Goal: Entertainment & Leisure: Consume media (video, audio)

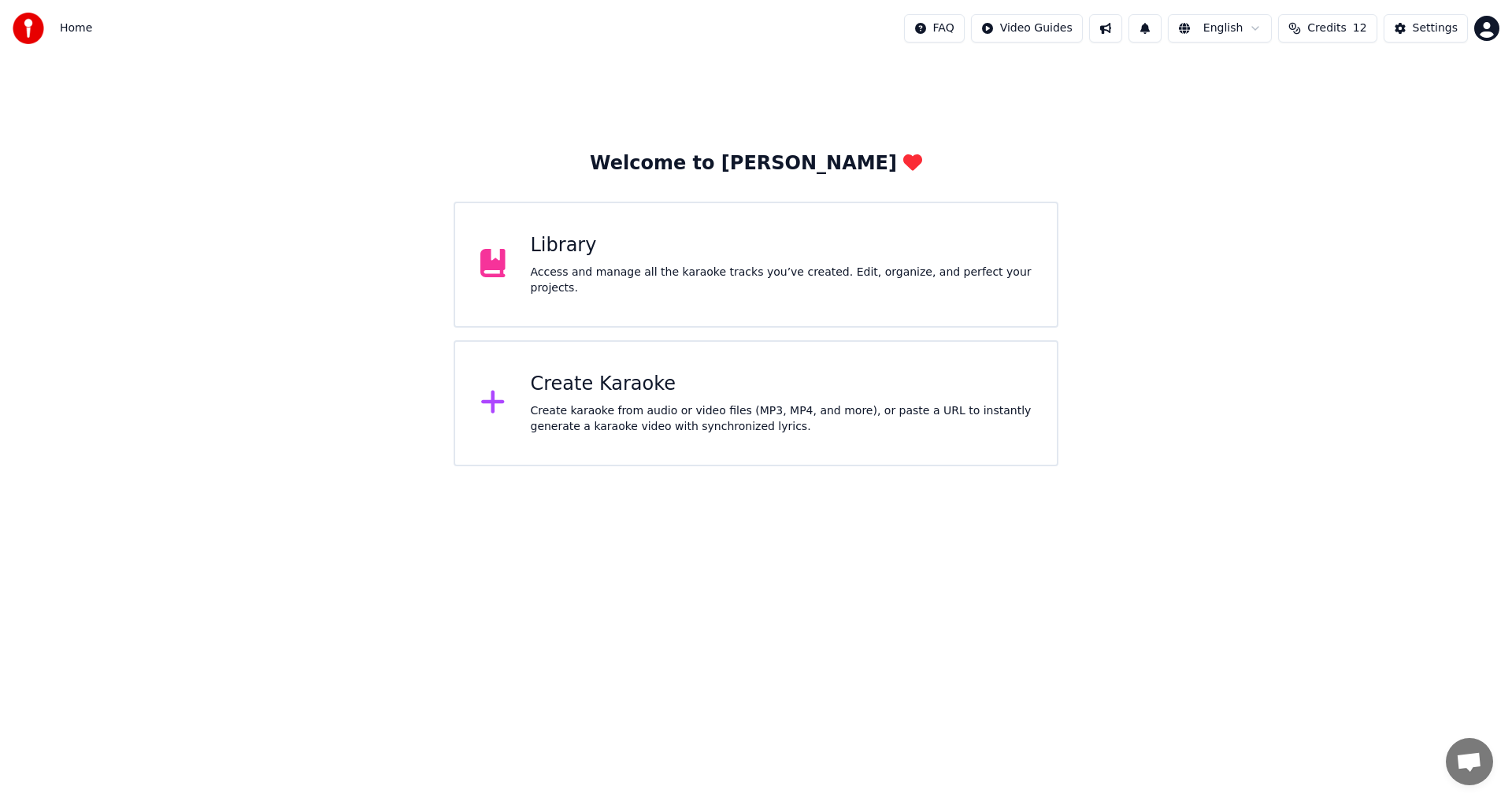
click at [592, 372] on div "Create Karaoke" at bounding box center [781, 384] width 501 height 25
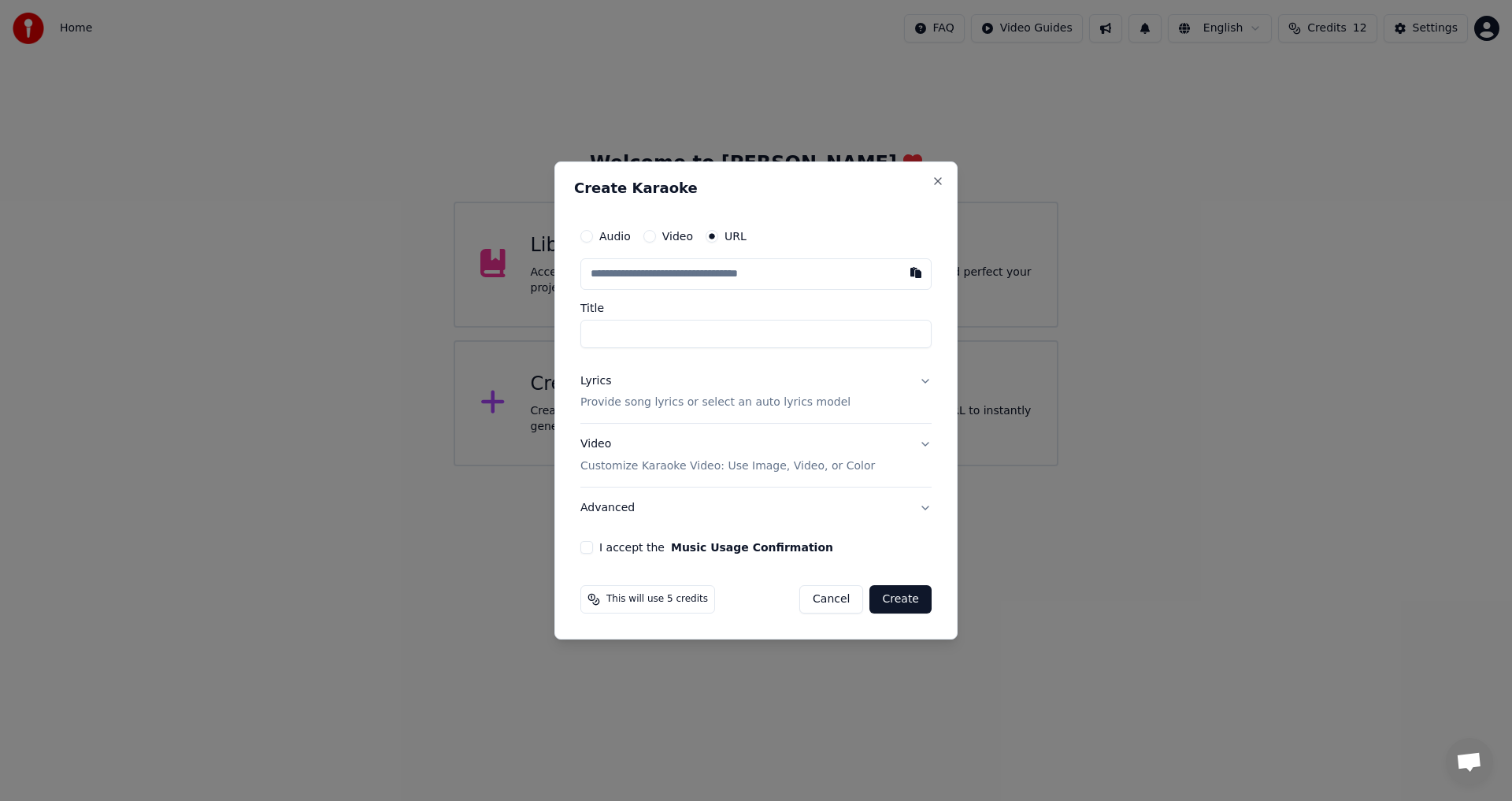
click at [591, 235] on button "Audio" at bounding box center [586, 235] width 13 height 13
click at [647, 278] on div "Choose File" at bounding box center [625, 274] width 89 height 29
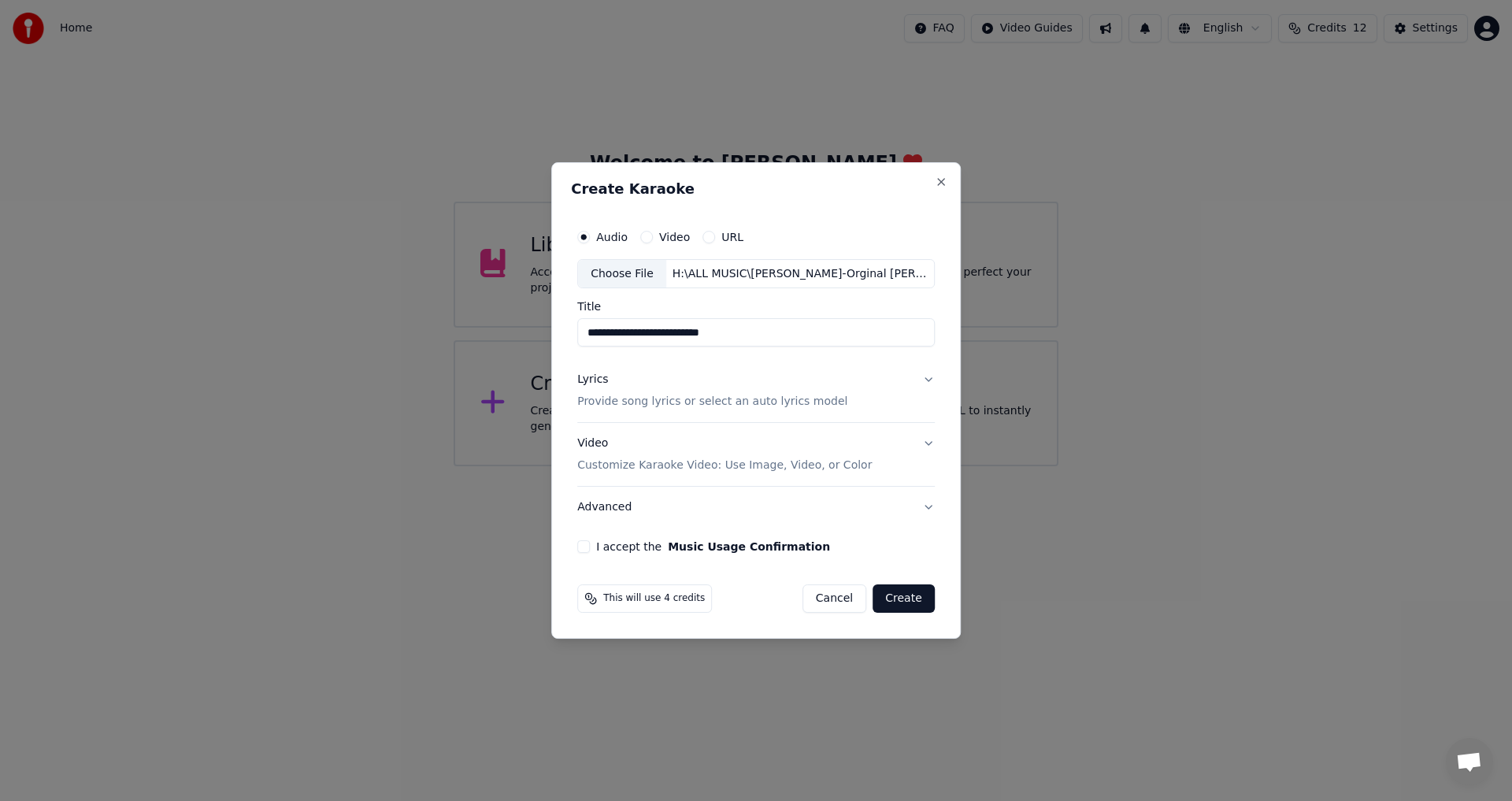
click at [586, 336] on input "**********" at bounding box center [756, 333] width 358 height 29
type input "**********"
click at [640, 390] on div "Lyrics Provide song lyrics or select an auto lyrics model" at bounding box center [712, 391] width 270 height 38
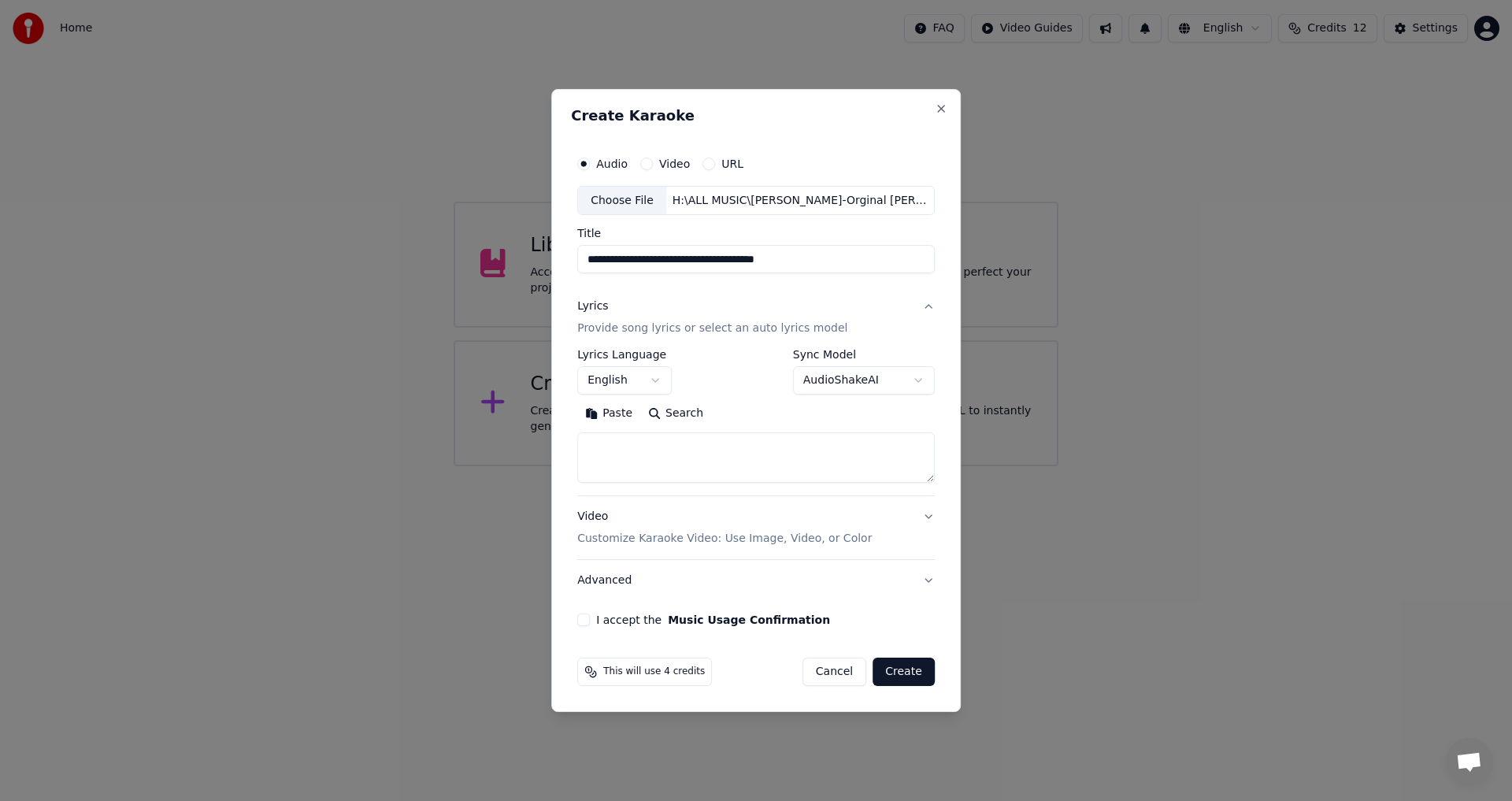
click at [676, 414] on button "Search" at bounding box center [676, 414] width 71 height 25
click at [737, 412] on button "Expand" at bounding box center [748, 414] width 74 height 25
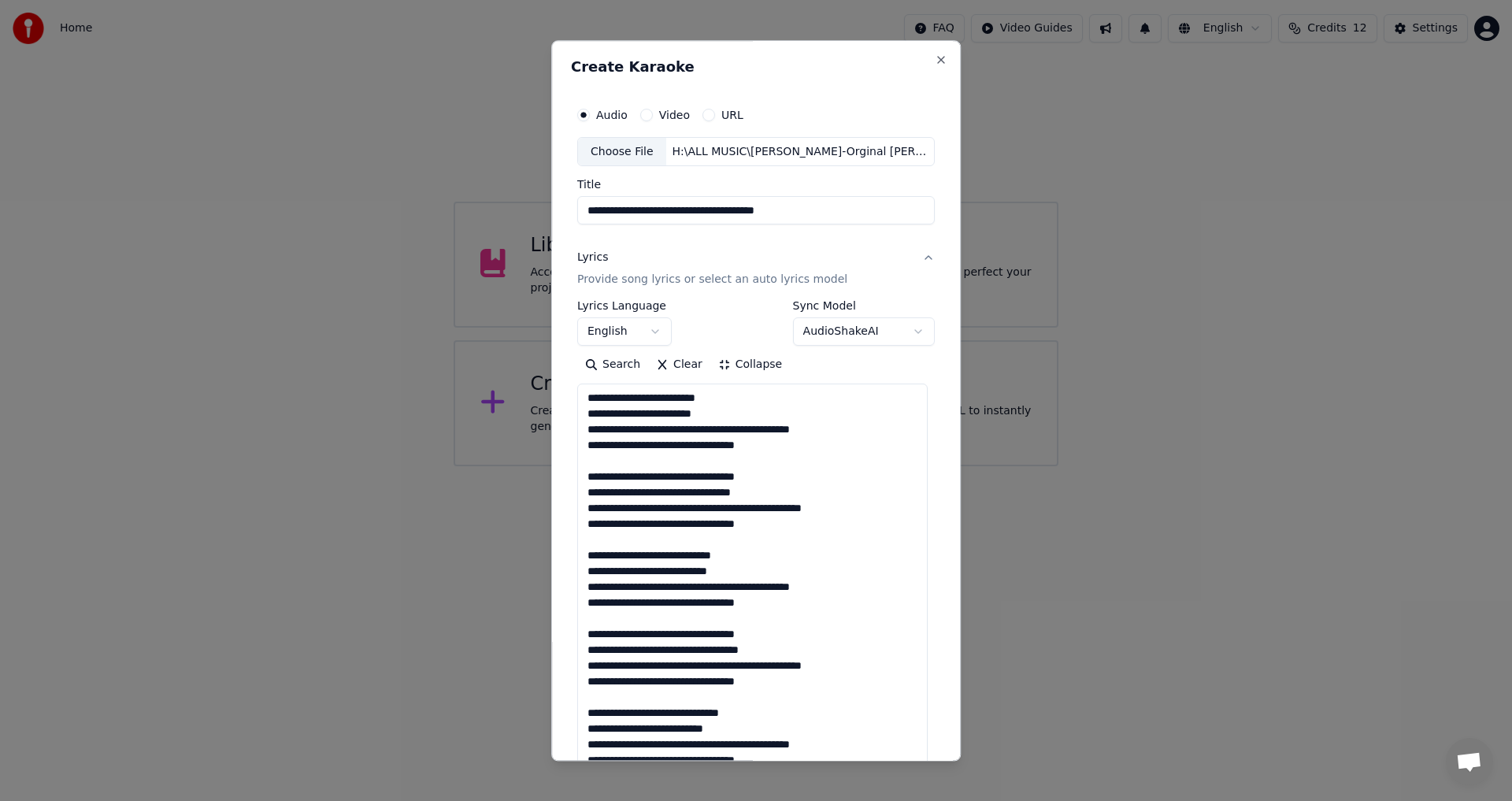
click at [688, 463] on textarea at bounding box center [752, 665] width 350 height 563
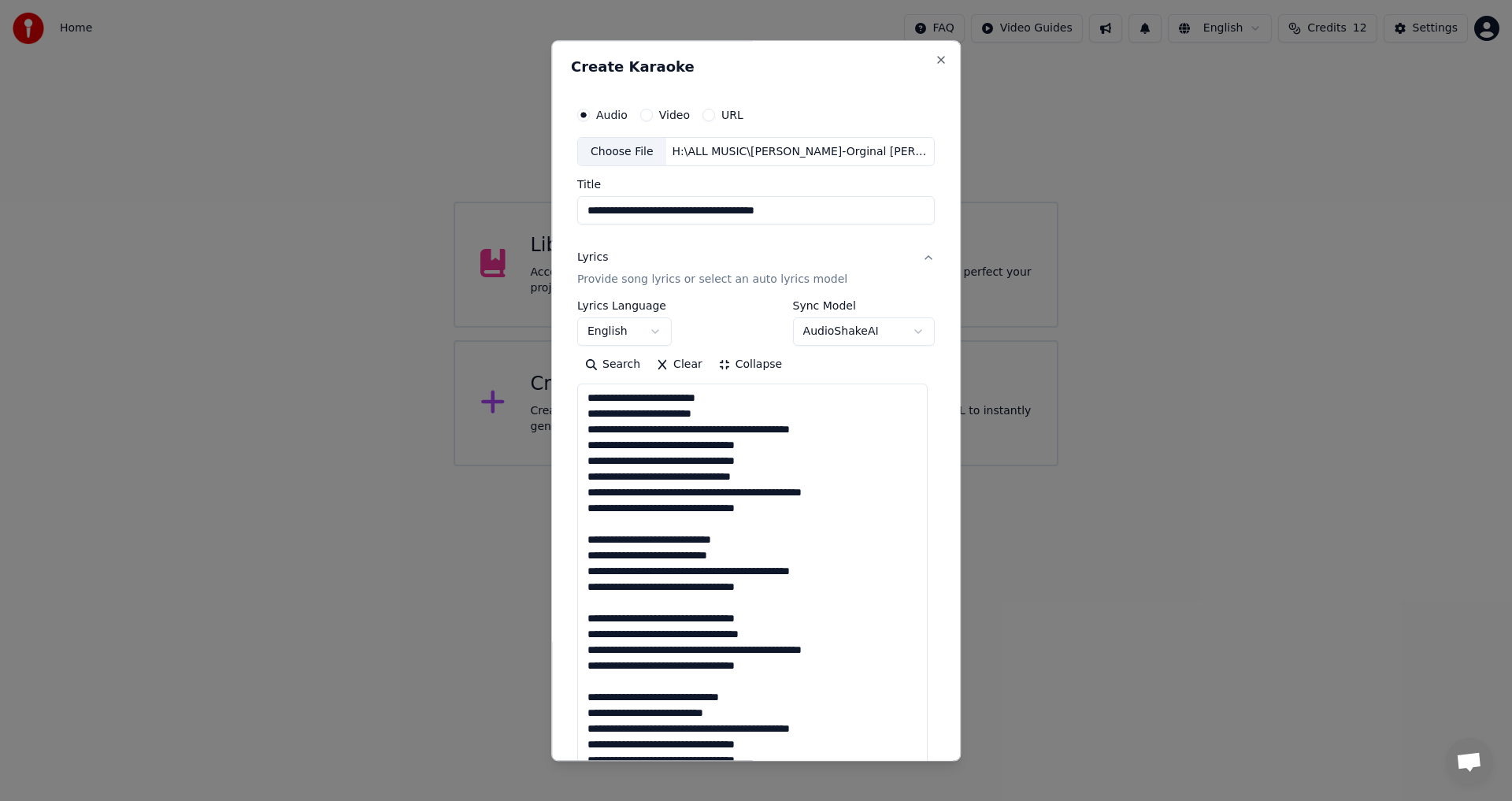
click at [627, 528] on textarea at bounding box center [752, 665] width 350 height 563
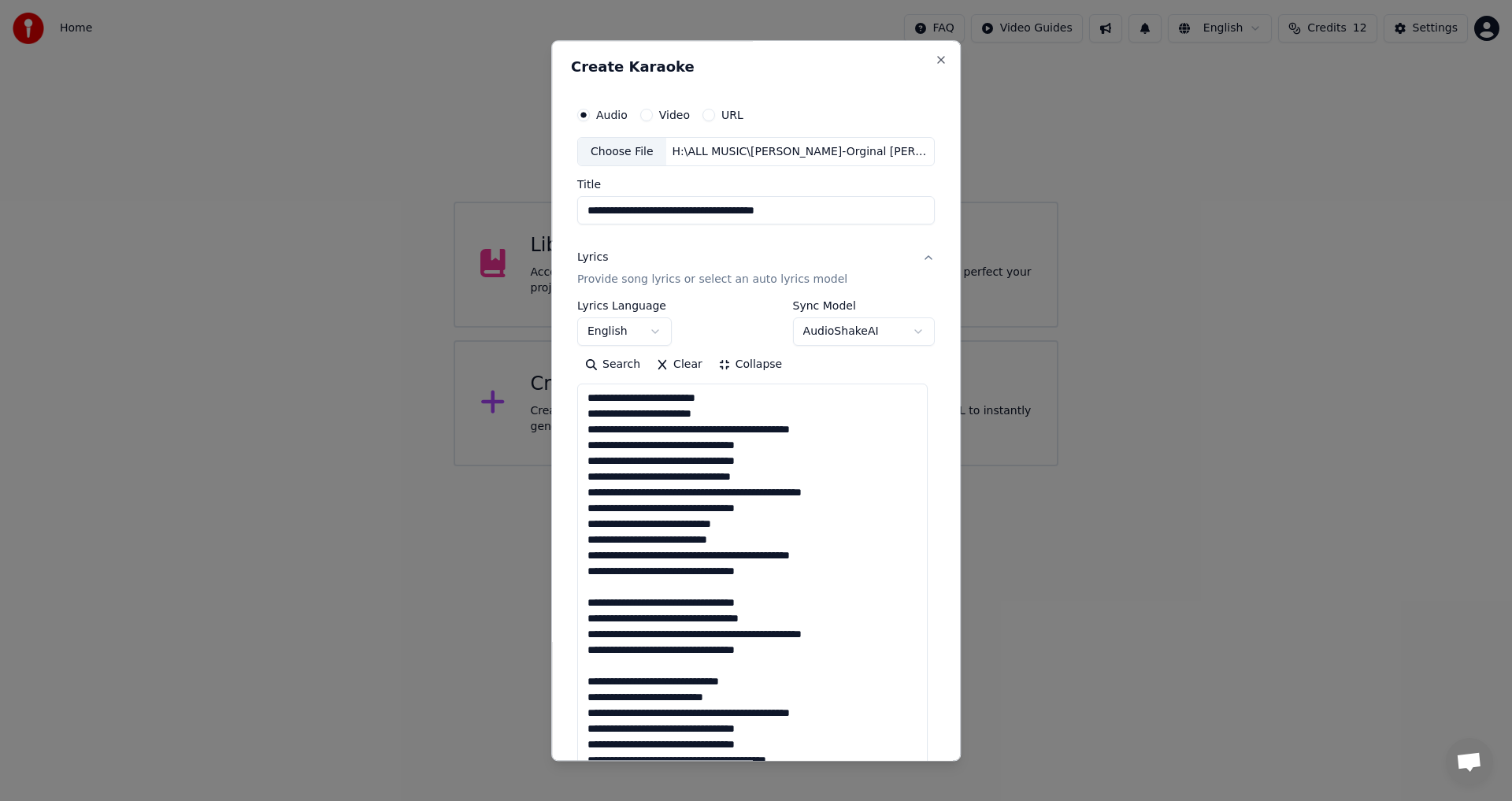
click at [629, 593] on textarea at bounding box center [752, 665] width 350 height 563
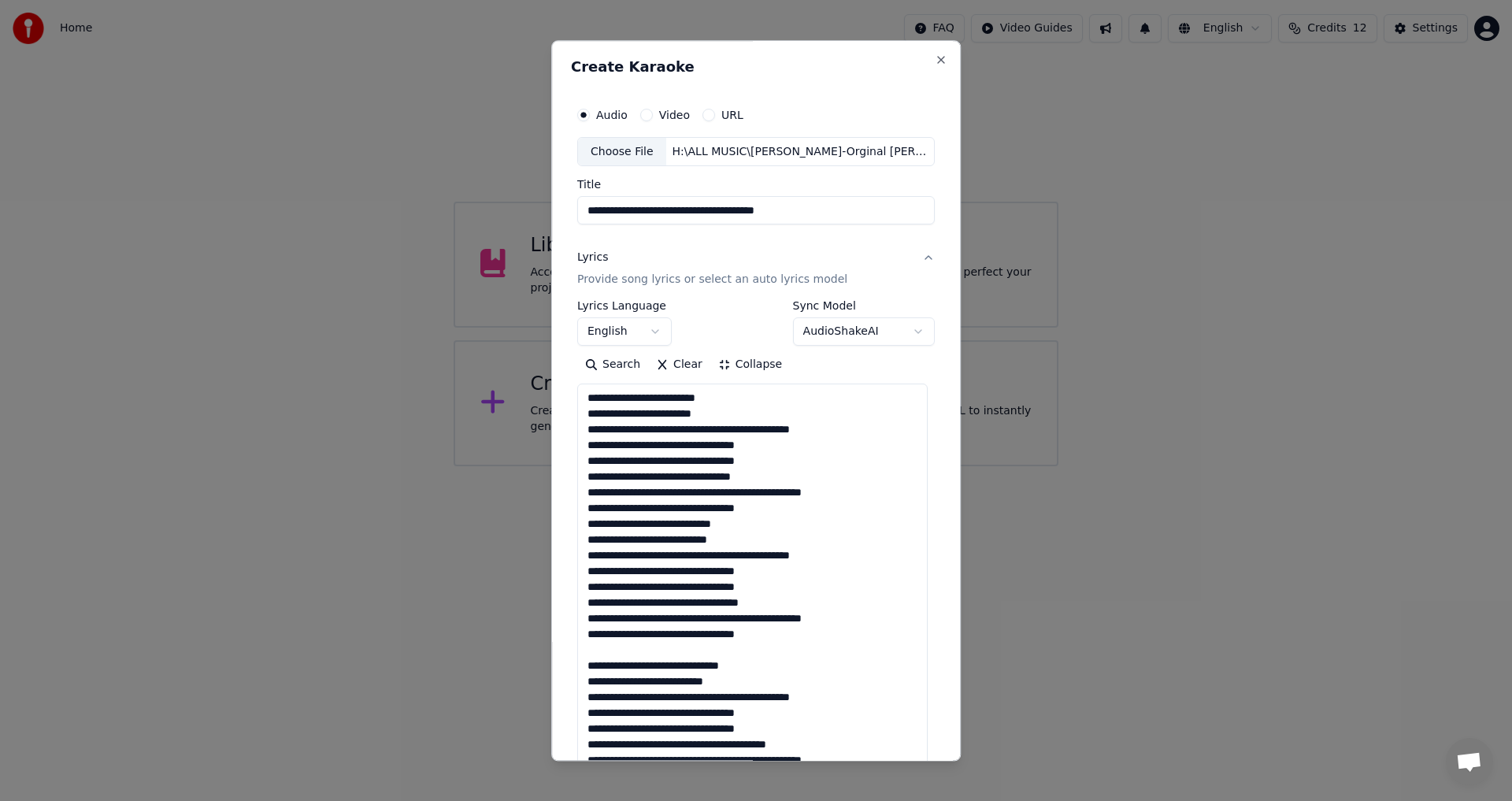
click at [622, 650] on textarea at bounding box center [752, 665] width 350 height 563
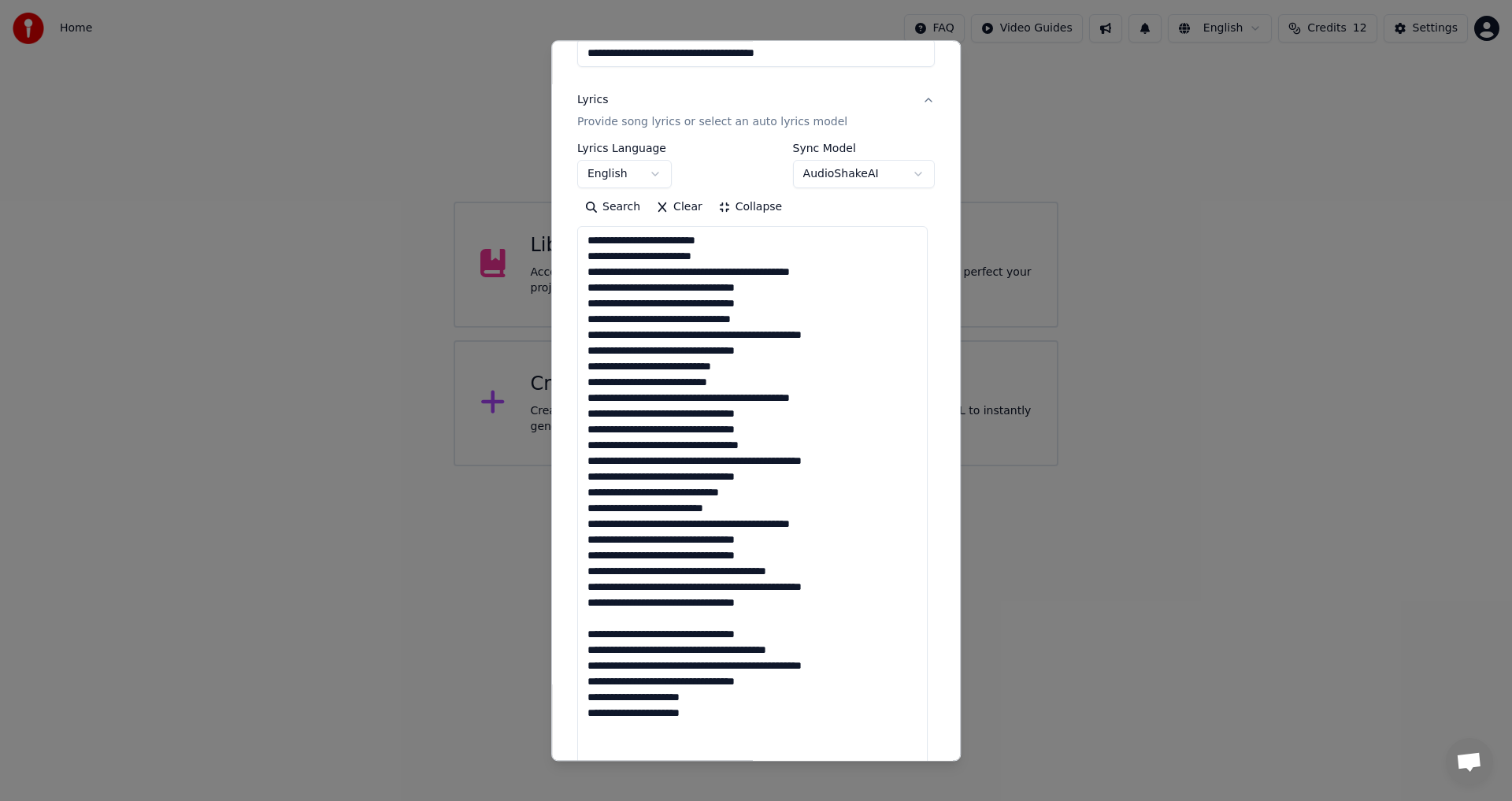
click at [629, 621] on textarea at bounding box center [752, 508] width 350 height 563
click at [717, 273] on textarea at bounding box center [752, 508] width 350 height 563
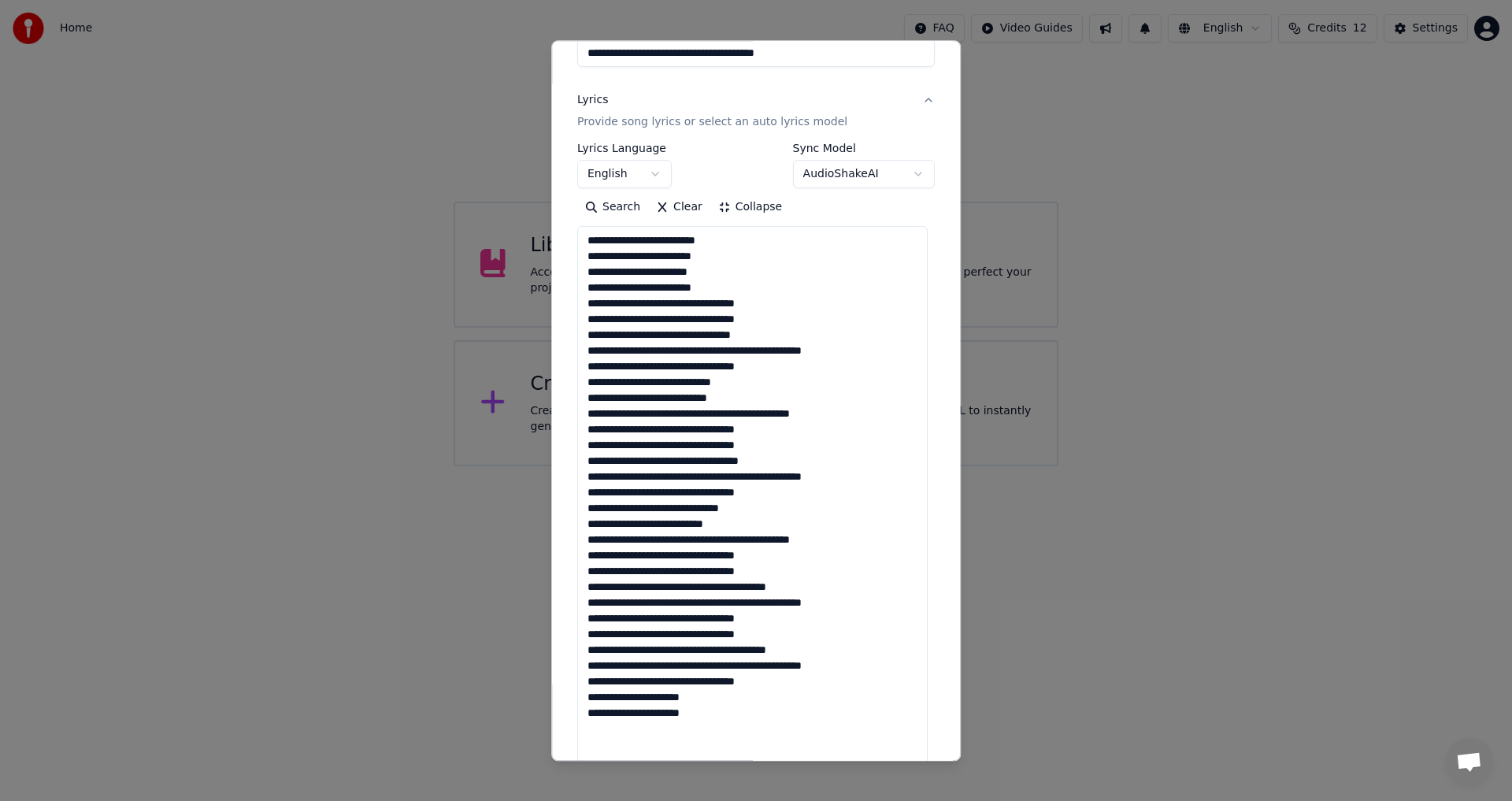
click at [651, 304] on textarea at bounding box center [752, 508] width 350 height 563
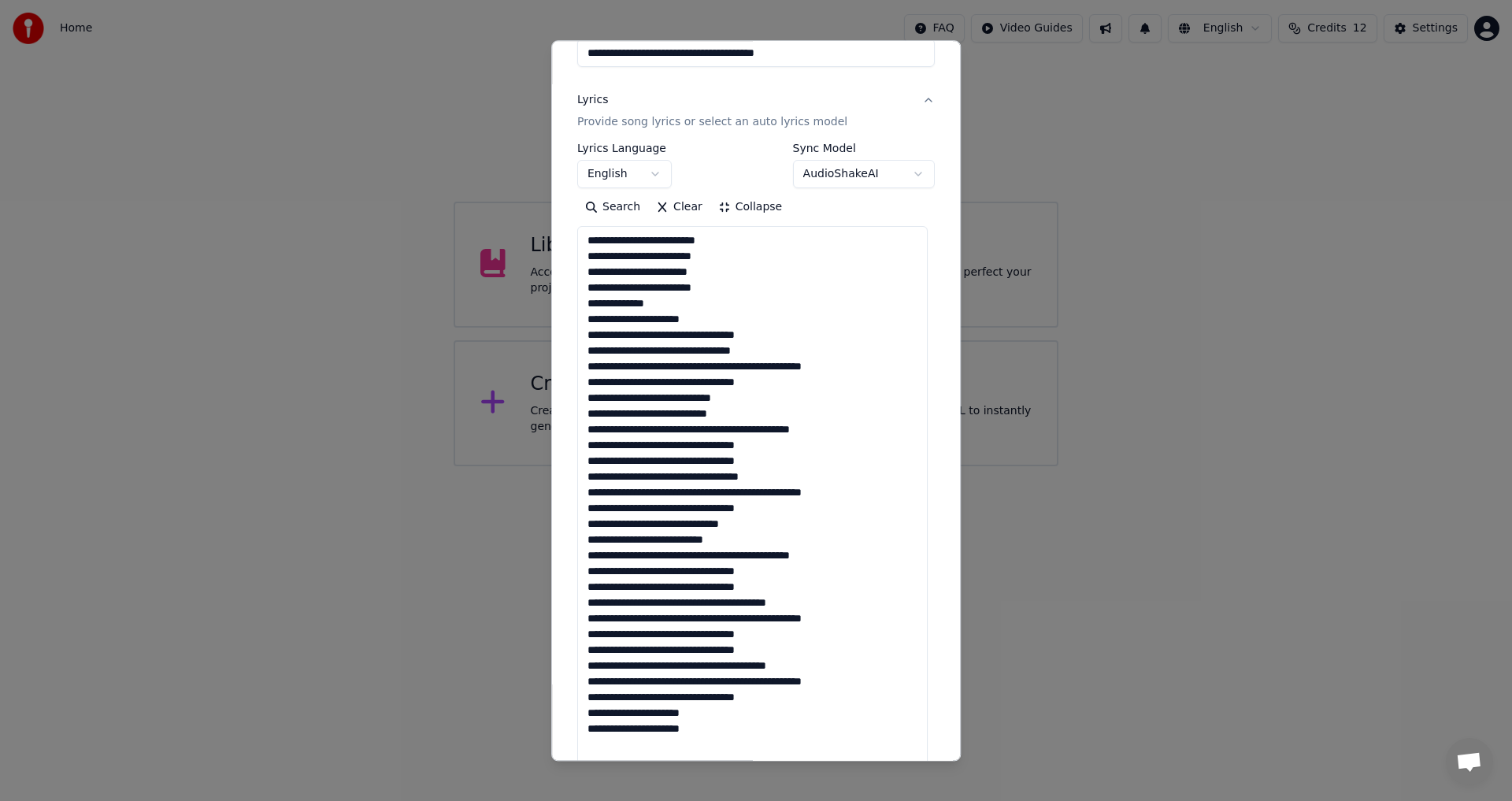
click at [678, 338] on textarea at bounding box center [752, 508] width 350 height 563
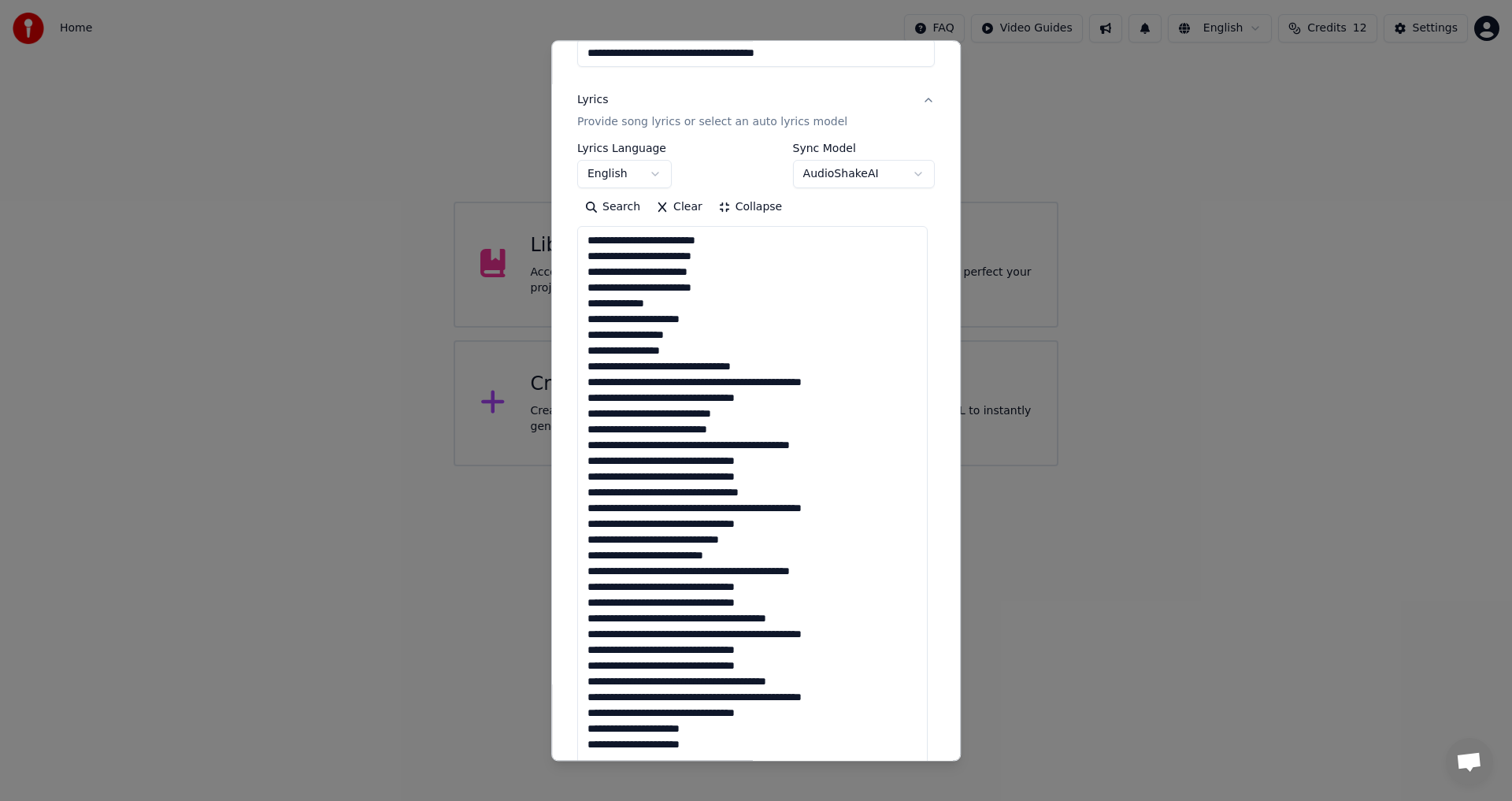
click at [670, 374] on textarea at bounding box center [752, 508] width 350 height 563
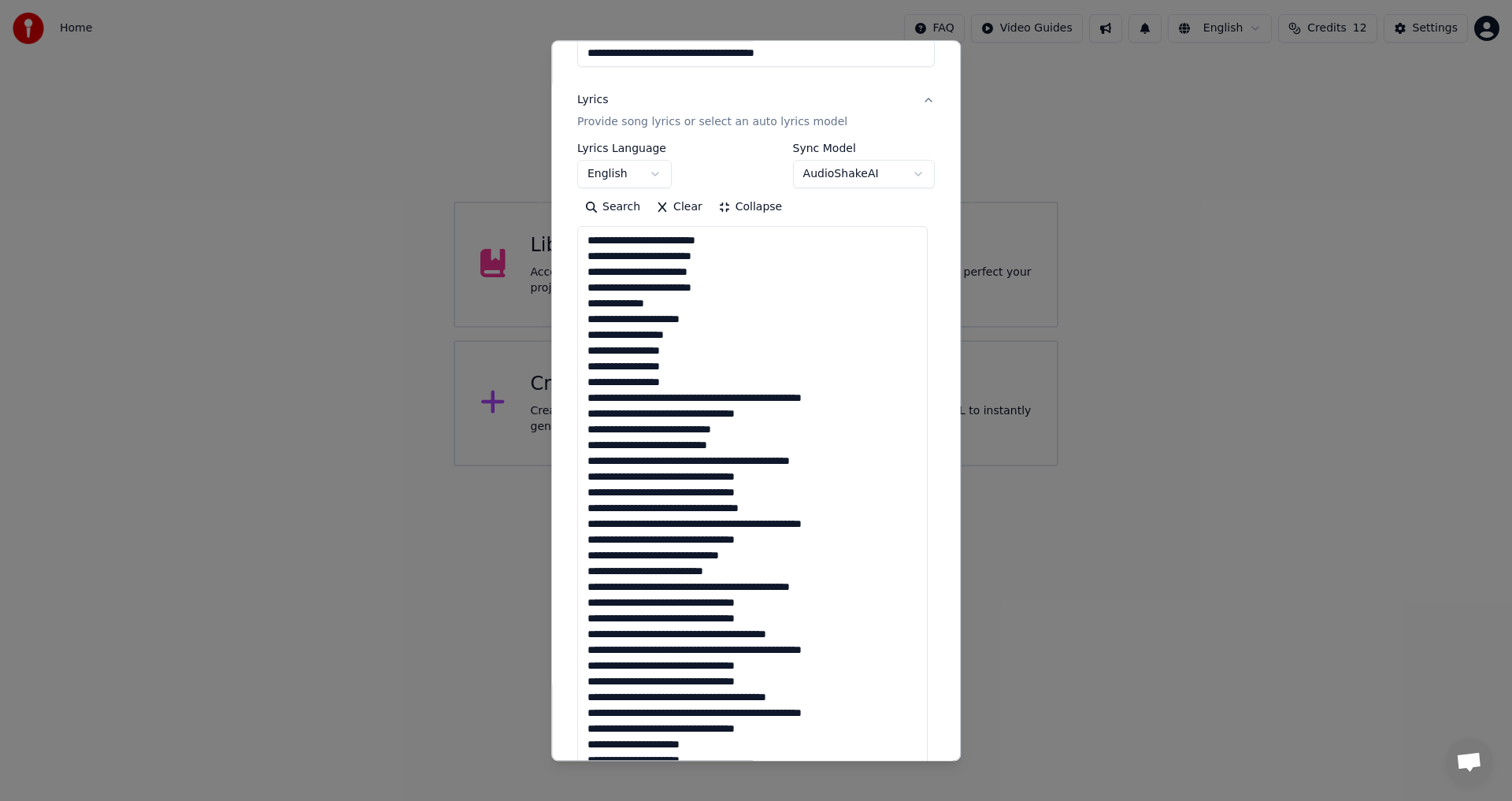
click at [732, 398] on textarea at bounding box center [752, 508] width 350 height 563
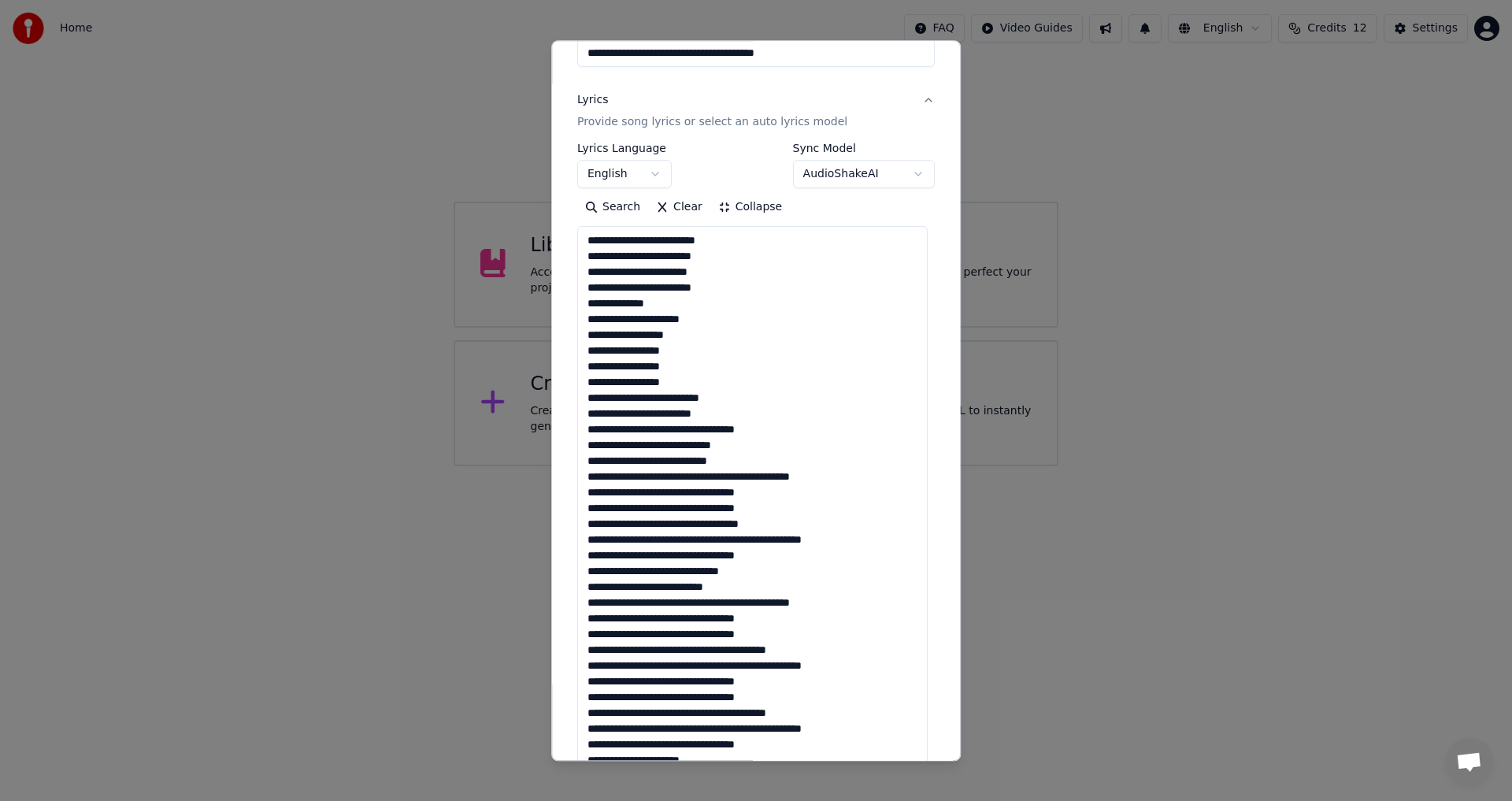
click at [654, 432] on textarea at bounding box center [752, 508] width 350 height 563
click at [651, 433] on textarea at bounding box center [752, 508] width 350 height 563
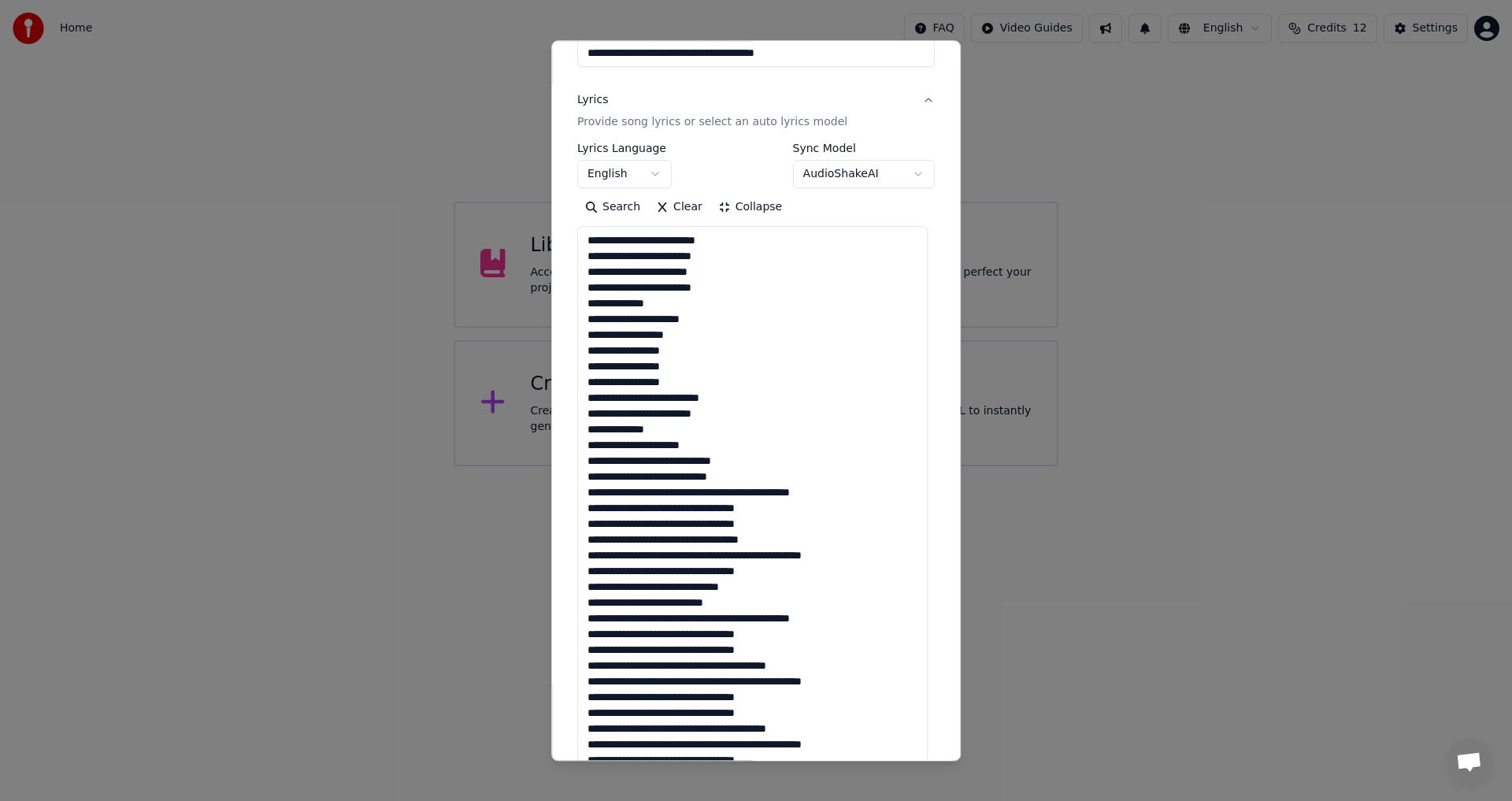
click at [714, 491] on textarea at bounding box center [752, 508] width 350 height 563
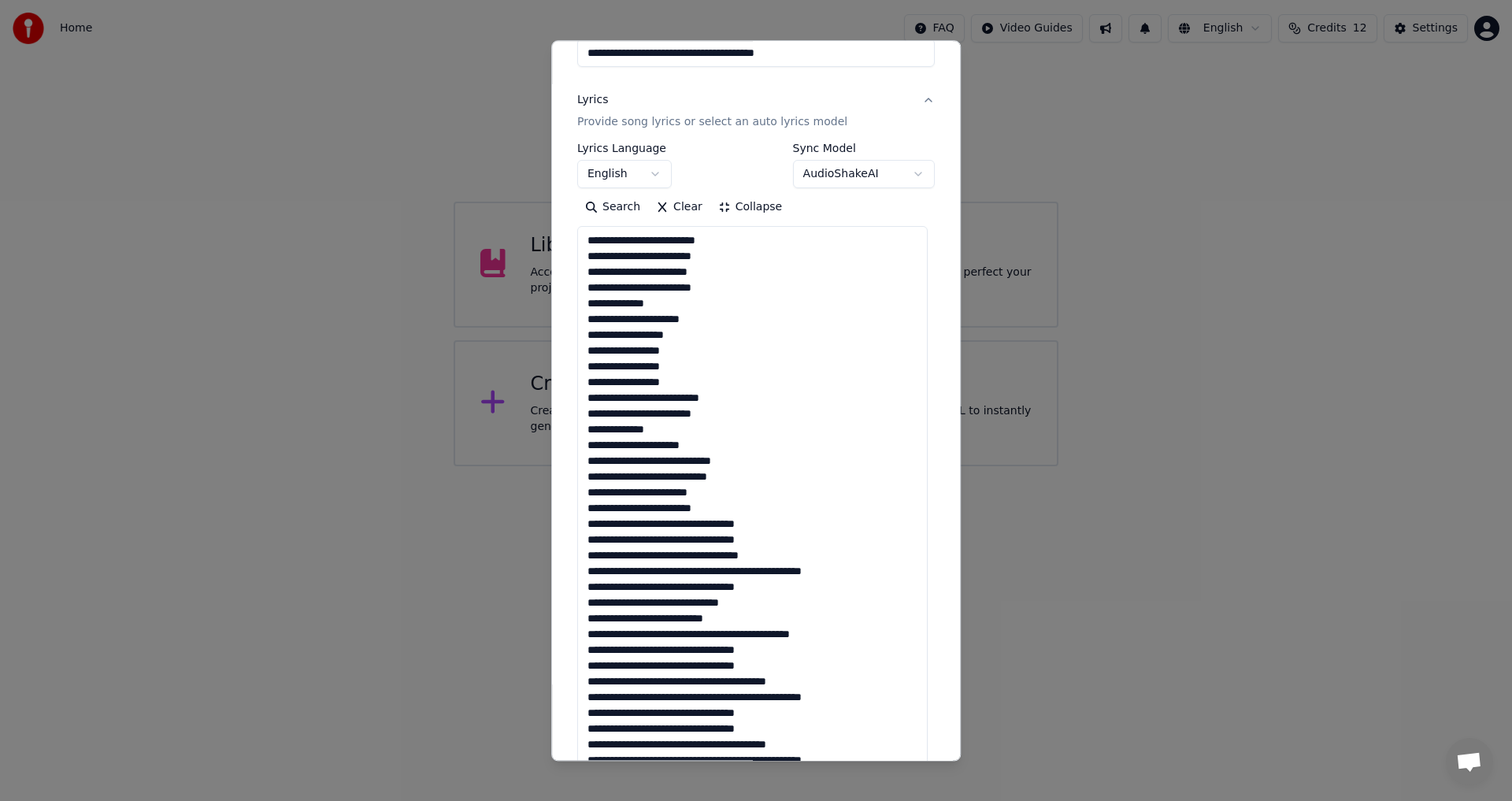
click at [651, 524] on textarea at bounding box center [752, 508] width 350 height 563
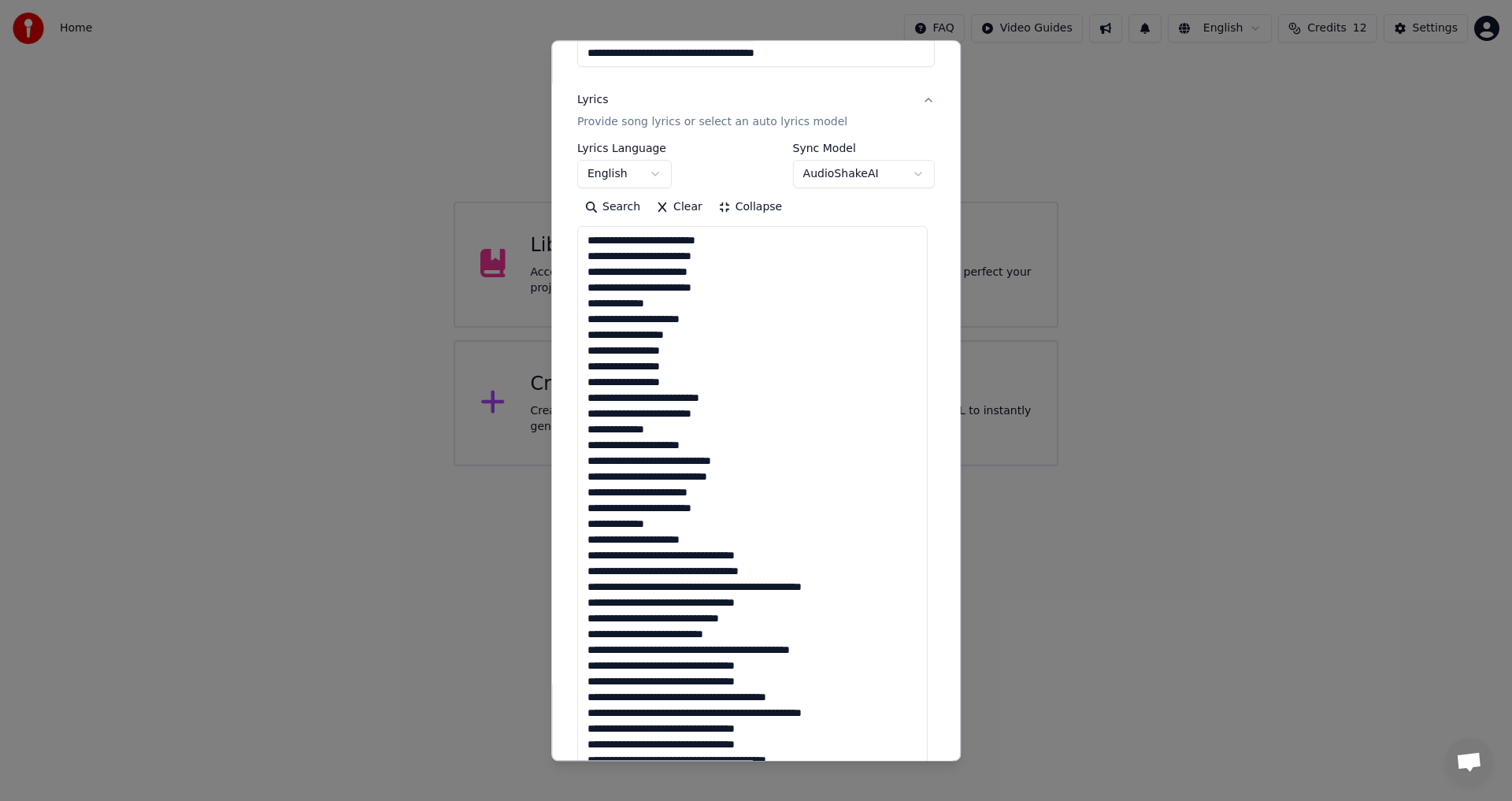
click at [713, 543] on textarea at bounding box center [752, 508] width 350 height 563
click at [677, 576] on textarea at bounding box center [752, 508] width 350 height 563
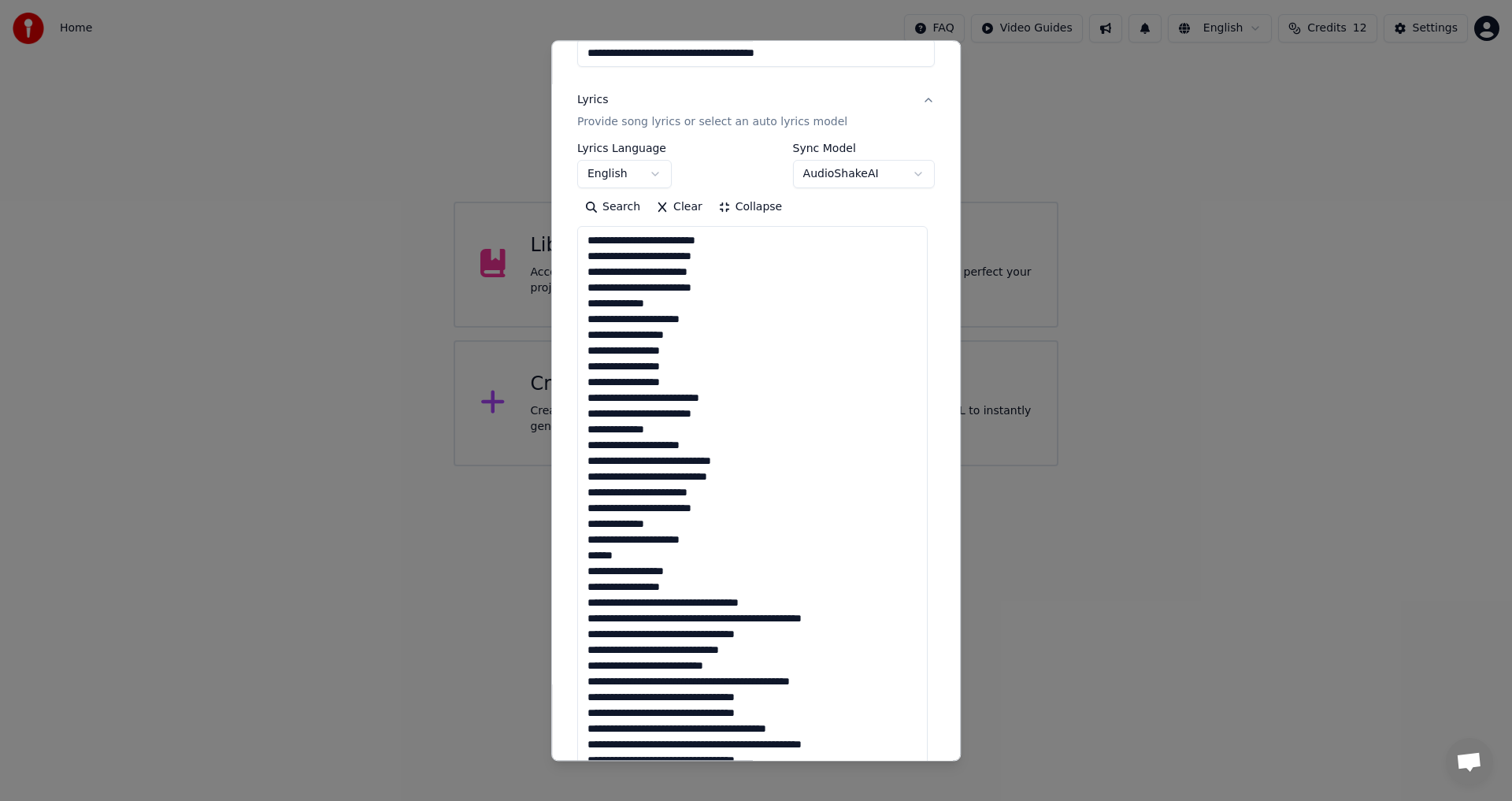
click at [678, 601] on textarea at bounding box center [752, 508] width 350 height 563
click at [677, 608] on textarea at bounding box center [752, 508] width 350 height 563
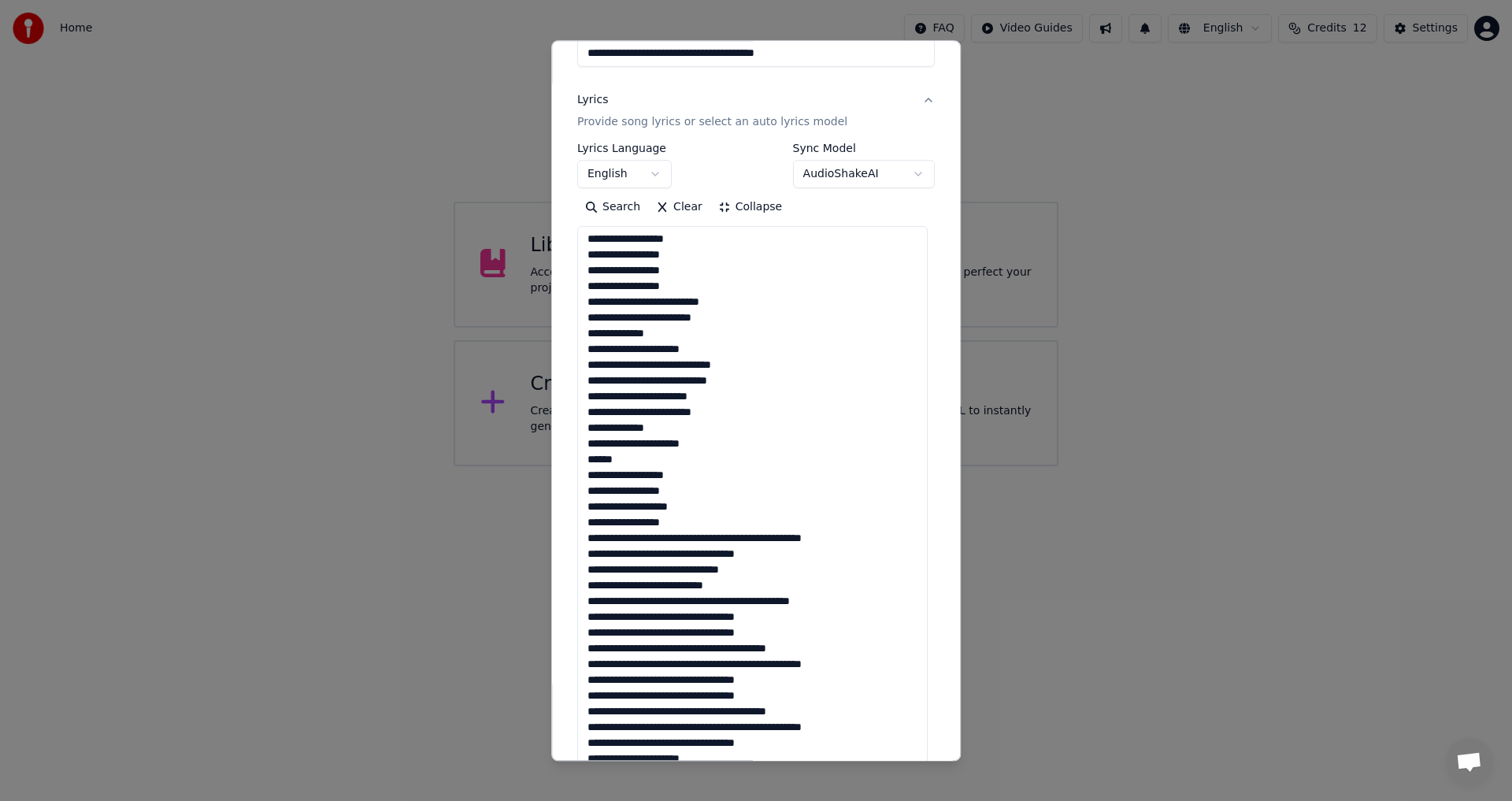
click at [730, 543] on textarea at bounding box center [752, 508] width 350 height 563
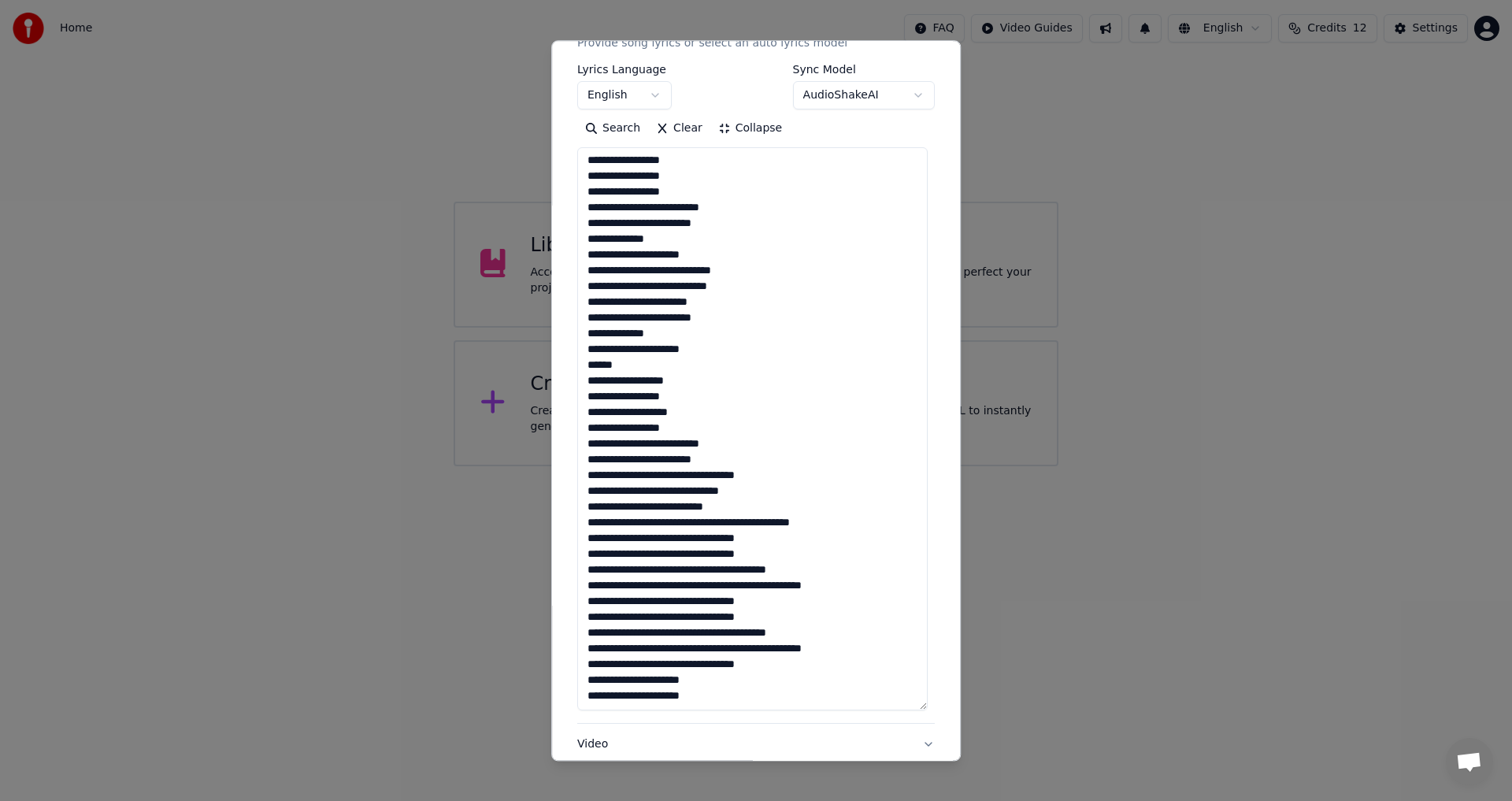
click at [655, 476] on textarea at bounding box center [752, 429] width 350 height 563
click at [651, 479] on textarea at bounding box center [752, 429] width 350 height 563
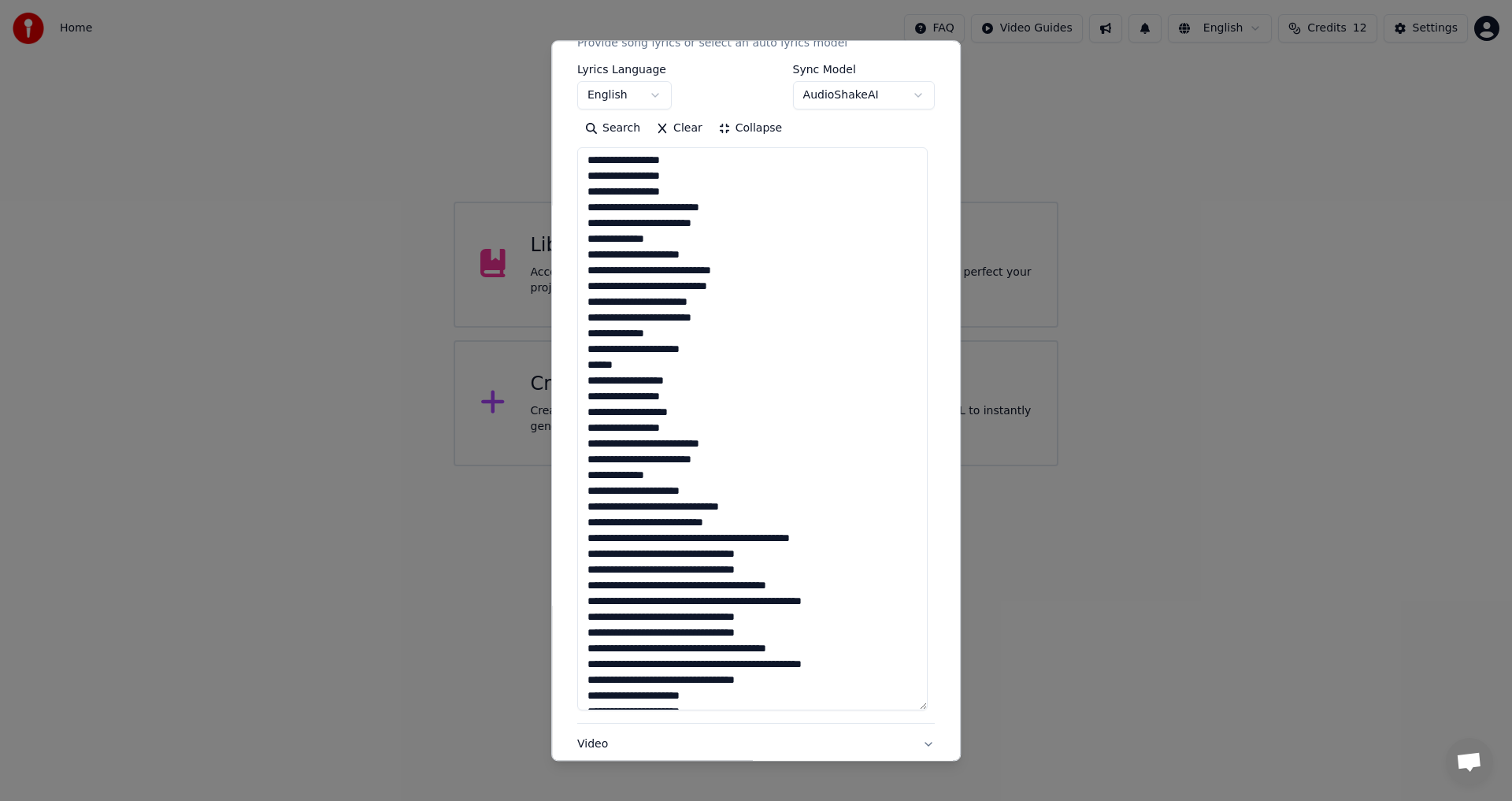
click at [716, 539] on textarea at bounding box center [752, 429] width 350 height 563
click at [647, 566] on textarea at bounding box center [752, 429] width 350 height 563
click at [651, 567] on textarea at bounding box center [752, 429] width 350 height 563
click at [649, 571] on textarea at bounding box center [752, 429] width 350 height 563
click at [653, 570] on textarea at bounding box center [752, 429] width 350 height 563
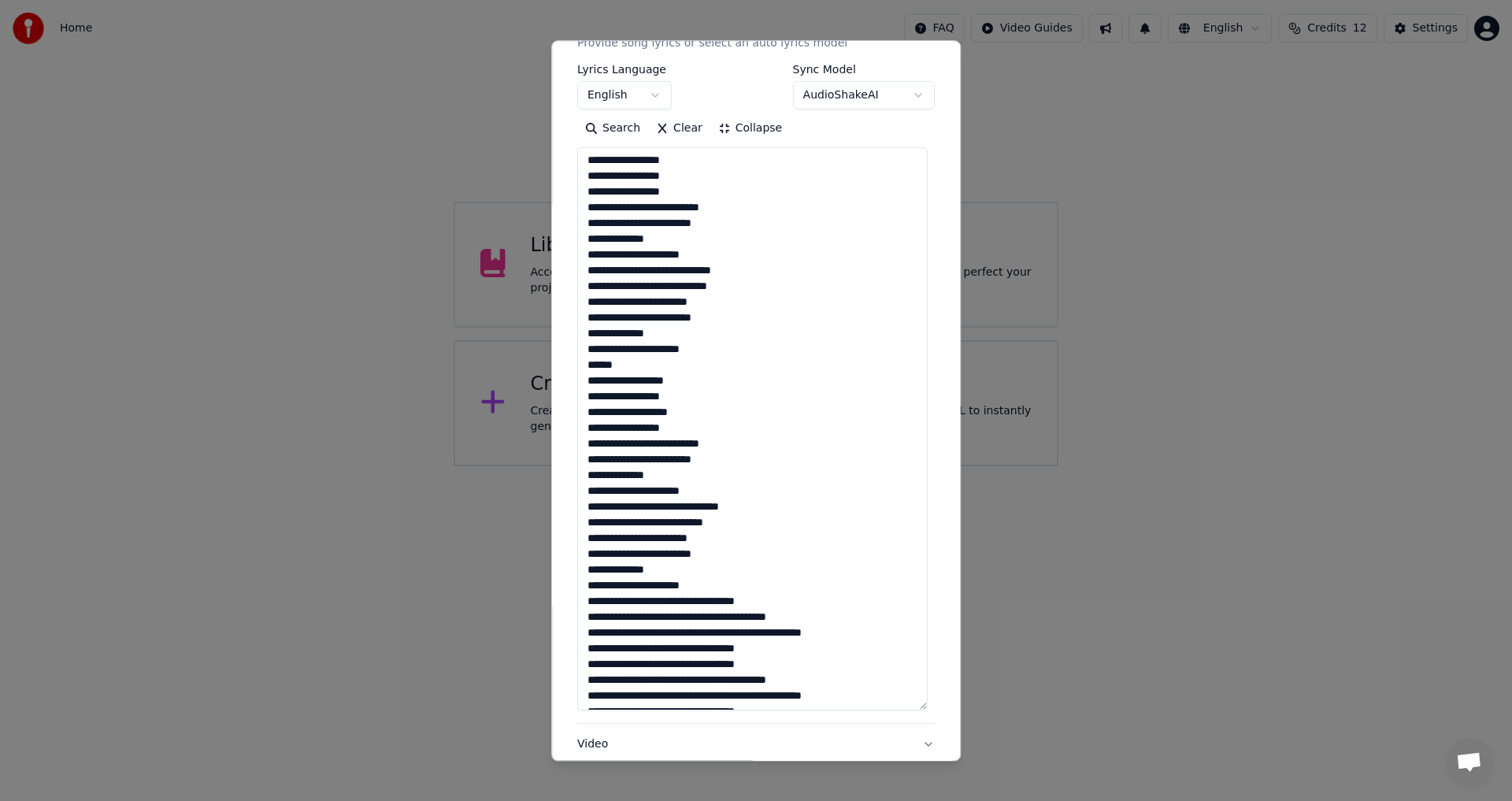
click at [678, 603] on textarea at bounding box center [752, 429] width 350 height 563
click at [678, 631] on textarea at bounding box center [752, 429] width 350 height 563
click at [672, 645] on textarea at bounding box center [752, 429] width 350 height 563
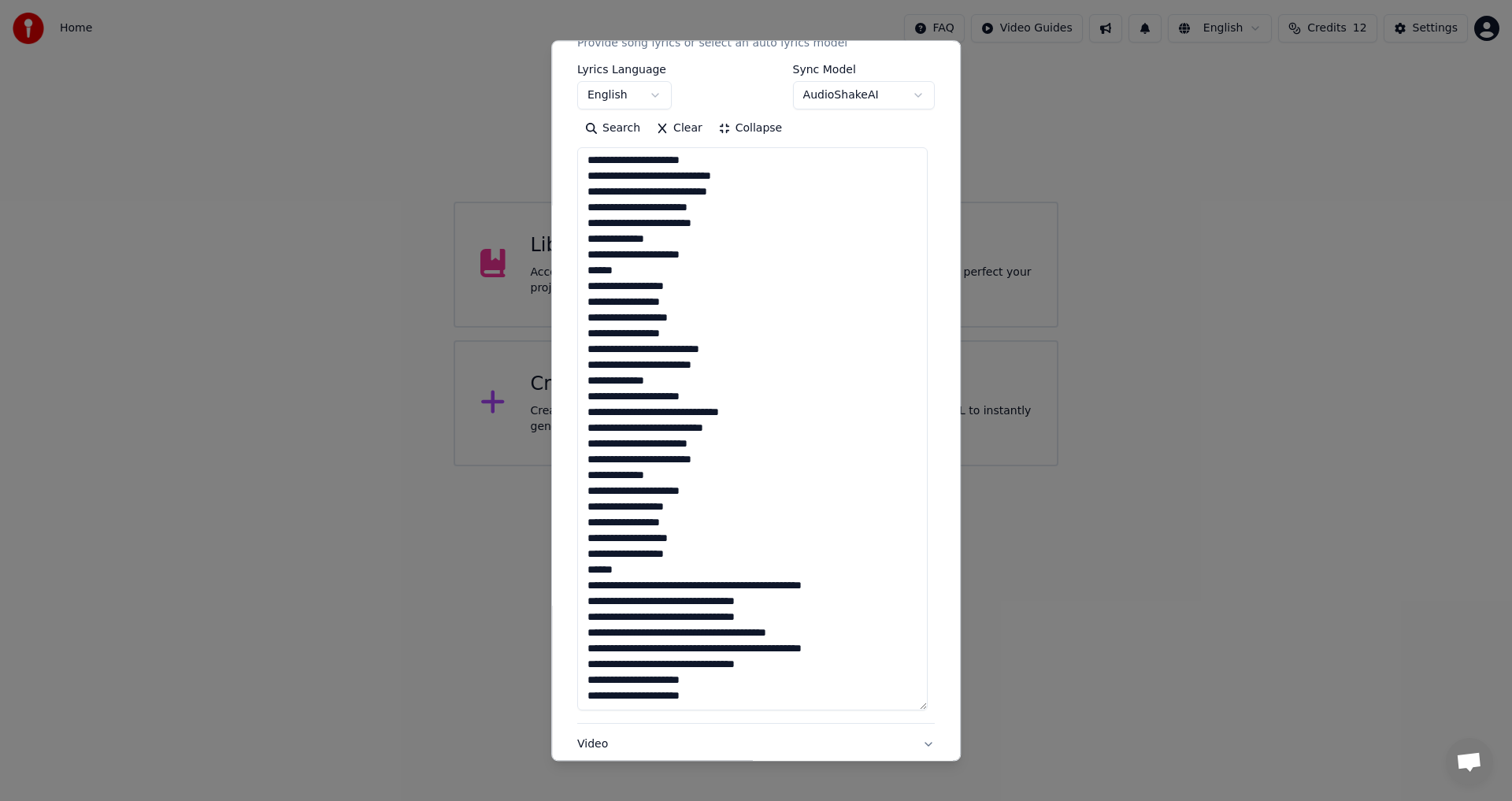
click at [732, 589] on textarea at bounding box center [752, 429] width 350 height 563
click at [650, 619] on textarea at bounding box center [752, 429] width 350 height 563
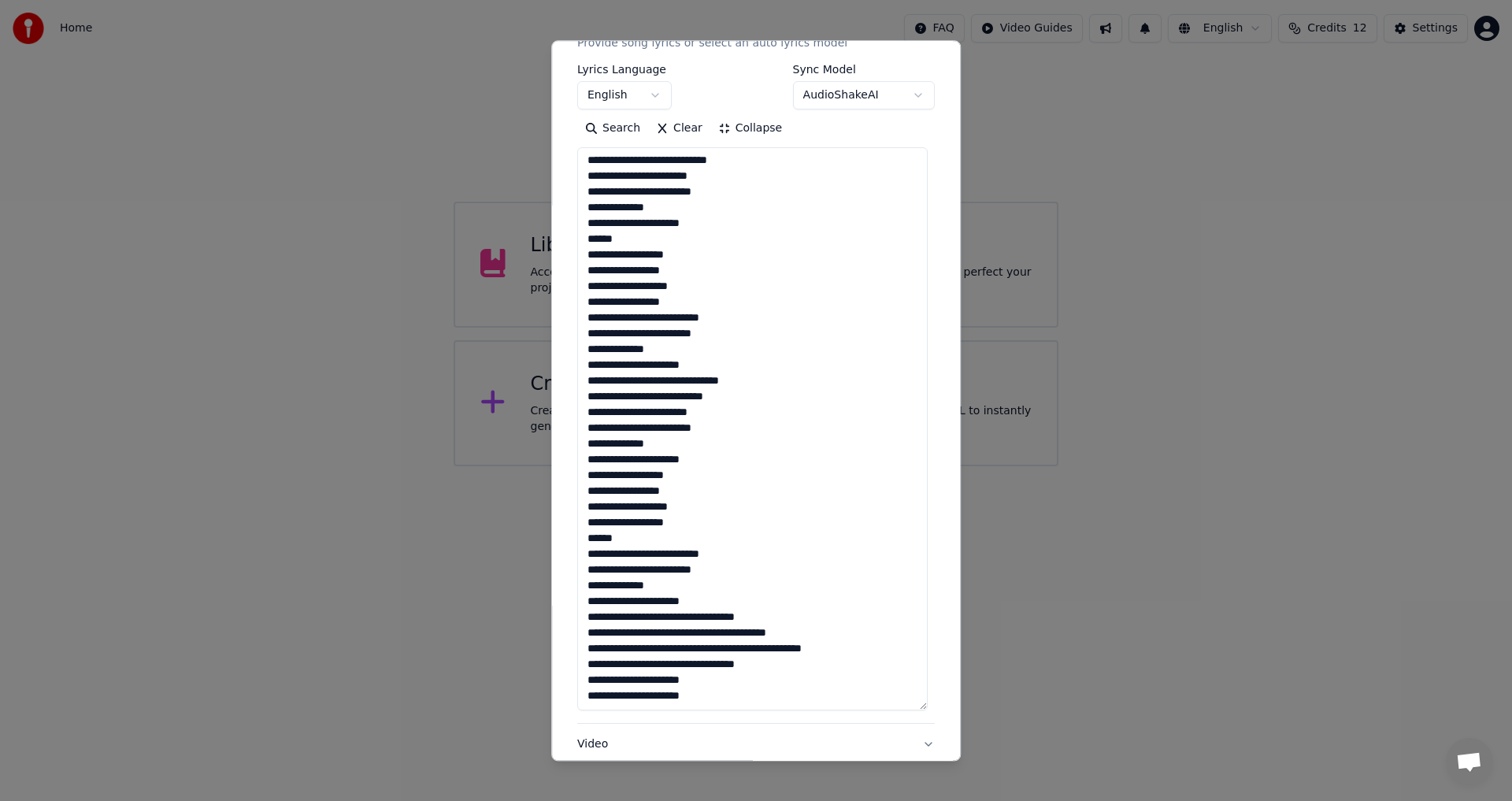
click at [678, 617] on textarea at bounding box center [752, 429] width 350 height 563
click at [675, 652] on textarea at bounding box center [752, 429] width 350 height 563
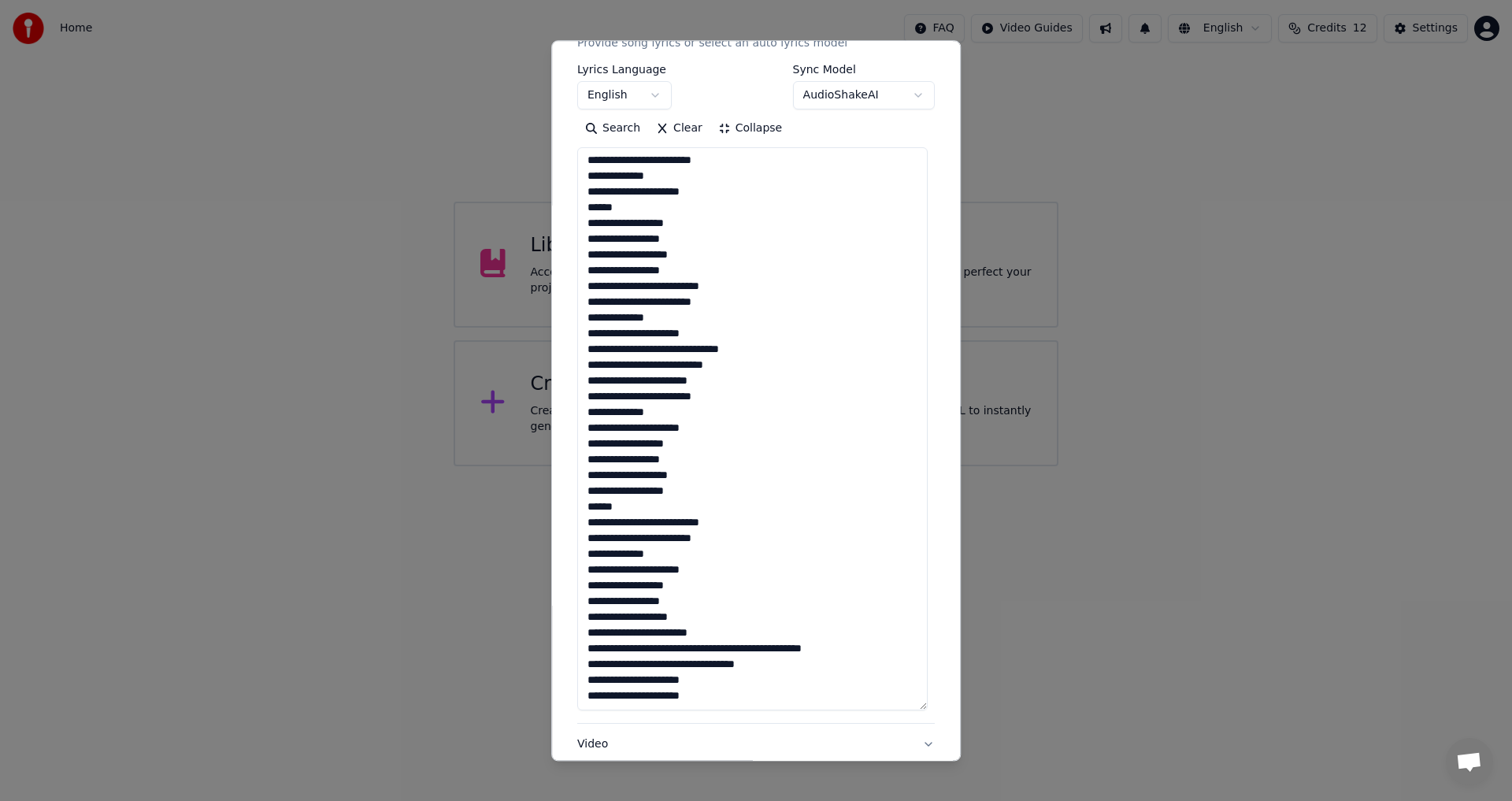
click at [669, 632] on textarea at bounding box center [752, 429] width 350 height 563
click at [733, 663] on textarea at bounding box center [752, 429] width 350 height 563
click at [732, 663] on textarea at bounding box center [752, 429] width 350 height 563
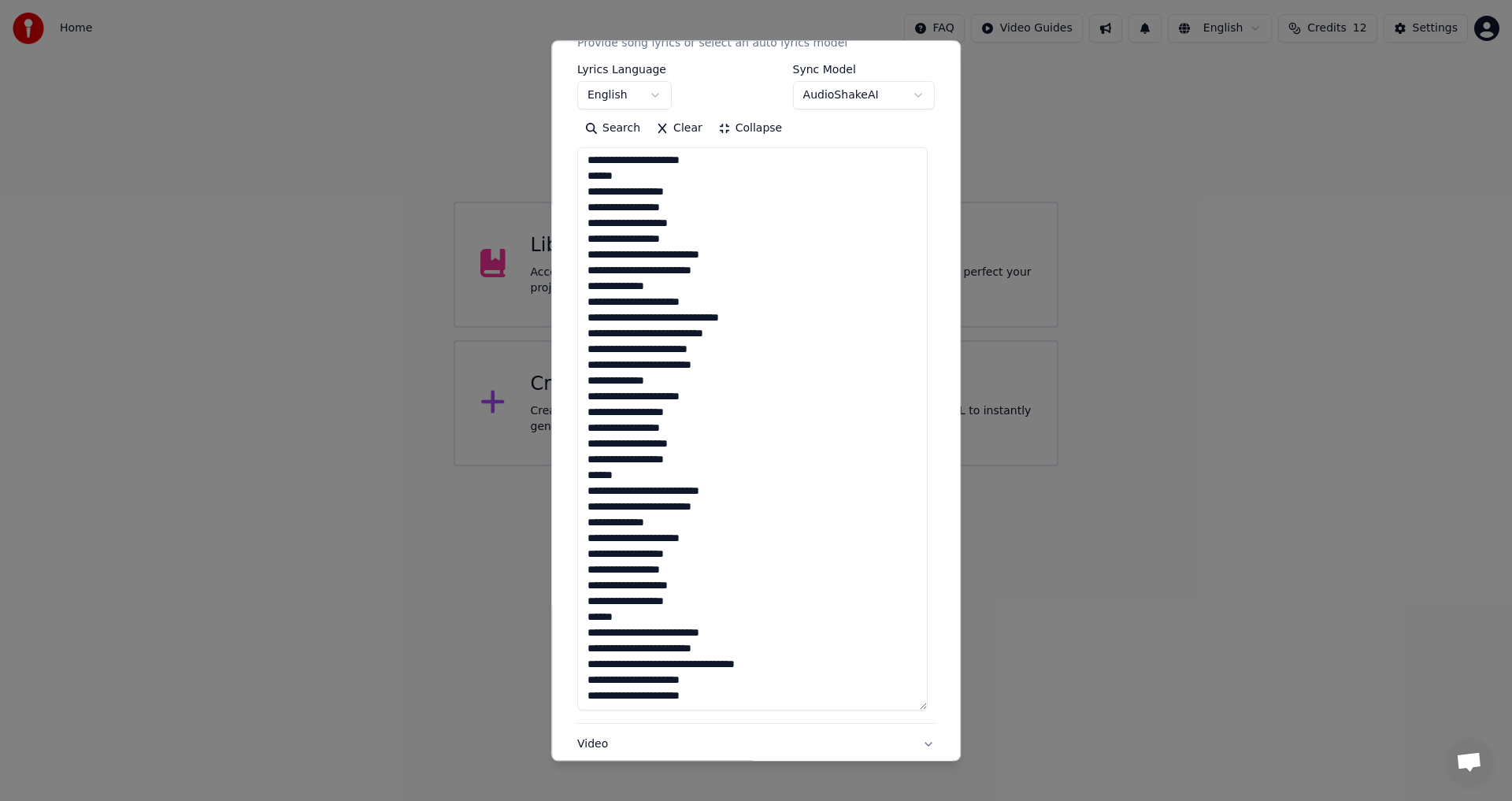
click at [651, 664] on textarea at bounding box center [752, 429] width 350 height 563
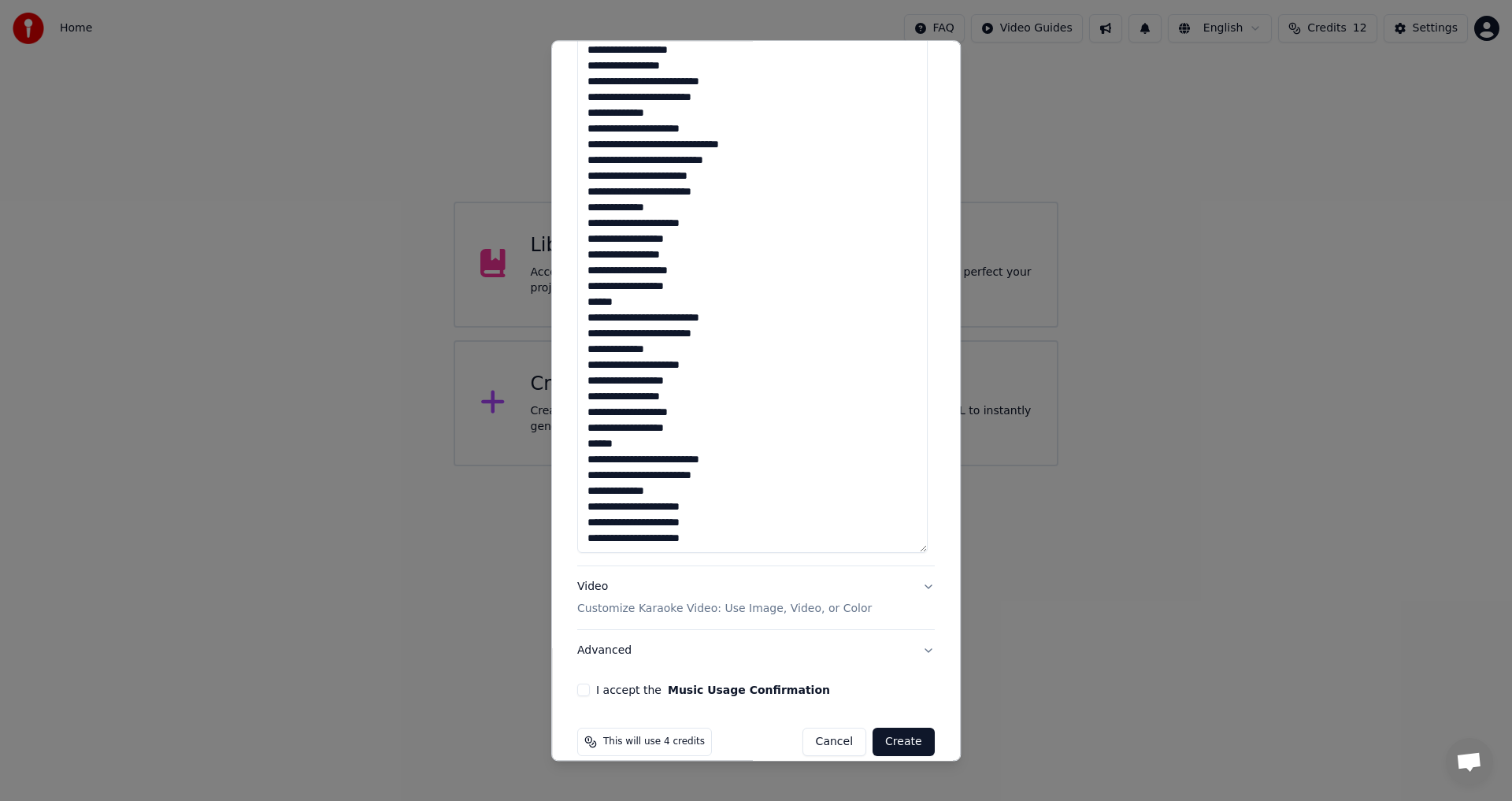
scroll to position [415, 0]
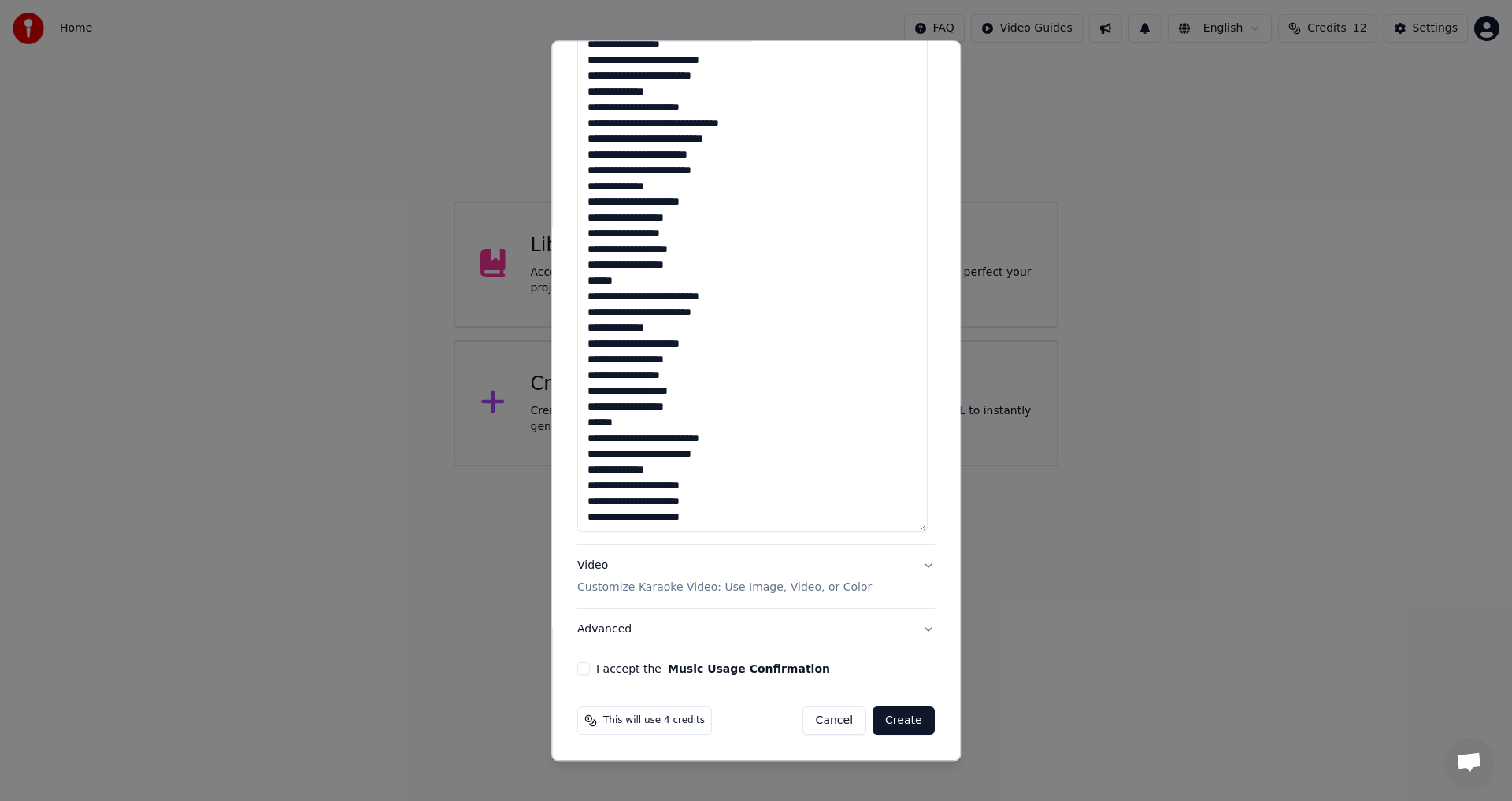
type textarea "**********"
click at [579, 671] on button "I accept the Music Usage Confirmation" at bounding box center [583, 669] width 13 height 13
click at [631, 628] on button "Advanced" at bounding box center [756, 630] width 358 height 41
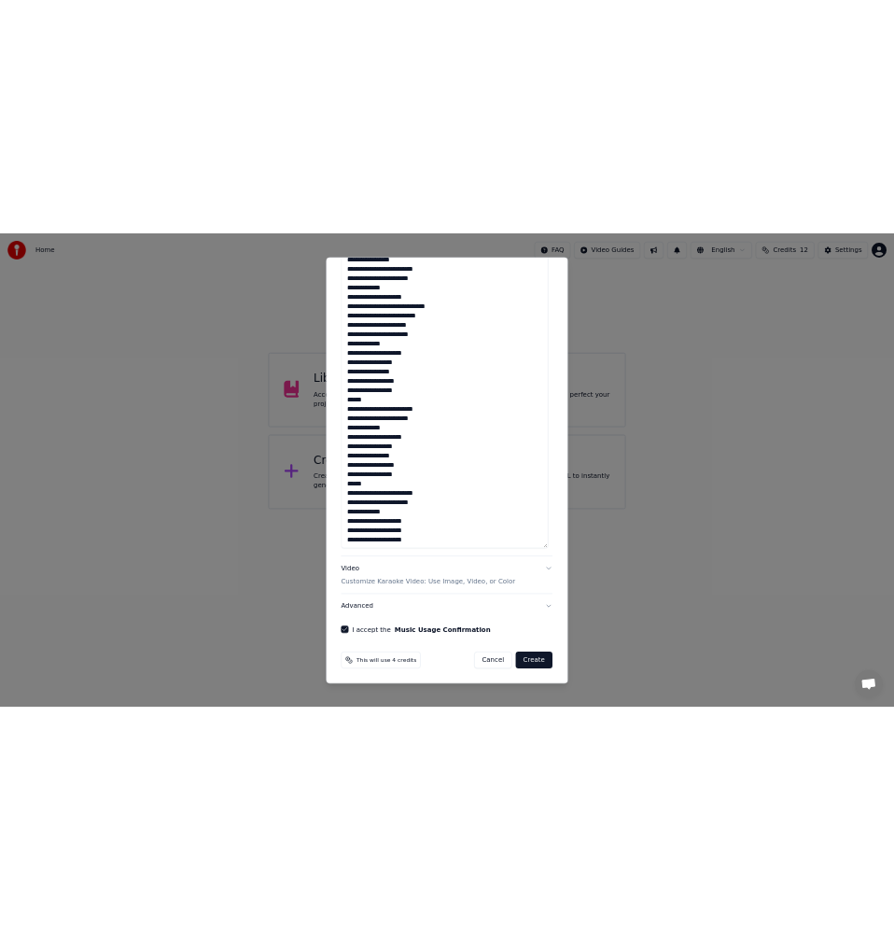
scroll to position [0, 0]
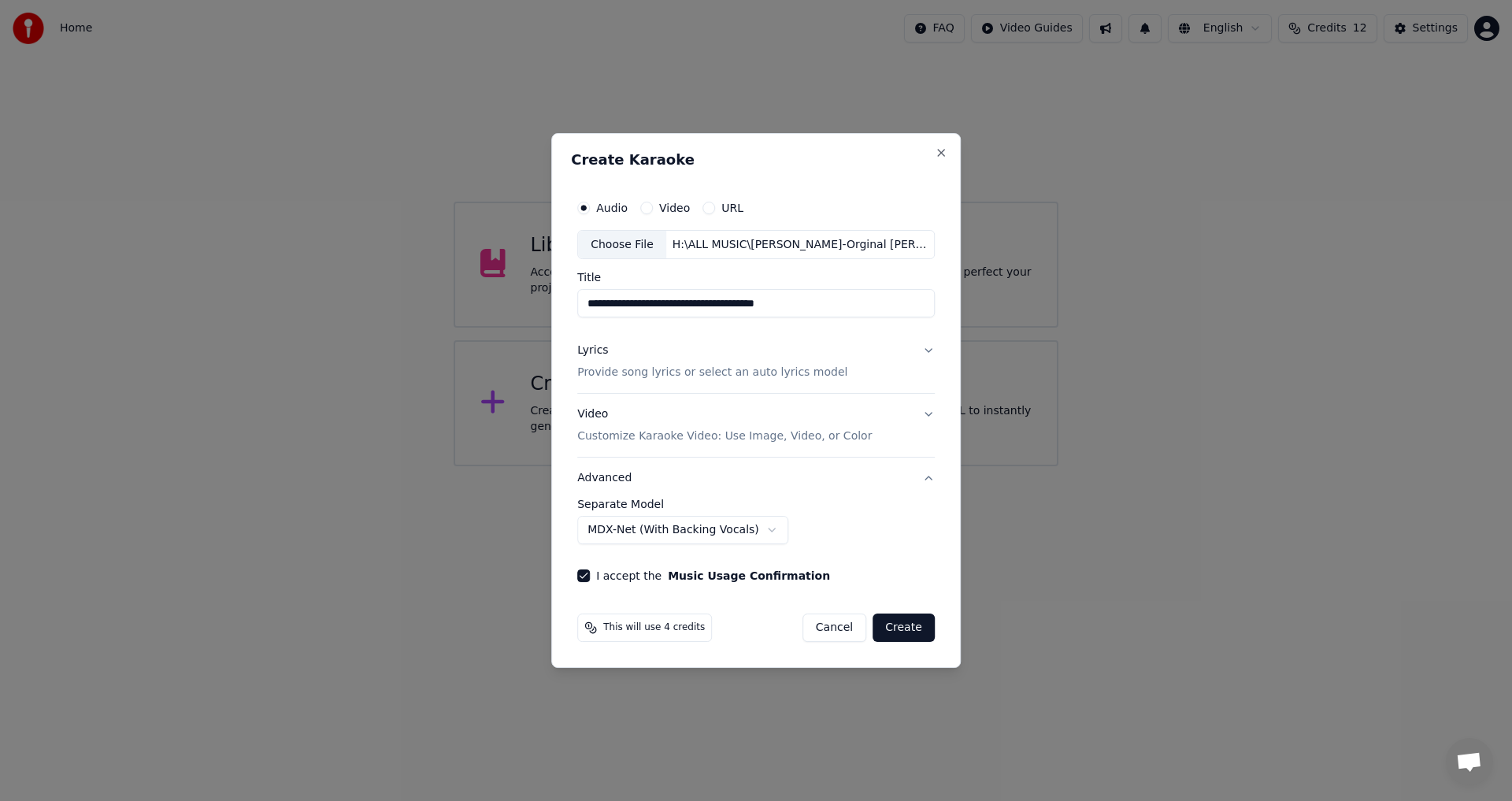
click at [695, 365] on p "Provide song lyrics or select an auto lyrics model" at bounding box center [712, 373] width 270 height 16
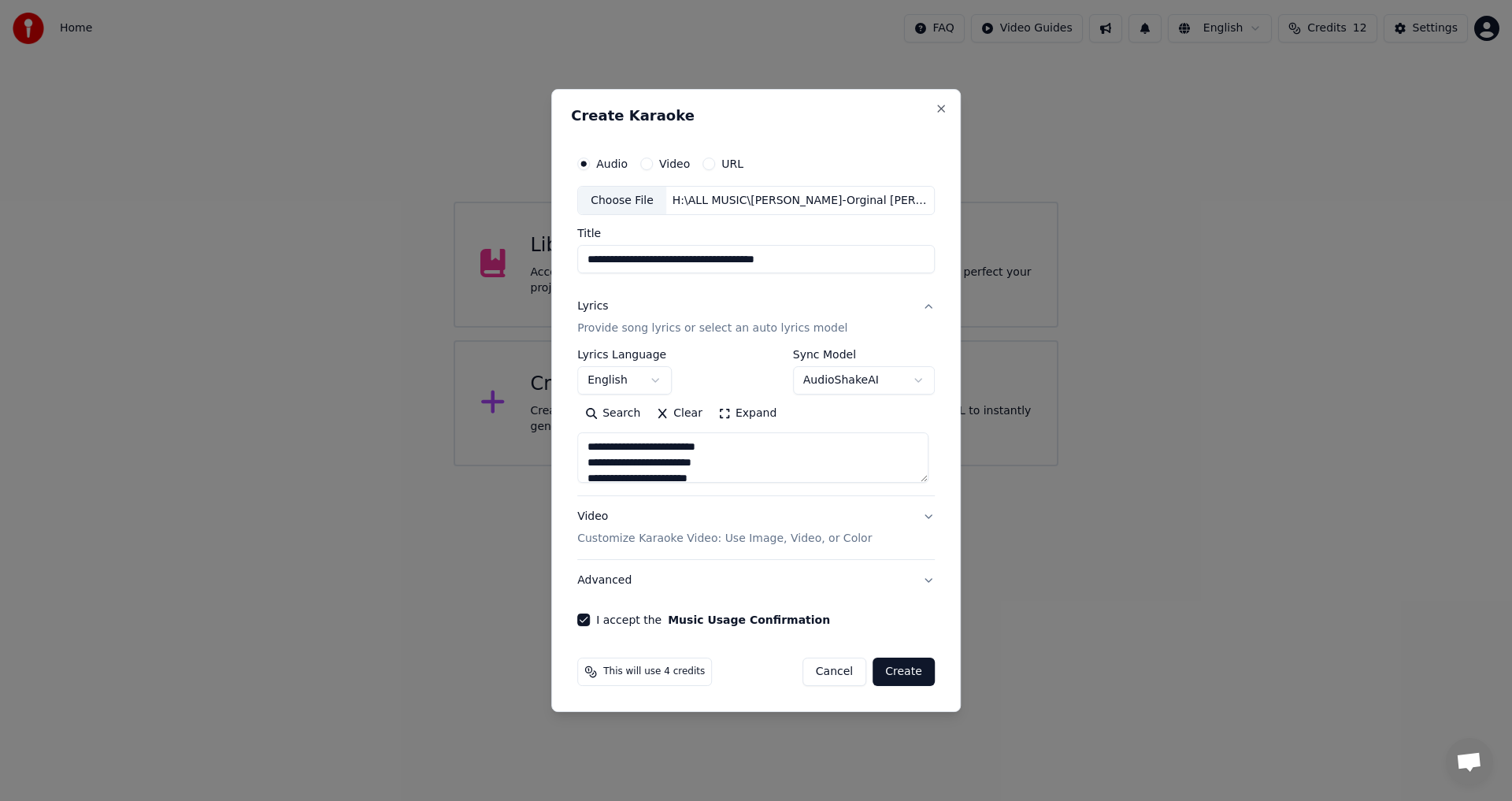
click at [732, 419] on button "Expand" at bounding box center [748, 414] width 74 height 25
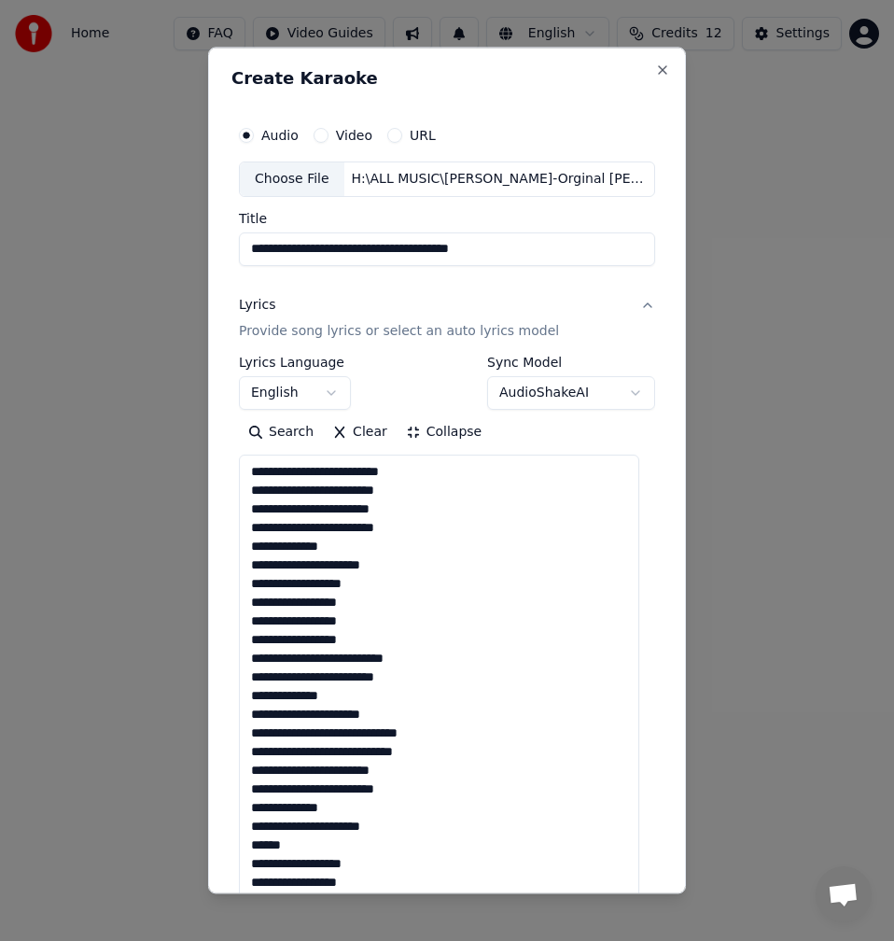
drag, startPoint x: 299, startPoint y: 551, endPoint x: 281, endPoint y: 548, distance: 17.9
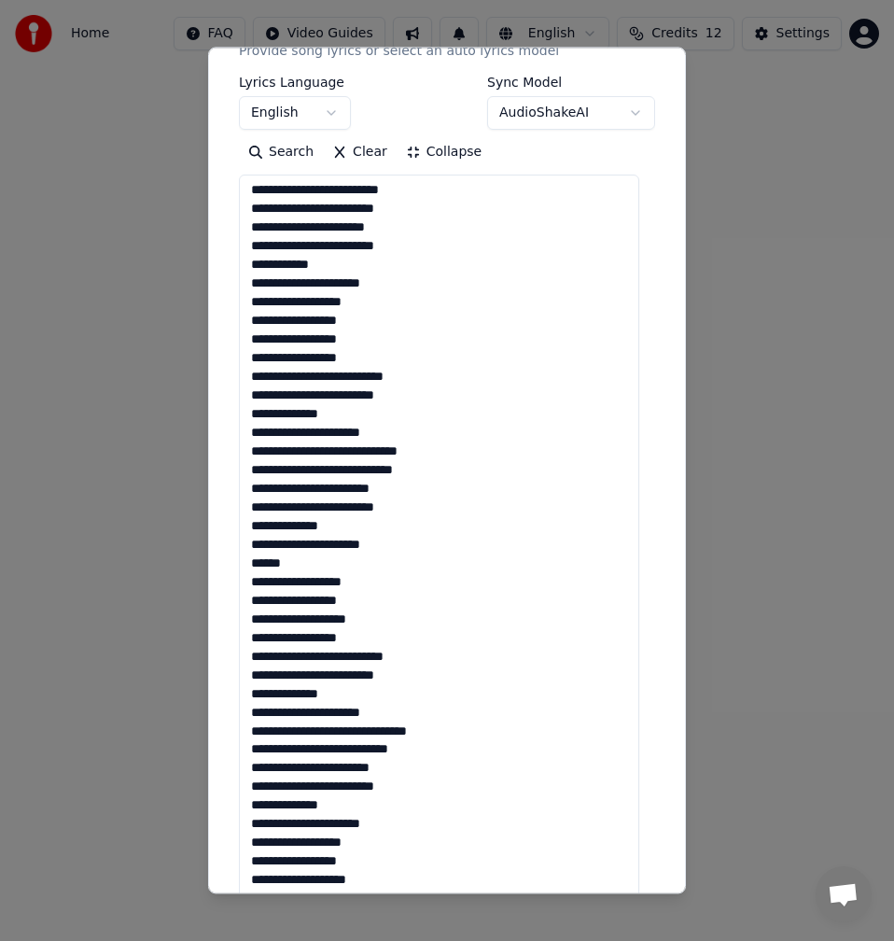
scroll to position [373, 0]
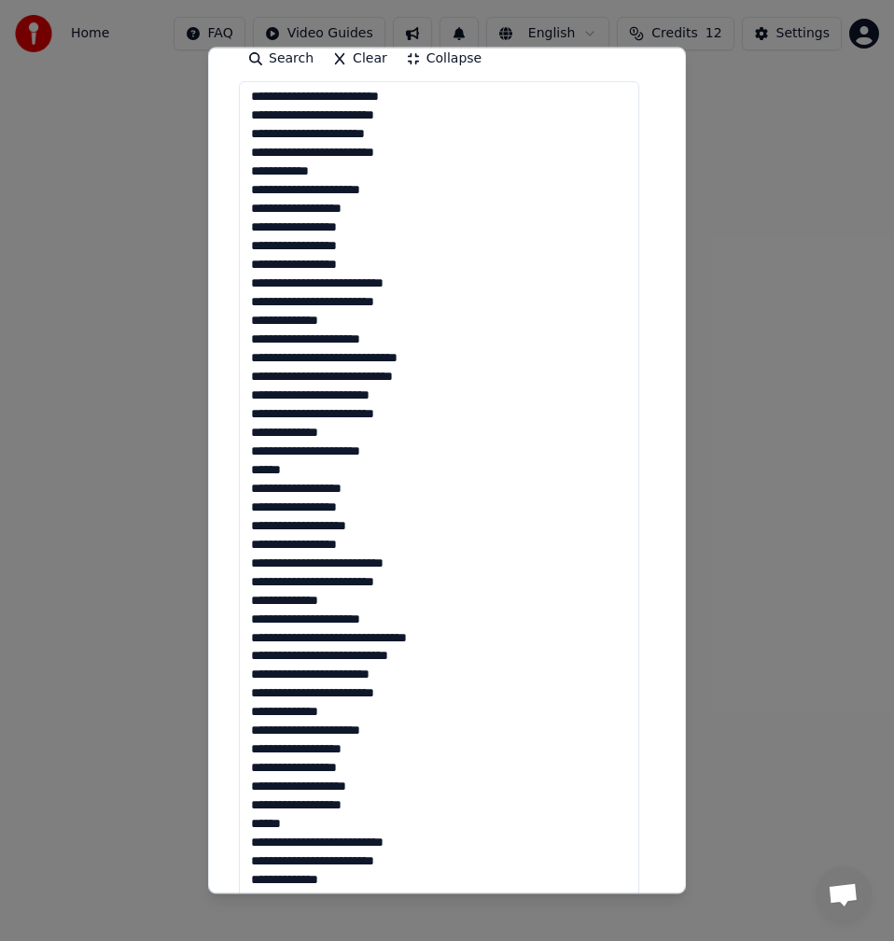
click at [430, 377] on textarea at bounding box center [439, 601] width 400 height 1040
click at [412, 398] on textarea at bounding box center [439, 601] width 400 height 1040
click at [417, 415] on textarea at bounding box center [439, 601] width 400 height 1040
click at [369, 509] on textarea at bounding box center [439, 601] width 400 height 1040
click at [368, 520] on textarea at bounding box center [439, 601] width 400 height 1040
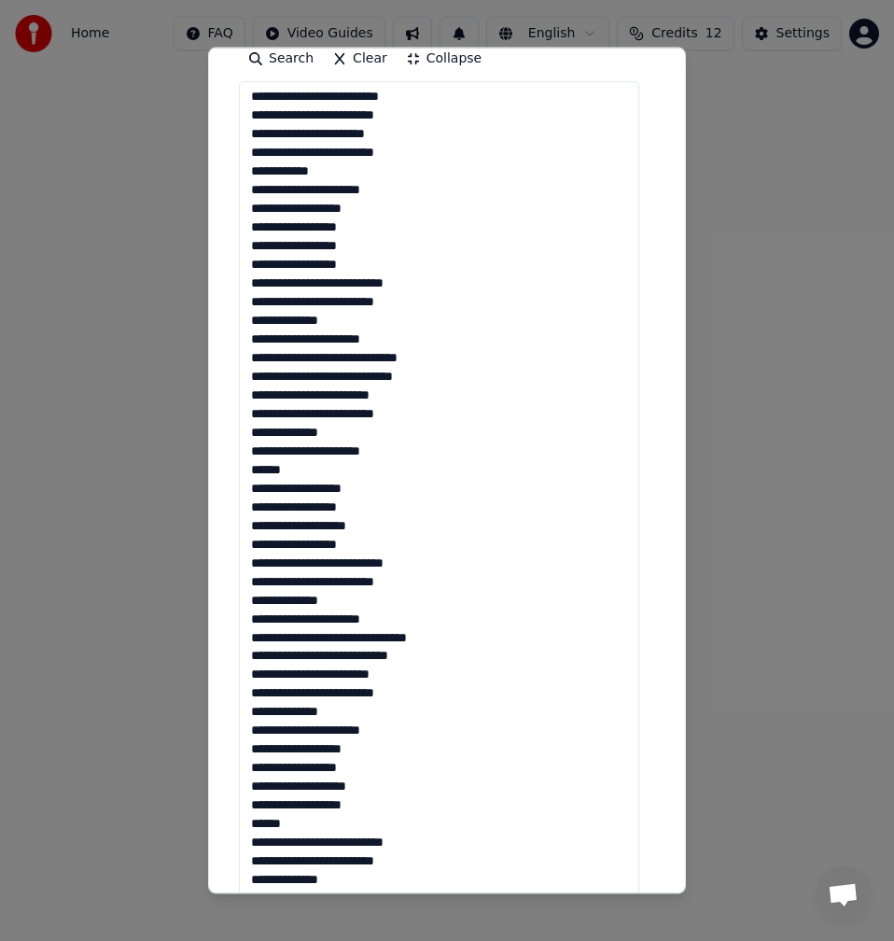
drag, startPoint x: 297, startPoint y: 470, endPoint x: 248, endPoint y: 471, distance: 48.5
click at [248, 471] on textarea at bounding box center [439, 601] width 400 height 1040
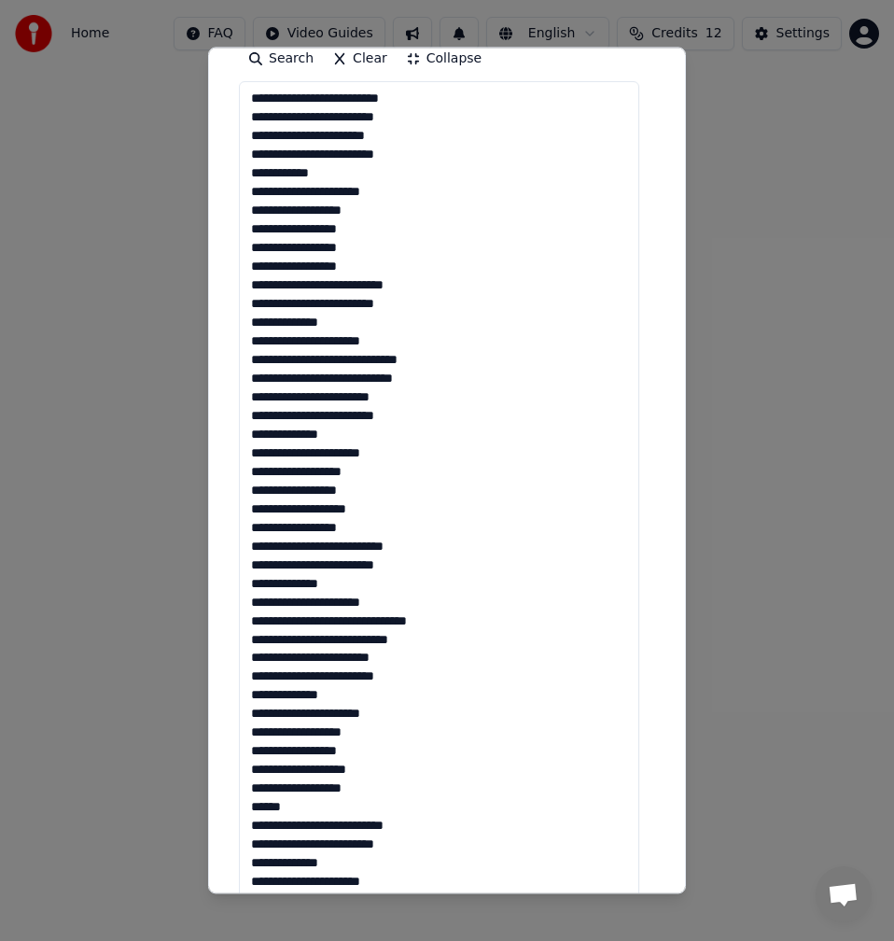
scroll to position [0, 0]
click at [360, 531] on textarea at bounding box center [439, 601] width 400 height 1040
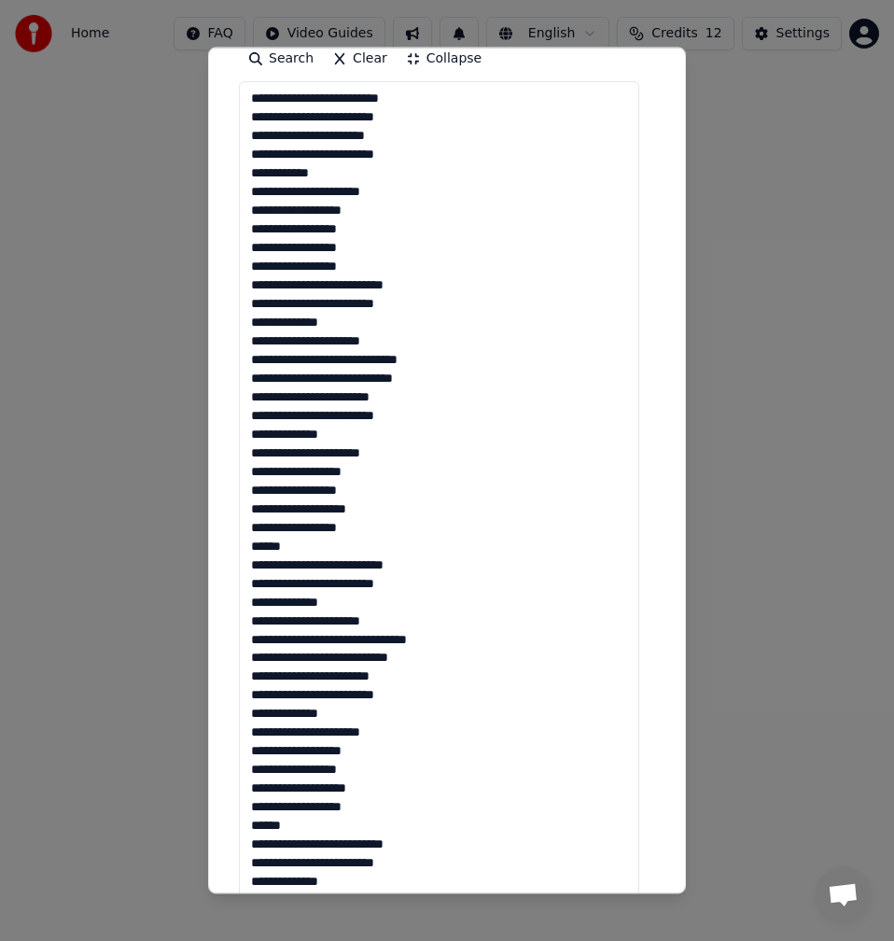
scroll to position [2, 0]
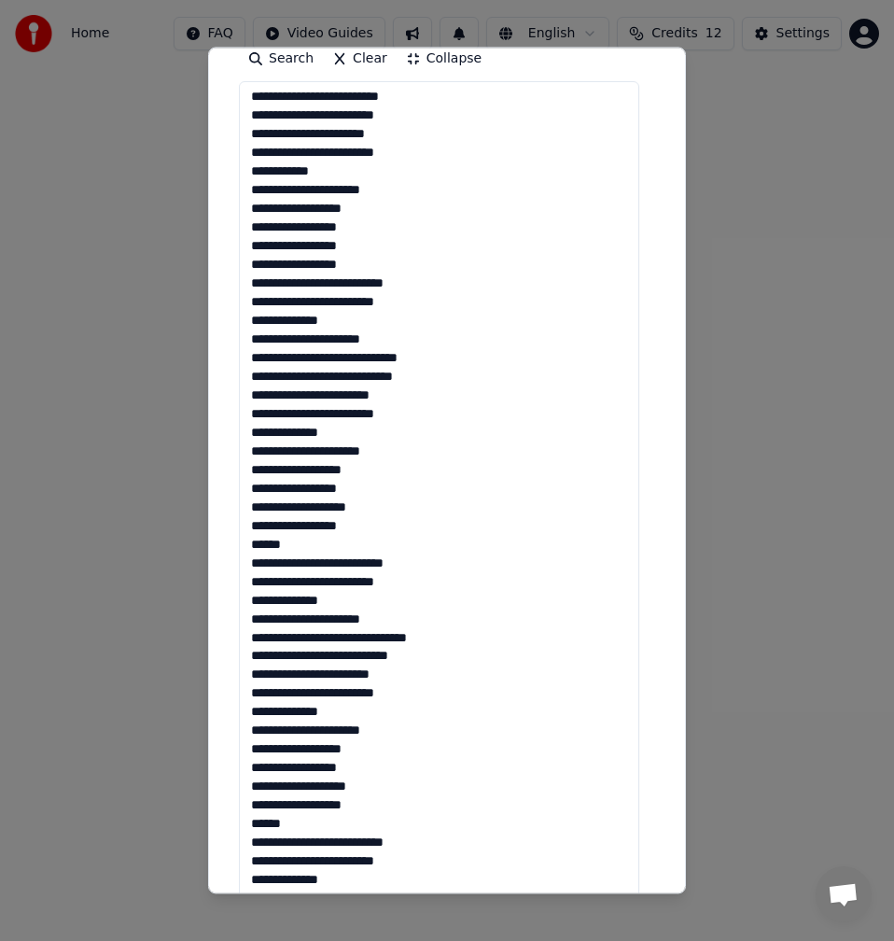
click at [416, 614] on textarea at bounding box center [439, 601] width 400 height 1040
click at [478, 629] on textarea at bounding box center [439, 601] width 400 height 1040
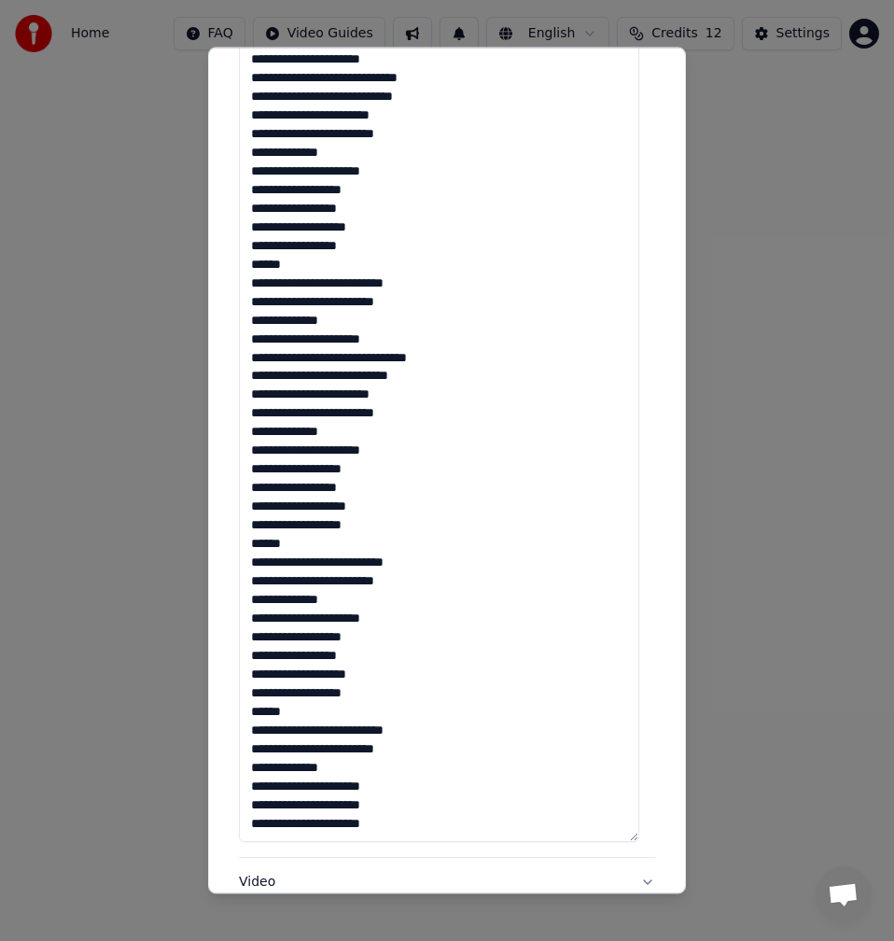
scroll to position [747, 0]
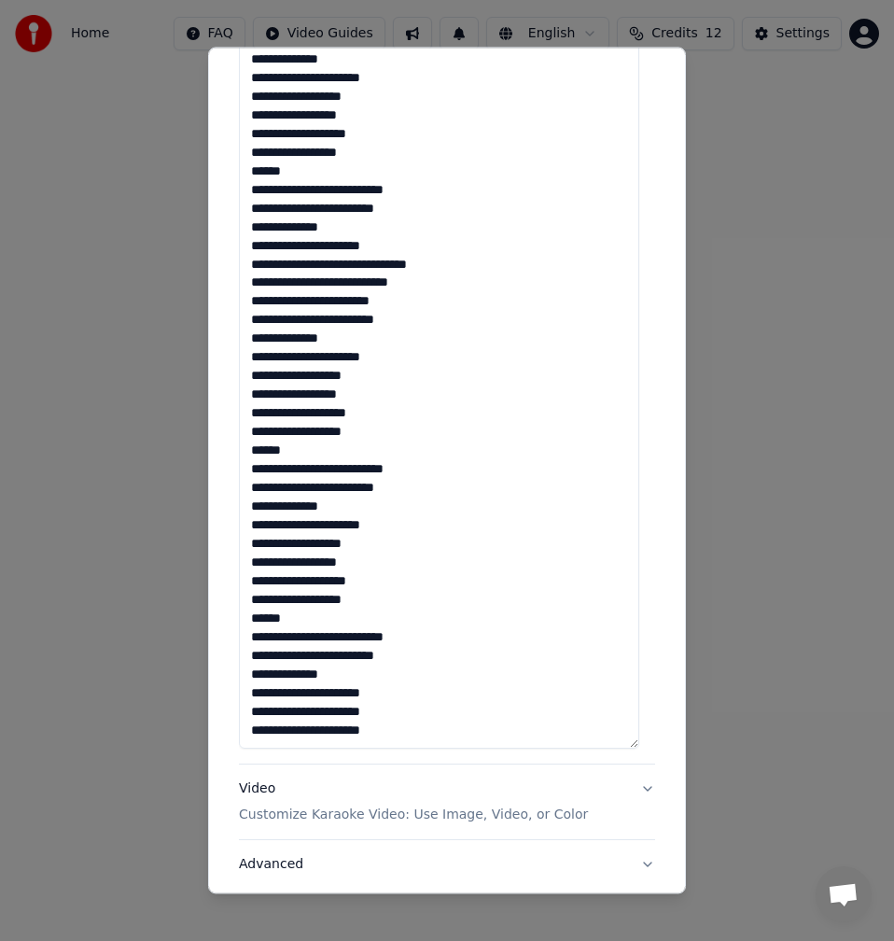
click at [437, 524] on textarea at bounding box center [439, 228] width 400 height 1040
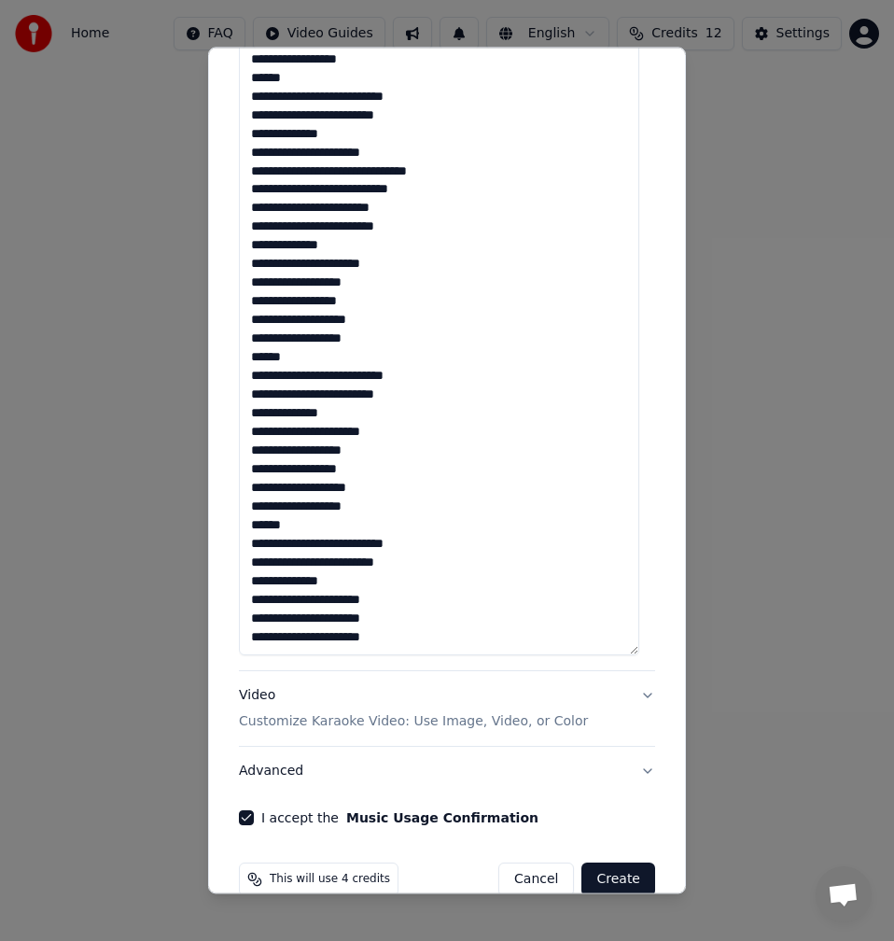
click at [366, 450] on textarea at bounding box center [439, 135] width 400 height 1040
click at [359, 468] on textarea at bounding box center [439, 135] width 400 height 1040
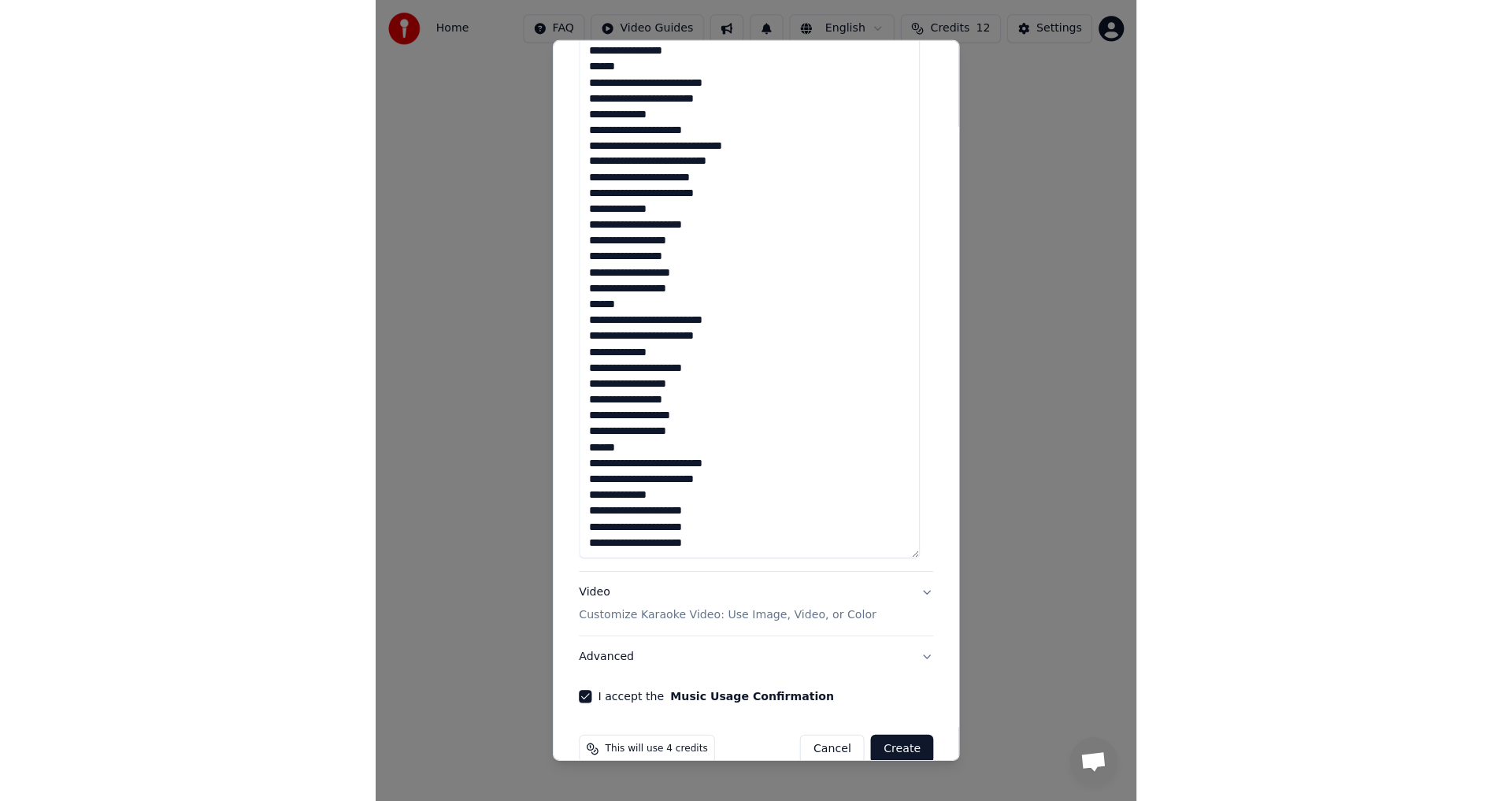
scroll to position [737, 0]
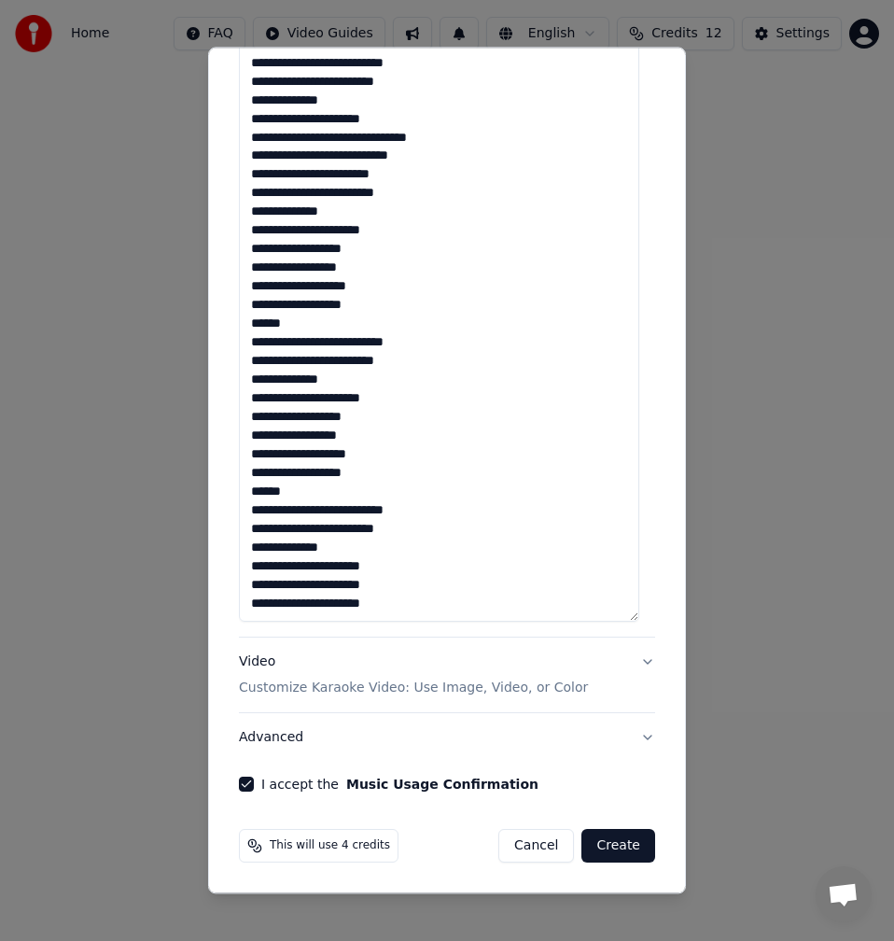
click at [402, 585] on textarea at bounding box center [439, 101] width 400 height 1040
click at [408, 602] on textarea at bounding box center [439, 101] width 400 height 1040
type textarea "**********"
click at [597, 844] on button "Create" at bounding box center [618, 846] width 74 height 34
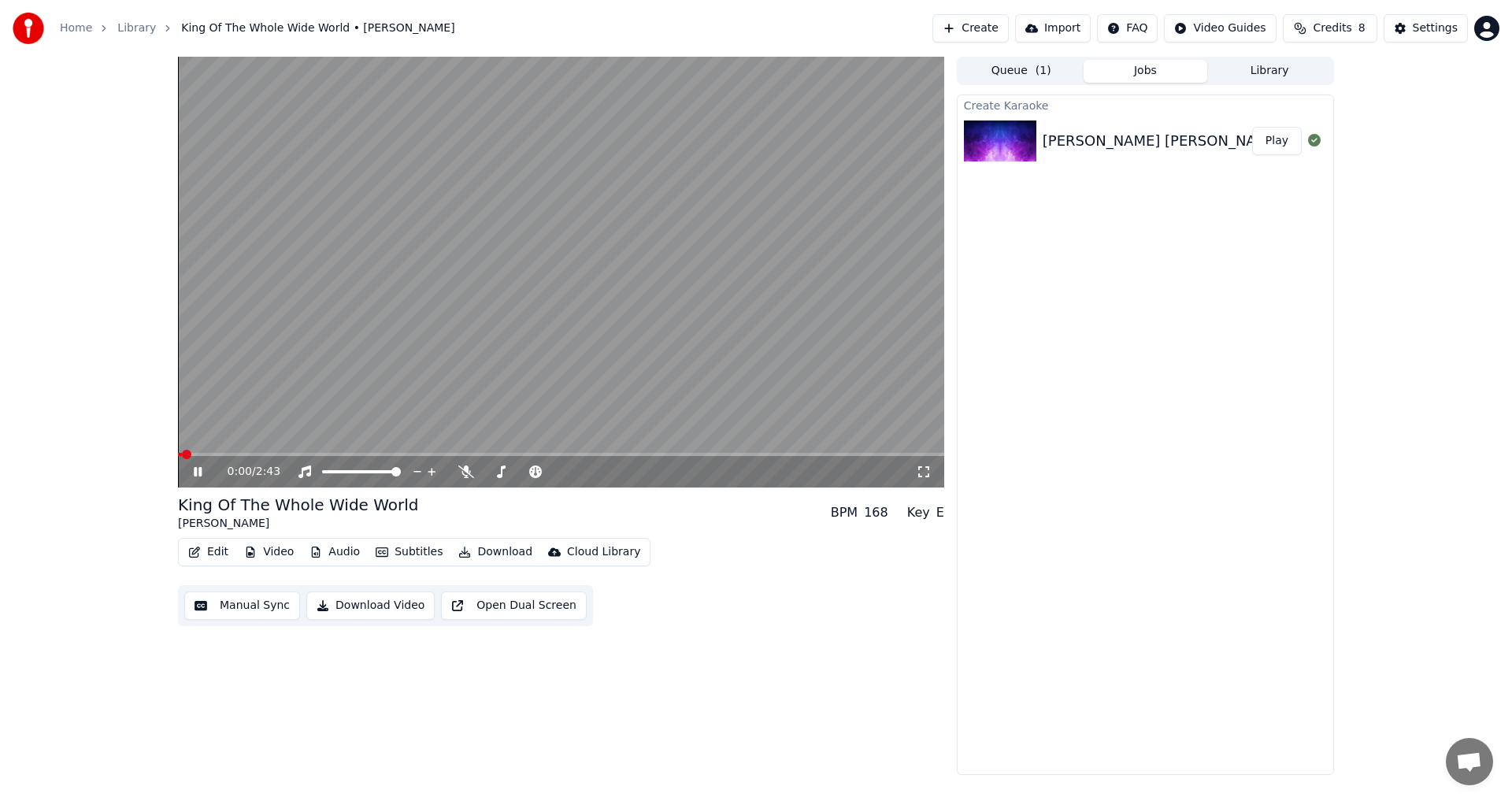
click at [196, 468] on icon at bounding box center [197, 471] width 8 height 9
click at [470, 479] on div at bounding box center [529, 472] width 143 height 16
click at [467, 479] on div at bounding box center [529, 472] width 143 height 16
click at [467, 474] on icon at bounding box center [466, 471] width 16 height 13
click at [1276, 142] on button "Play" at bounding box center [1277, 141] width 50 height 29
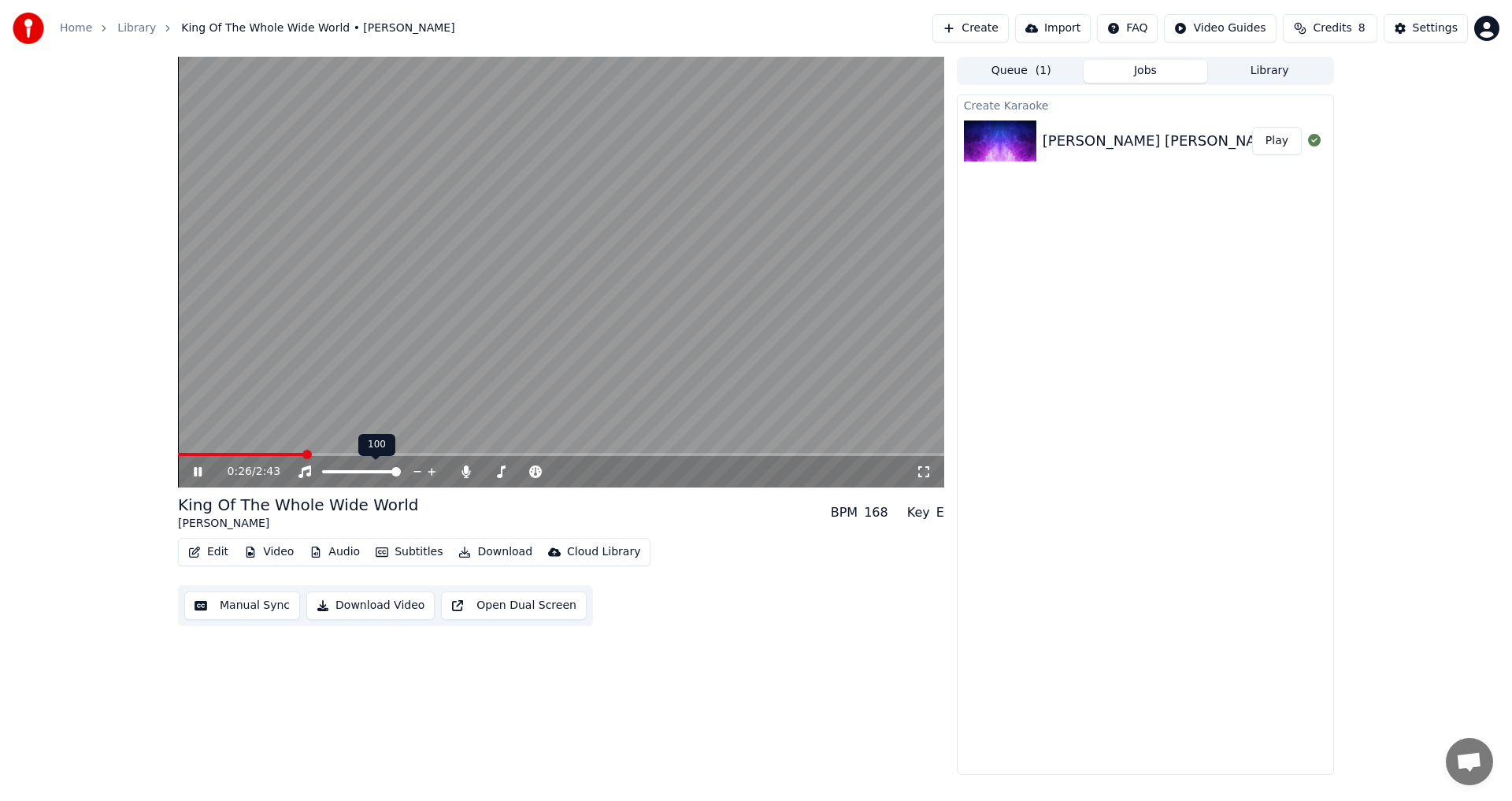
click at [196, 470] on icon at bounding box center [197, 471] width 8 height 9
click at [289, 453] on span at bounding box center [293, 454] width 9 height 9
click at [462, 469] on icon at bounding box center [466, 471] width 16 height 13
click at [191, 469] on icon at bounding box center [209, 471] width 37 height 13
click at [464, 474] on icon at bounding box center [466, 471] width 16 height 13
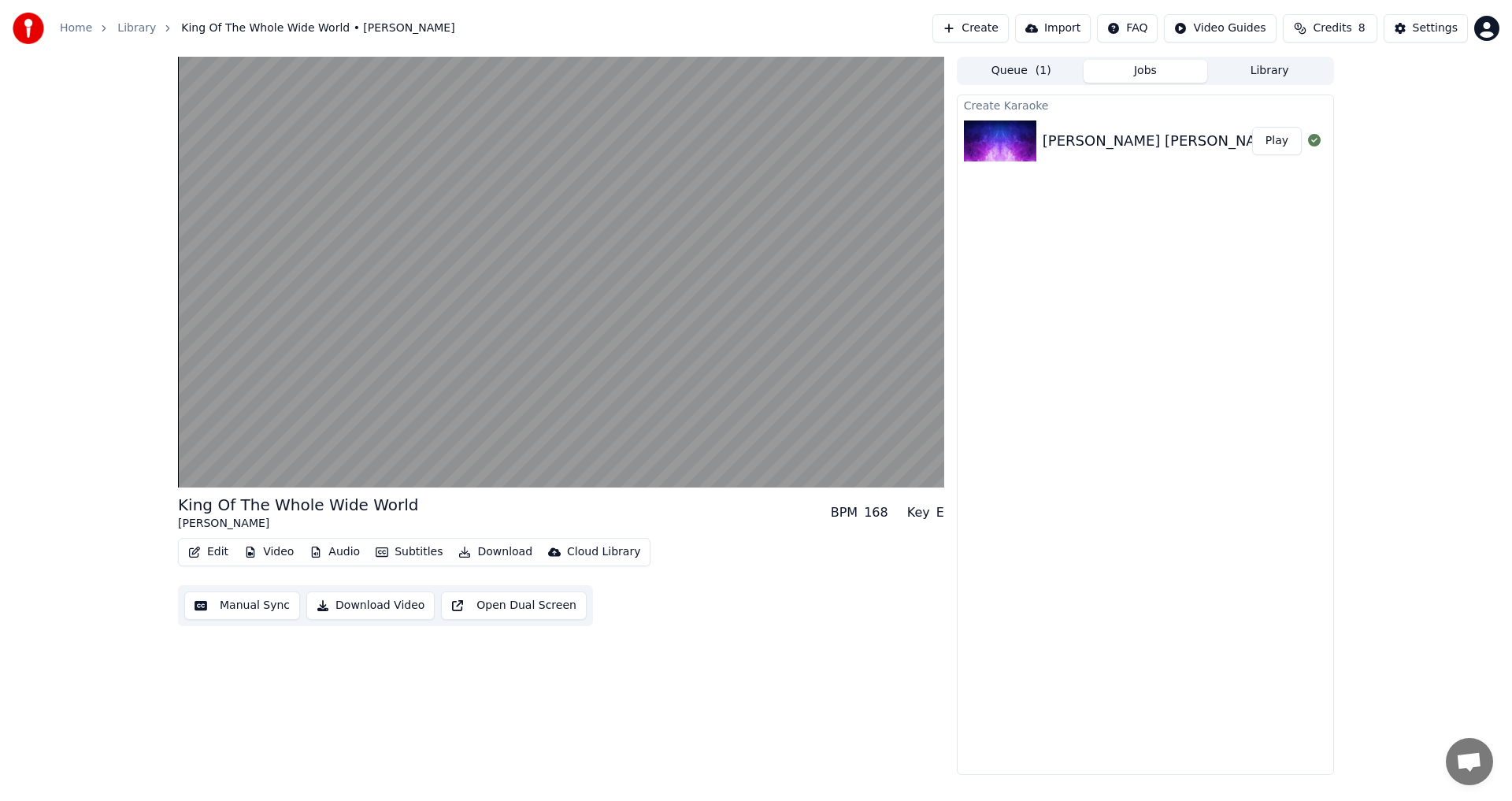
click at [249, 606] on button "Manual Sync" at bounding box center [241, 606] width 116 height 29
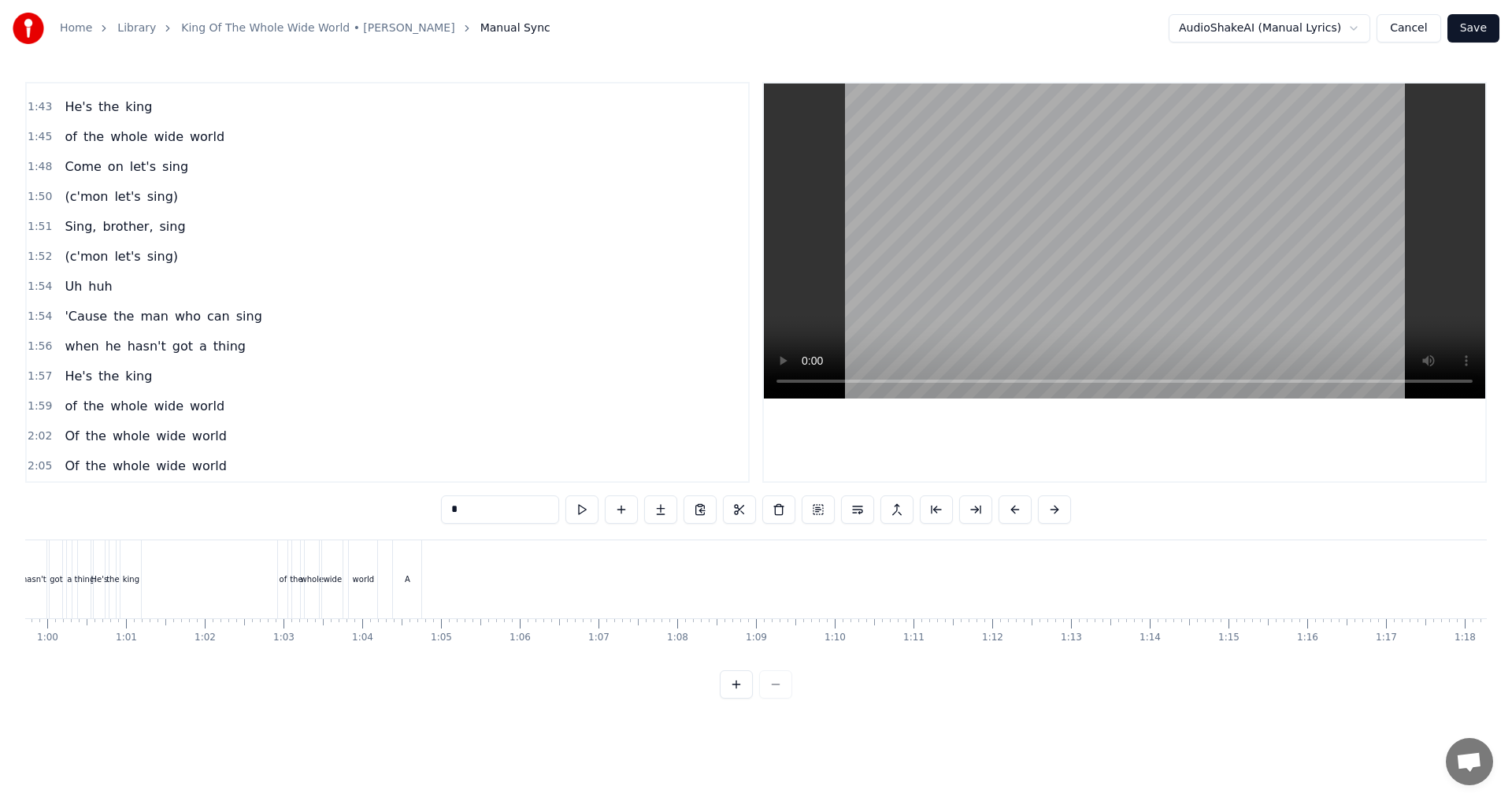
scroll to position [0, 4744]
drag, startPoint x: 367, startPoint y: 584, endPoint x: 935, endPoint y: 593, distance: 568.1
click at [935, 593] on div "A poor man wants to be a rich man" at bounding box center [1083, 579] width 1465 height 78
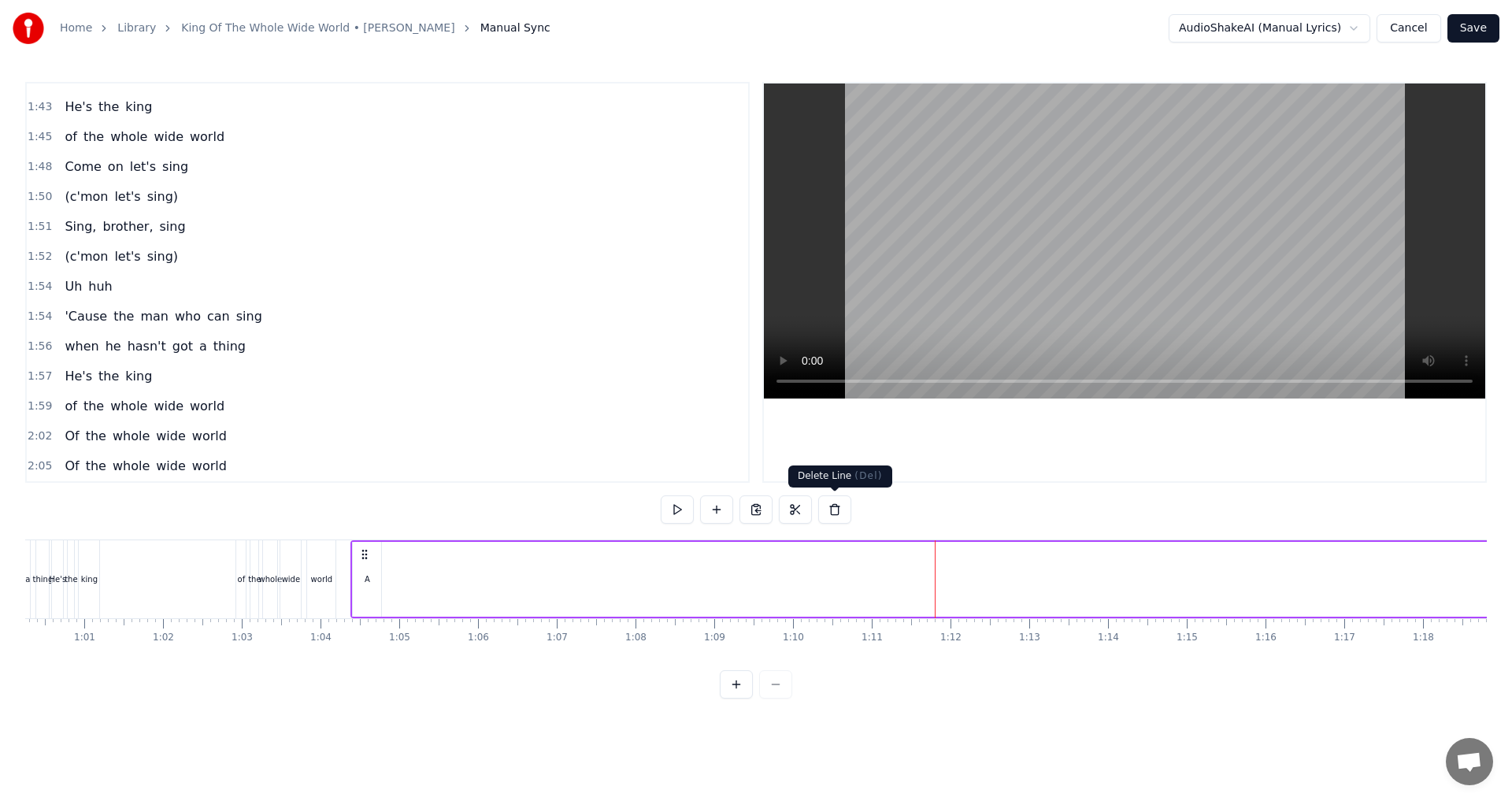
click at [839, 511] on button at bounding box center [834, 510] width 33 height 29
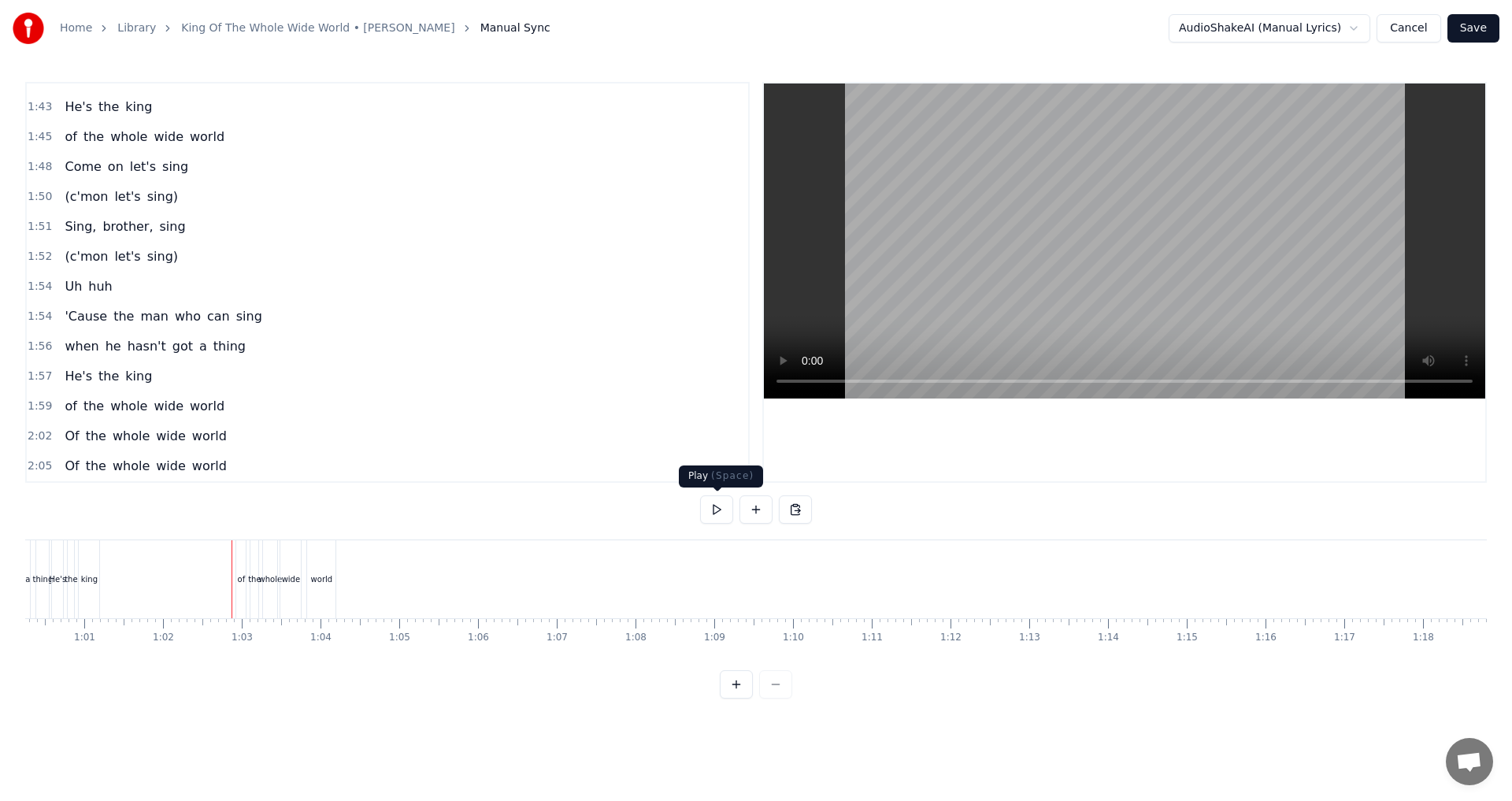
click at [719, 517] on button at bounding box center [716, 510] width 33 height 29
click at [721, 515] on button at bounding box center [716, 510] width 33 height 29
click at [329, 591] on div "world" at bounding box center [321, 579] width 29 height 78
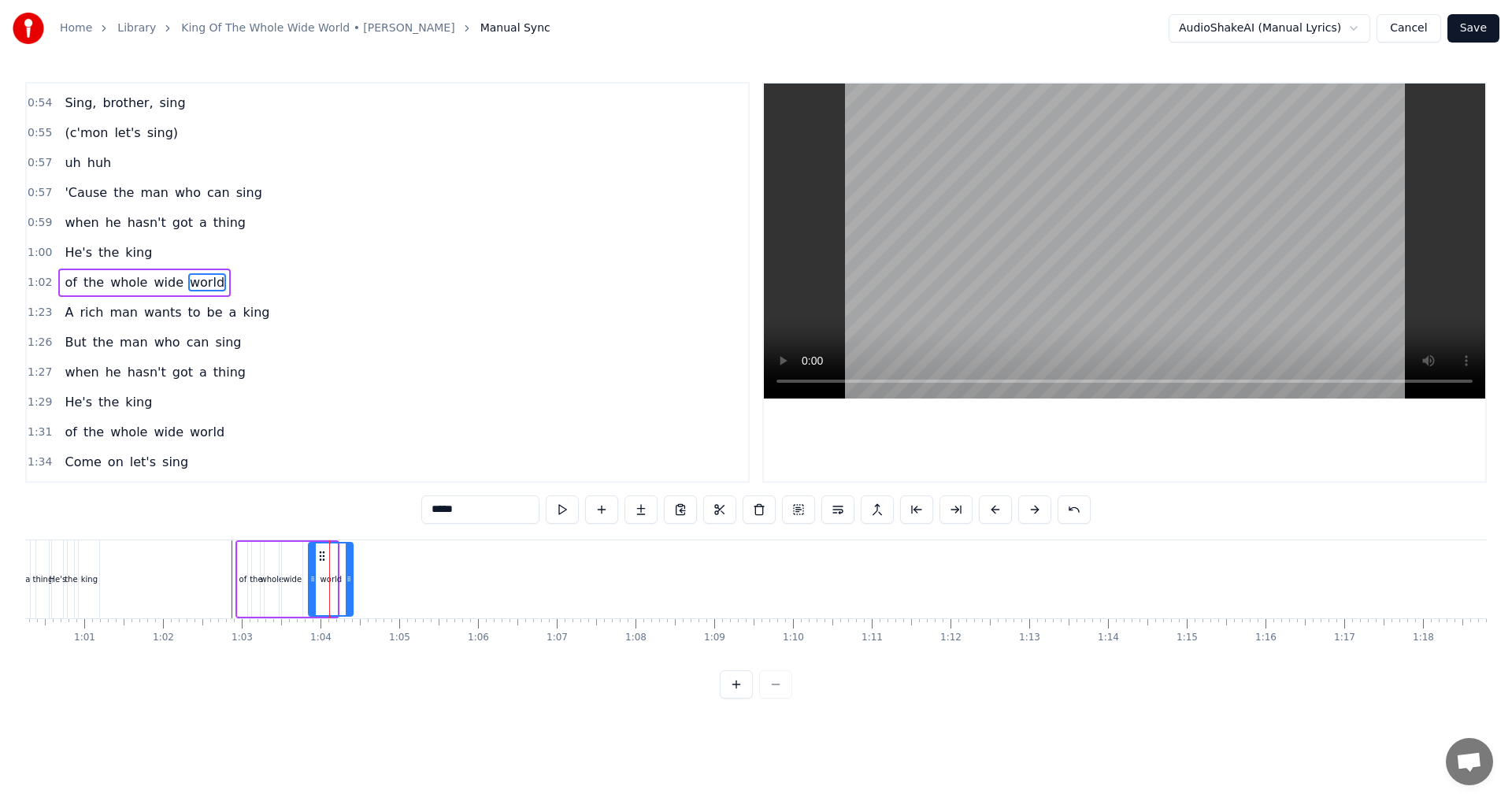
drag, startPoint x: 335, startPoint y: 589, endPoint x: 352, endPoint y: 589, distance: 17.0
click at [352, 589] on div at bounding box center [348, 579] width 6 height 72
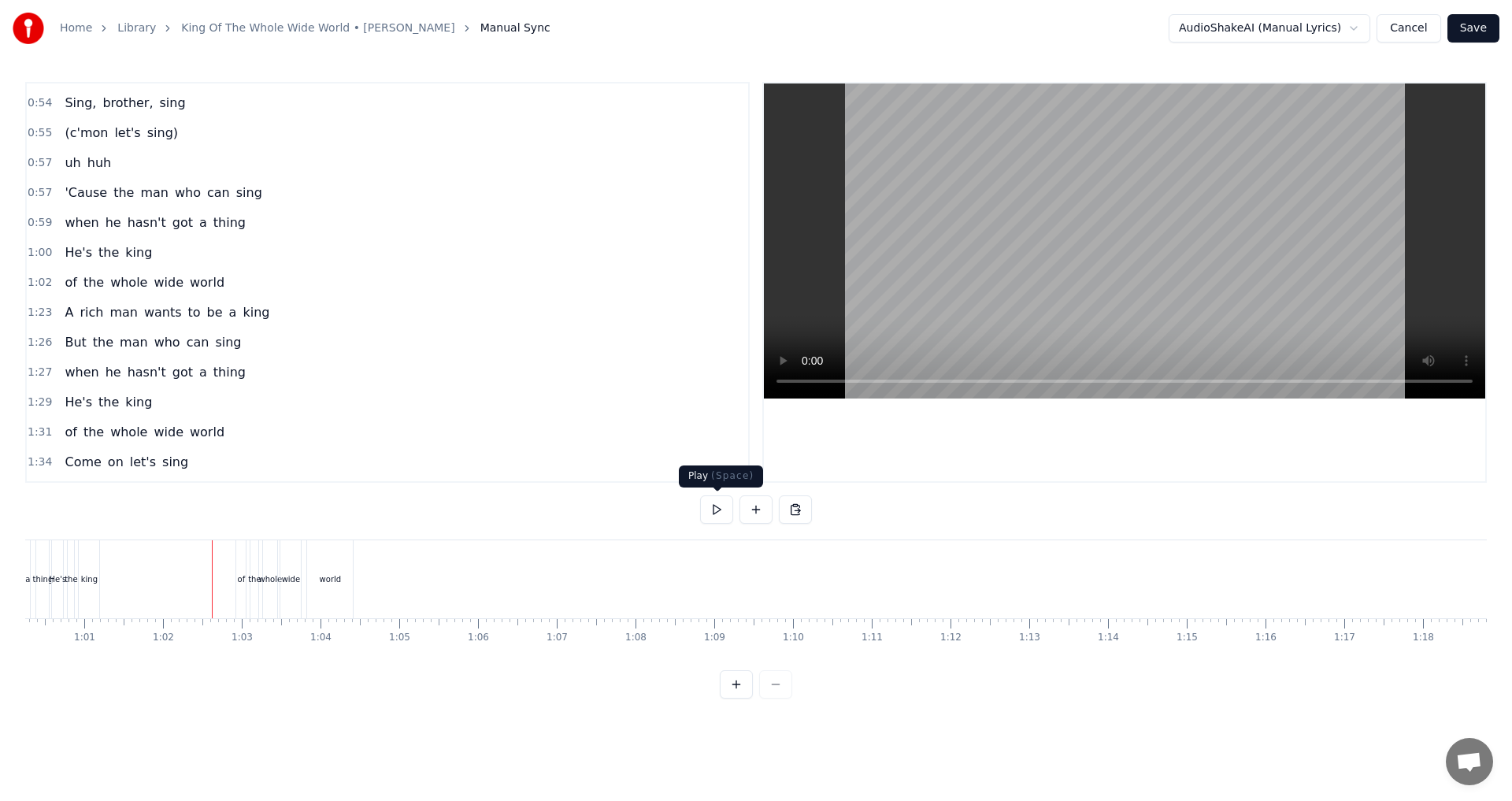
click at [724, 512] on button at bounding box center [716, 510] width 33 height 29
click at [716, 511] on button at bounding box center [716, 510] width 33 height 29
click at [348, 594] on div "world" at bounding box center [330, 579] width 46 height 78
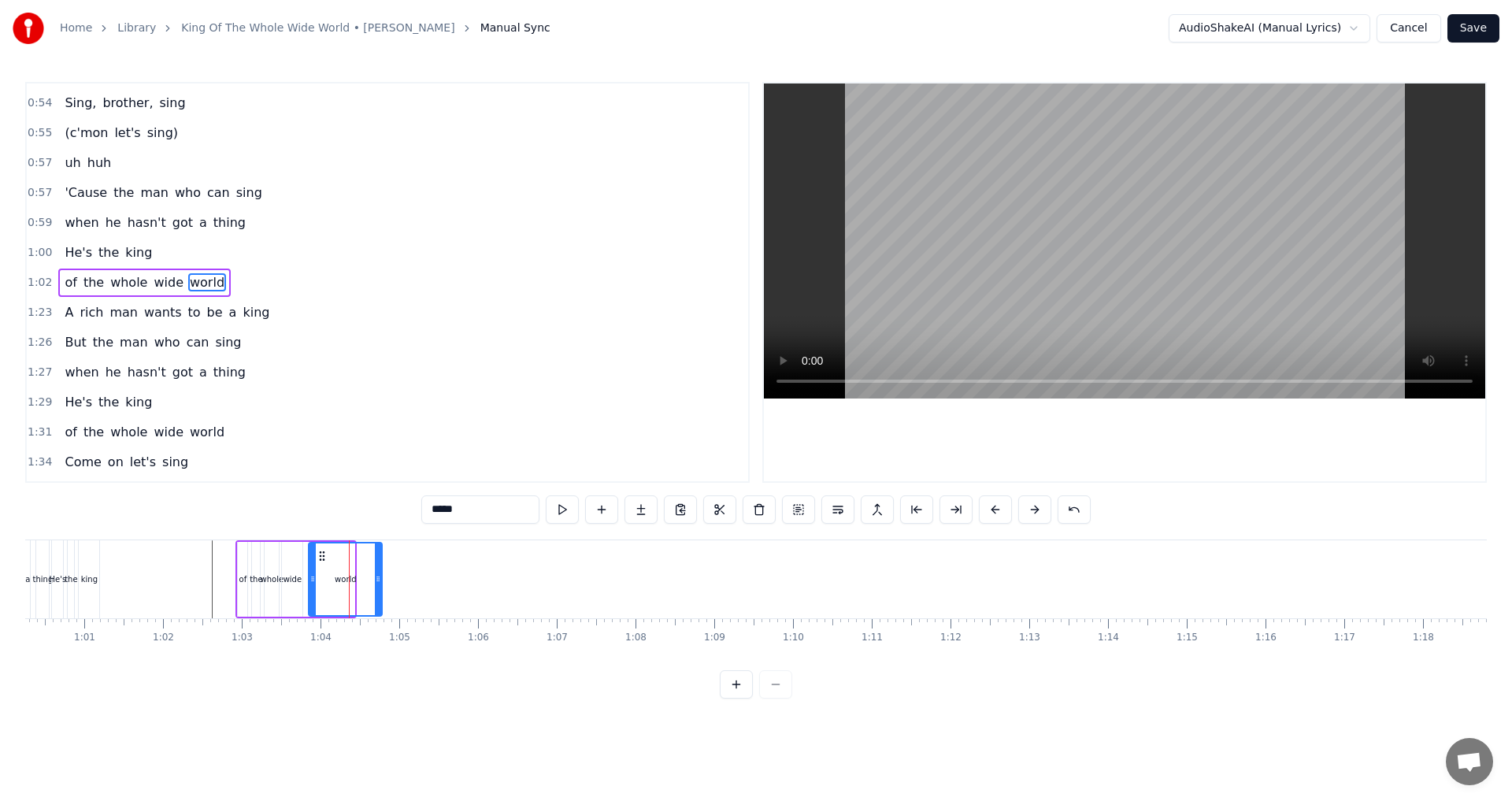
drag, startPoint x: 352, startPoint y: 584, endPoint x: 373, endPoint y: 585, distance: 21.0
click at [378, 585] on div at bounding box center [377, 579] width 6 height 72
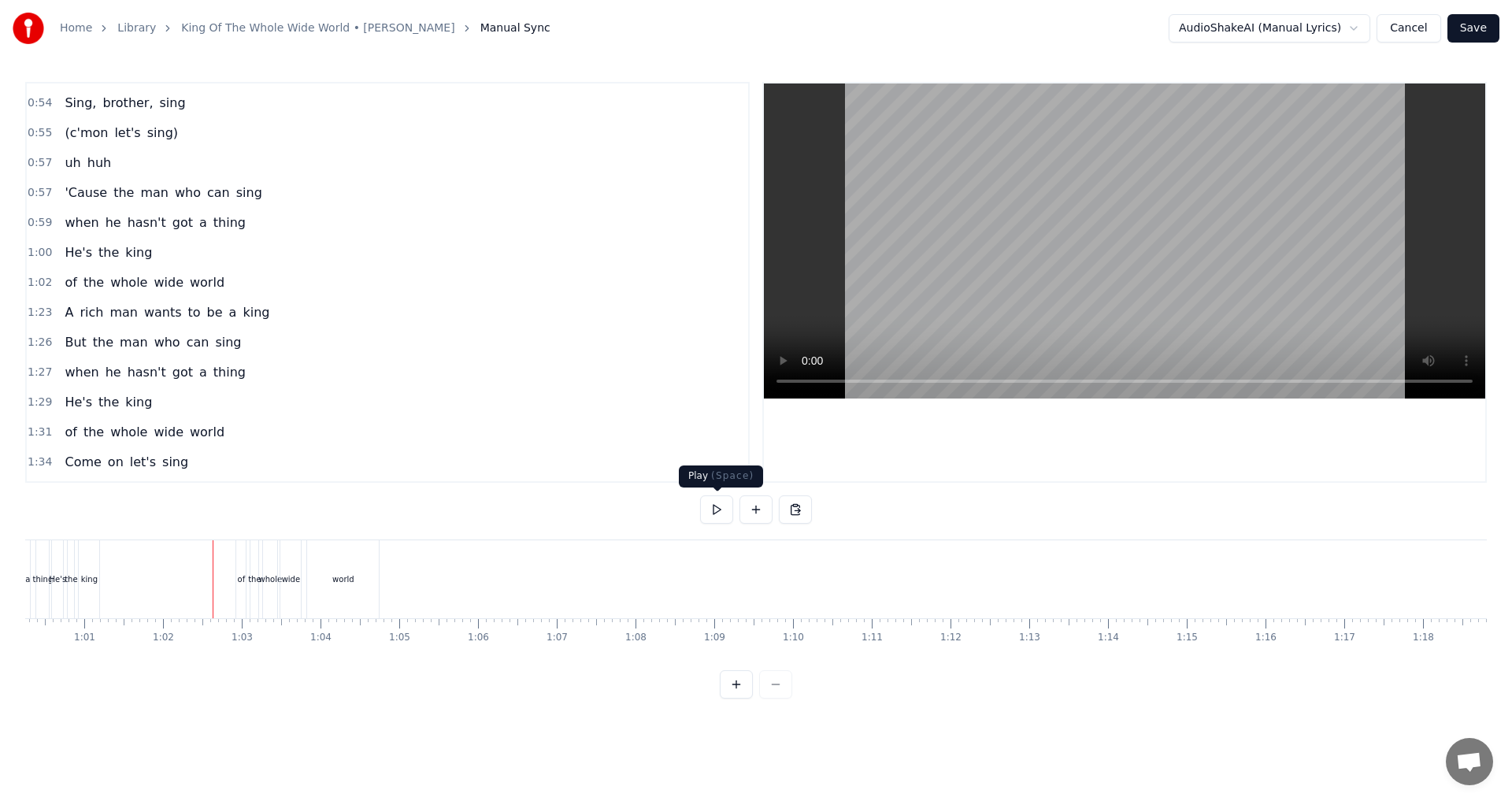
click at [722, 509] on button at bounding box center [716, 510] width 33 height 29
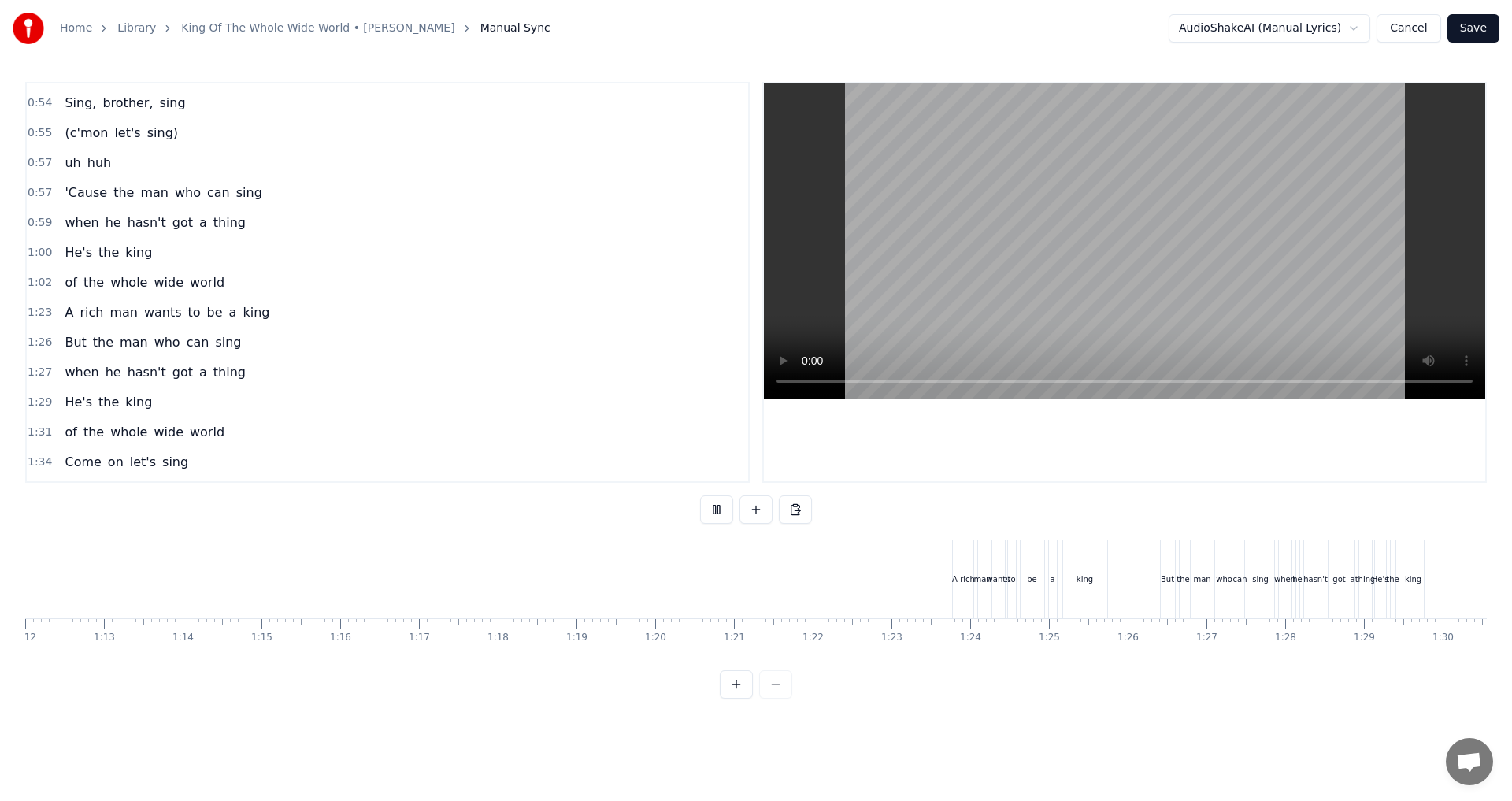
scroll to position [0, 5503]
click at [726, 513] on button at bounding box center [716, 510] width 33 height 29
click at [715, 514] on button at bounding box center [716, 510] width 33 height 29
click at [761, 511] on button at bounding box center [755, 510] width 33 height 29
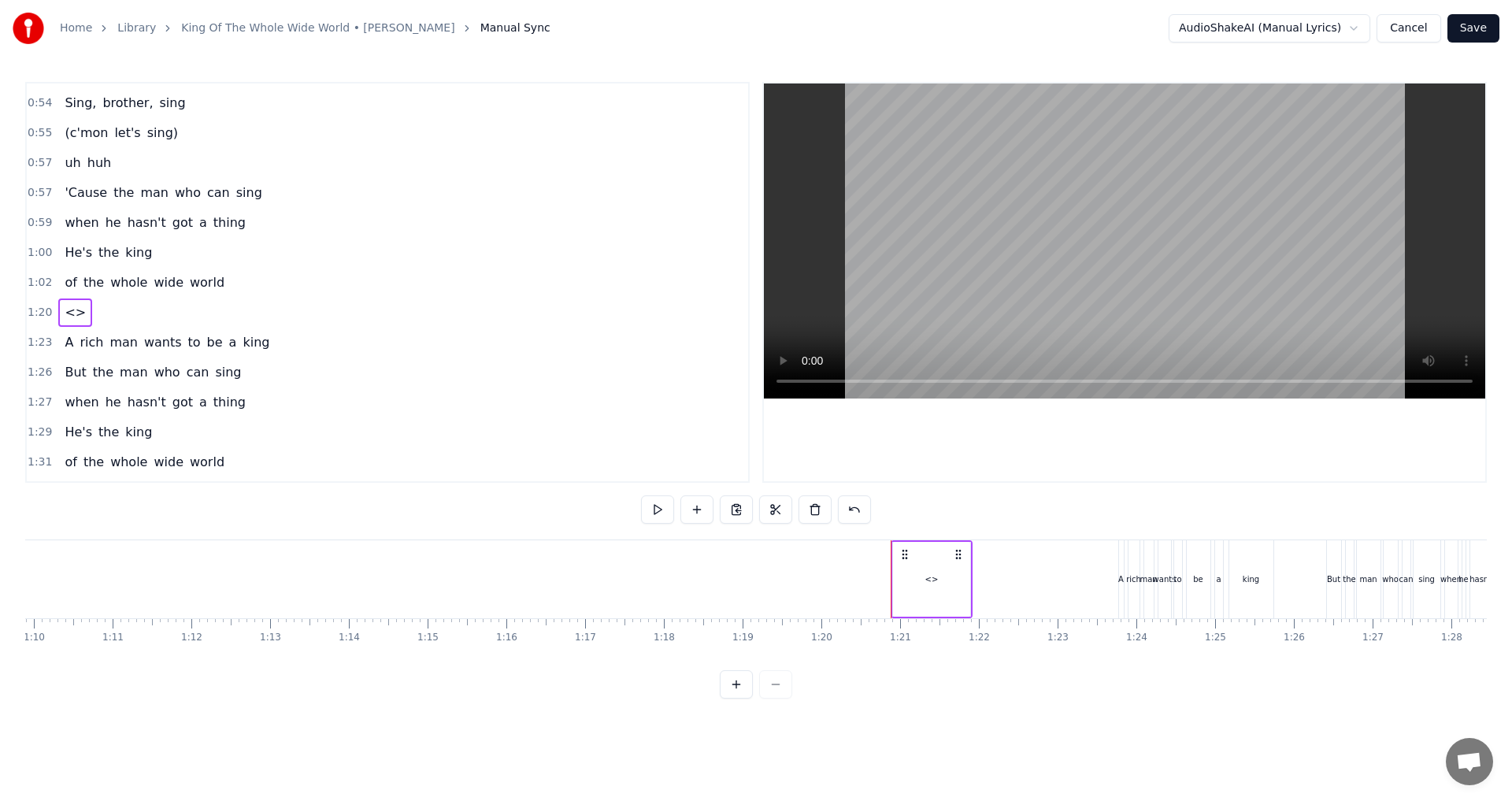
click at [932, 576] on div "<>" at bounding box center [932, 579] width 14 height 12
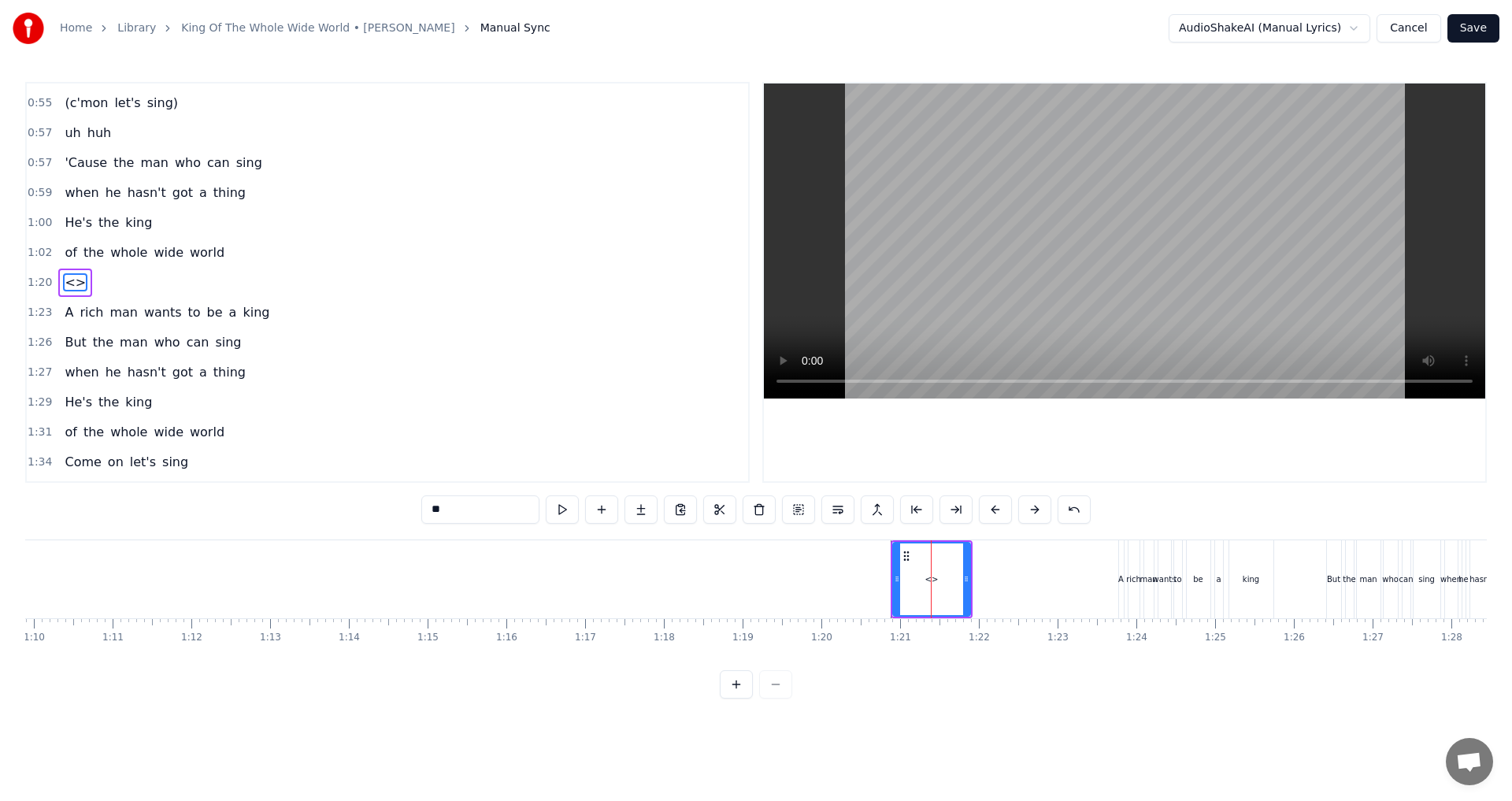
drag, startPoint x: 489, startPoint y: 510, endPoint x: 312, endPoint y: 510, distance: 177.0
click at [312, 510] on div "0:09 A poor man wants the oyster 0:12 A rich man wants the pearl 0:15 But the m…" at bounding box center [756, 390] width 1461 height 617
type input "*"
click at [606, 511] on button at bounding box center [601, 510] width 33 height 29
drag, startPoint x: 465, startPoint y: 509, endPoint x: 326, endPoint y: 508, distance: 139.0
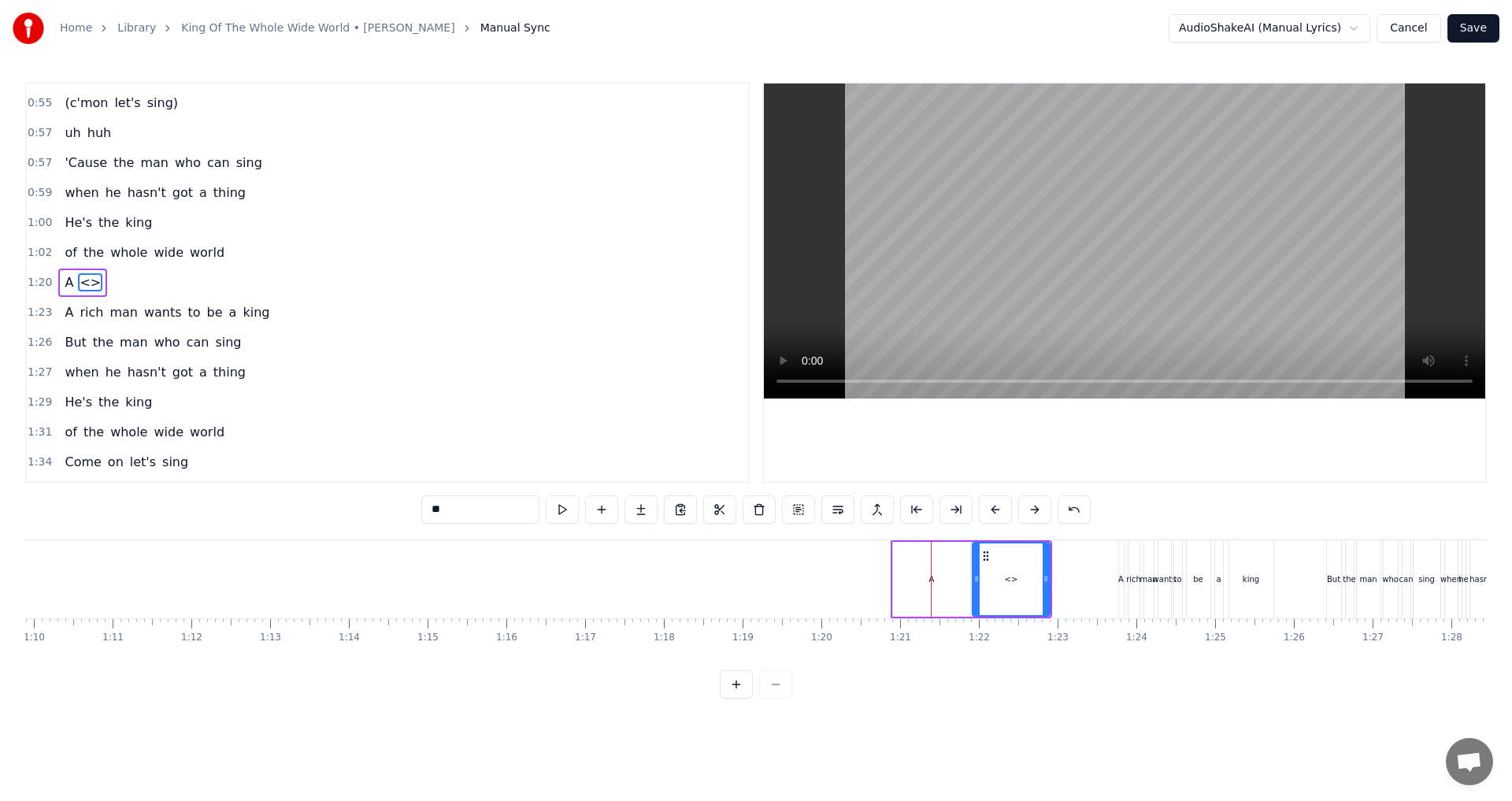
click at [326, 508] on div "0:09 A poor man wants the oyster 0:12 A rich man wants the pearl 0:15 But the m…" at bounding box center [756, 390] width 1461 height 617
type input "*"
type input "****"
click at [942, 587] on div "A" at bounding box center [929, 579] width 77 height 78
drag, startPoint x: 965, startPoint y: 577, endPoint x: 913, endPoint y: 583, distance: 52.3
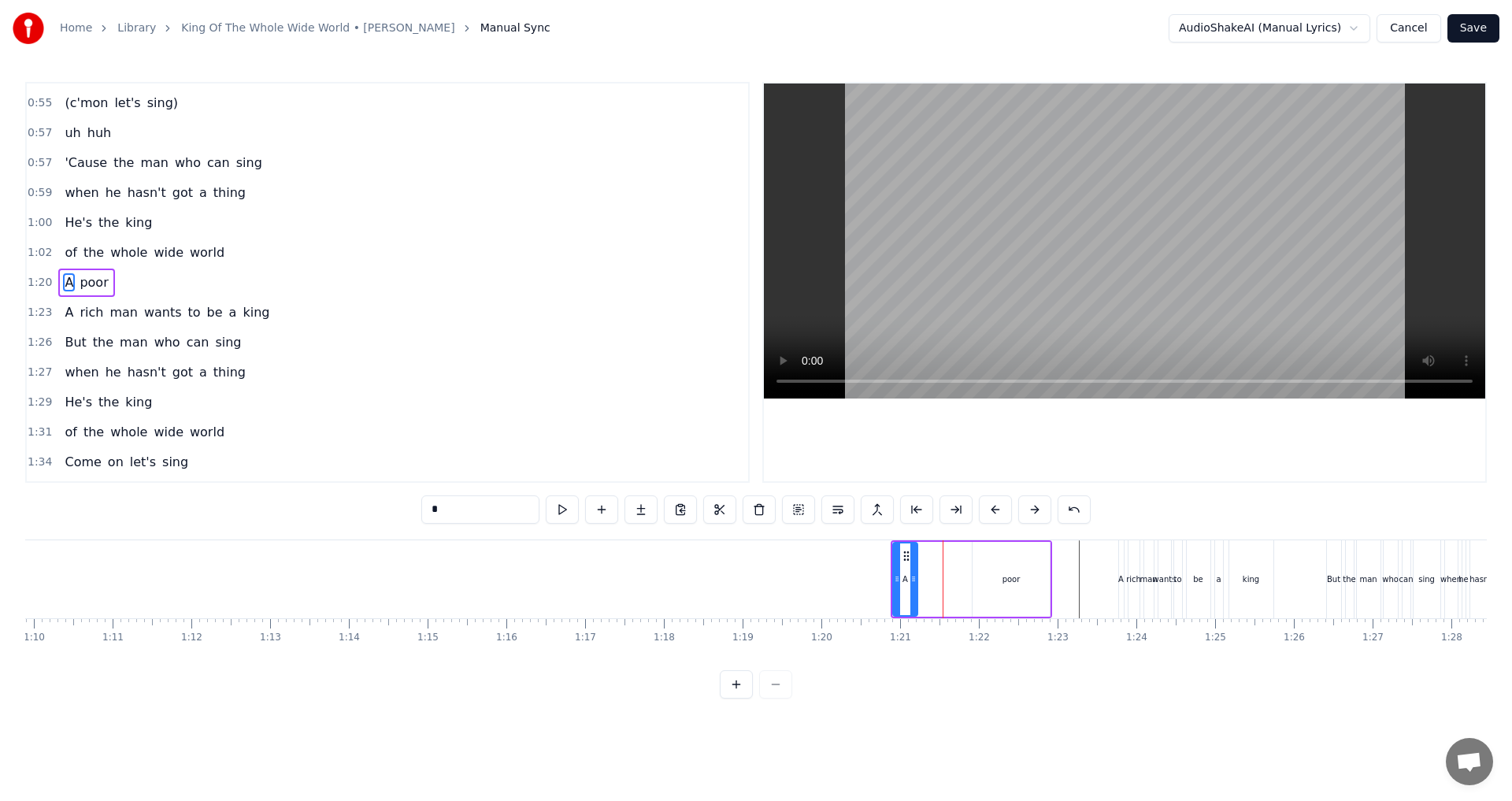
click at [913, 583] on icon at bounding box center [913, 578] width 6 height 13
drag, startPoint x: 1018, startPoint y: 587, endPoint x: 996, endPoint y: 587, distance: 22.0
click at [949, 591] on div "A poor" at bounding box center [970, 579] width 161 height 78
click at [1009, 583] on div "poor" at bounding box center [1011, 579] width 18 height 12
drag, startPoint x: 984, startPoint y: 558, endPoint x: 929, endPoint y: 563, distance: 55.2
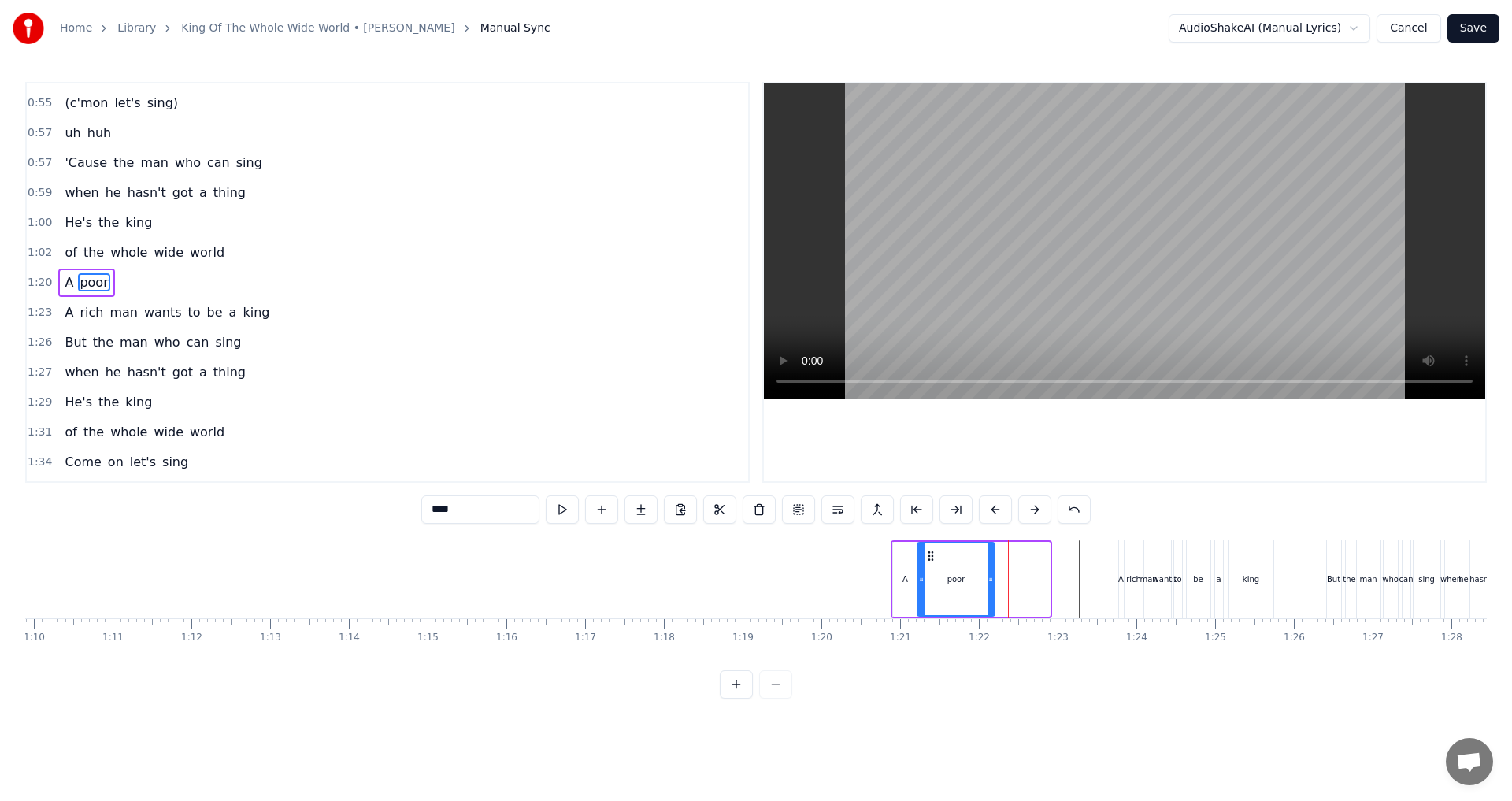
click at [929, 563] on div "poor" at bounding box center [956, 579] width 76 height 72
drag, startPoint x: 990, startPoint y: 582, endPoint x: 939, endPoint y: 582, distance: 51.0
click at [939, 582] on circle at bounding box center [939, 581] width 1 height 1
click at [608, 508] on button at bounding box center [601, 510] width 33 height 29
drag, startPoint x: 488, startPoint y: 511, endPoint x: 203, endPoint y: 503, distance: 285.1
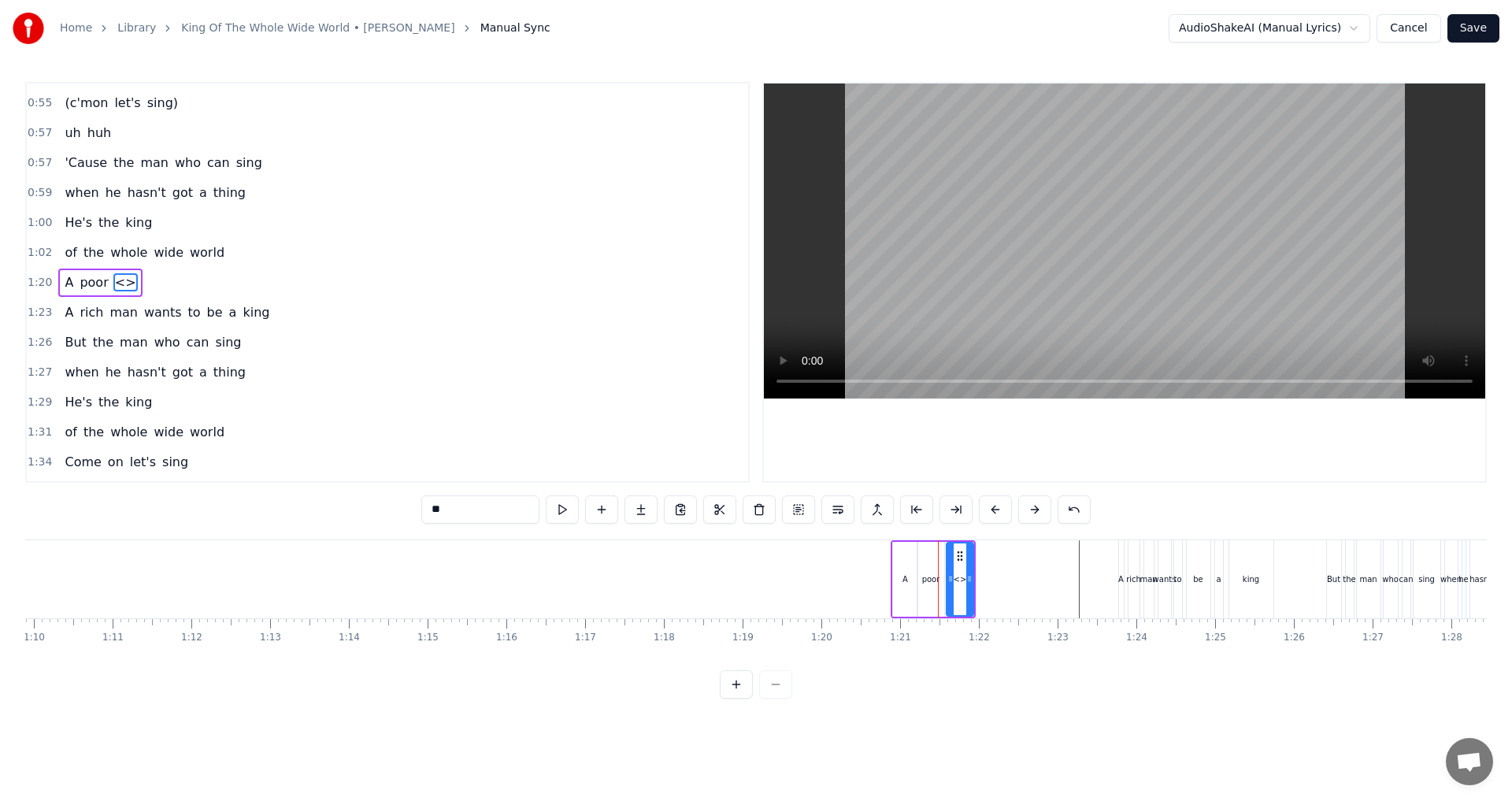
click at [206, 504] on div "0:09 A poor man wants the oyster 0:12 A rich man wants the pearl 0:15 But the m…" at bounding box center [756, 390] width 1461 height 617
type input "***"
click at [604, 512] on button at bounding box center [601, 510] width 33 height 29
drag, startPoint x: 451, startPoint y: 509, endPoint x: 323, endPoint y: 494, distance: 128.9
click at [323, 494] on div "0:09 A poor man wants the oyster 0:12 A rich man wants the pearl 0:15 But the m…" at bounding box center [756, 390] width 1461 height 617
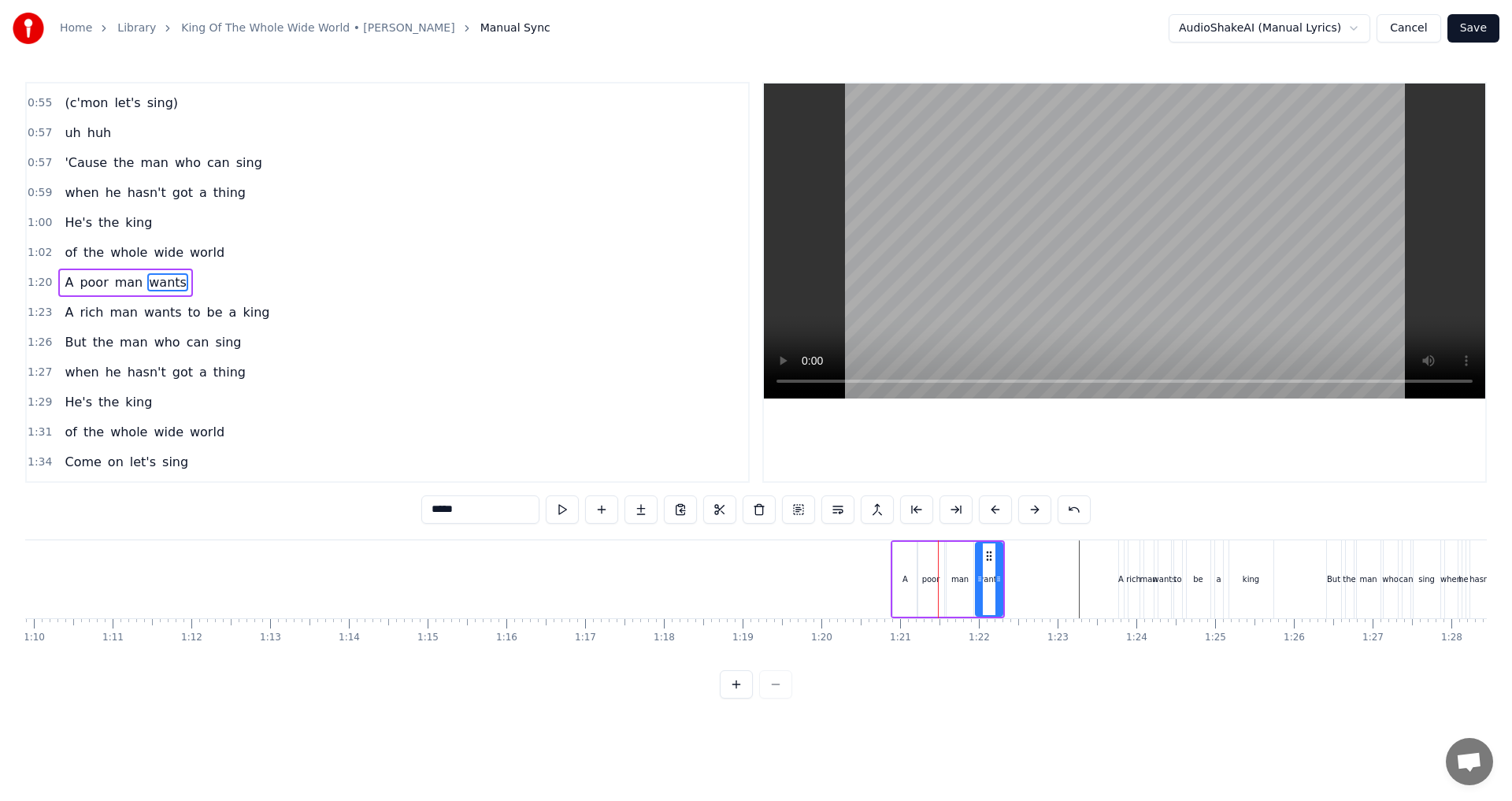
type input "*****"
drag, startPoint x: 599, startPoint y: 501, endPoint x: 541, endPoint y: 512, distance: 59.0
click at [596, 501] on button at bounding box center [601, 510] width 33 height 29
drag, startPoint x: 452, startPoint y: 514, endPoint x: 346, endPoint y: 499, distance: 107.1
click at [346, 499] on div "0:09 A poor man wants the oyster 0:12 A rich man wants the pearl 0:15 But the m…" at bounding box center [756, 390] width 1461 height 617
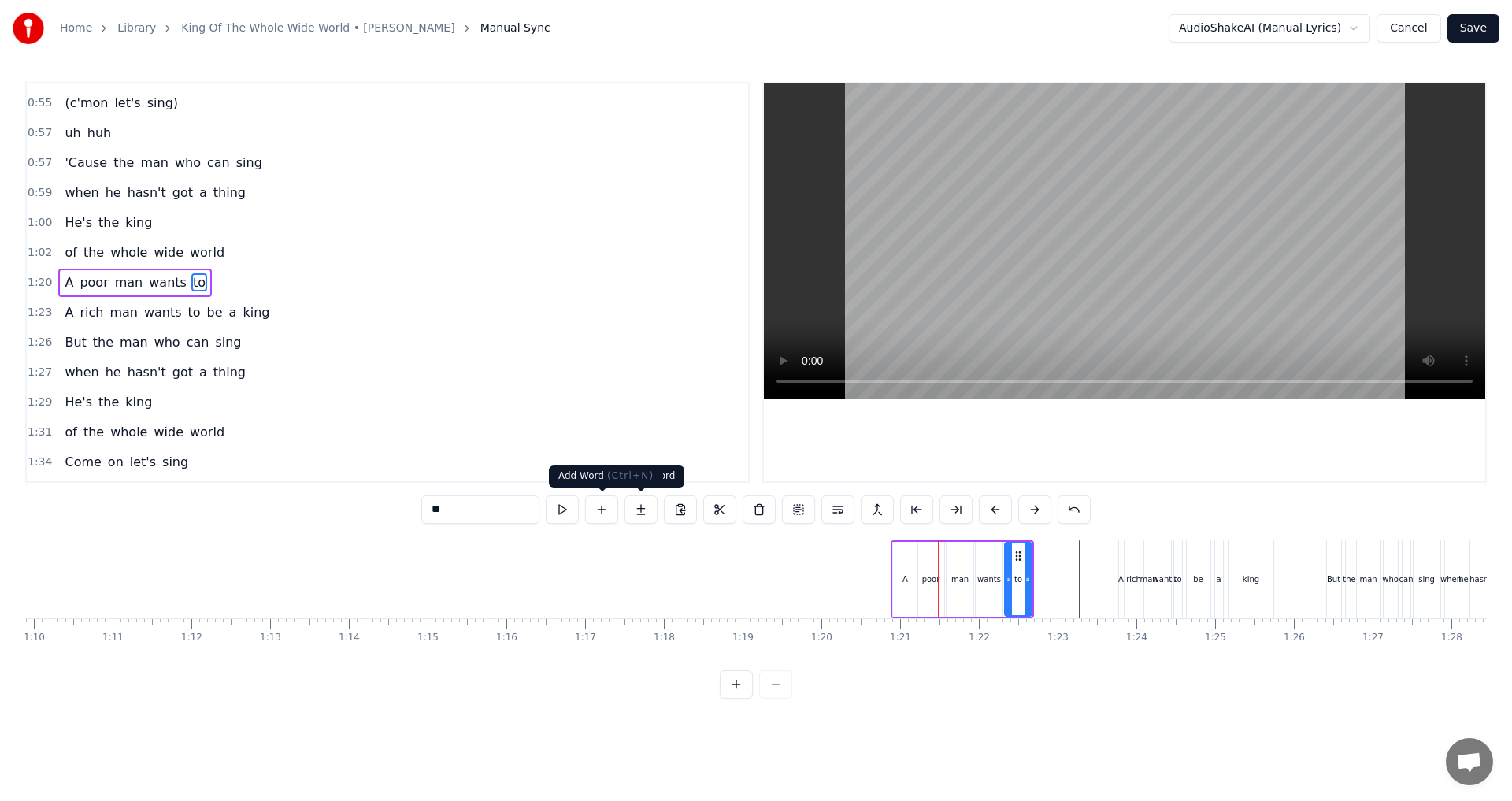
type input "**"
click at [604, 511] on button at bounding box center [601, 510] width 33 height 29
drag, startPoint x: 489, startPoint y: 517, endPoint x: 350, endPoint y: 506, distance: 139.4
click at [350, 506] on div "0:09 A poor man wants the oyster 0:12 A rich man wants the pearl 0:15 But the m…" at bounding box center [756, 390] width 1461 height 617
type input "**"
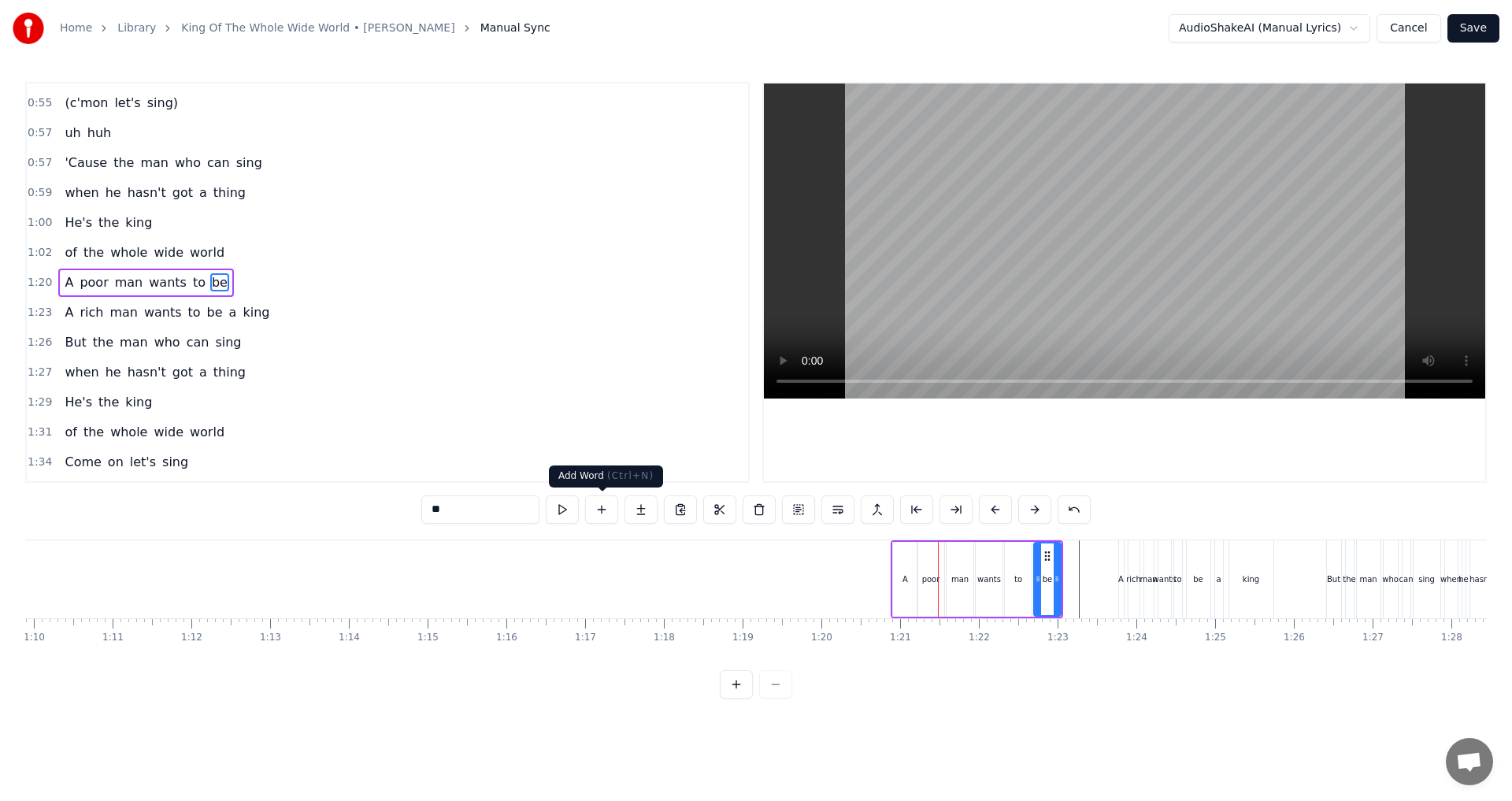
click at [599, 511] on button at bounding box center [601, 510] width 33 height 29
drag, startPoint x: 440, startPoint y: 512, endPoint x: 383, endPoint y: 511, distance: 57.0
click at [383, 511] on div "0:09 A poor man wants the oyster 0:12 A rich man wants the pearl 0:15 But the m…" at bounding box center [756, 390] width 1461 height 617
type input "*"
click at [604, 508] on button at bounding box center [601, 510] width 33 height 29
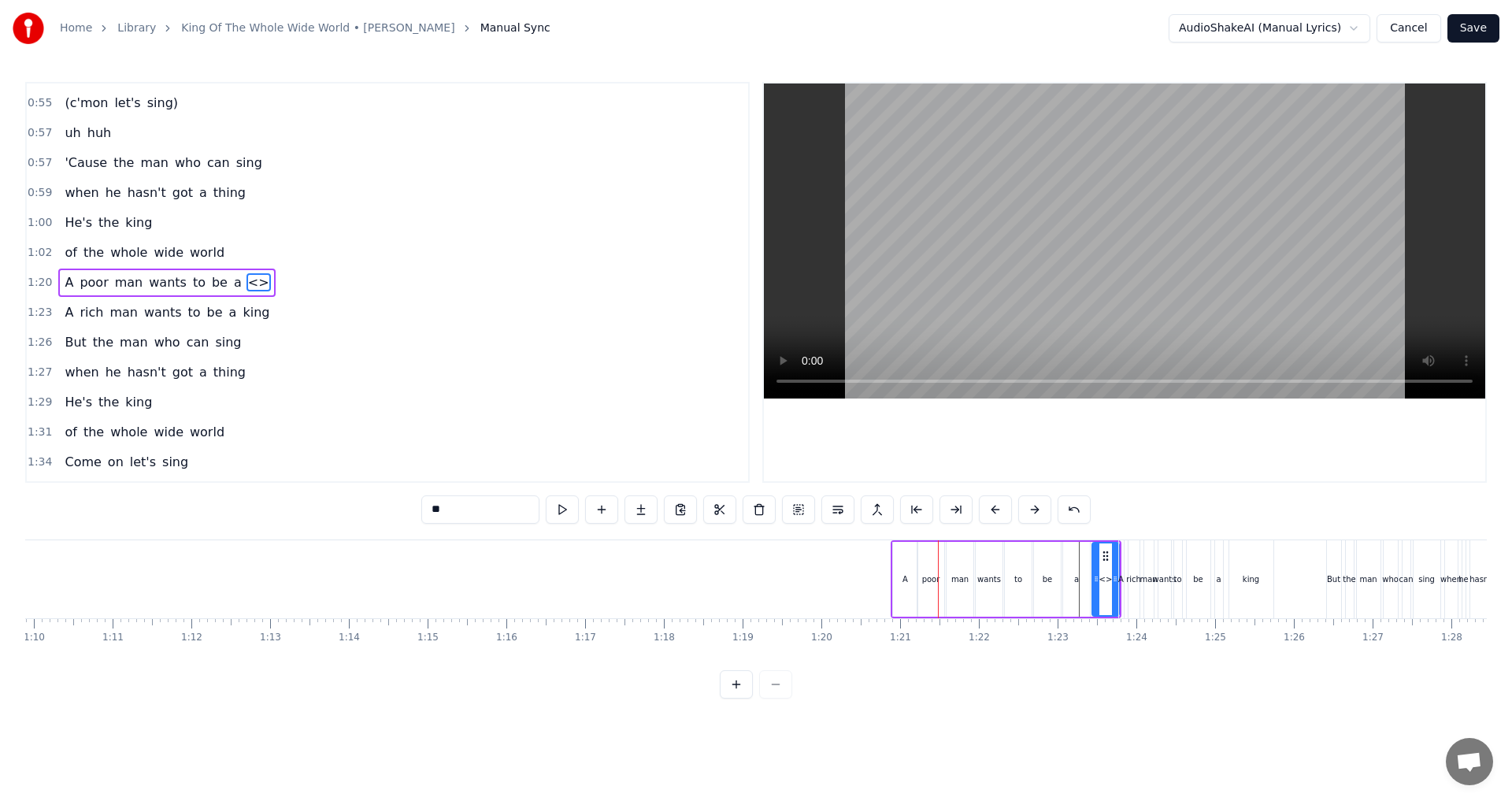
drag, startPoint x: 410, startPoint y: 508, endPoint x: 376, endPoint y: 506, distance: 34.1
click at [376, 506] on div "0:09 A poor man wants the oyster 0:12 A rich man wants the pearl 0:15 But the m…" at bounding box center [756, 390] width 1461 height 617
type input "****"
click at [600, 512] on button at bounding box center [601, 510] width 33 height 29
drag, startPoint x: 456, startPoint y: 512, endPoint x: 311, endPoint y: 509, distance: 145.0
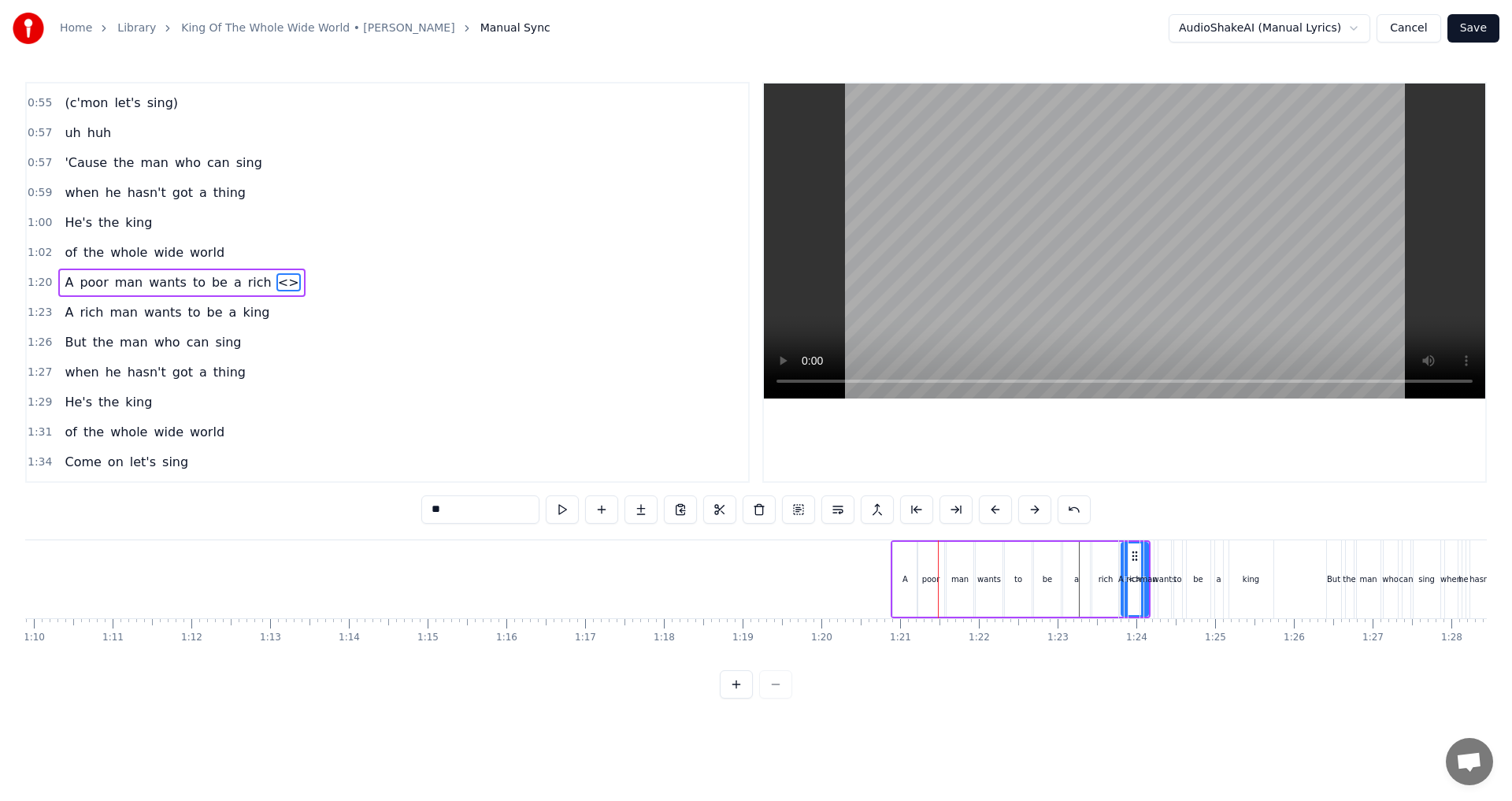
click at [311, 509] on div "0:09 A poor man wants the oyster 0:12 A rich man wants the pearl 0:15 But the m…" at bounding box center [756, 390] width 1461 height 617
type input "***"
click at [854, 595] on div at bounding box center [953, 579] width 12863 height 78
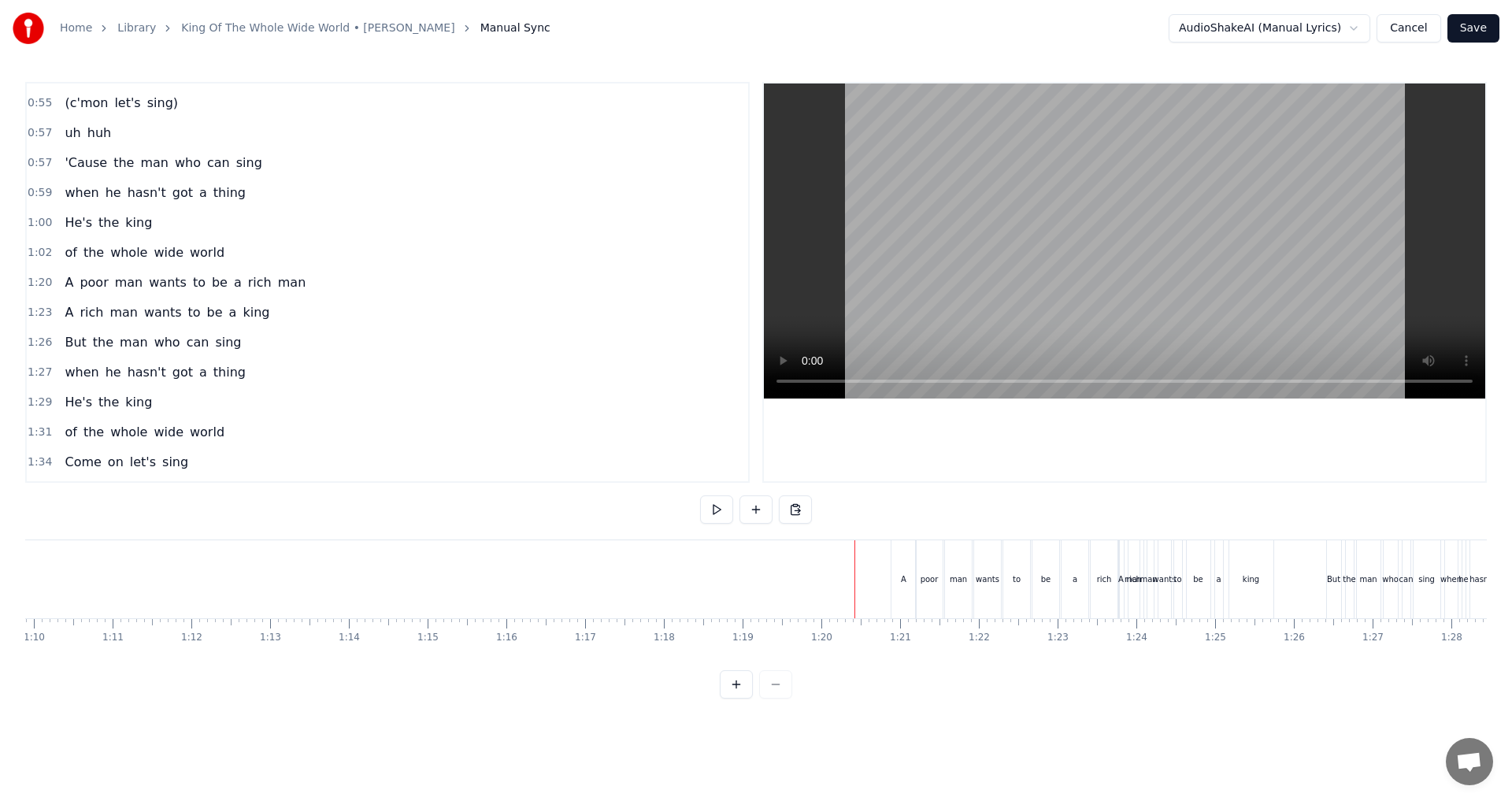
click at [741, 699] on button at bounding box center [736, 685] width 33 height 29
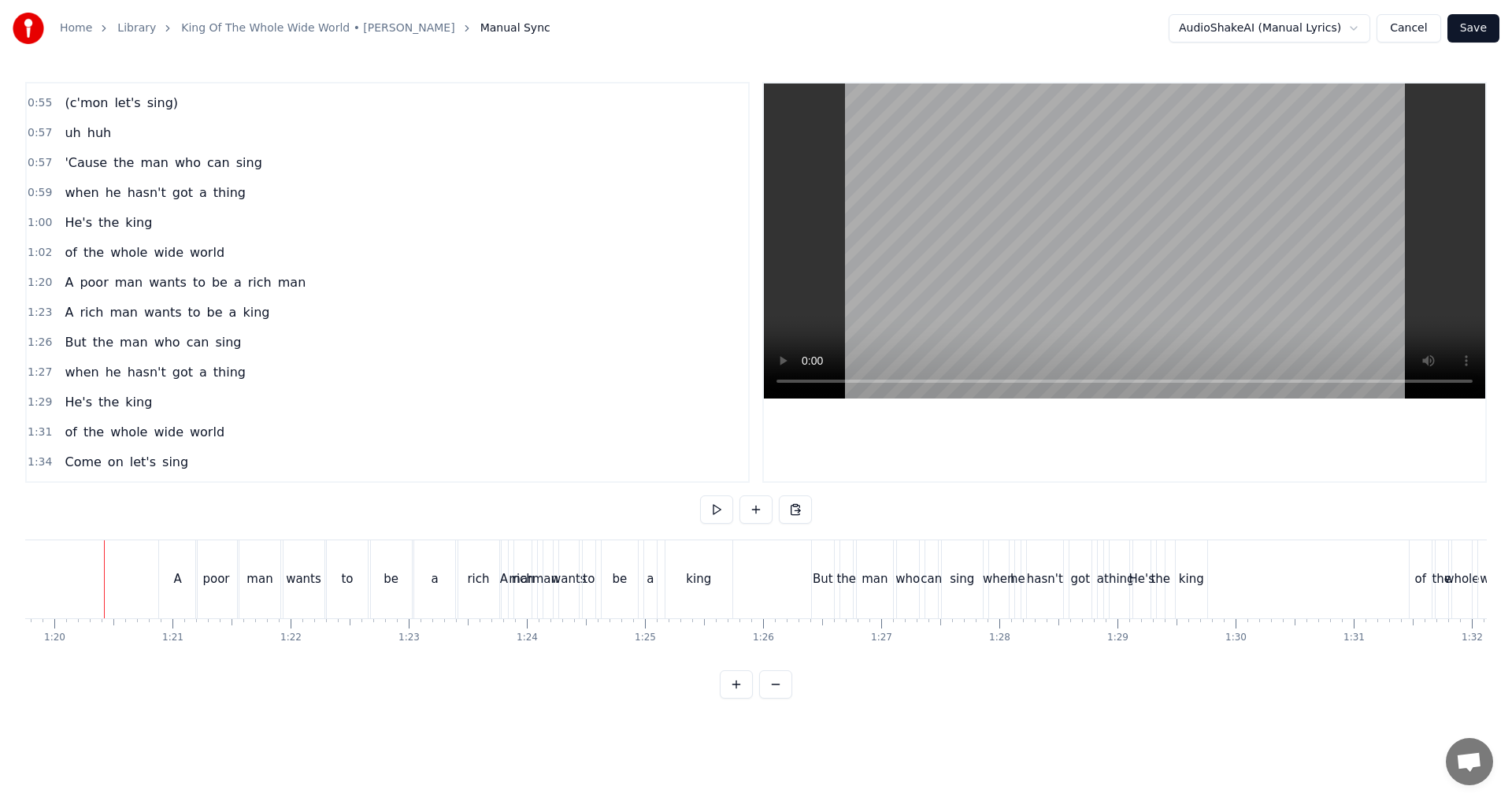
click at [741, 699] on button at bounding box center [736, 685] width 33 height 29
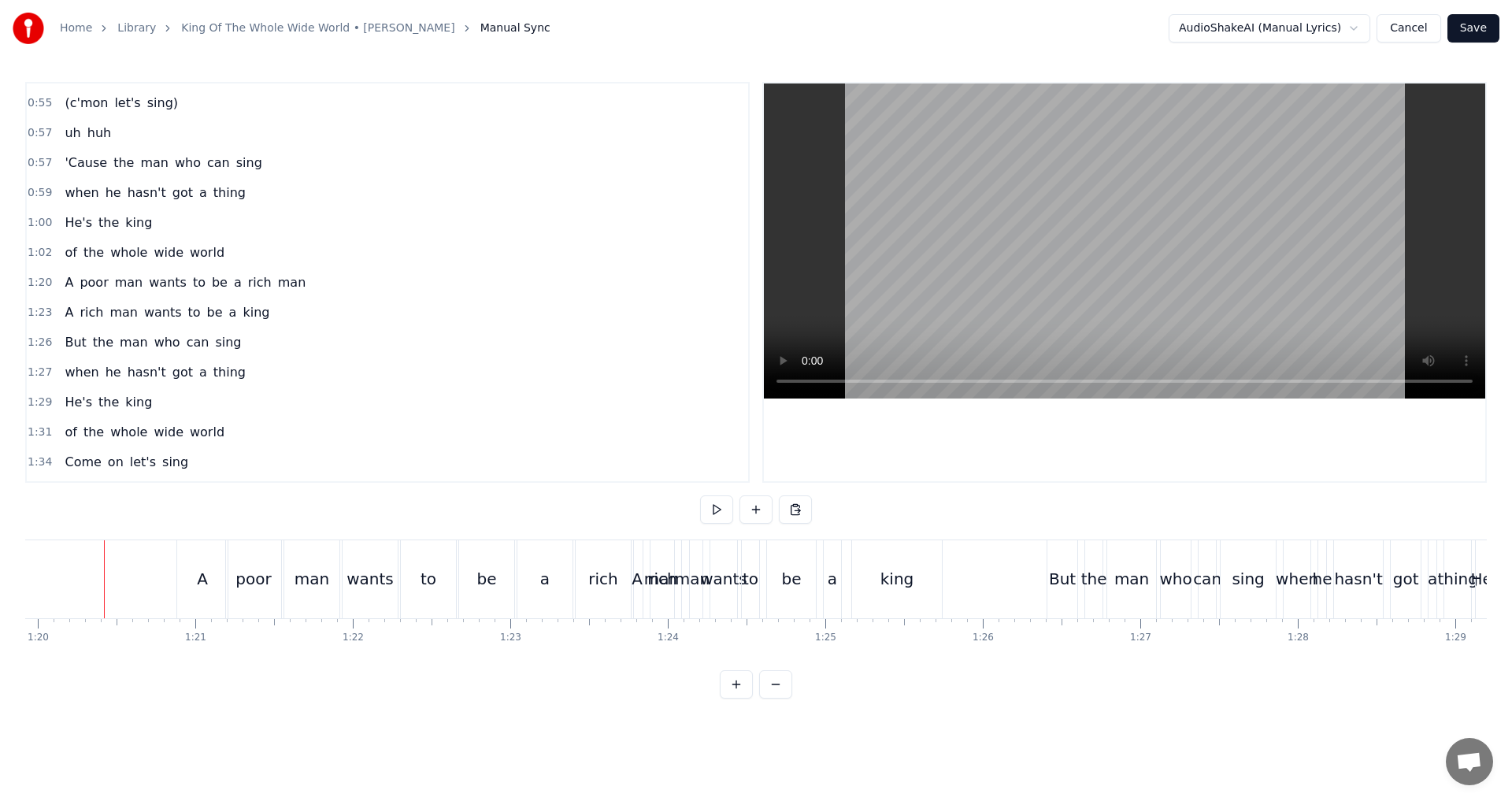
click at [741, 699] on button at bounding box center [736, 685] width 33 height 29
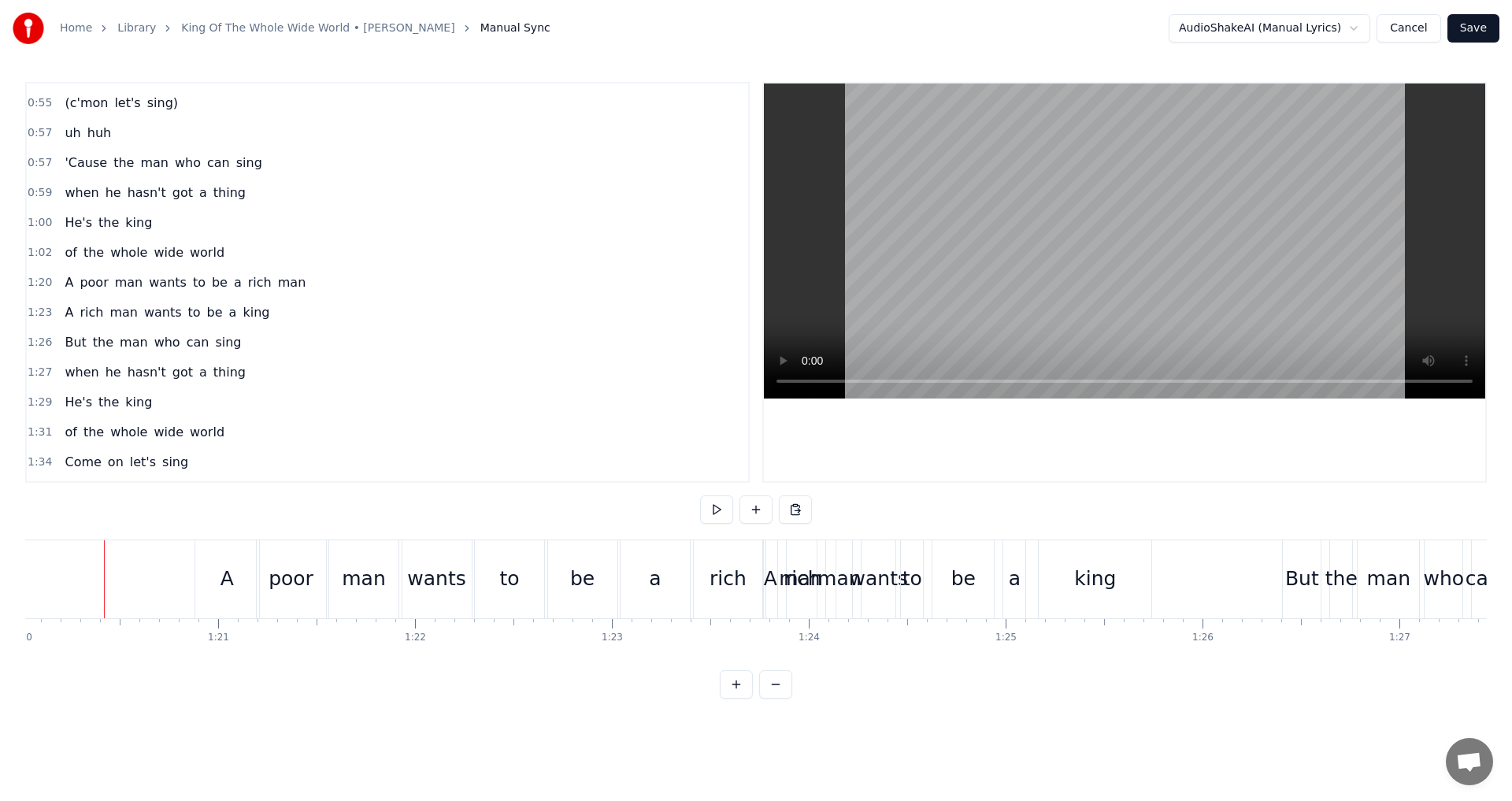
click at [741, 699] on button at bounding box center [736, 685] width 33 height 29
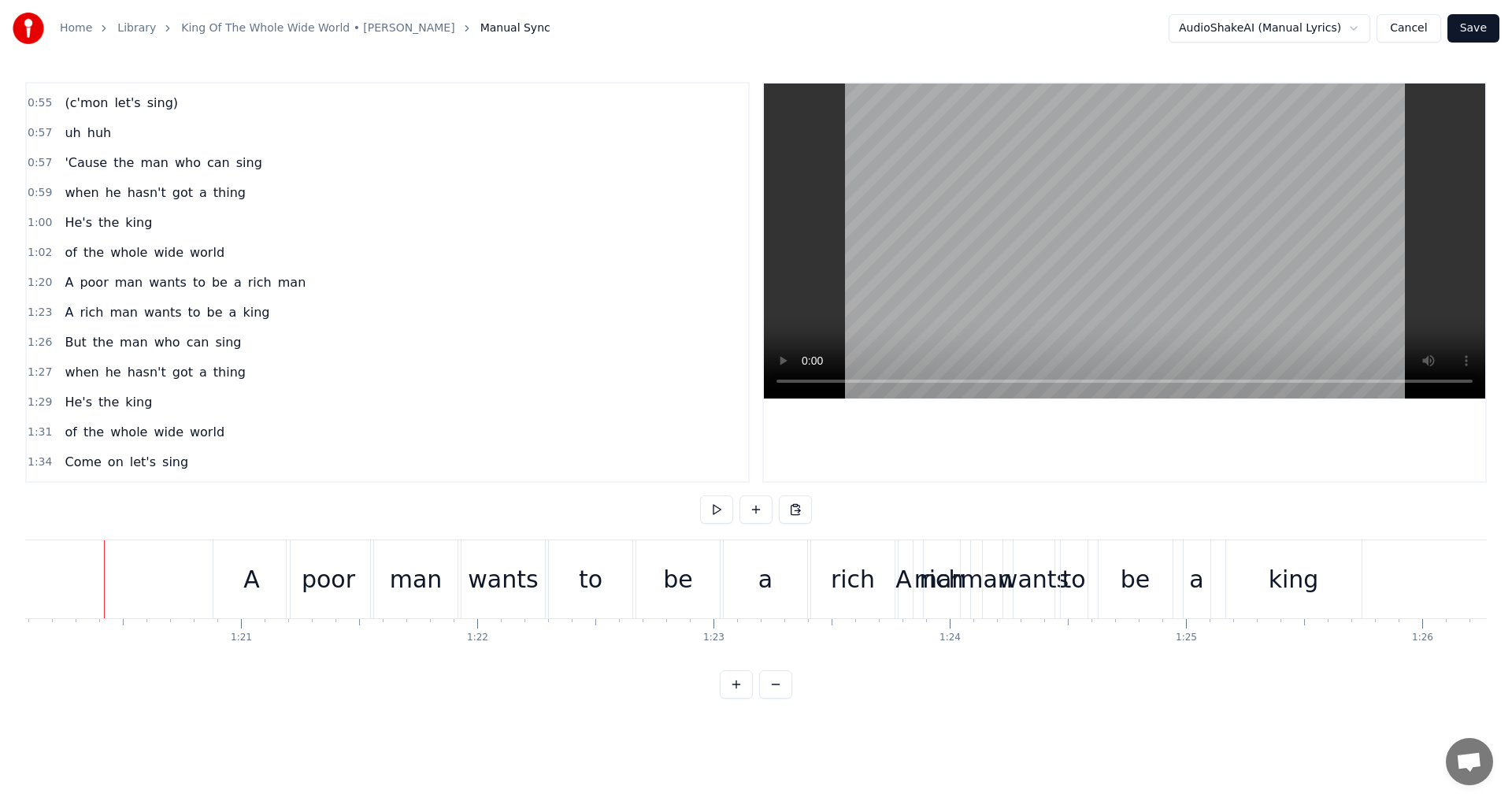
click at [741, 699] on button at bounding box center [736, 685] width 33 height 29
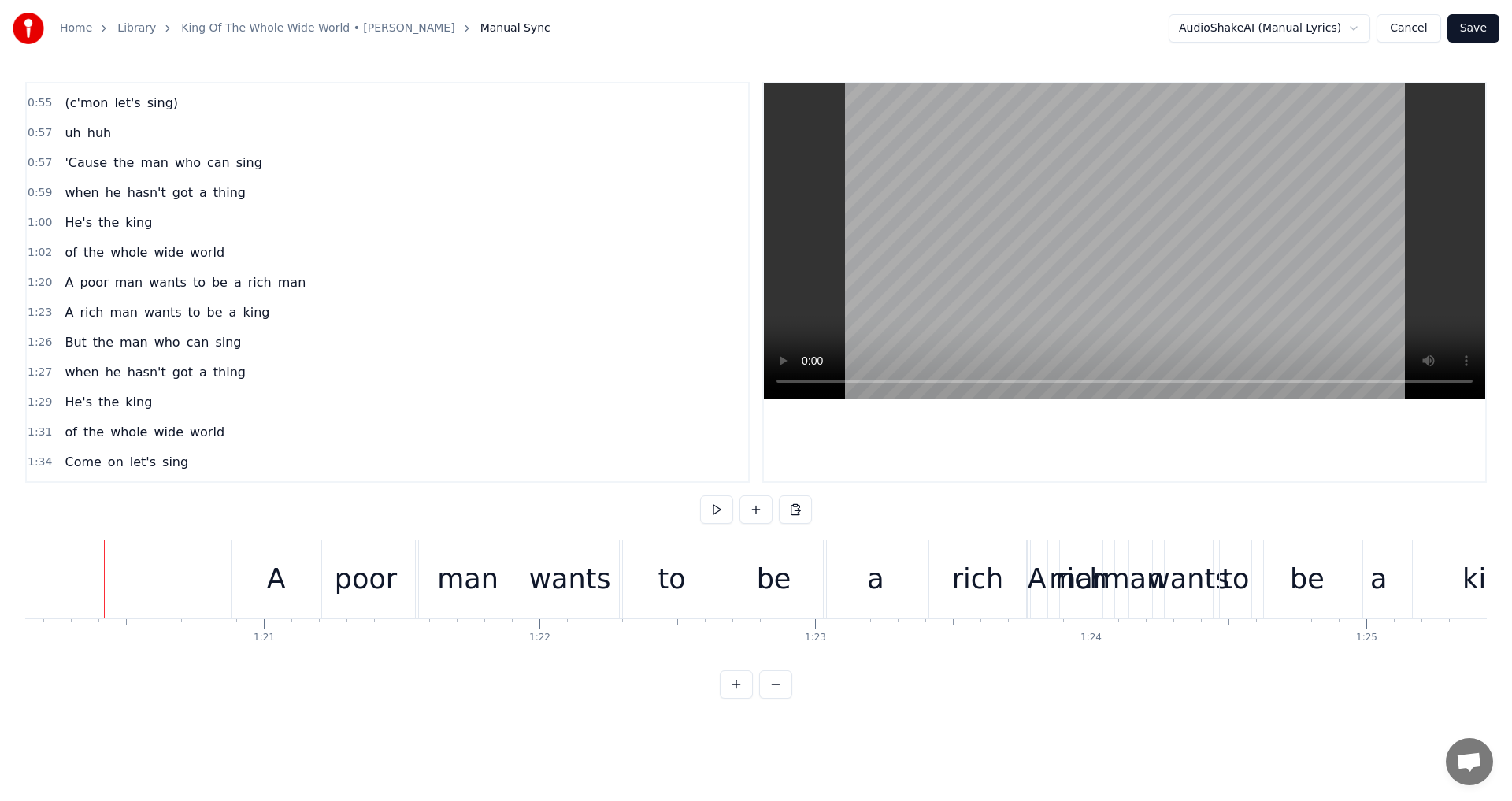
click at [741, 699] on button at bounding box center [736, 685] width 33 height 29
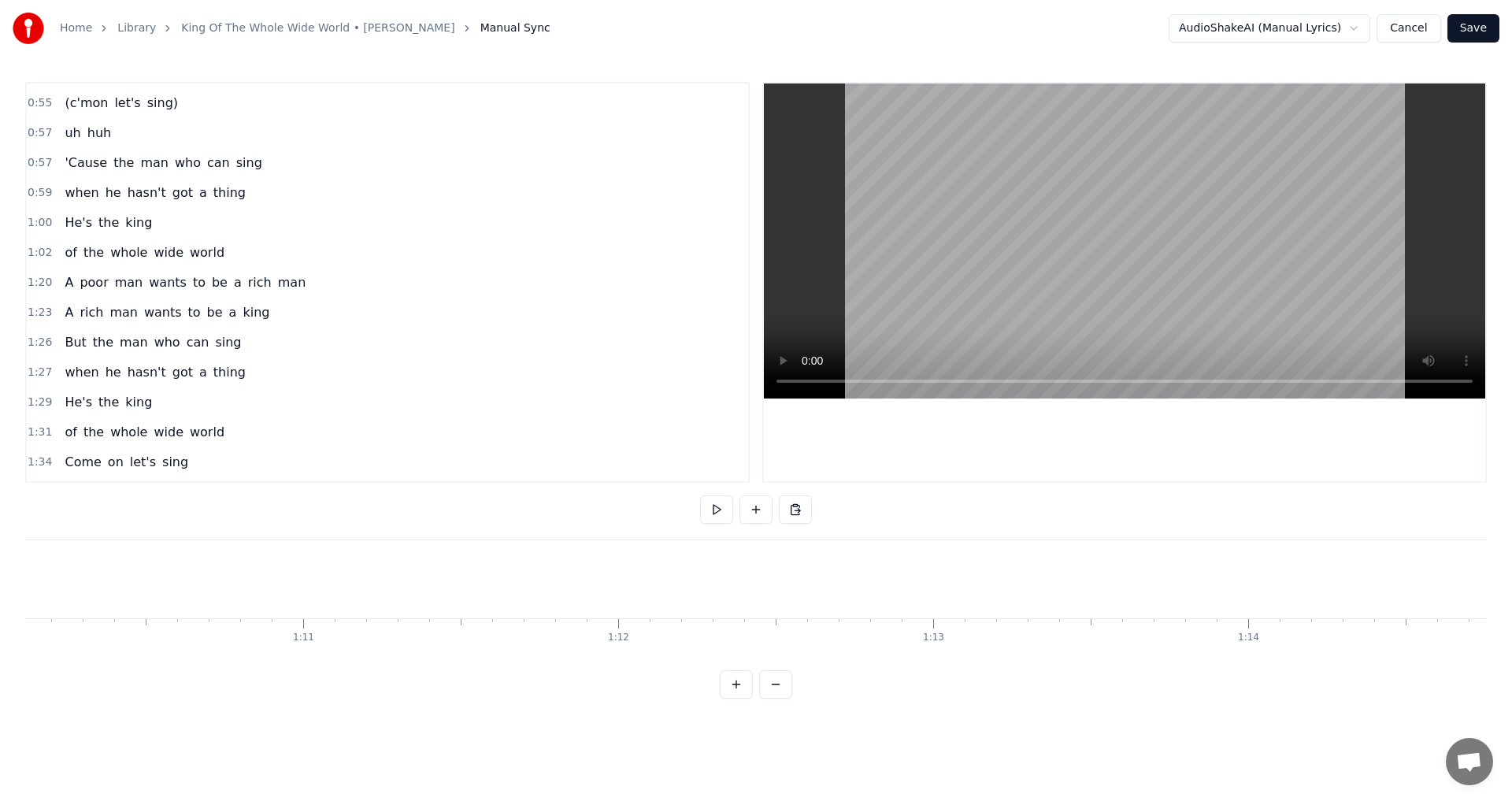
scroll to position [0, 25248]
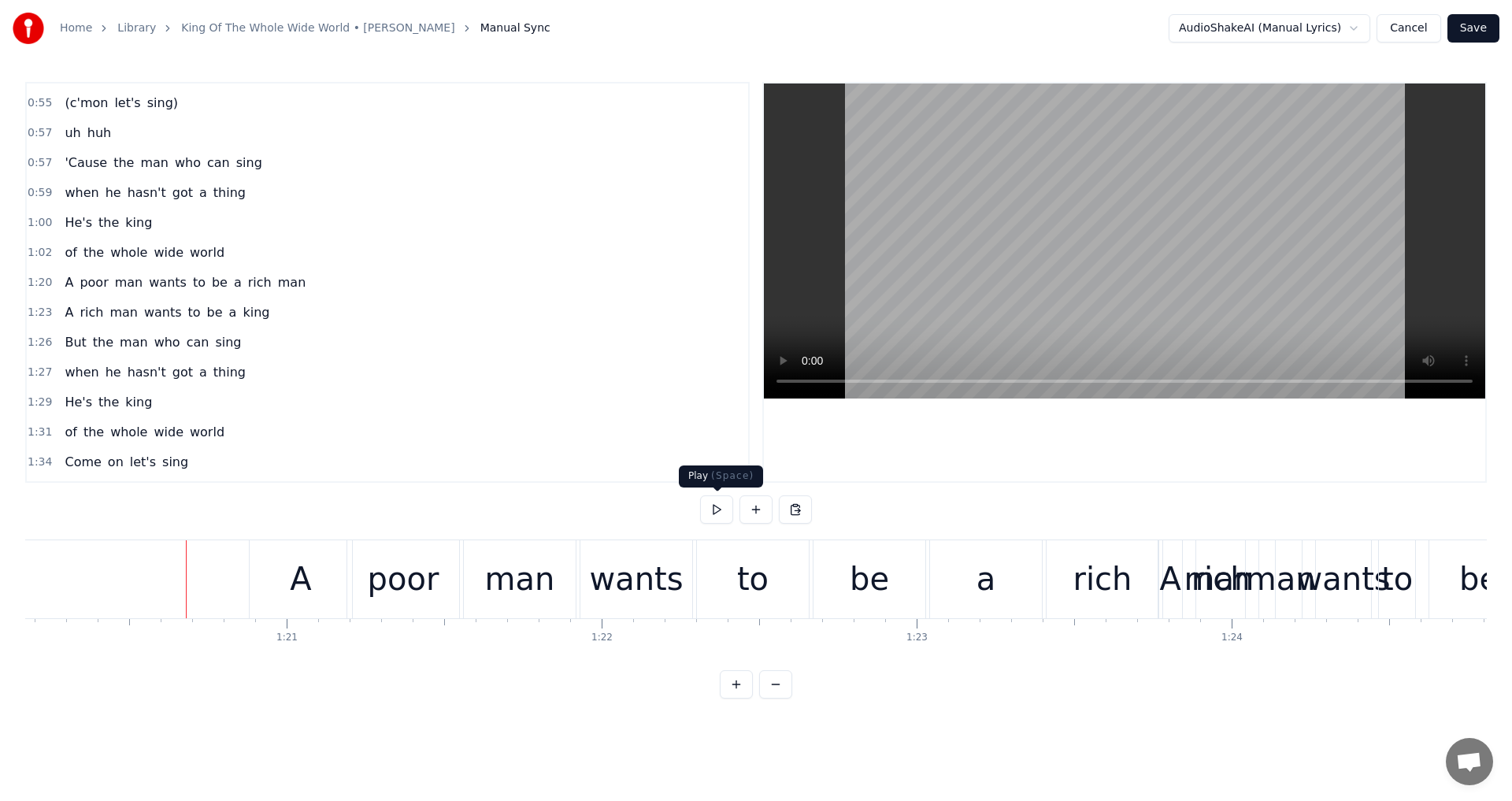
click at [717, 501] on button at bounding box center [716, 510] width 33 height 29
click at [716, 504] on button at bounding box center [716, 510] width 33 height 29
click at [324, 582] on div "A" at bounding box center [300, 579] width 102 height 78
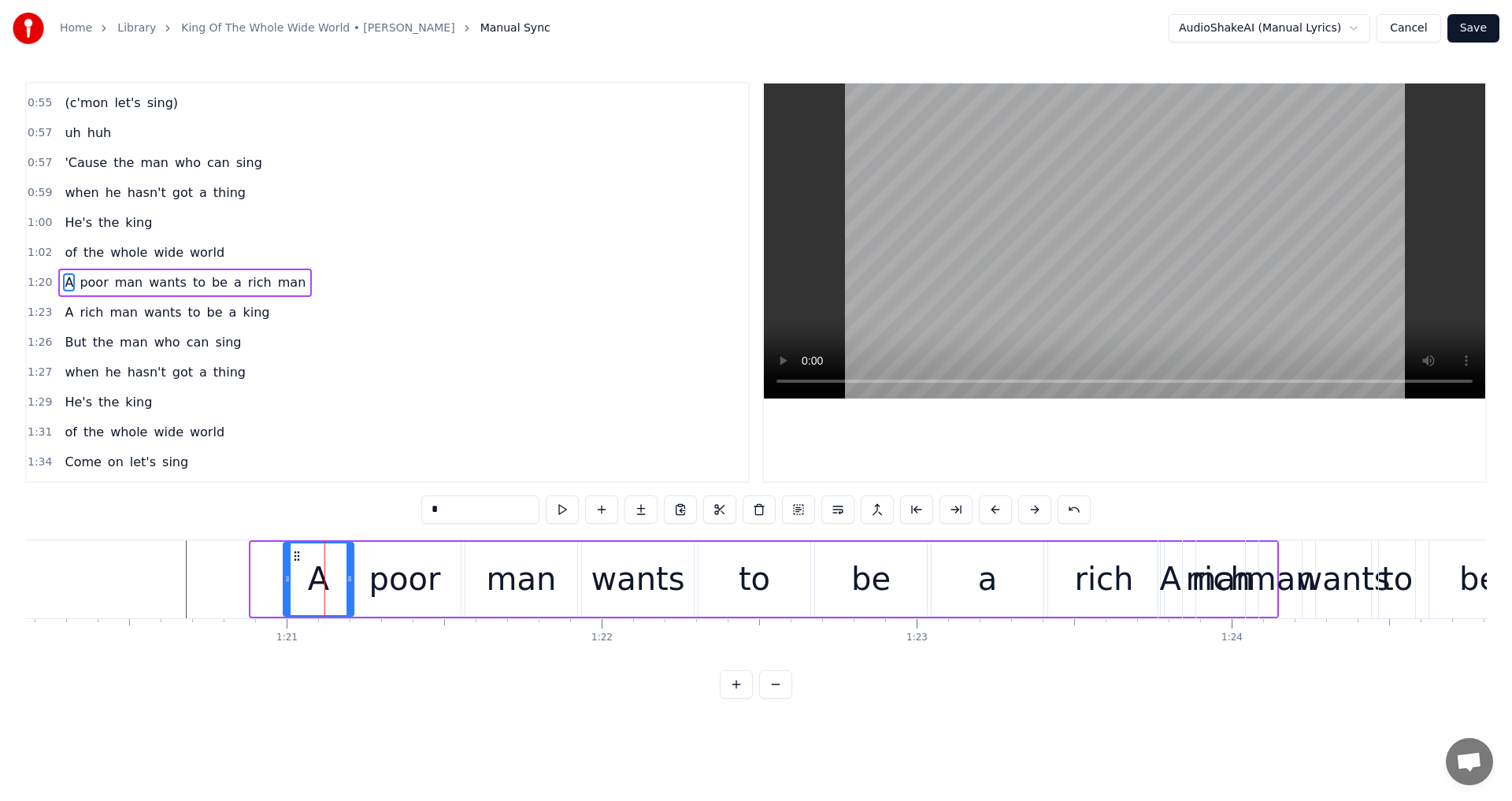
drag, startPoint x: 254, startPoint y: 576, endPoint x: 287, endPoint y: 578, distance: 33.1
click at [287, 578] on icon at bounding box center [287, 578] width 6 height 13
drag, startPoint x: 350, startPoint y: 578, endPoint x: 332, endPoint y: 578, distance: 18.0
click at [332, 578] on icon at bounding box center [330, 578] width 6 height 13
drag, startPoint x: 395, startPoint y: 584, endPoint x: 379, endPoint y: 584, distance: 16.0
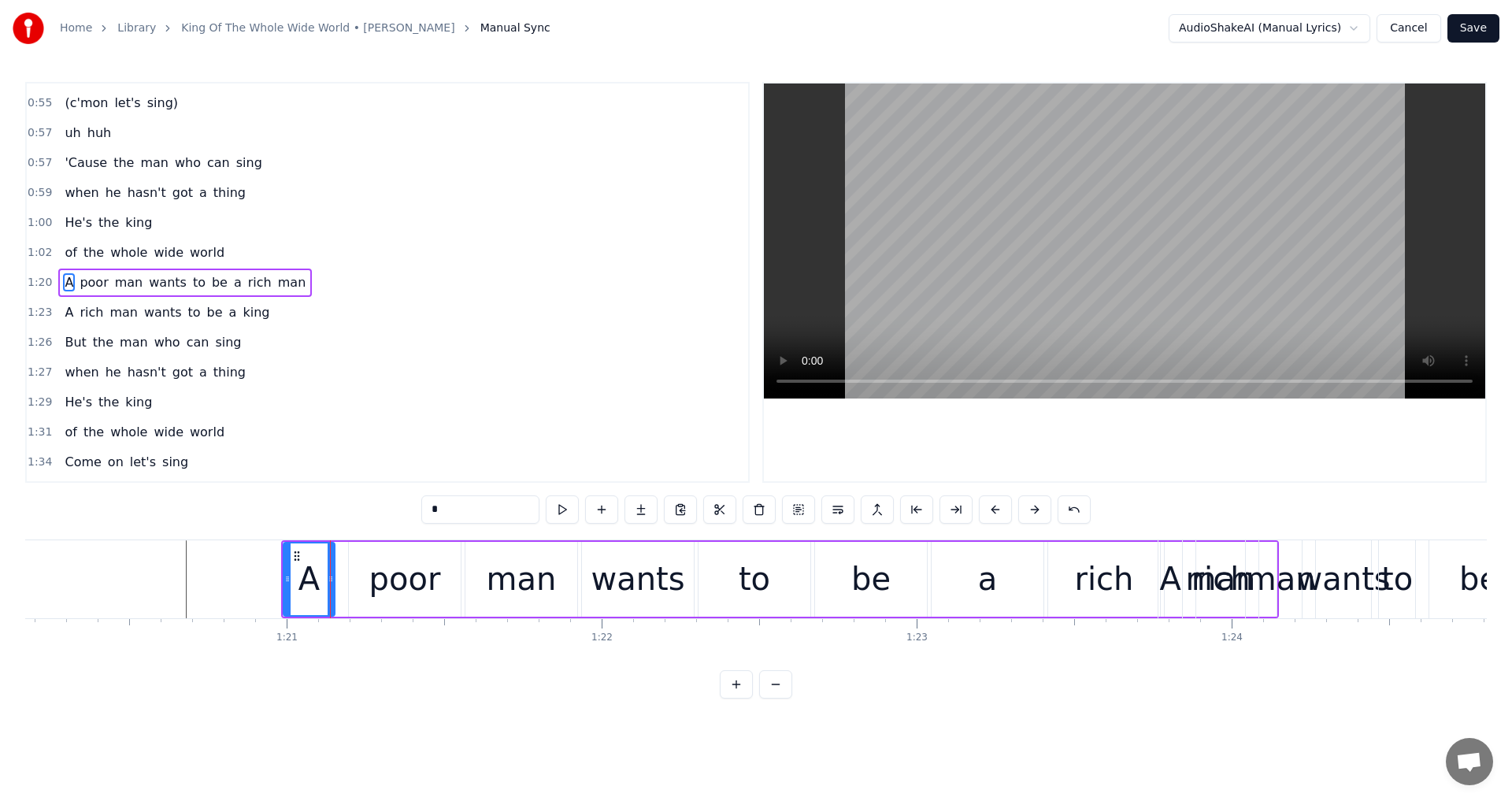
click at [379, 584] on div "poor" at bounding box center [405, 579] width 72 height 47
click at [348, 555] on icon at bounding box center [351, 555] width 13 height 13
click at [493, 577] on div "man" at bounding box center [521, 579] width 70 height 47
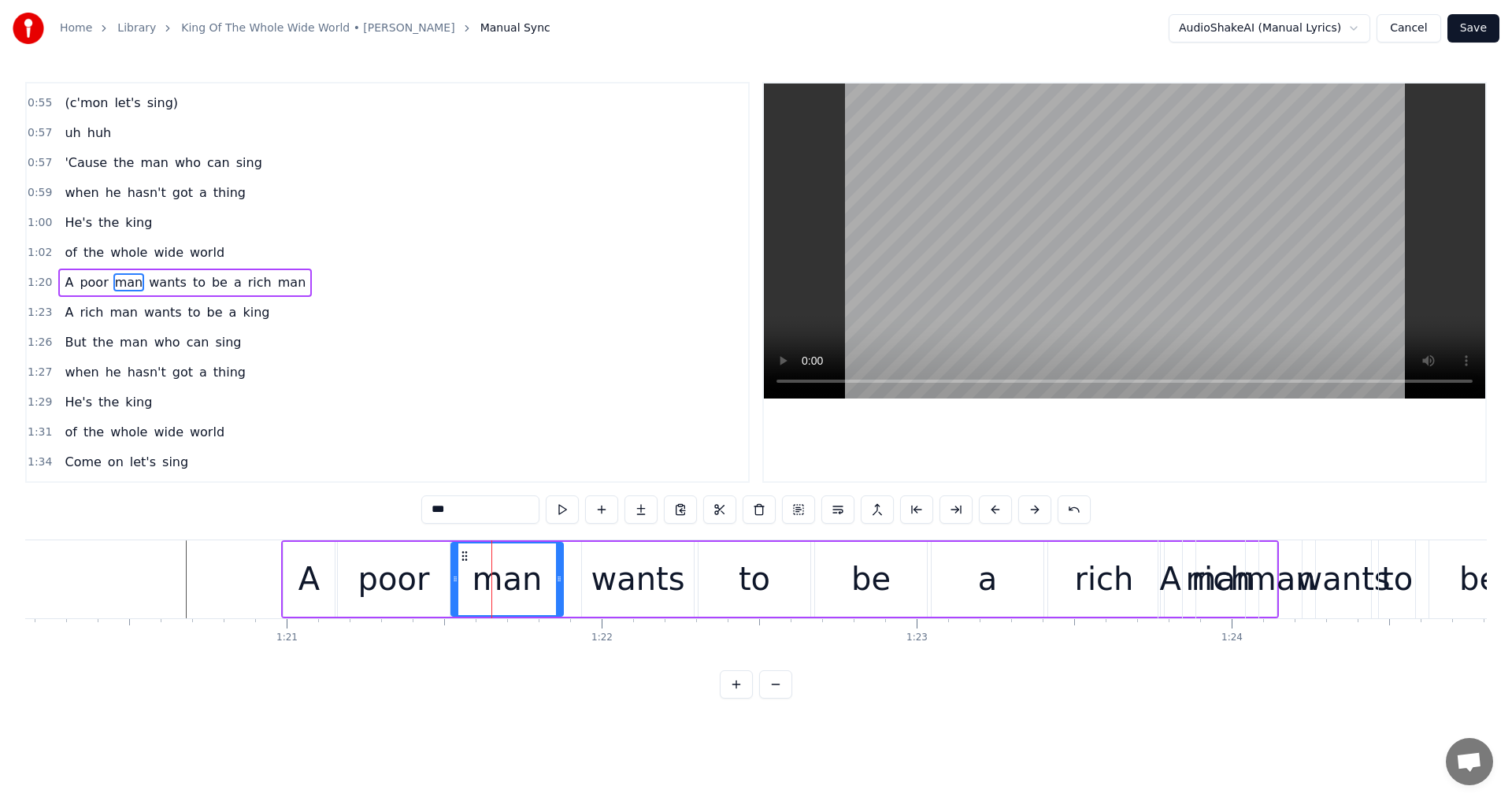
drag, startPoint x: 477, startPoint y: 556, endPoint x: 462, endPoint y: 555, distance: 15.0
click at [462, 555] on circle at bounding box center [462, 555] width 1 height 1
drag, startPoint x: 556, startPoint y: 581, endPoint x: 500, endPoint y: 581, distance: 56.0
click at [500, 581] on icon at bounding box center [503, 578] width 6 height 13
click at [643, 590] on div "wants" at bounding box center [637, 579] width 94 height 47
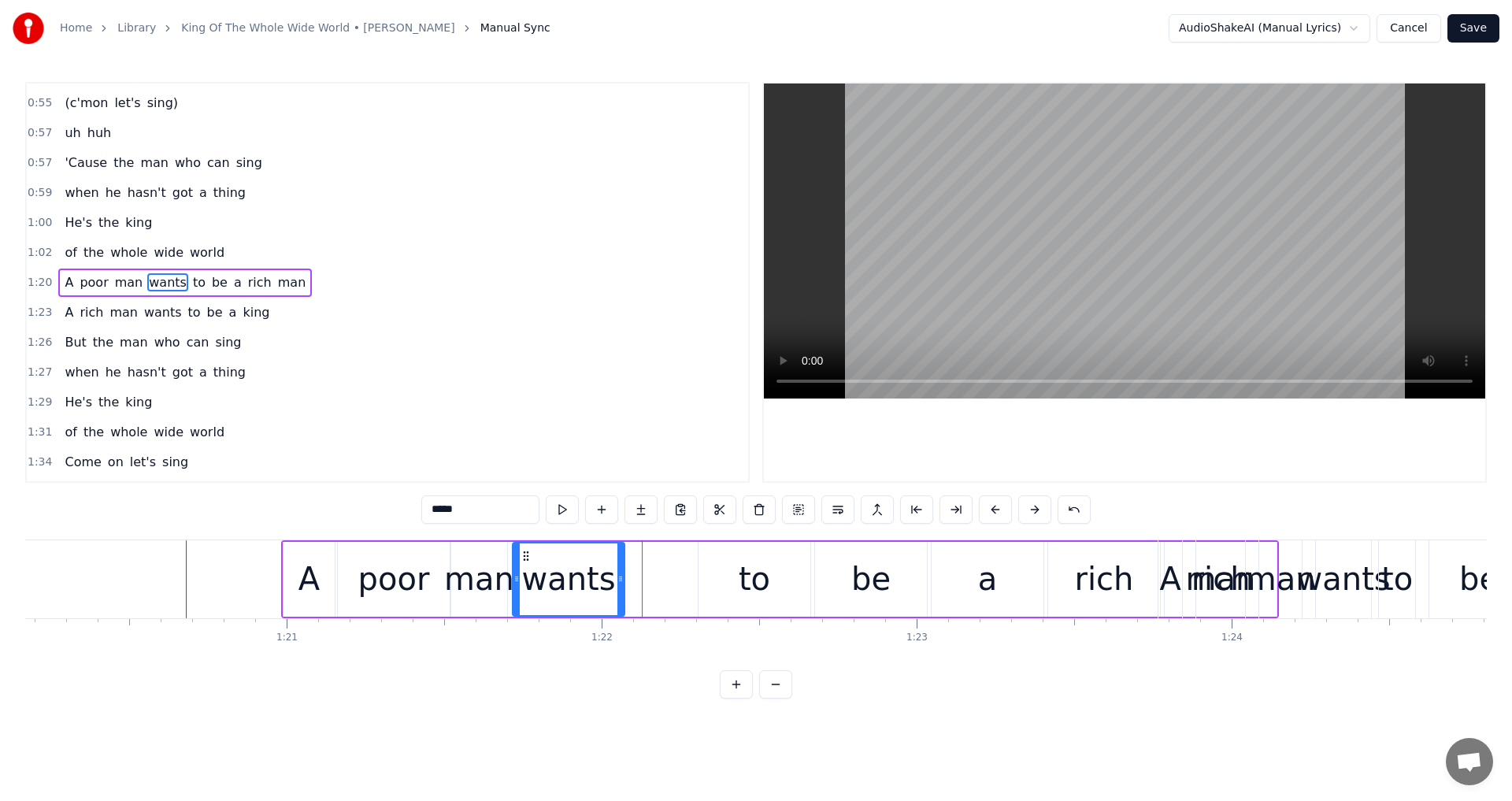
drag, startPoint x: 596, startPoint y: 556, endPoint x: 526, endPoint y: 556, distance: 70.0
click at [526, 556] on circle at bounding box center [526, 555] width 1 height 1
drag, startPoint x: 622, startPoint y: 581, endPoint x: 600, endPoint y: 581, distance: 22.0
click at [600, 581] on icon at bounding box center [597, 578] width 6 height 13
click at [749, 579] on div "to" at bounding box center [753, 579] width 31 height 47
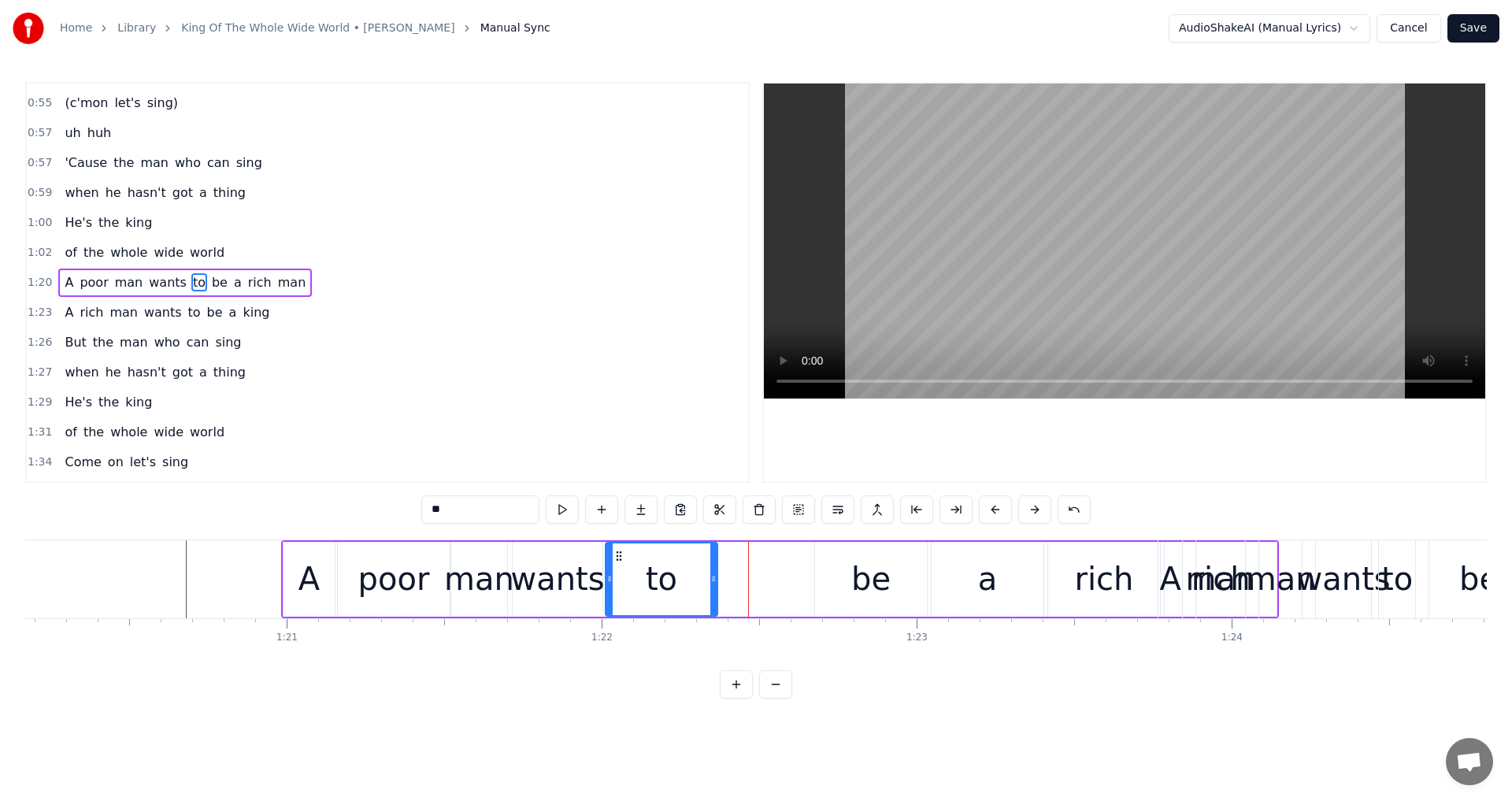
drag, startPoint x: 711, startPoint y: 557, endPoint x: 618, endPoint y: 565, distance: 93.3
click at [618, 565] on div "to" at bounding box center [662, 579] width 111 height 72
drag, startPoint x: 712, startPoint y: 582, endPoint x: 630, endPoint y: 591, distance: 82.5
click at [630, 591] on div at bounding box center [631, 579] width 6 height 72
click at [853, 592] on div "be" at bounding box center [871, 579] width 40 height 47
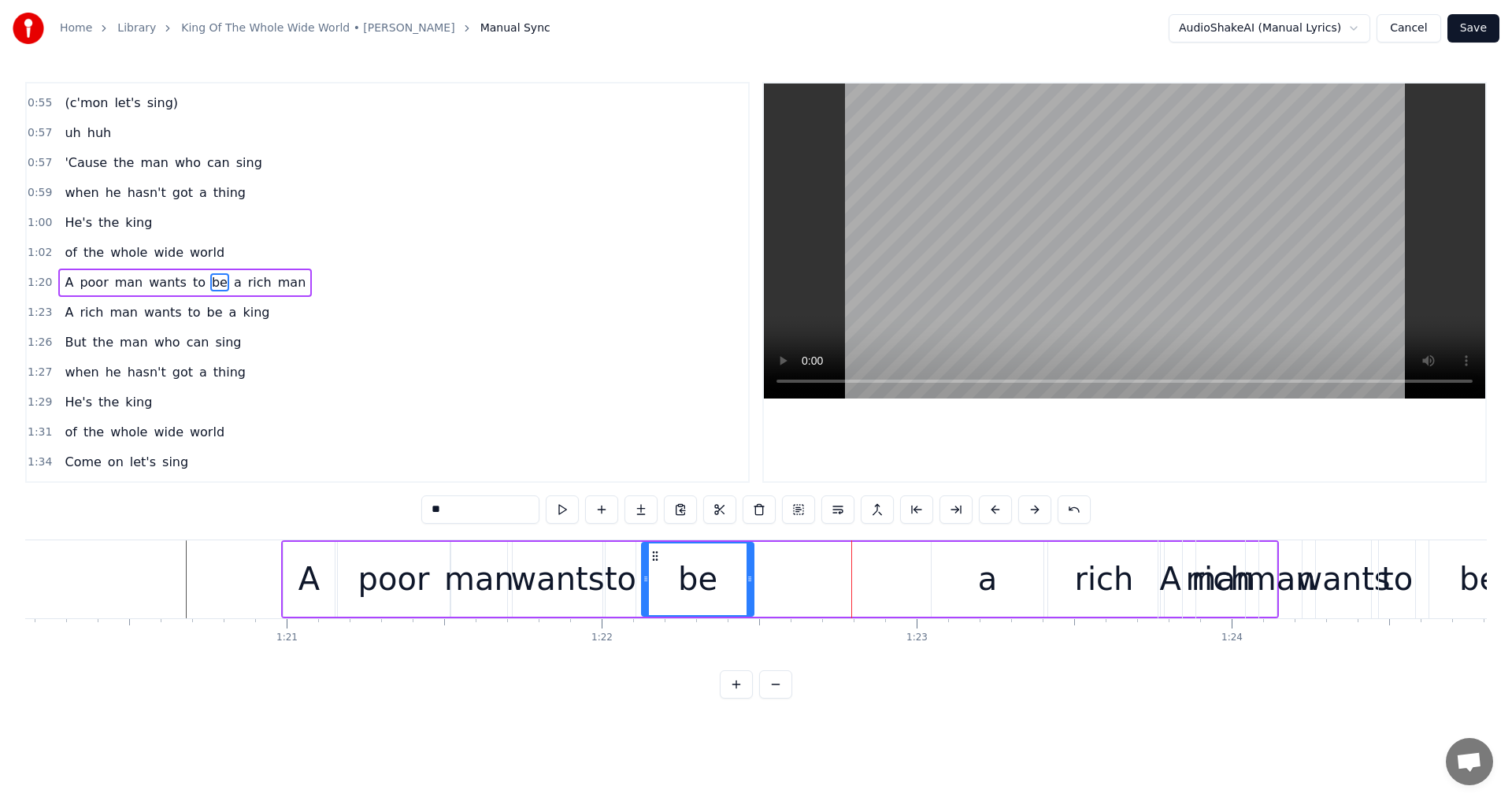
drag, startPoint x: 829, startPoint y: 553, endPoint x: 655, endPoint y: 566, distance: 174.5
click at [655, 566] on div "be" at bounding box center [697, 579] width 111 height 72
drag, startPoint x: 750, startPoint y: 578, endPoint x: 678, endPoint y: 585, distance: 72.3
click at [678, 585] on div at bounding box center [677, 579] width 6 height 72
click at [986, 579] on div "a" at bounding box center [987, 579] width 19 height 47
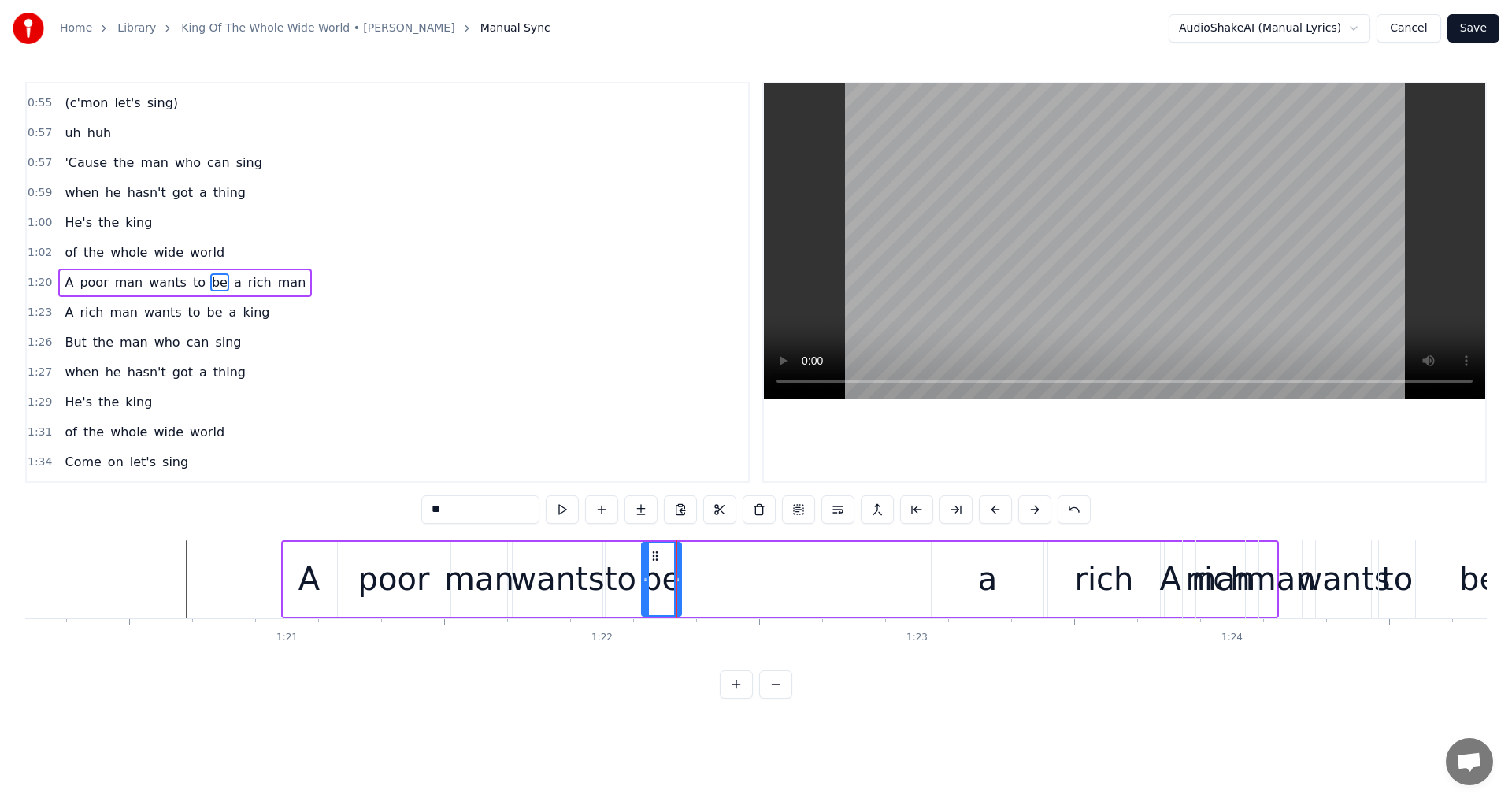
type input "*"
drag, startPoint x: 940, startPoint y: 556, endPoint x: 694, endPoint y: 580, distance: 247.2
click at [694, 580] on div "a" at bounding box center [742, 579] width 111 height 72
drag, startPoint x: 792, startPoint y: 583, endPoint x: 719, endPoint y: 589, distance: 73.2
click at [719, 589] on div at bounding box center [720, 579] width 6 height 72
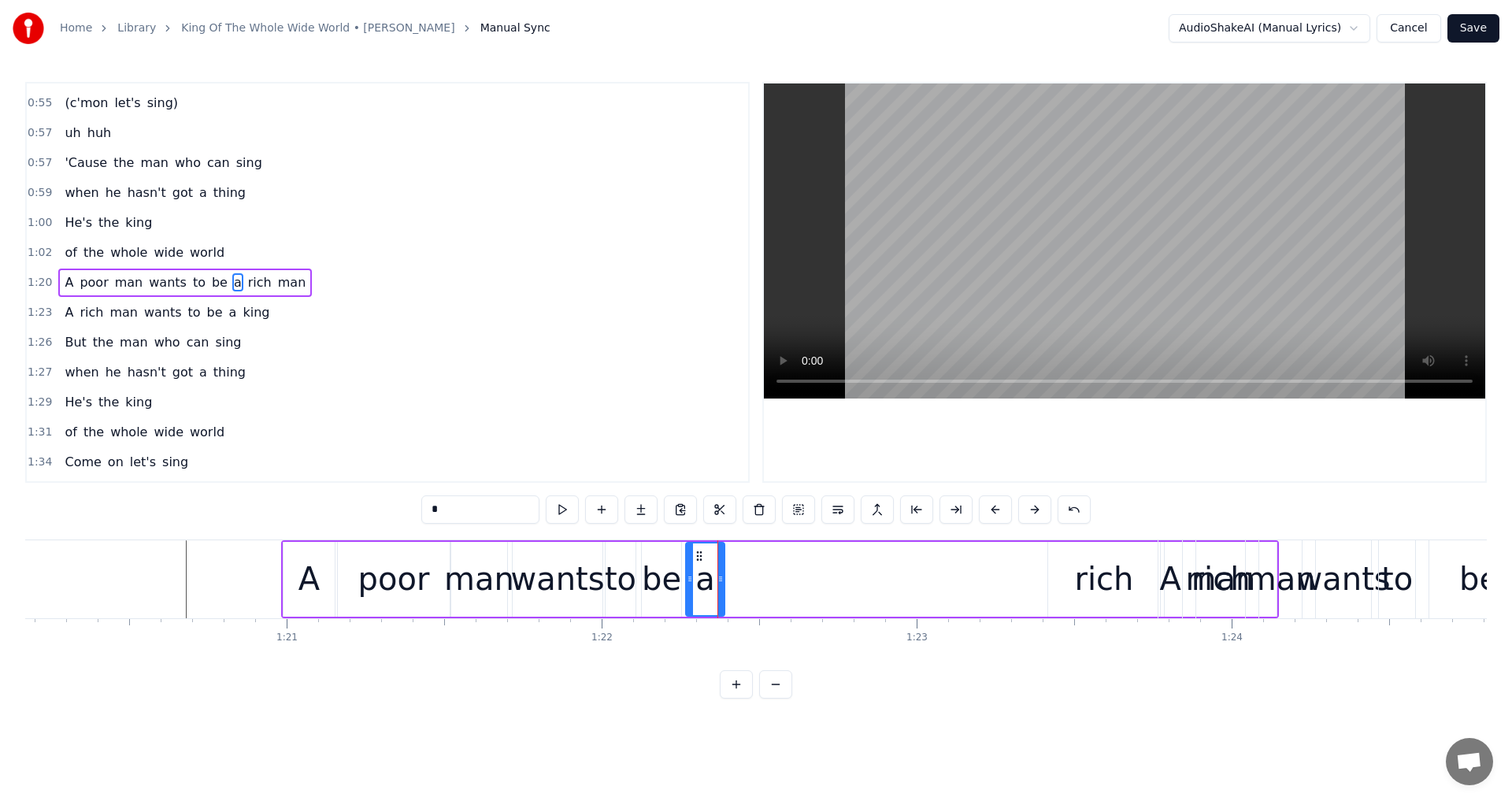
drag, startPoint x: 1092, startPoint y: 578, endPoint x: 959, endPoint y: 587, distance: 133.3
click at [959, 587] on div "A poor man wants to be a rich man" at bounding box center [780, 579] width 997 height 78
click at [1088, 579] on div "rich" at bounding box center [1104, 579] width 59 height 47
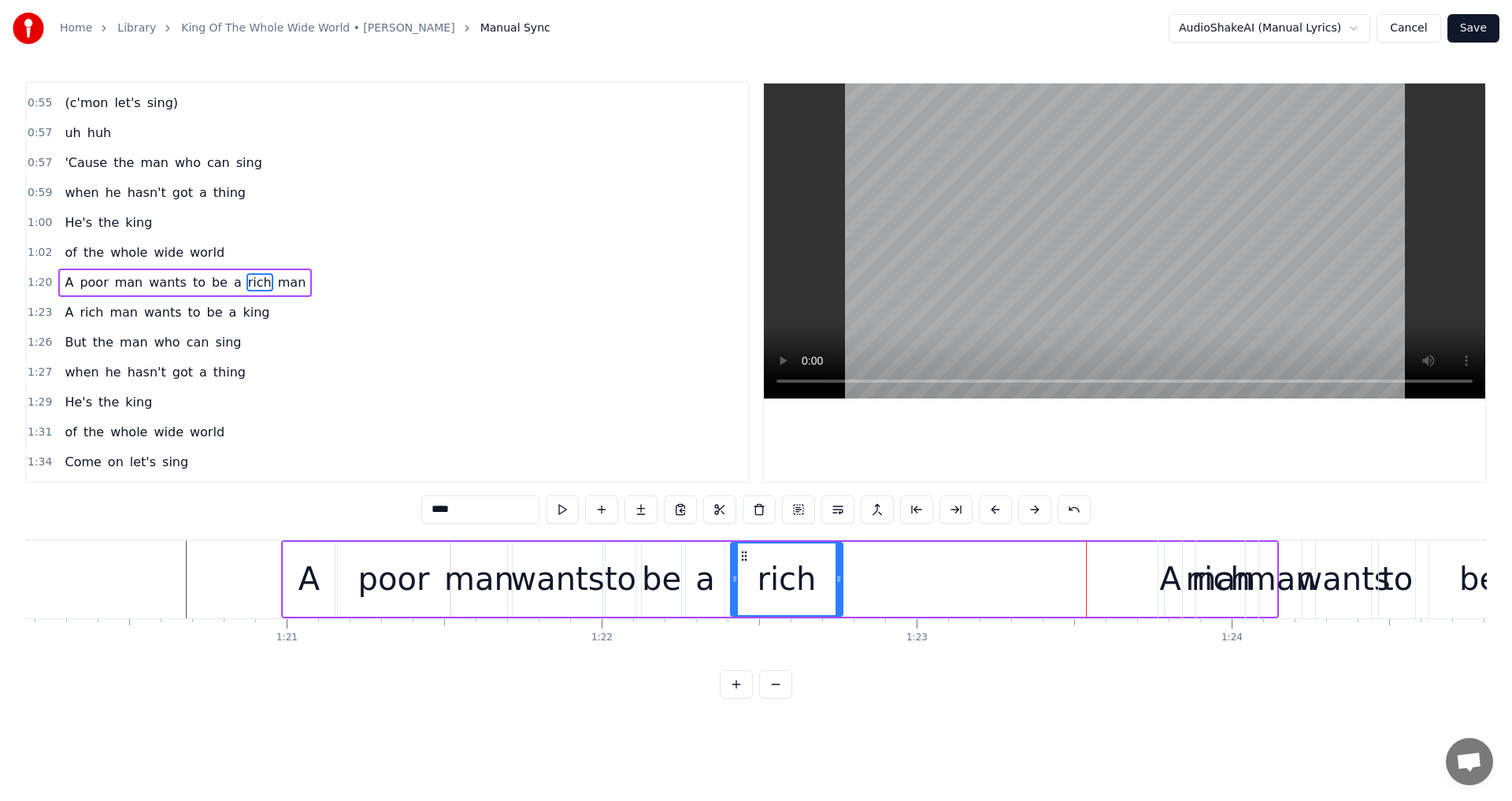
drag, startPoint x: 1037, startPoint y: 560, endPoint x: 746, endPoint y: 576, distance: 291.4
click at [746, 576] on div "rich" at bounding box center [786, 579] width 111 height 72
drag, startPoint x: 836, startPoint y: 584, endPoint x: 781, endPoint y: 590, distance: 55.3
click at [781, 590] on div at bounding box center [783, 579] width 6 height 72
click at [1220, 602] on div "rich" at bounding box center [1221, 579] width 59 height 47
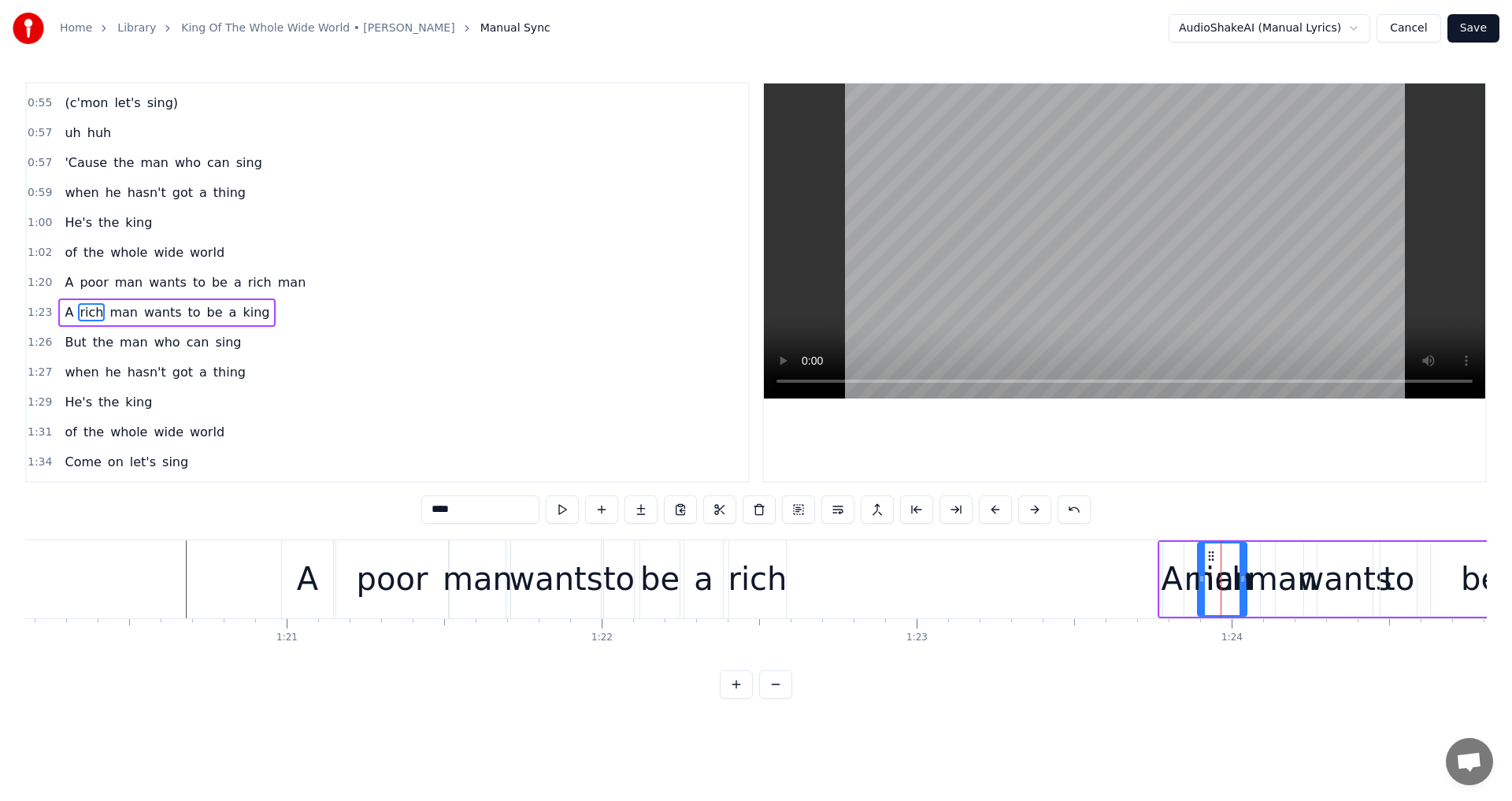
scroll to position [713, 0]
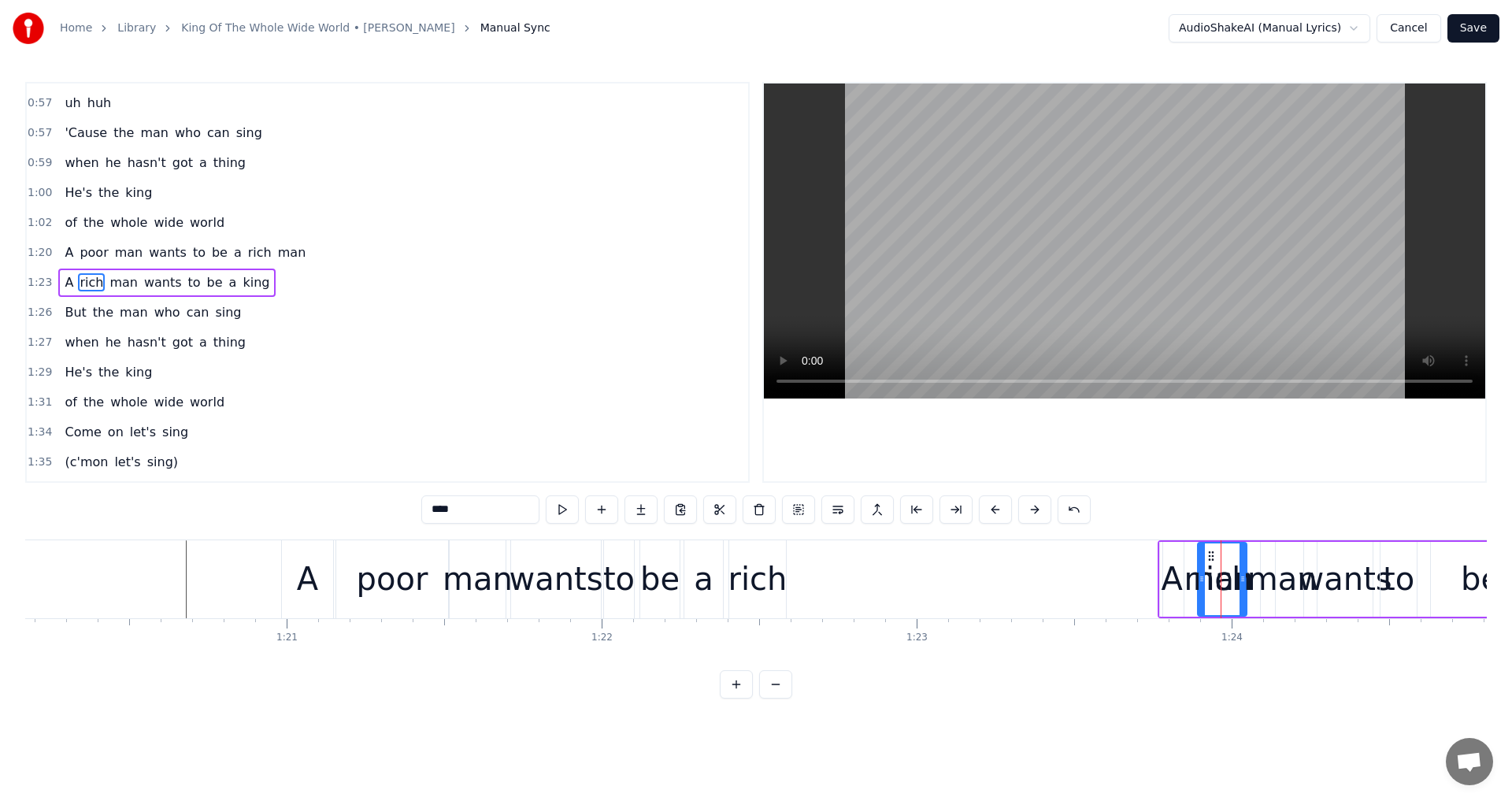
click at [277, 255] on span "man" at bounding box center [292, 252] width 31 height 18
type input "***"
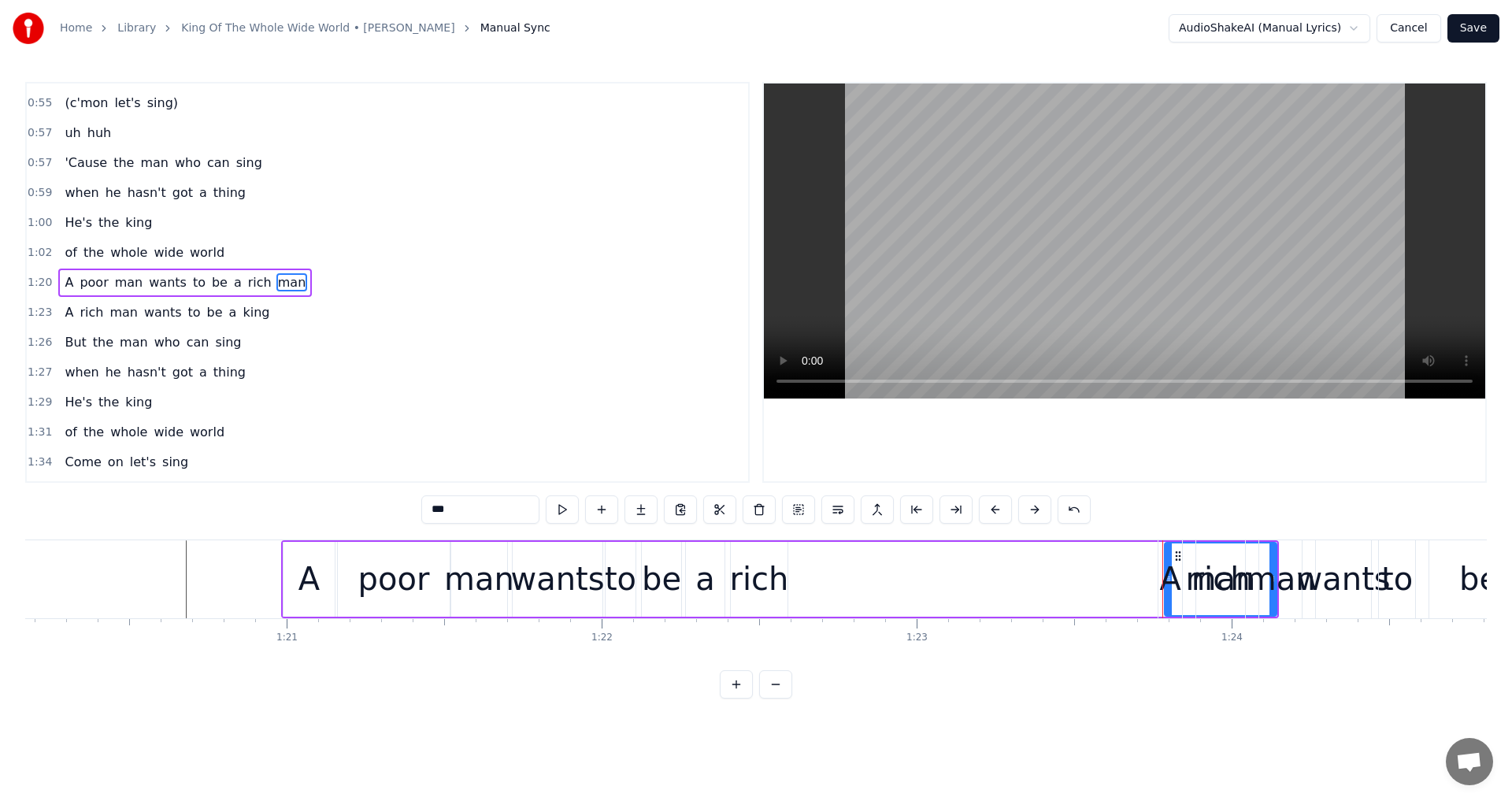
drag, startPoint x: 1175, startPoint y: 555, endPoint x: 1102, endPoint y: 560, distance: 73.2
click at [1102, 560] on div "A poor man wants the oyster A rich man wants the pearl But the man who can sing…" at bounding box center [502, 578] width 51451 height 78
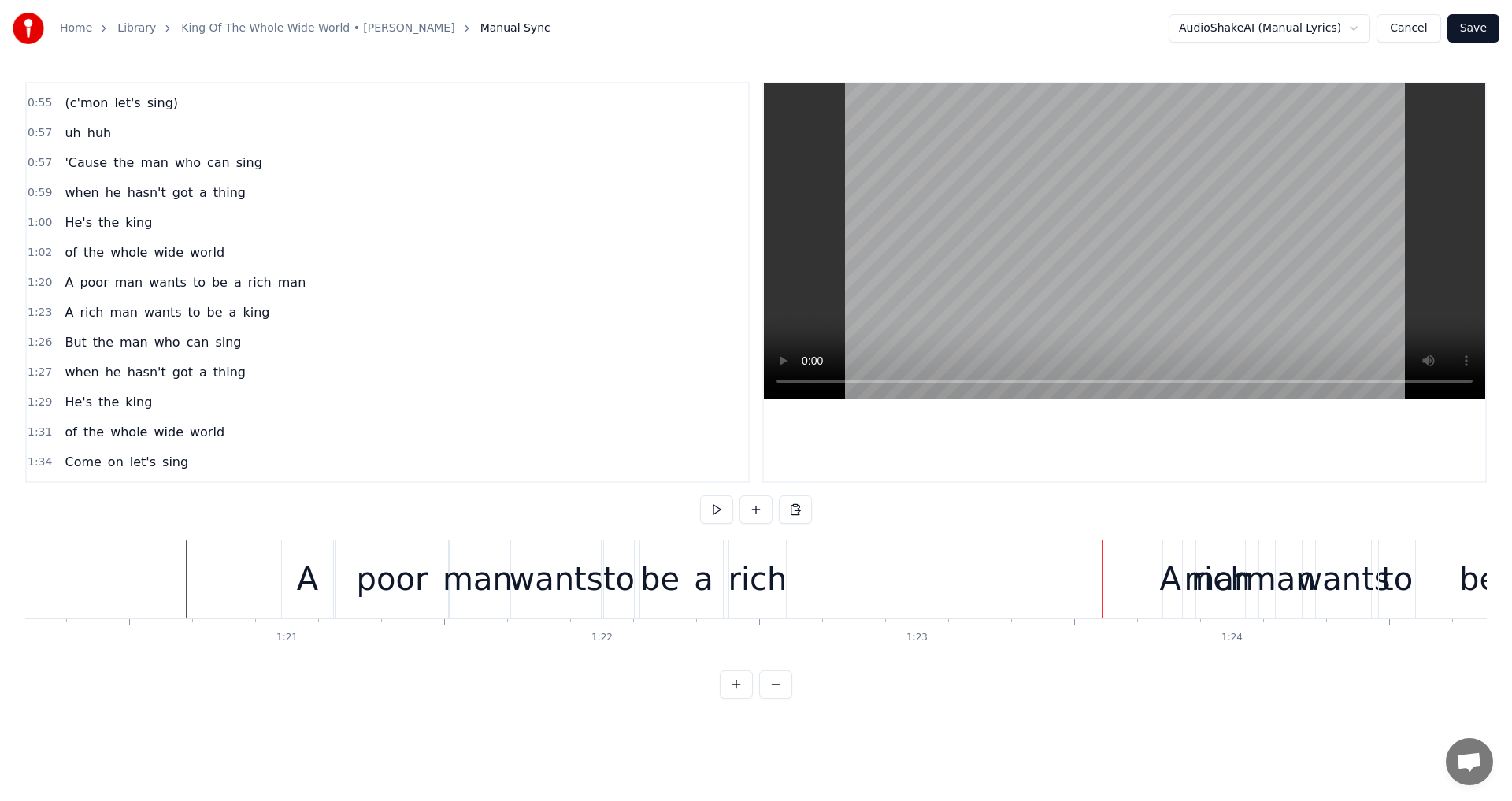
click at [277, 283] on span "man" at bounding box center [292, 282] width 31 height 18
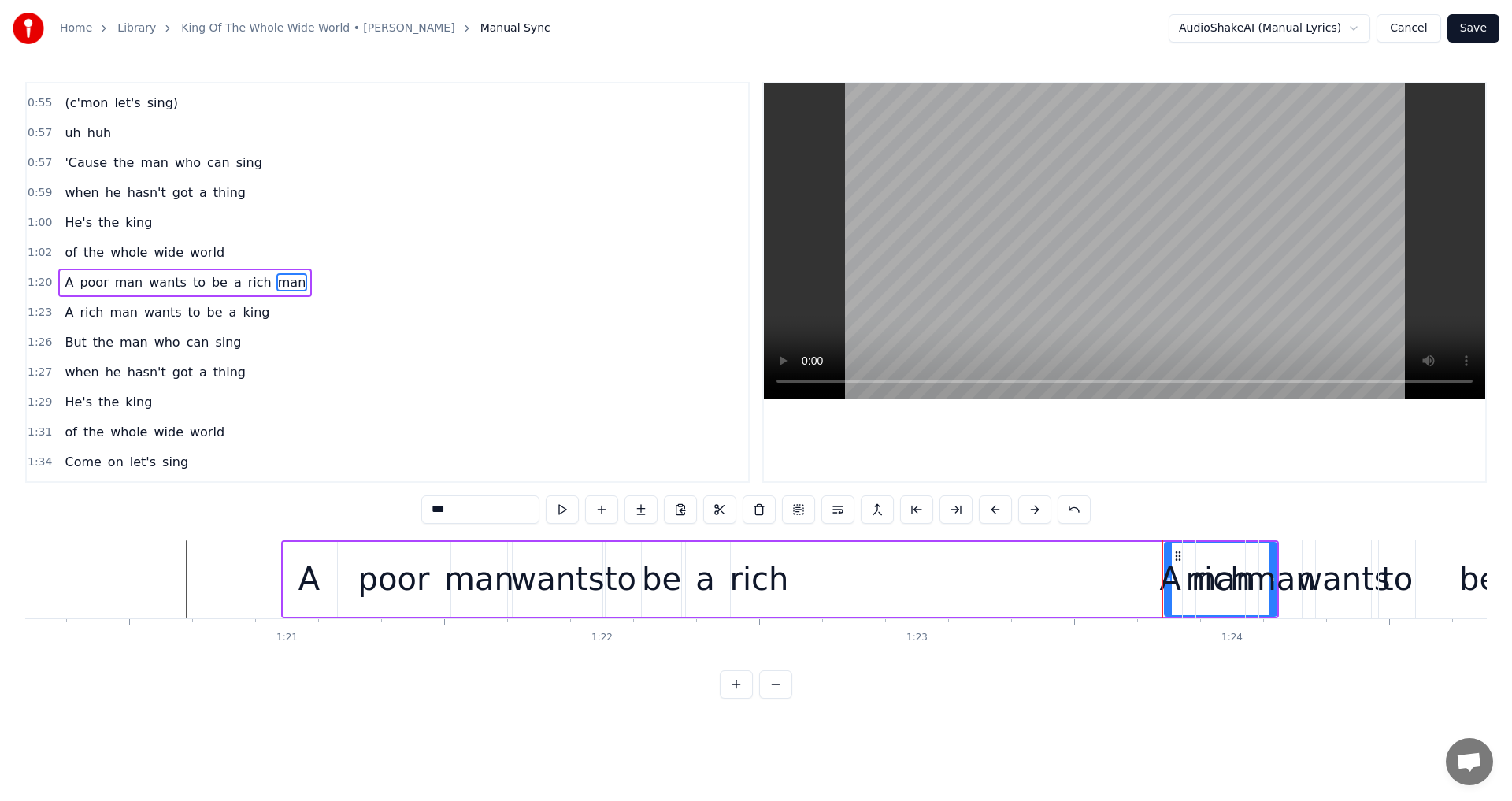
drag, startPoint x: 1191, startPoint y: 613, endPoint x: 1170, endPoint y: 613, distance: 21.0
click at [1170, 613] on div "A rich man wants to be a king" at bounding box center [1471, 579] width 627 height 78
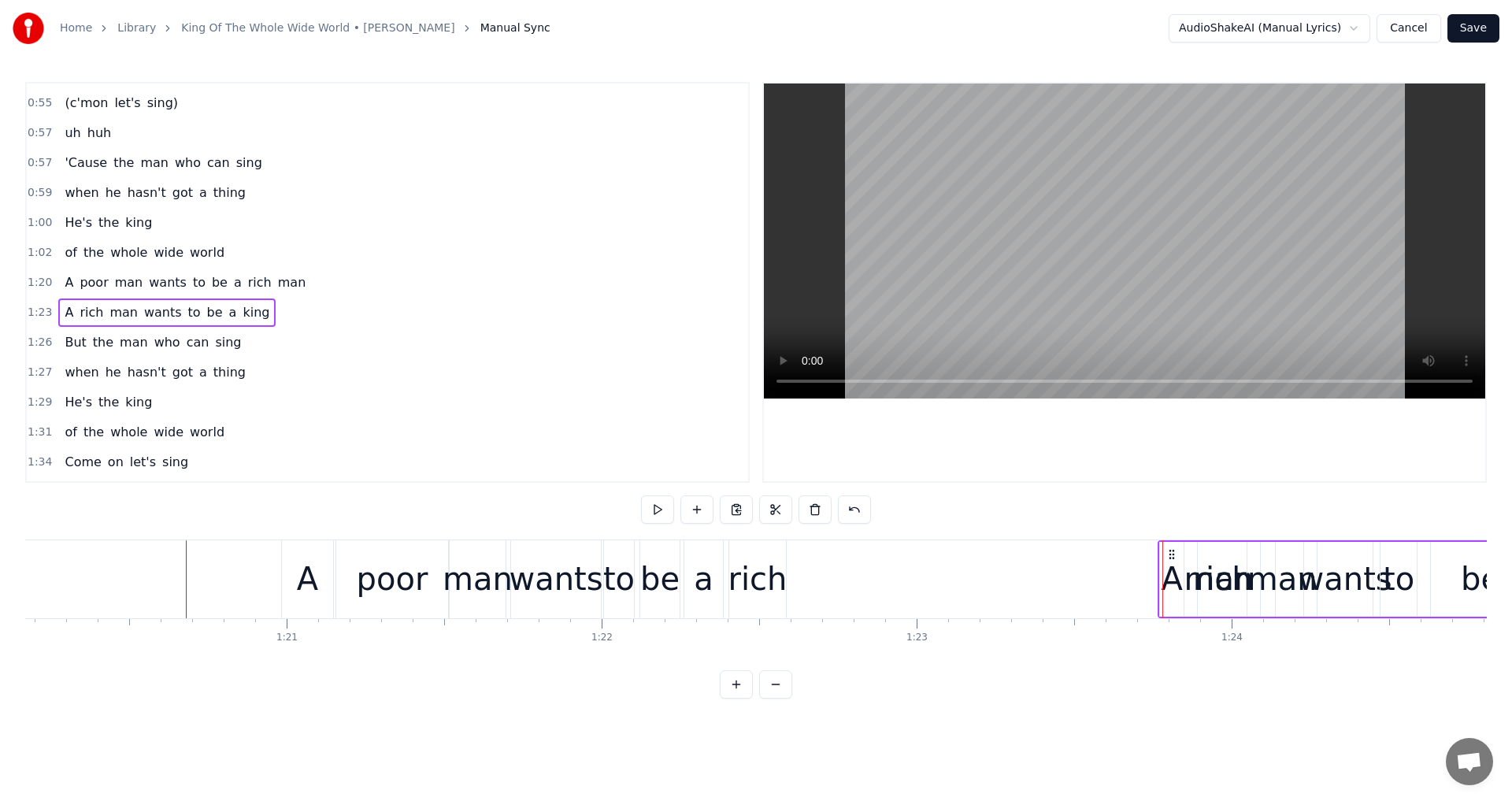
click at [277, 286] on span "man" at bounding box center [292, 282] width 31 height 18
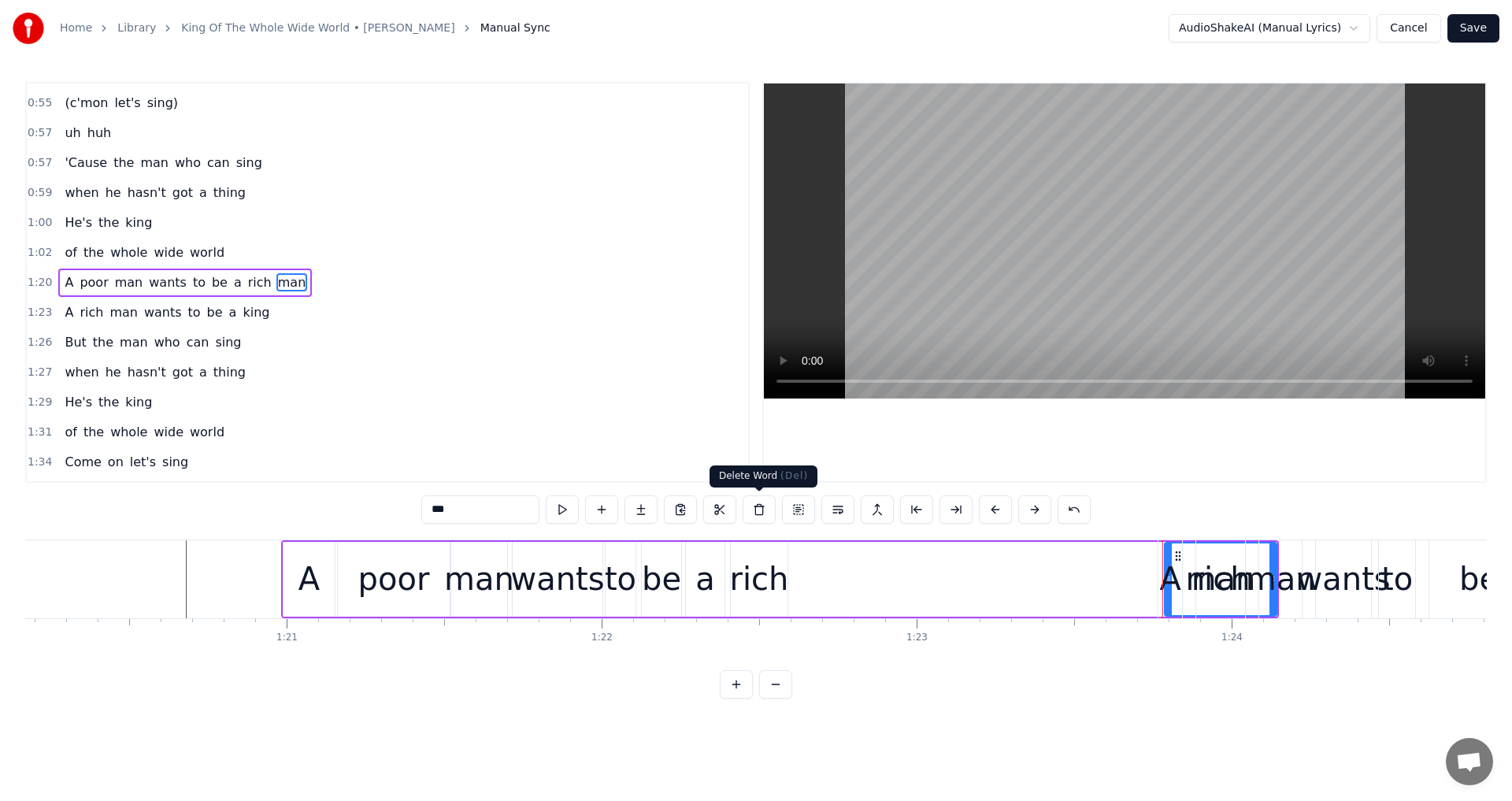
click at [759, 508] on button at bounding box center [759, 510] width 33 height 29
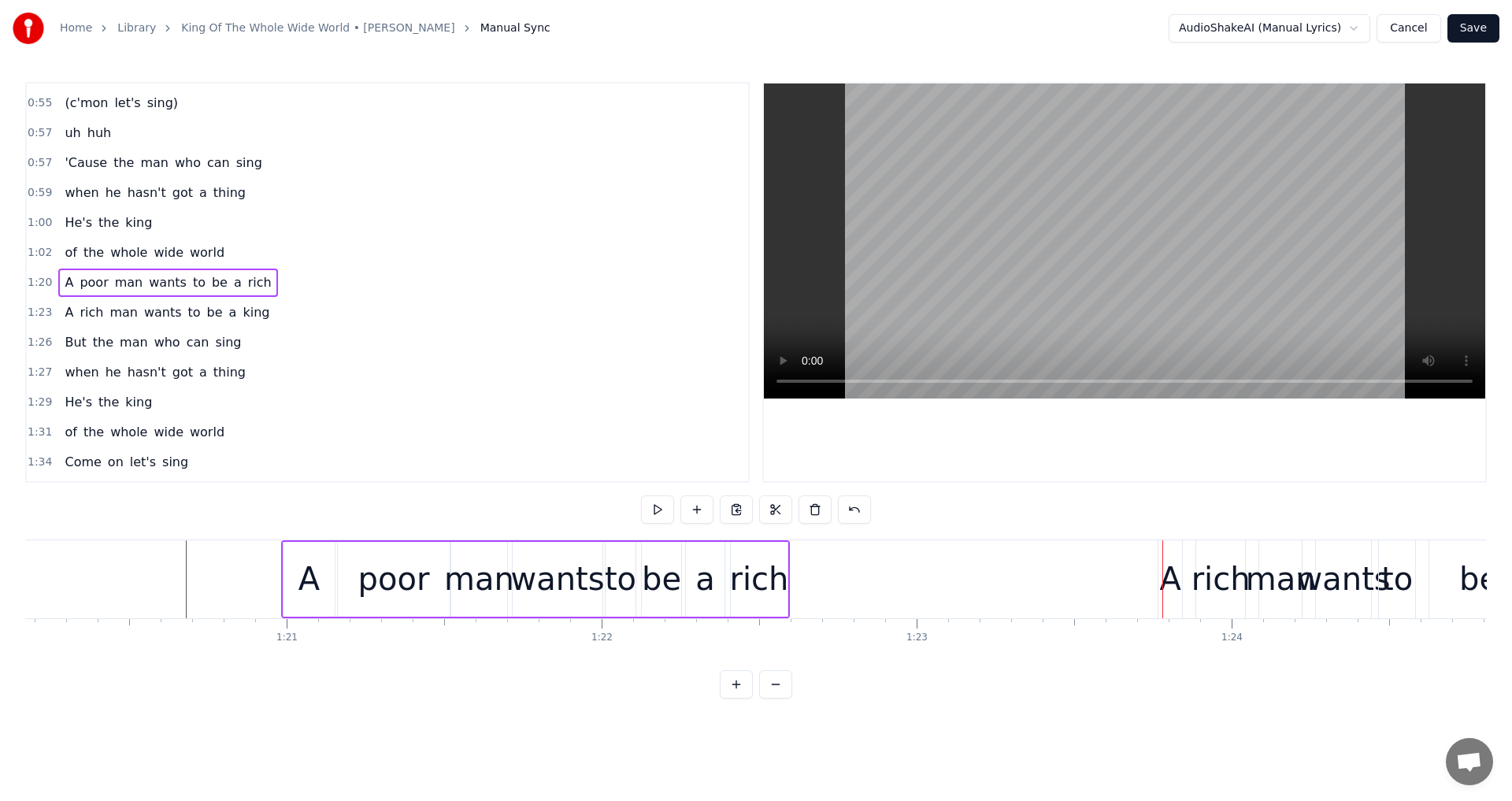
click at [775, 589] on div "rich" at bounding box center [759, 579] width 59 height 47
click at [606, 511] on button at bounding box center [601, 510] width 33 height 29
drag, startPoint x: 462, startPoint y: 511, endPoint x: 224, endPoint y: 477, distance: 240.4
click at [224, 477] on div "0:09 A poor man wants the oyster 0:12 A rich man wants the pearl 0:15 But the m…" at bounding box center [756, 390] width 1461 height 617
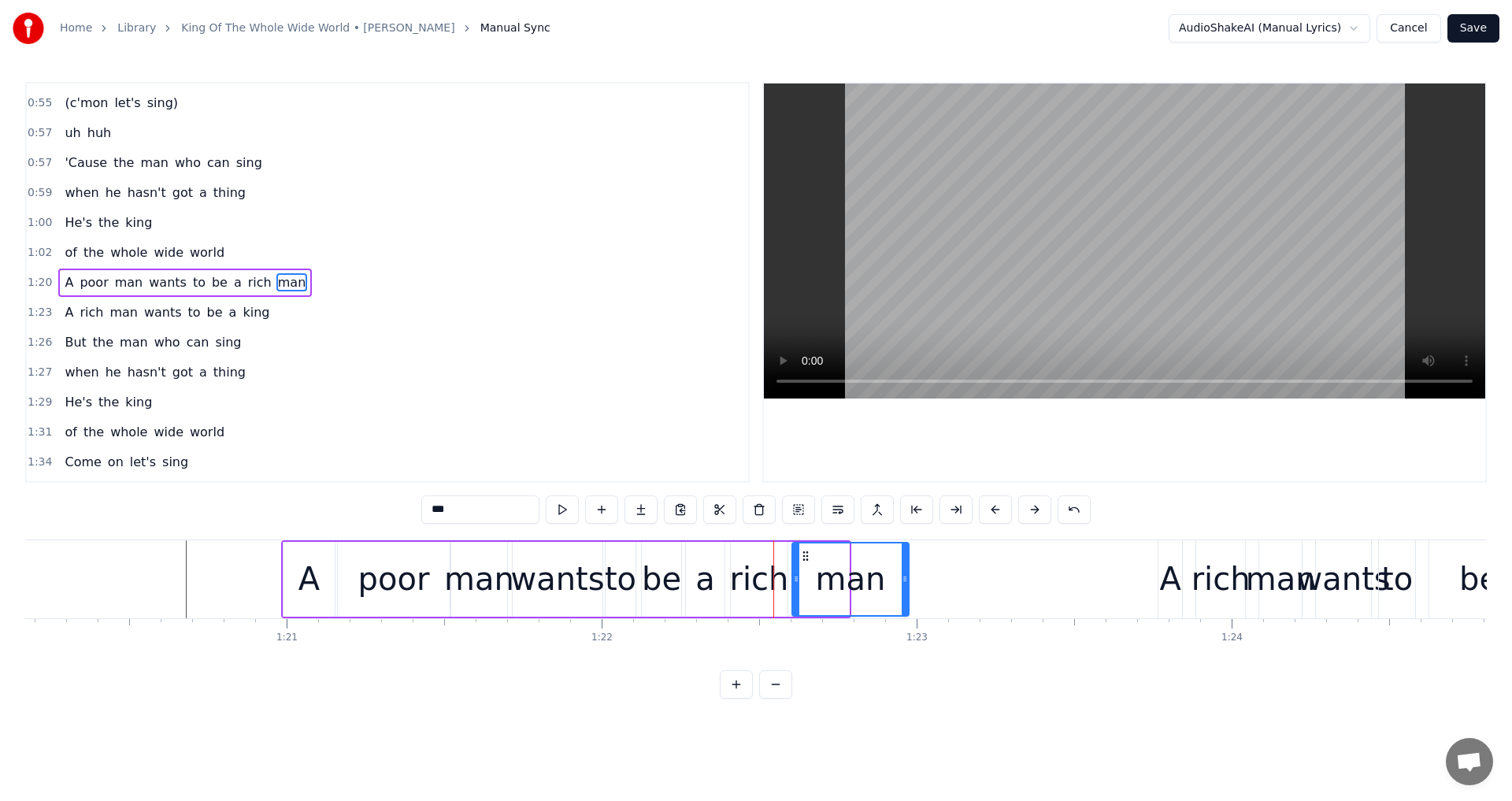
drag, startPoint x: 844, startPoint y: 582, endPoint x: 904, endPoint y: 573, distance: 60.7
click at [904, 573] on icon at bounding box center [904, 578] width 6 height 13
type input "***"
click at [799, 551] on icon at bounding box center [803, 555] width 13 height 13
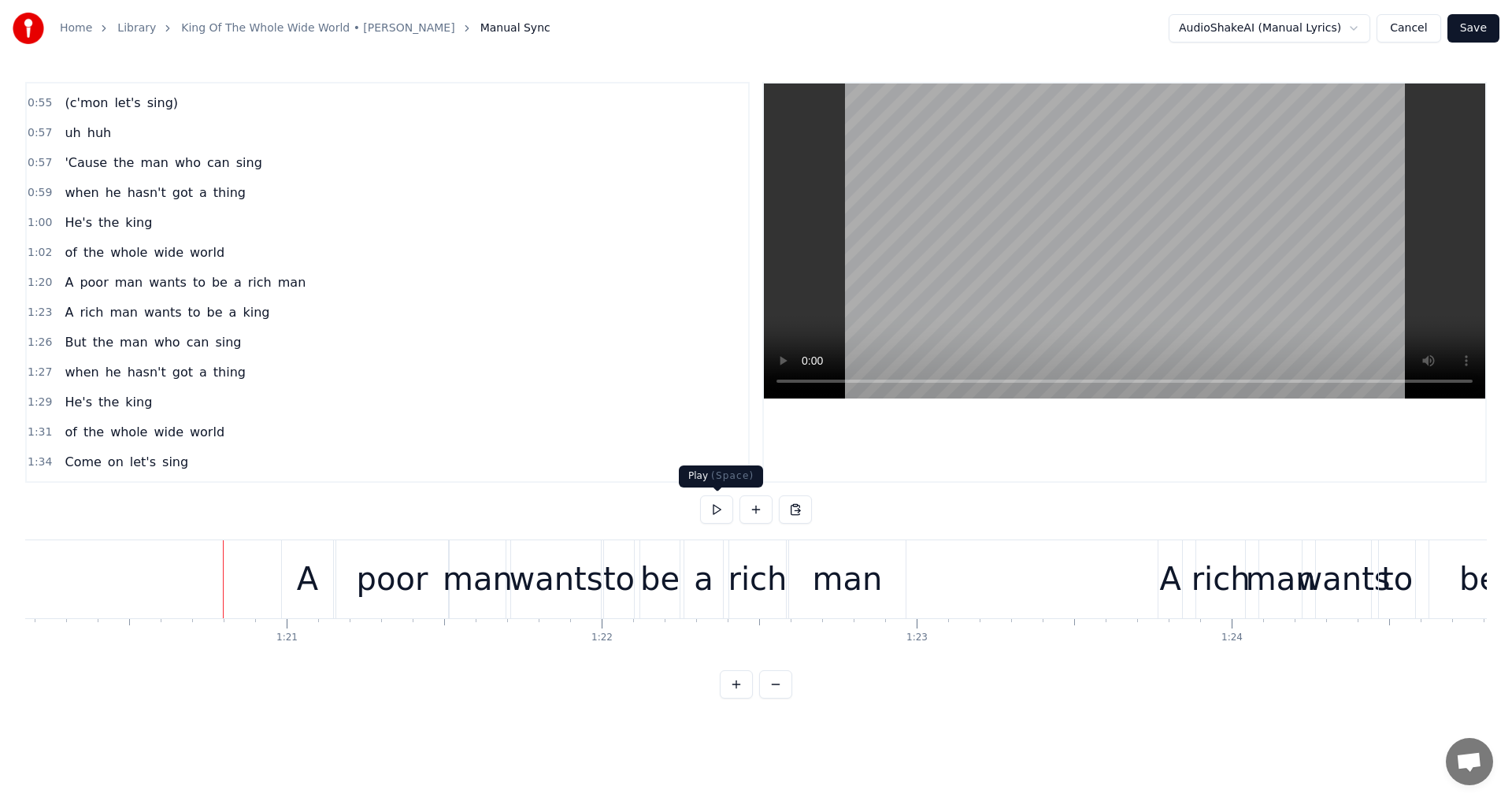
click at [715, 512] on button at bounding box center [716, 510] width 33 height 29
click at [718, 512] on button at bounding box center [716, 510] width 33 height 29
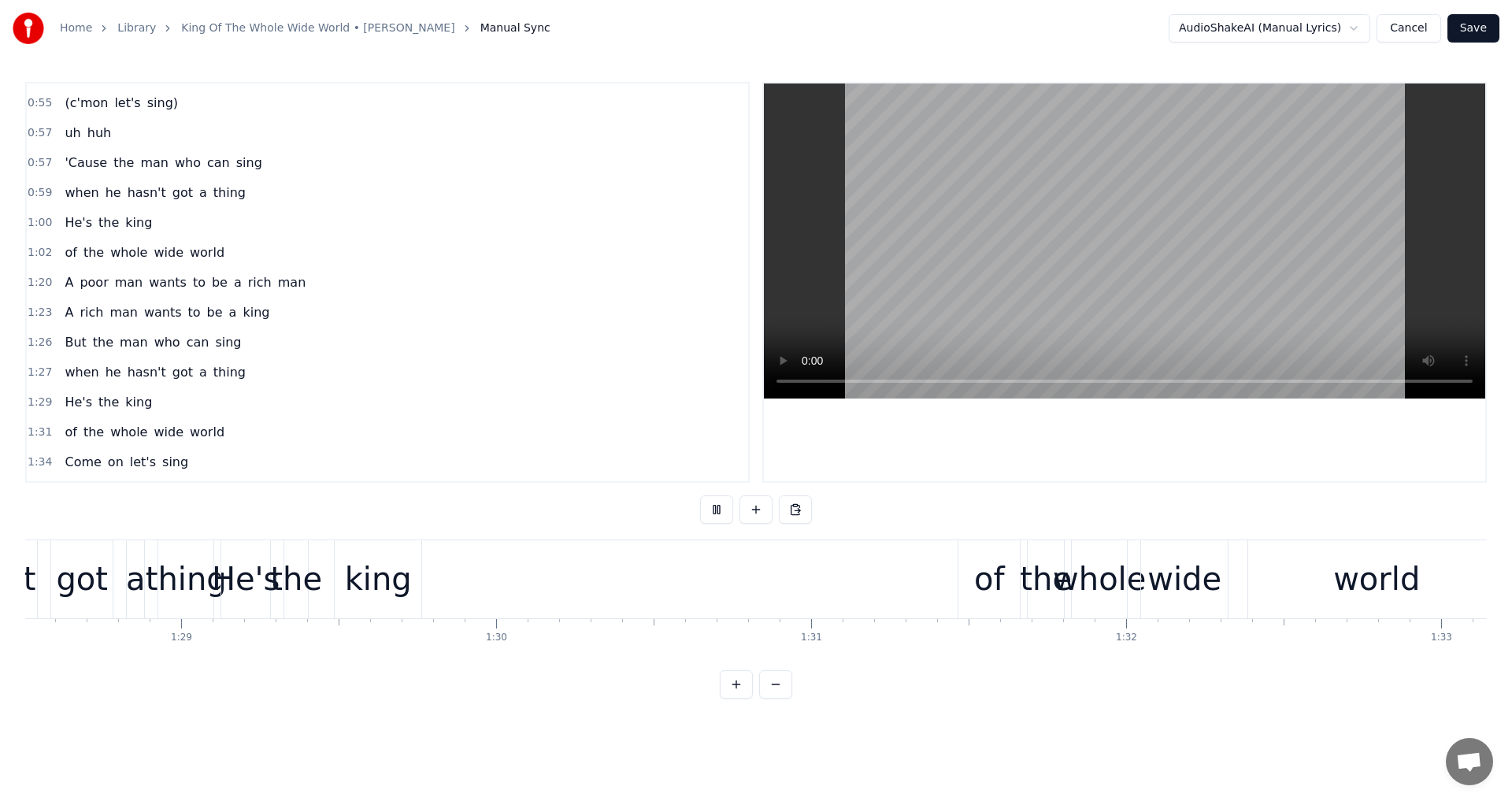
scroll to position [0, 29233]
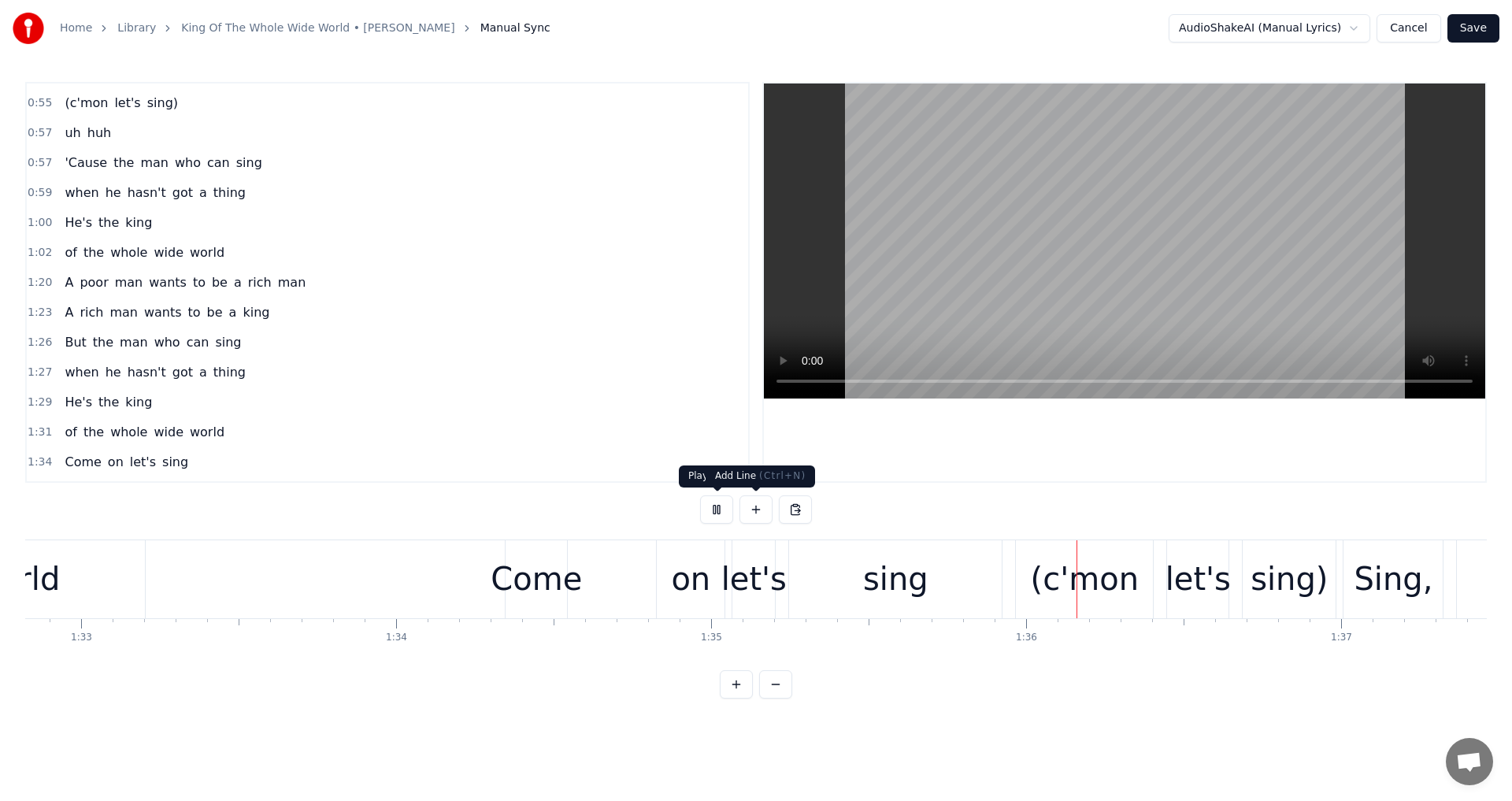
click at [721, 502] on button at bounding box center [716, 510] width 33 height 29
click at [678, 587] on div "on" at bounding box center [690, 579] width 40 height 47
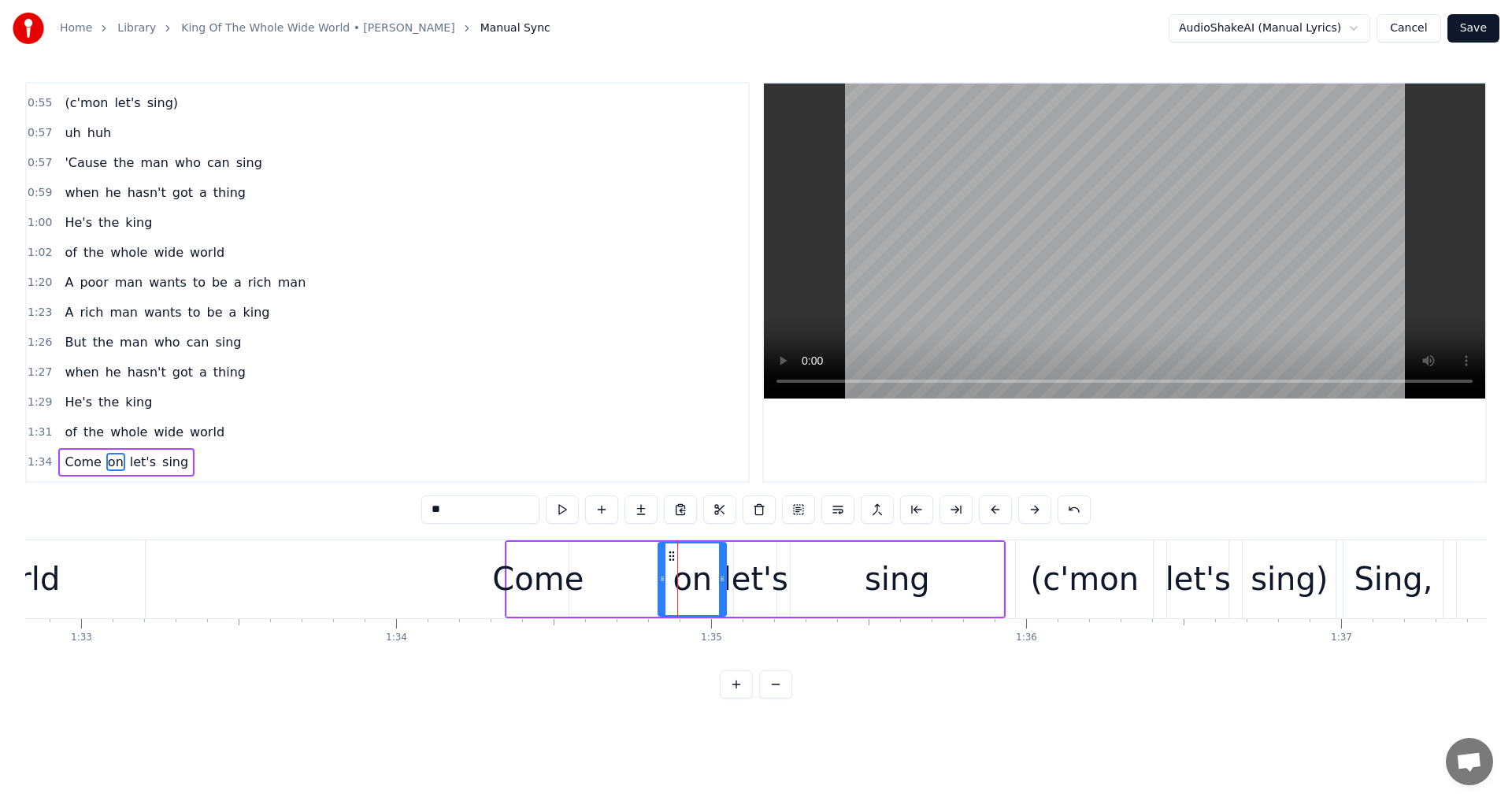
scroll to position [863, 0]
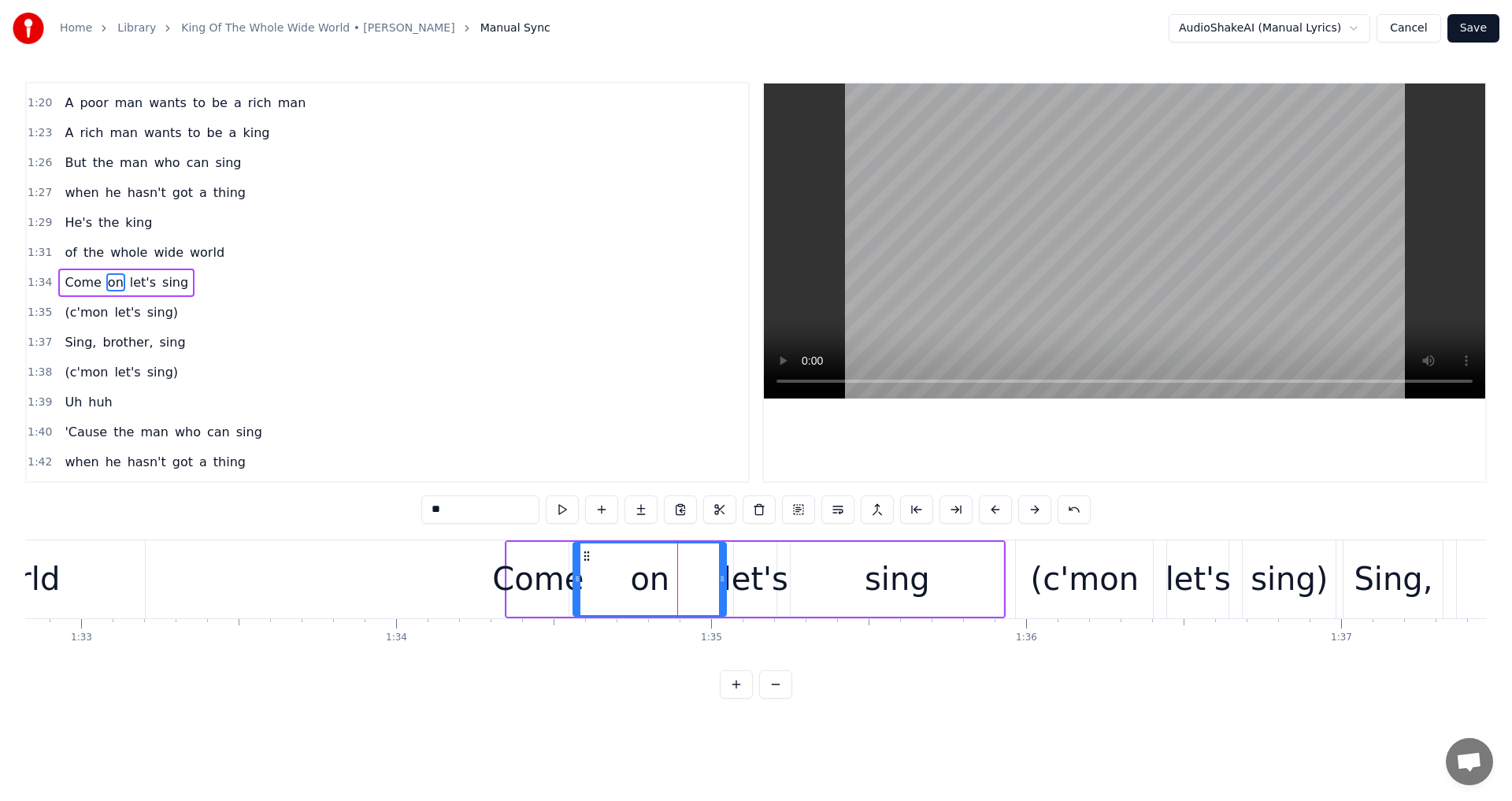
drag, startPoint x: 664, startPoint y: 581, endPoint x: 579, endPoint y: 583, distance: 85.0
click at [579, 583] on icon at bounding box center [576, 578] width 6 height 13
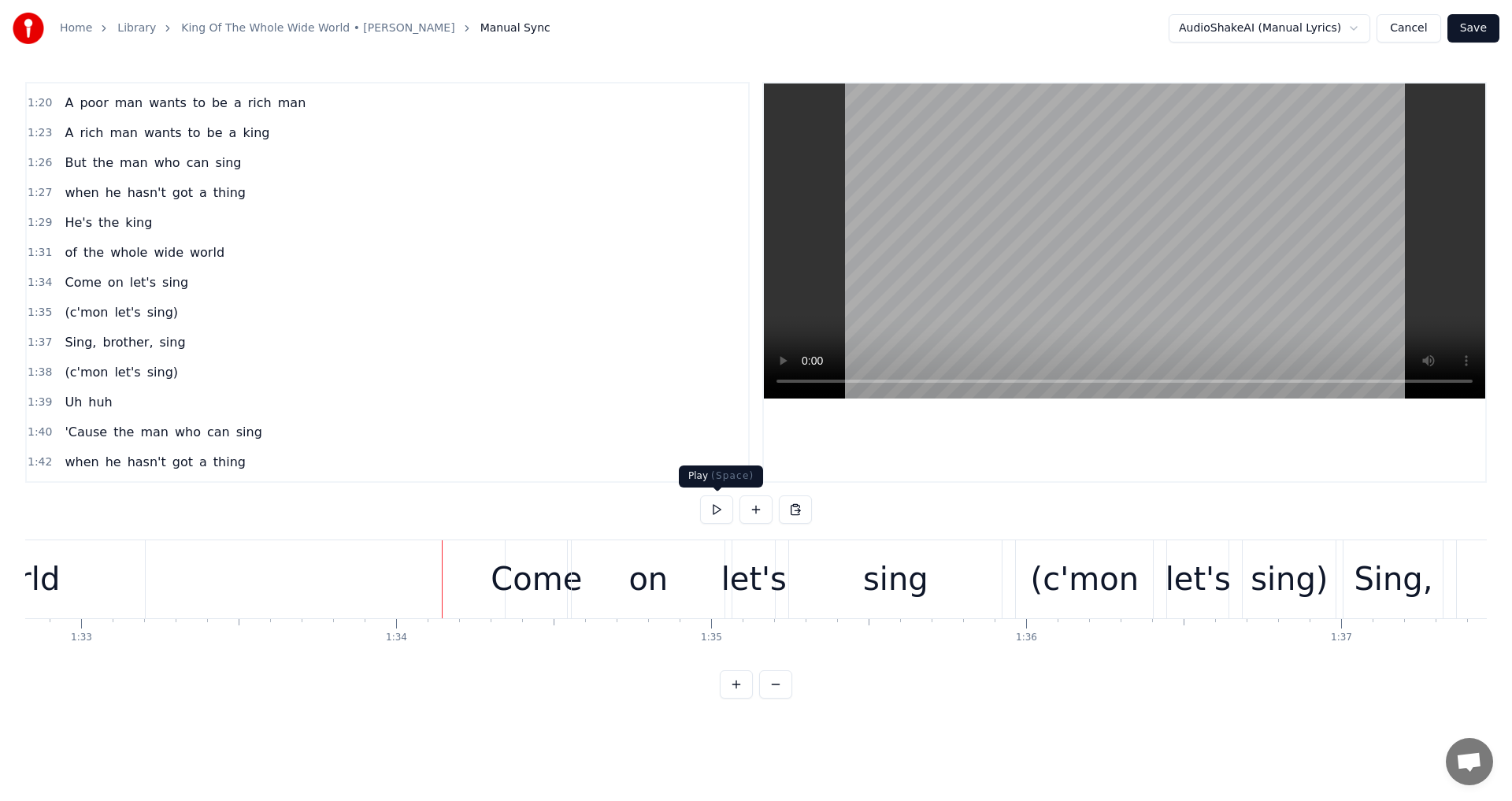
click at [716, 519] on button at bounding box center [716, 510] width 33 height 29
click at [730, 512] on button at bounding box center [716, 510] width 33 height 29
click at [720, 515] on button at bounding box center [716, 510] width 33 height 29
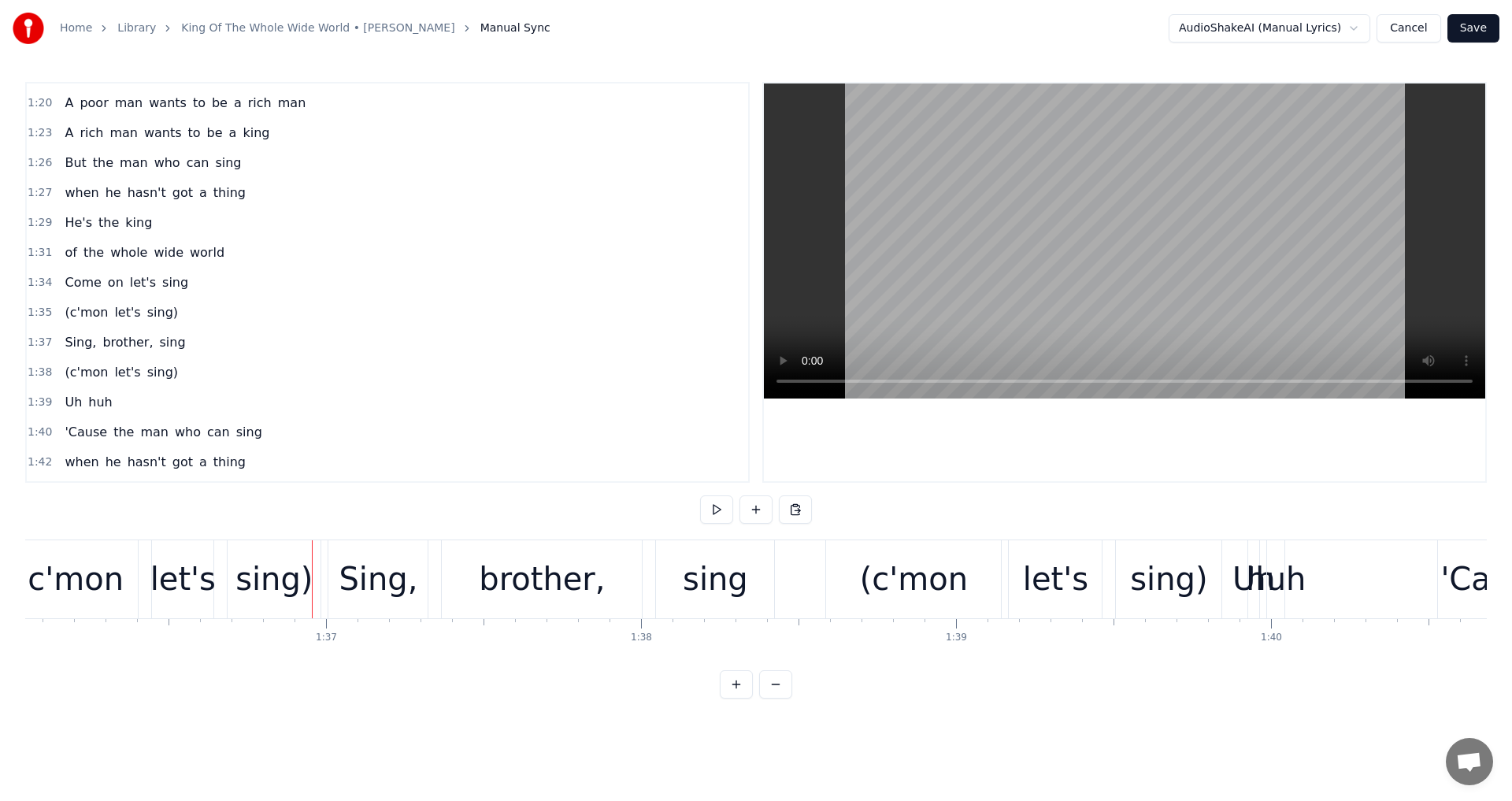
scroll to position [0, 29994]
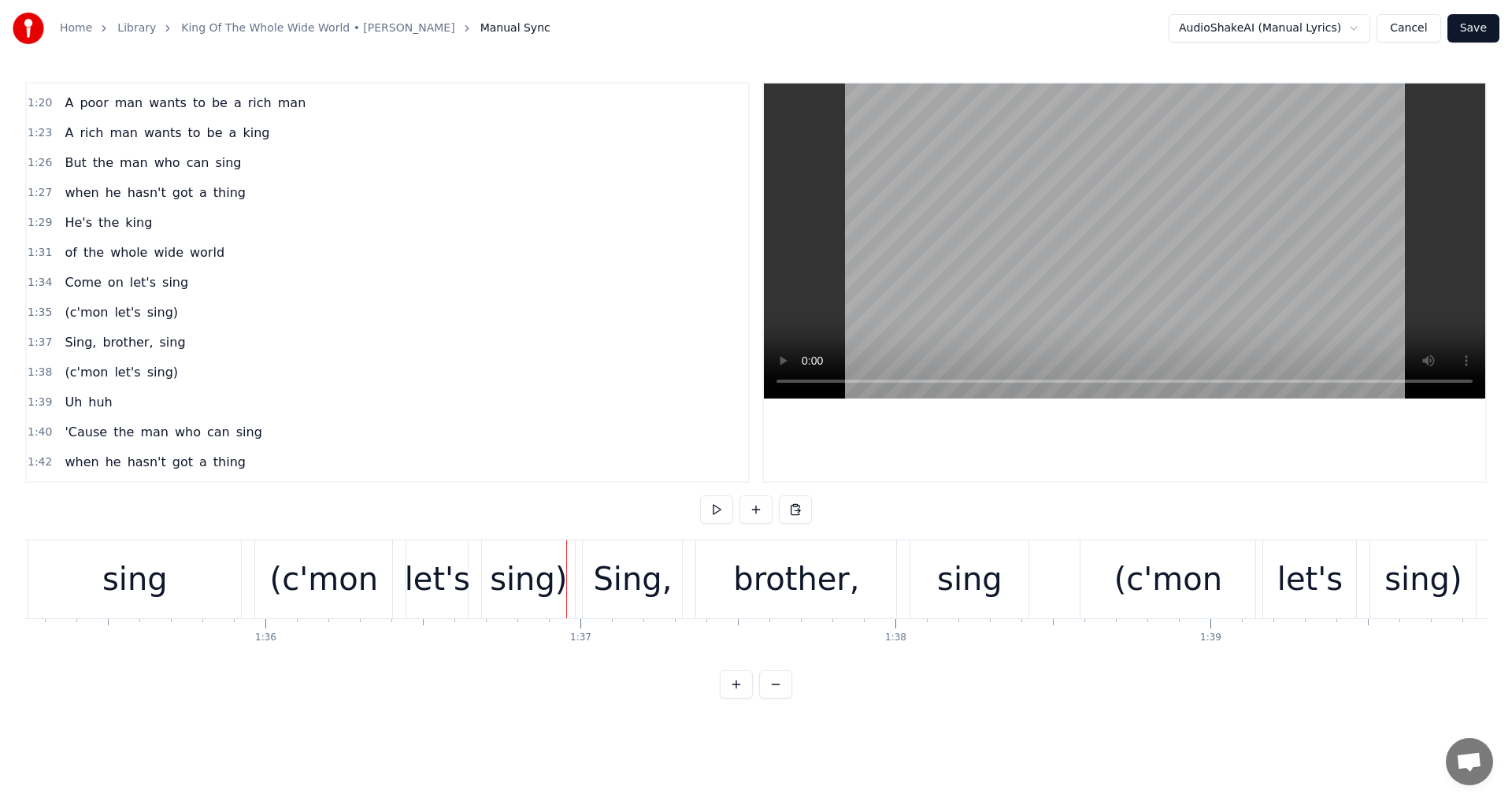
click at [1130, 579] on div "(c'mon" at bounding box center [1168, 579] width 108 height 47
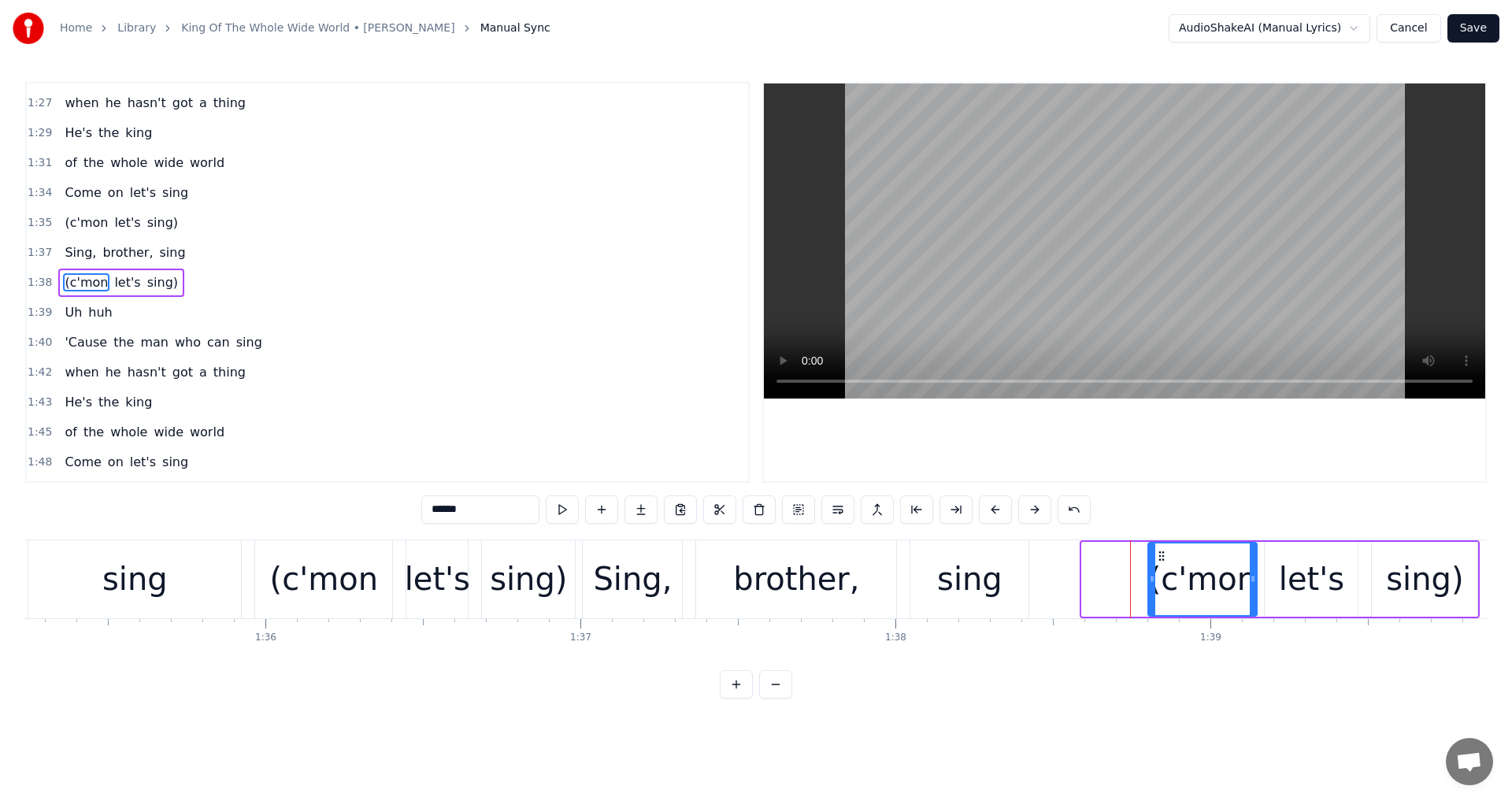
drag, startPoint x: 1084, startPoint y: 589, endPoint x: 1147, endPoint y: 583, distance: 63.3
click at [1149, 583] on div at bounding box center [1151, 579] width 6 height 72
click at [1002, 587] on div "sing" at bounding box center [969, 579] width 118 height 78
type input "****"
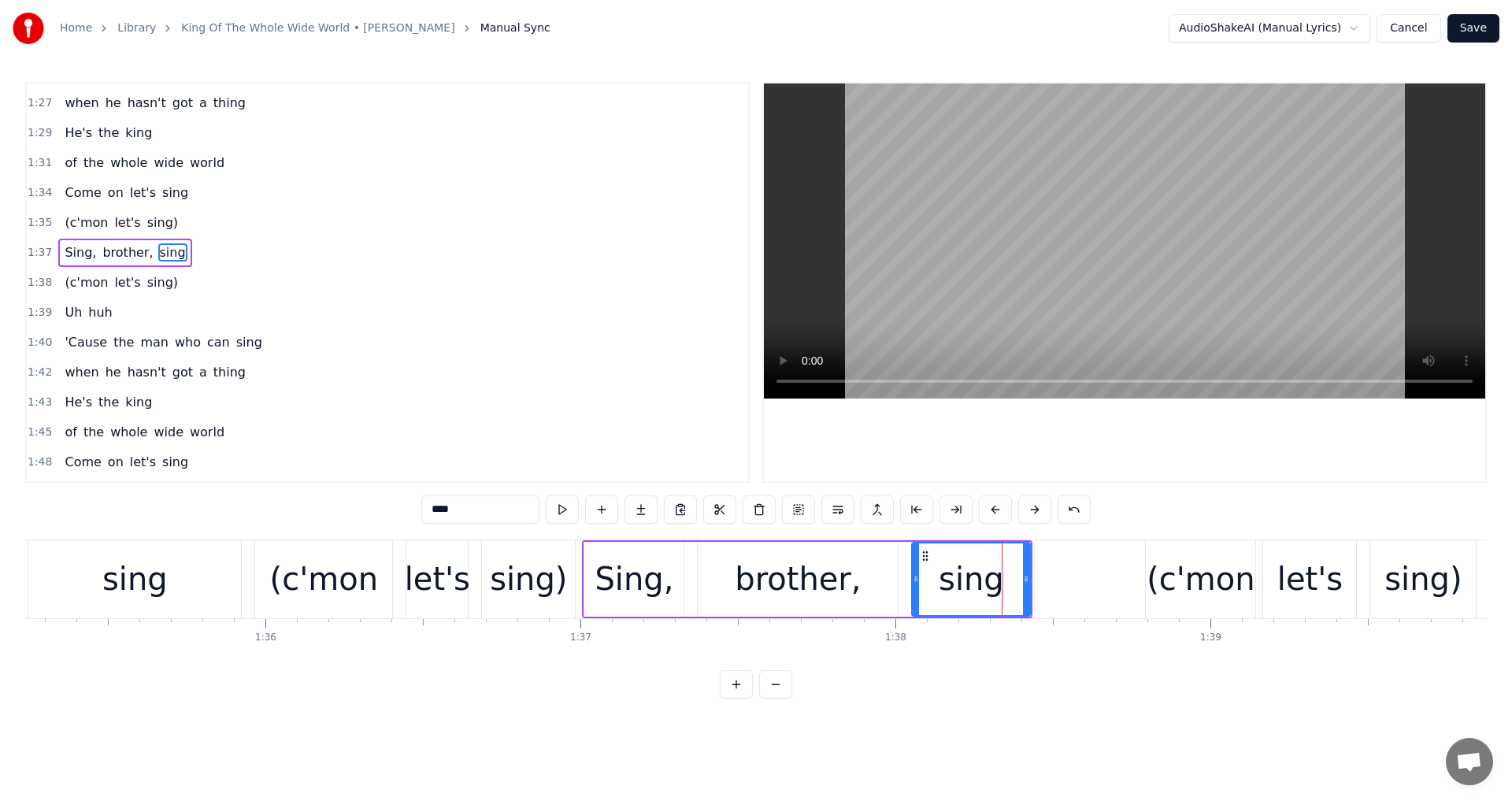
scroll to position [923, 0]
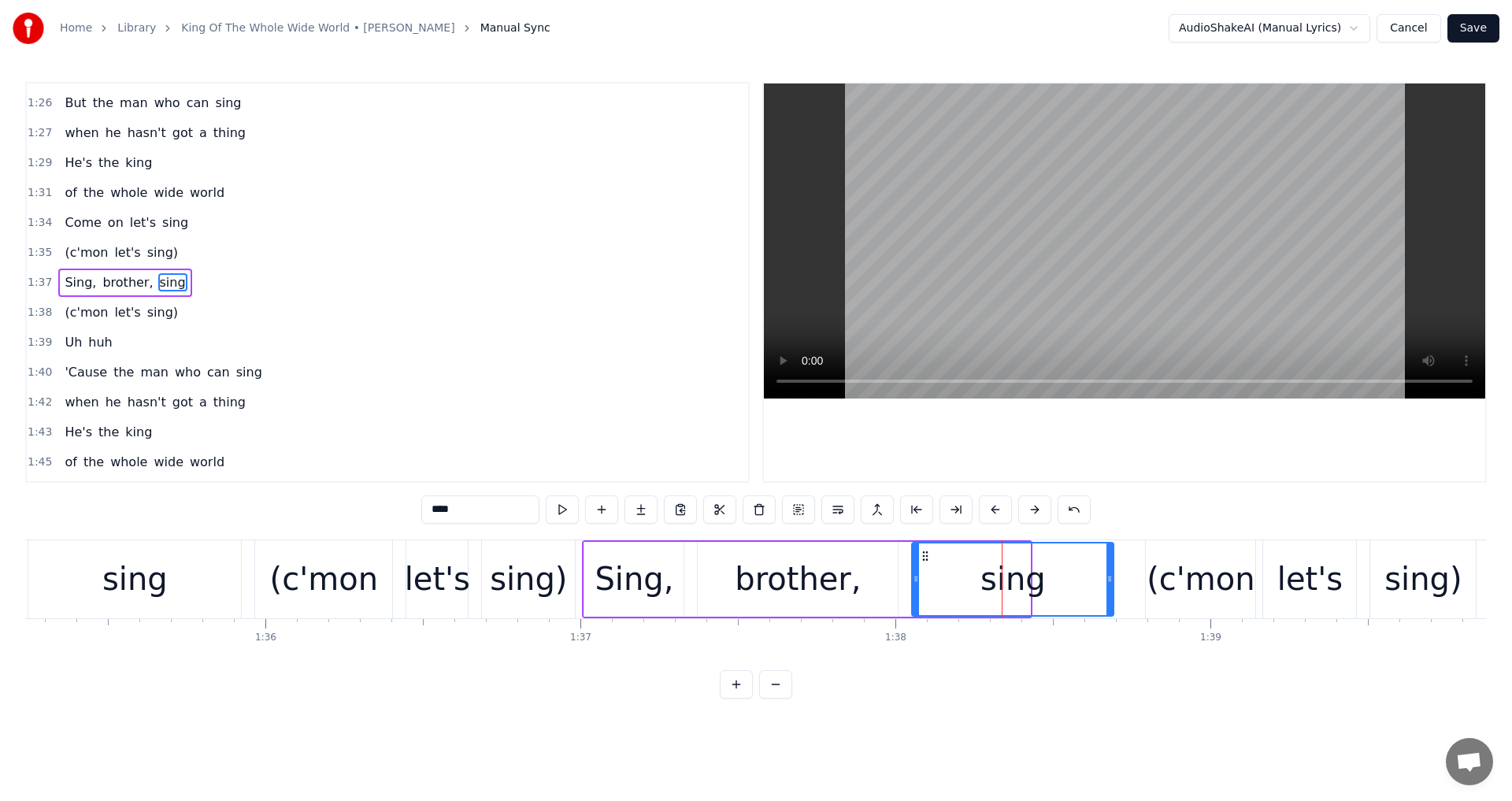
drag, startPoint x: 1027, startPoint y: 580, endPoint x: 1110, endPoint y: 578, distance: 83.0
click at [1110, 578] on icon at bounding box center [1109, 578] width 6 height 13
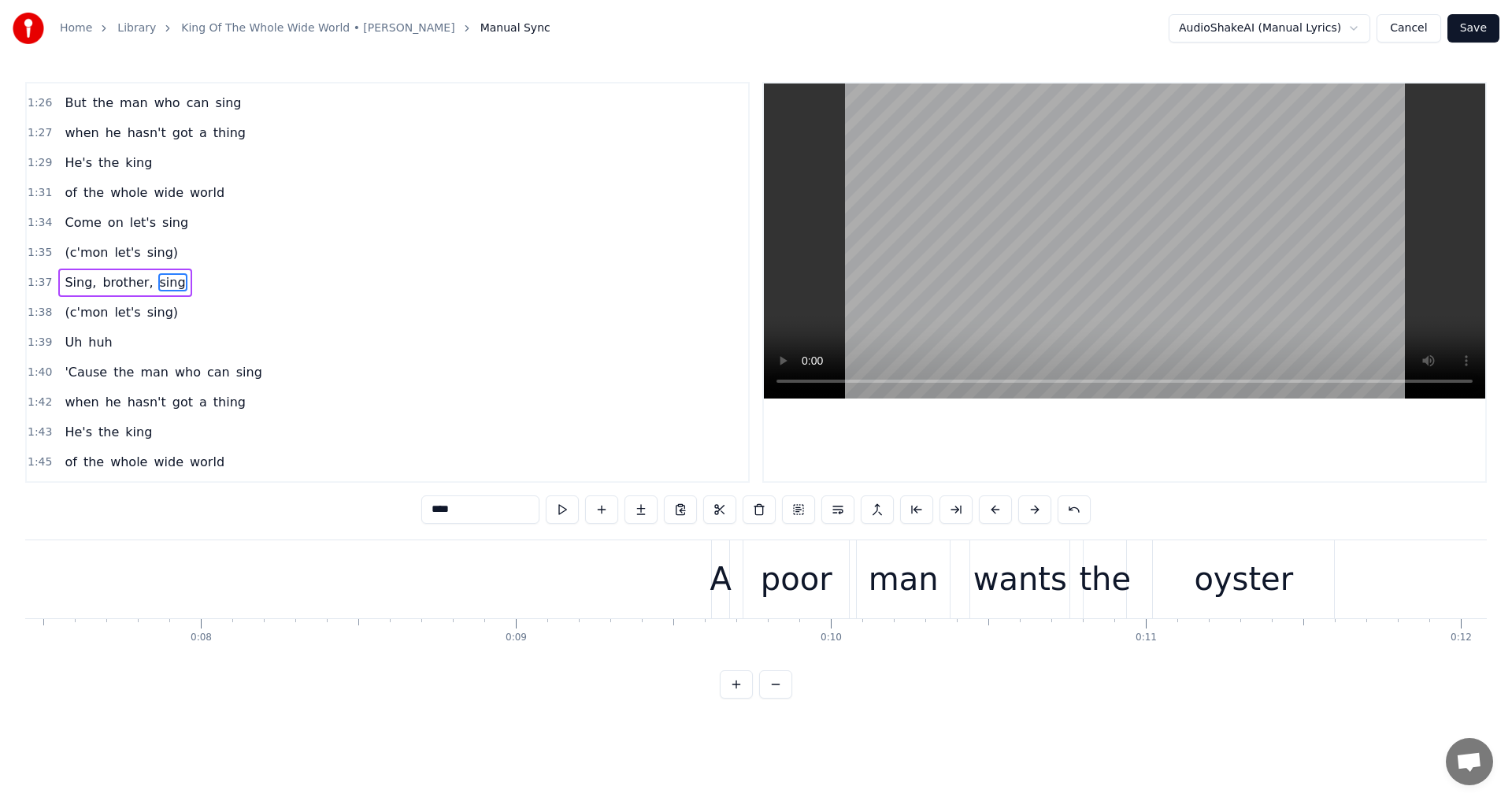
scroll to position [0, 1835]
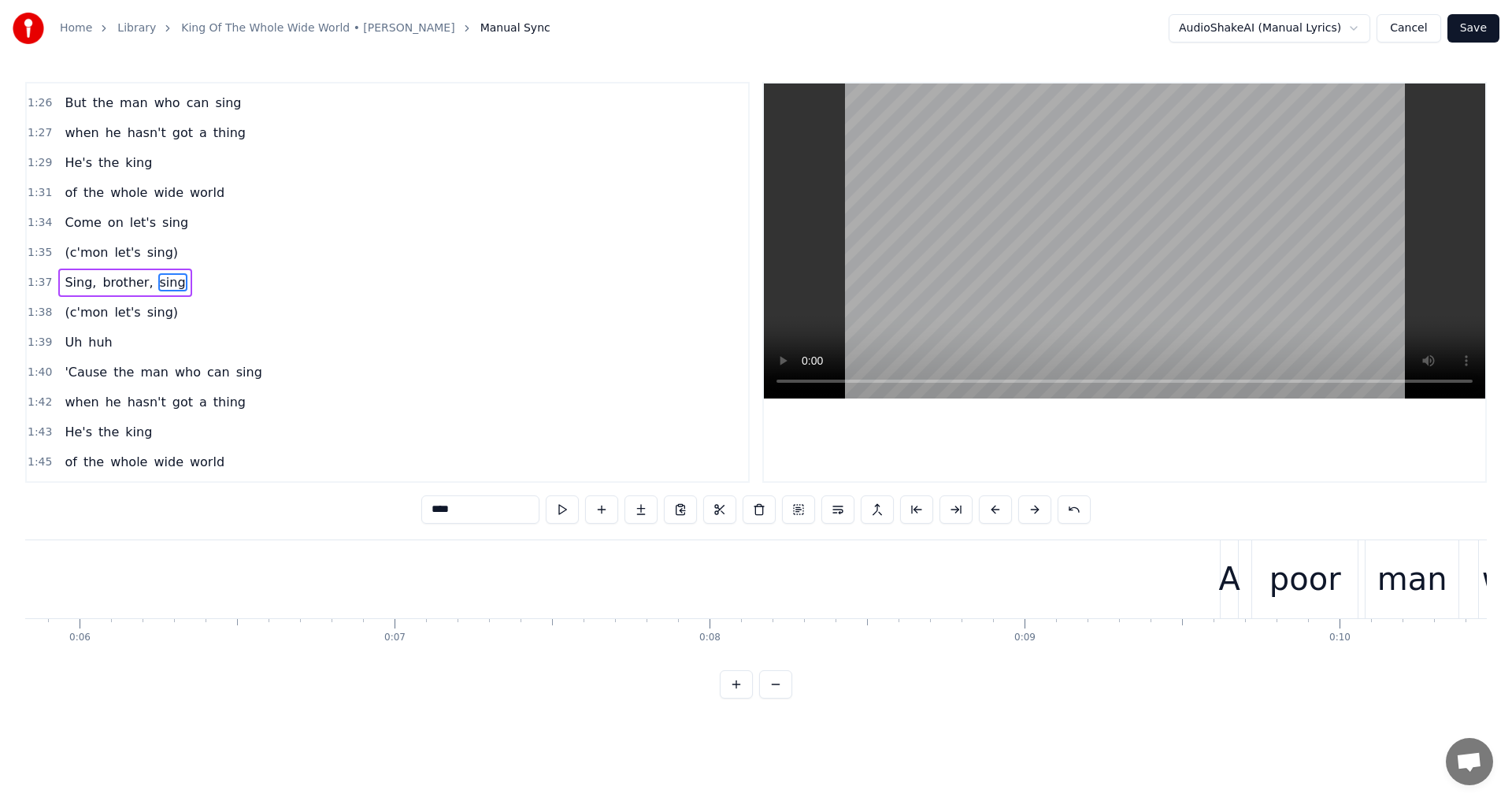
click at [714, 514] on button at bounding box center [716, 510] width 33 height 29
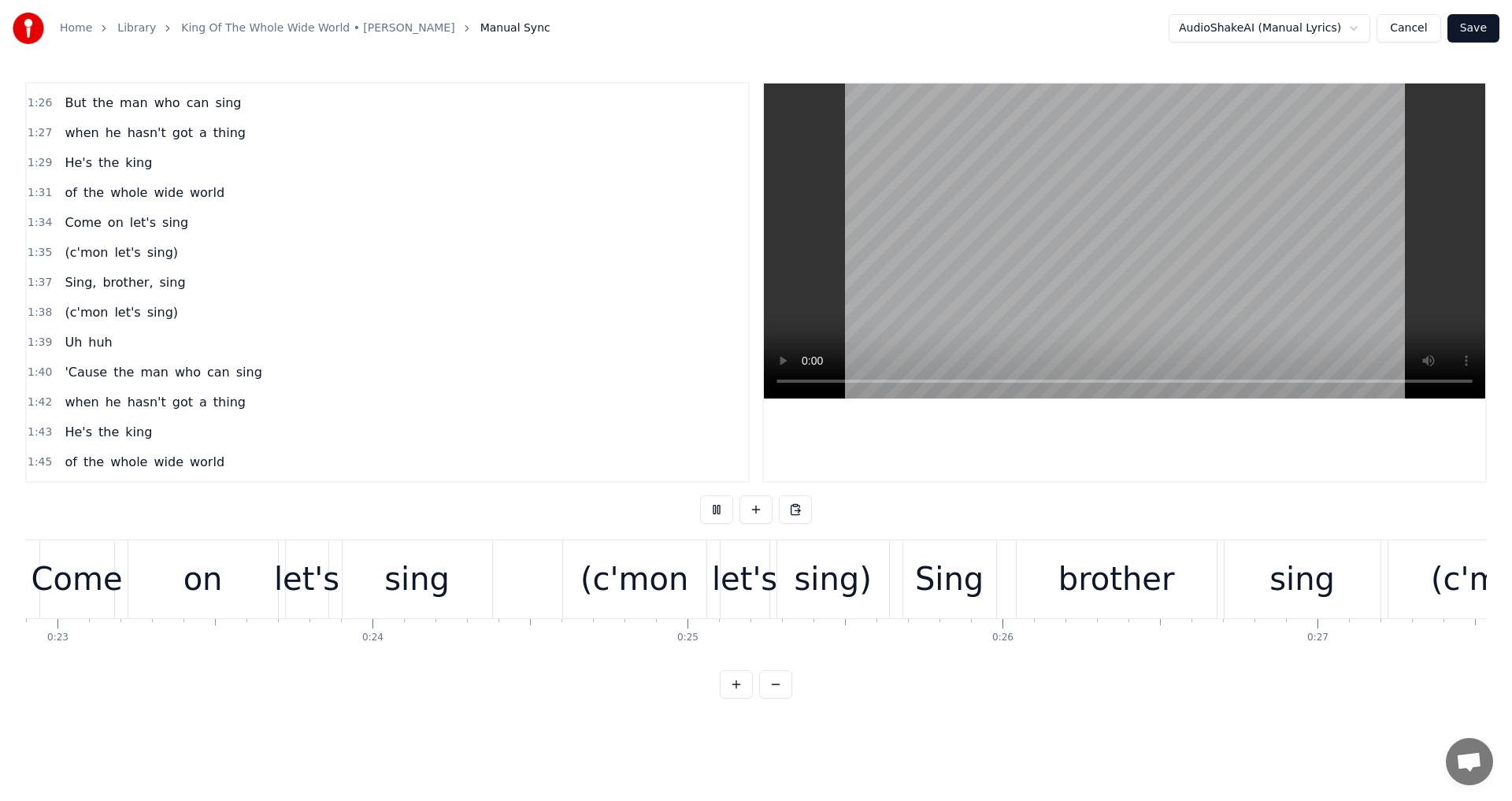
scroll to position [0, 8556]
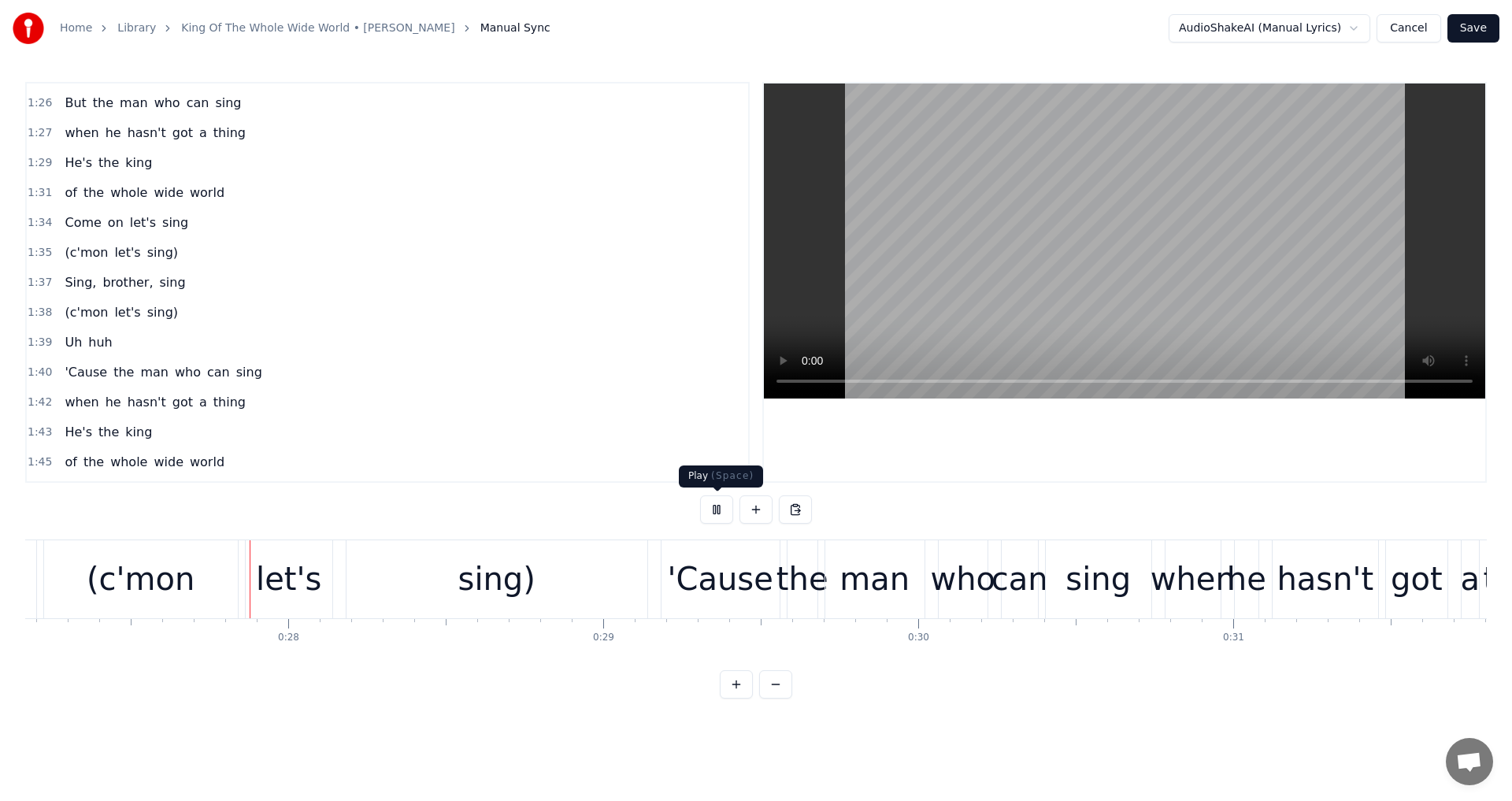
click at [722, 511] on button at bounding box center [716, 510] width 33 height 29
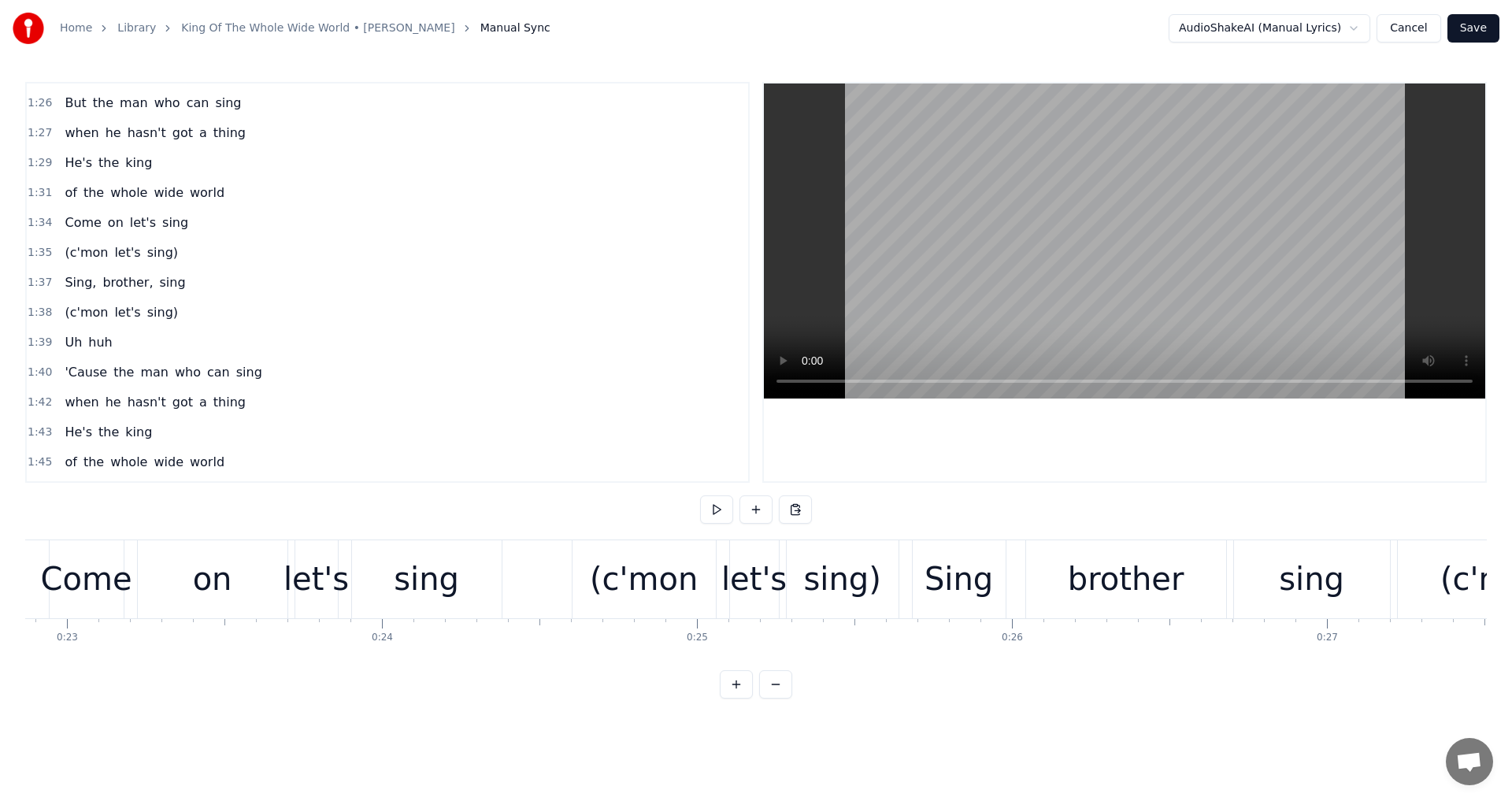
scroll to position [0, 7117]
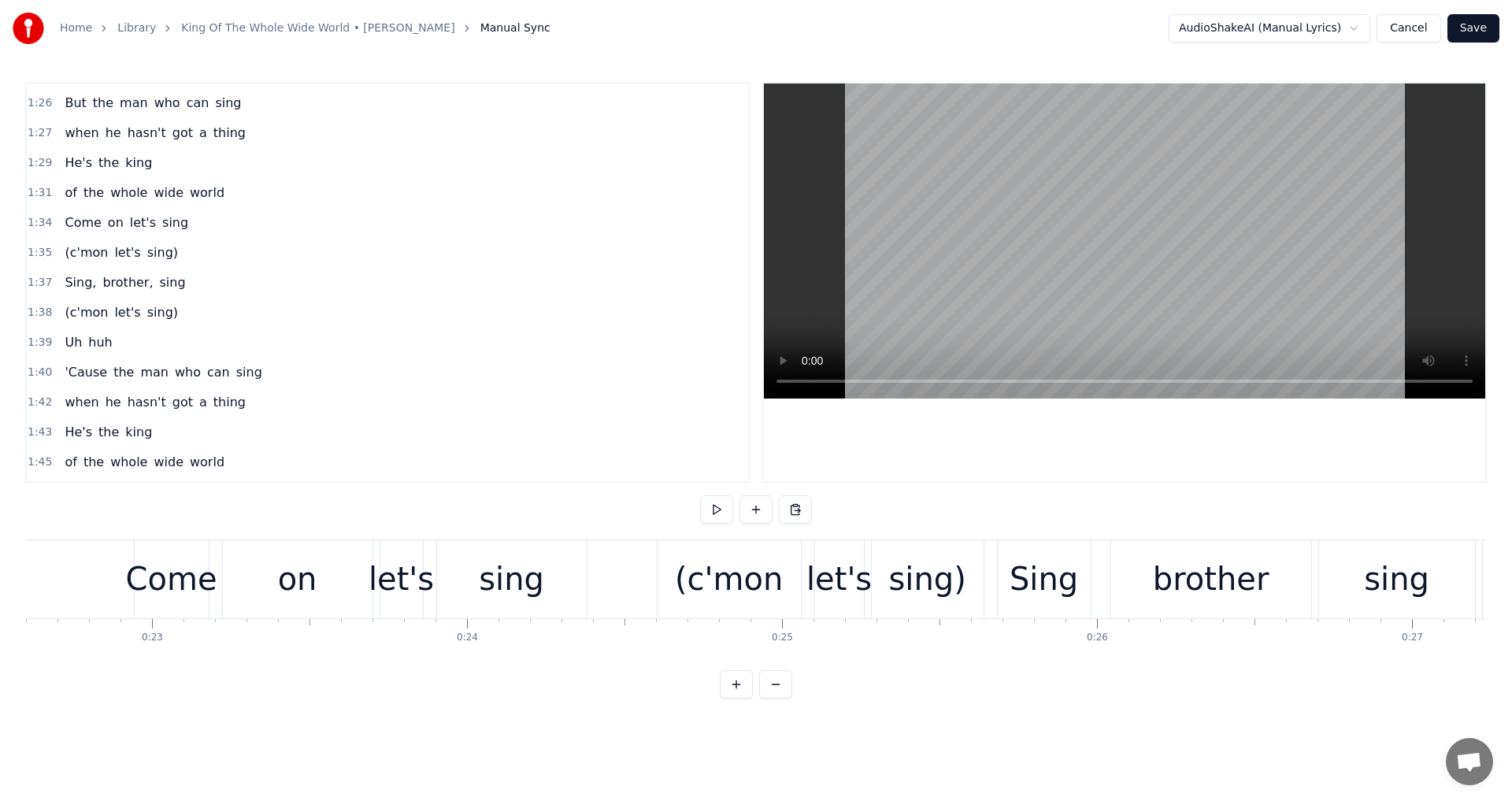
click at [776, 696] on button at bounding box center [775, 685] width 33 height 29
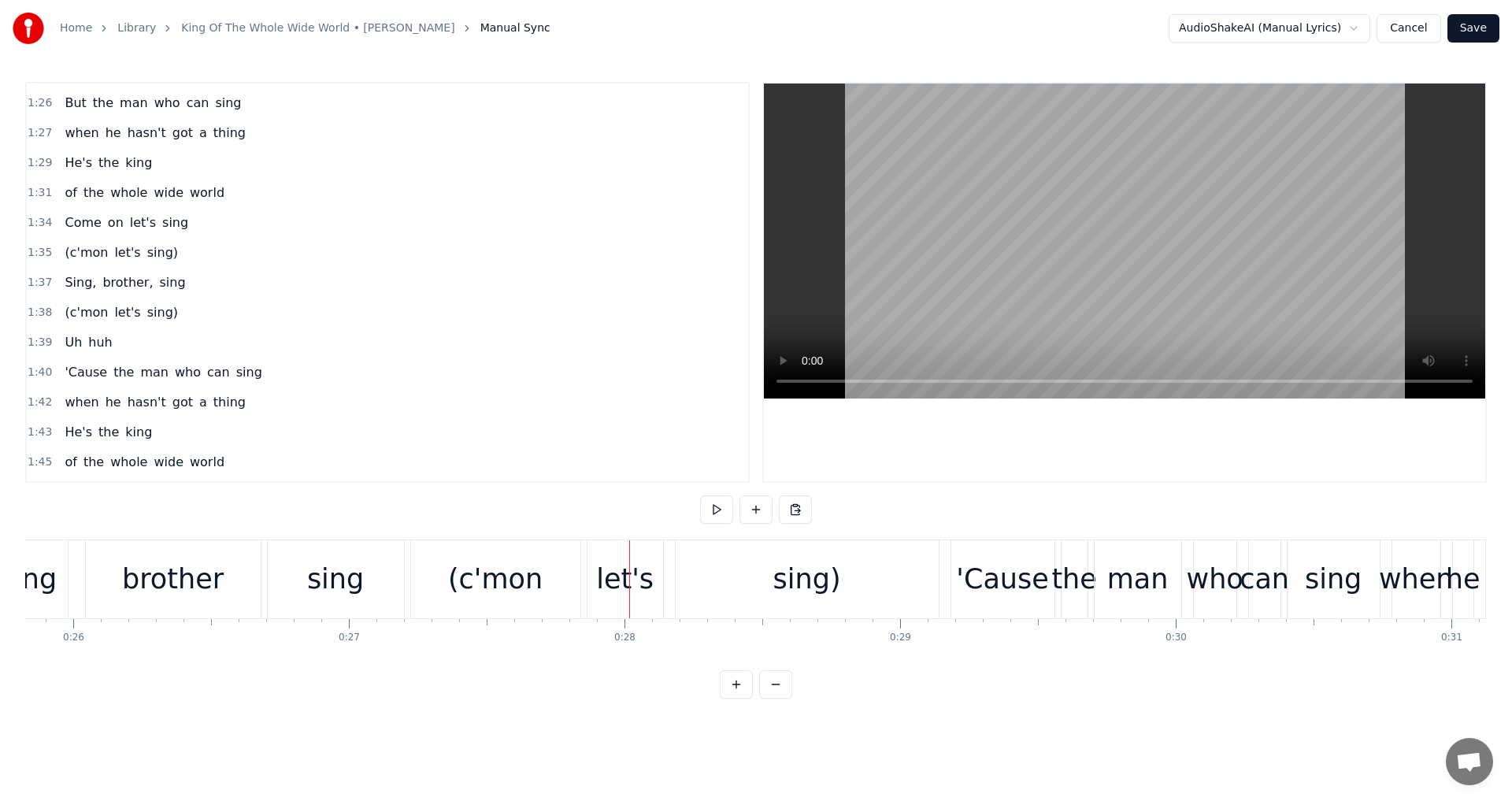
click at [776, 696] on button at bounding box center [775, 685] width 33 height 29
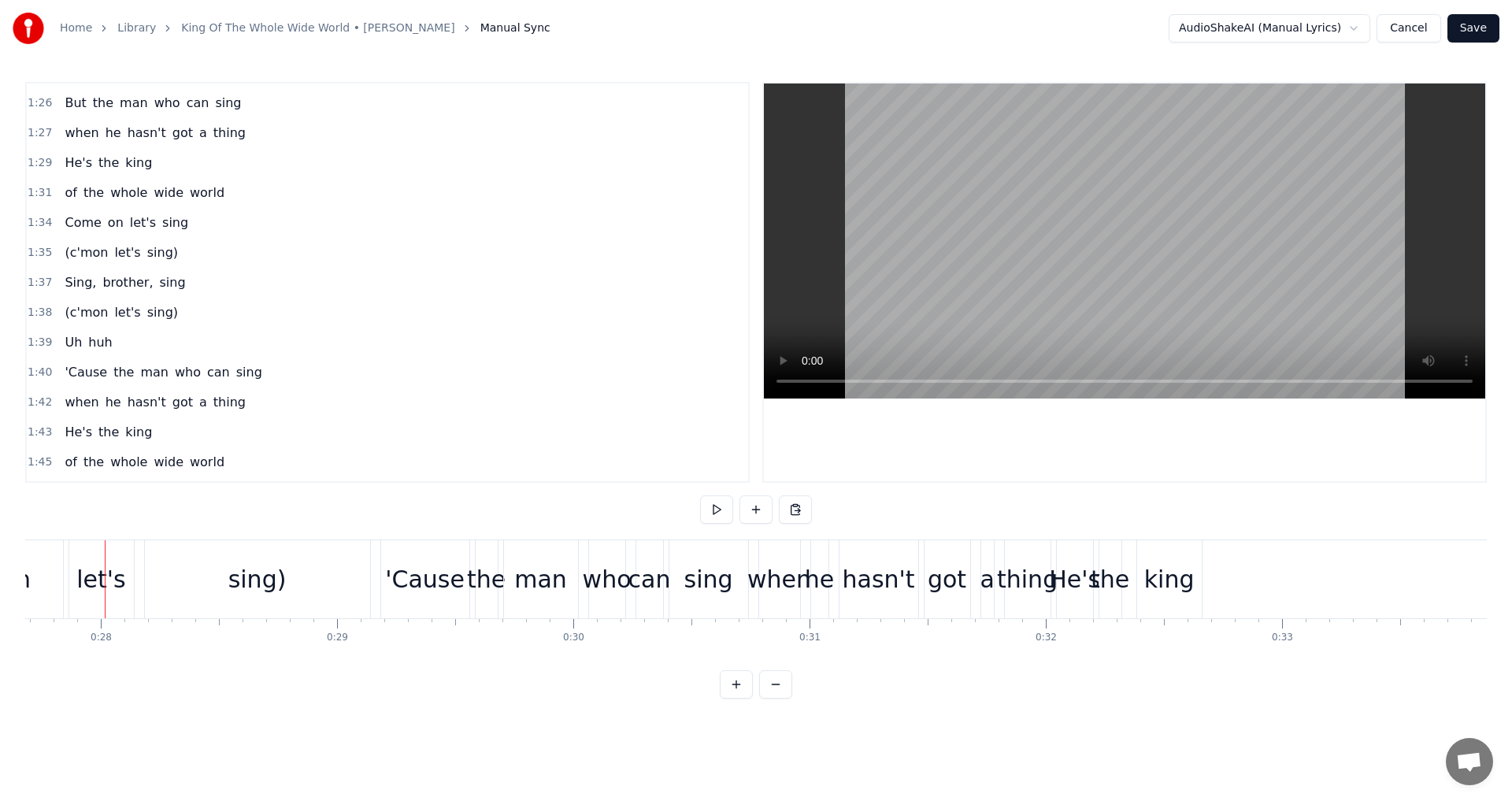
click at [776, 696] on button at bounding box center [775, 685] width 33 height 29
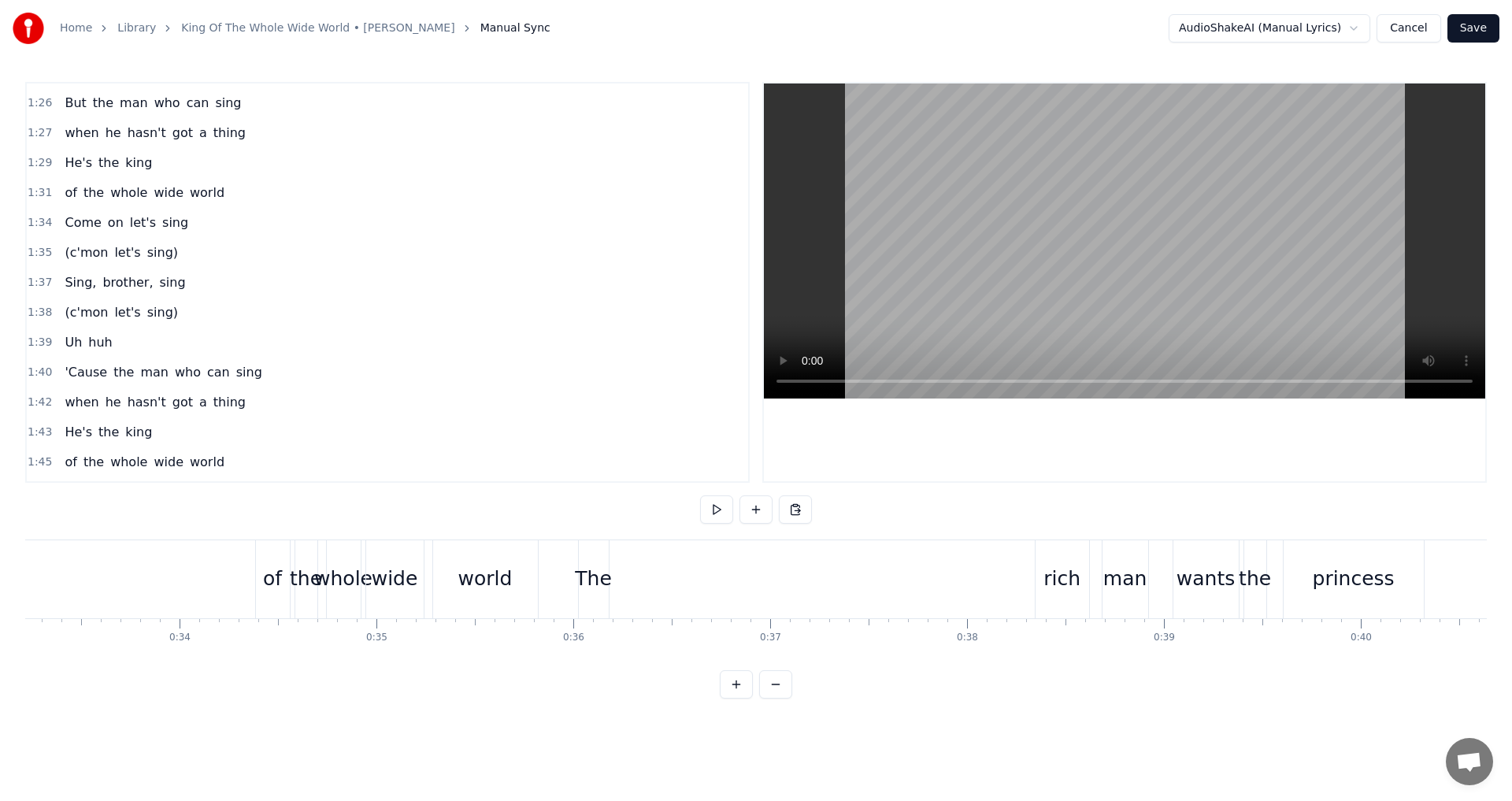
scroll to position [0, 5435]
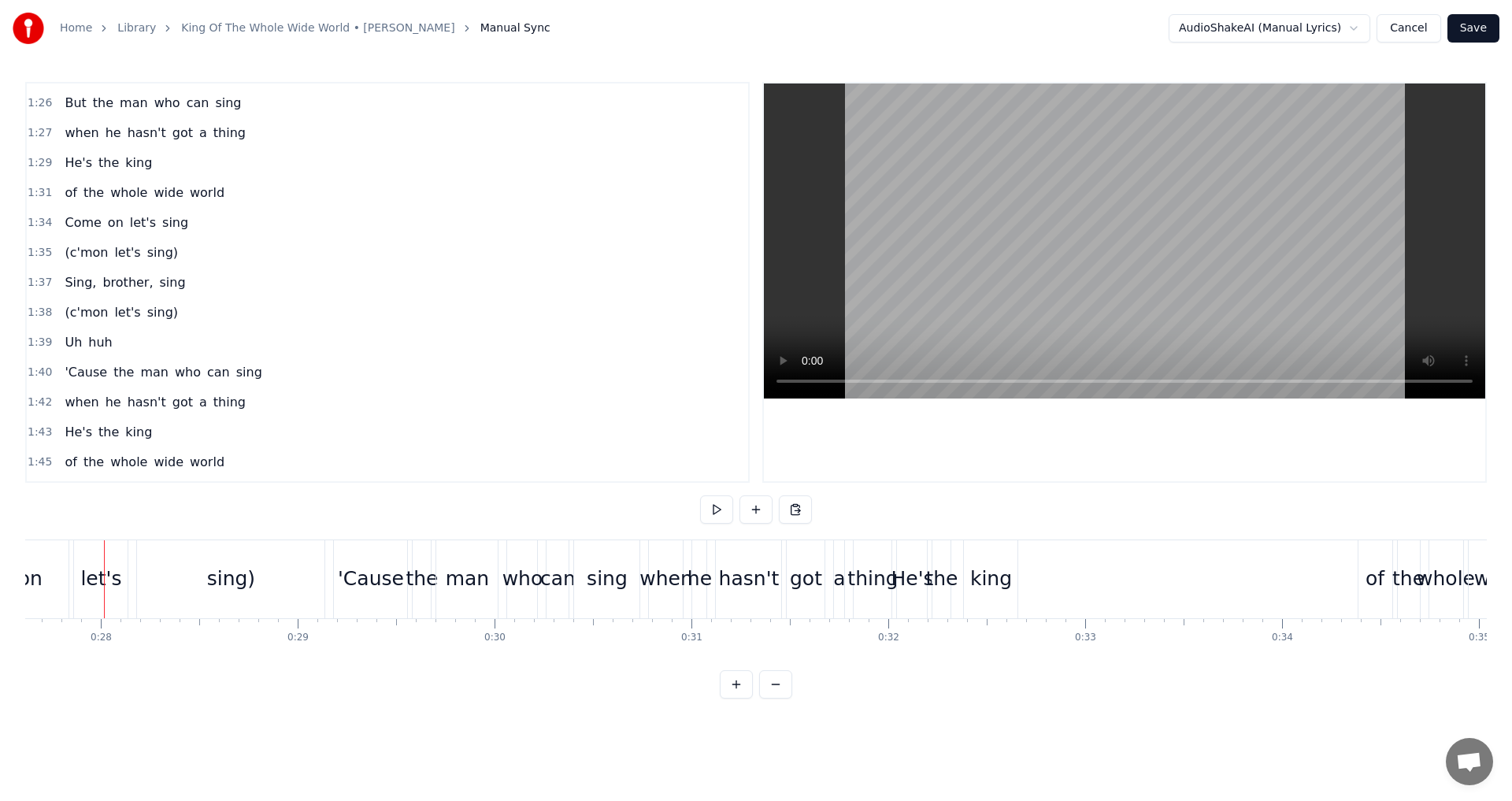
drag, startPoint x: 317, startPoint y: 673, endPoint x: 300, endPoint y: 670, distance: 17.3
click at [300, 670] on div "0:09 A poor man wants the oyster 0:12 A rich man wants the pearl 0:15 But the m…" at bounding box center [756, 390] width 1461 height 617
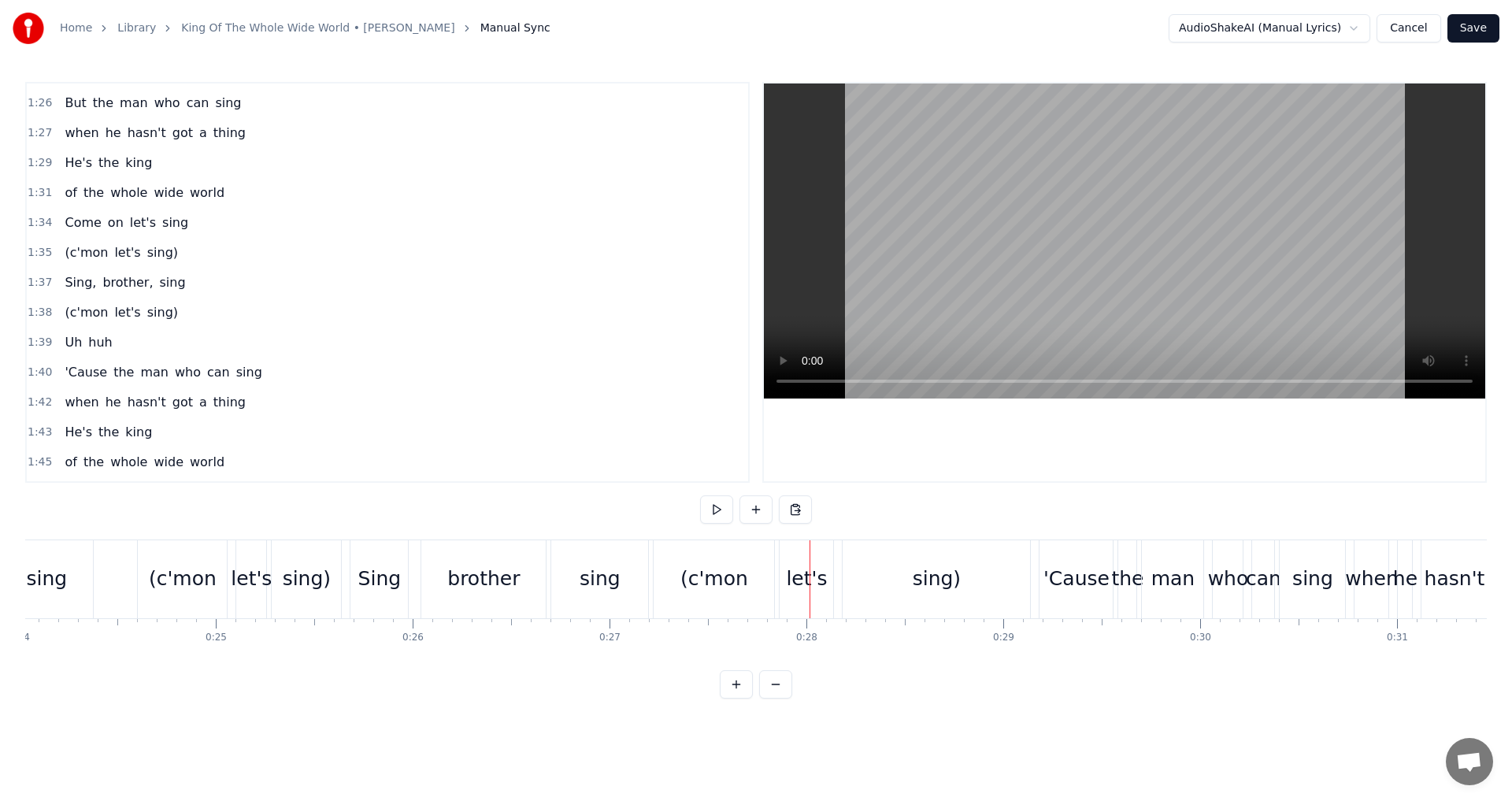
scroll to position [0, 4695]
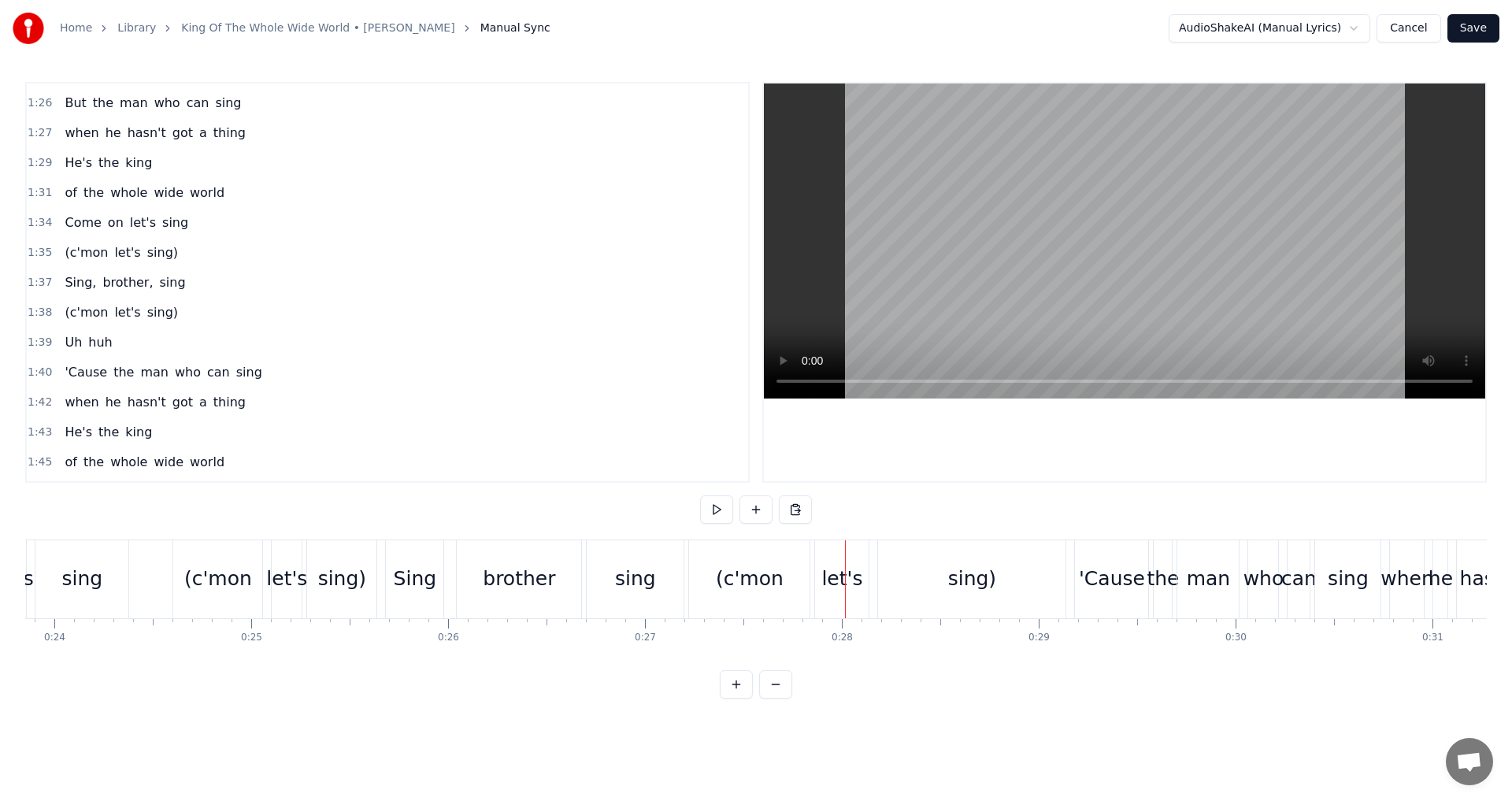
click at [630, 593] on div "sing" at bounding box center [635, 578] width 41 height 30
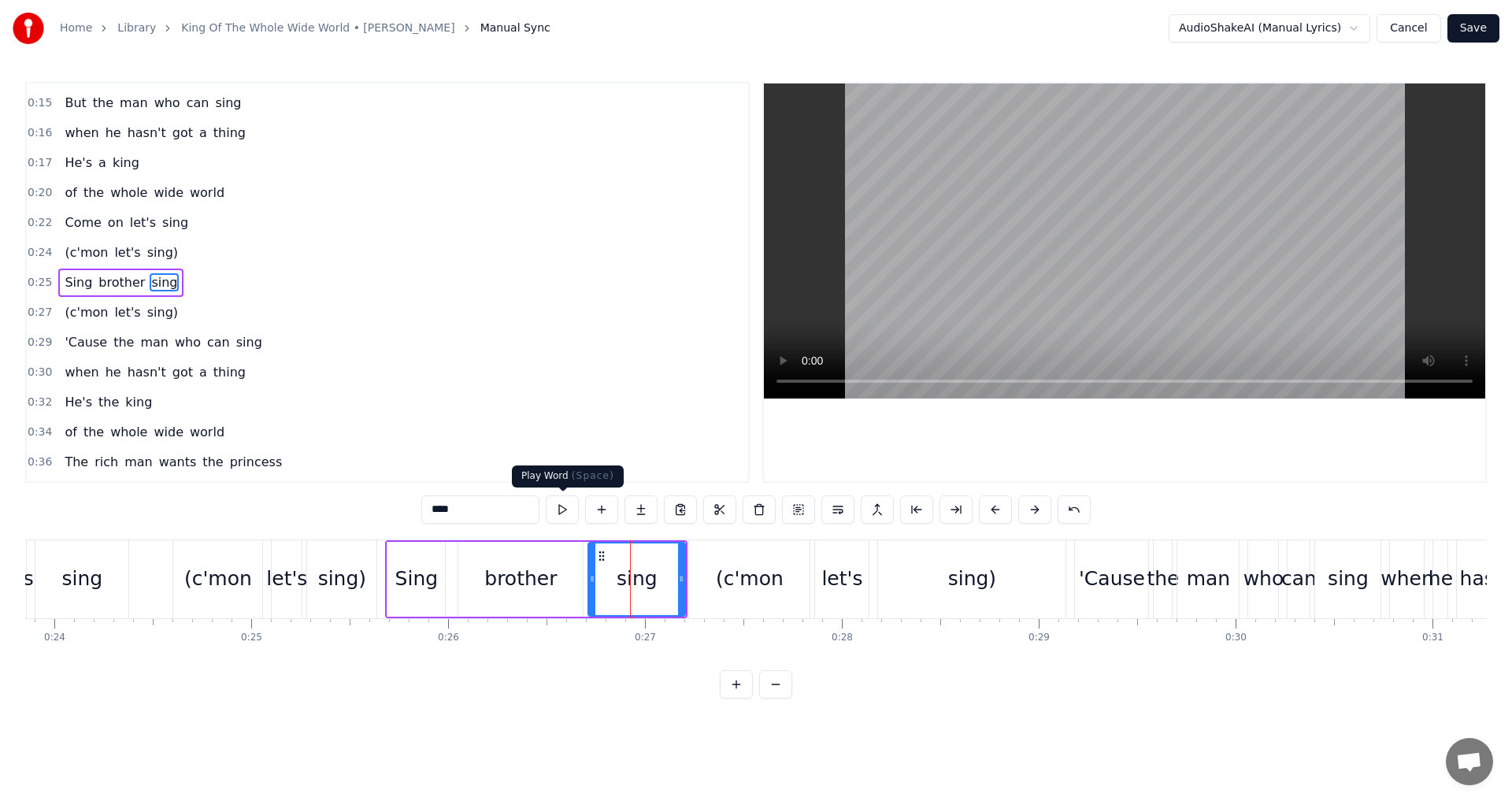
click at [566, 511] on button at bounding box center [562, 510] width 33 height 29
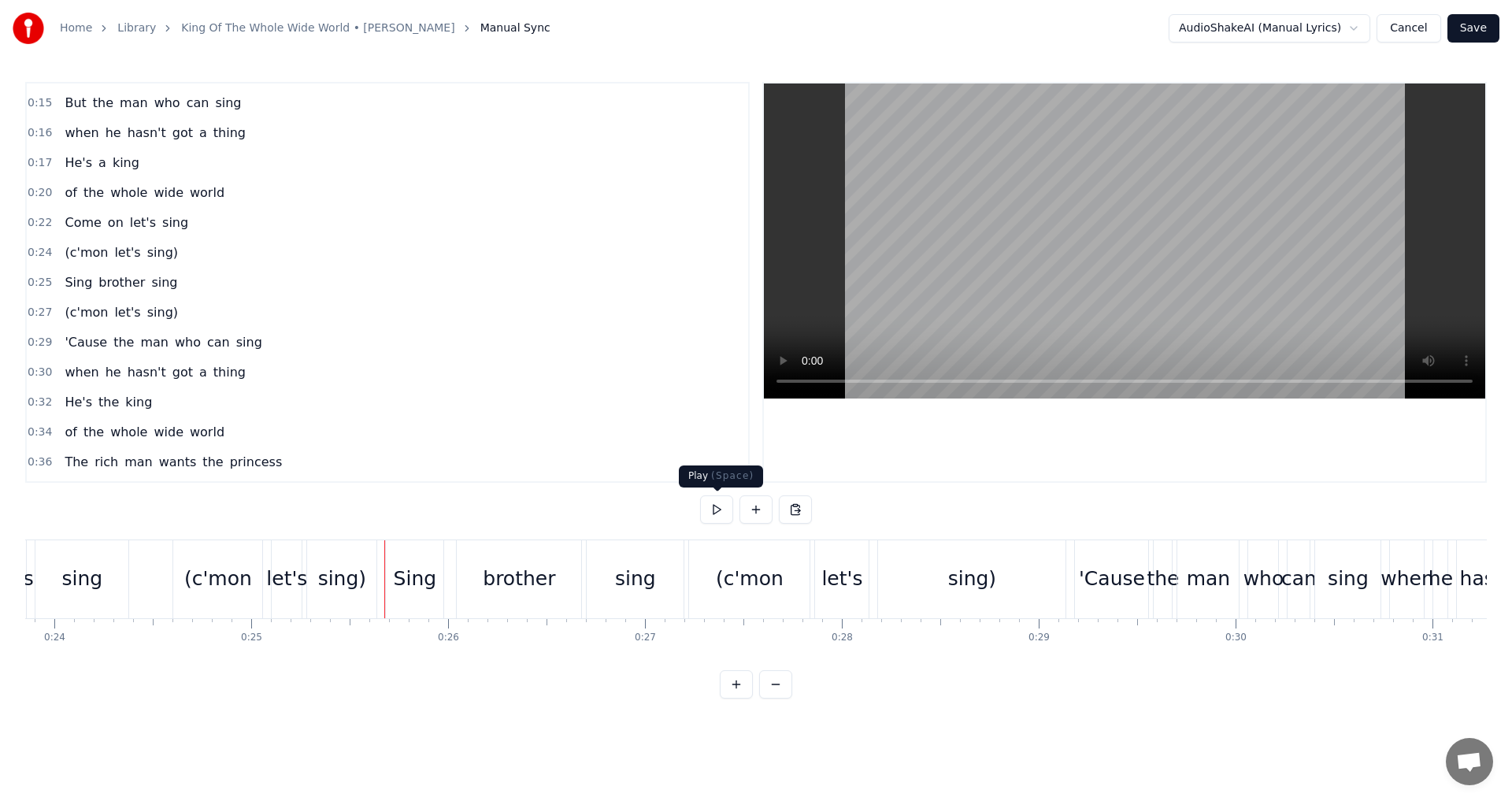
click at [719, 511] on button at bounding box center [716, 510] width 33 height 29
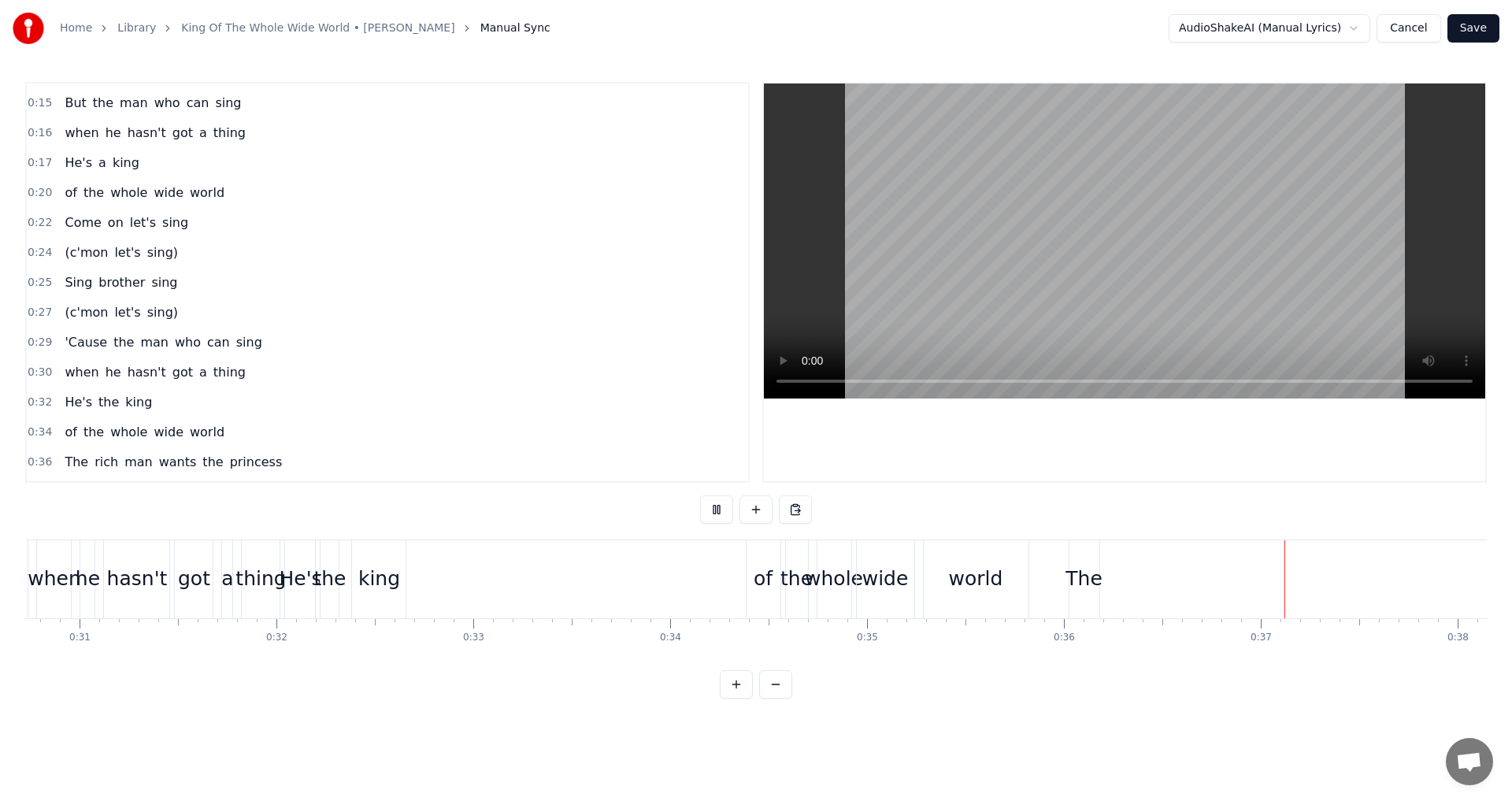
click at [719, 511] on button at bounding box center [716, 510] width 33 height 29
click at [1087, 571] on div "The" at bounding box center [1084, 578] width 37 height 30
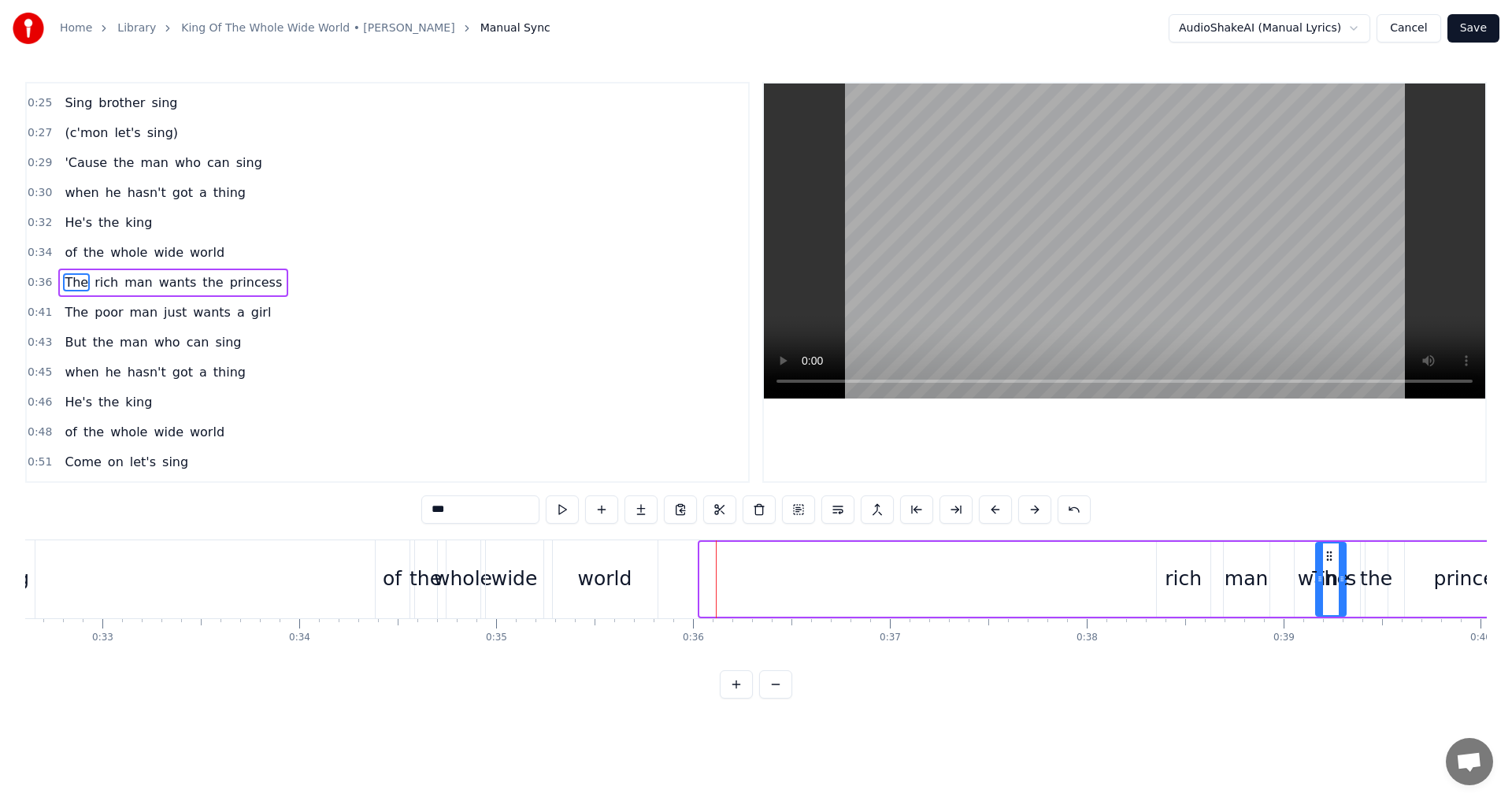
scroll to position [0, 6434]
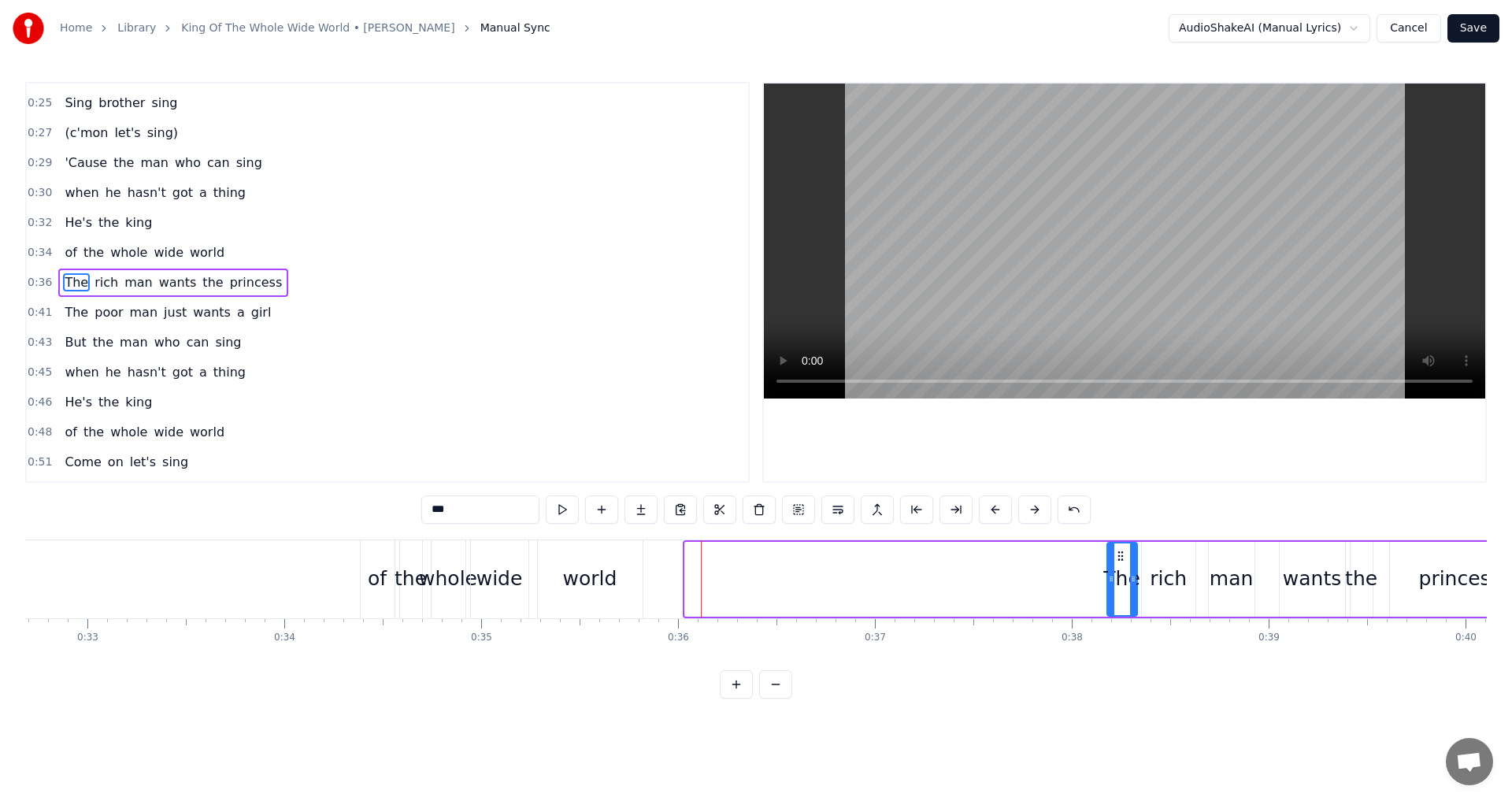
drag, startPoint x: 1083, startPoint y: 553, endPoint x: 1119, endPoint y: 582, distance: 46.2
click at [1119, 582] on div "The" at bounding box center [1122, 579] width 29 height 72
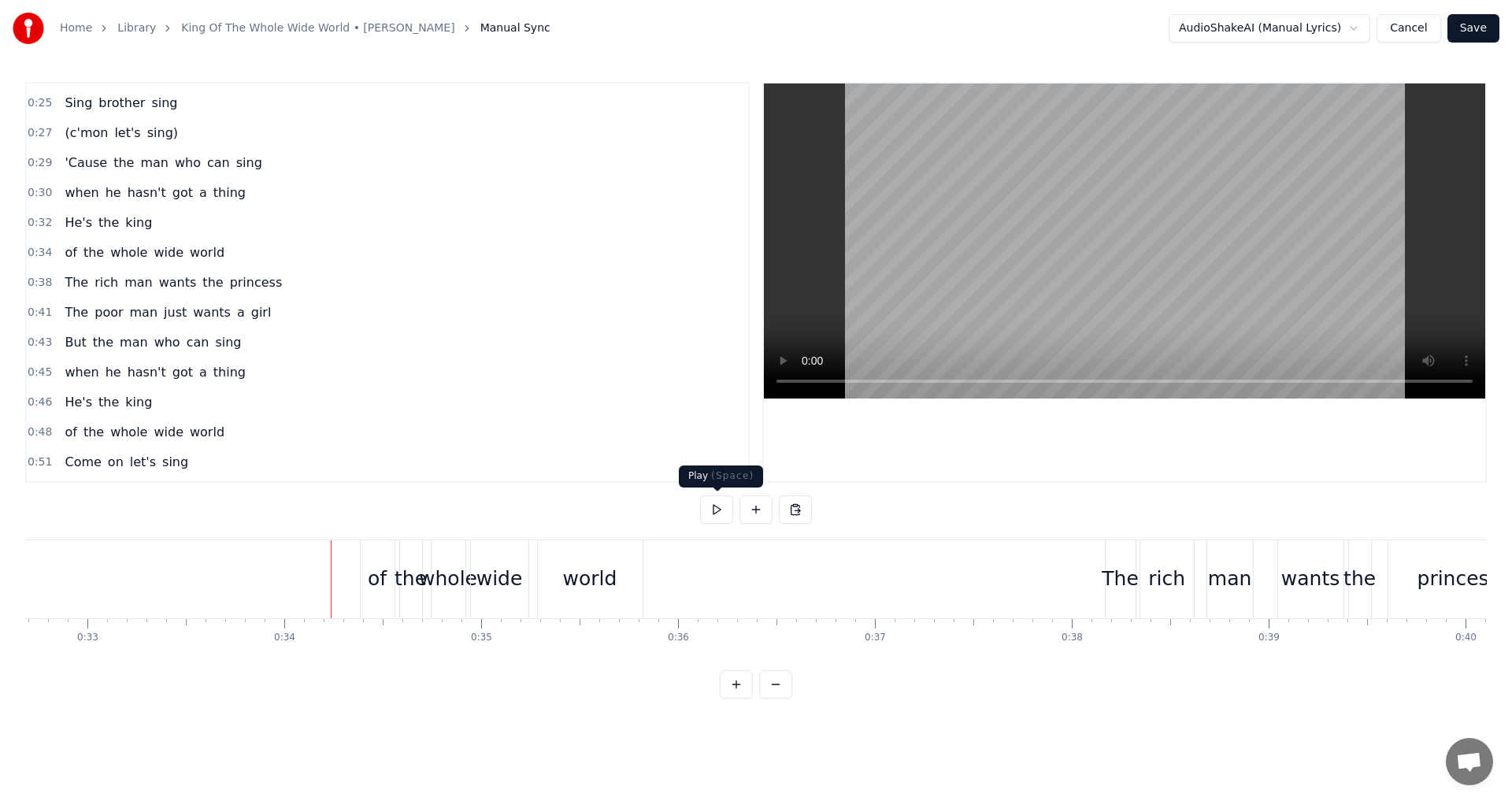
click at [723, 512] on button at bounding box center [716, 510] width 33 height 29
click at [720, 516] on button at bounding box center [716, 510] width 33 height 29
click at [633, 583] on div "world" at bounding box center [590, 579] width 105 height 78
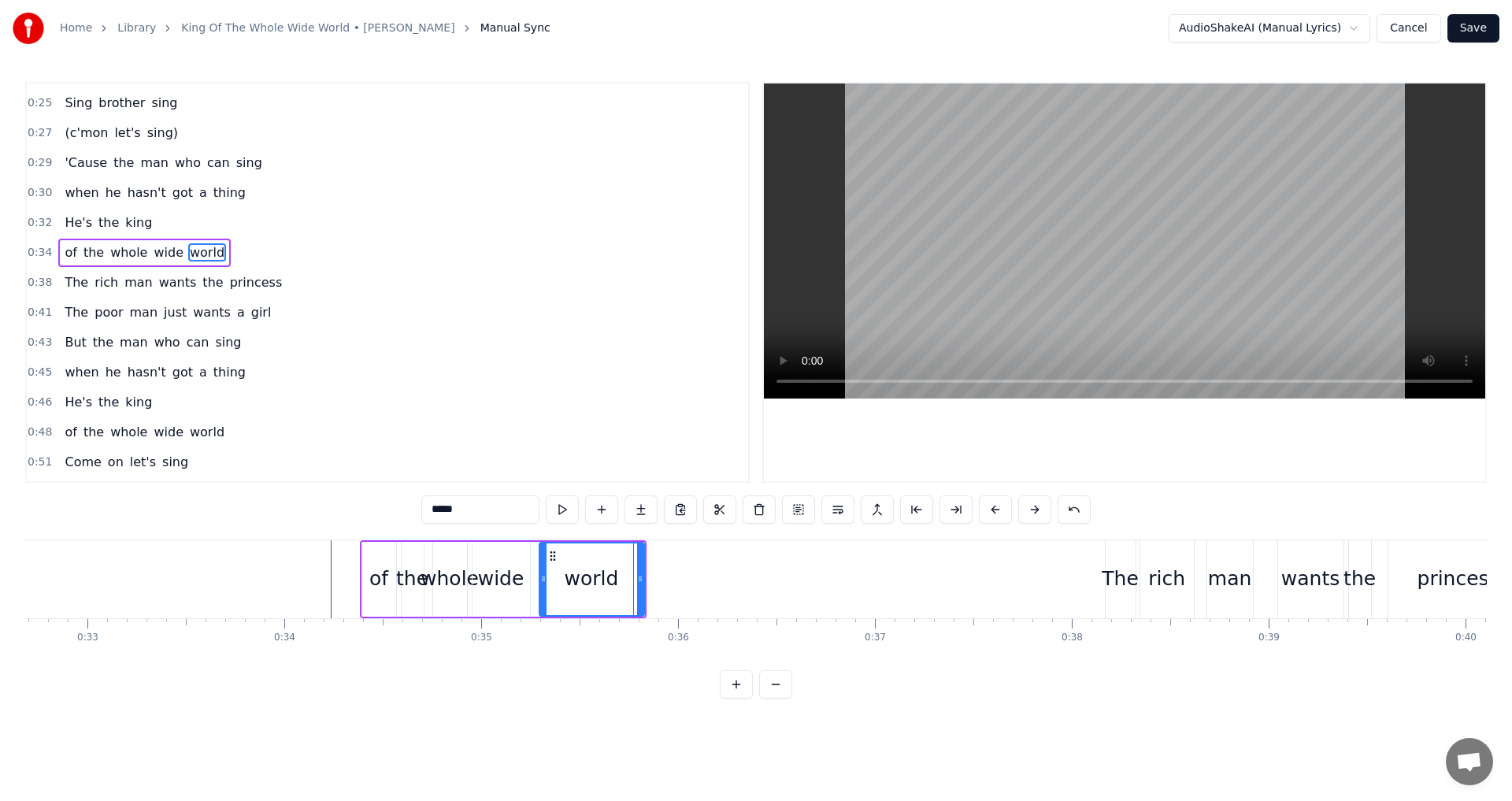
scroll to position [205, 0]
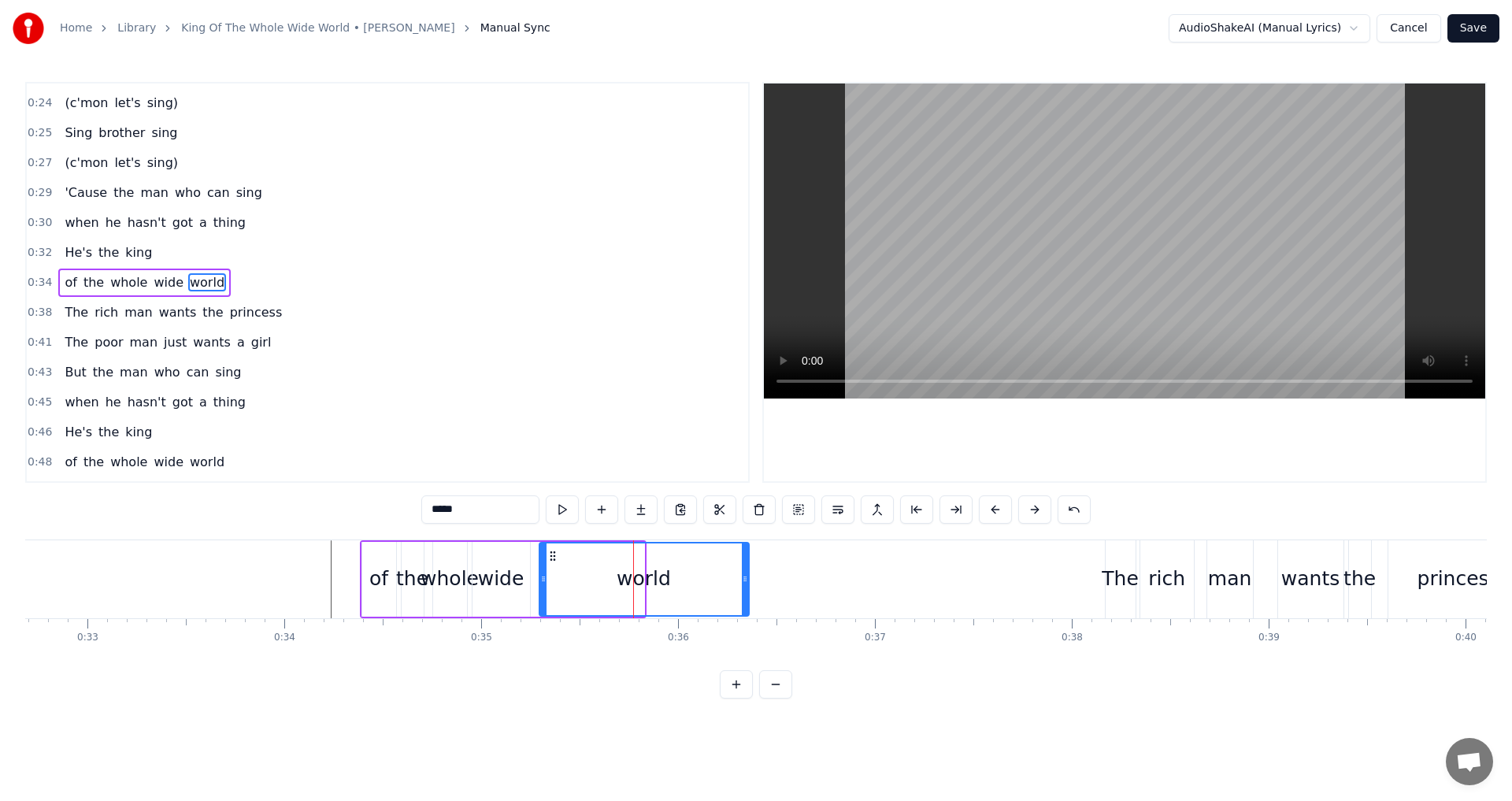
drag, startPoint x: 640, startPoint y: 582, endPoint x: 744, endPoint y: 578, distance: 104.1
click at [744, 578] on icon at bounding box center [744, 578] width 6 height 13
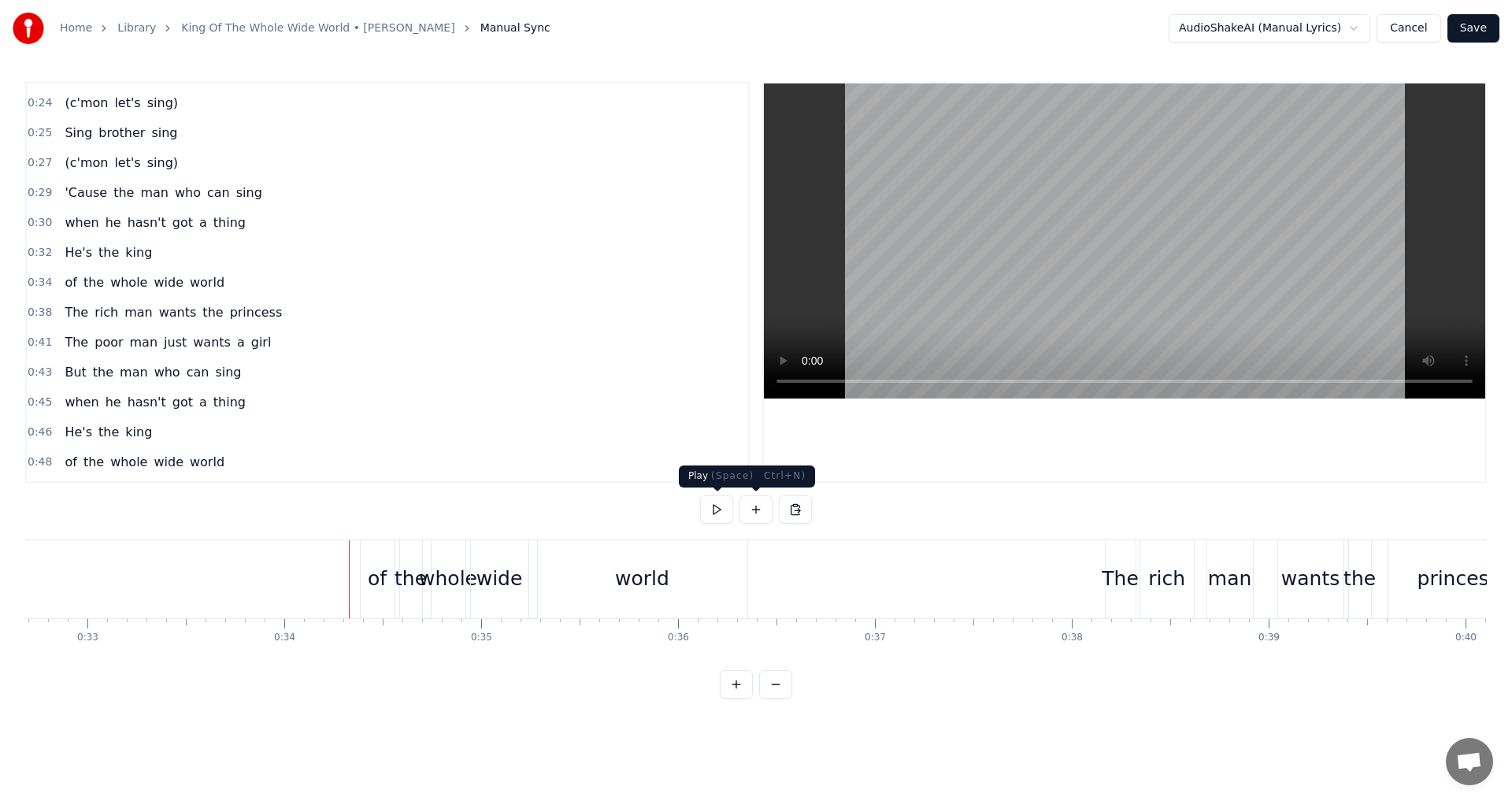
click at [710, 511] on button at bounding box center [716, 510] width 33 height 29
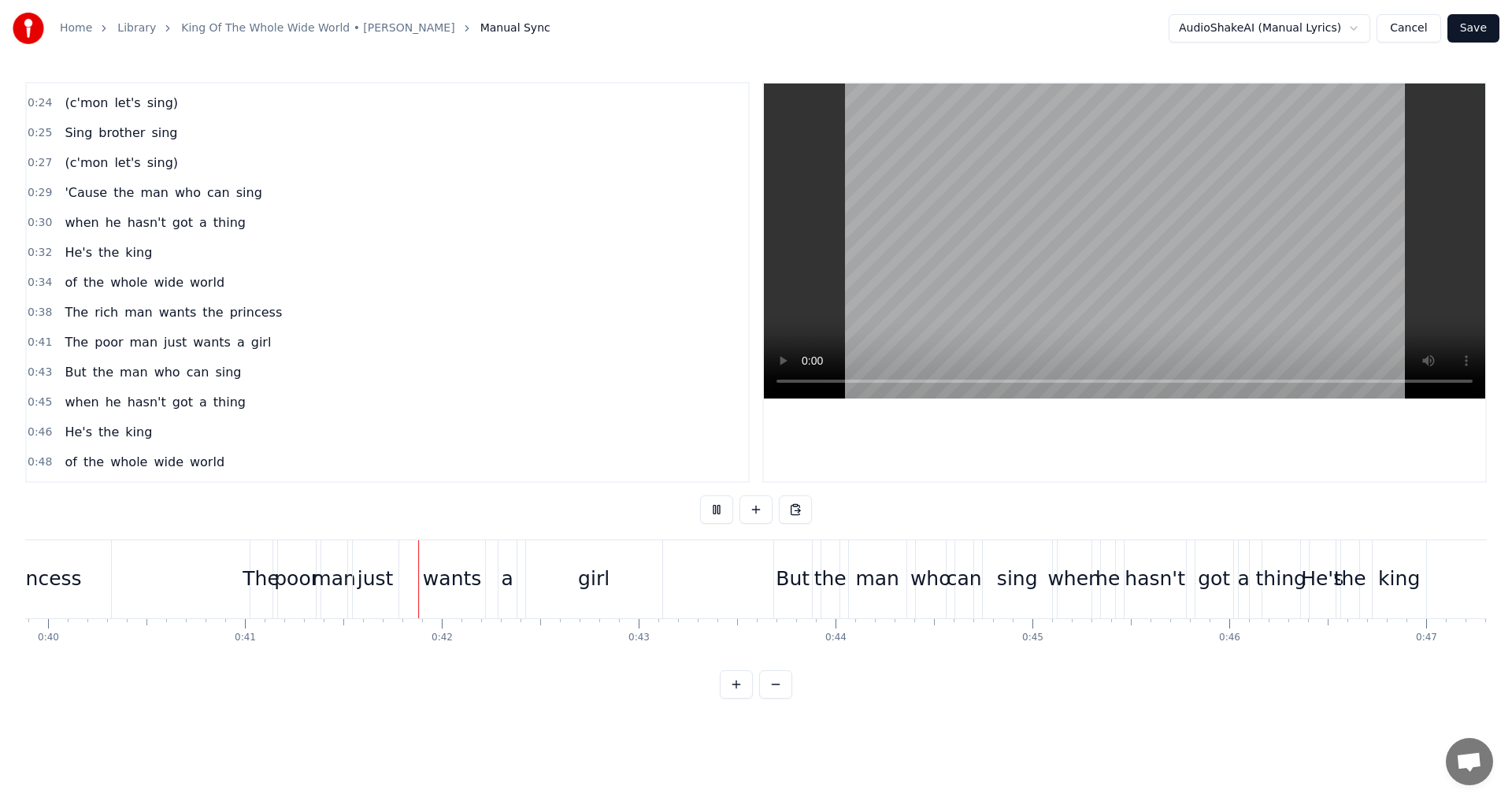
scroll to position [0, 7914]
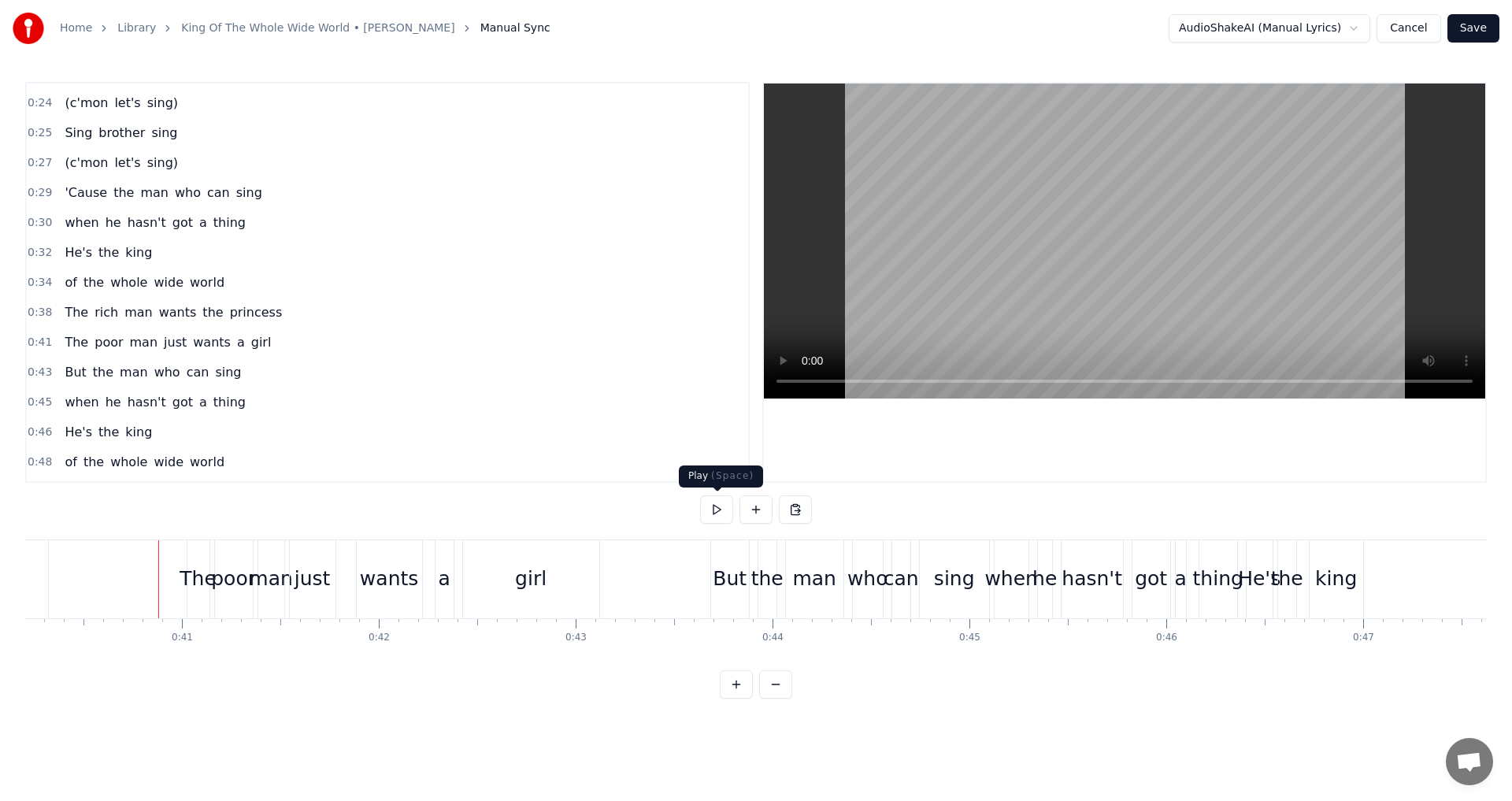
click at [716, 513] on button at bounding box center [716, 510] width 33 height 29
click at [201, 583] on div "The" at bounding box center [198, 578] width 37 height 30
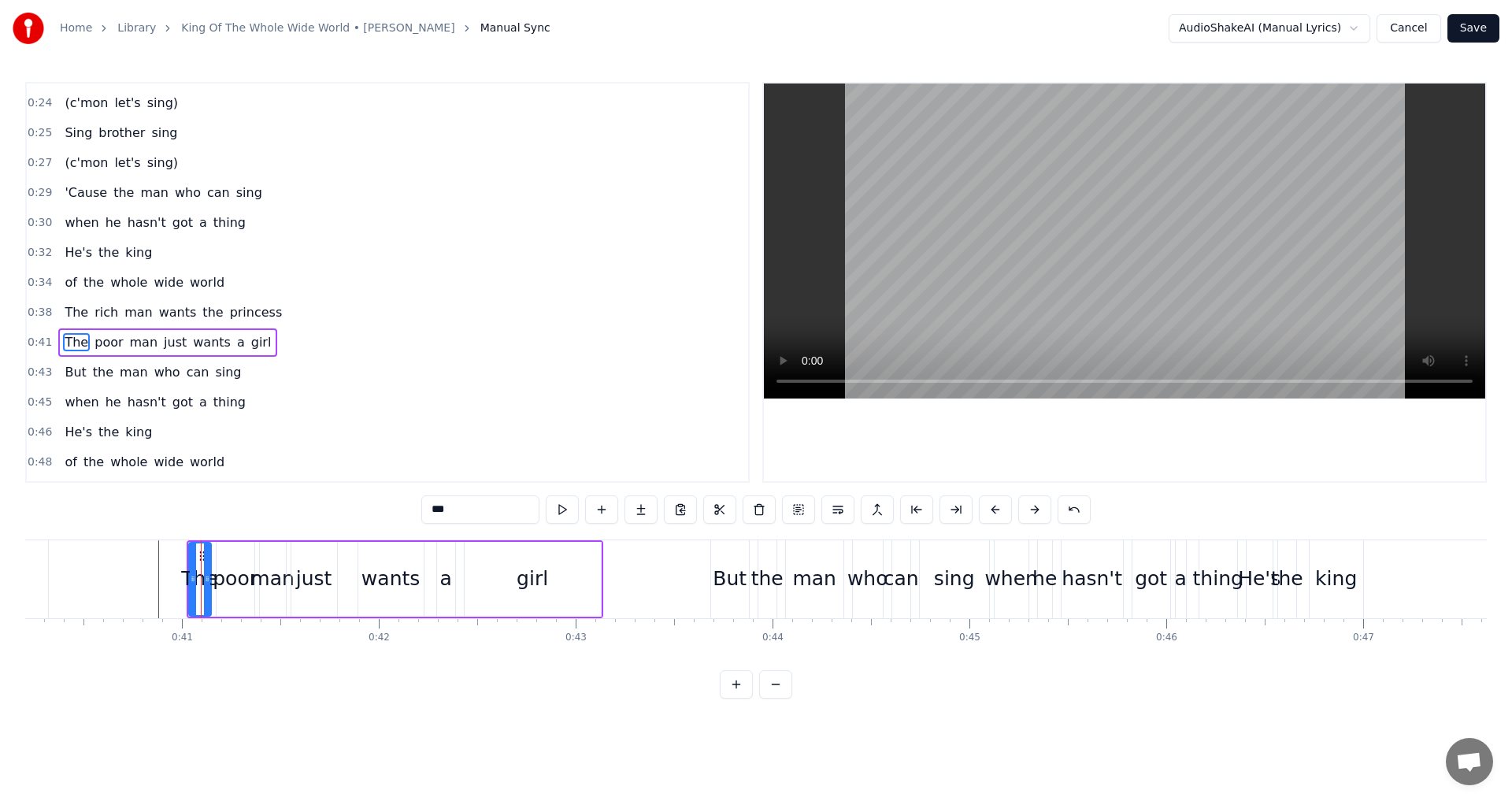
scroll to position [265, 0]
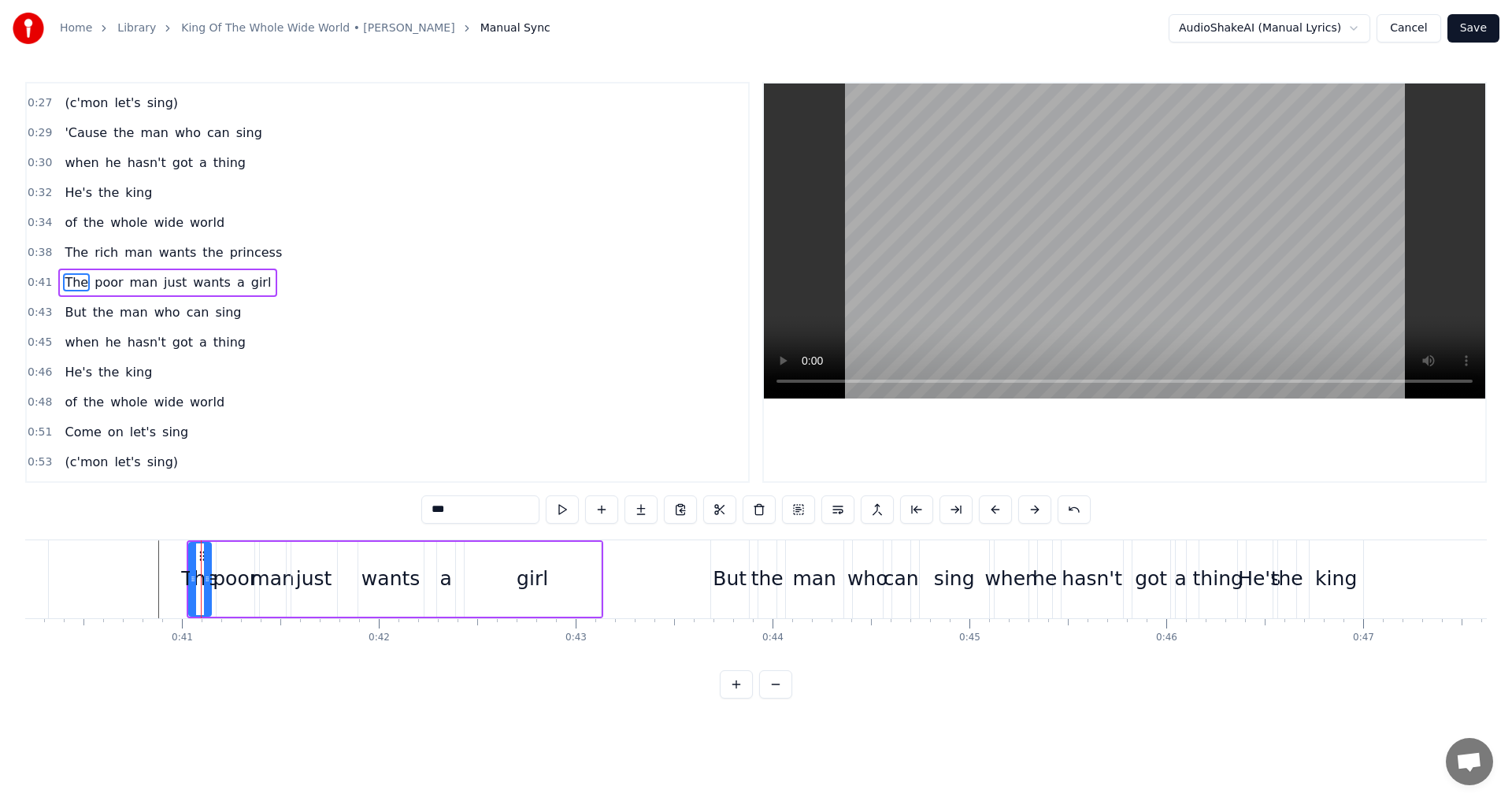
drag, startPoint x: 462, startPoint y: 511, endPoint x: 226, endPoint y: 485, distance: 237.4
click at [235, 489] on div "0:09 A poor man wants the oyster 0:12 A rich man wants the pearl 0:15 But the m…" at bounding box center [756, 390] width 1461 height 617
type input "*"
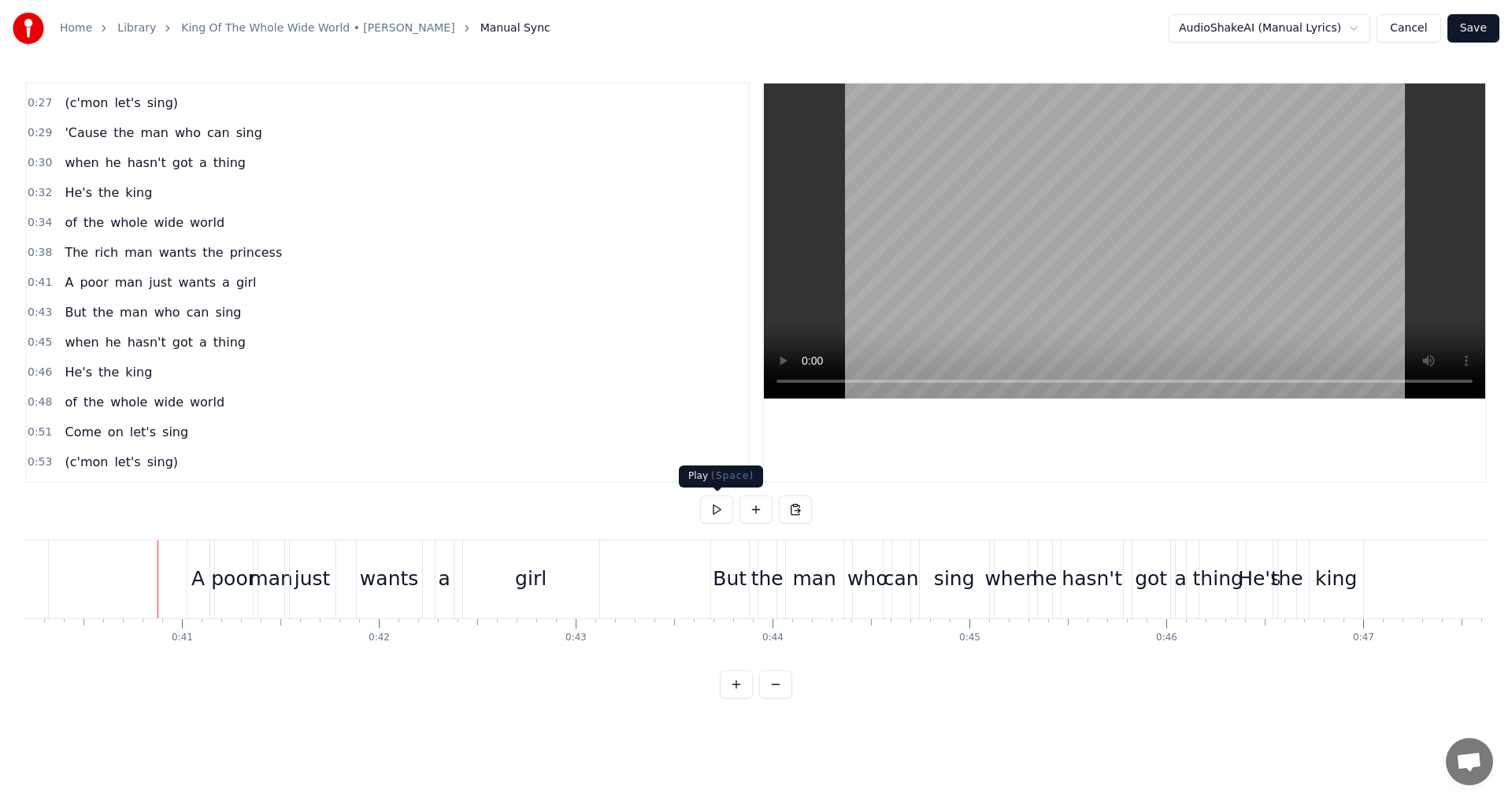
click at [712, 512] on button at bounding box center [716, 510] width 33 height 29
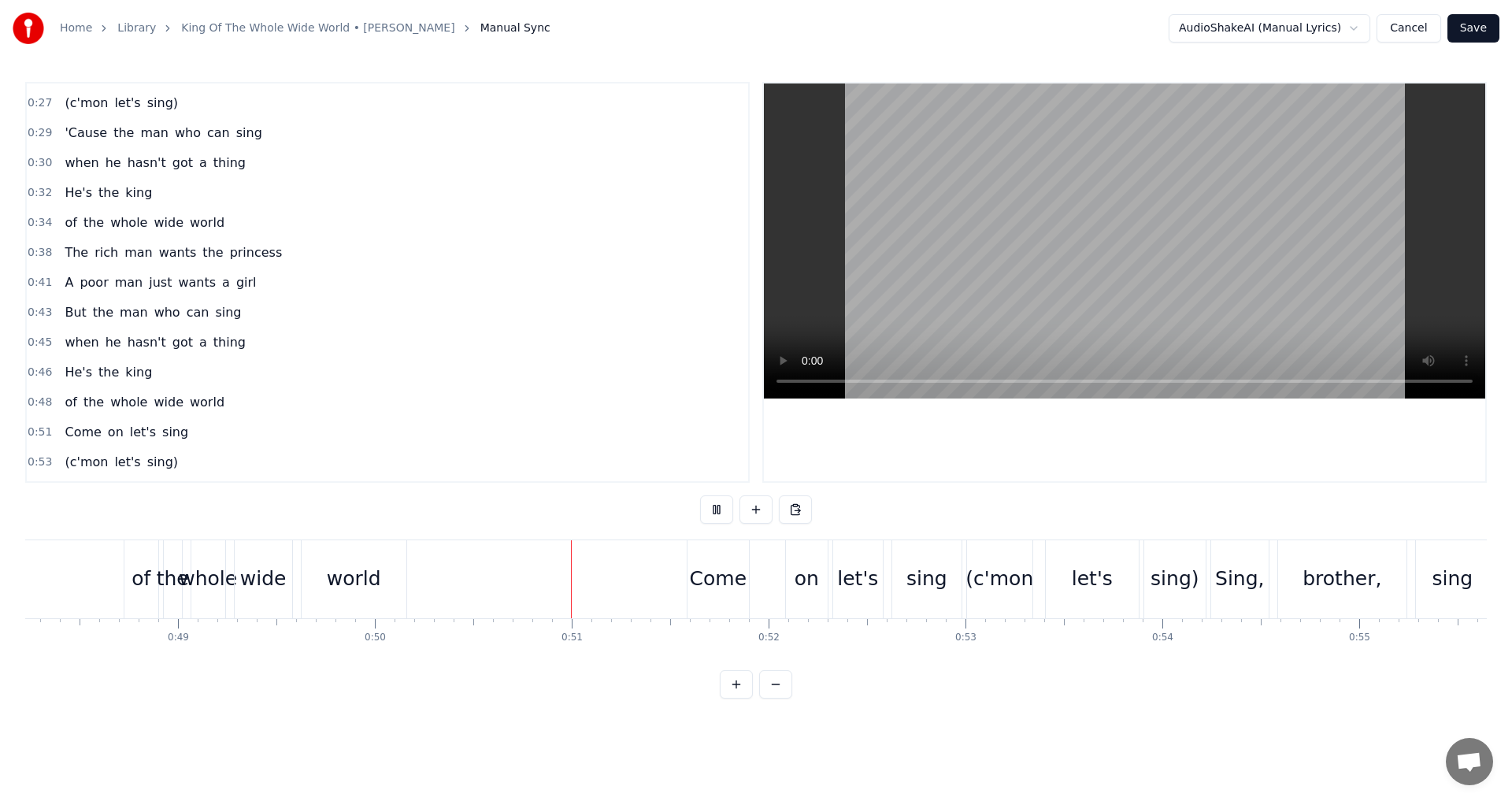
scroll to position [0, 9523]
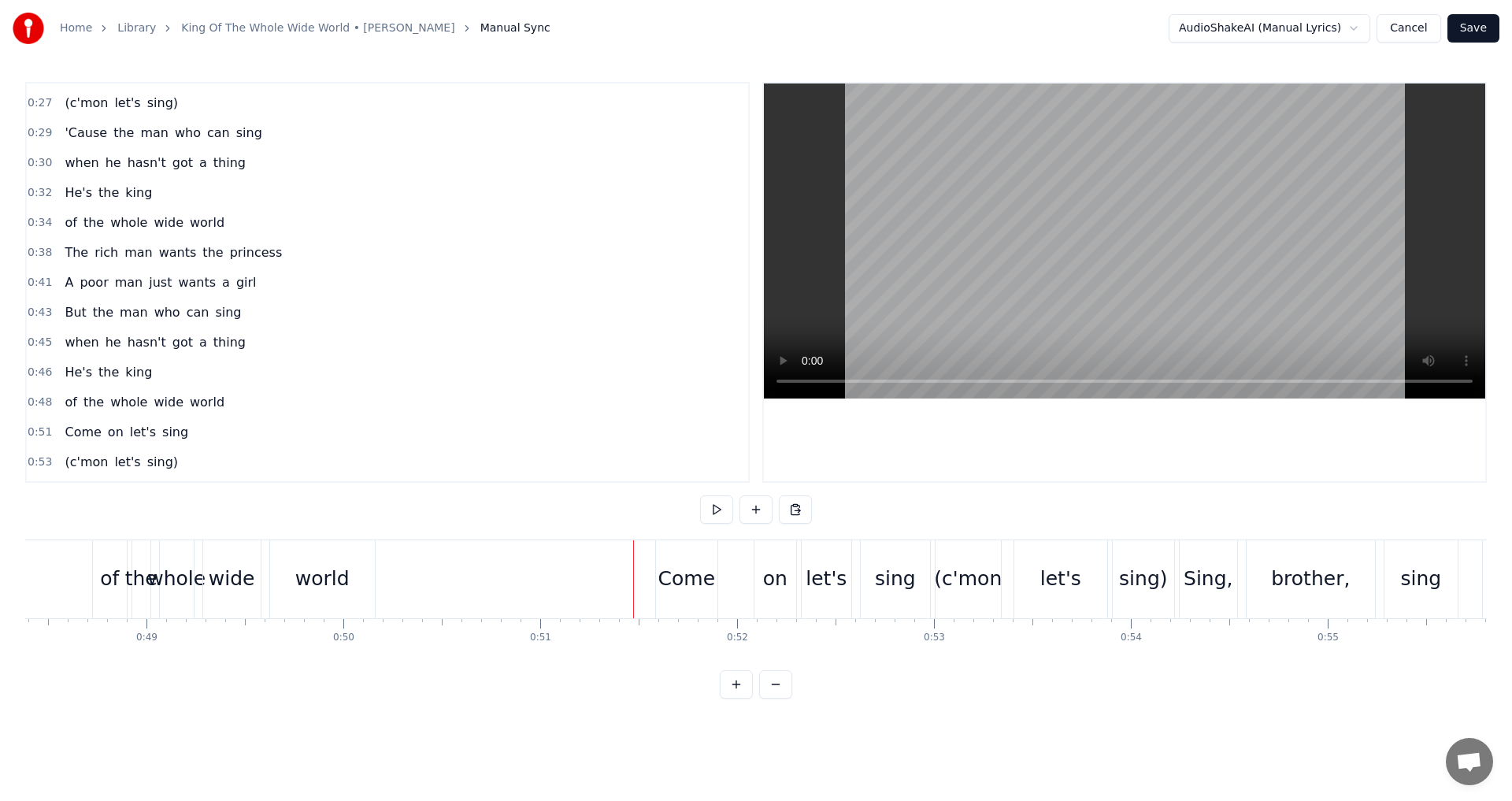
click at [768, 584] on div "on" at bounding box center [775, 578] width 24 height 30
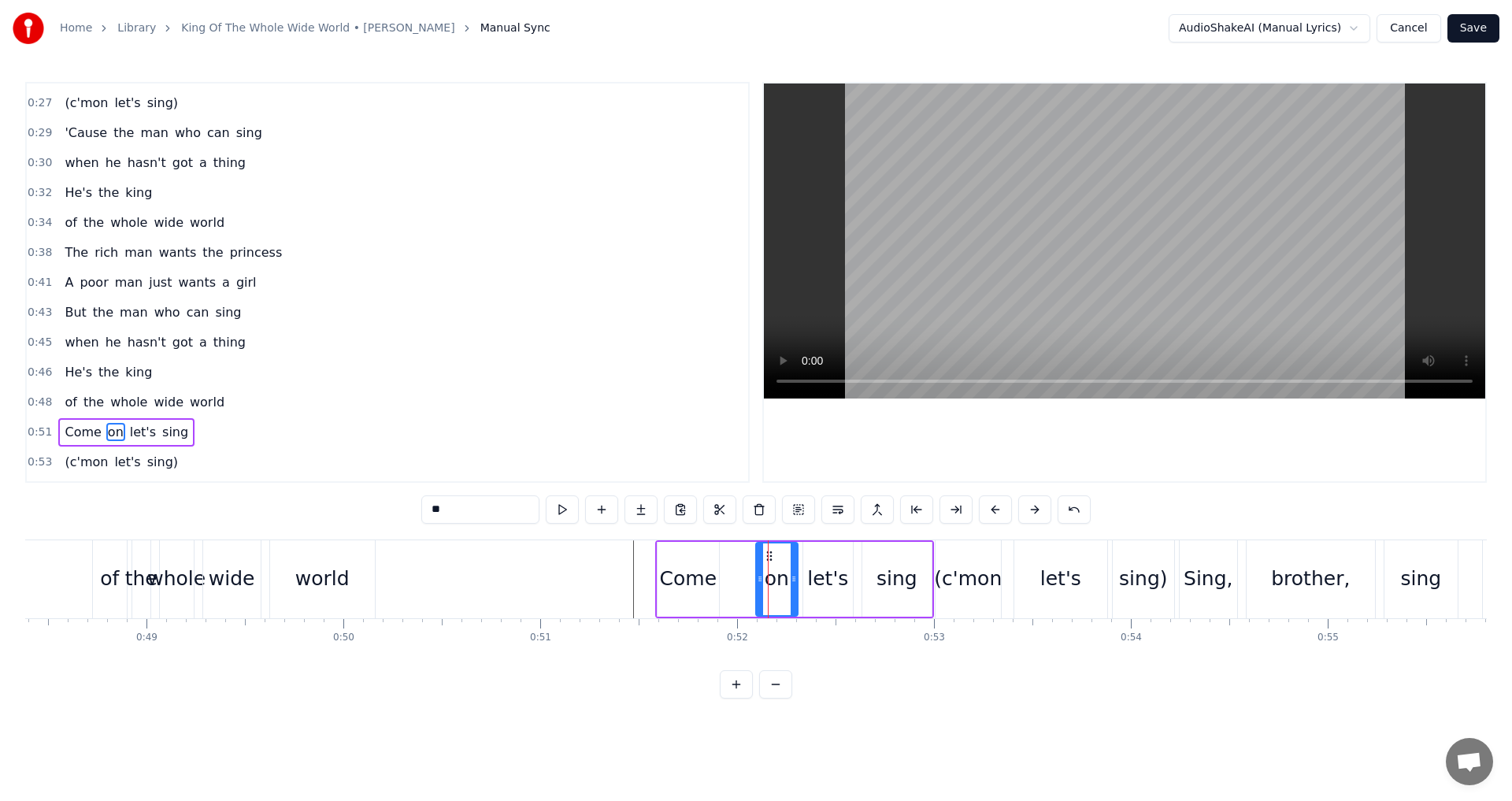
scroll to position [414, 0]
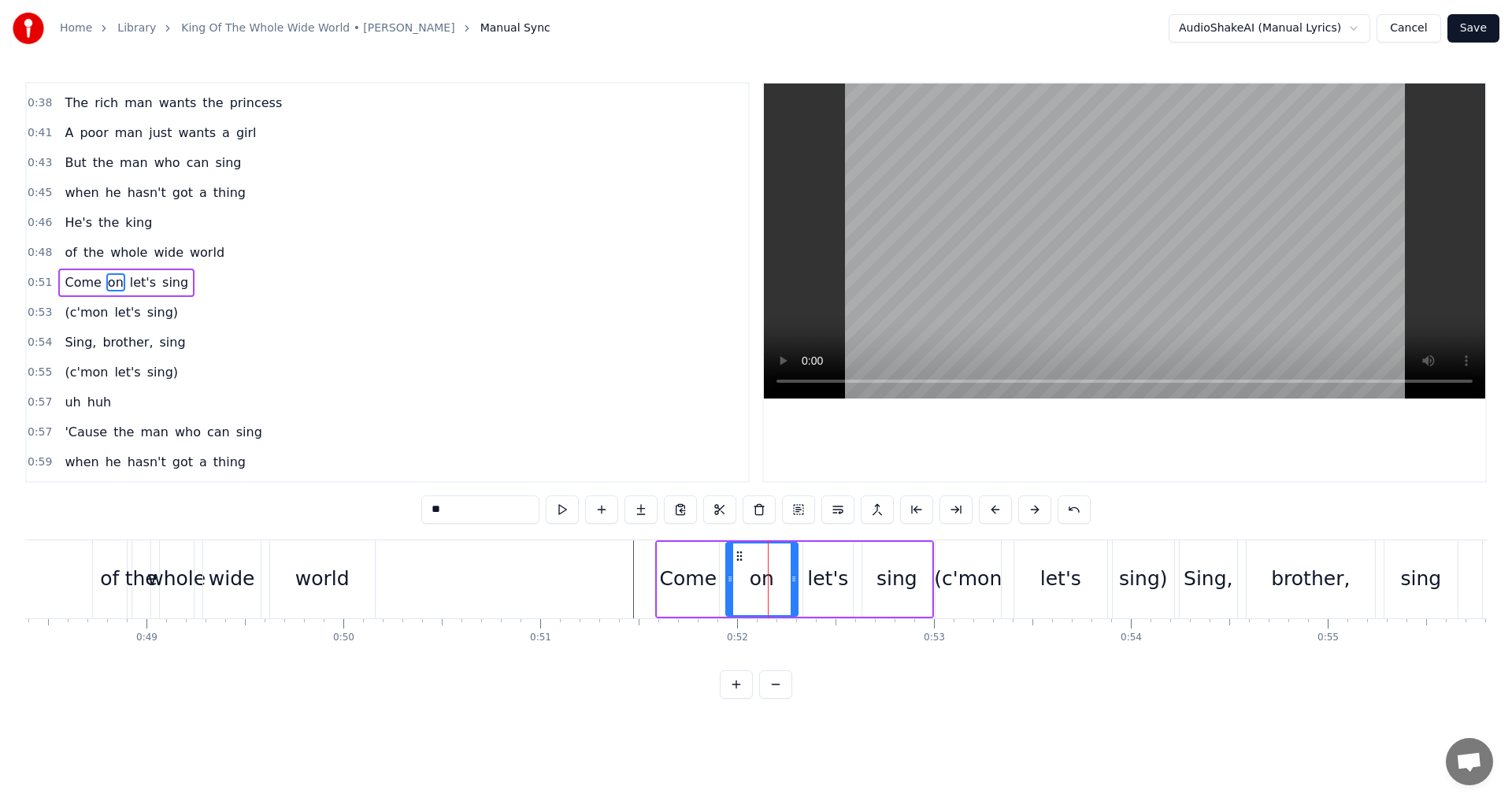
drag, startPoint x: 759, startPoint y: 580, endPoint x: 728, endPoint y: 578, distance: 31.1
click at [728, 578] on icon at bounding box center [729, 578] width 6 height 13
click at [687, 590] on div "Come" at bounding box center [688, 578] width 57 height 30
type input "****"
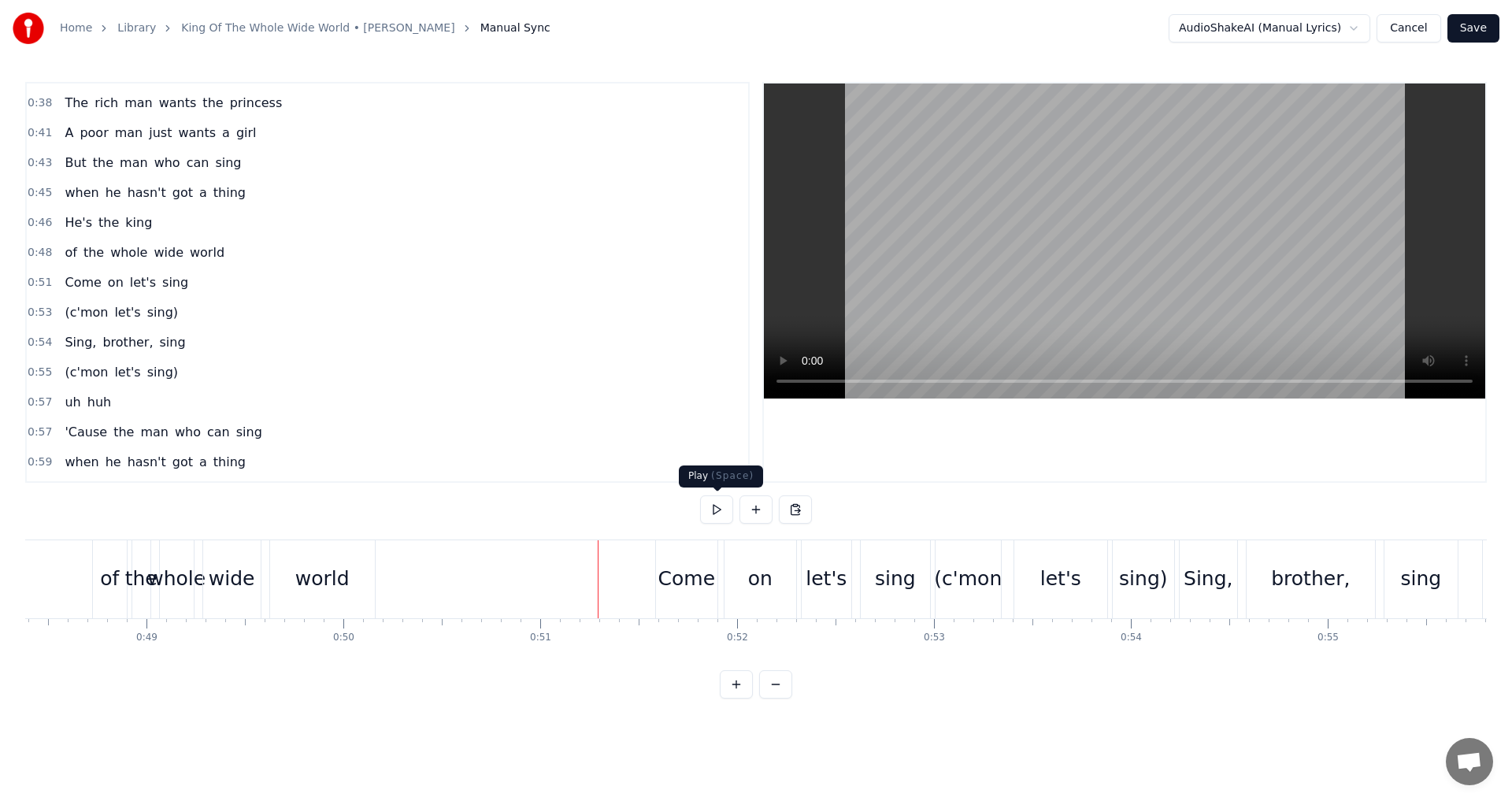
click at [716, 512] on button at bounding box center [716, 510] width 33 height 29
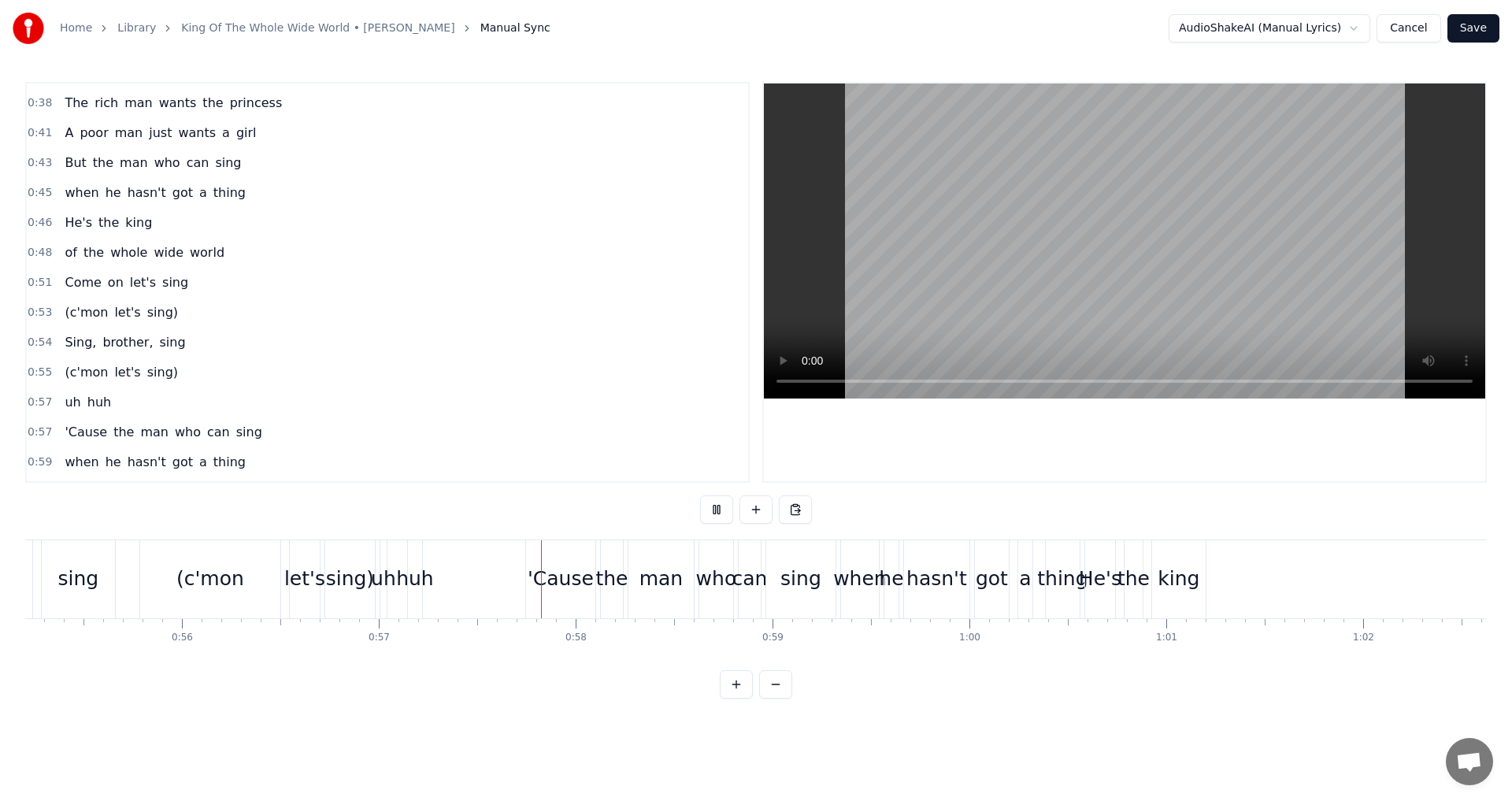
click at [716, 512] on button at bounding box center [716, 510] width 33 height 29
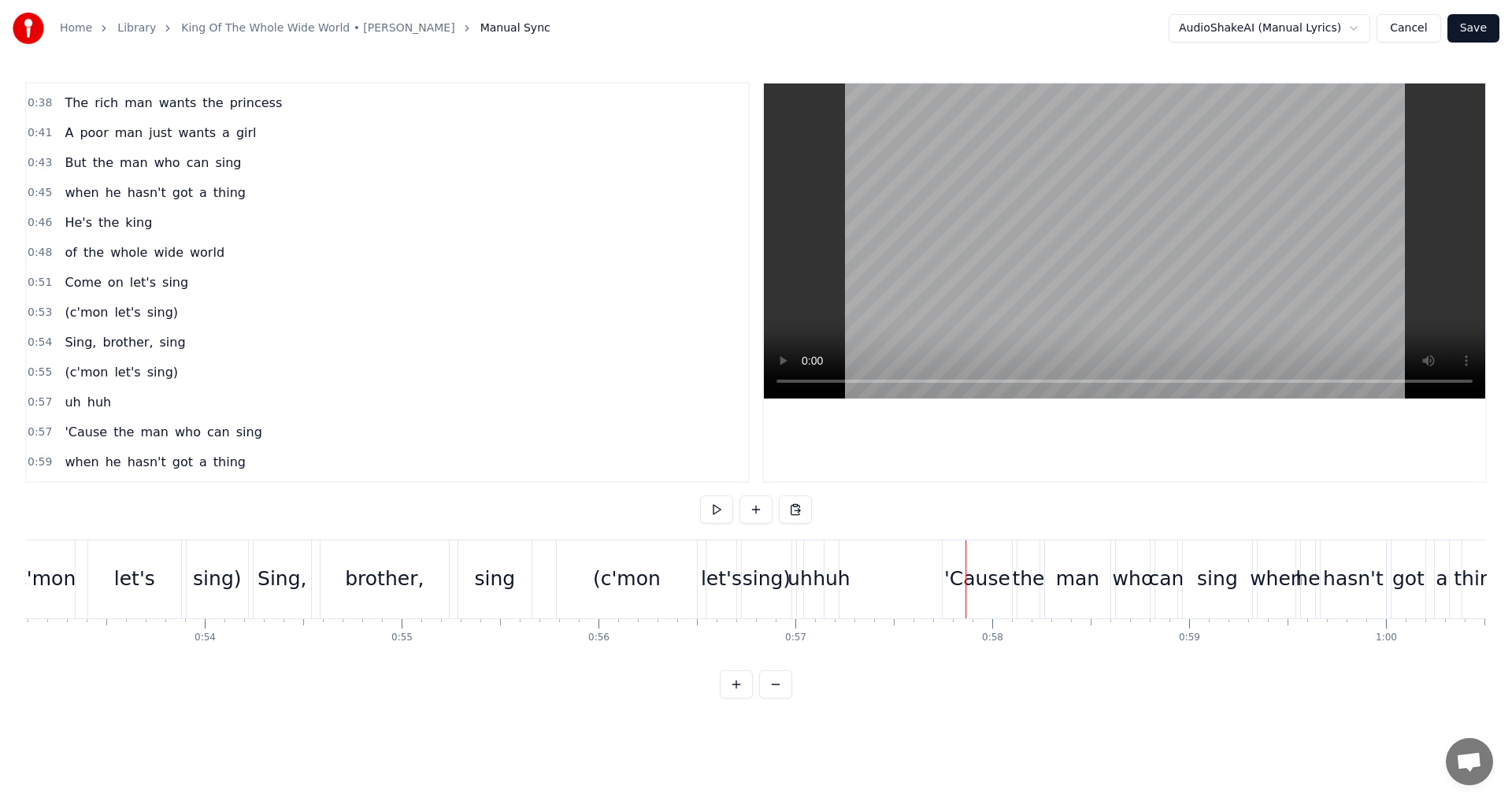
scroll to position [0, 10485]
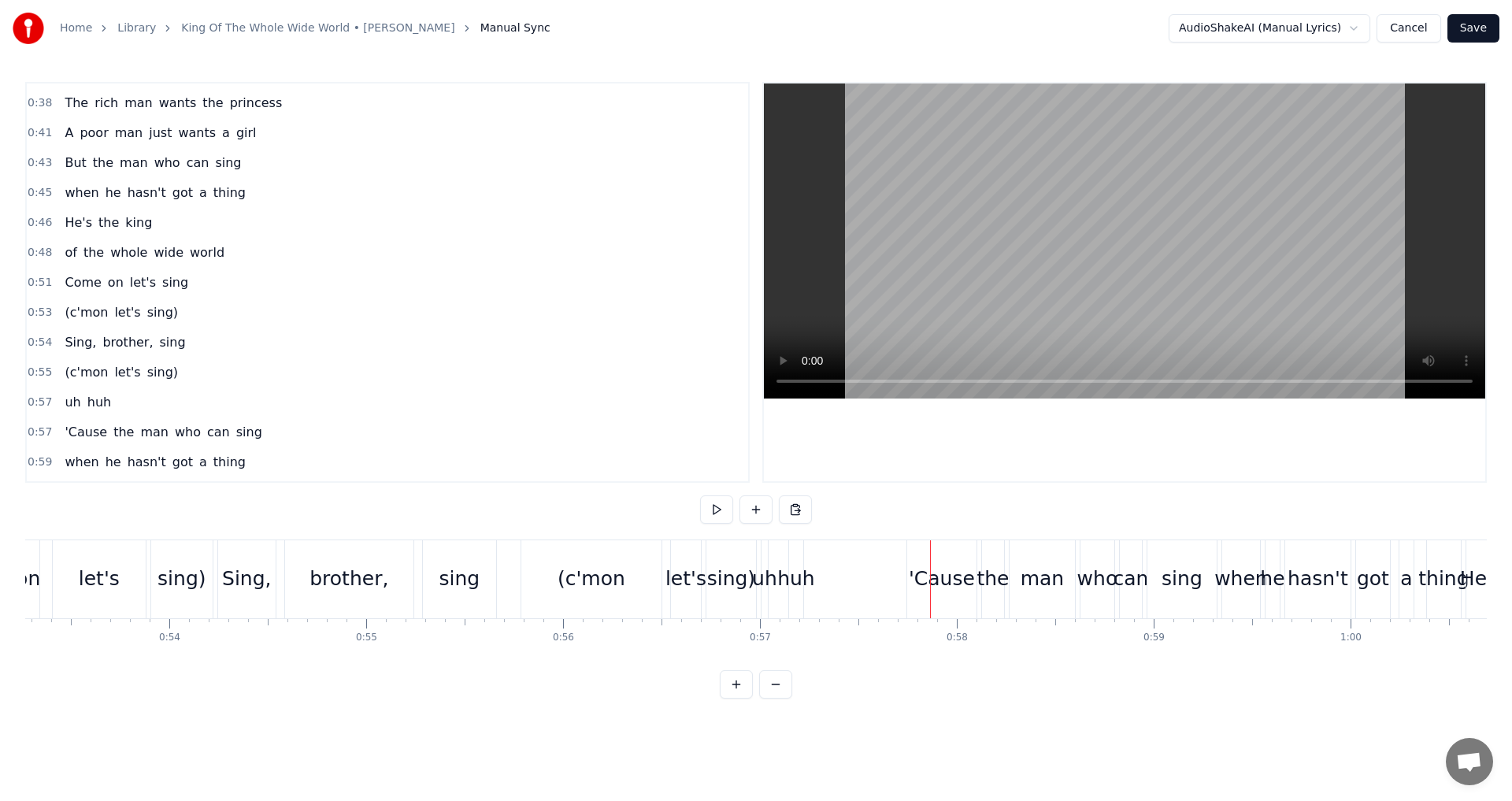
click at [523, 598] on div "(c'mon" at bounding box center [591, 579] width 140 height 78
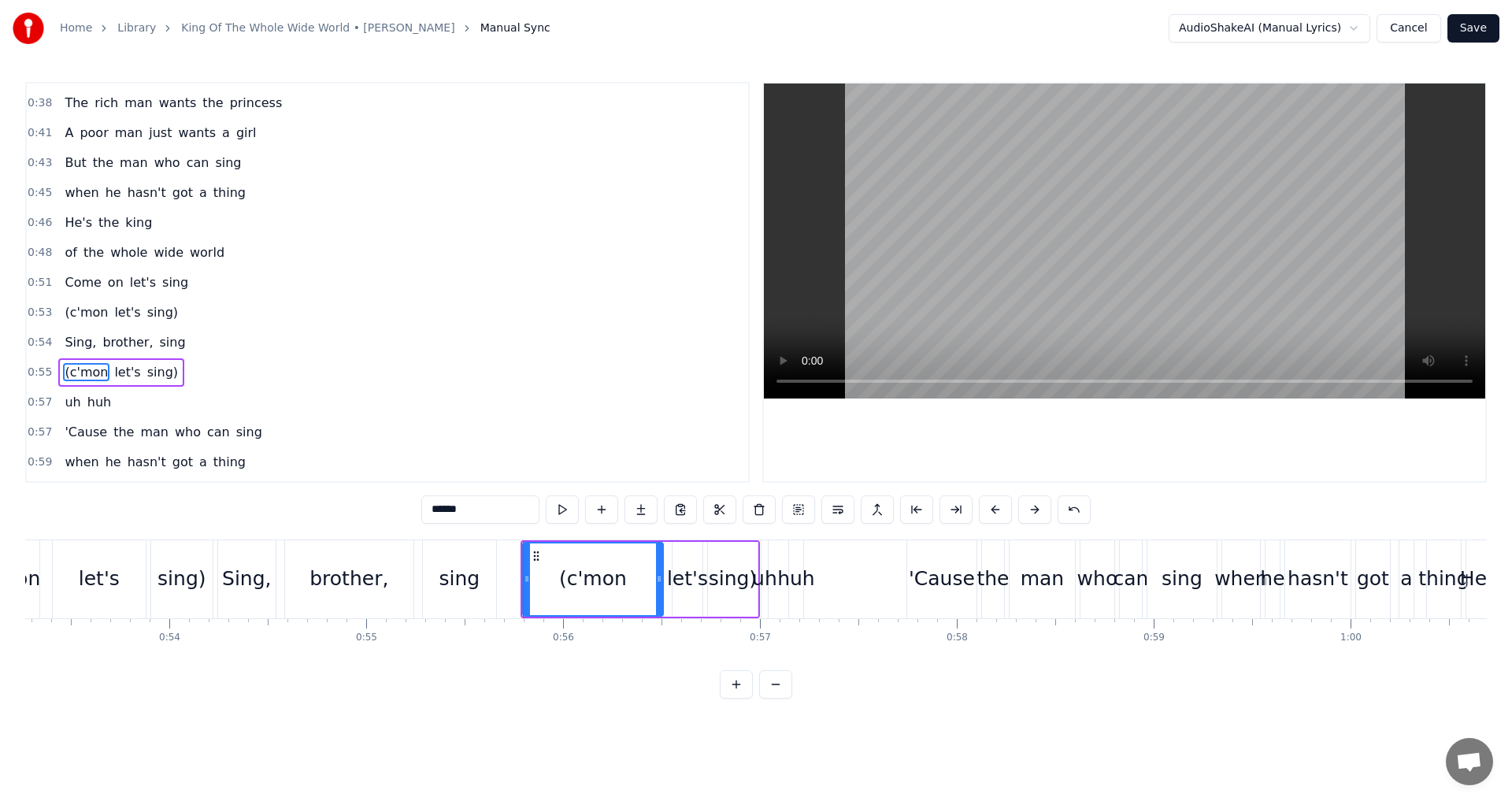
scroll to position [504, 0]
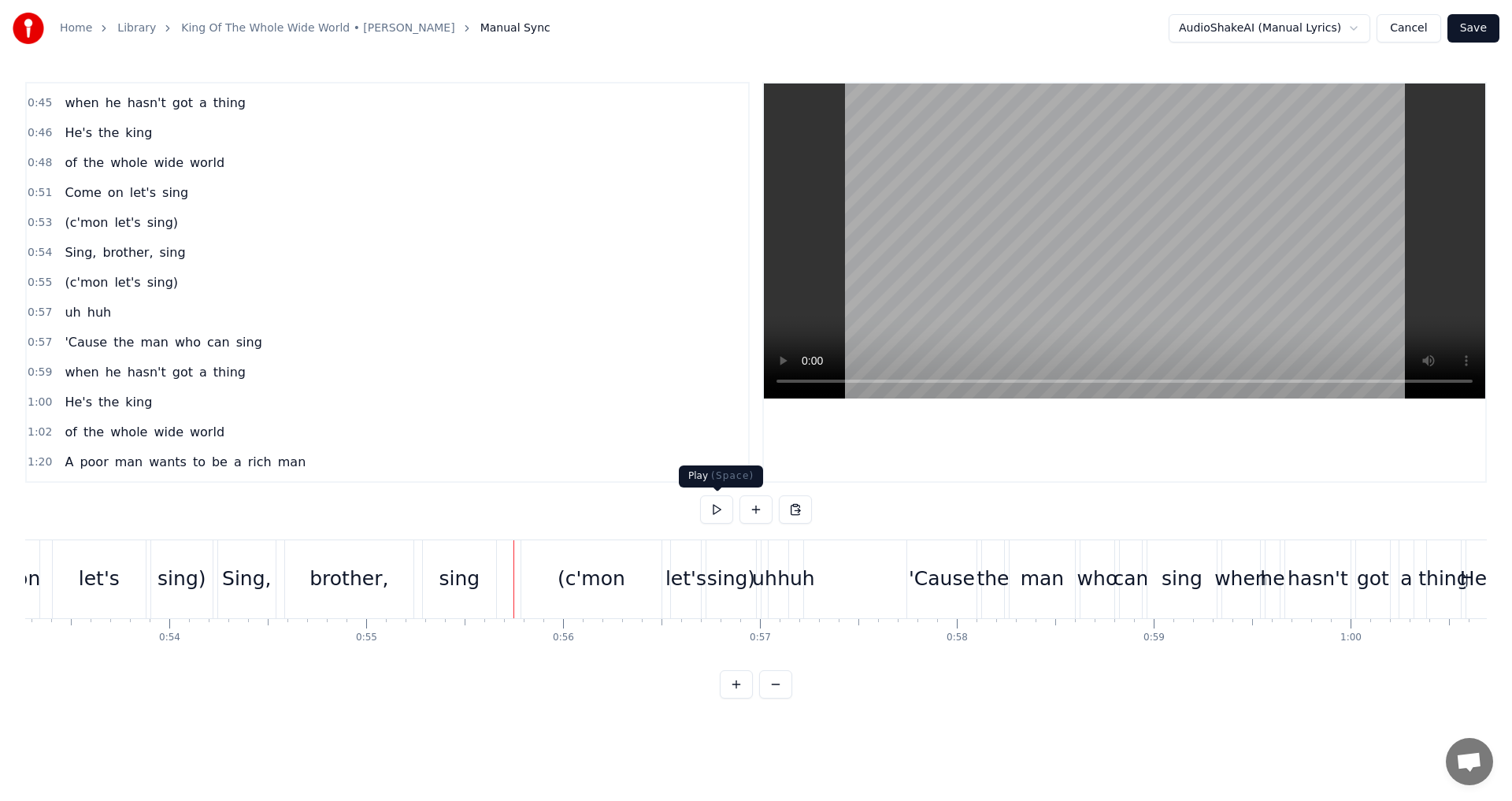
click at [712, 511] on button at bounding box center [716, 510] width 33 height 29
click at [625, 584] on div "(c'mon" at bounding box center [591, 579] width 140 height 78
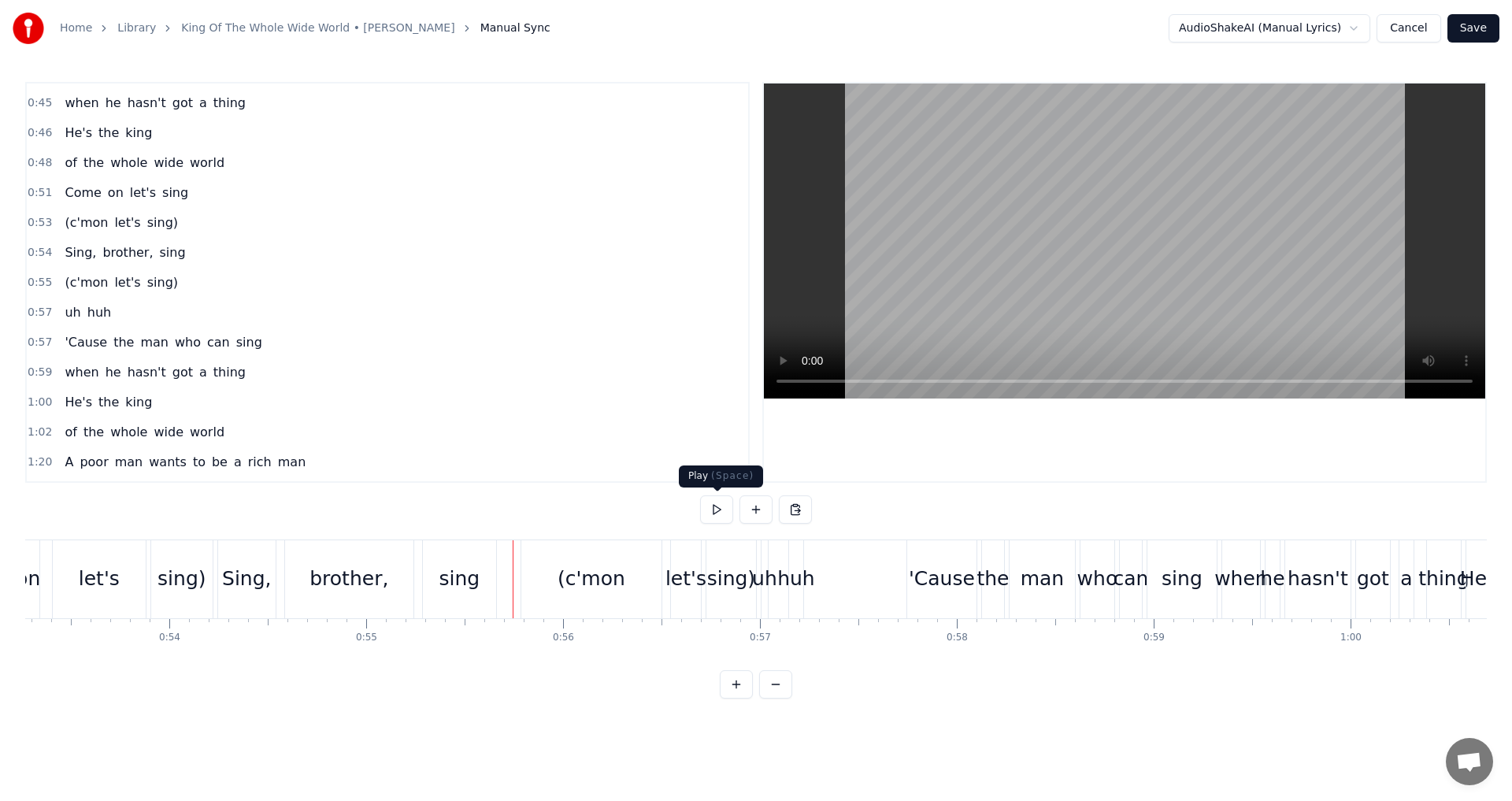
click at [721, 510] on button at bounding box center [716, 510] width 33 height 29
drag, startPoint x: 733, startPoint y: 581, endPoint x: 742, endPoint y: 577, distance: 9.8
click at [742, 577] on div "sing)" at bounding box center [731, 578] width 48 height 30
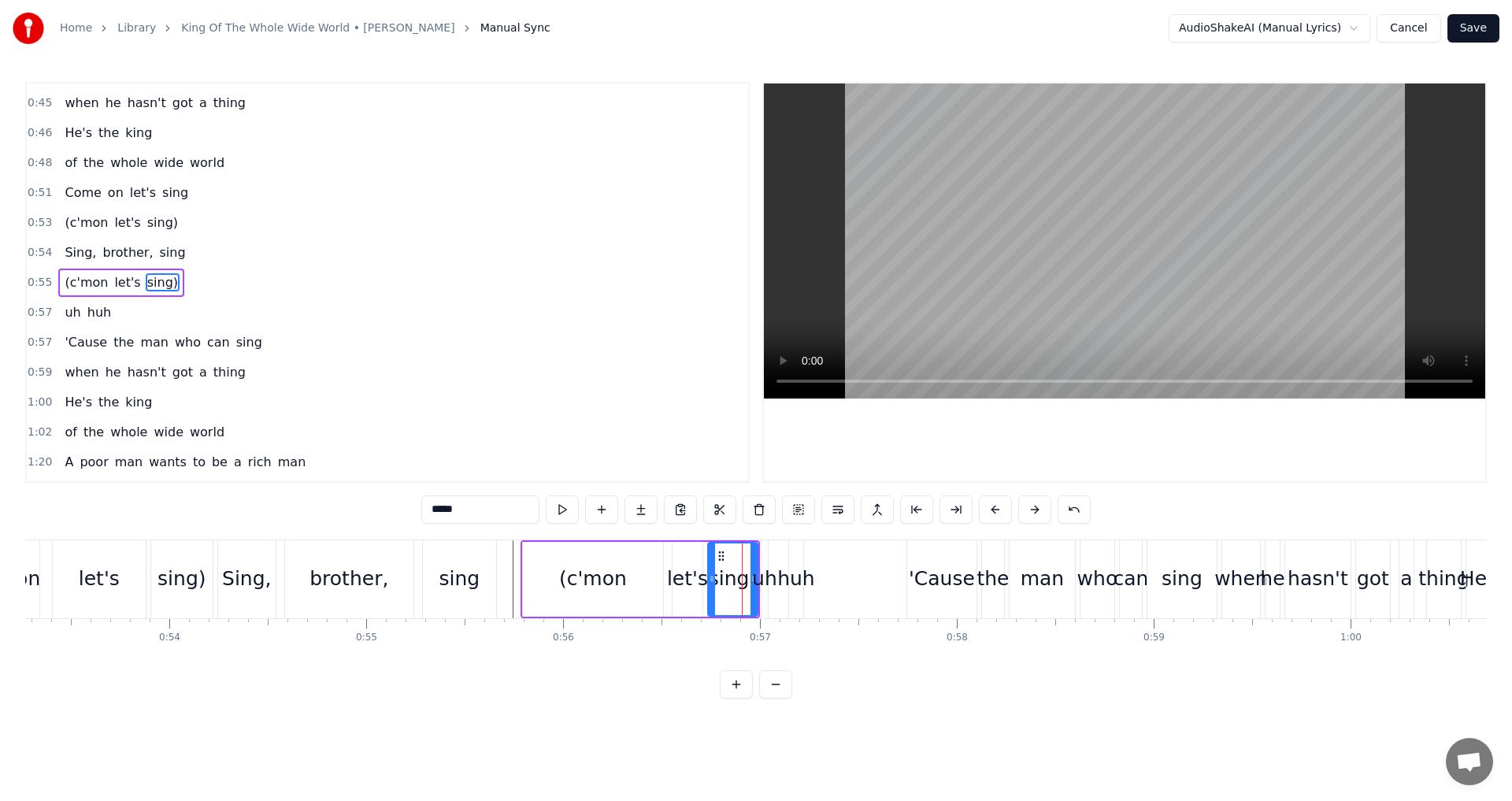
click at [766, 583] on div "uh" at bounding box center [764, 578] width 25 height 30
type input "**"
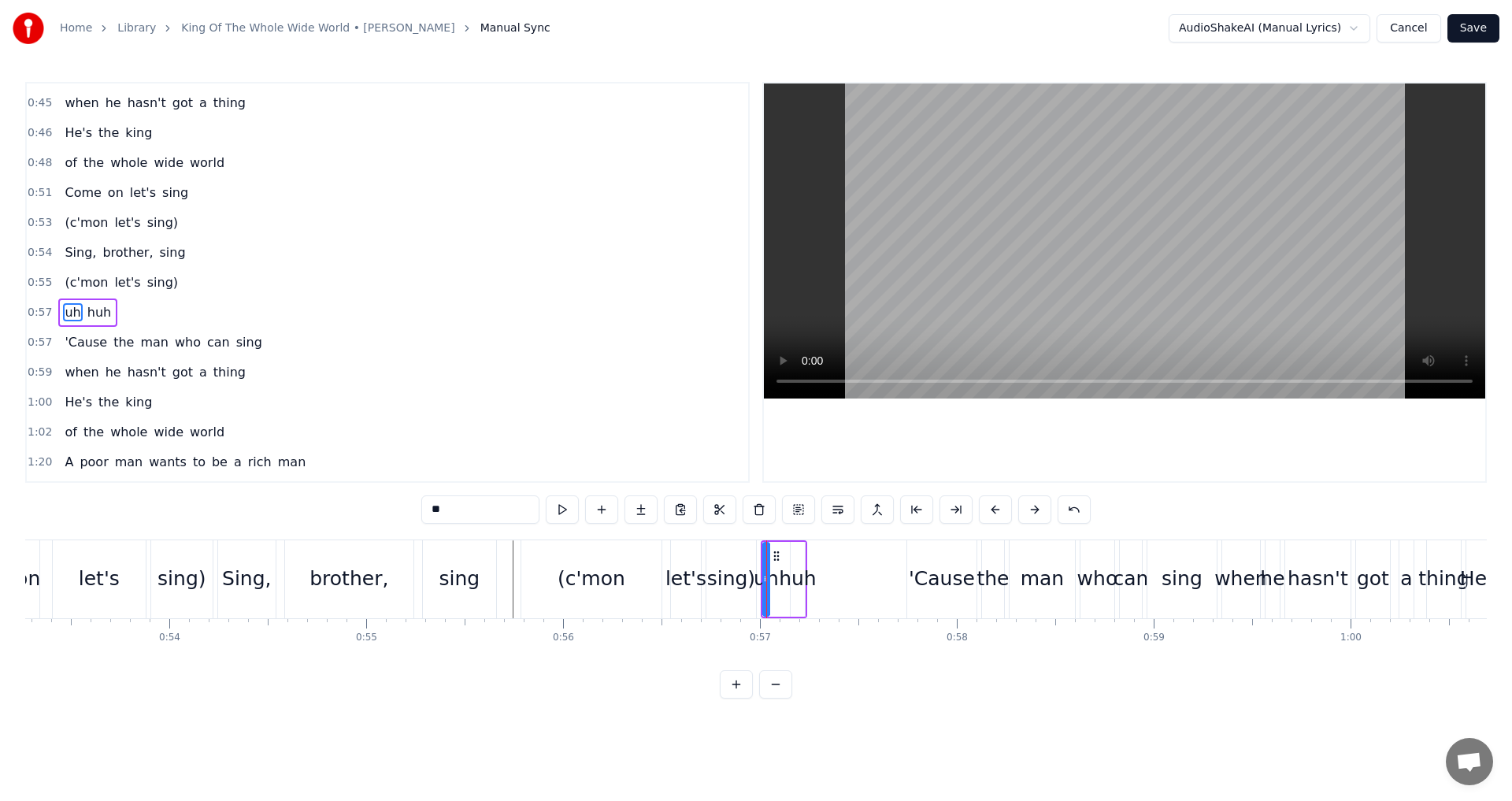
scroll to position [534, 0]
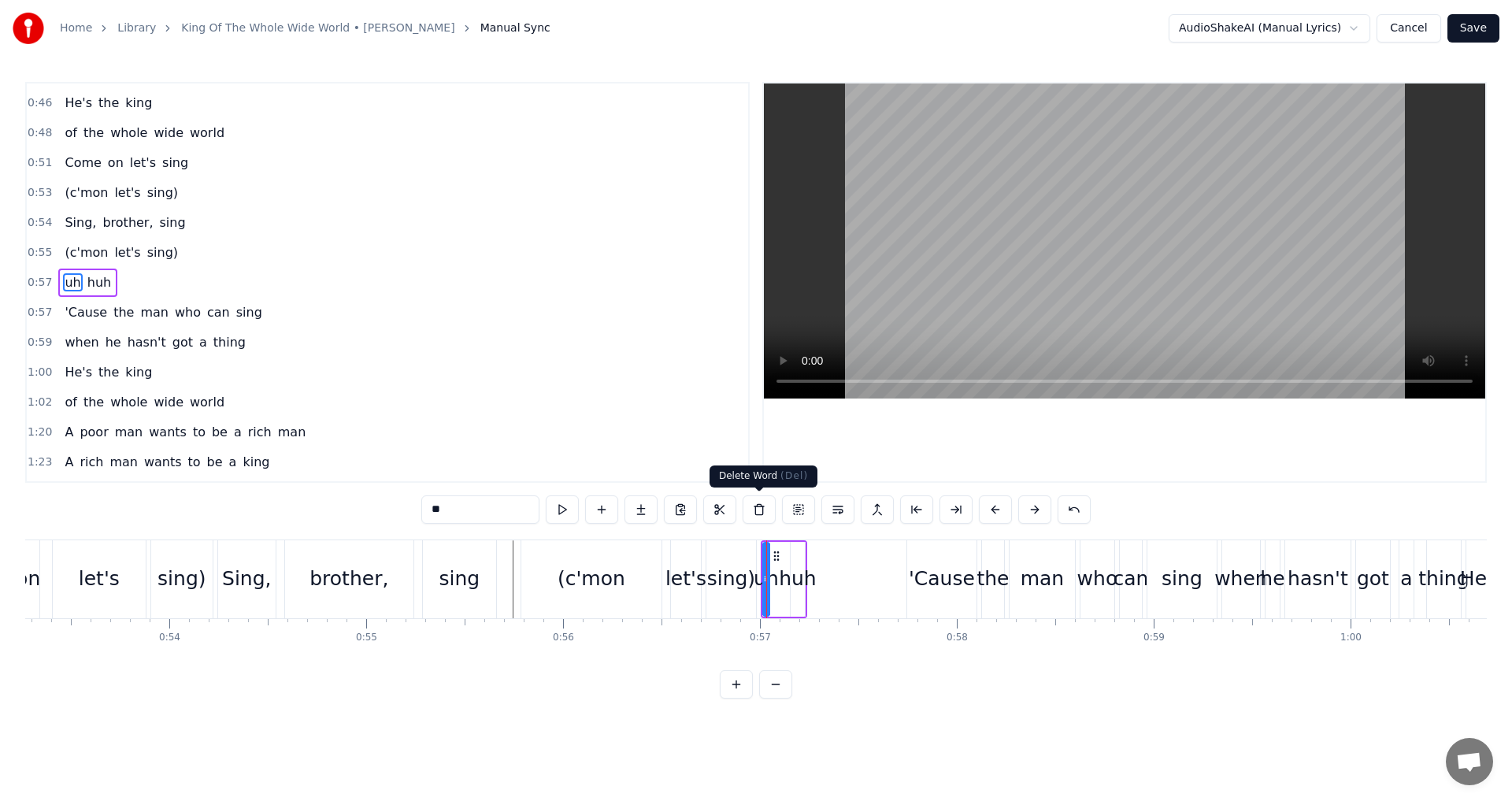
click at [761, 507] on button at bounding box center [759, 510] width 33 height 29
click at [802, 569] on div "huh" at bounding box center [797, 578] width 38 height 30
click at [762, 511] on button at bounding box center [759, 510] width 33 height 29
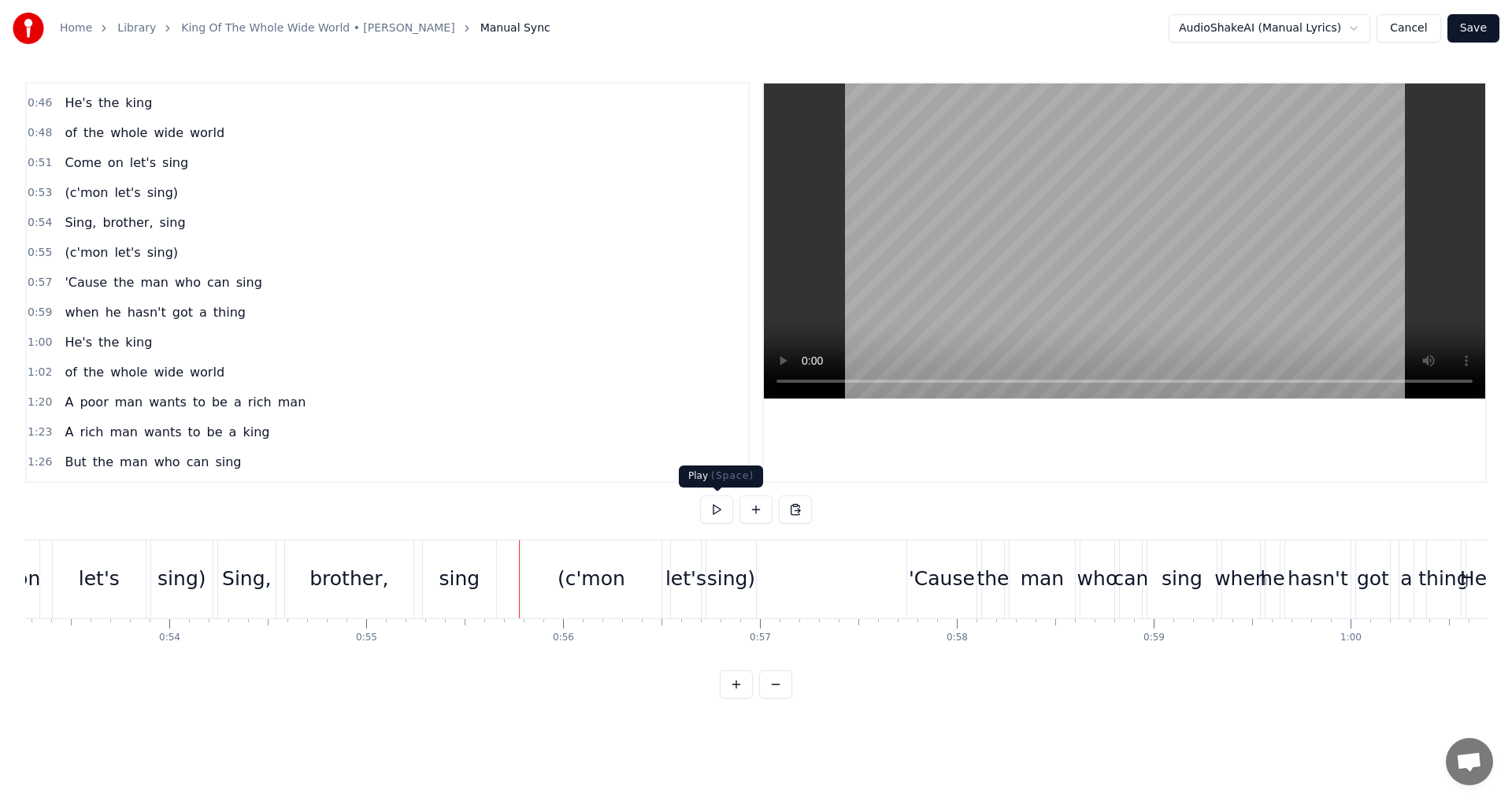
click at [709, 510] on button at bounding box center [716, 510] width 33 height 29
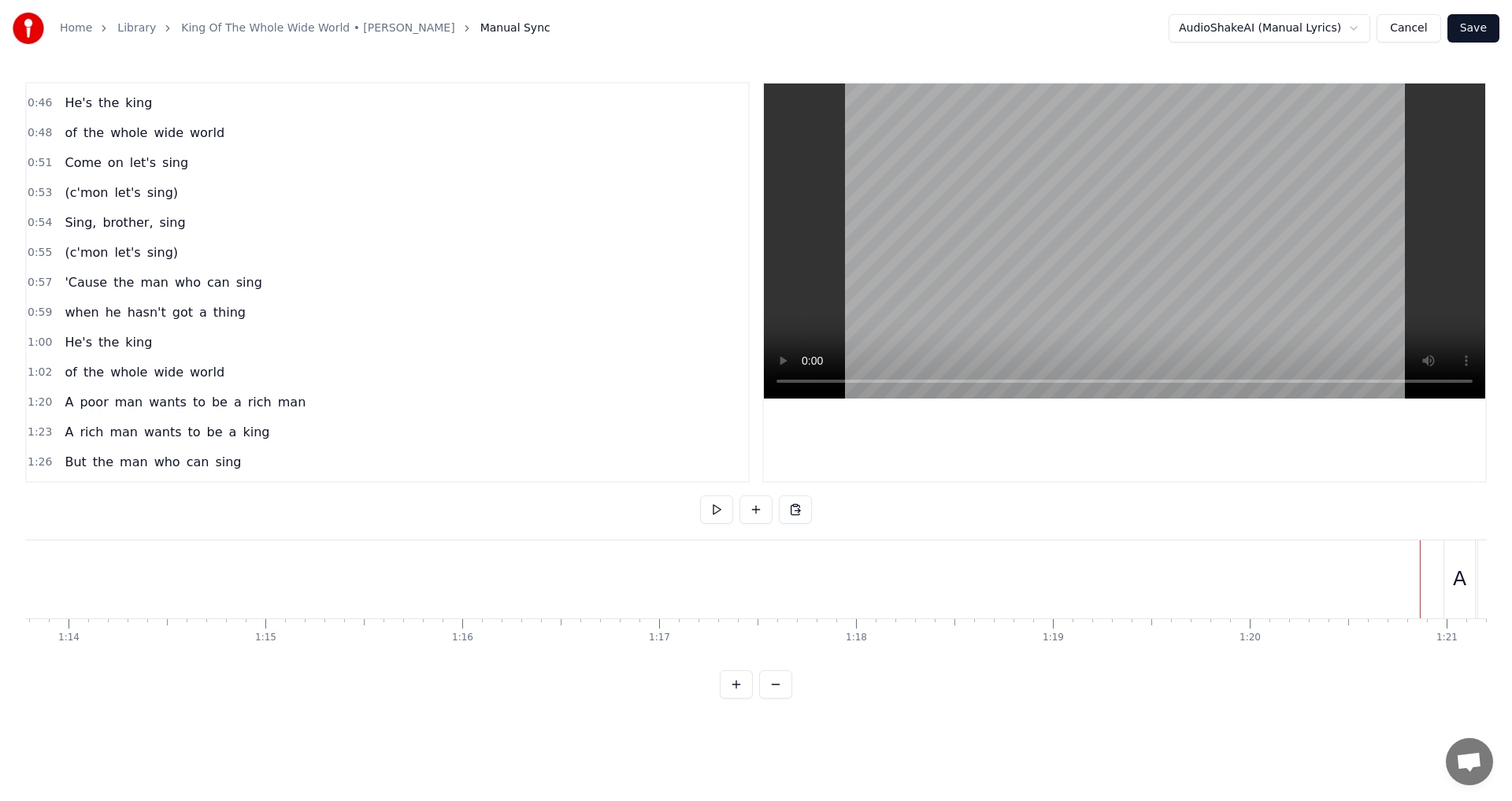
scroll to position [0, 15838]
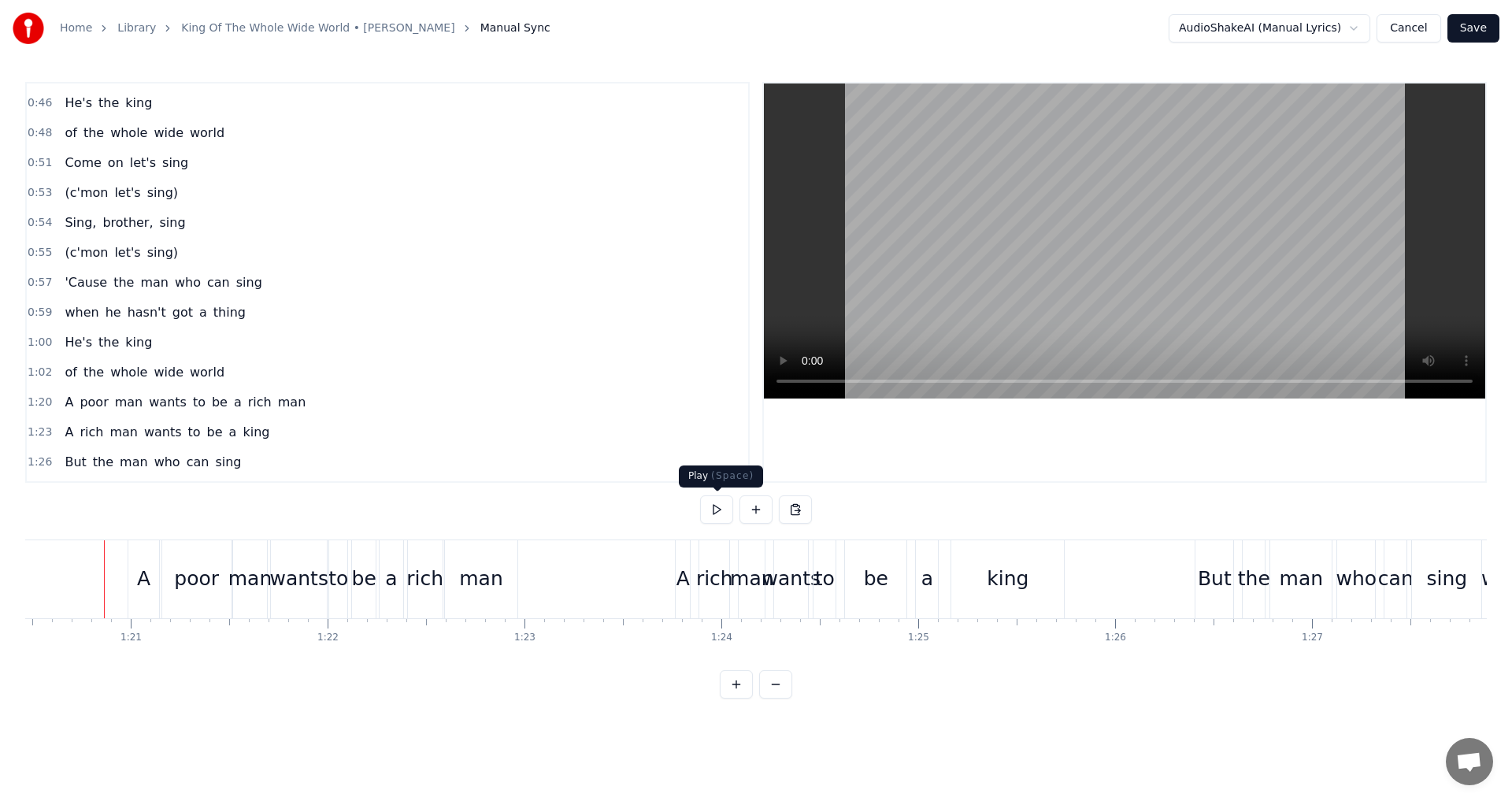
click at [717, 503] on button at bounding box center [716, 510] width 33 height 29
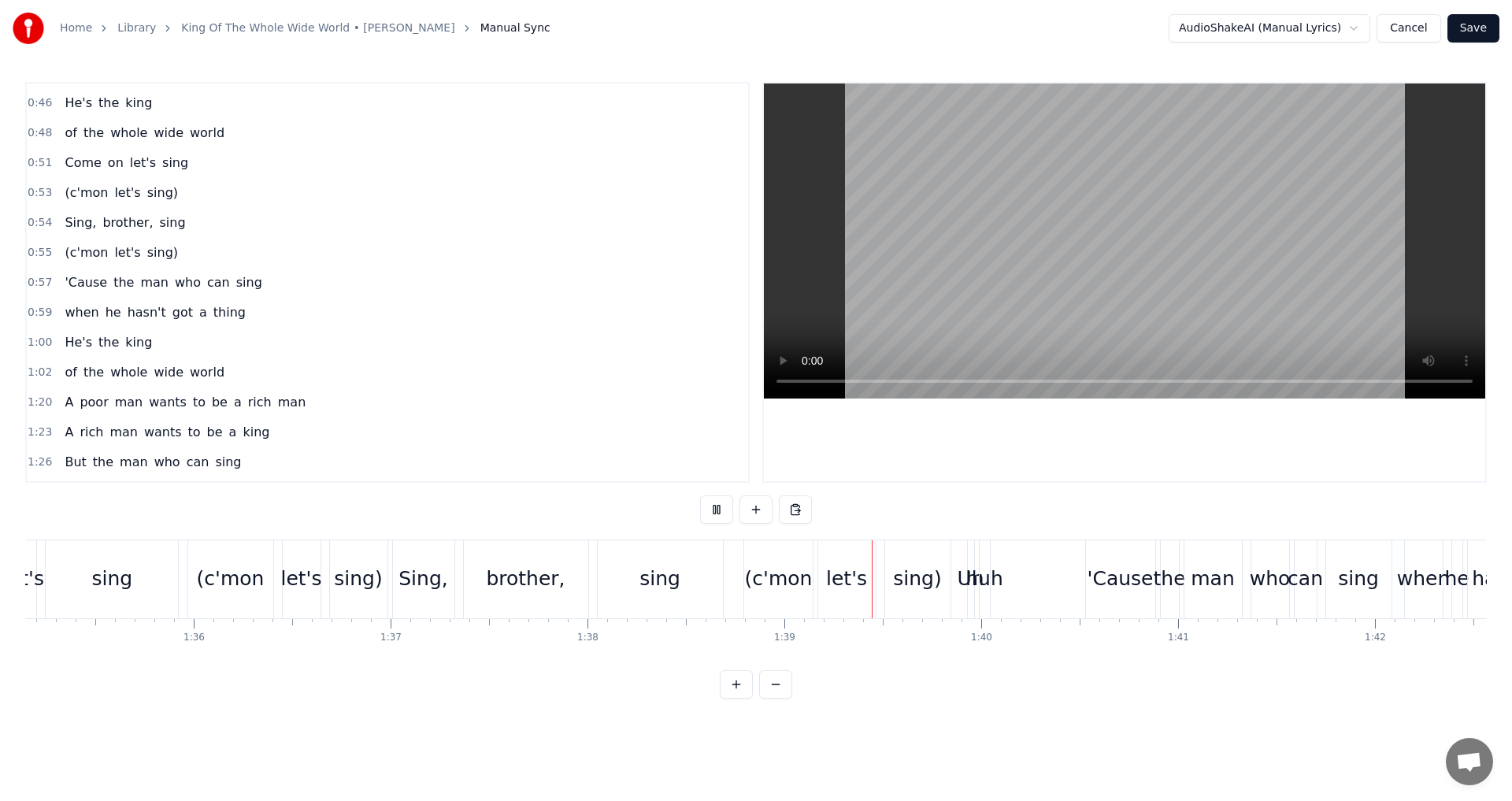
scroll to position [0, 18822]
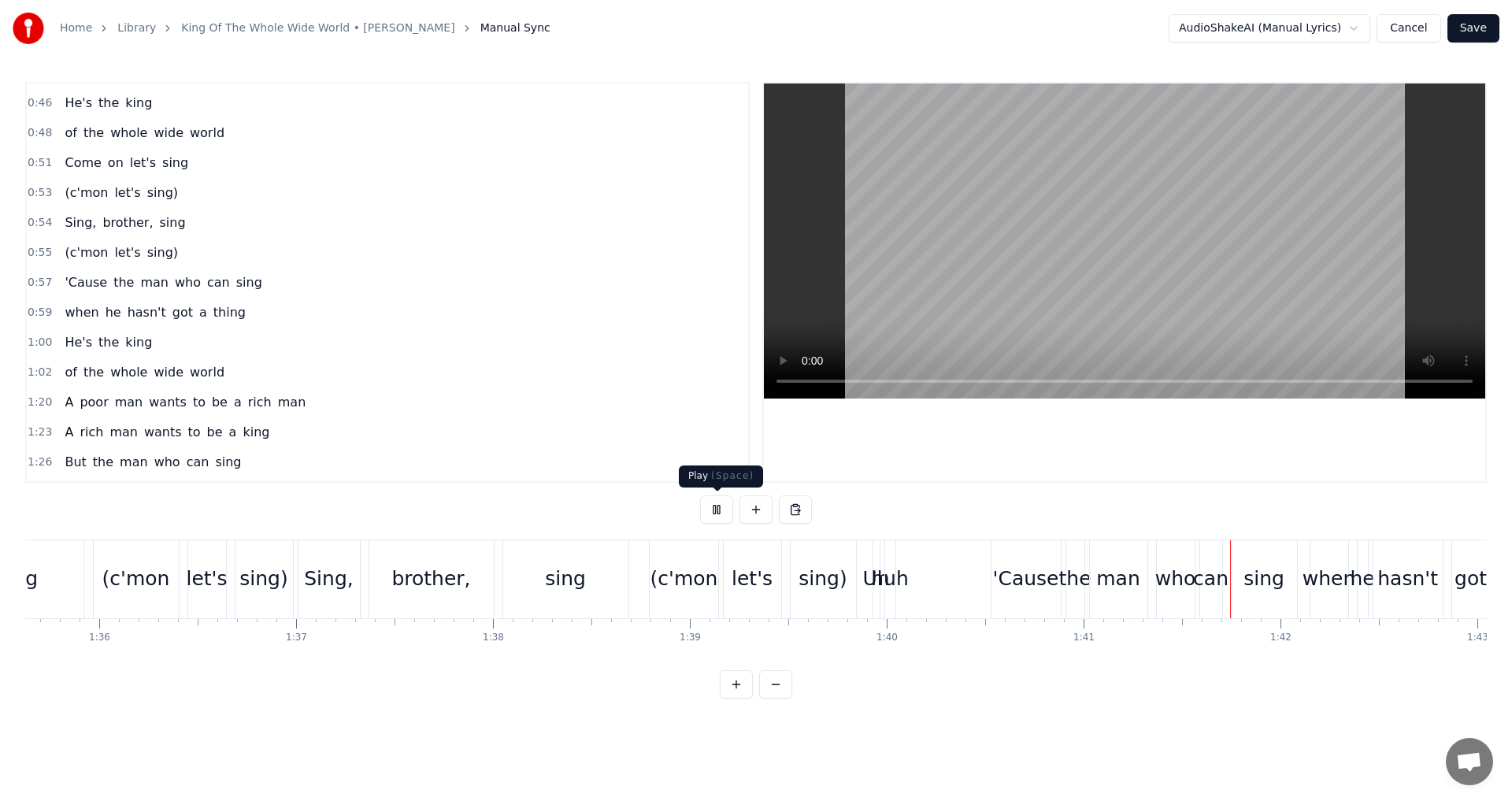
click at [717, 511] on button at bounding box center [716, 510] width 33 height 29
click at [872, 598] on div "Uh" at bounding box center [876, 579] width 8 height 78
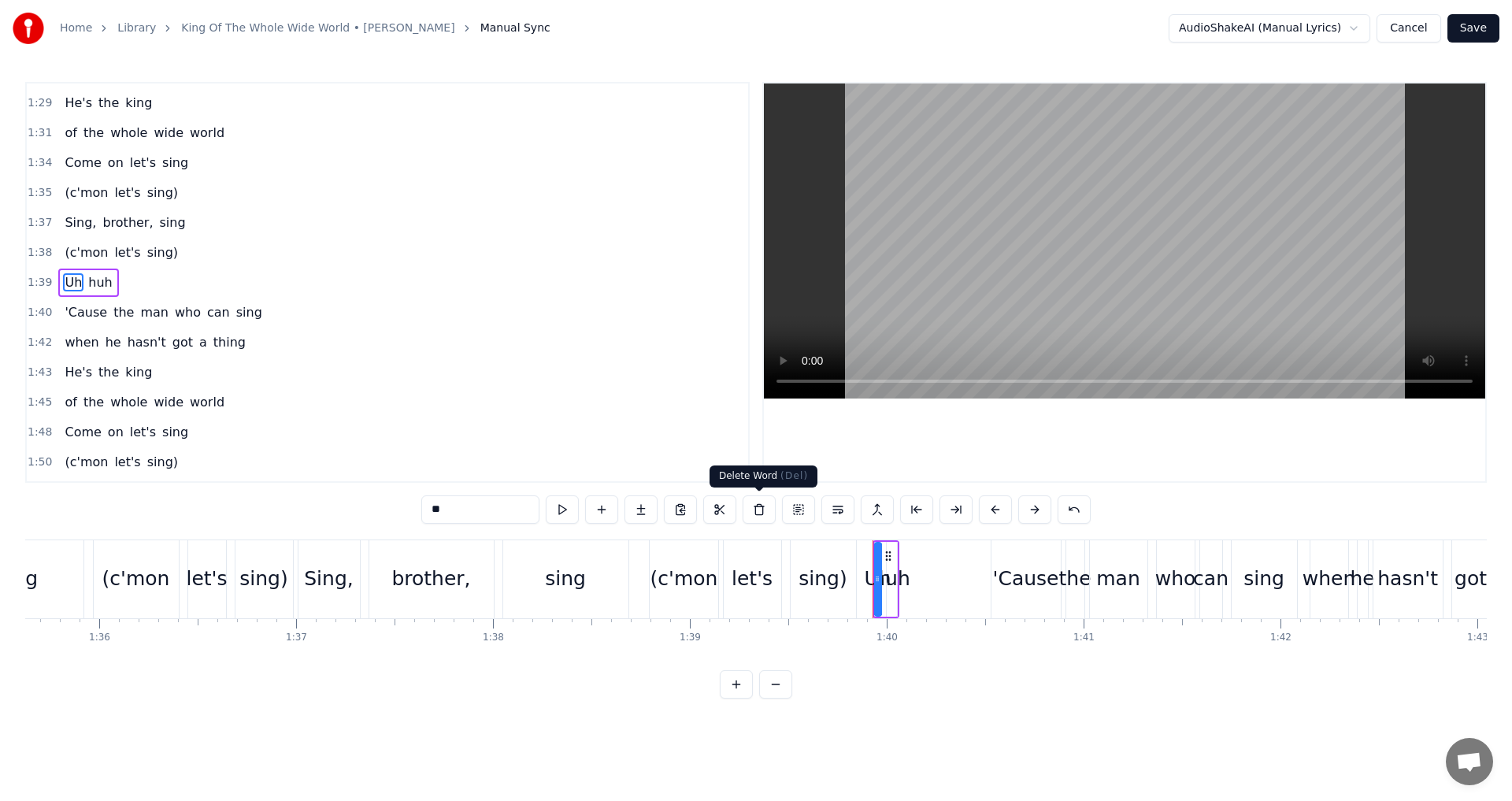
click at [762, 512] on button at bounding box center [759, 510] width 33 height 29
click at [889, 574] on div "huh" at bounding box center [891, 578] width 38 height 30
click at [757, 514] on button at bounding box center [759, 510] width 33 height 29
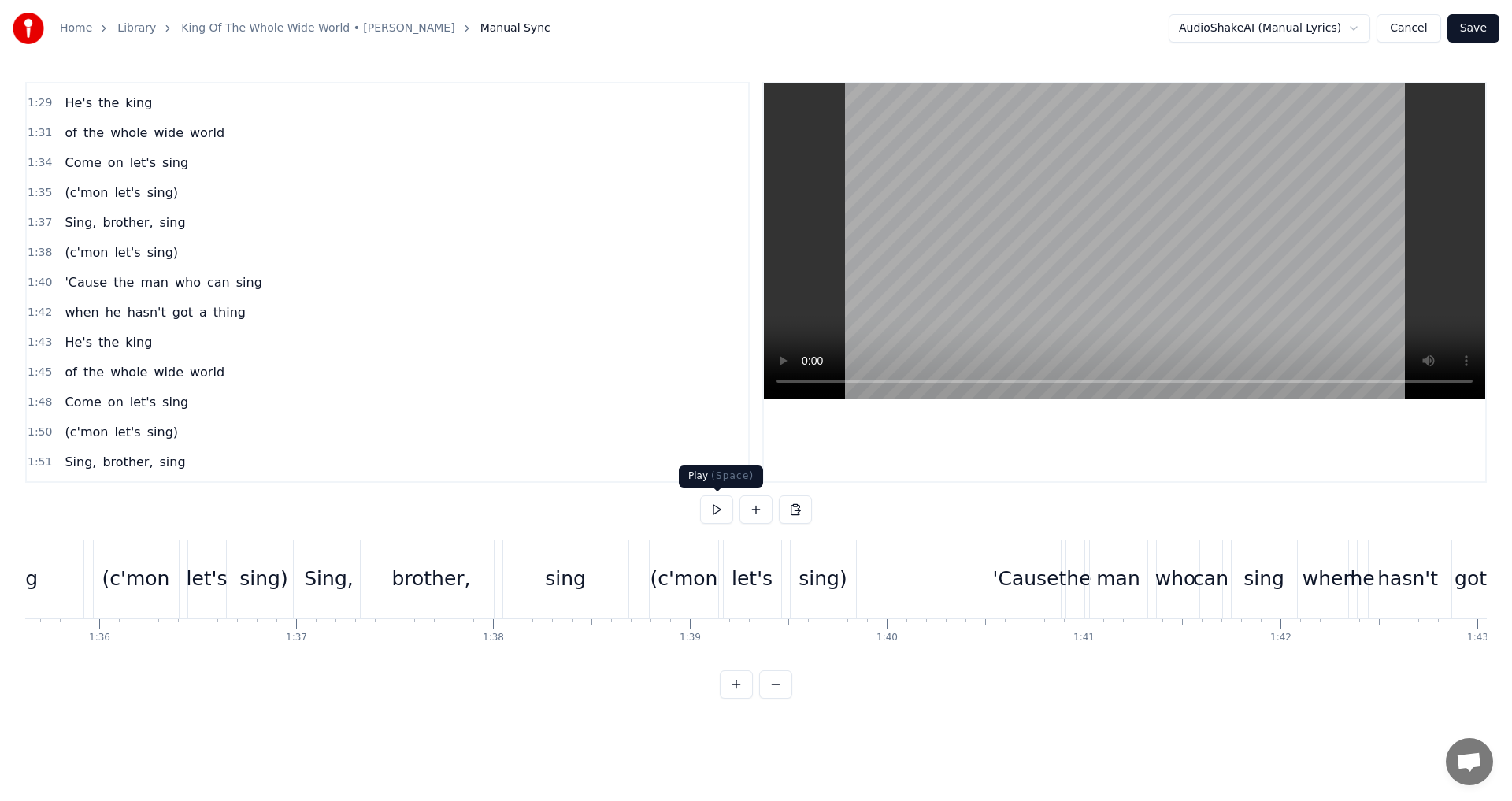
click at [714, 514] on button at bounding box center [716, 510] width 33 height 29
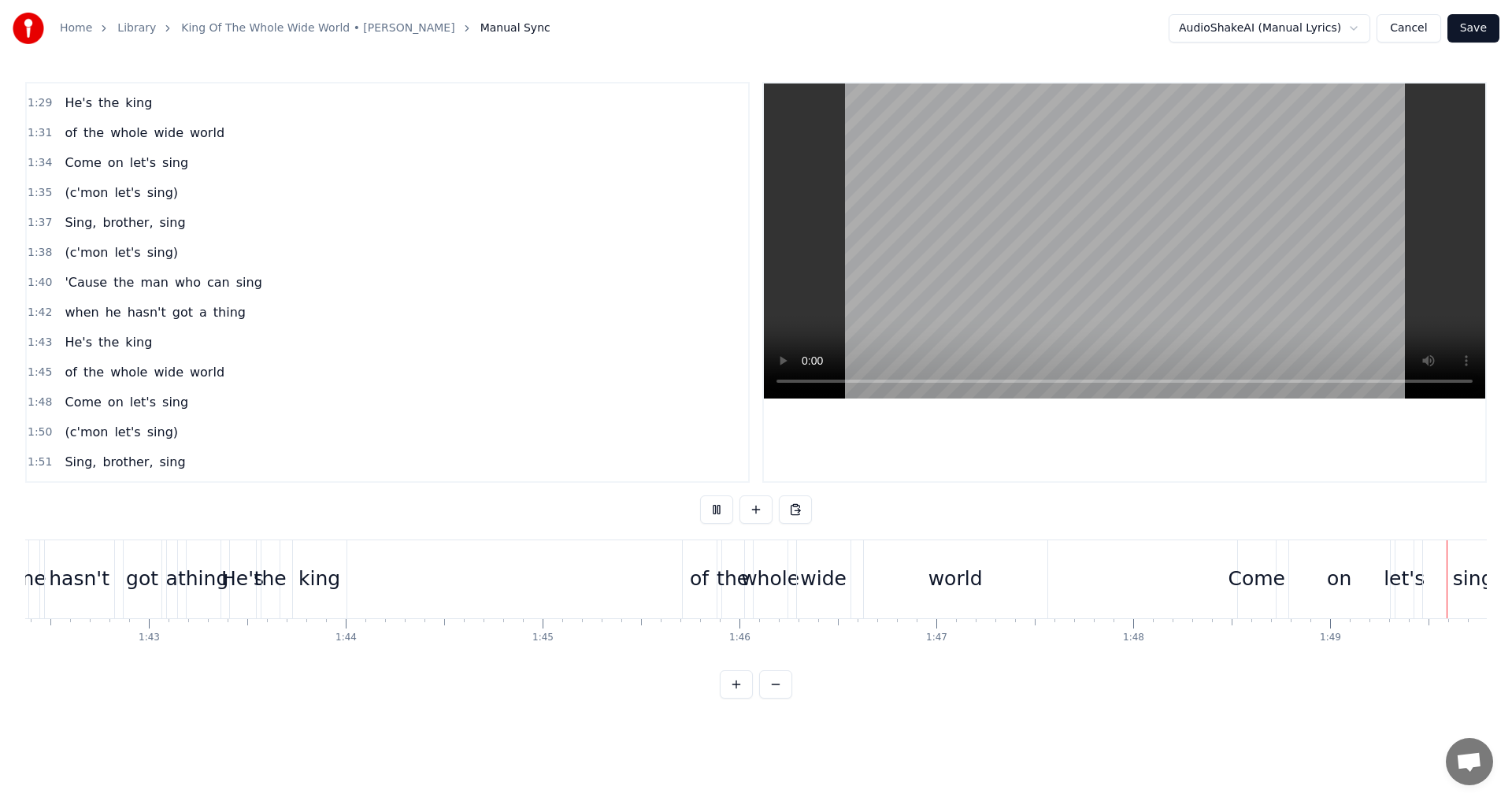
scroll to position [0, 21486]
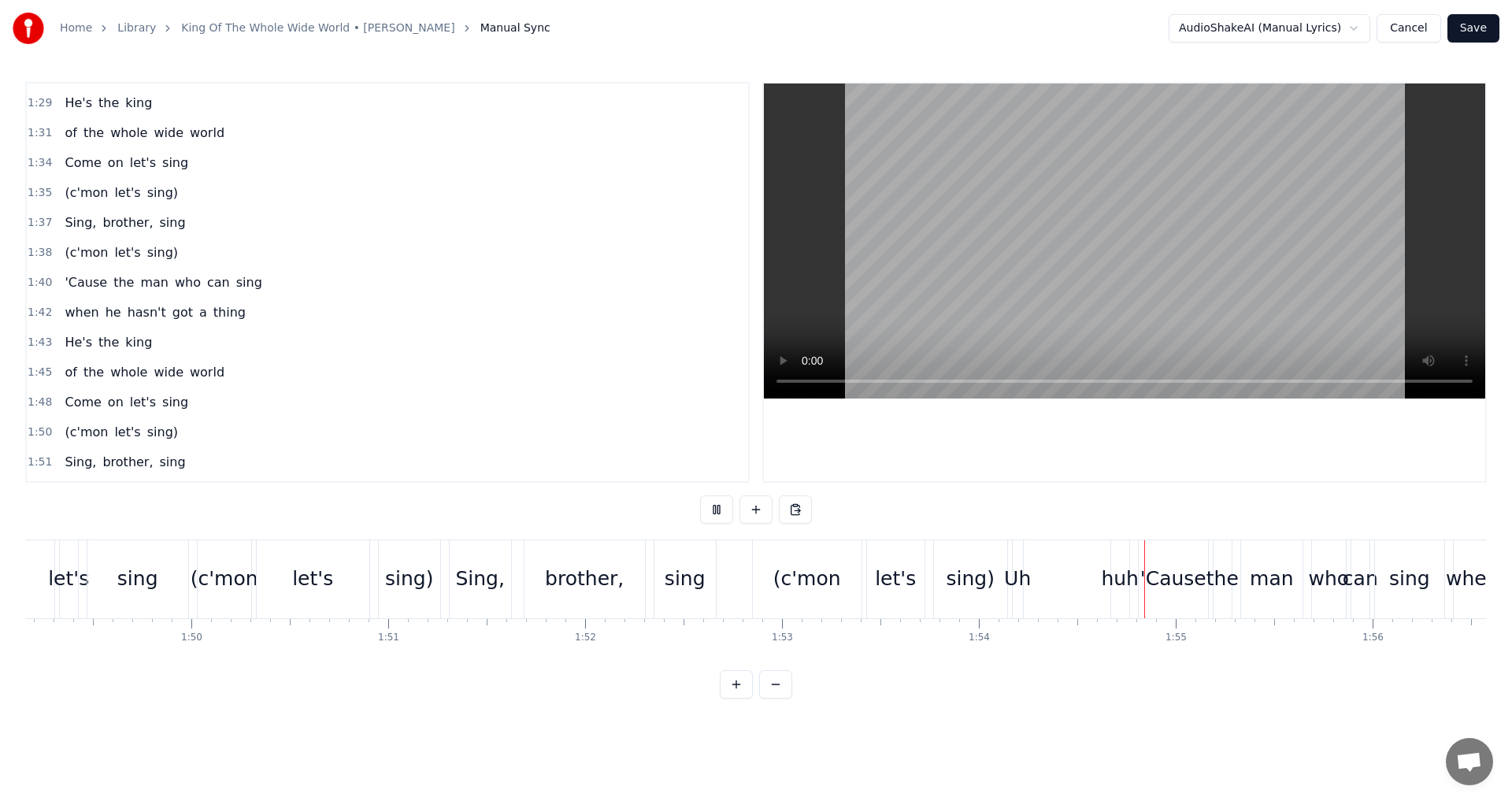
click at [714, 514] on button at bounding box center [716, 510] width 33 height 29
click at [837, 599] on div "(c'mon" at bounding box center [807, 579] width 109 height 78
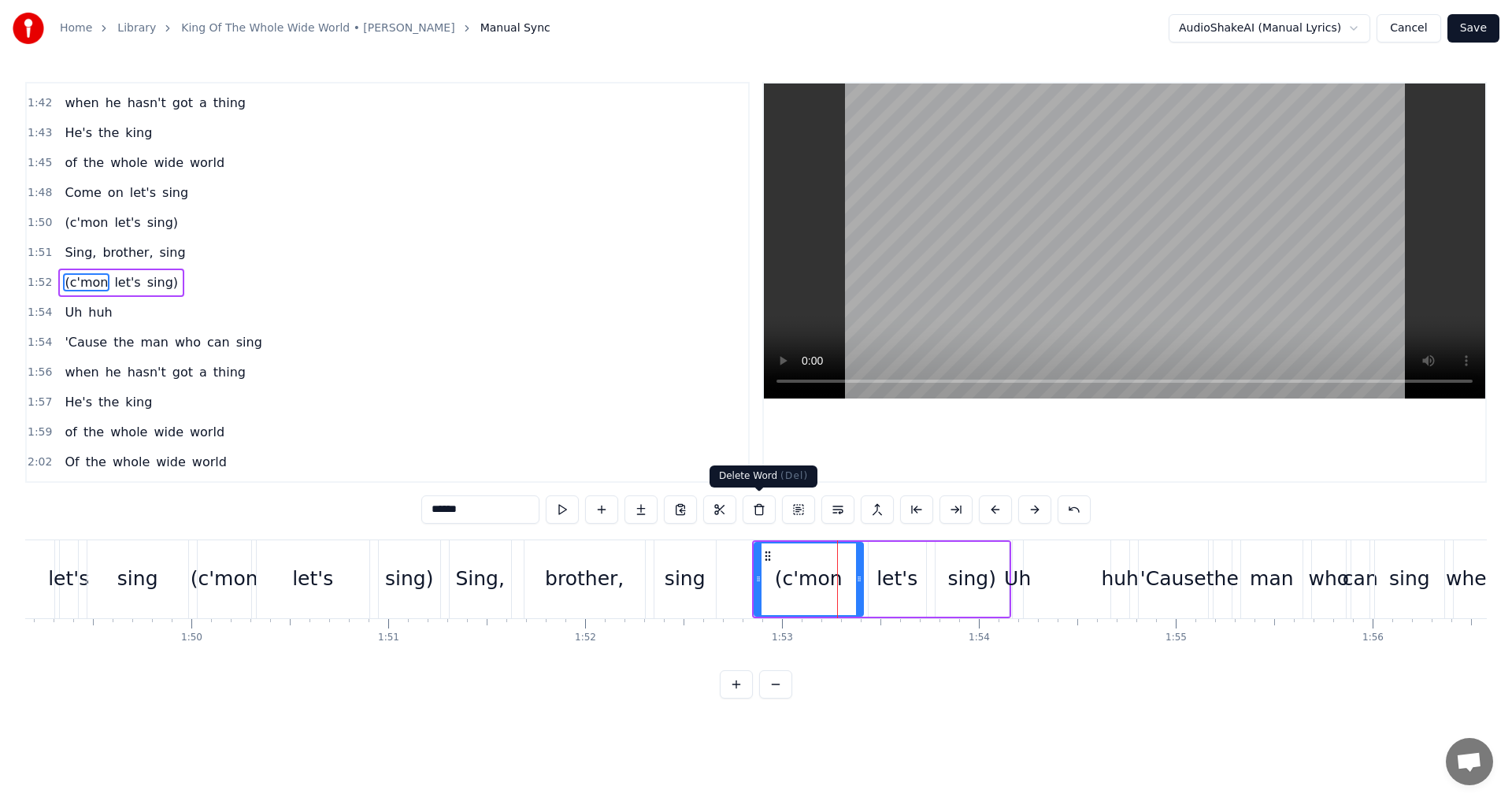
click at [758, 509] on button at bounding box center [759, 510] width 33 height 29
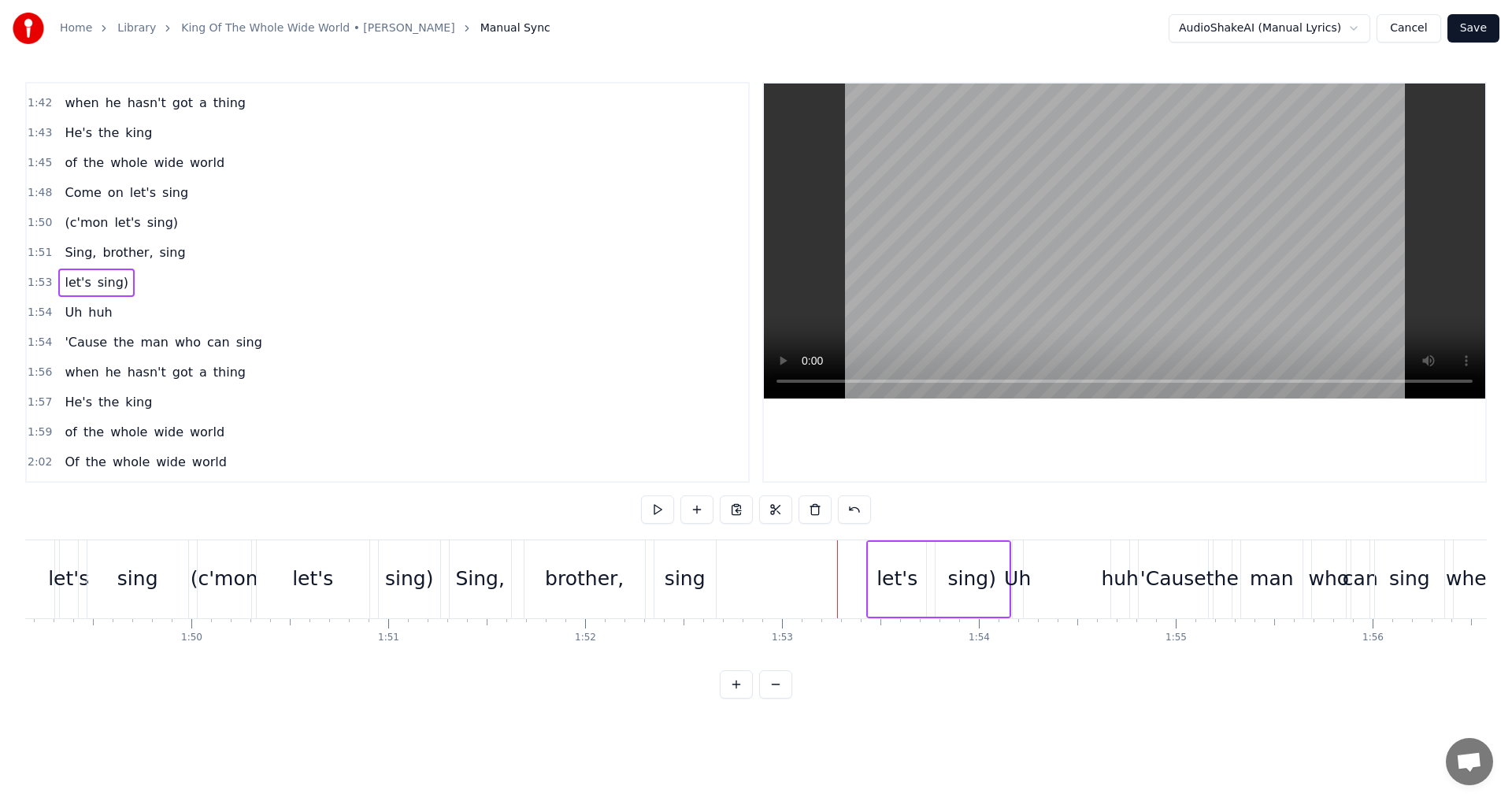
click at [896, 590] on div "let's" at bounding box center [897, 578] width 41 height 30
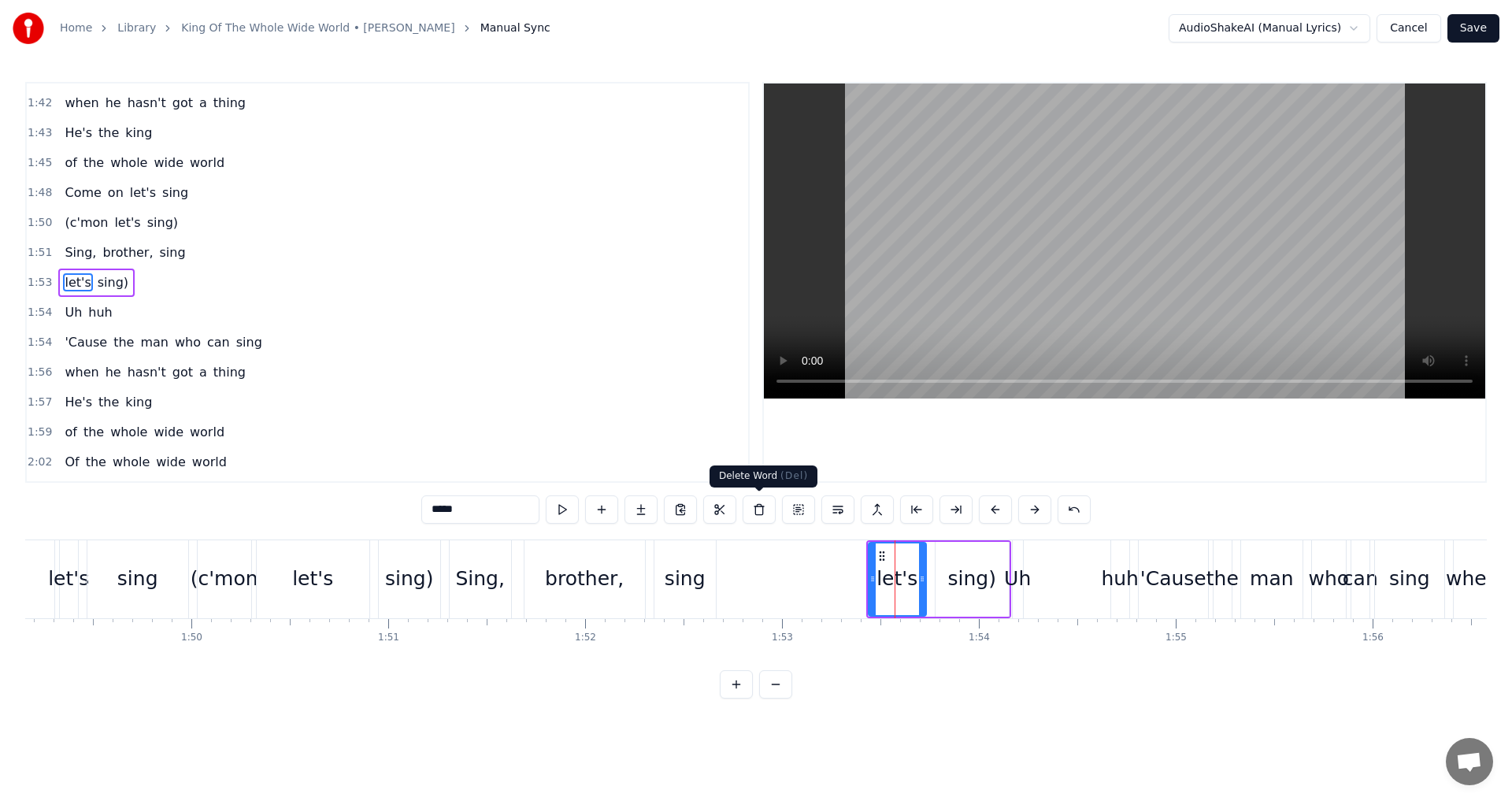
click at [770, 511] on button at bounding box center [759, 510] width 33 height 29
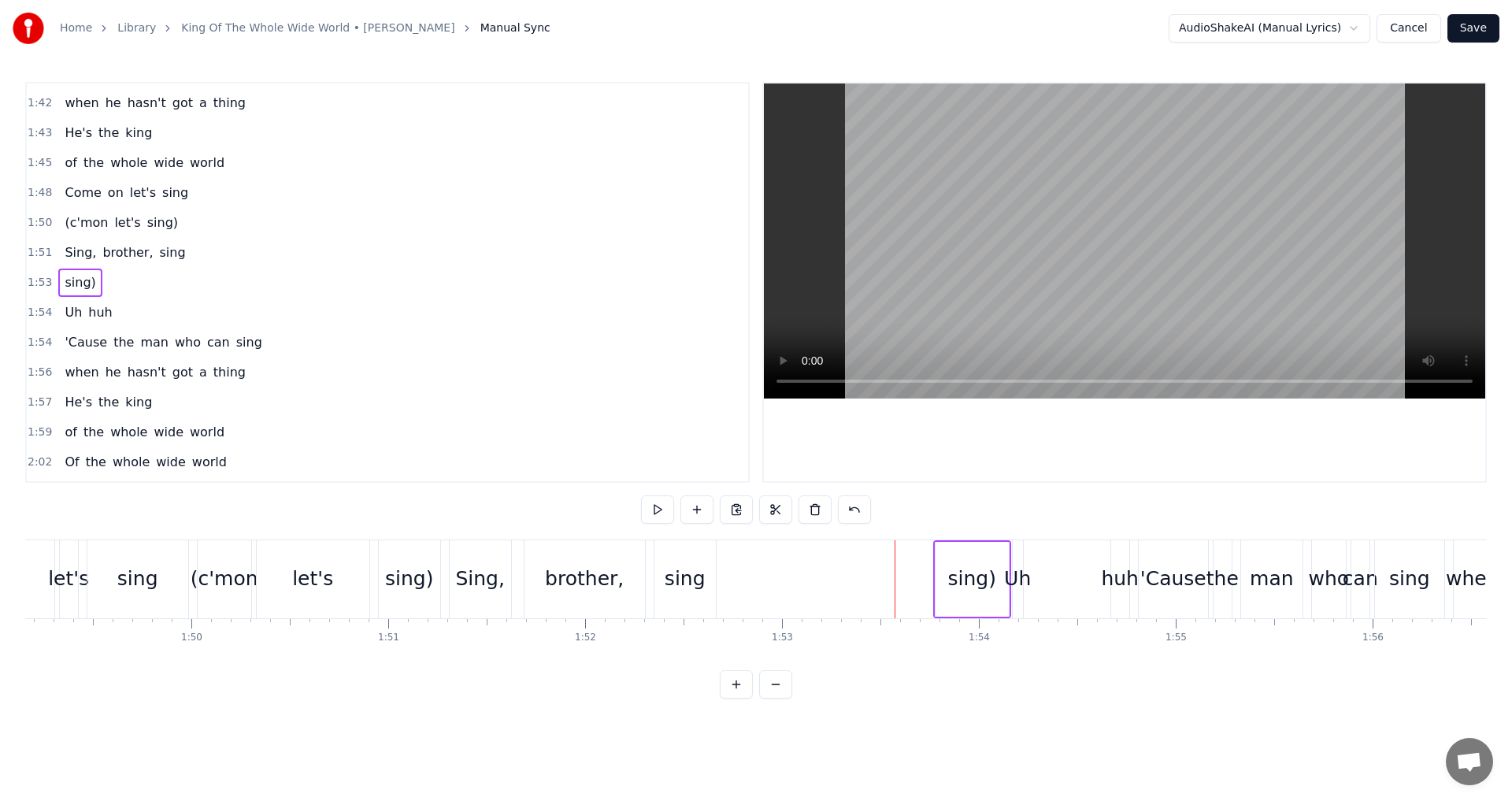
click at [971, 579] on div "sing)" at bounding box center [971, 578] width 48 height 30
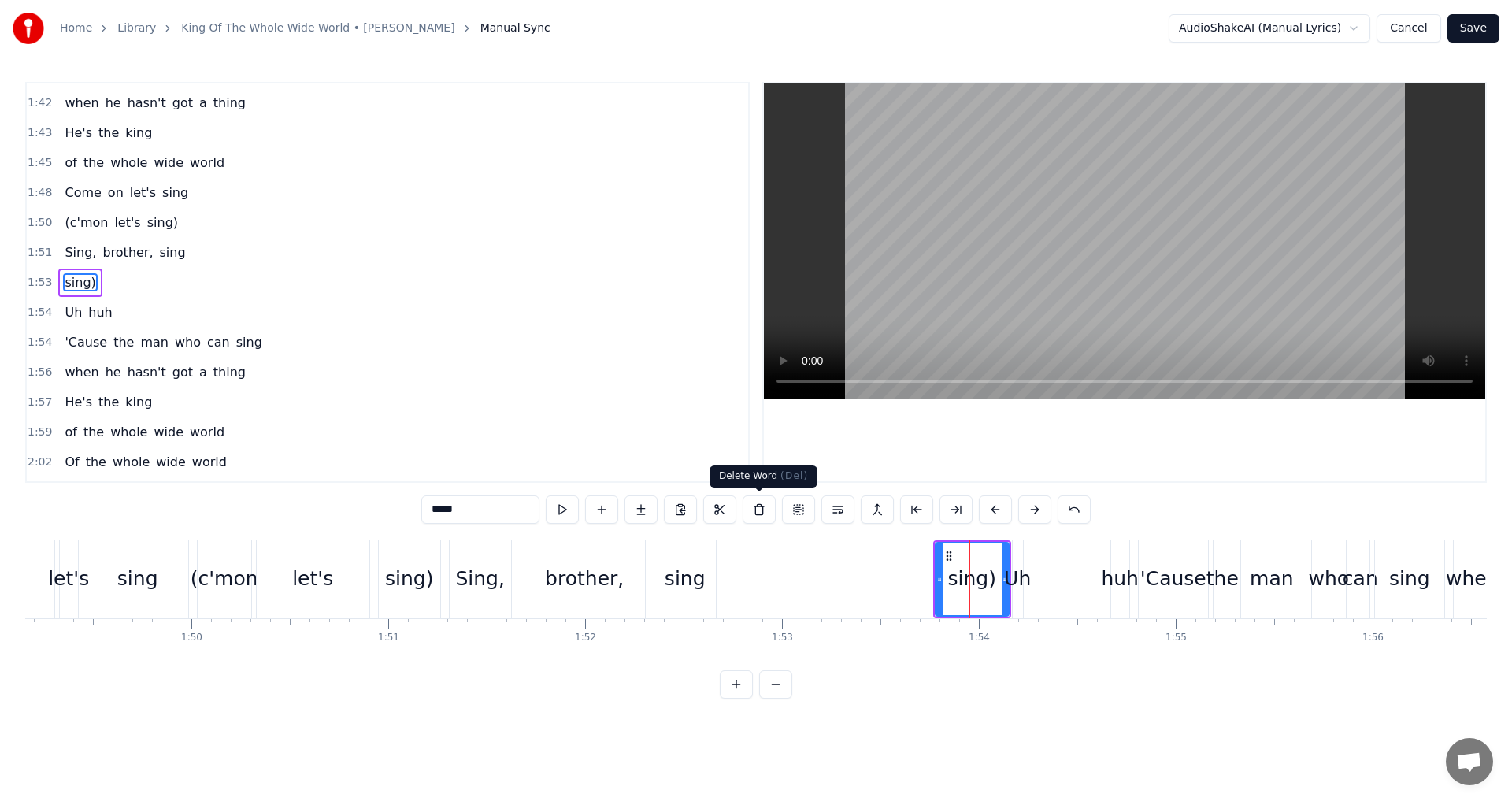
click at [766, 511] on button at bounding box center [759, 510] width 33 height 29
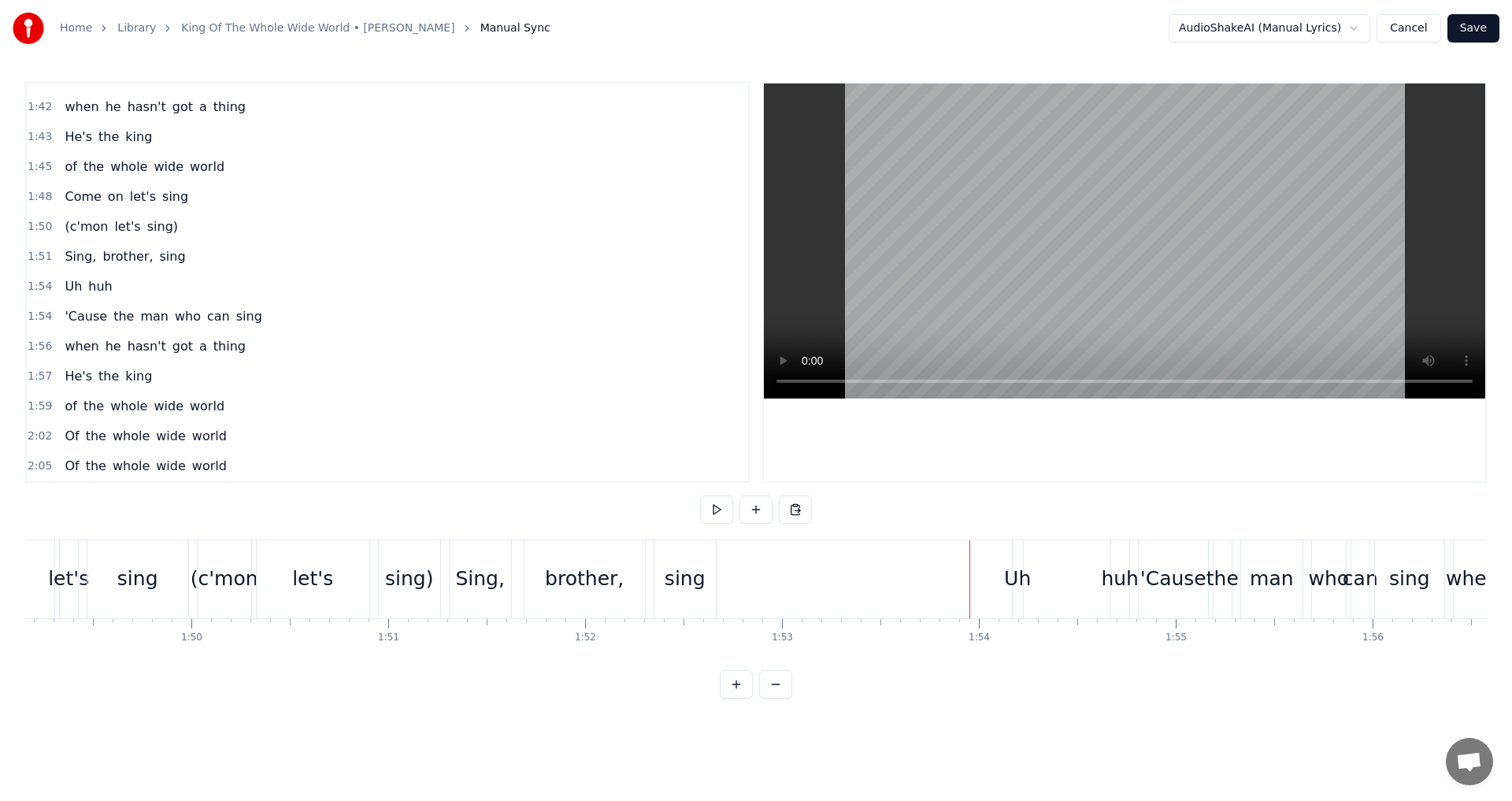
scroll to position [1159, 0]
click at [1020, 588] on div "Uh" at bounding box center [1018, 578] width 27 height 30
drag, startPoint x: 1018, startPoint y: 582, endPoint x: 1052, endPoint y: 587, distance: 34.4
click at [1052, 587] on div at bounding box center [1054, 579] width 6 height 72
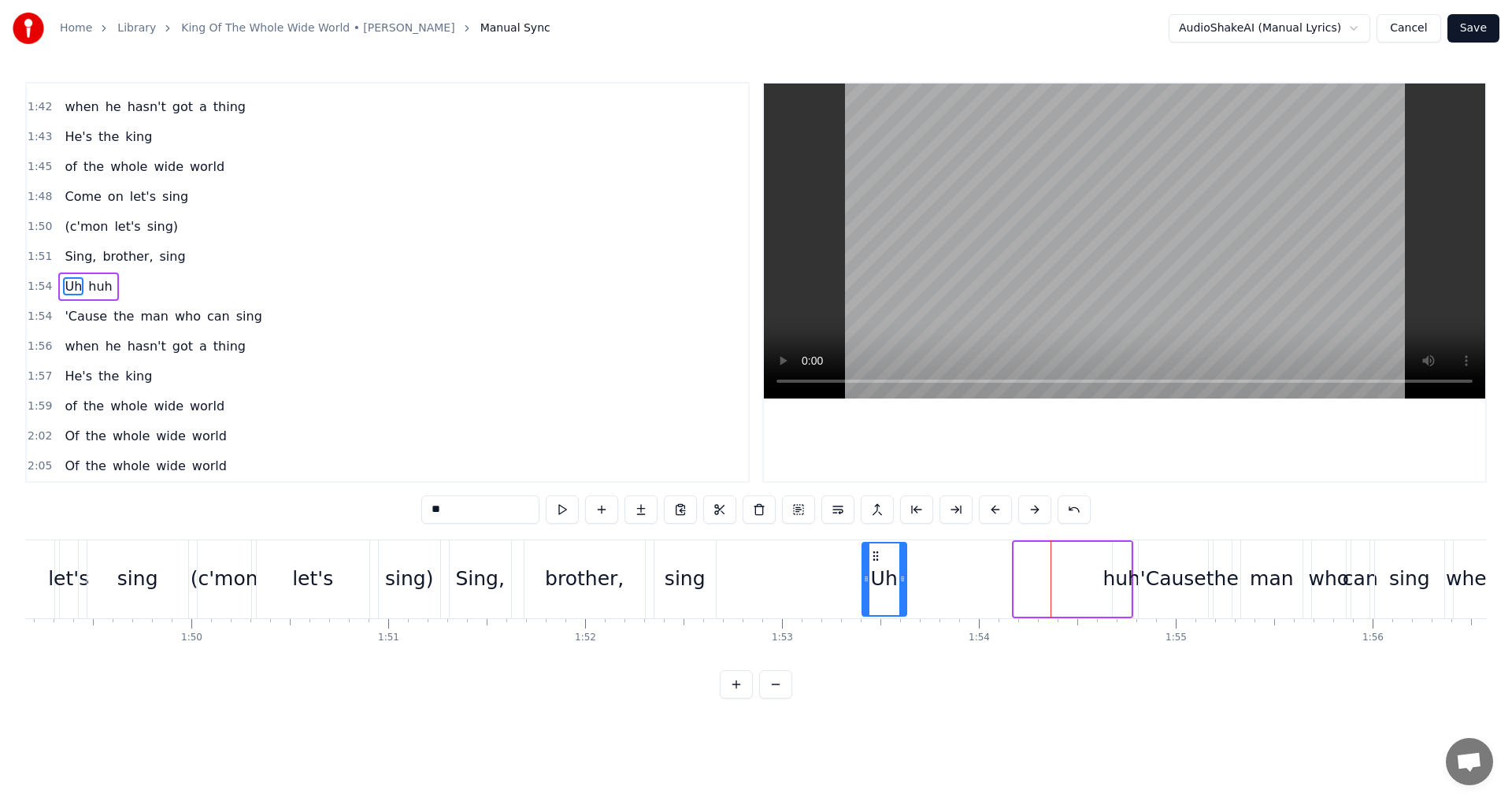
drag, startPoint x: 1029, startPoint y: 555, endPoint x: 878, endPoint y: 559, distance: 151.1
click at [878, 559] on icon at bounding box center [875, 555] width 13 height 13
click at [1125, 581] on div "huh" at bounding box center [1120, 578] width 38 height 30
type input "***"
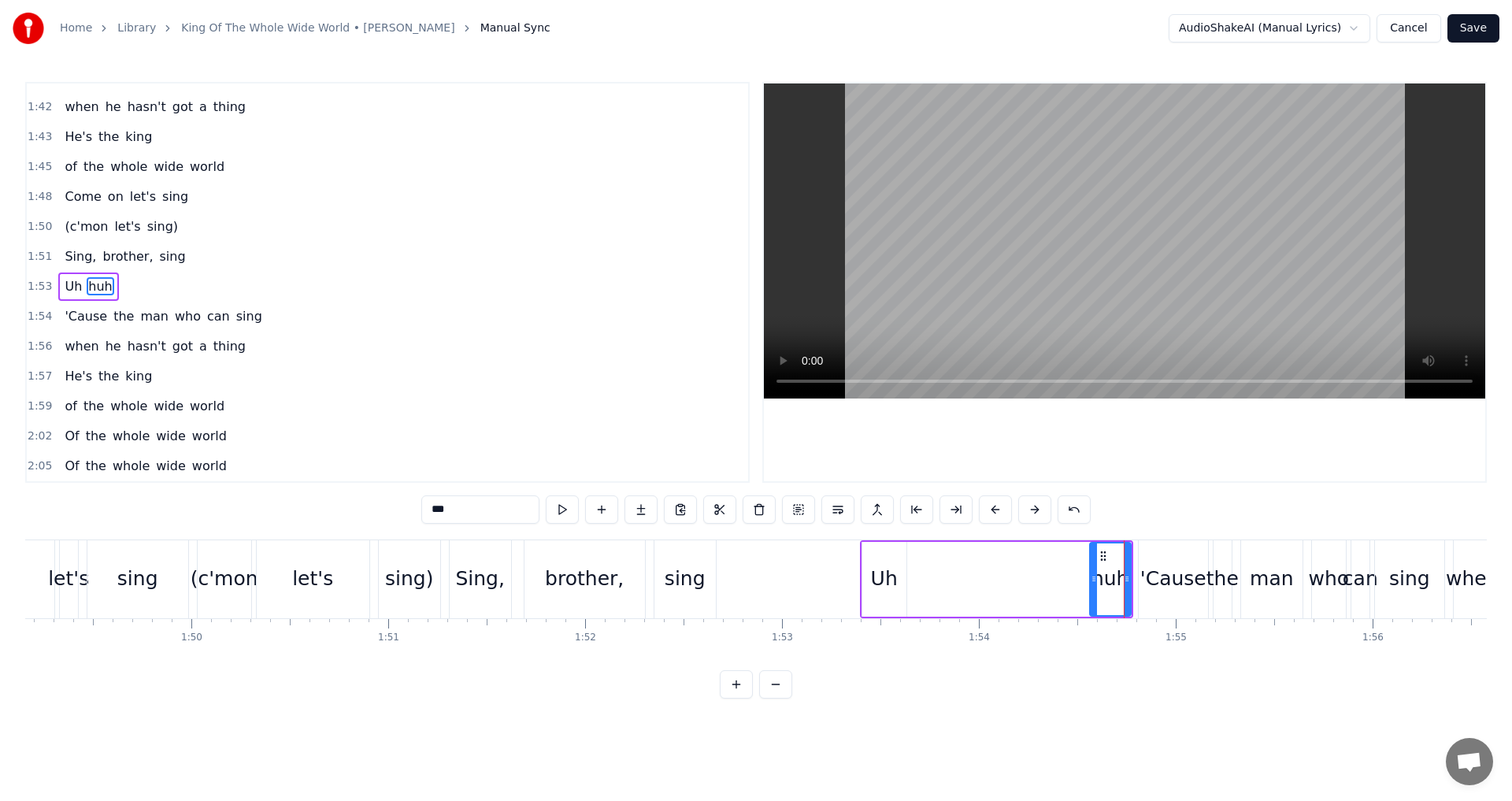
drag, startPoint x: 1116, startPoint y: 576, endPoint x: 1089, endPoint y: 576, distance: 27.0
click at [1090, 578] on icon at bounding box center [1093, 578] width 6 height 13
drag, startPoint x: 1097, startPoint y: 557, endPoint x: 932, endPoint y: 564, distance: 165.1
click at [932, 564] on div "huh" at bounding box center [942, 579] width 46 height 72
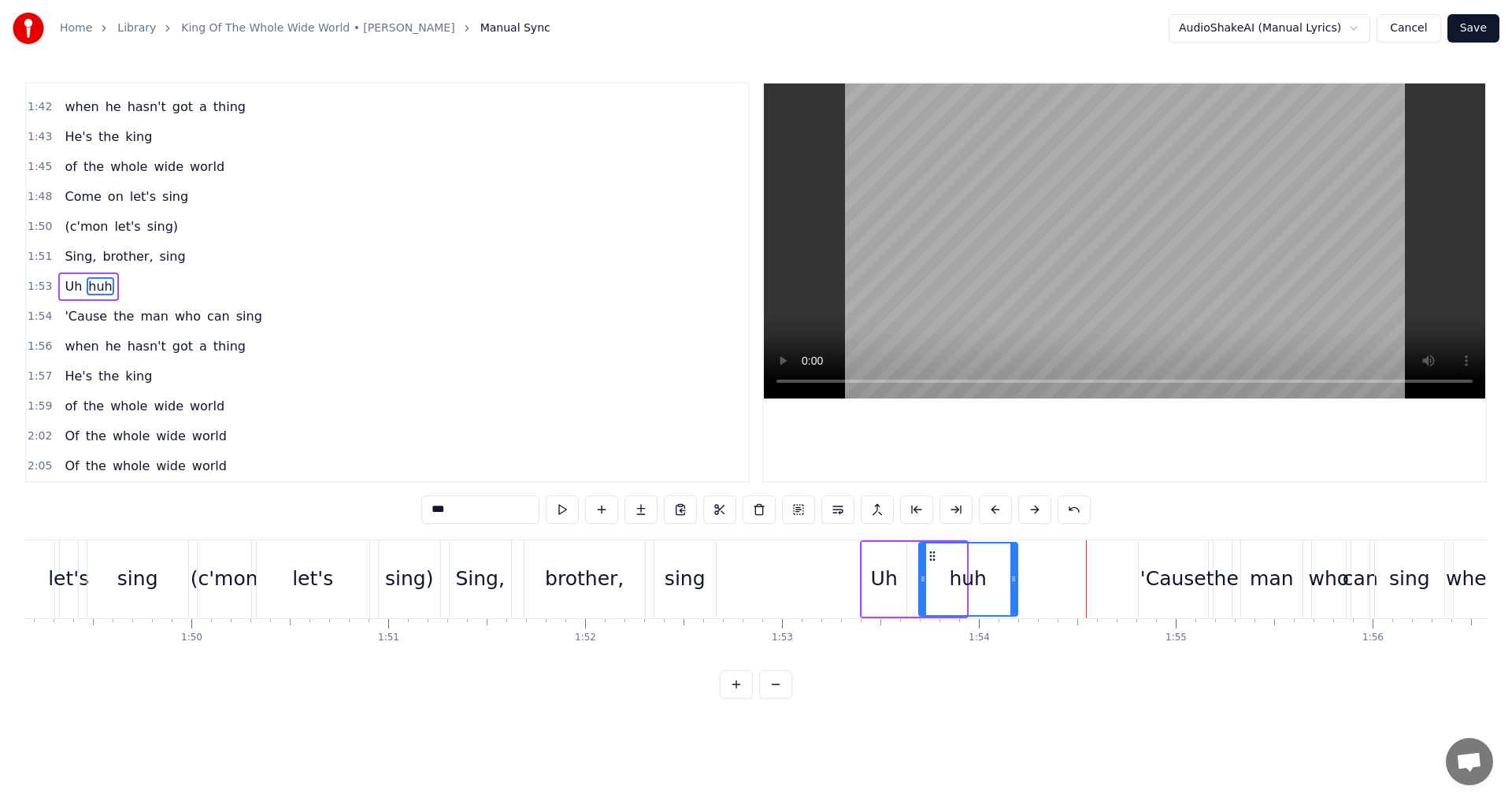
drag, startPoint x: 964, startPoint y: 577, endPoint x: 1015, endPoint y: 580, distance: 51.1
click at [1015, 580] on icon at bounding box center [1012, 578] width 6 height 13
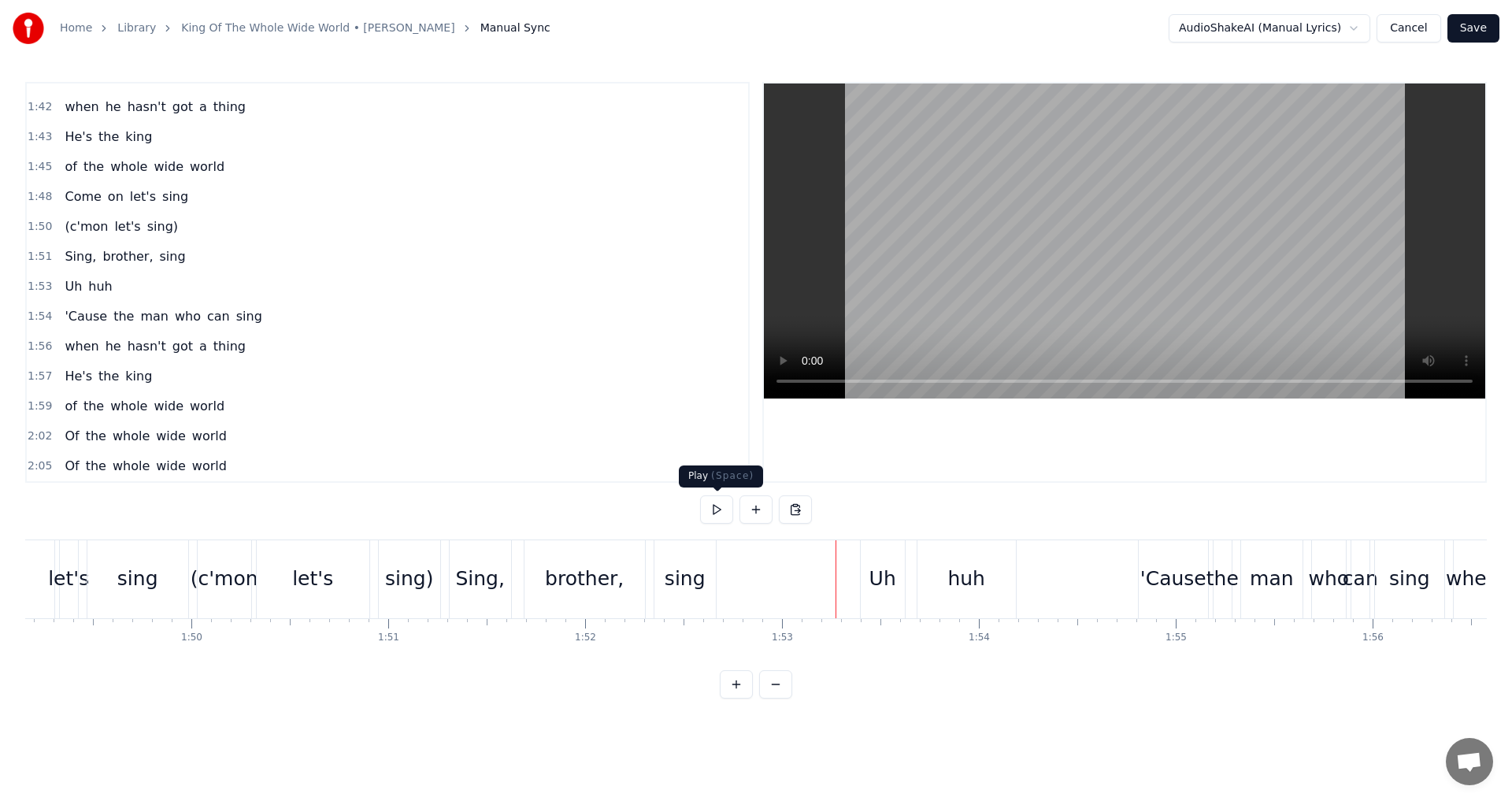
click at [715, 513] on button at bounding box center [716, 510] width 33 height 29
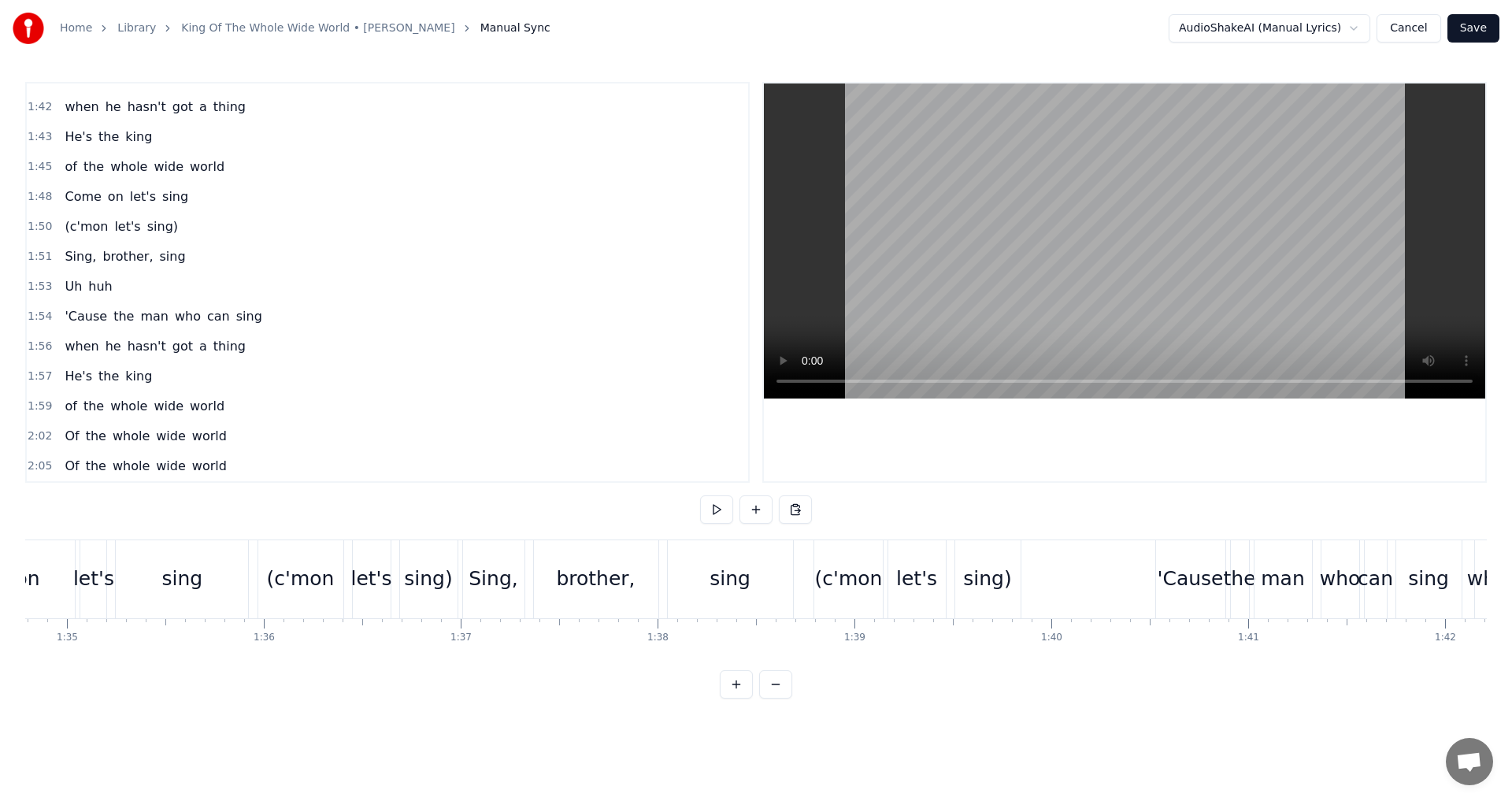
scroll to position [0, 18746]
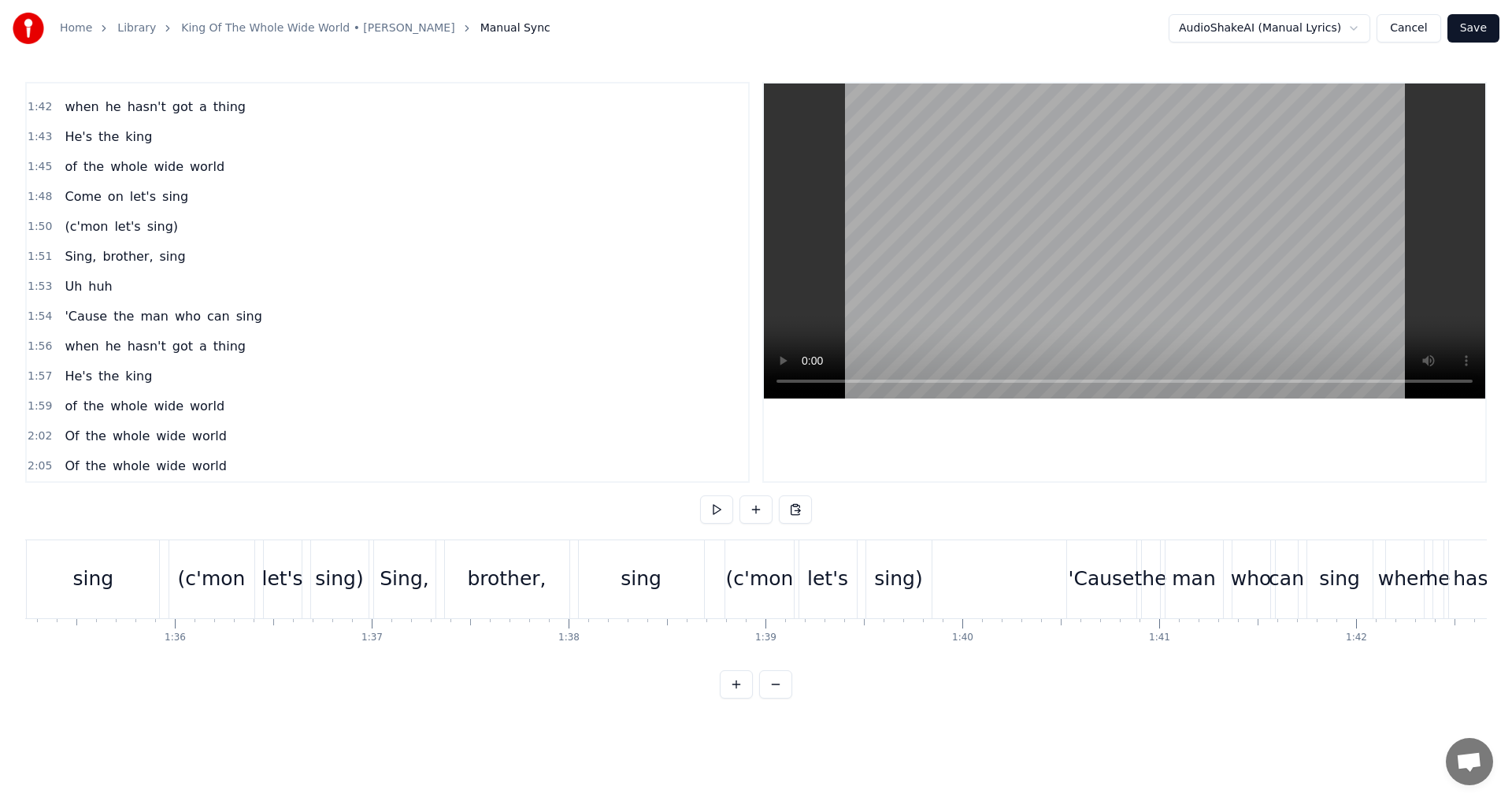
click at [761, 582] on div "(c'mon" at bounding box center [759, 578] width 68 height 30
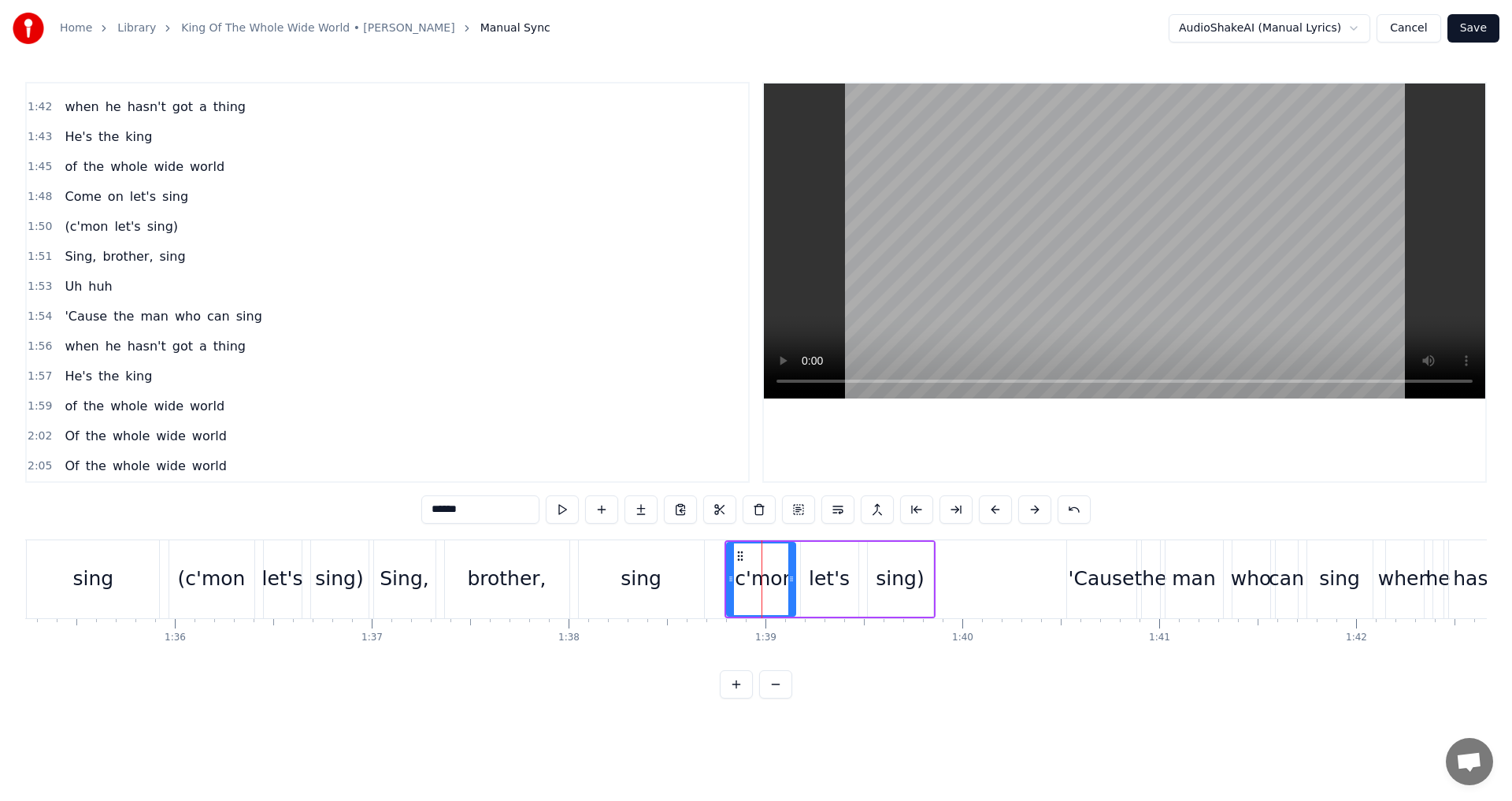
scroll to position [923, 0]
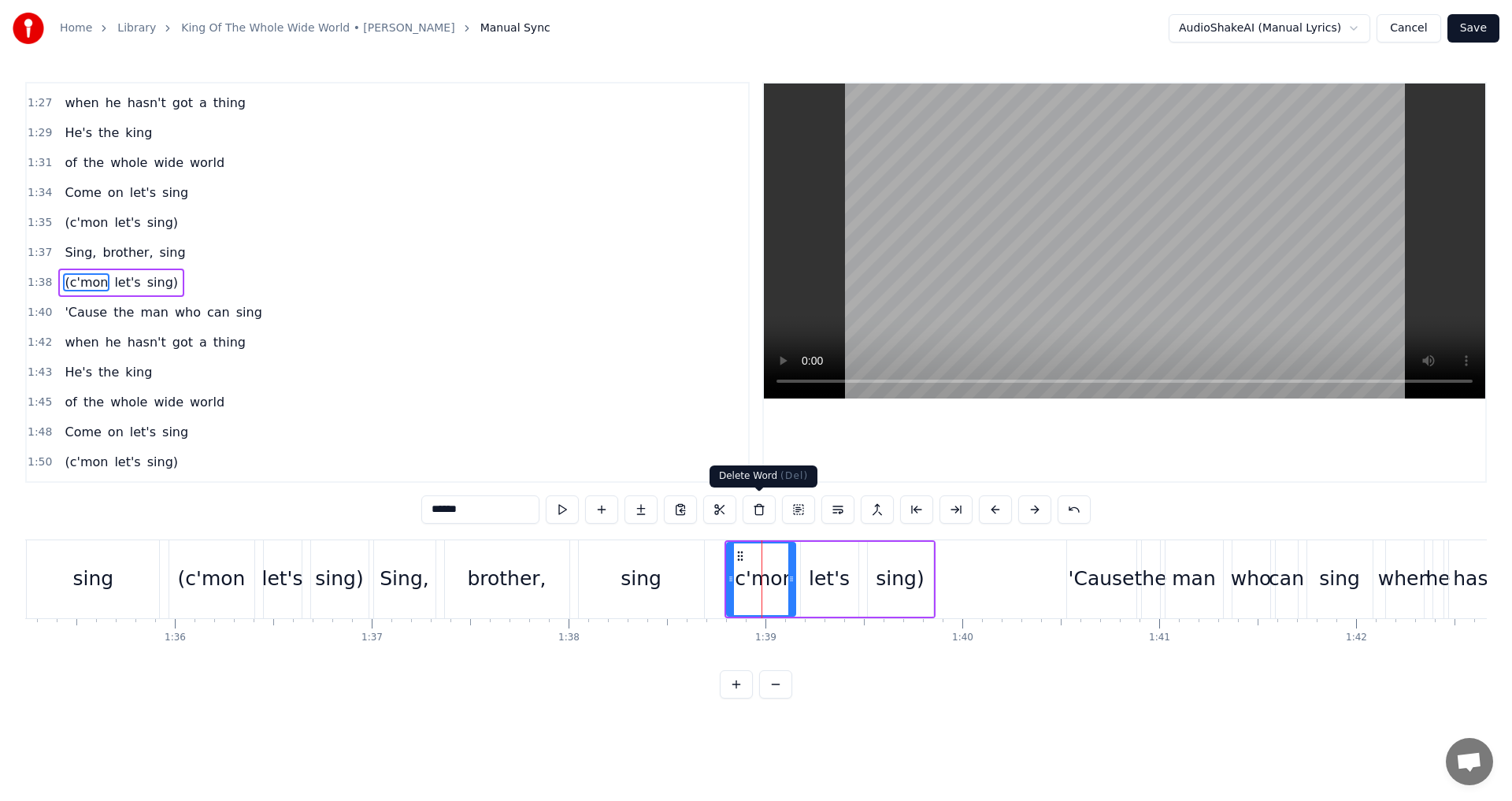
click at [765, 512] on button at bounding box center [759, 510] width 33 height 29
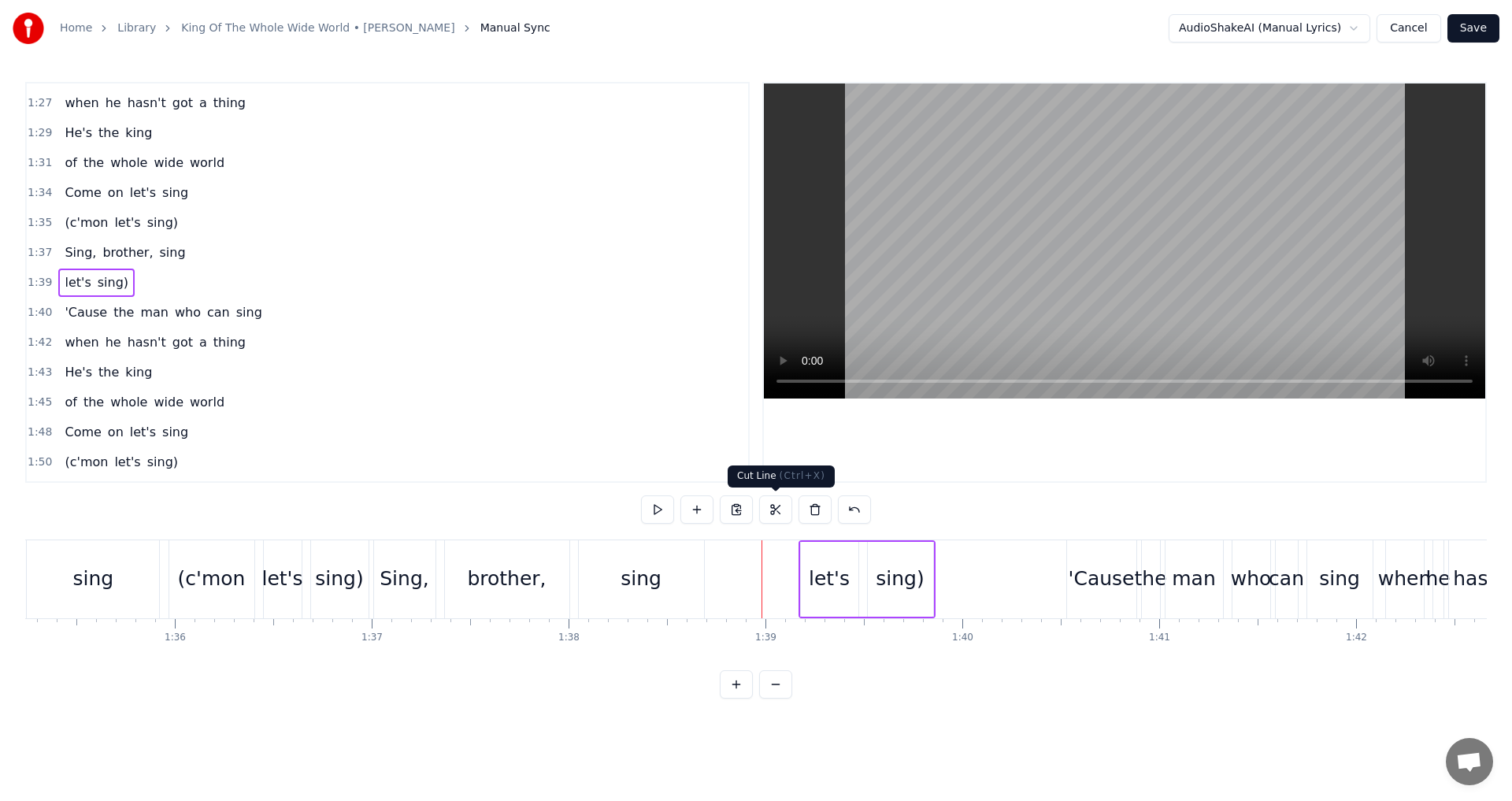
click at [820, 571] on div "let's" at bounding box center [829, 578] width 41 height 30
click at [764, 518] on button at bounding box center [759, 510] width 33 height 29
click at [886, 571] on div "sing)" at bounding box center [899, 578] width 48 height 30
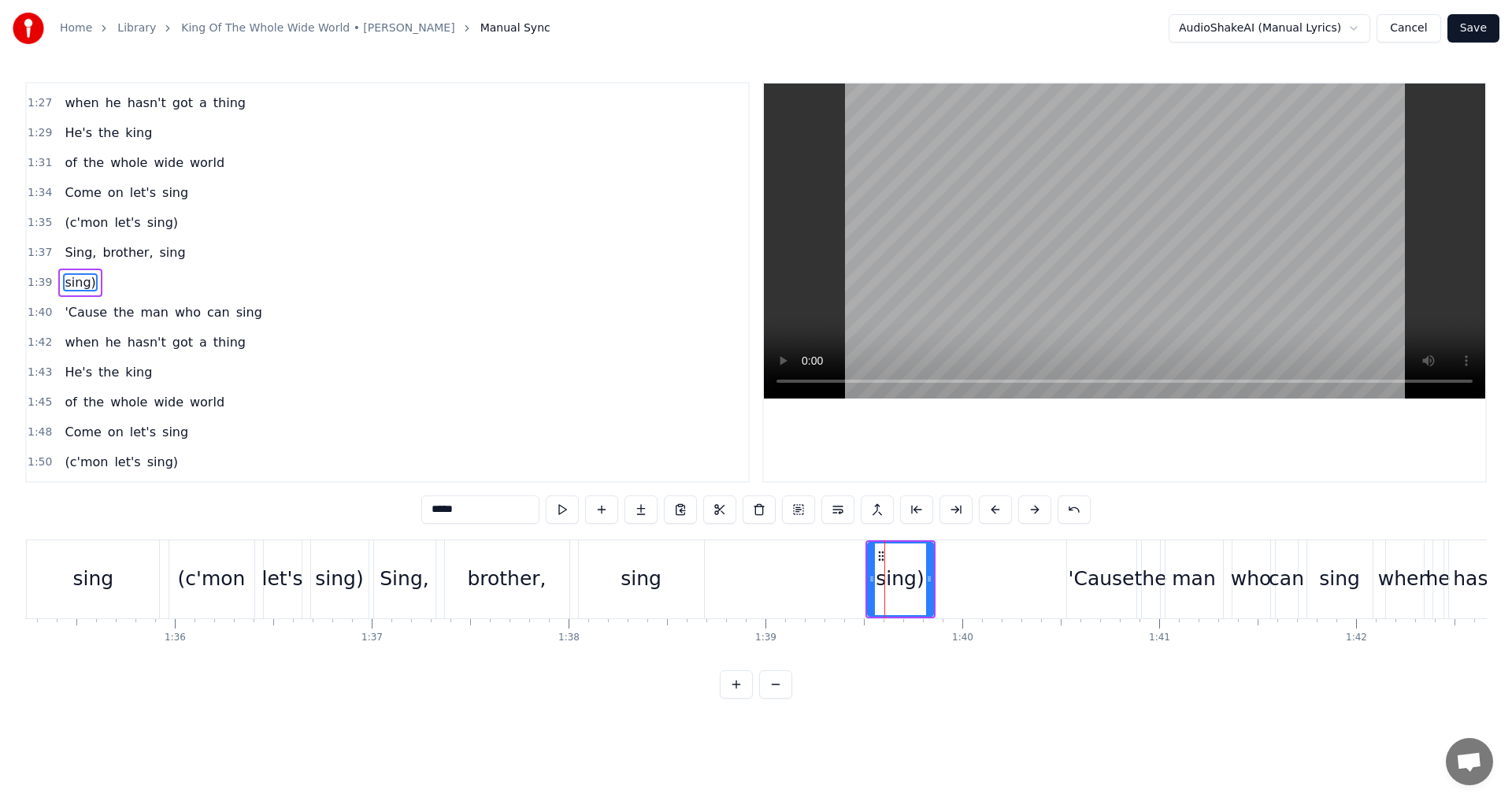
click at [756, 507] on button at bounding box center [759, 510] width 33 height 29
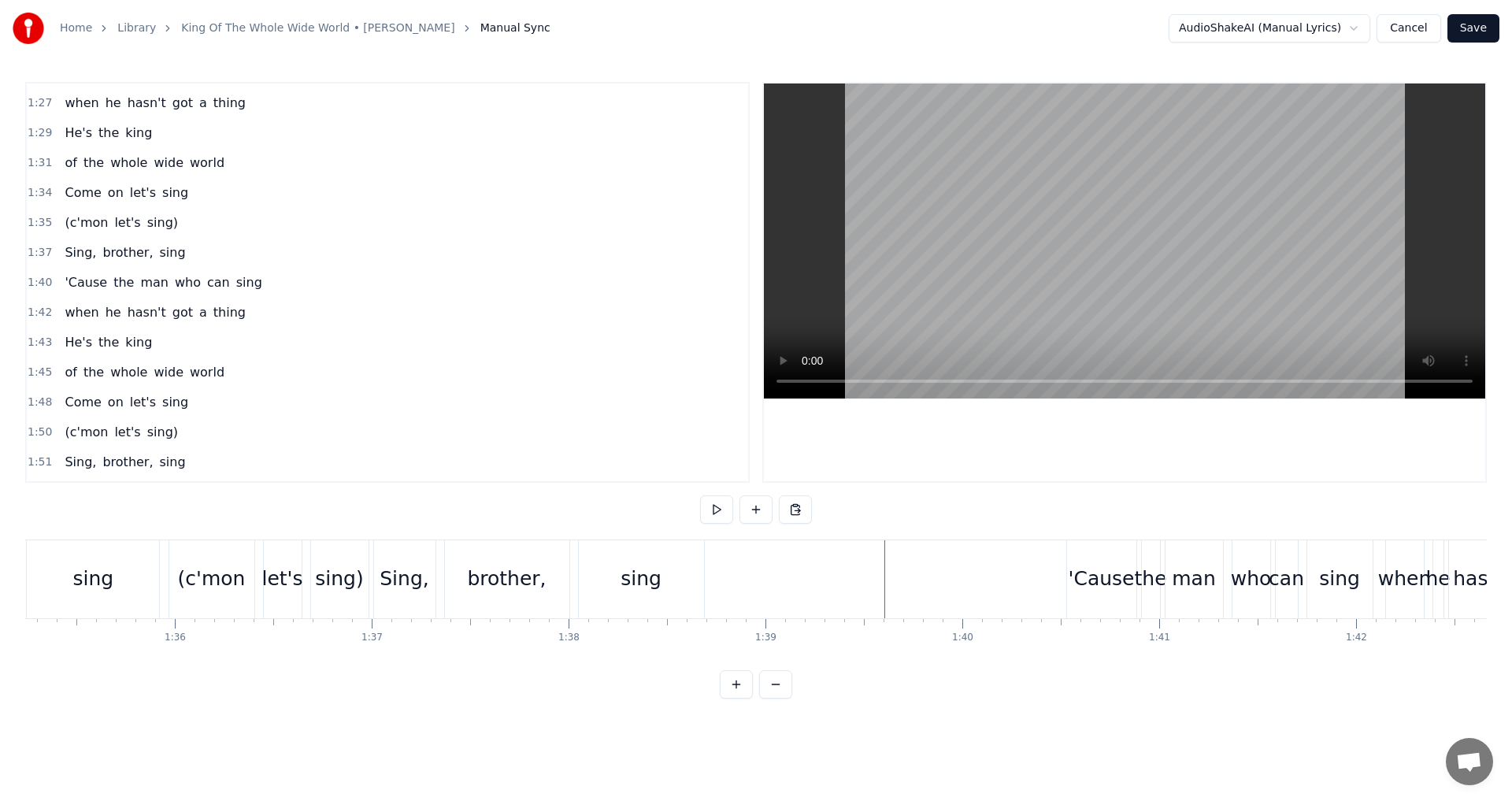
click at [758, 515] on button at bounding box center [755, 510] width 33 height 29
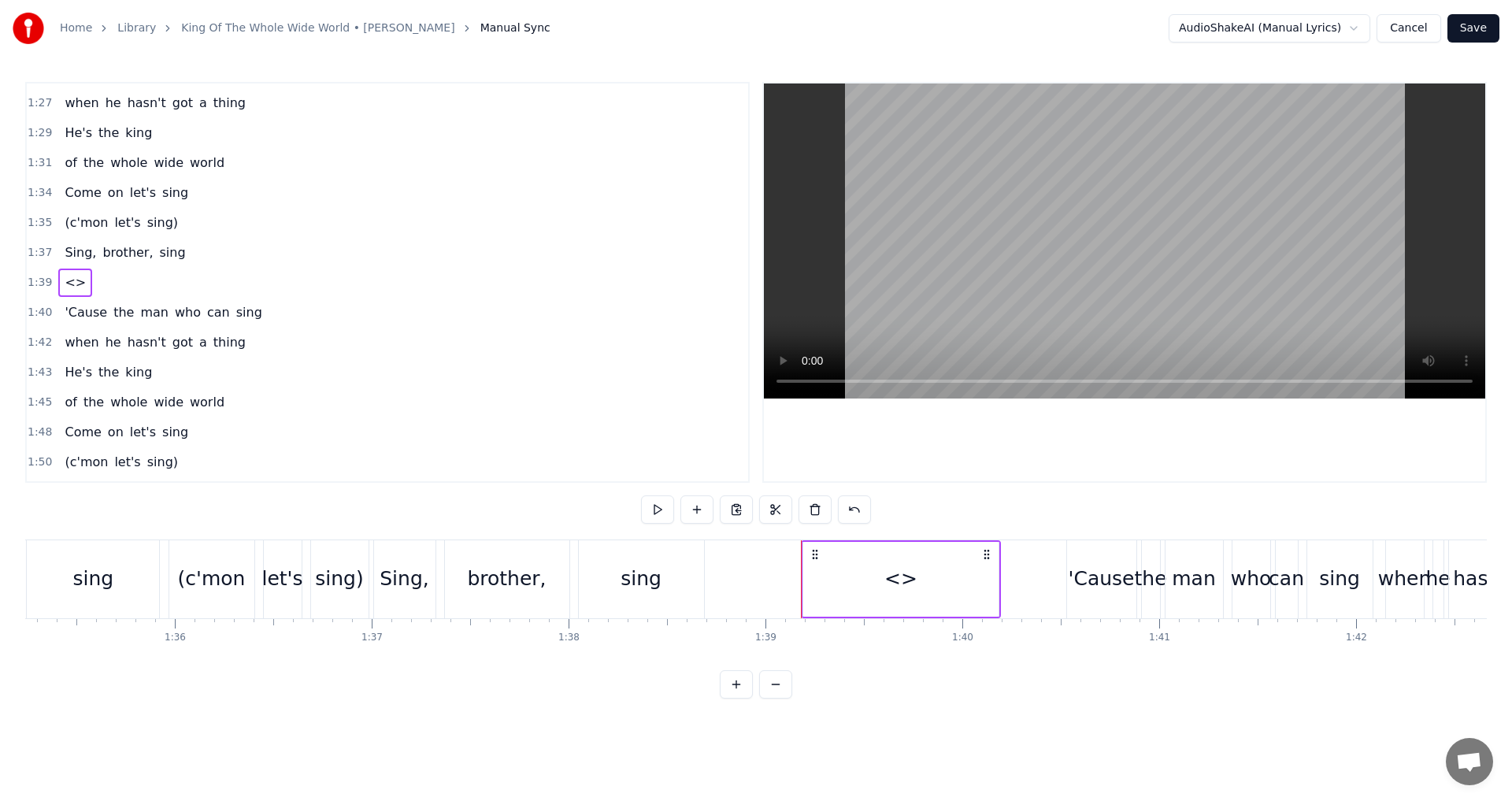
click at [884, 582] on div "<>" at bounding box center [900, 579] width 195 height 75
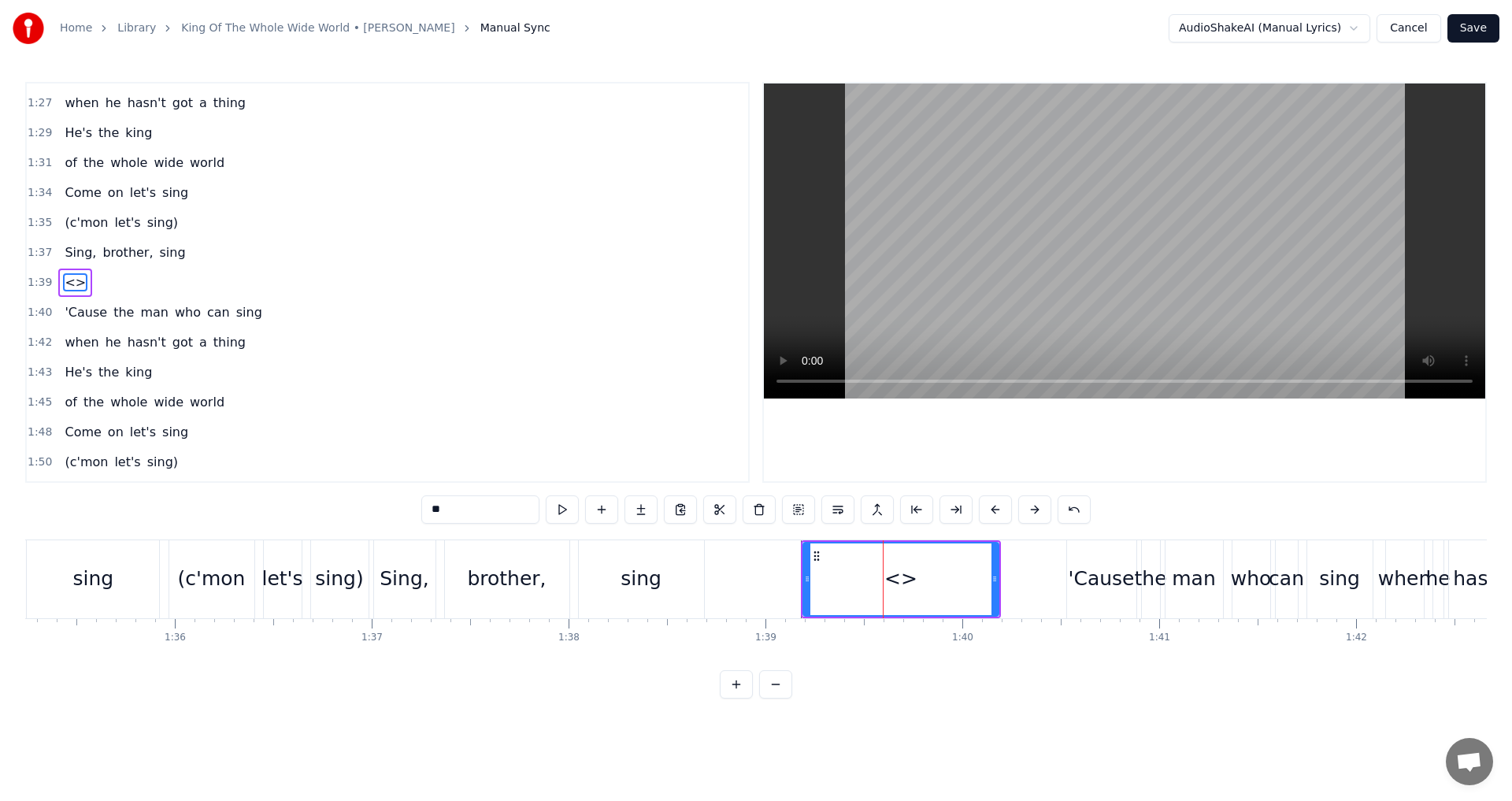
drag, startPoint x: 488, startPoint y: 511, endPoint x: 246, endPoint y: 501, distance: 242.2
click at [256, 501] on div "0:09 A poor man wants the oyster 0:12 A rich man wants the pearl 0:15 But the m…" at bounding box center [756, 390] width 1461 height 617
drag, startPoint x: 996, startPoint y: 582, endPoint x: 847, endPoint y: 581, distance: 149.0
click at [847, 581] on icon at bounding box center [845, 578] width 6 height 13
type input "**"
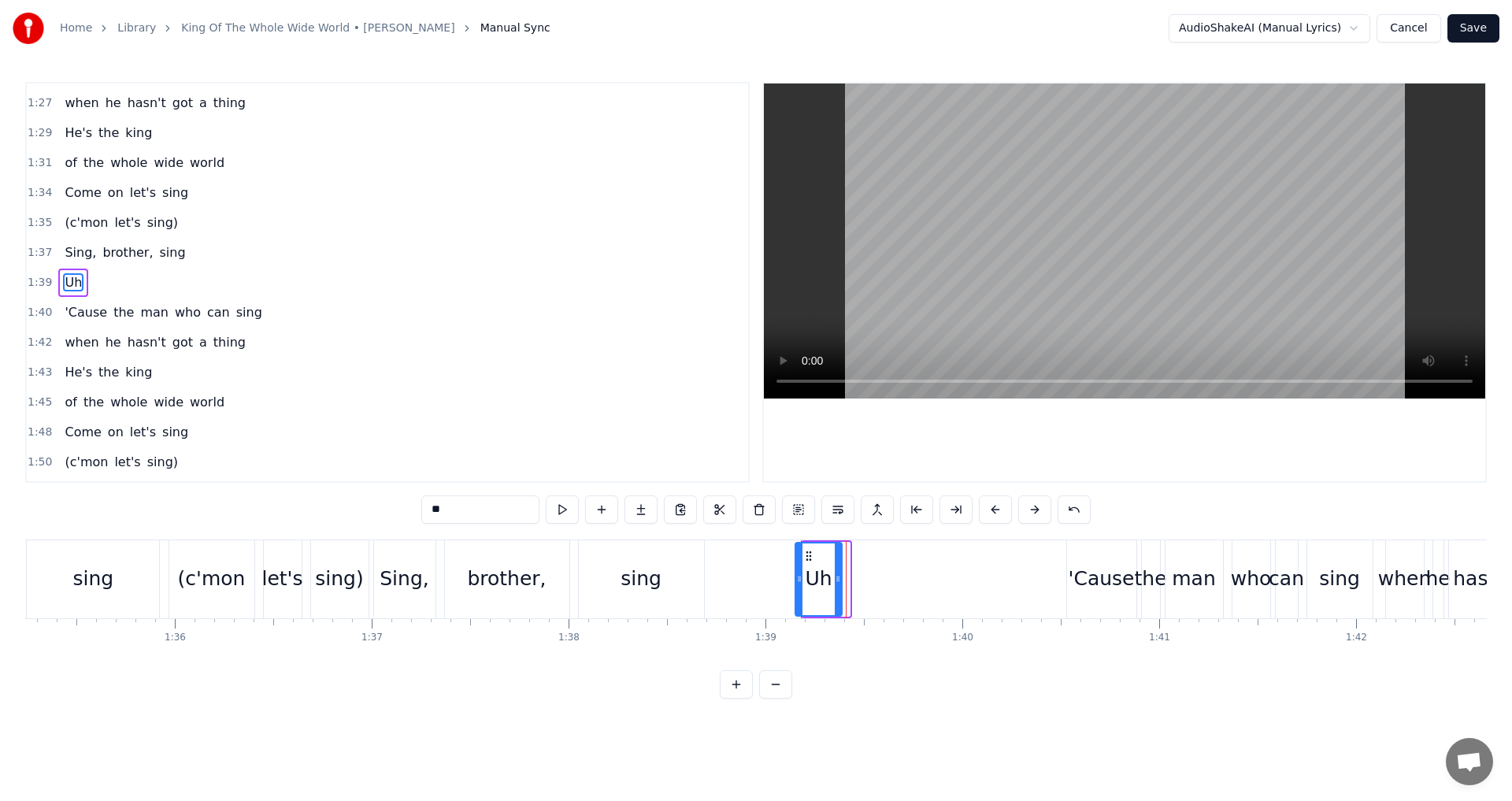
drag, startPoint x: 814, startPoint y: 552, endPoint x: 807, endPoint y: 553, distance: 7.1
click at [807, 553] on icon at bounding box center [808, 555] width 13 height 13
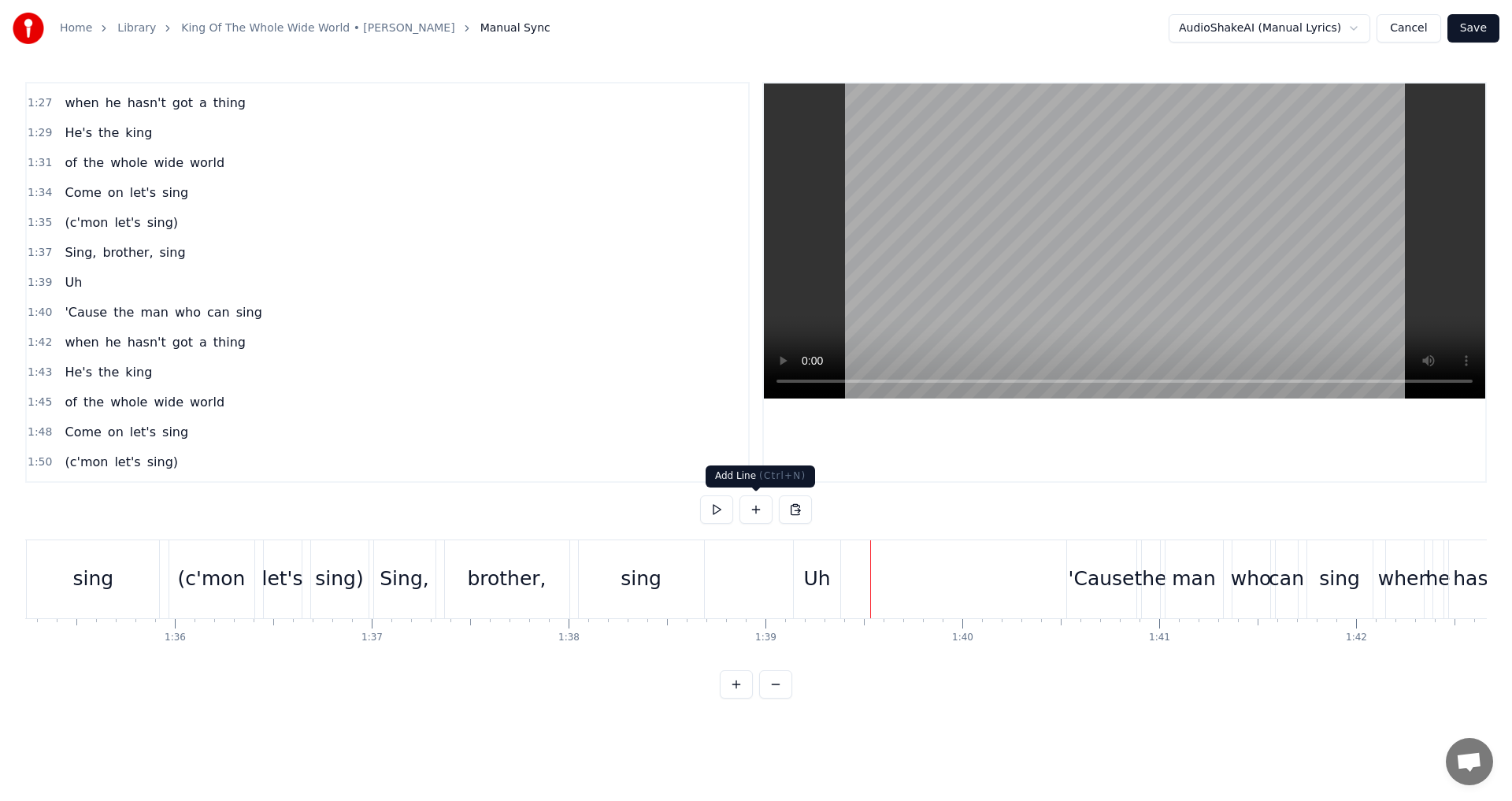
click at [757, 518] on button at bounding box center [755, 510] width 33 height 29
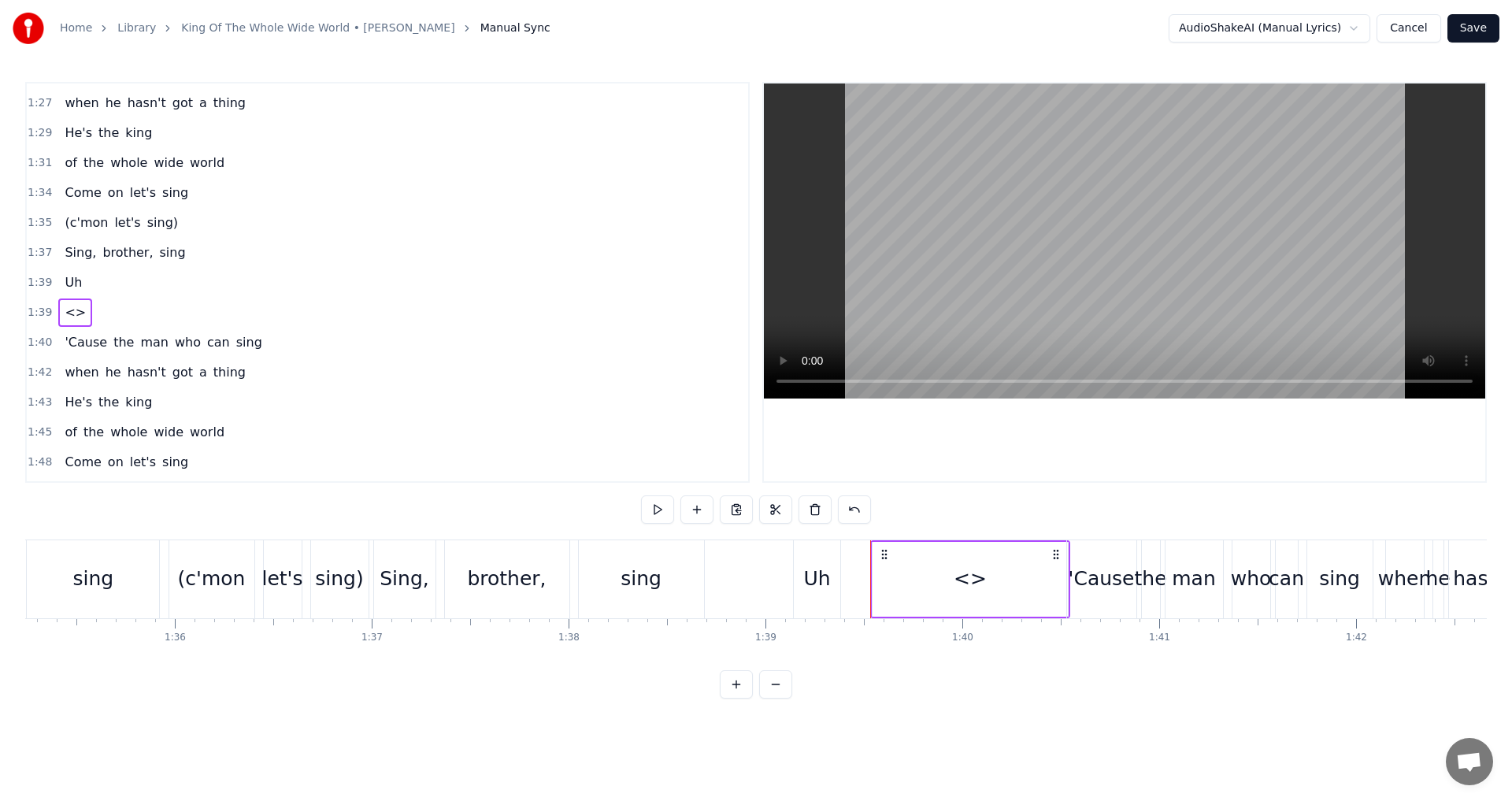
click at [971, 576] on div "<>" at bounding box center [969, 578] width 33 height 30
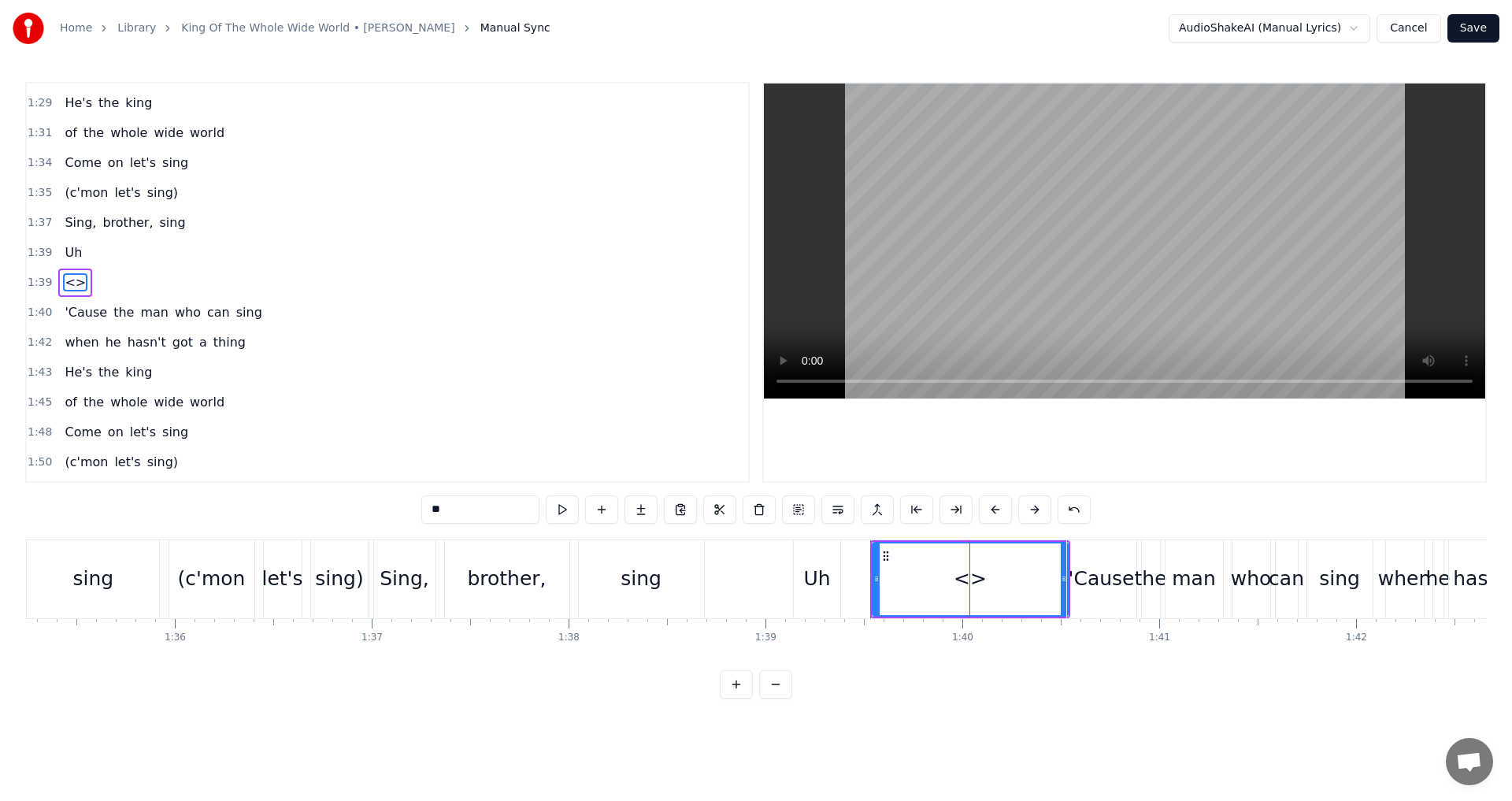
drag, startPoint x: 484, startPoint y: 506, endPoint x: 292, endPoint y: 506, distance: 192.0
click at [292, 506] on div "0:09 A poor man wants the oyster 0:12 A rich man wants the pearl 0:15 But the m…" at bounding box center [756, 390] width 1461 height 617
type input "***"
drag, startPoint x: 885, startPoint y: 554, endPoint x: 872, endPoint y: 551, distance: 13.3
click at [872, 551] on icon at bounding box center [872, 555] width 13 height 13
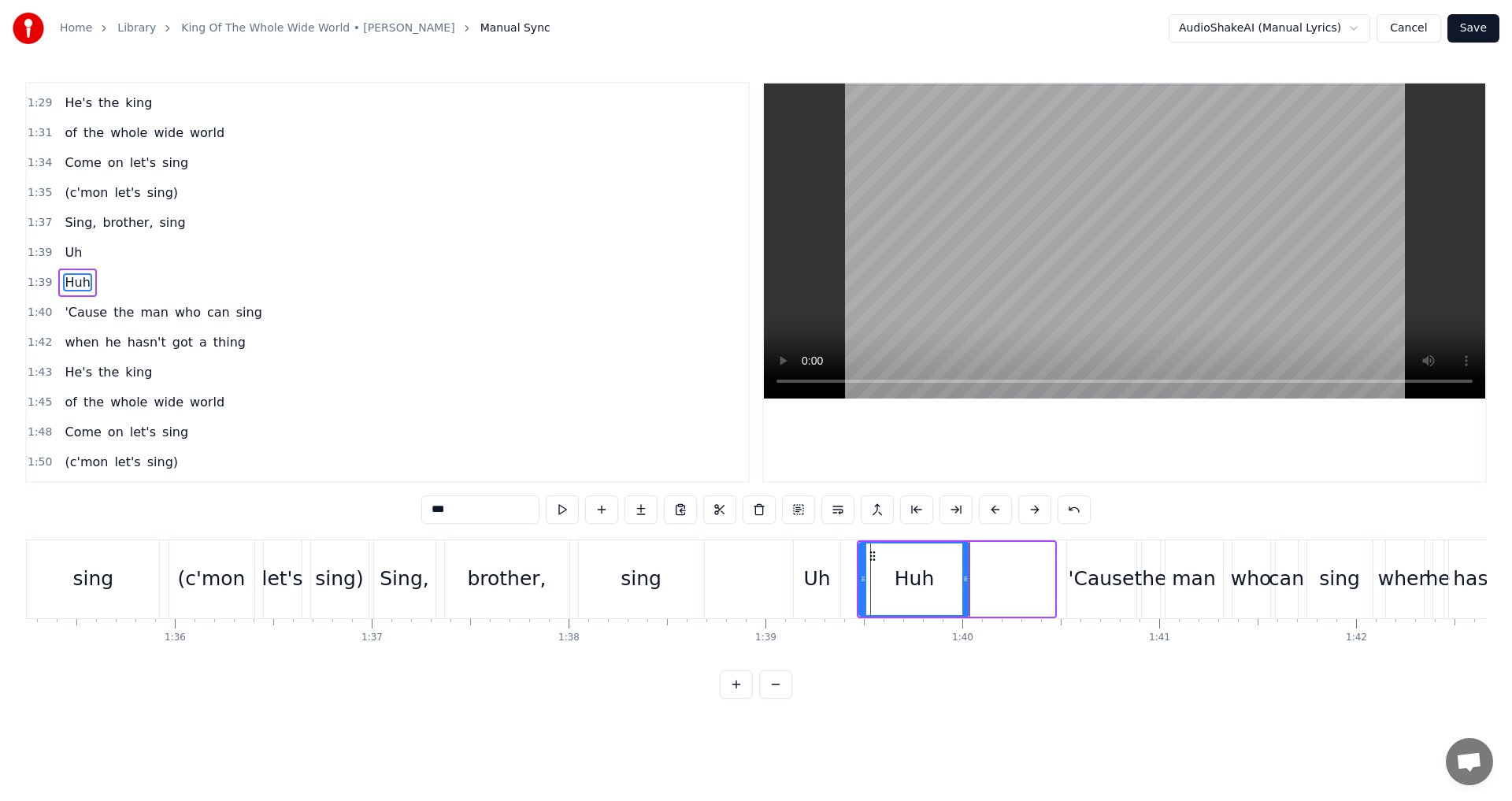
drag, startPoint x: 1050, startPoint y: 582, endPoint x: 965, endPoint y: 585, distance: 85.1
click at [965, 585] on div at bounding box center [964, 579] width 6 height 72
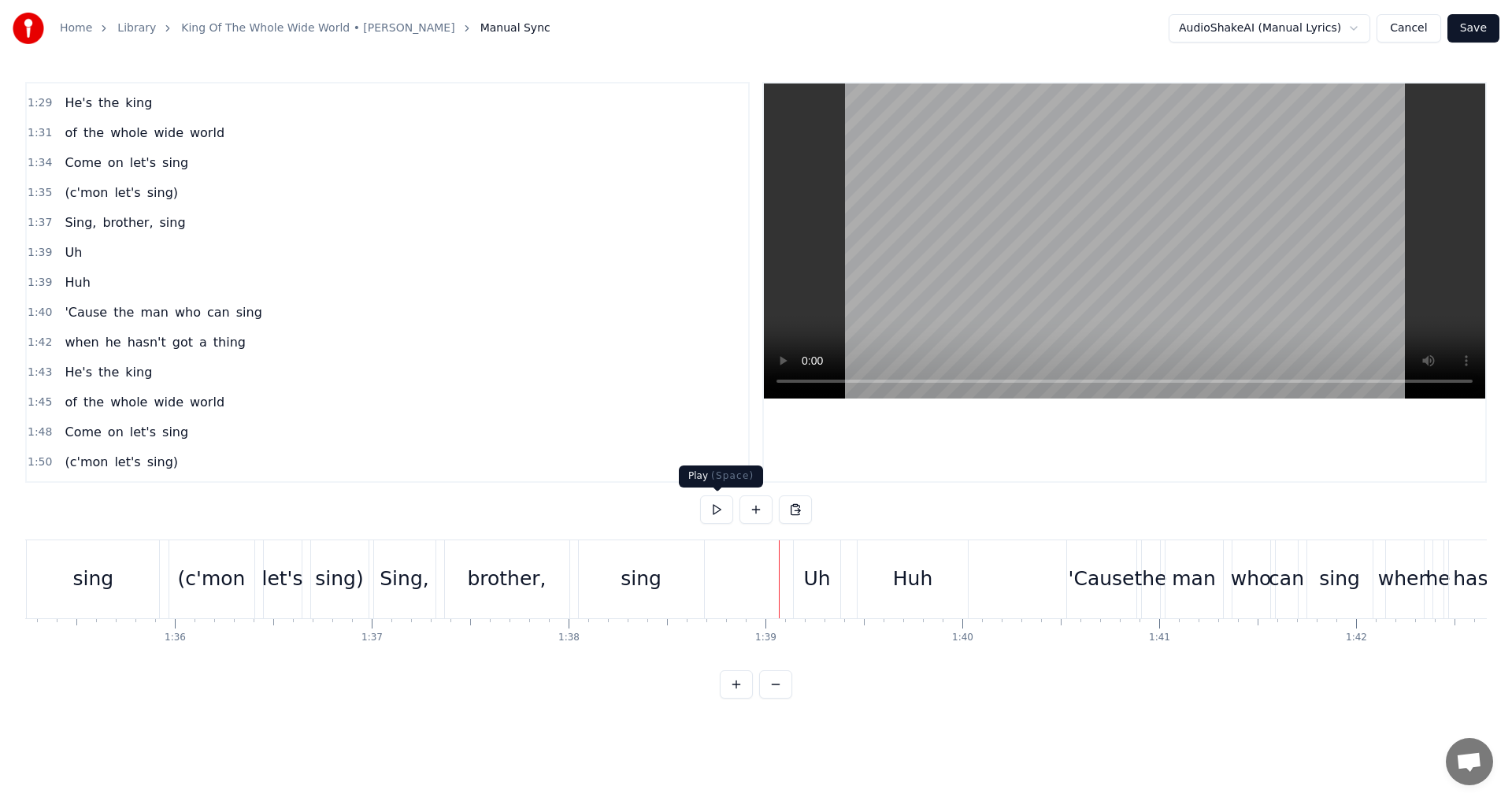
click at [723, 517] on button at bounding box center [716, 510] width 33 height 29
click at [716, 520] on button at bounding box center [716, 510] width 33 height 29
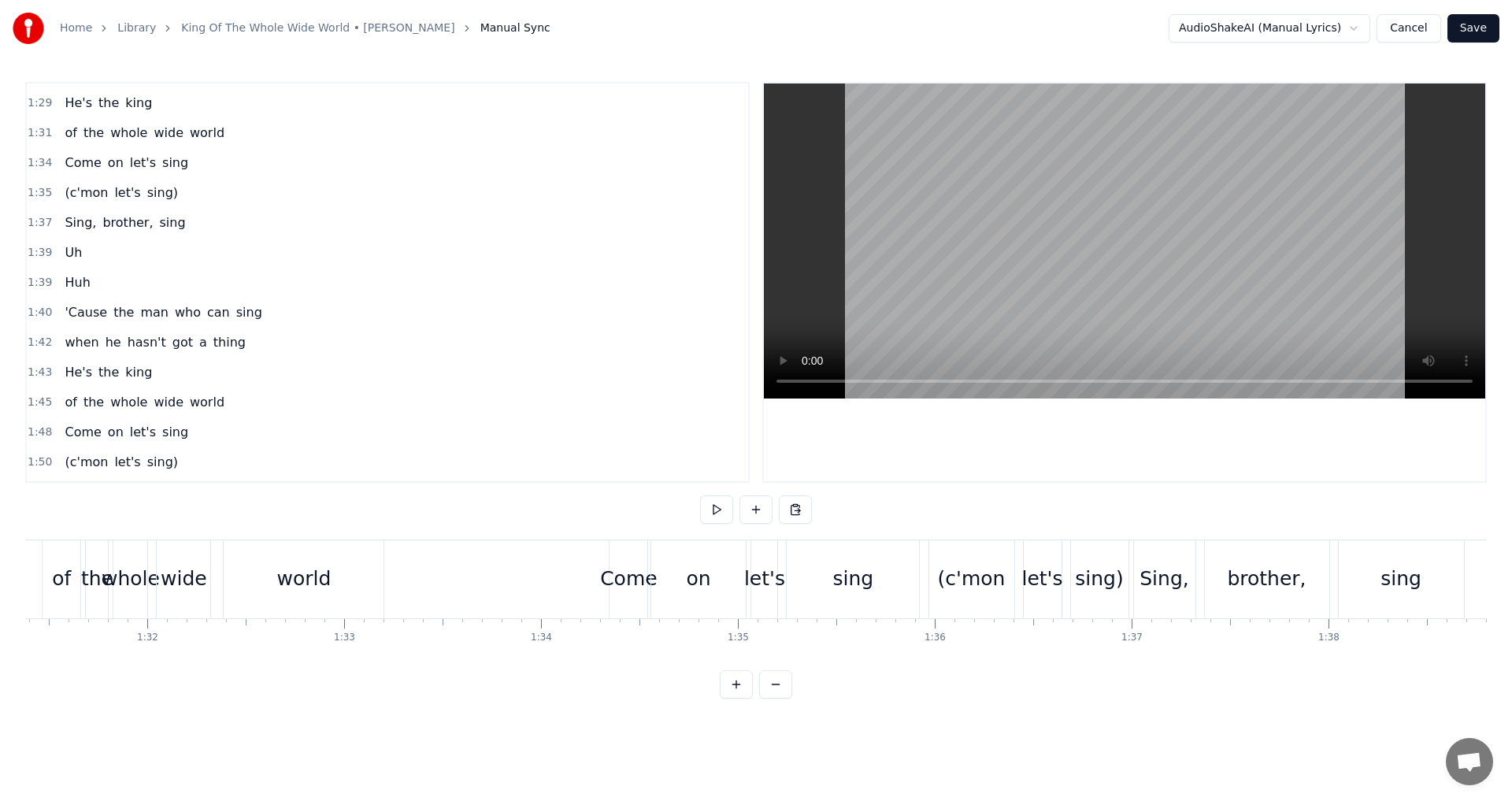
scroll to position [0, 17898]
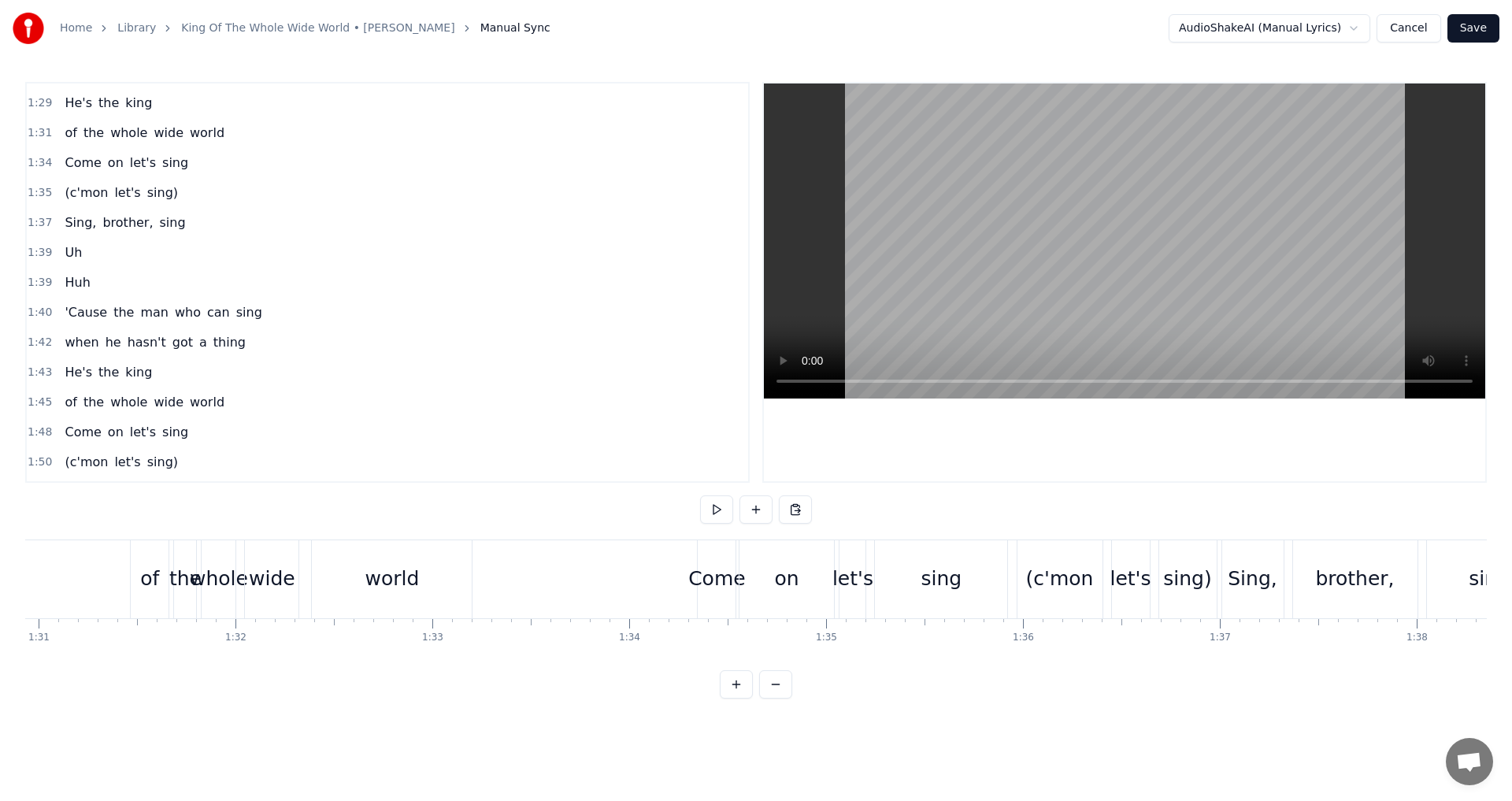
click at [70, 277] on span "Huh" at bounding box center [78, 282] width 29 height 18
click at [73, 257] on span "Uh" at bounding box center [73, 252] width 20 height 18
type input "**"
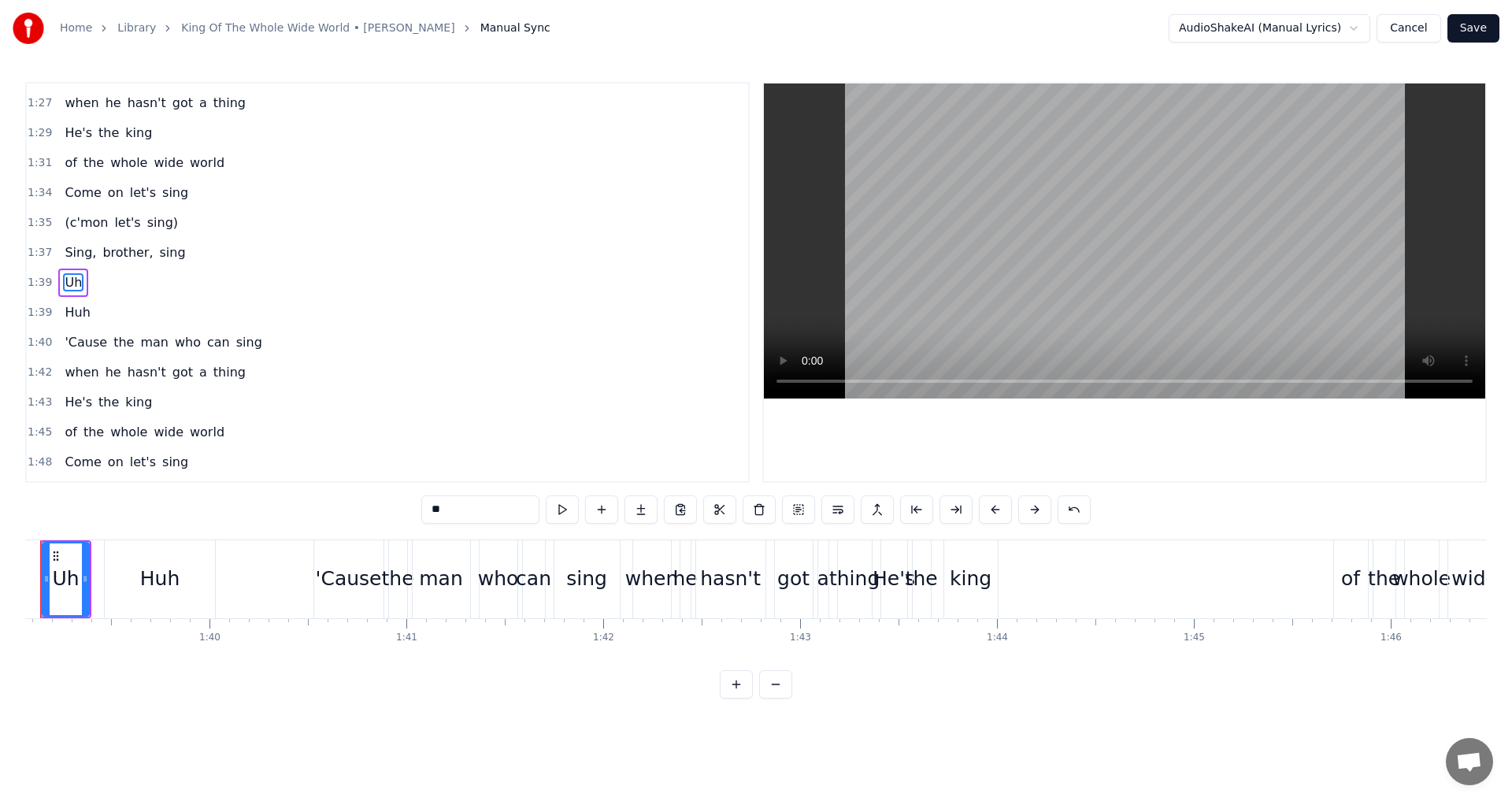
scroll to position [0, 19436]
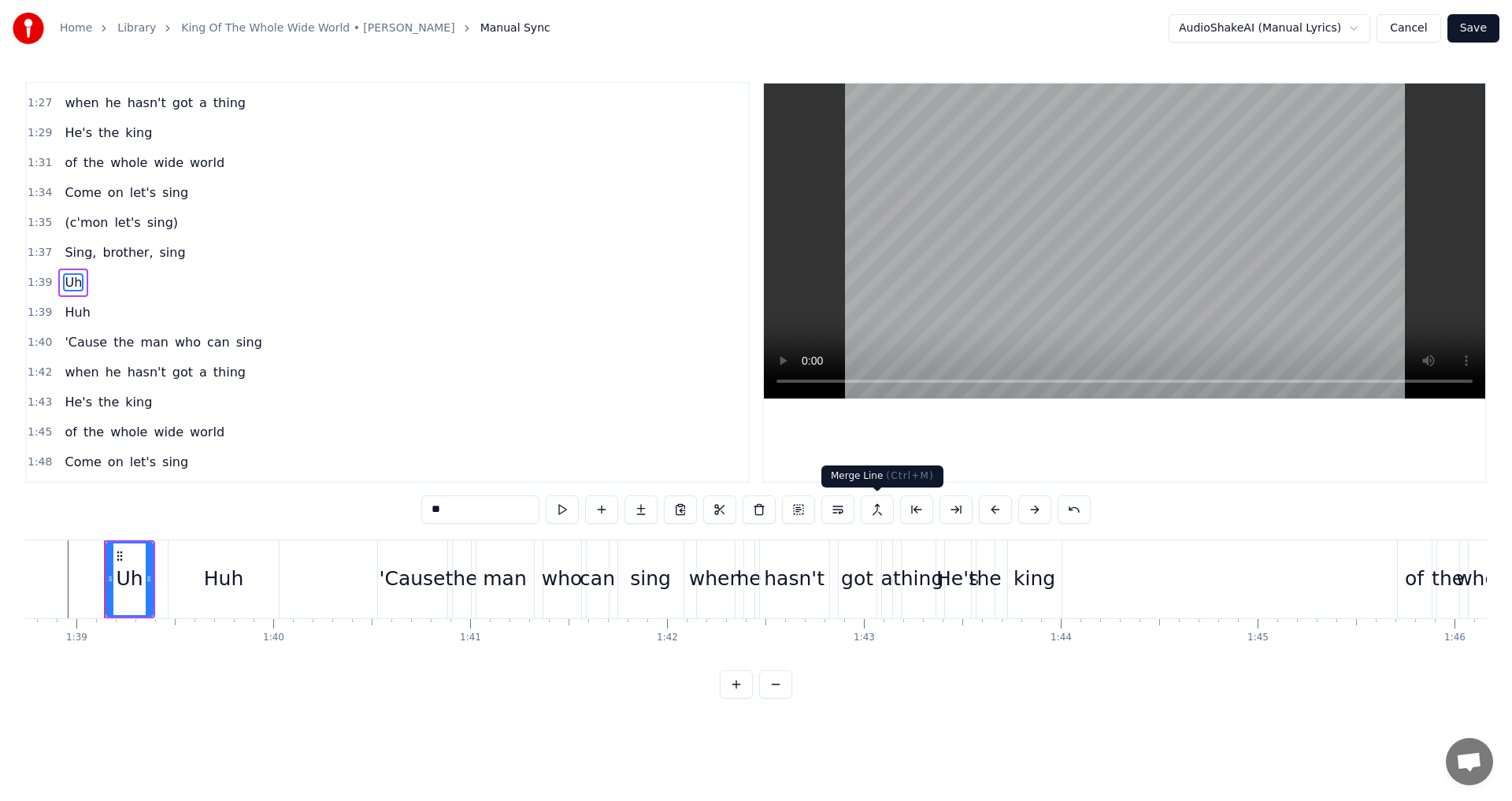
click at [878, 511] on button at bounding box center [877, 510] width 33 height 29
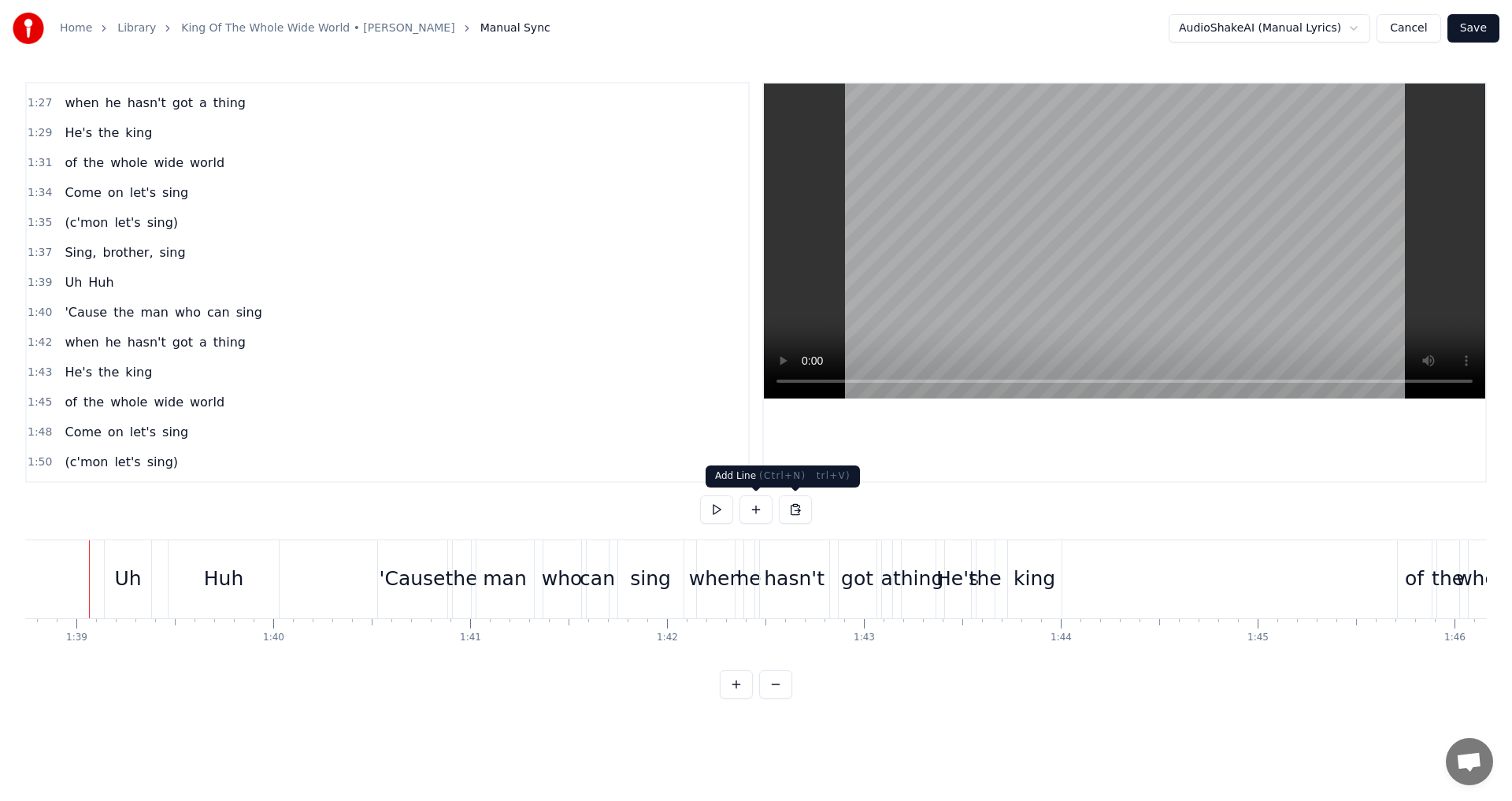
scroll to position [0, 19421]
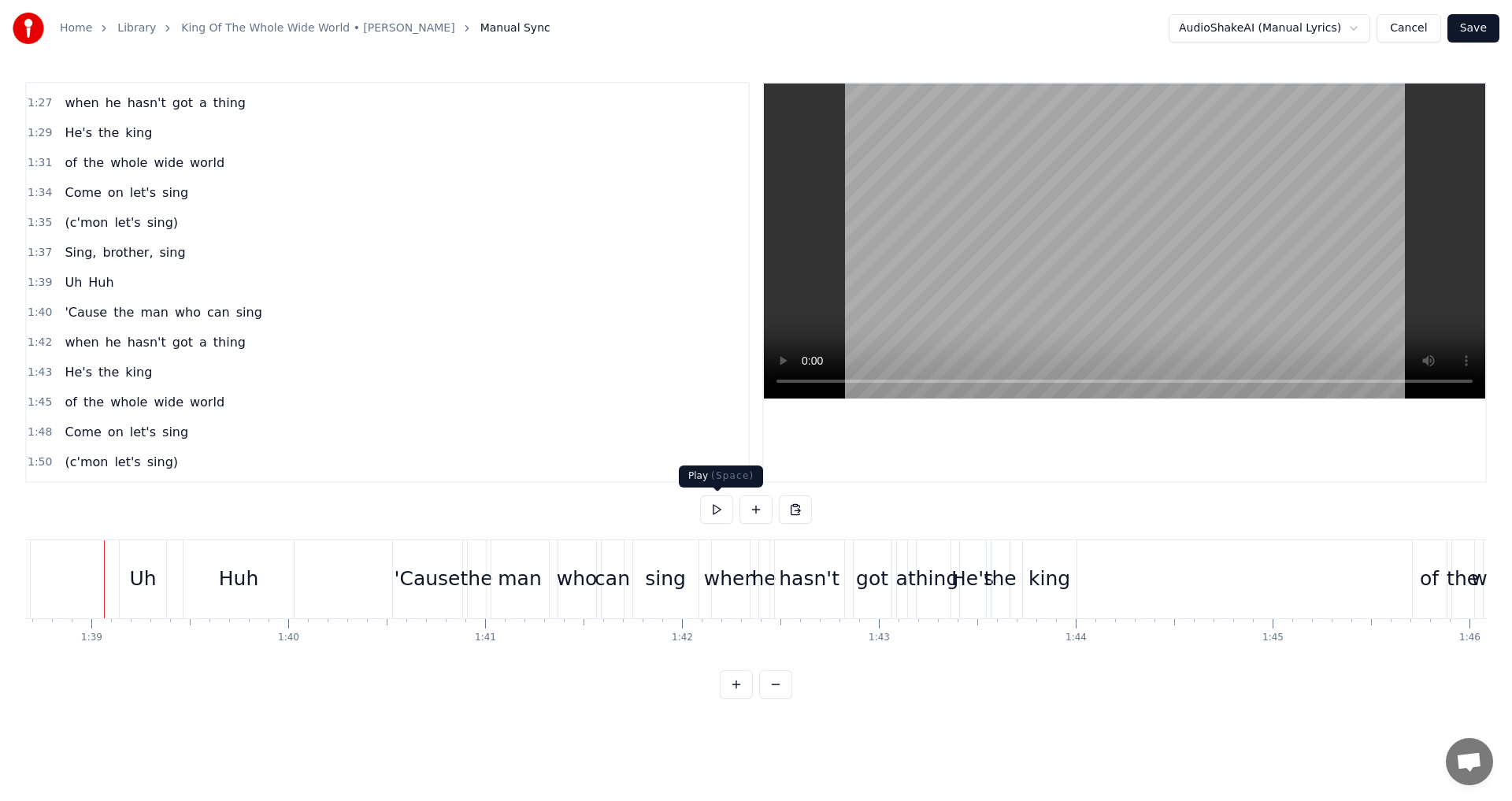
click at [719, 512] on button at bounding box center [716, 510] width 33 height 29
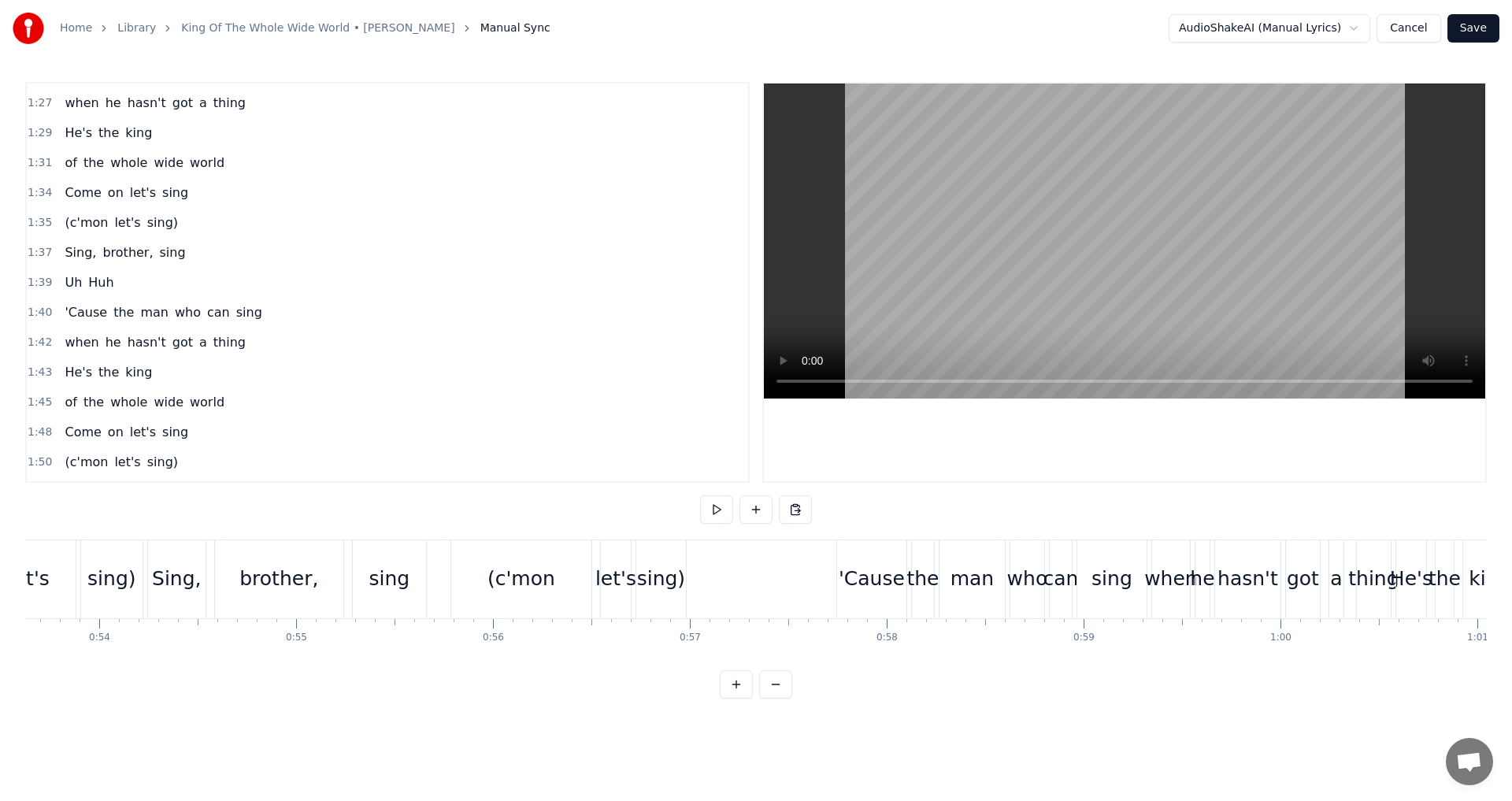
scroll to position [0, 10415]
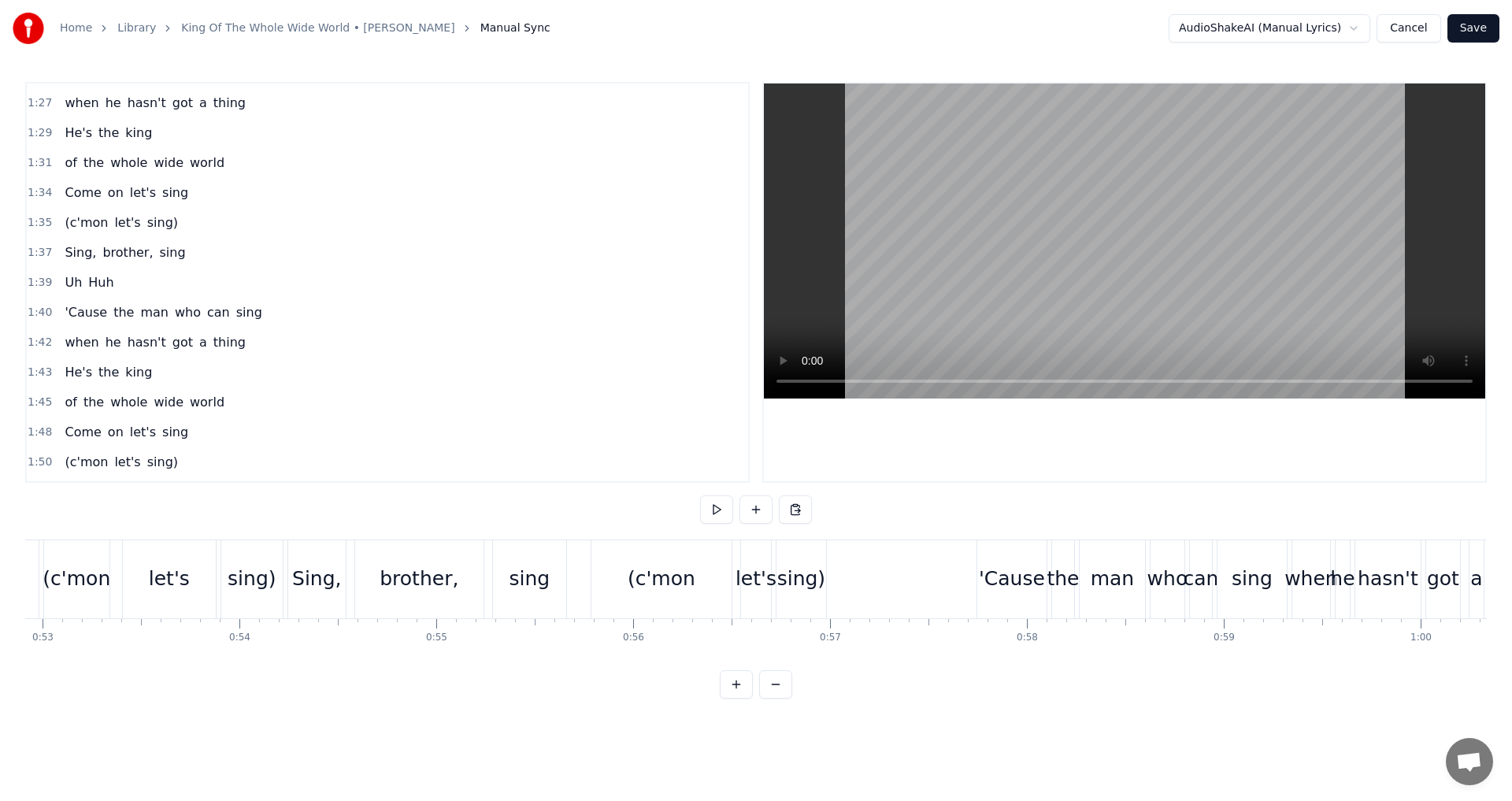
click at [712, 575] on div "(c'mon" at bounding box center [662, 579] width 140 height 78
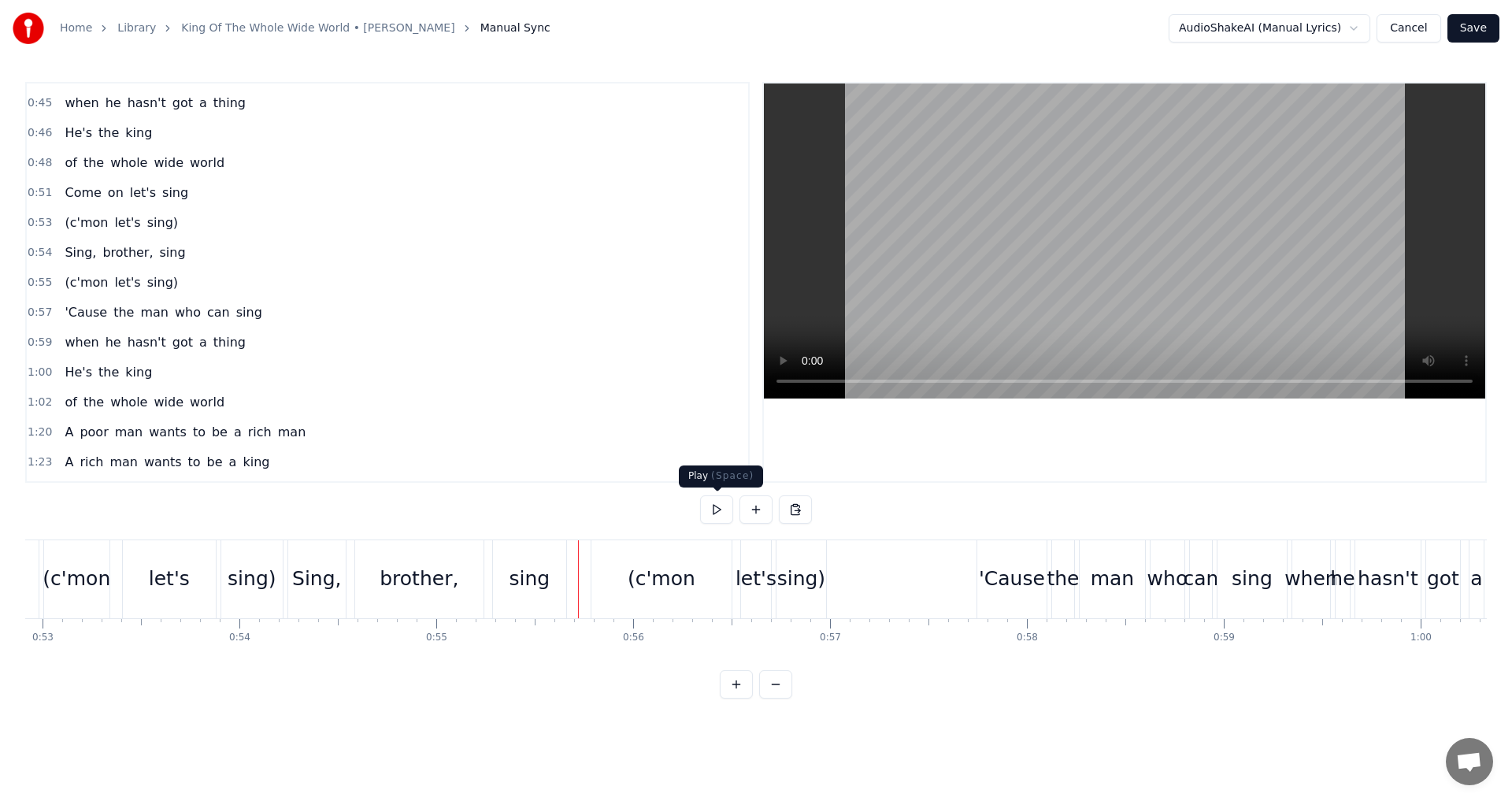
click at [708, 515] on button at bounding box center [716, 510] width 33 height 29
click at [710, 515] on button at bounding box center [716, 510] width 33 height 29
click at [716, 577] on div "(c'mon" at bounding box center [662, 579] width 140 height 78
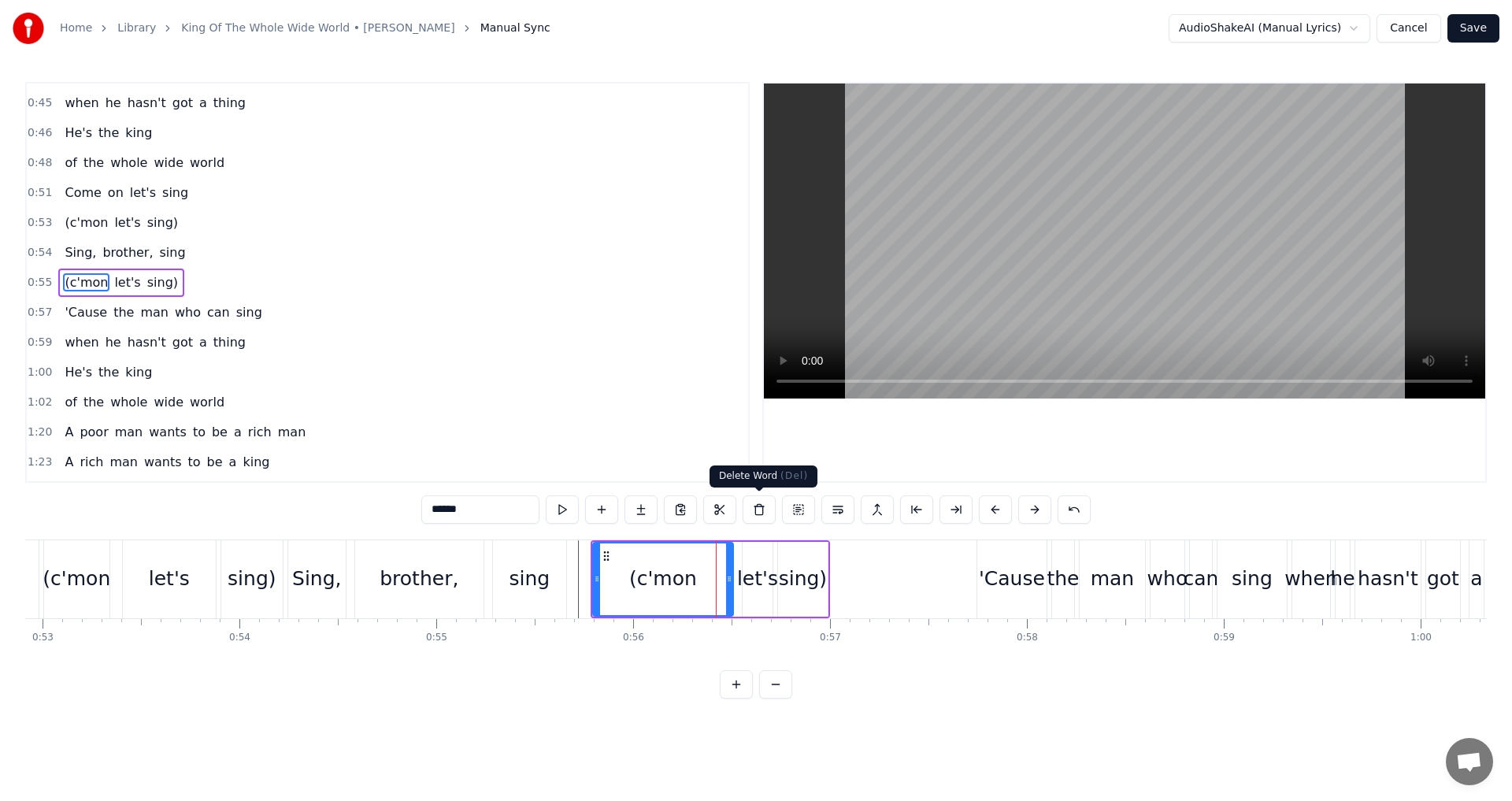
click at [767, 511] on button at bounding box center [759, 510] width 33 height 29
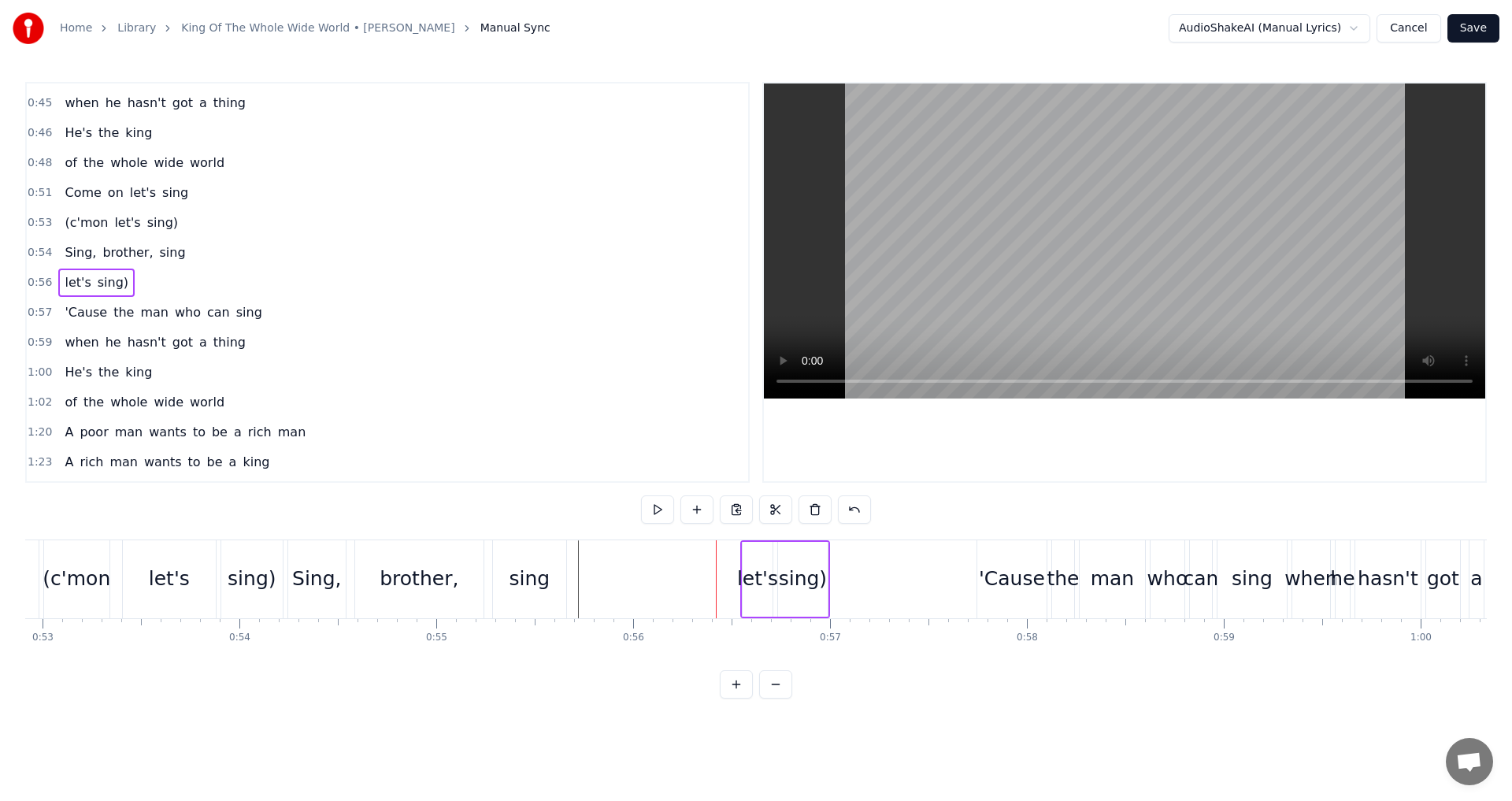
click at [755, 575] on div "let's" at bounding box center [757, 578] width 41 height 30
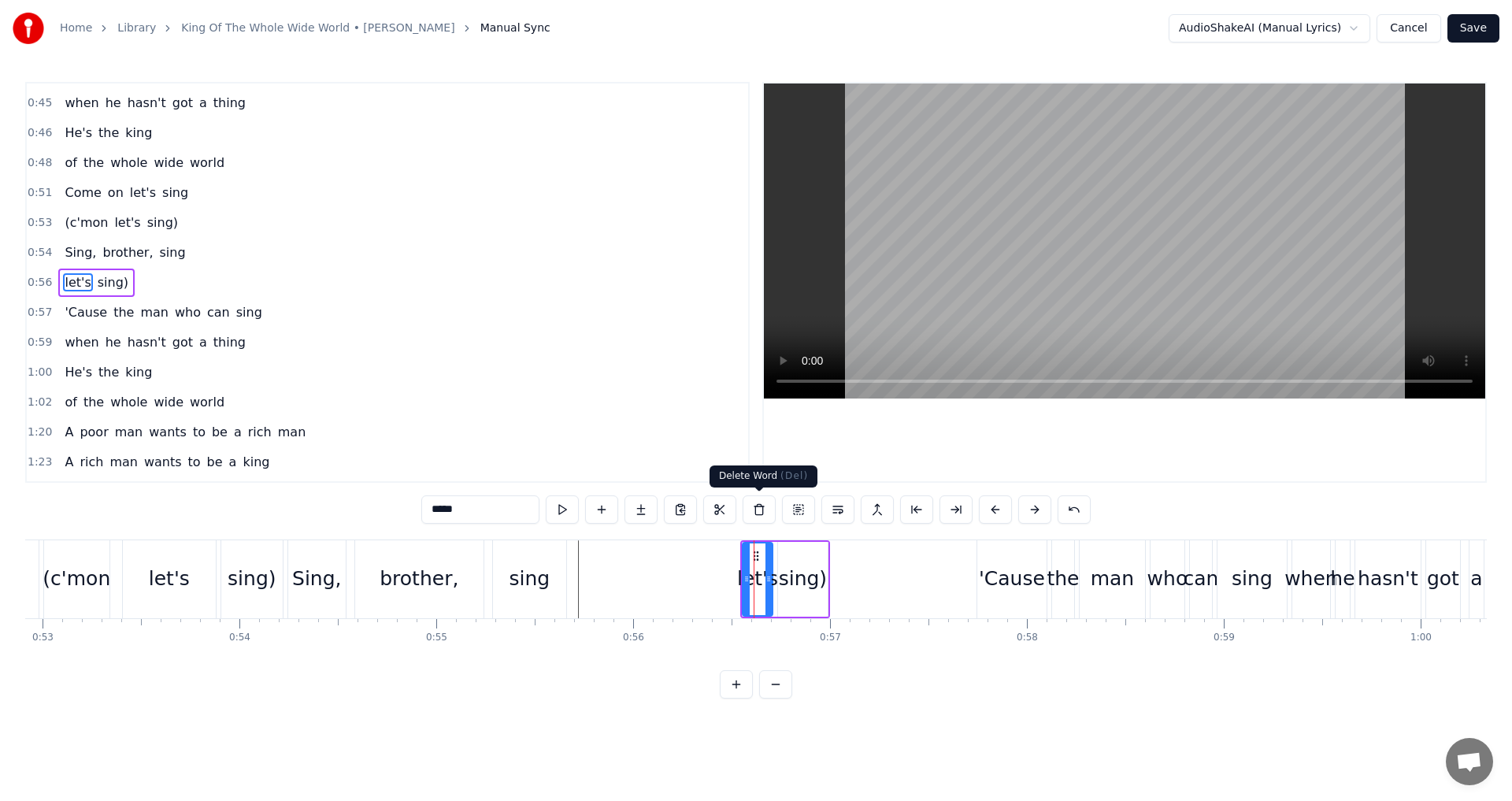
click at [760, 511] on button at bounding box center [759, 510] width 33 height 29
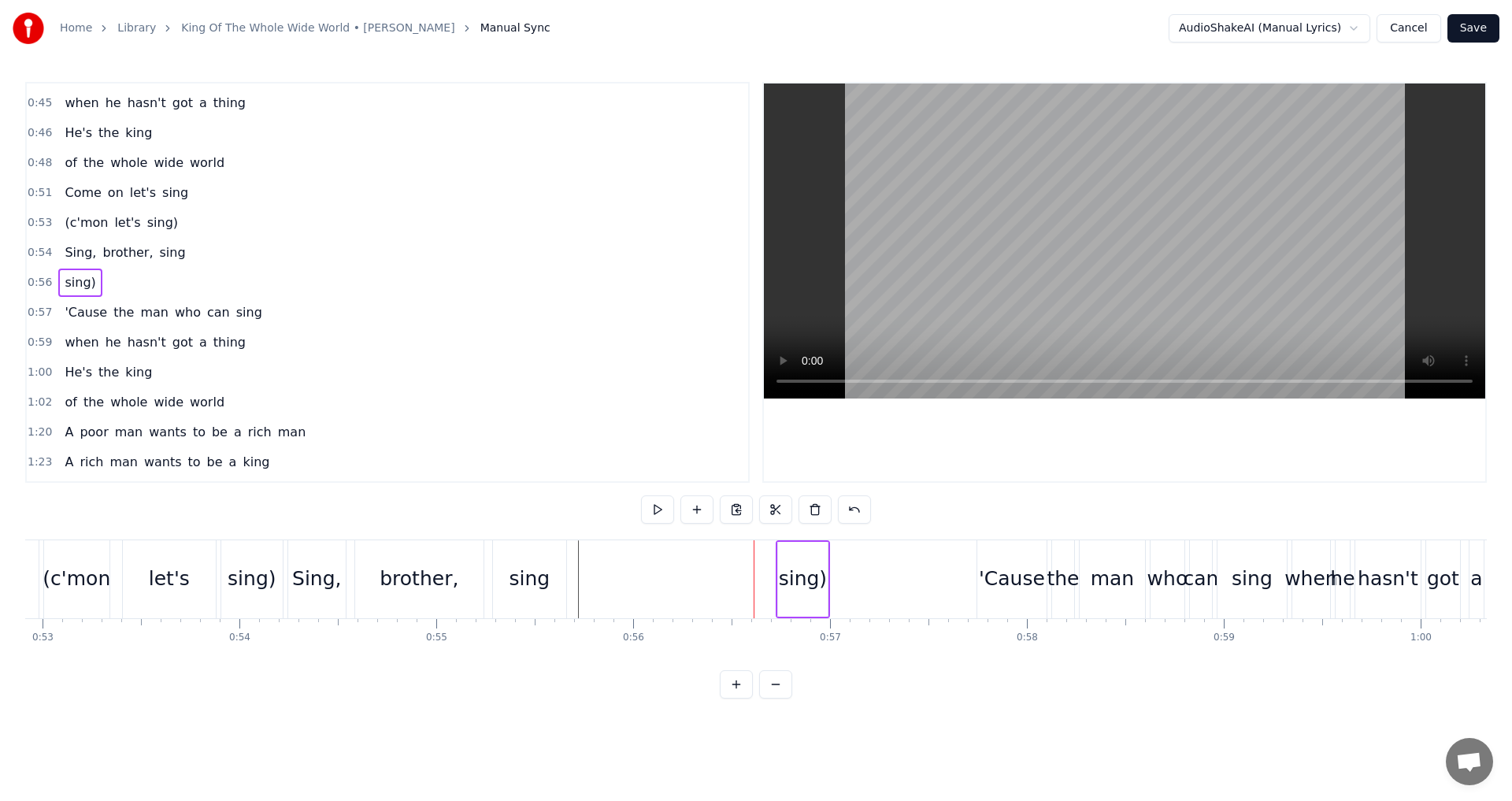
click at [791, 566] on div "sing)" at bounding box center [802, 578] width 48 height 30
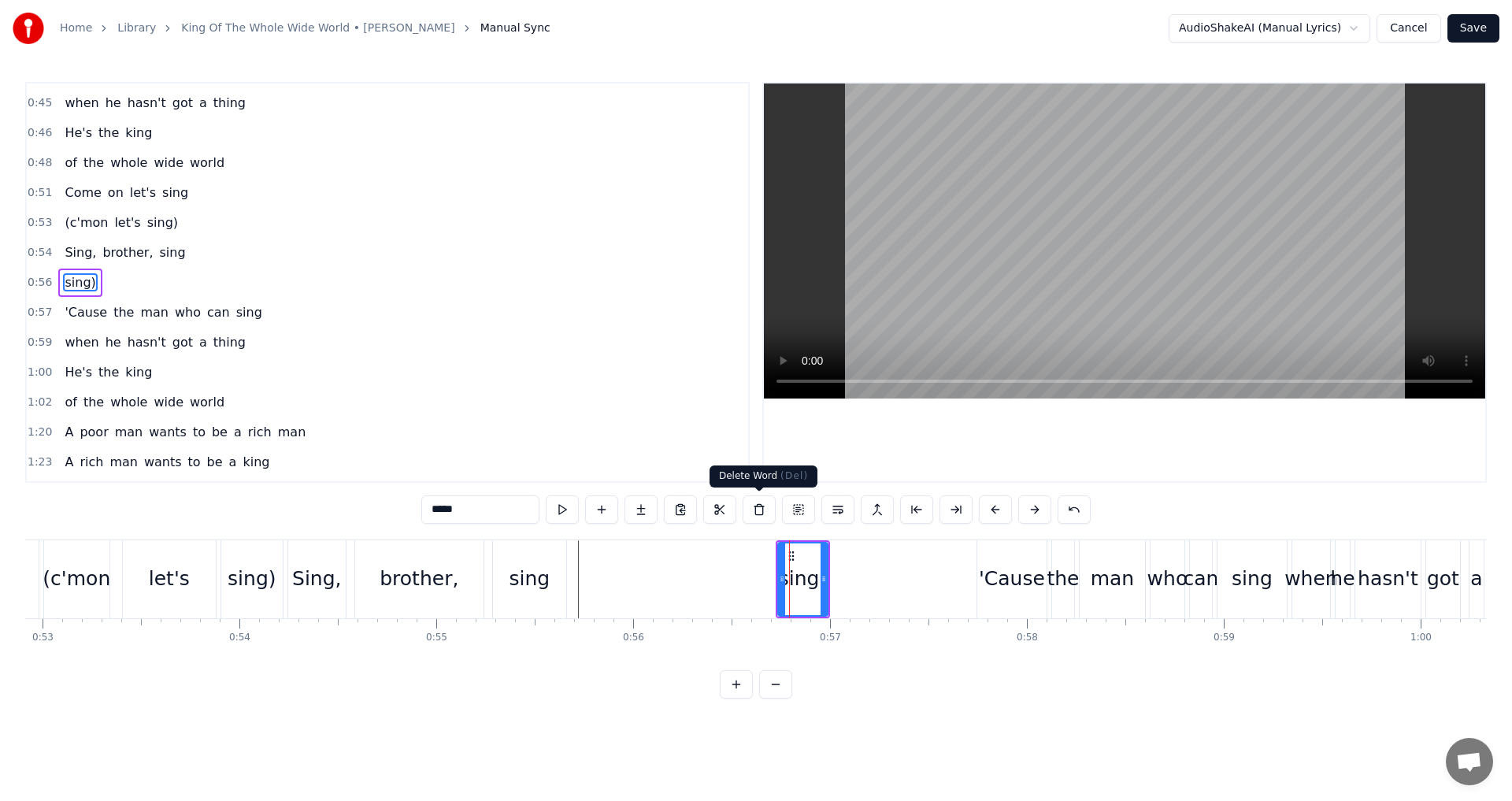
click at [760, 511] on button at bounding box center [759, 510] width 33 height 29
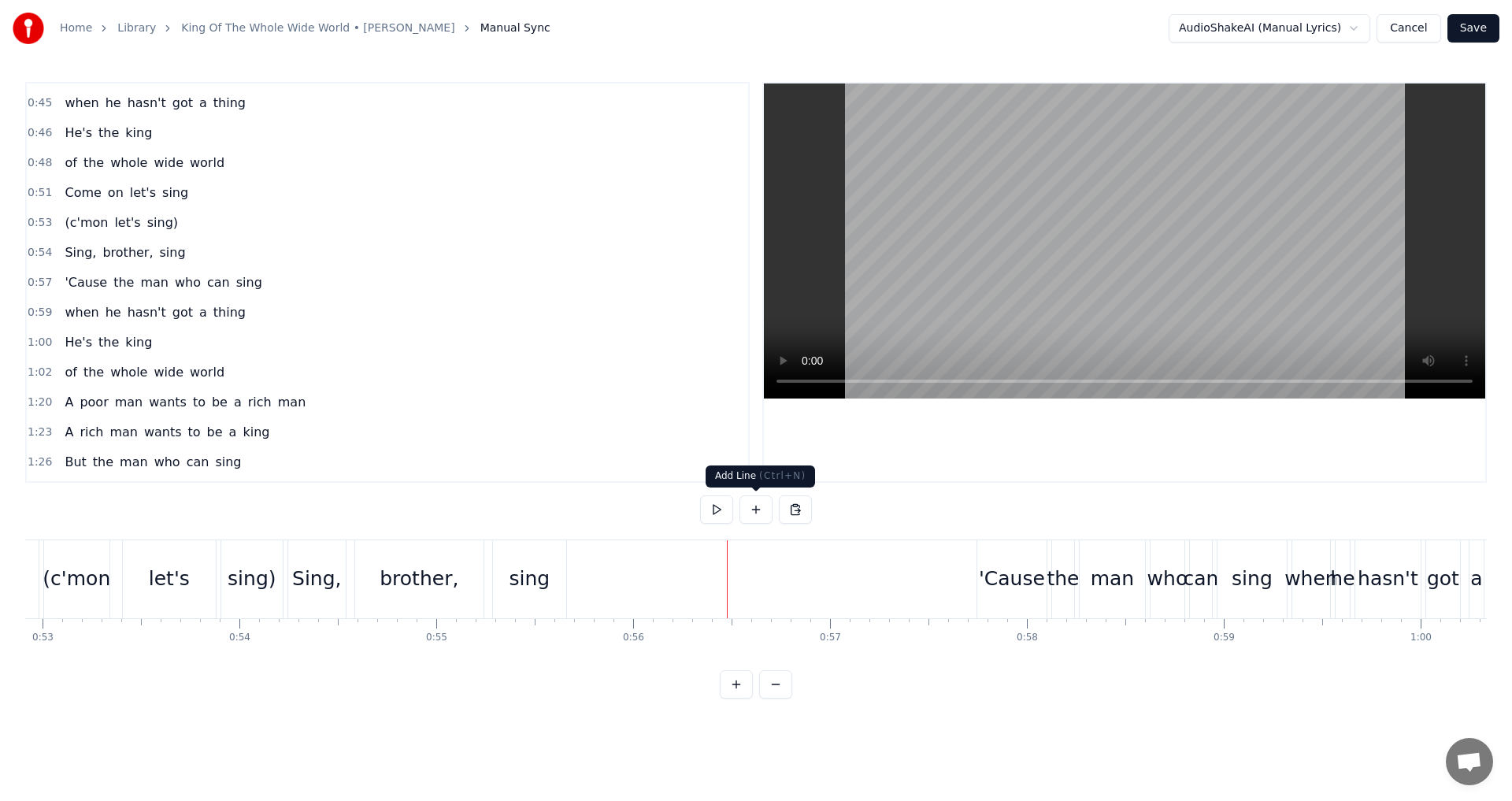
click at [761, 515] on button at bounding box center [755, 510] width 33 height 29
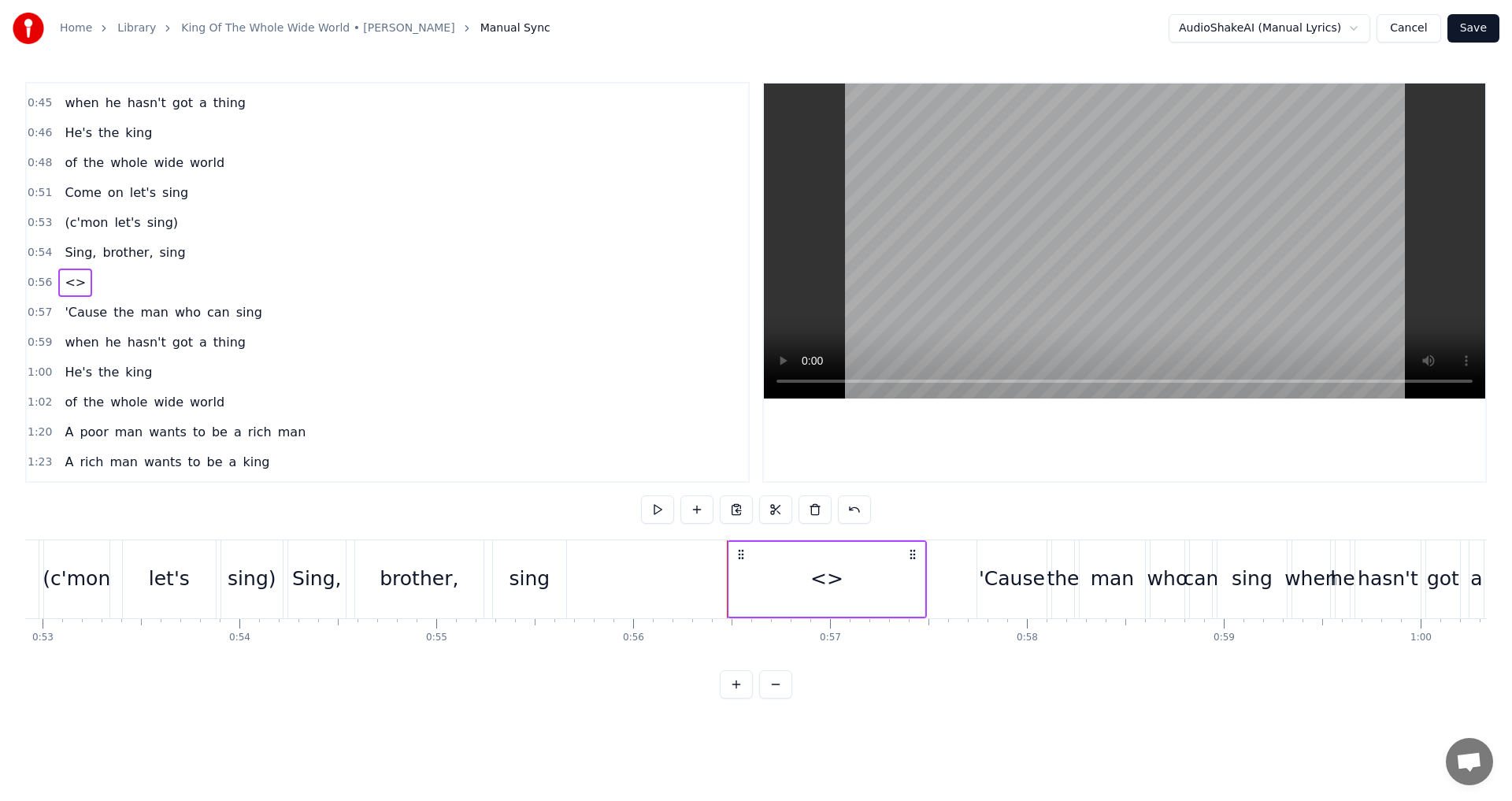
click at [792, 581] on div "<>" at bounding box center [826, 579] width 195 height 75
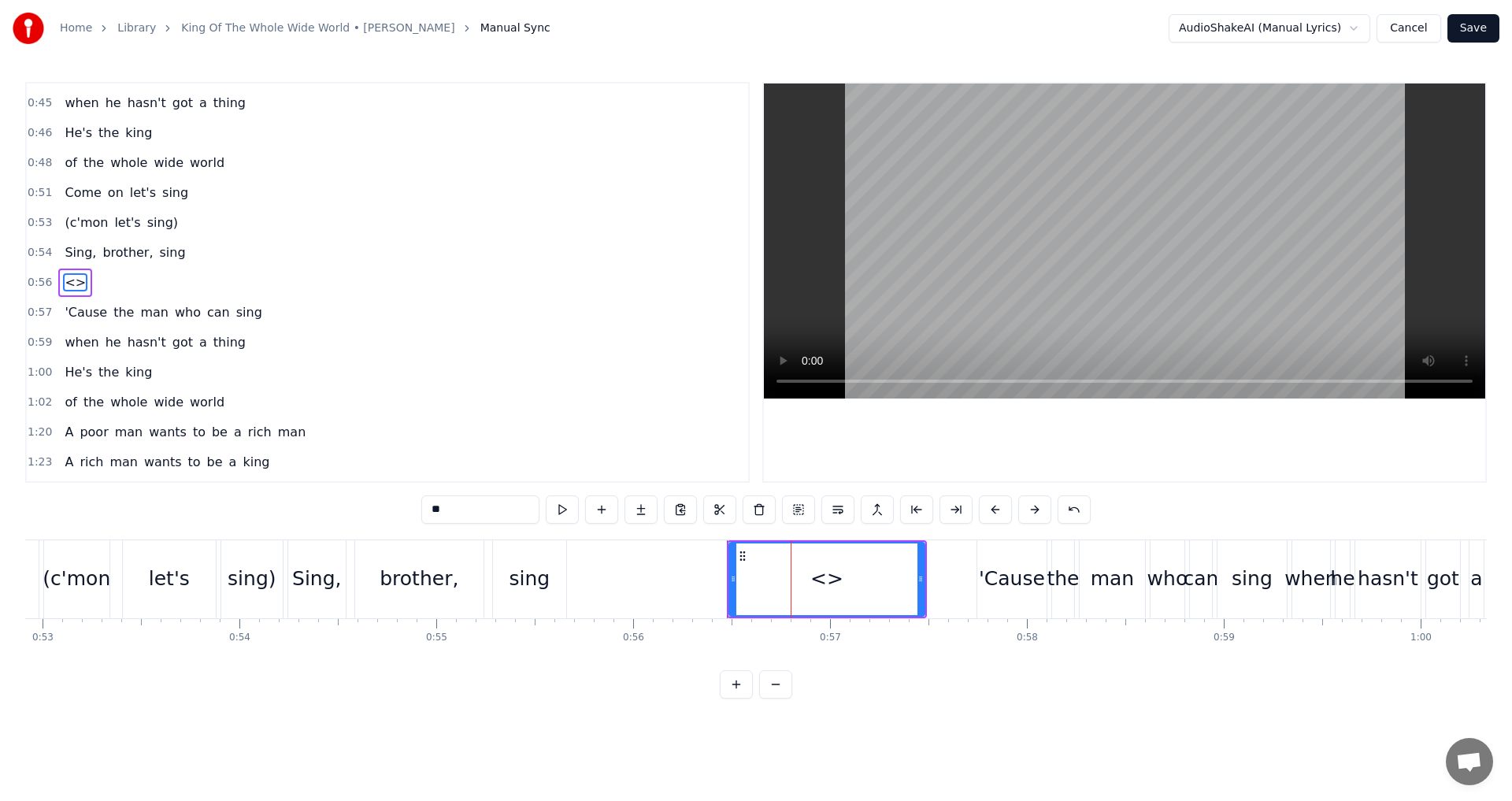
drag, startPoint x: 485, startPoint y: 514, endPoint x: 305, endPoint y: 507, distance: 180.1
click at [305, 507] on div "0:09 A poor man wants the oyster 0:12 A rich man wants the pearl 0:15 But the m…" at bounding box center [756, 390] width 1461 height 617
type input "**"
drag, startPoint x: 791, startPoint y: 576, endPoint x: 765, endPoint y: 576, distance: 26.0
click at [765, 576] on div "Uh" at bounding box center [827, 579] width 194 height 72
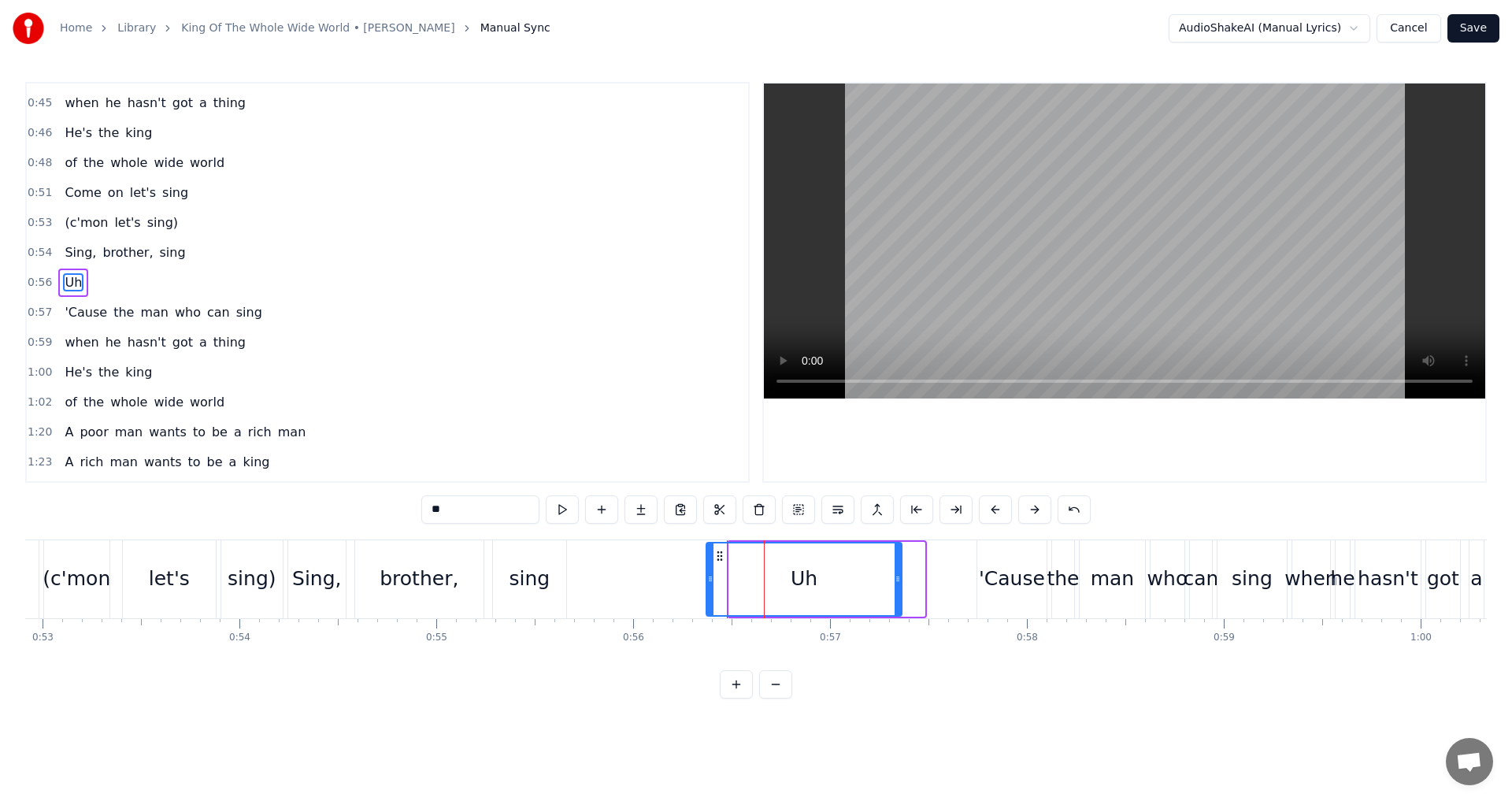
drag, startPoint x: 743, startPoint y: 554, endPoint x: 721, endPoint y: 554, distance: 22.0
click at [721, 554] on icon at bounding box center [719, 555] width 13 height 13
drag, startPoint x: 899, startPoint y: 575, endPoint x: 760, endPoint y: 582, distance: 139.2
click at [760, 582] on icon at bounding box center [759, 578] width 6 height 13
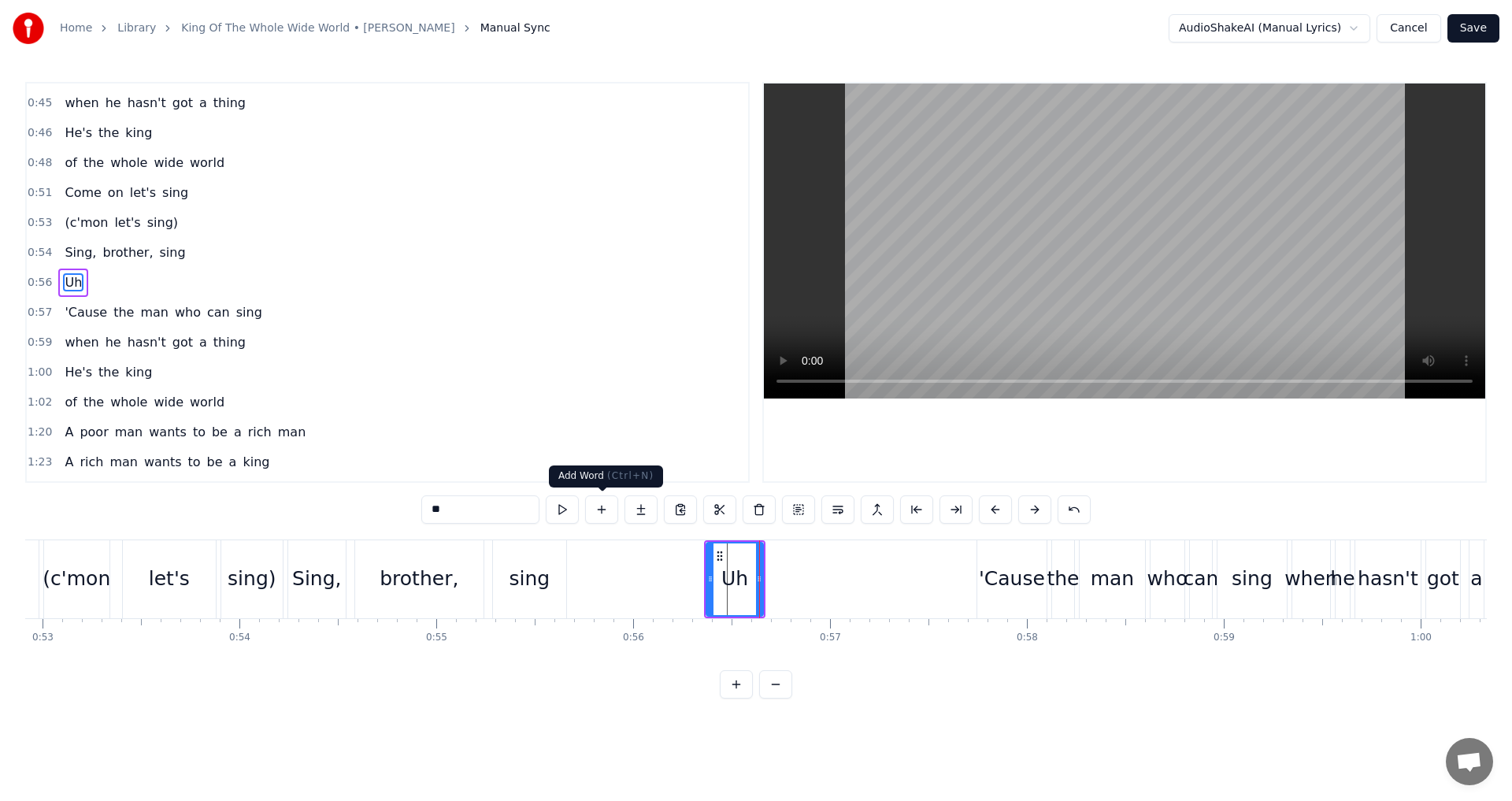
click at [597, 512] on button at bounding box center [601, 510] width 33 height 29
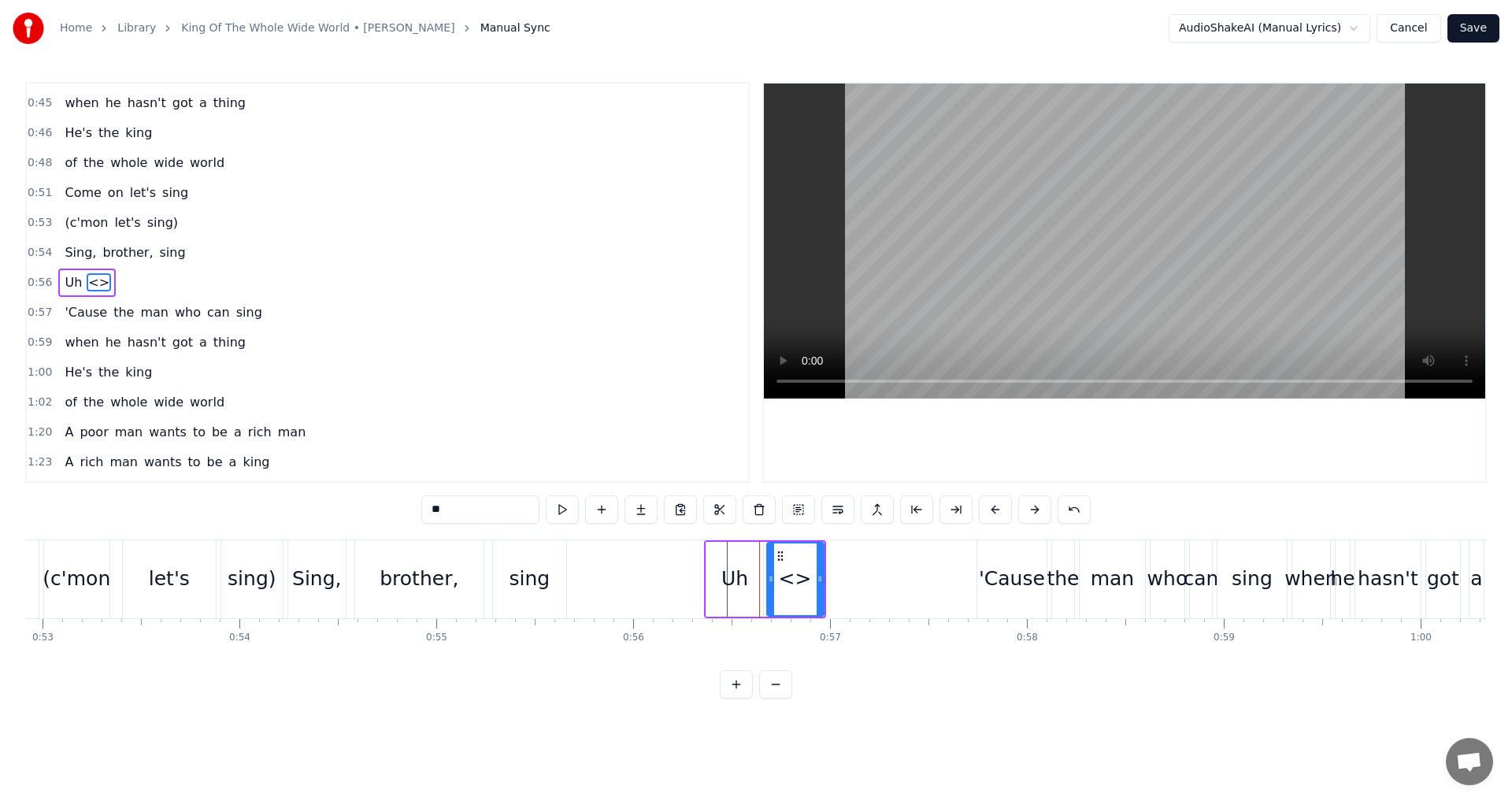
drag, startPoint x: 466, startPoint y: 506, endPoint x: 165, endPoint y: 502, distance: 301.0
click at [164, 502] on div "0:09 A poor man wants the oyster 0:12 A rich man wants the pearl 0:15 But the m…" at bounding box center [756, 390] width 1461 height 617
drag, startPoint x: 818, startPoint y: 582, endPoint x: 861, endPoint y: 580, distance: 43.0
click at [861, 580] on icon at bounding box center [861, 578] width 6 height 13
type input "***"
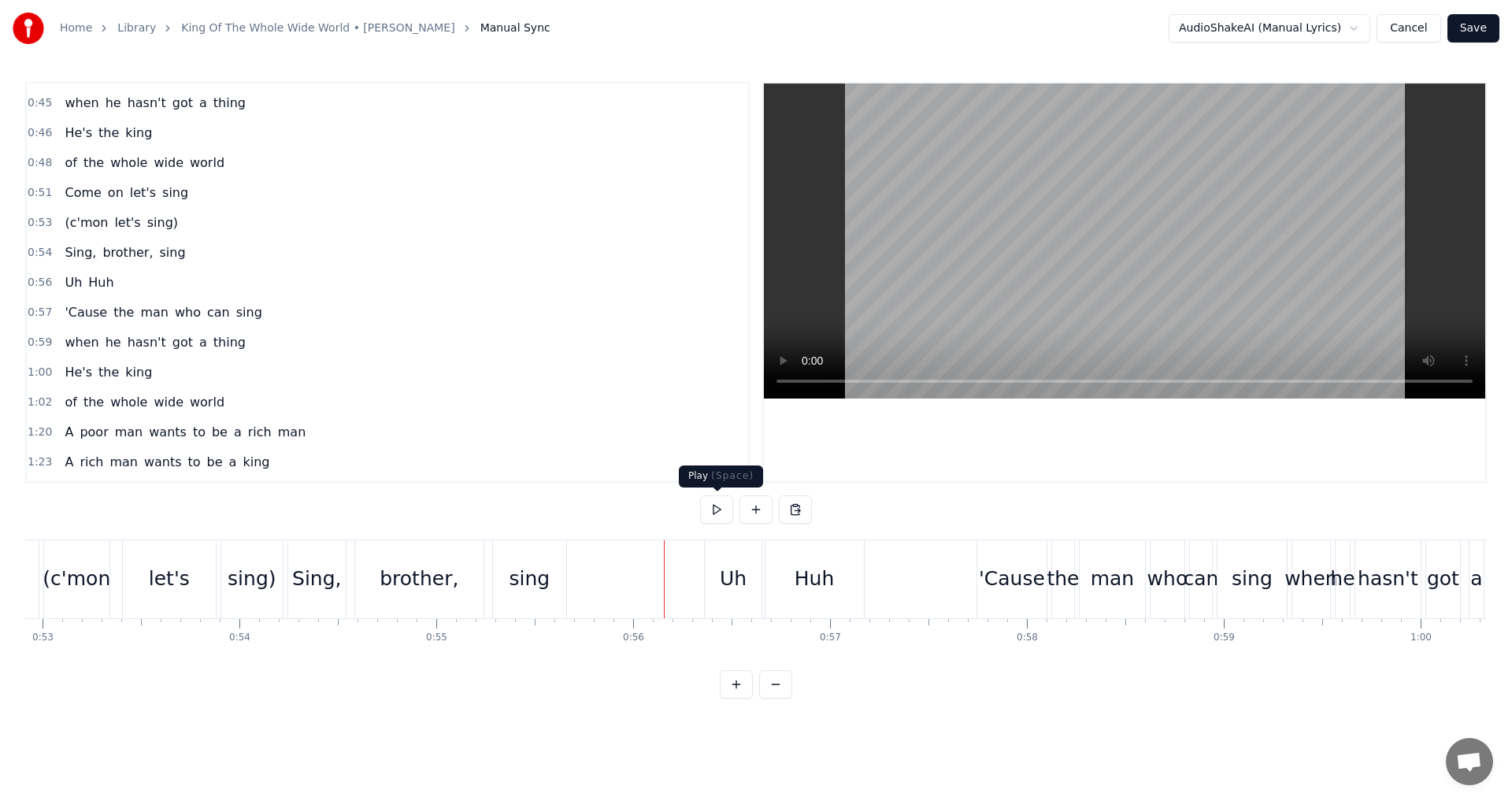
click at [722, 511] on button at bounding box center [716, 510] width 33 height 29
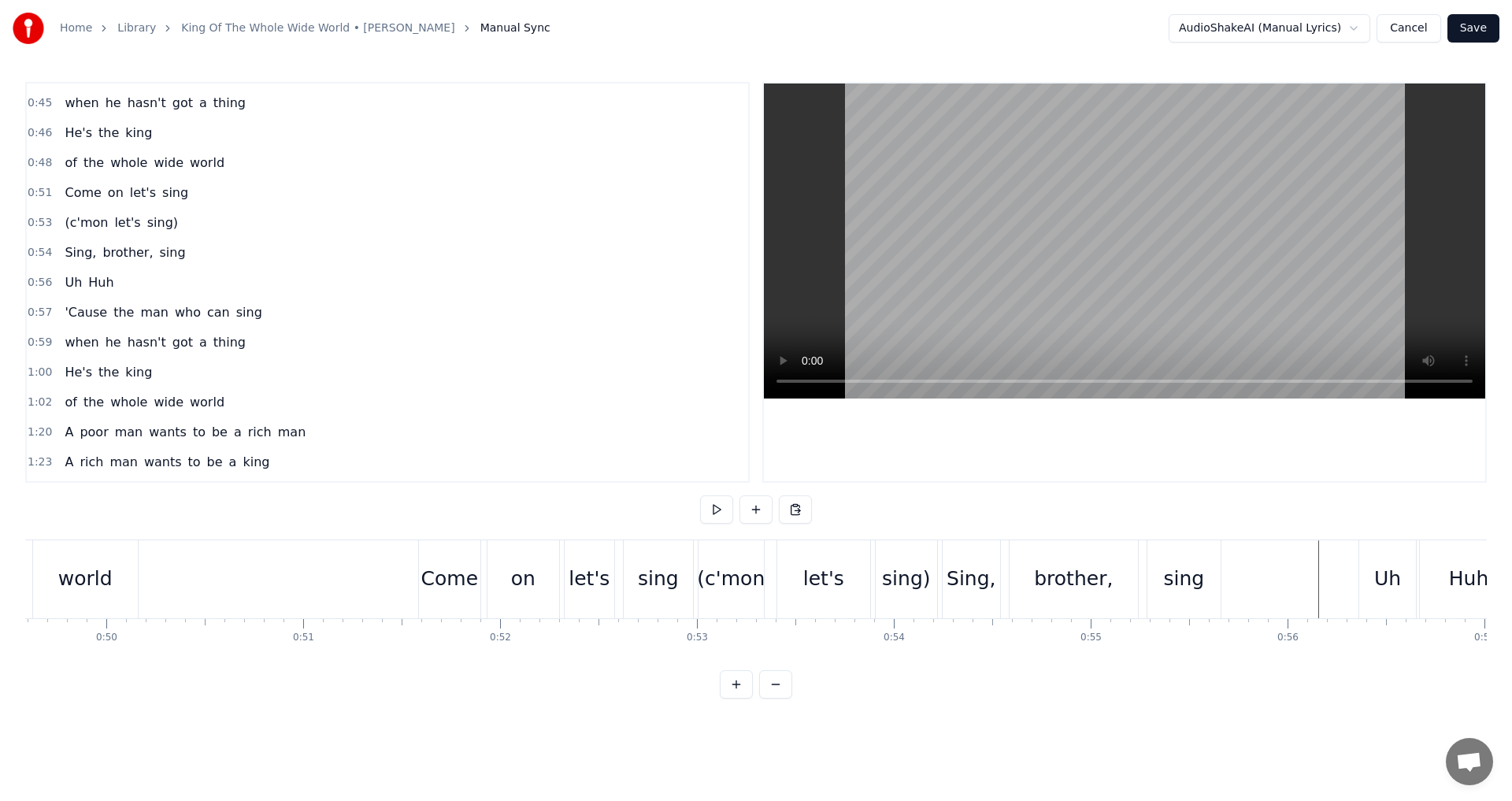
scroll to position [0, 9690]
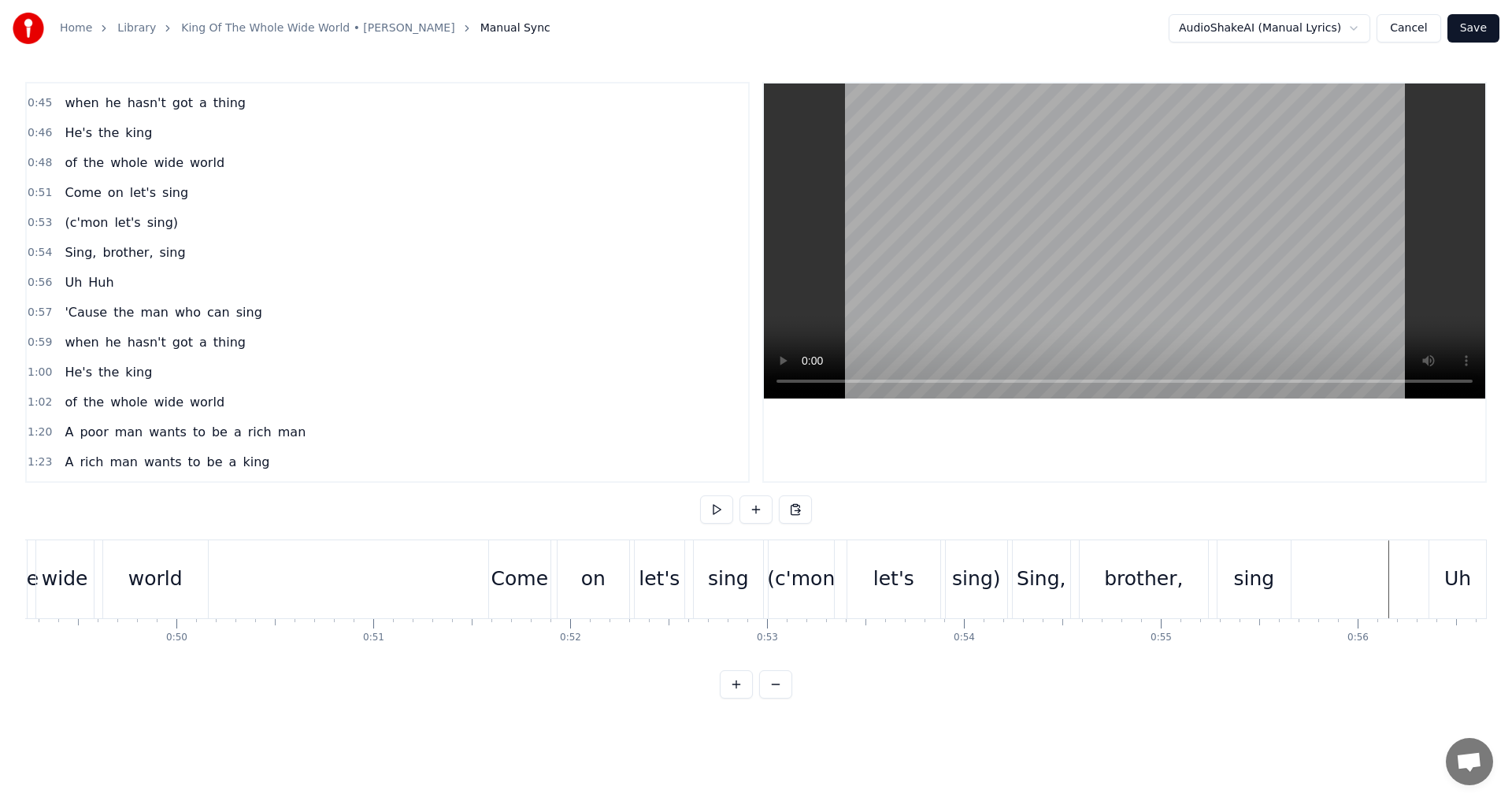
click at [726, 510] on button at bounding box center [716, 510] width 33 height 29
click at [688, 582] on div "Come on let's sing" at bounding box center [628, 579] width 278 height 78
click at [715, 512] on button at bounding box center [716, 510] width 33 height 29
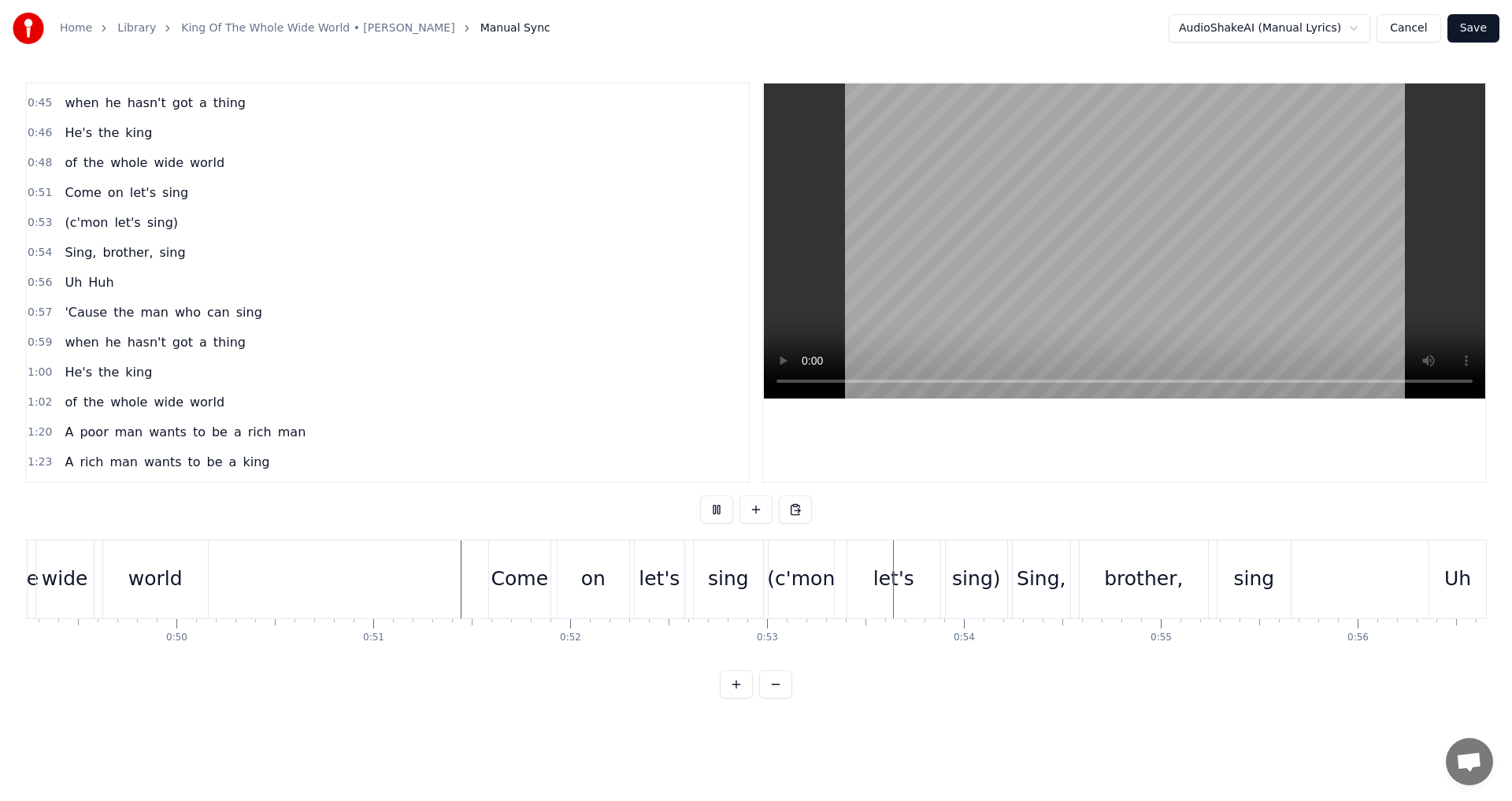
click at [715, 512] on button at bounding box center [716, 510] width 33 height 29
click at [818, 595] on div "(c'mon" at bounding box center [801, 579] width 65 height 78
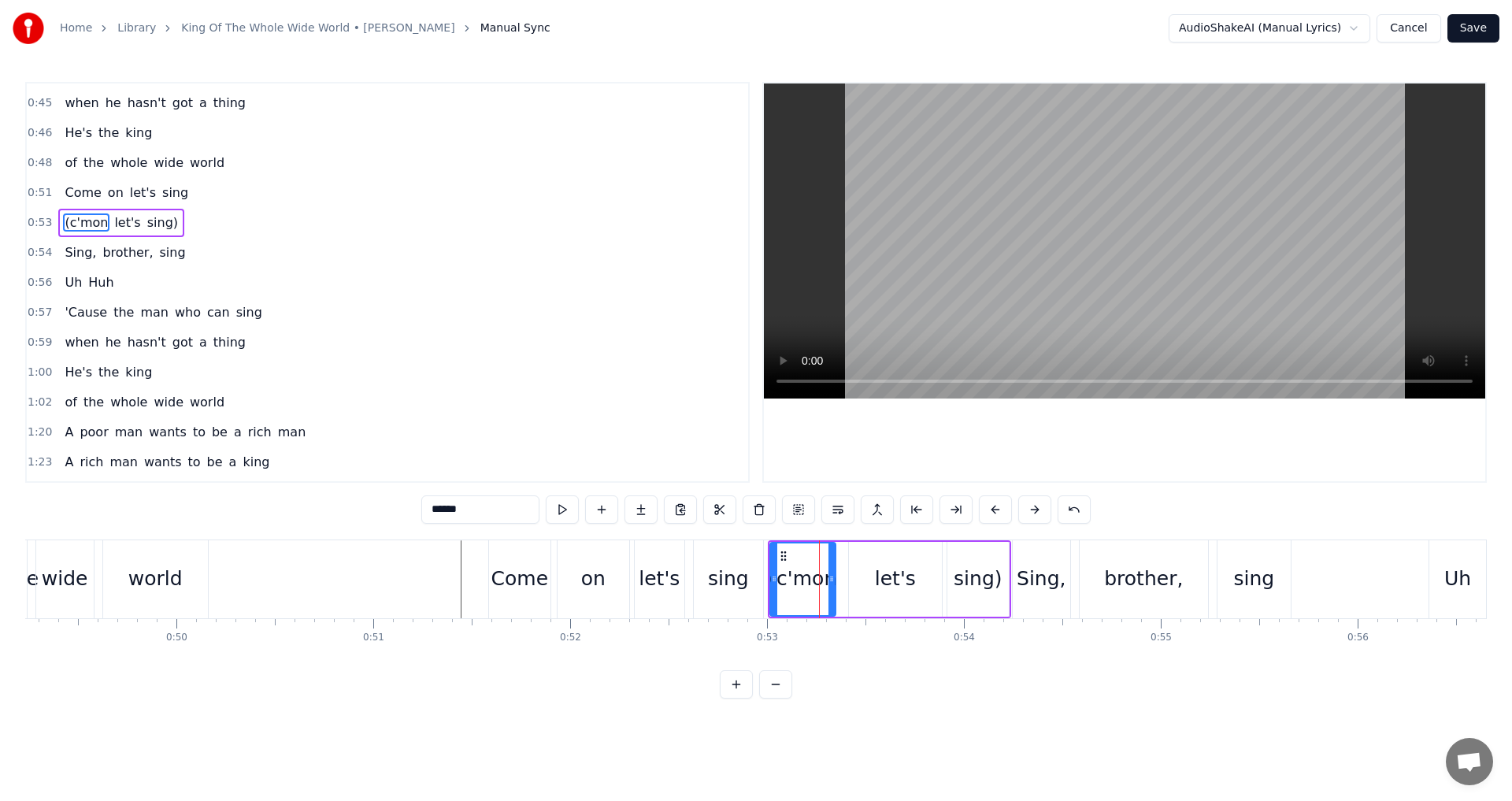
scroll to position [444, 0]
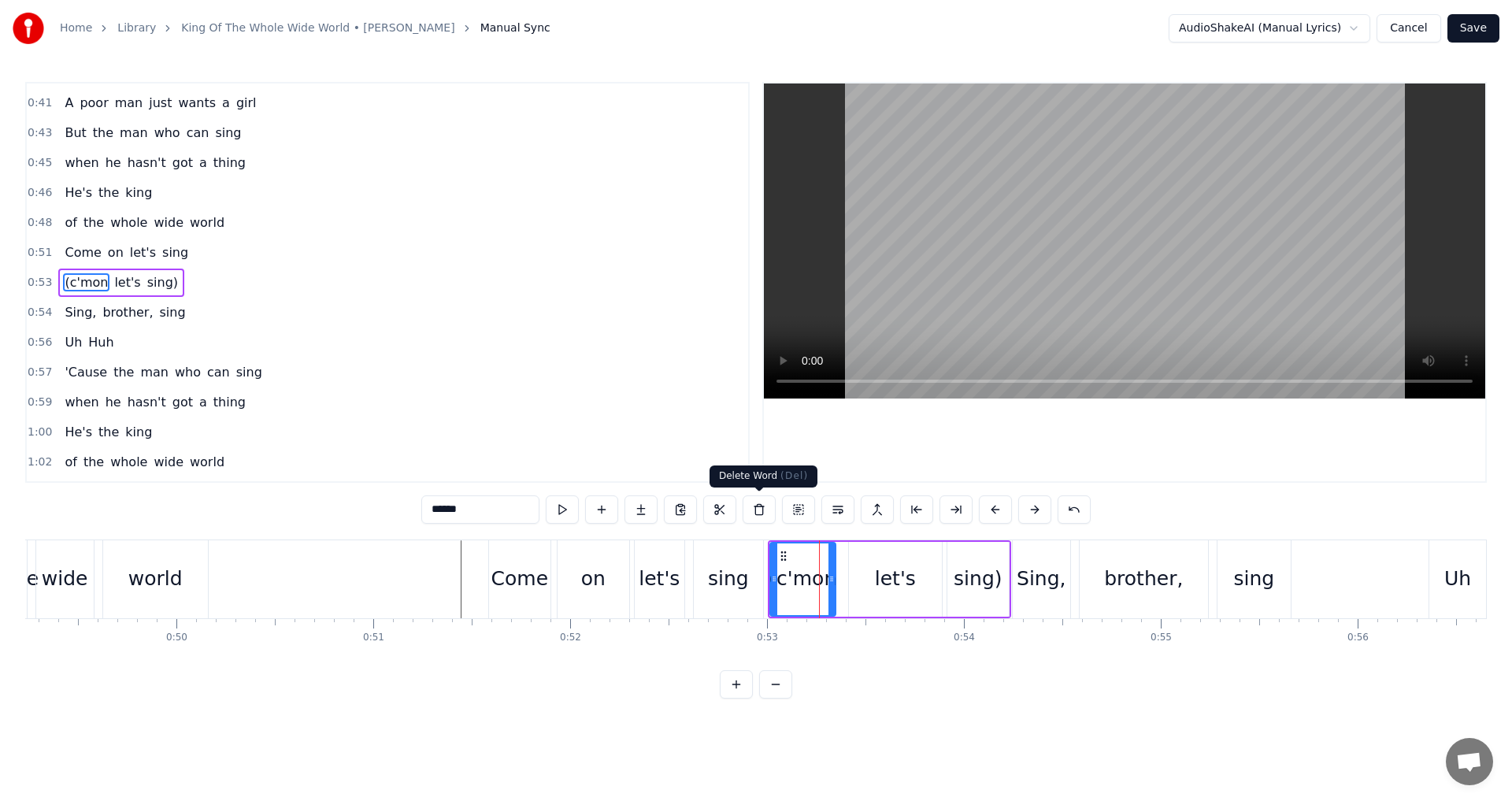
click at [759, 512] on button at bounding box center [759, 510] width 33 height 29
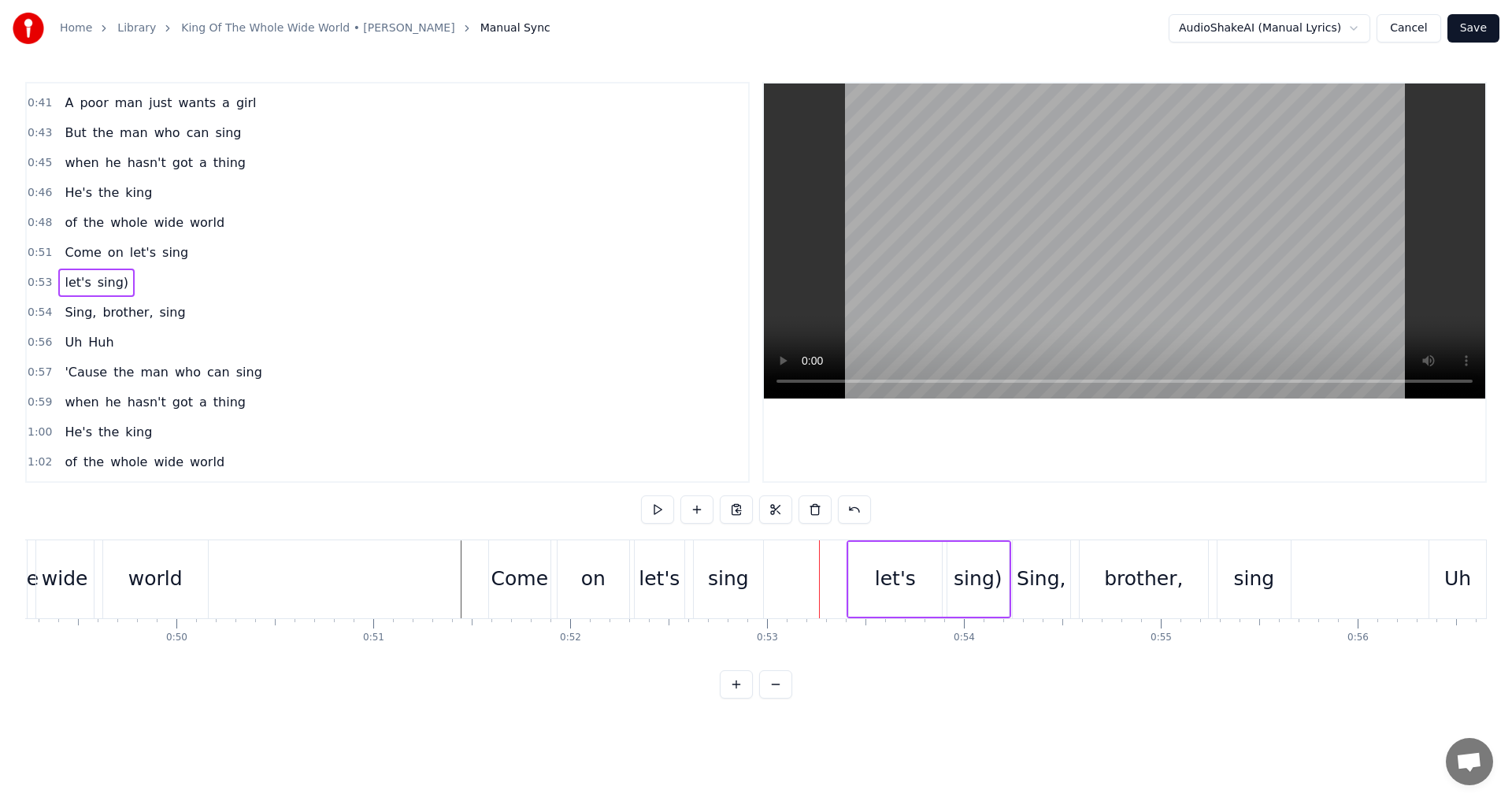
click at [921, 573] on div "let's" at bounding box center [895, 579] width 93 height 75
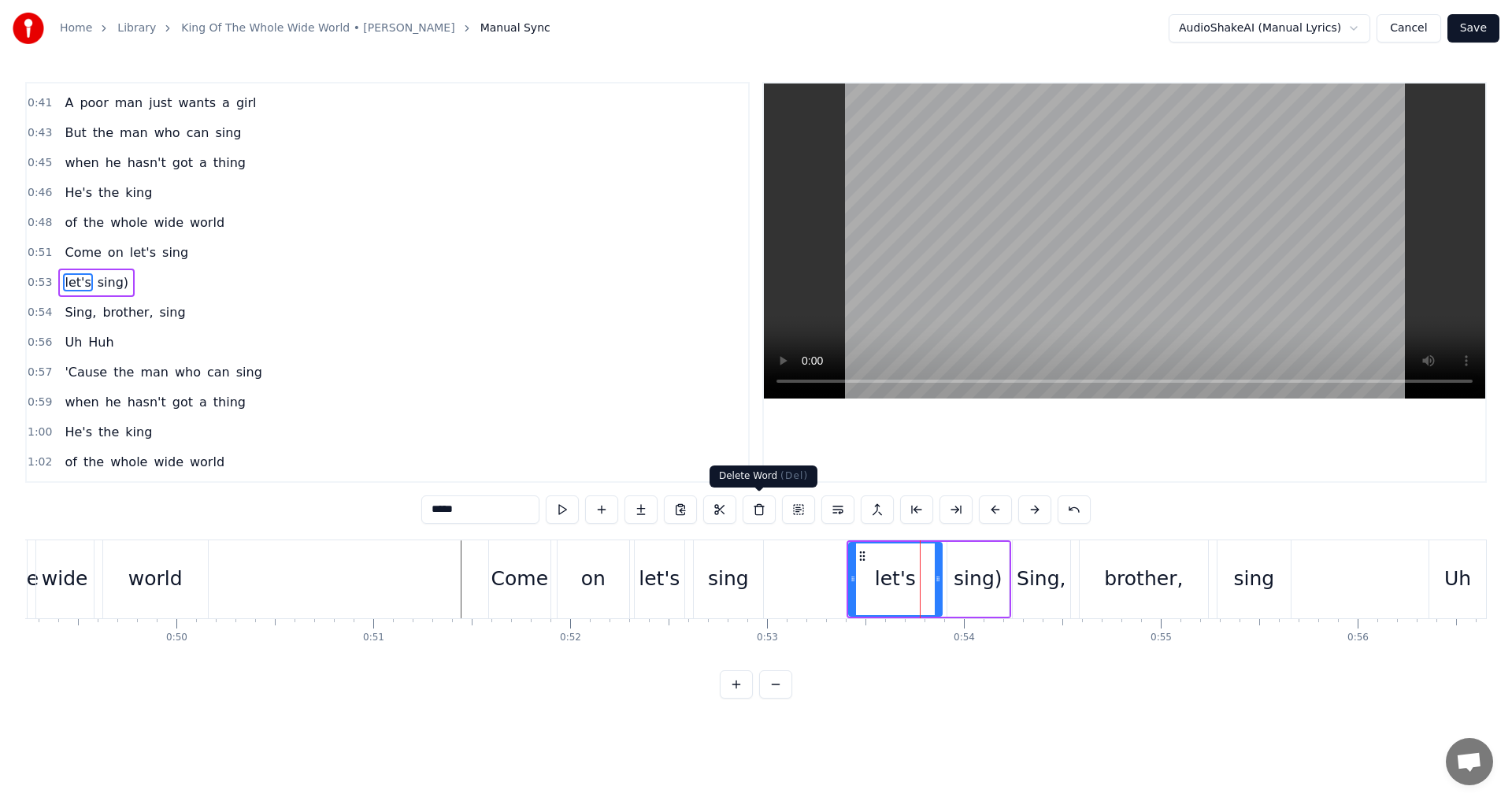
click at [760, 508] on button at bounding box center [759, 510] width 33 height 29
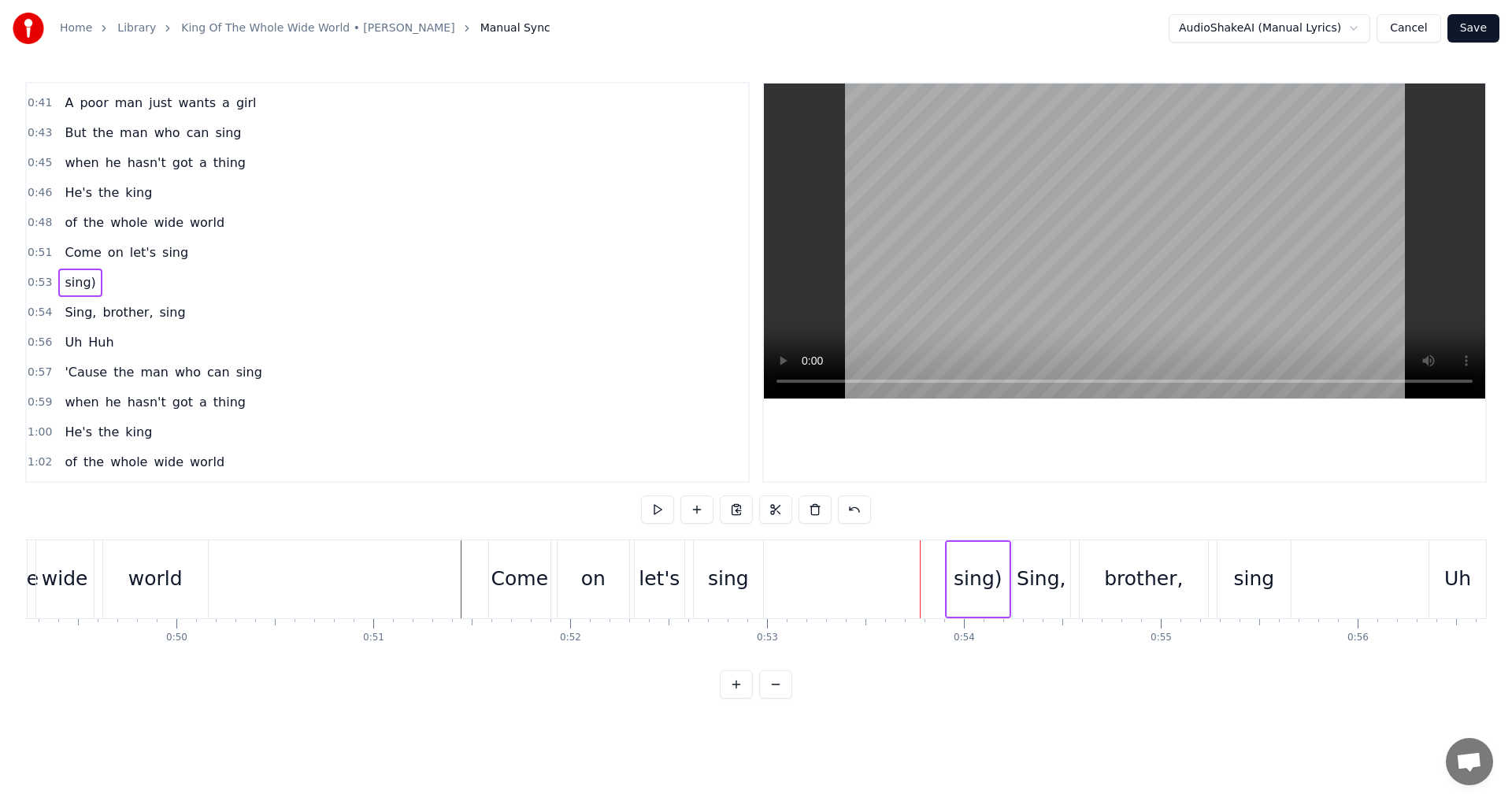
click at [971, 577] on div "sing)" at bounding box center [977, 578] width 48 height 30
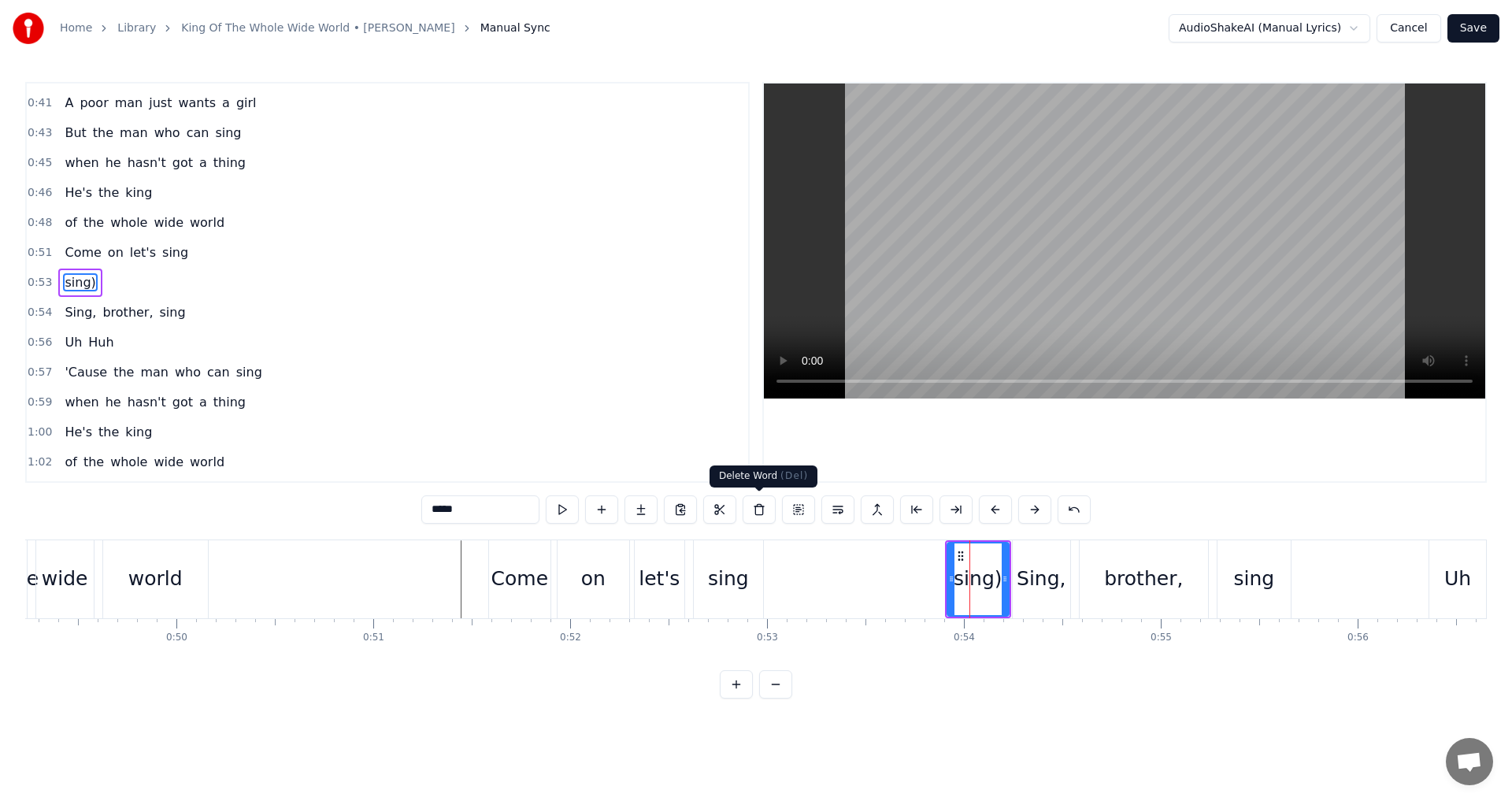
click at [770, 509] on button at bounding box center [759, 510] width 33 height 29
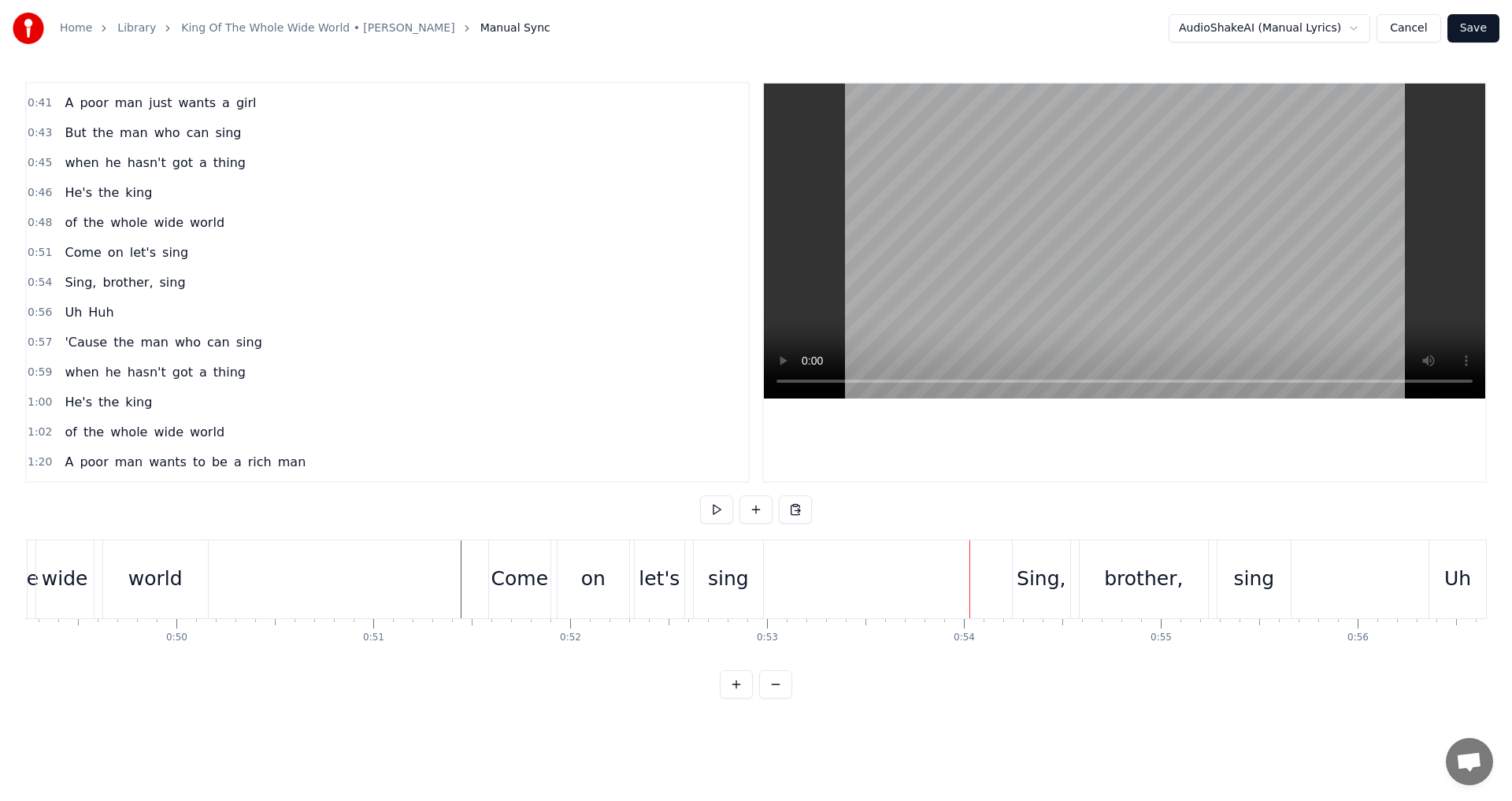
click at [743, 583] on div "sing" at bounding box center [728, 578] width 41 height 30
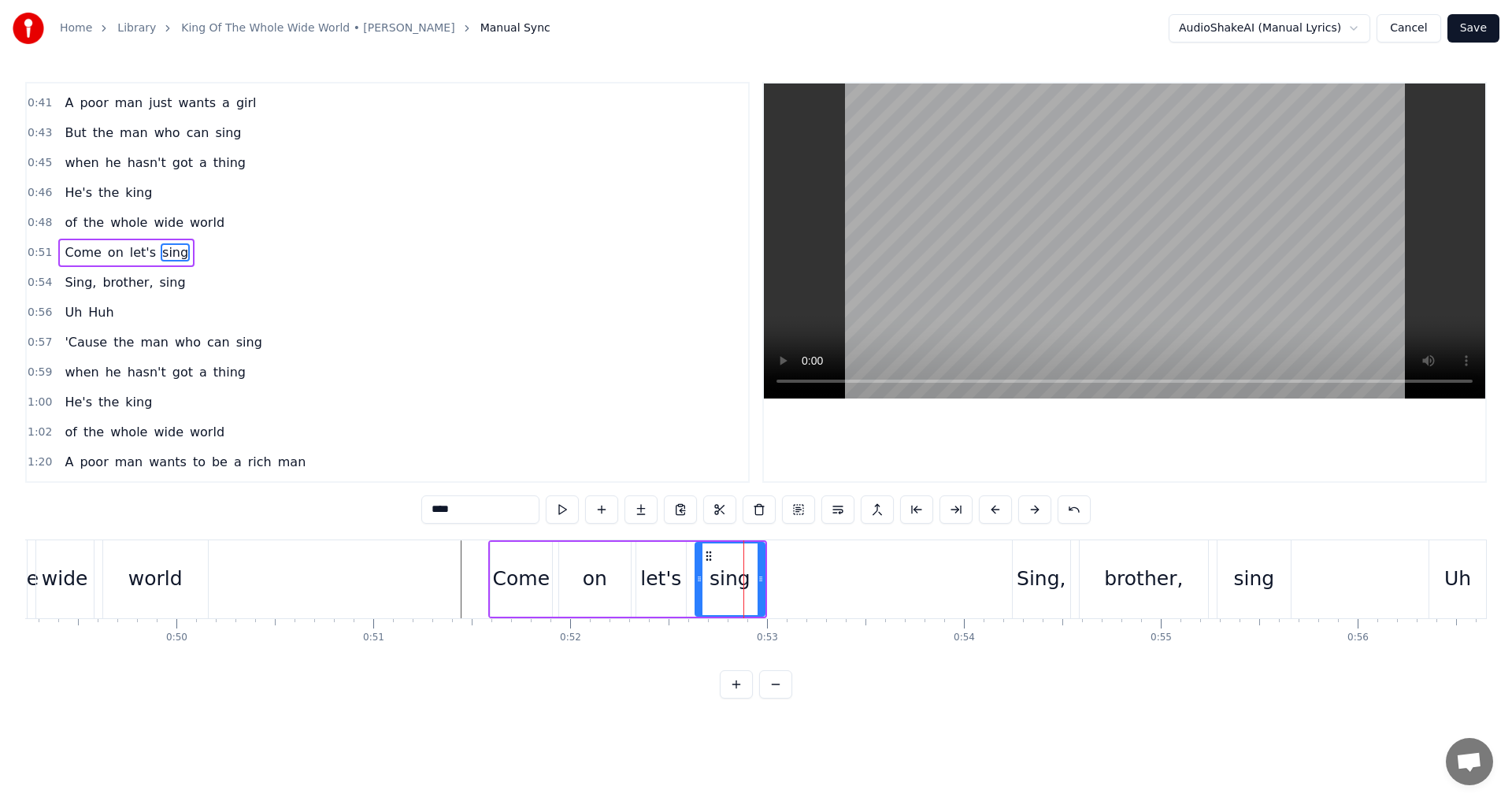
scroll to position [414, 0]
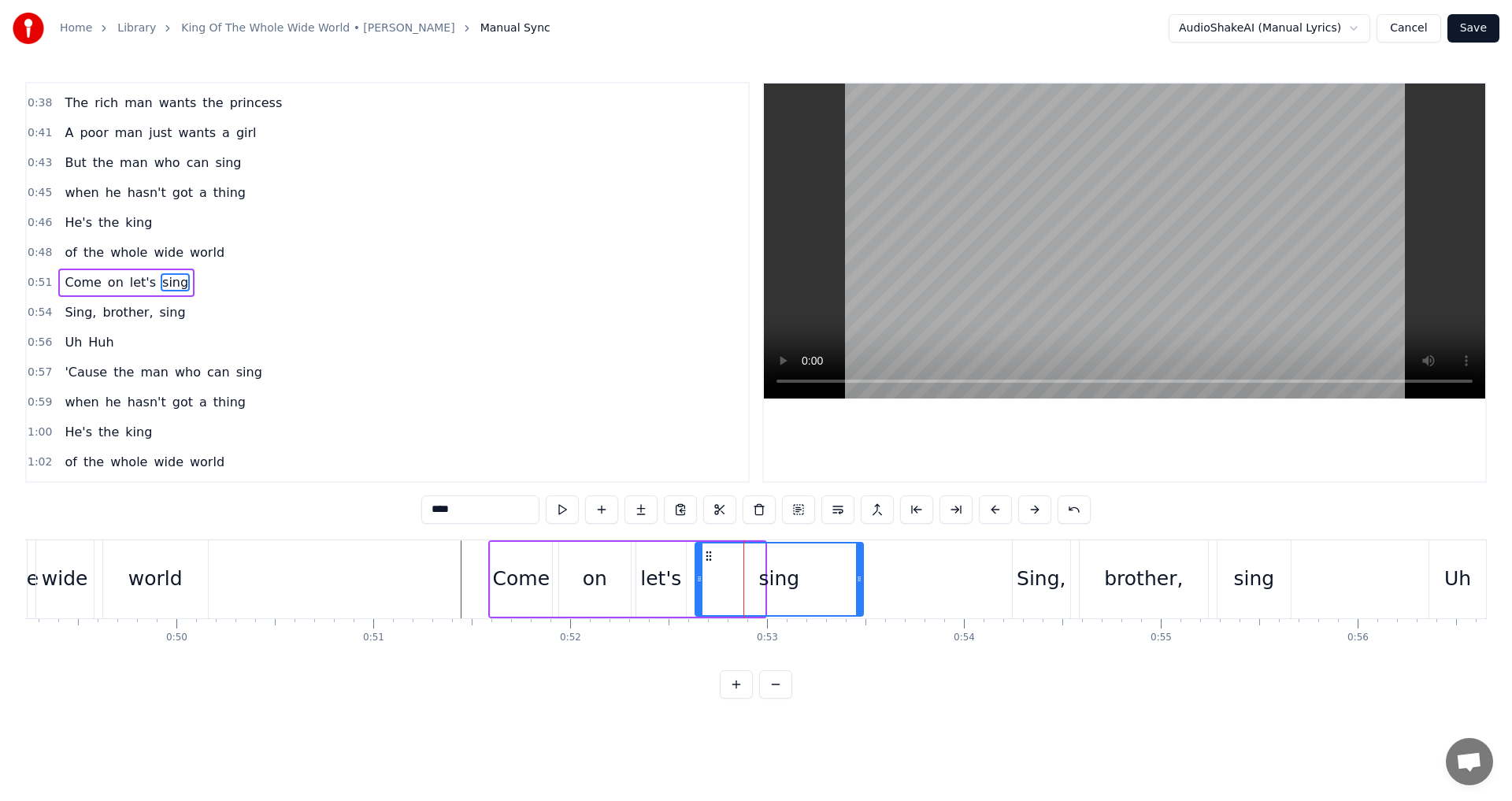
drag, startPoint x: 762, startPoint y: 586, endPoint x: 858, endPoint y: 581, distance: 96.1
click at [859, 581] on div at bounding box center [858, 579] width 6 height 72
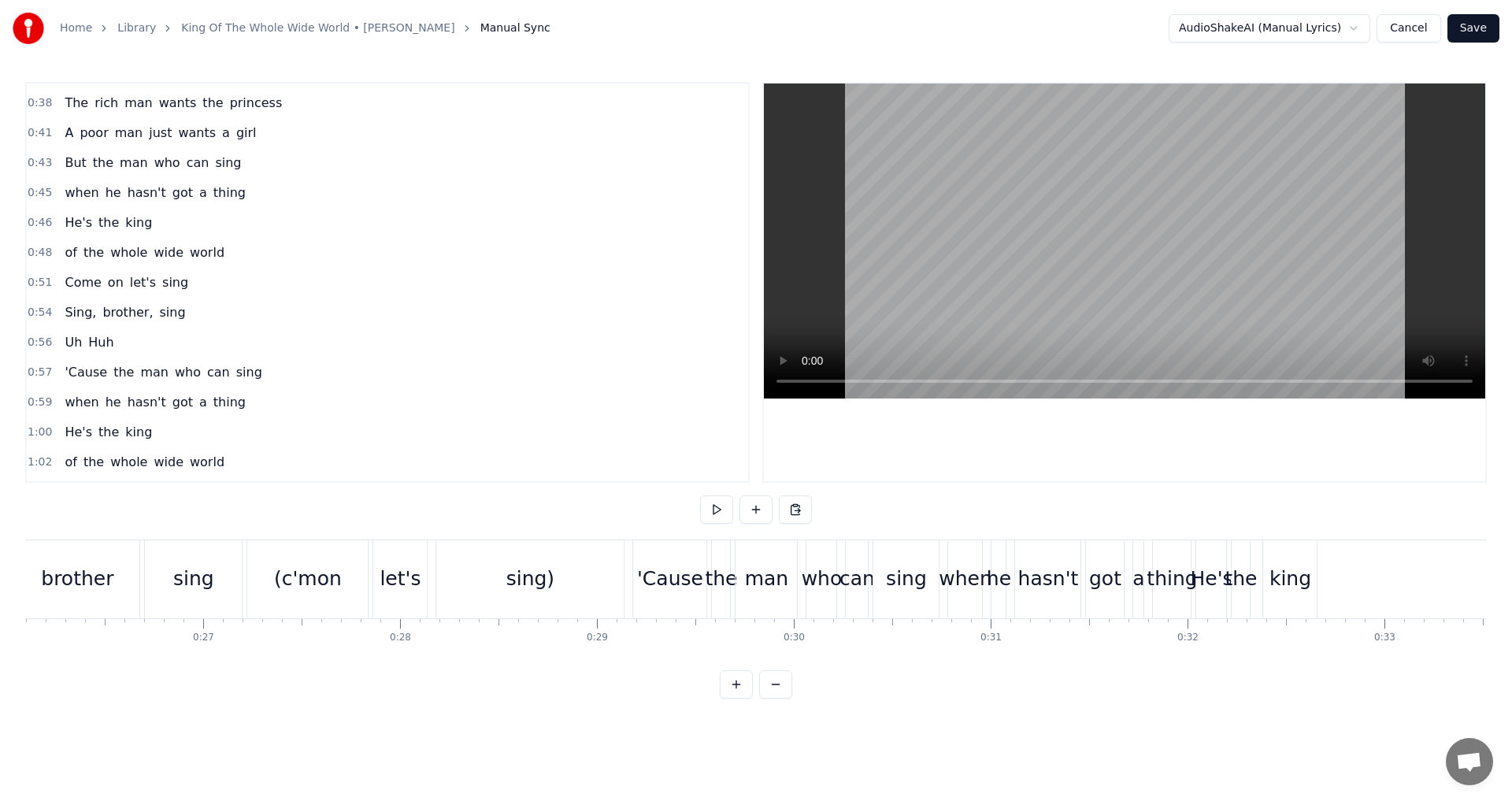
scroll to position [0, 5118]
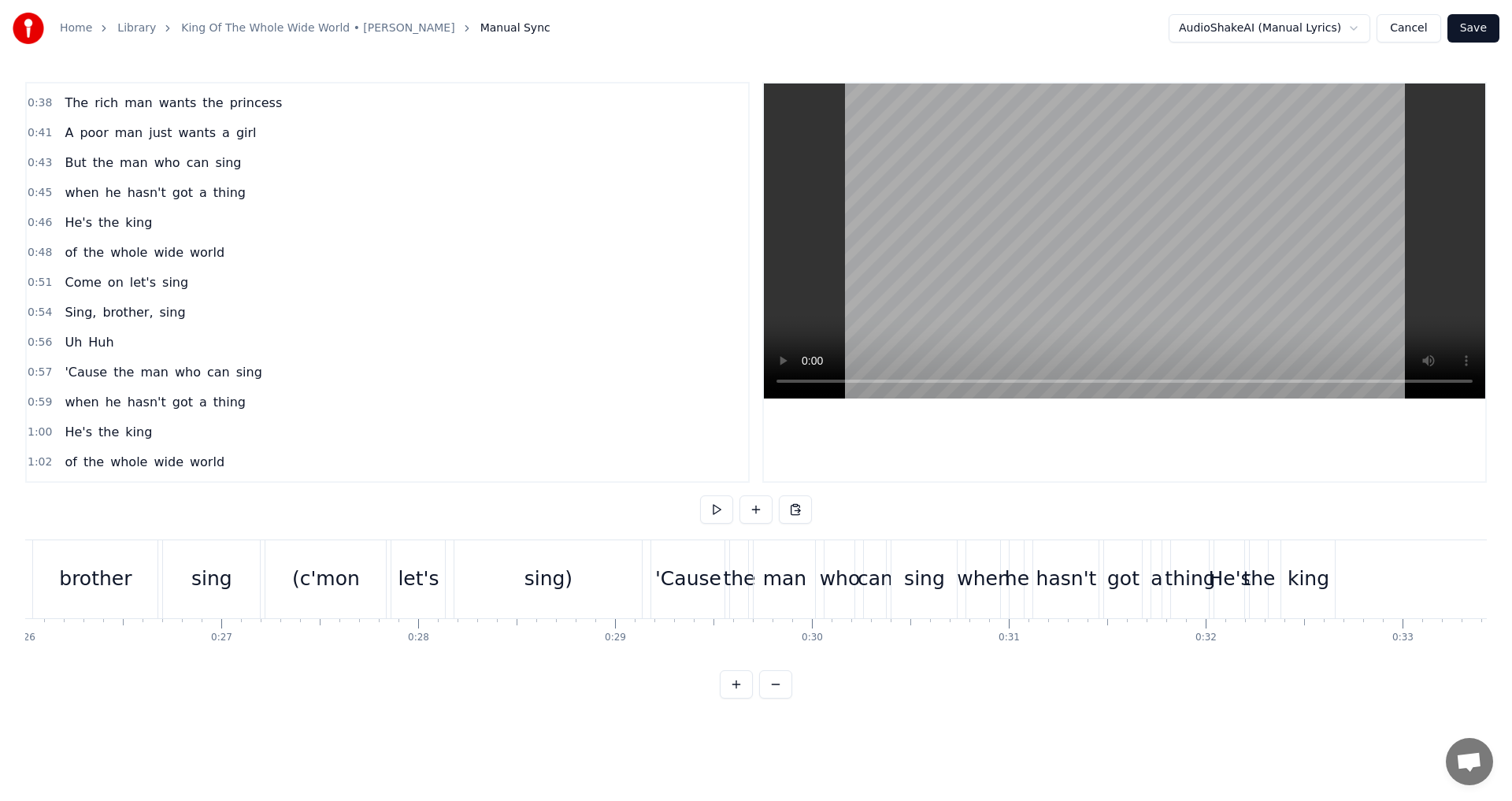
click at [352, 585] on div "(c'mon" at bounding box center [326, 578] width 68 height 30
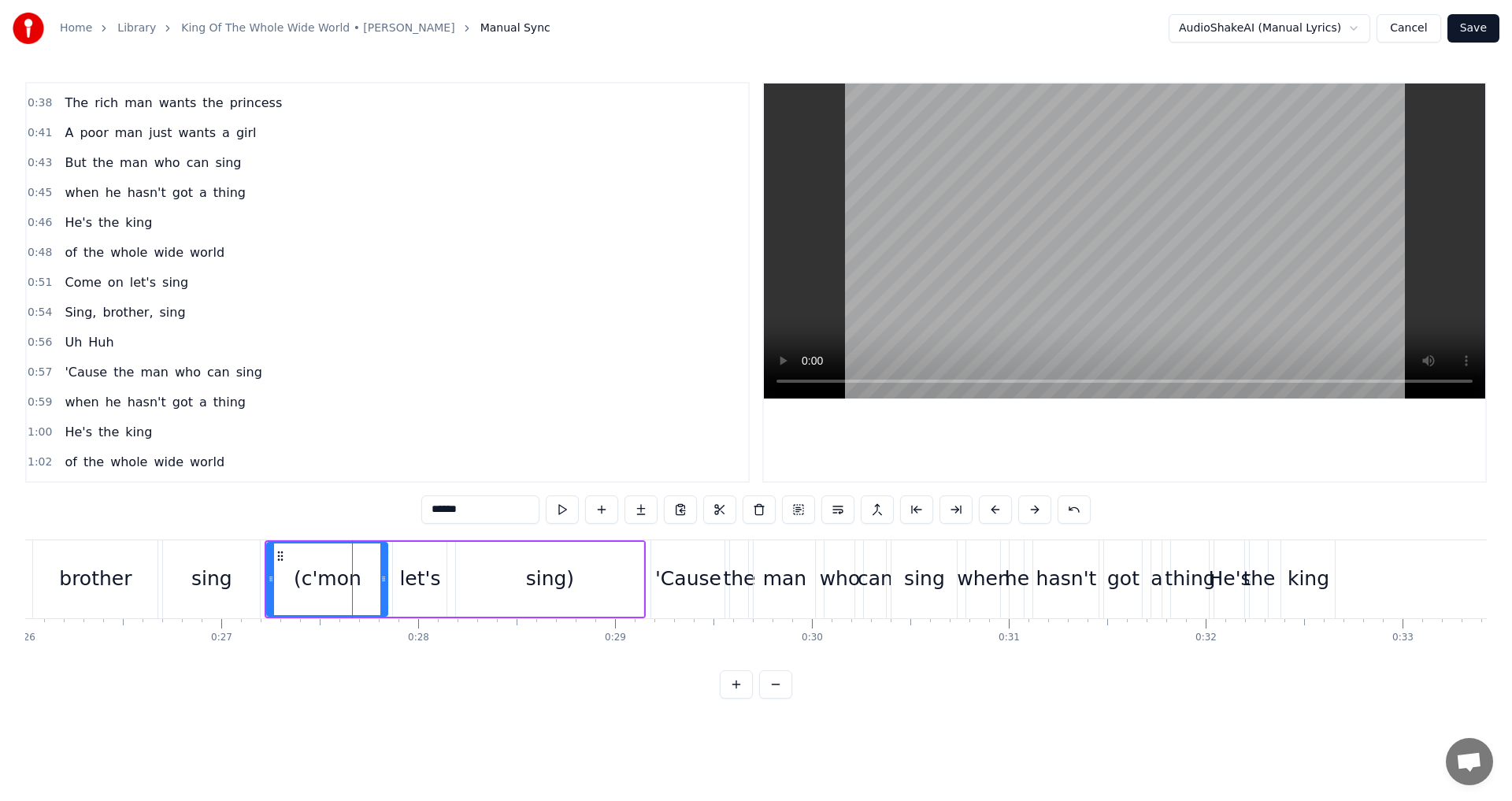
scroll to position [85, 0]
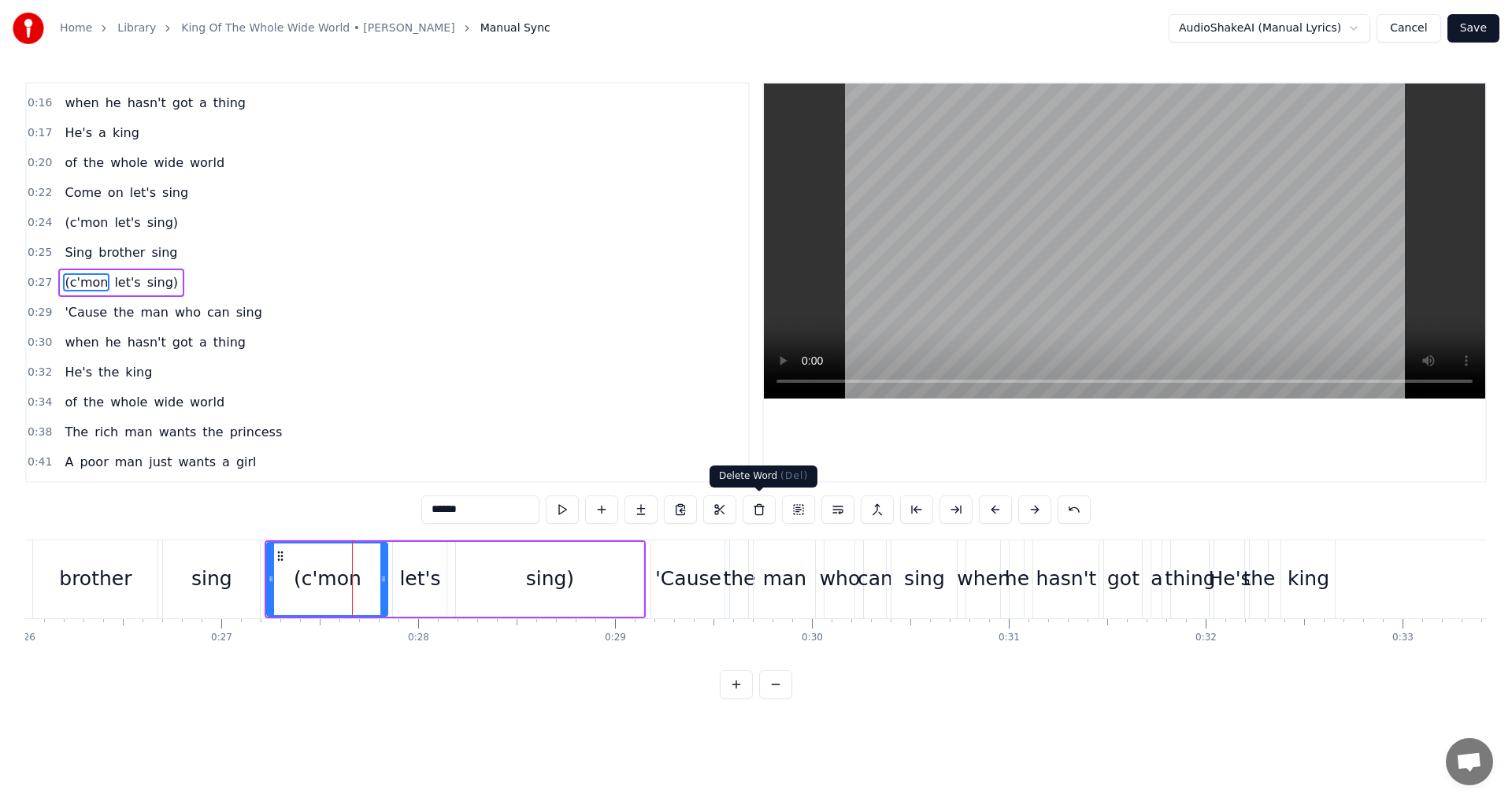
click at [765, 509] on button at bounding box center [759, 510] width 33 height 29
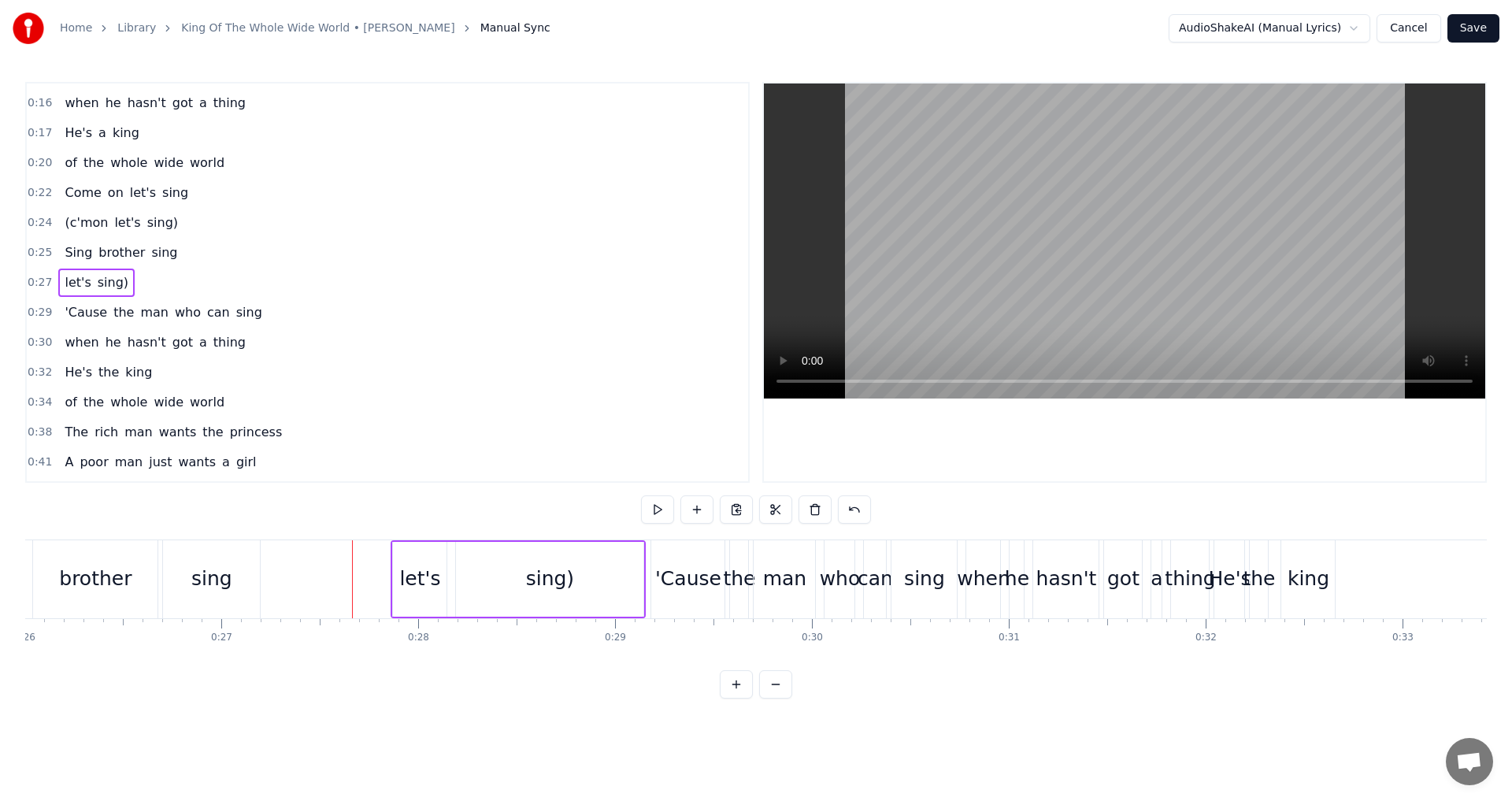
click at [439, 582] on div "let's" at bounding box center [419, 579] width 53 height 75
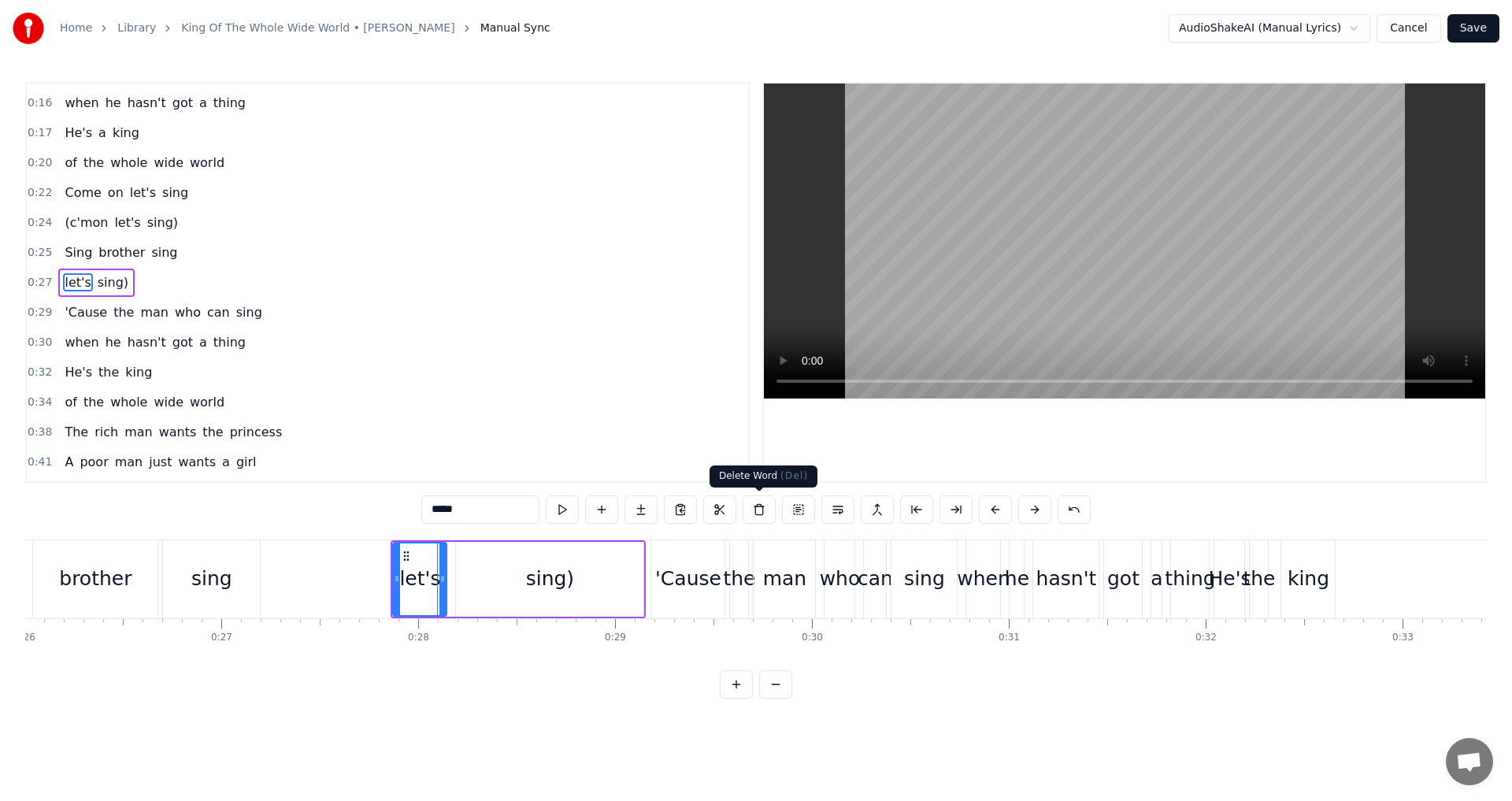
click at [764, 507] on button at bounding box center [759, 510] width 33 height 29
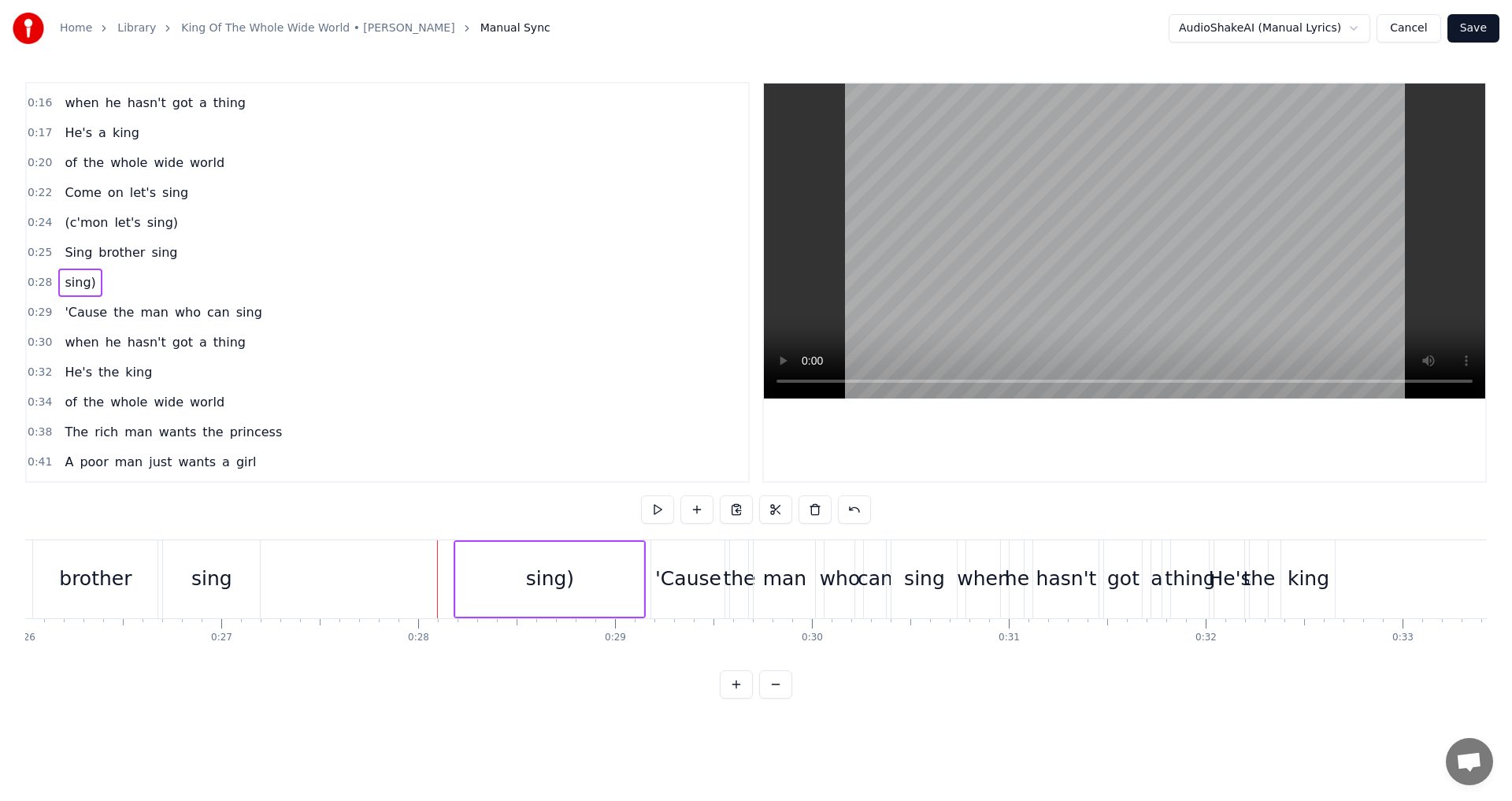
click at [521, 582] on div "sing)" at bounding box center [549, 579] width 187 height 75
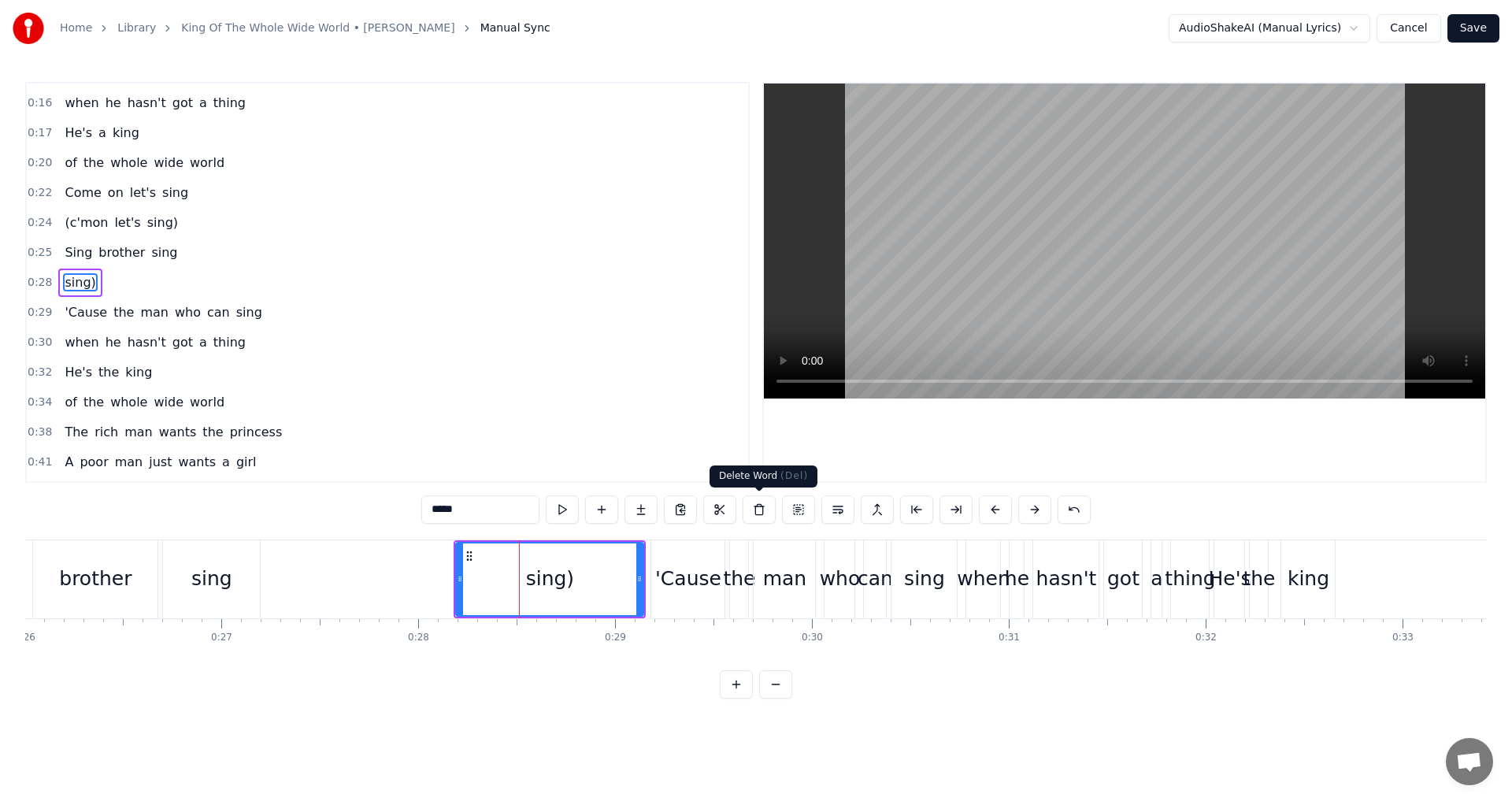
click at [764, 511] on button at bounding box center [759, 510] width 33 height 29
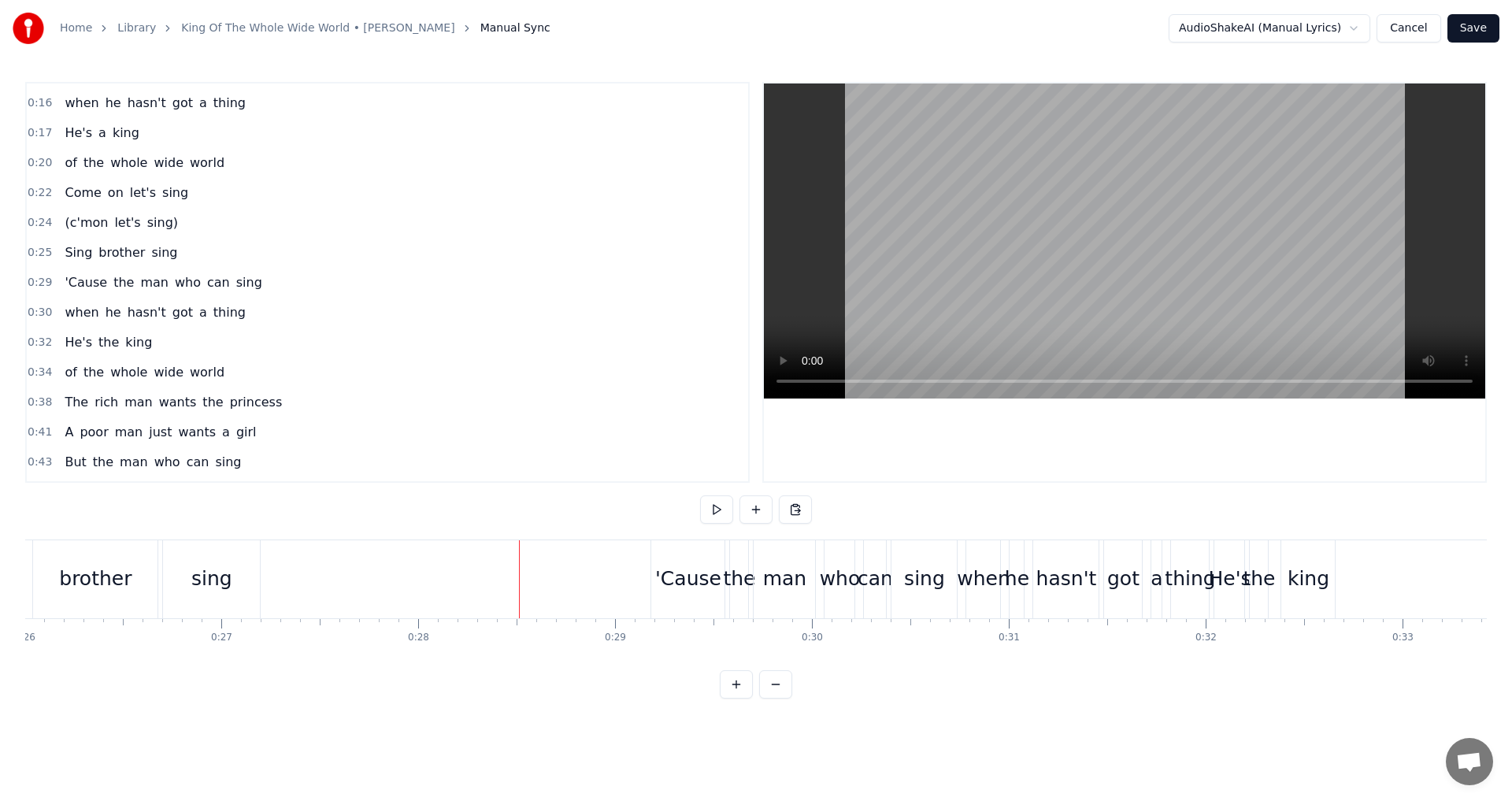
click at [755, 509] on button at bounding box center [755, 510] width 33 height 29
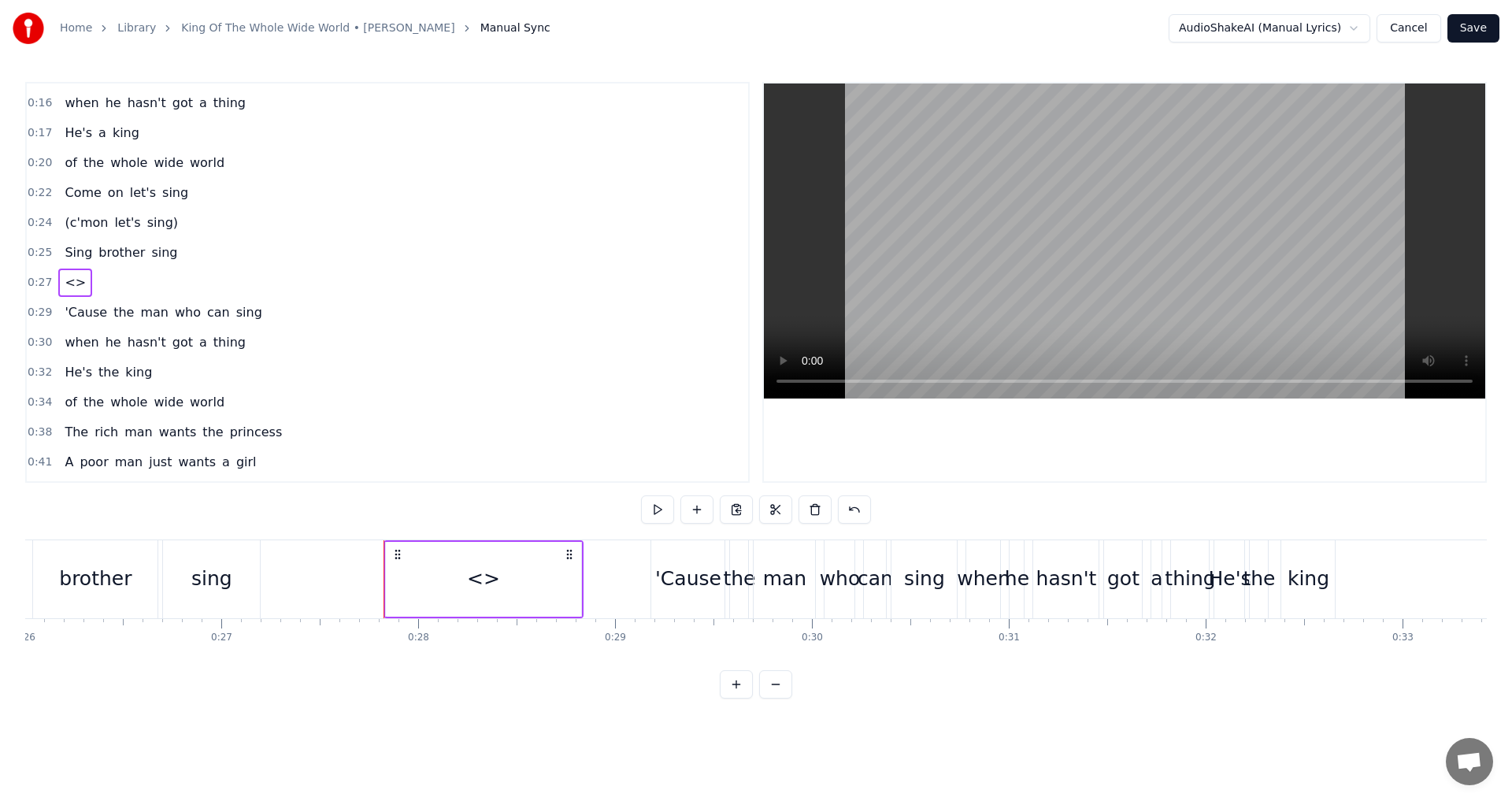
click at [497, 590] on div "<>" at bounding box center [483, 578] width 33 height 30
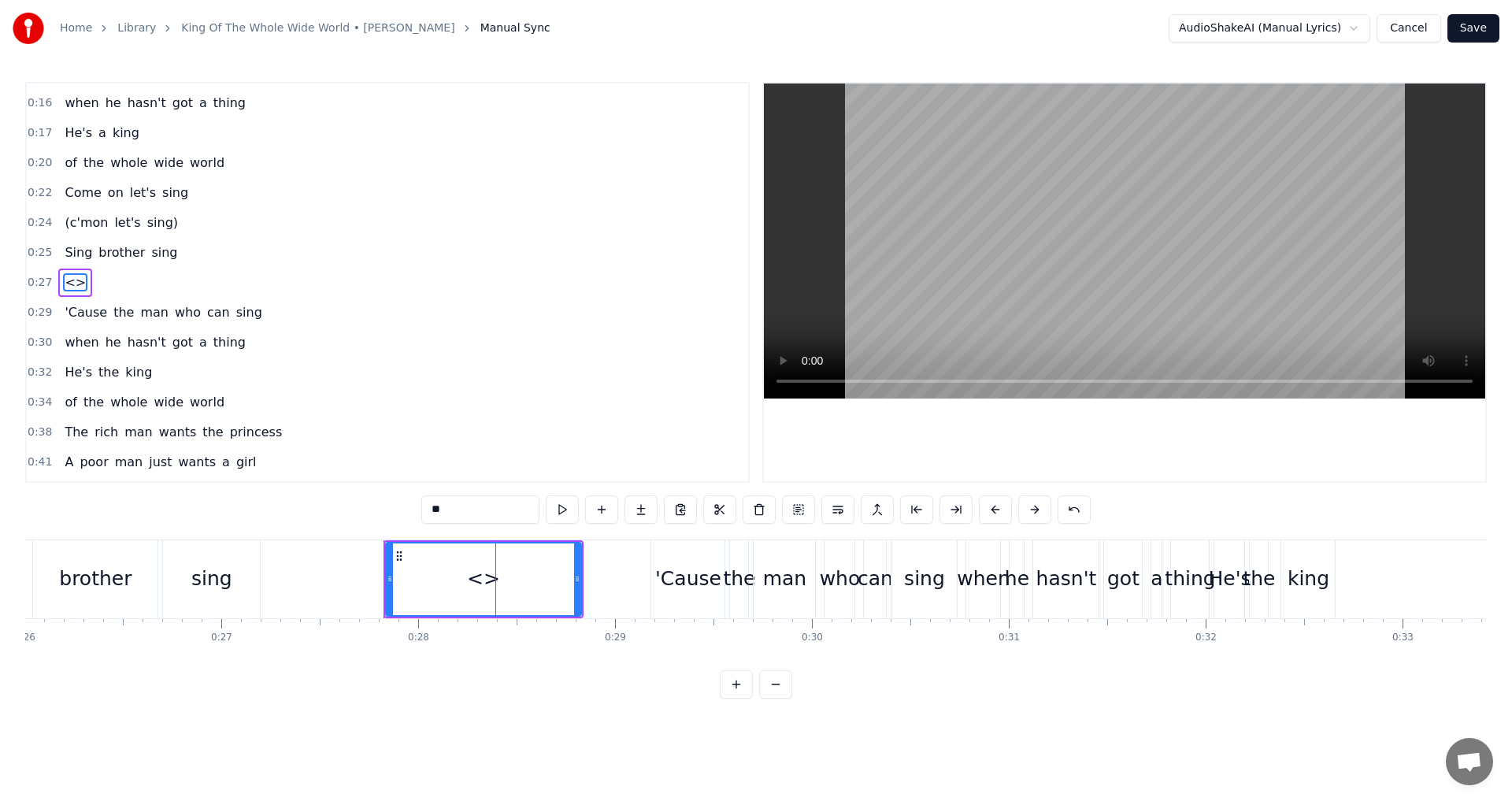
click at [369, 517] on div "0:09 A poor man wants the oyster 0:12 A rich man wants the pearl 0:15 But the m…" at bounding box center [756, 390] width 1461 height 617
drag, startPoint x: 576, startPoint y: 579, endPoint x: 441, endPoint y: 574, distance: 135.1
click at [441, 574] on icon at bounding box center [441, 578] width 6 height 13
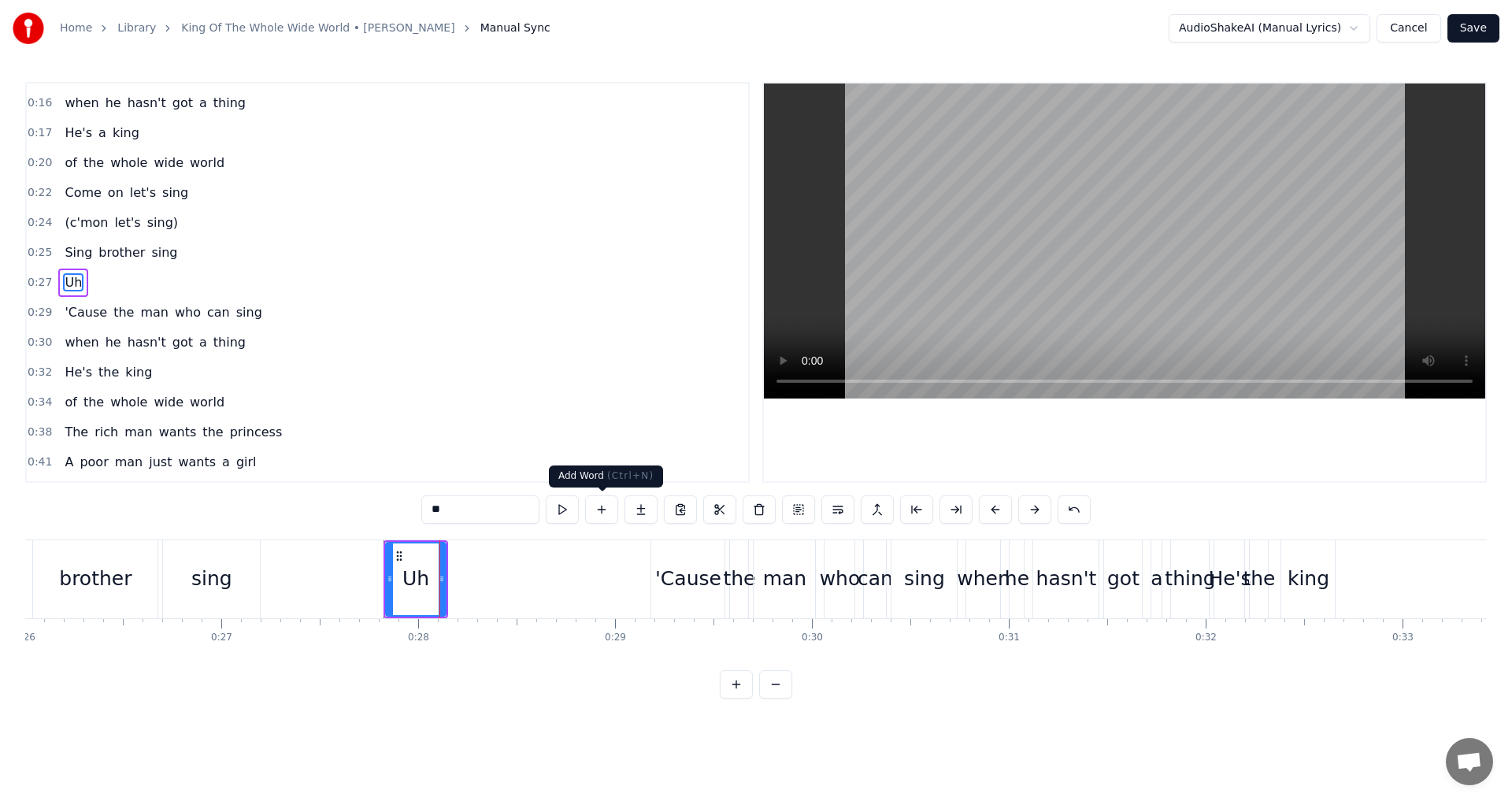
type input "**"
click at [597, 510] on button at bounding box center [601, 510] width 33 height 29
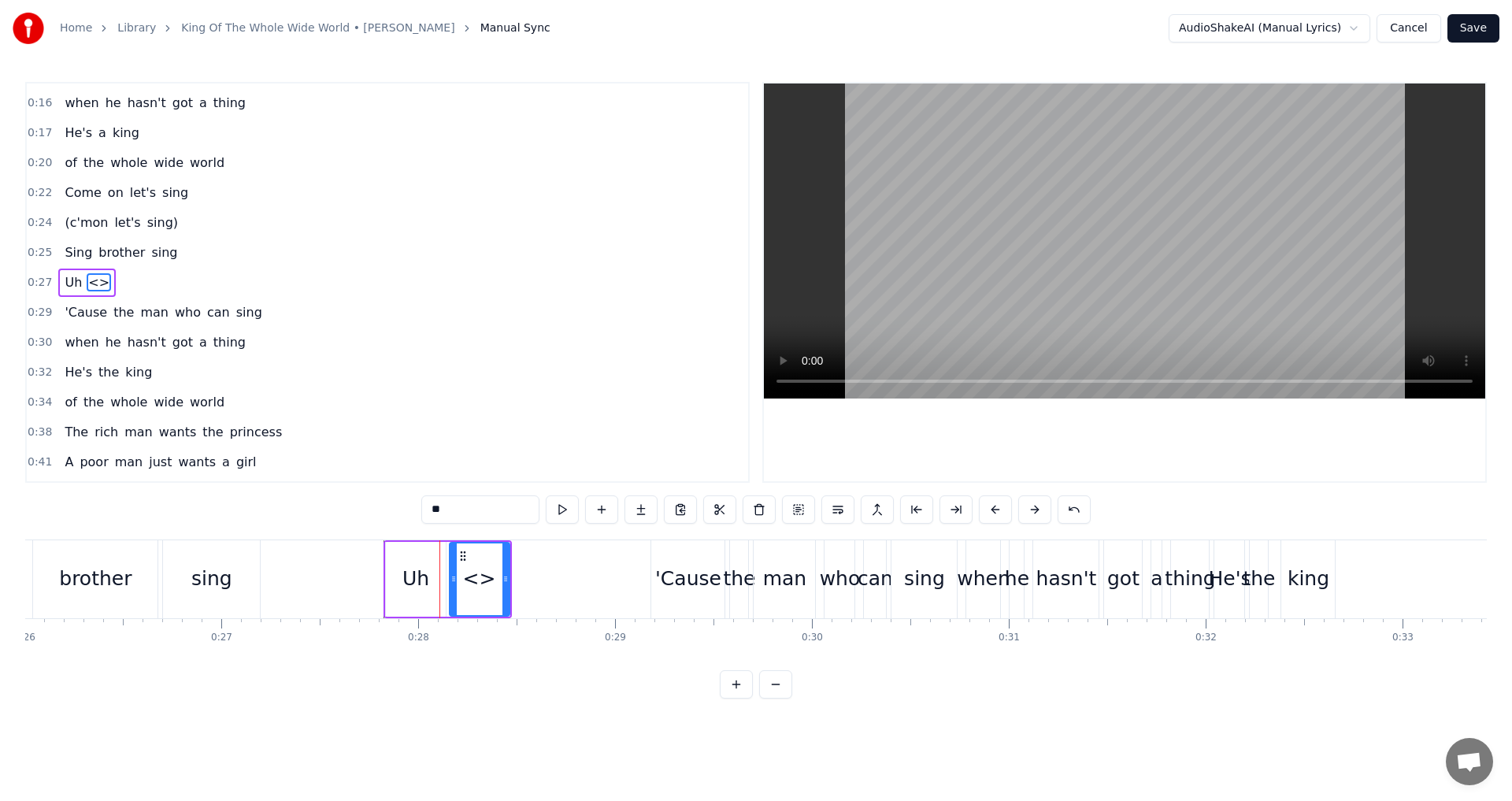
drag, startPoint x: 467, startPoint y: 505, endPoint x: 343, endPoint y: 505, distance: 124.0
click at [343, 505] on div "0:09 A poor man wants the oyster 0:12 A rich man wants the pearl 0:15 But the m…" at bounding box center [756, 390] width 1461 height 617
drag, startPoint x: 506, startPoint y: 579, endPoint x: 537, endPoint y: 582, distance: 31.1
click at [537, 582] on icon at bounding box center [536, 578] width 6 height 13
type input "***"
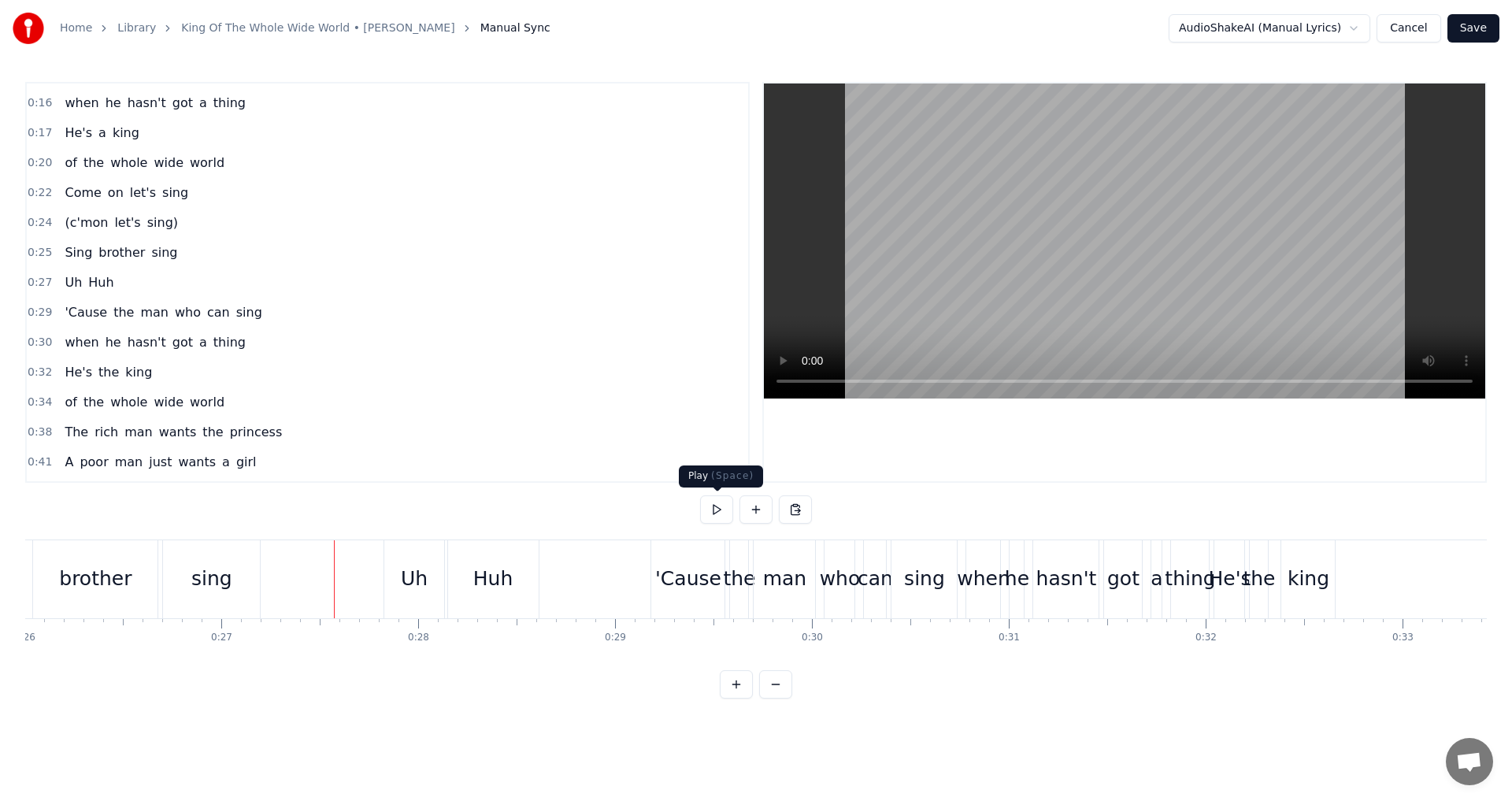
click at [717, 511] on button at bounding box center [716, 510] width 33 height 29
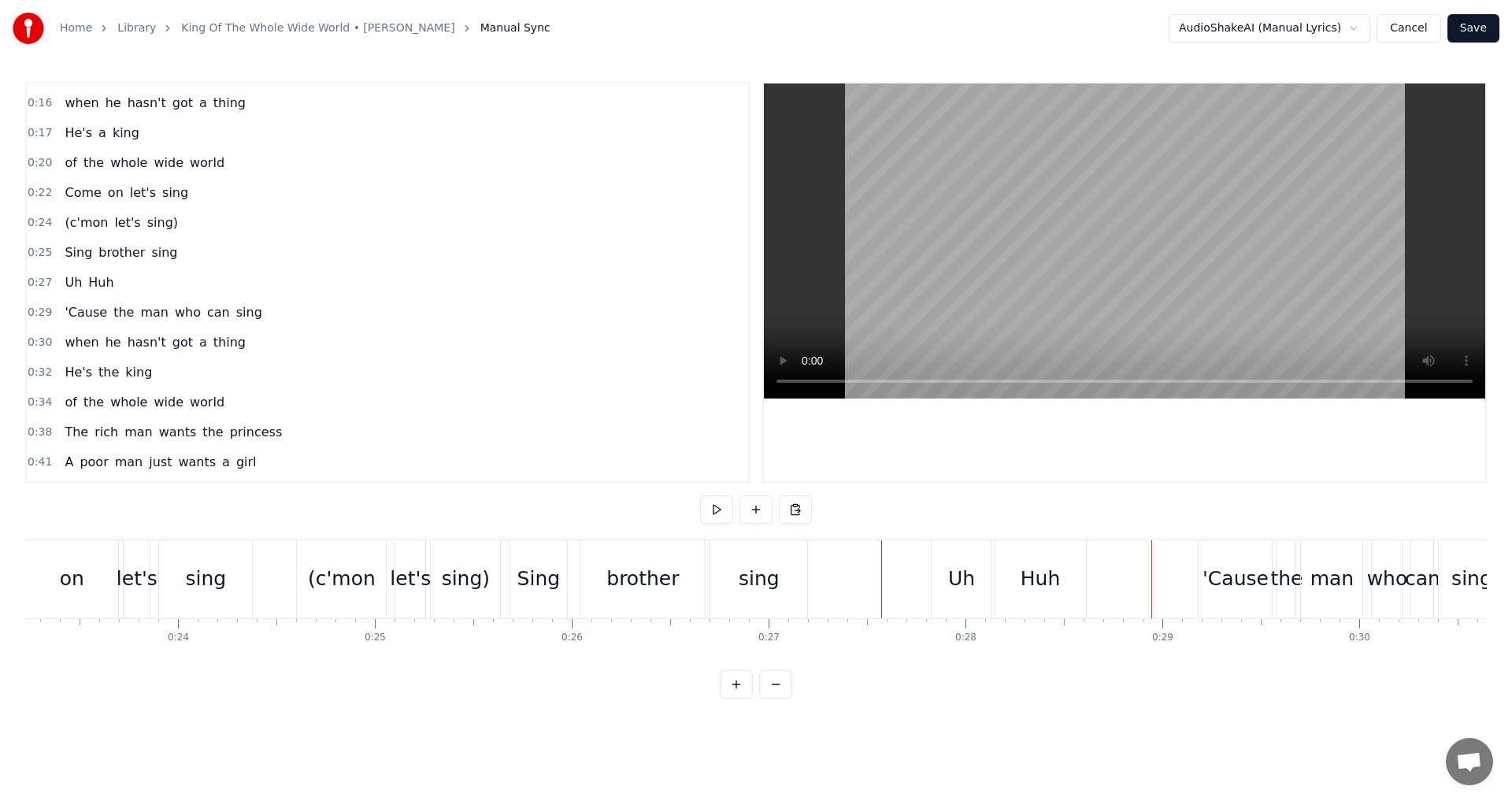
scroll to position [0, 4271]
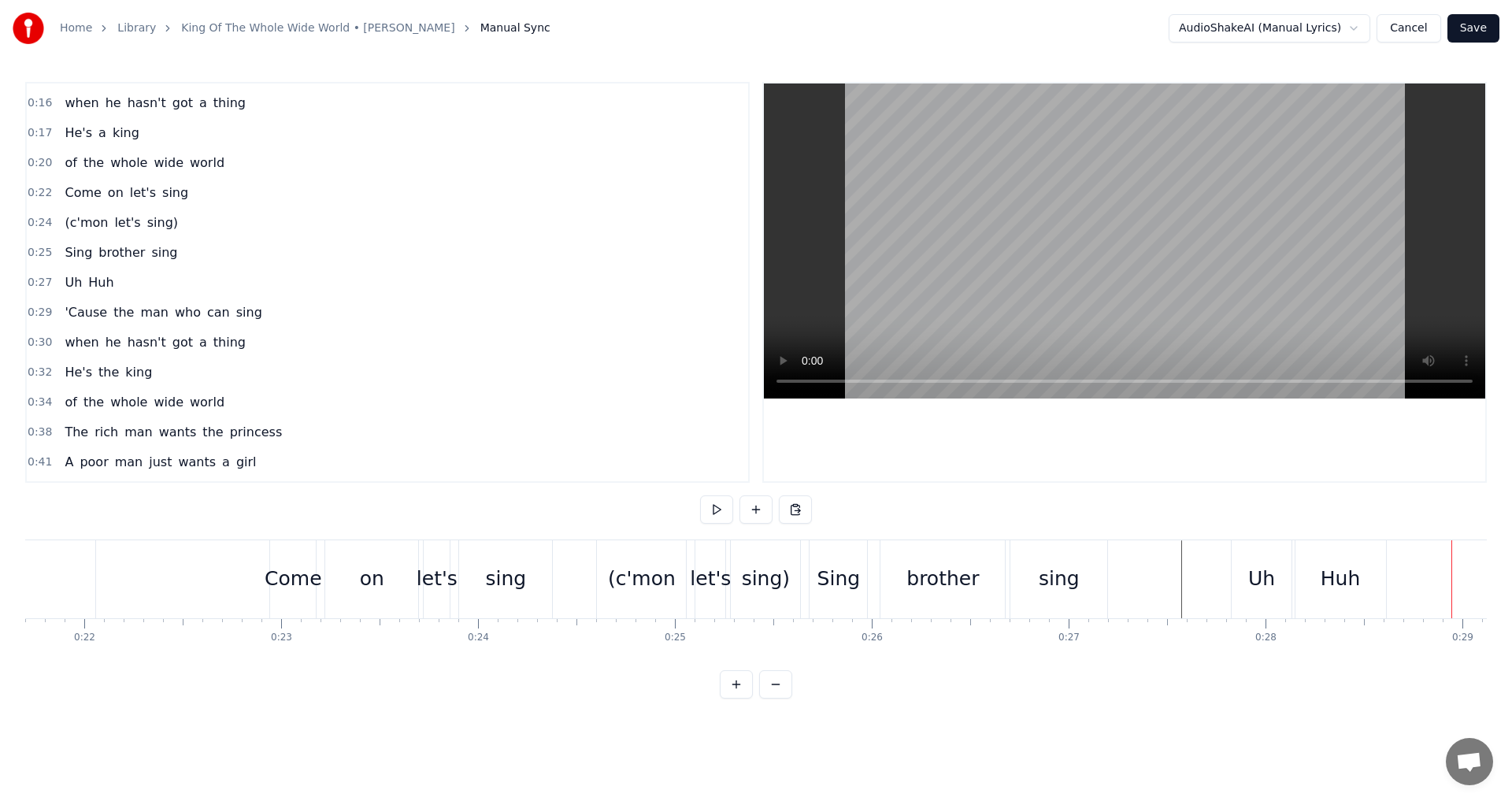
click at [669, 550] on div "(c'mon" at bounding box center [640, 579] width 89 height 78
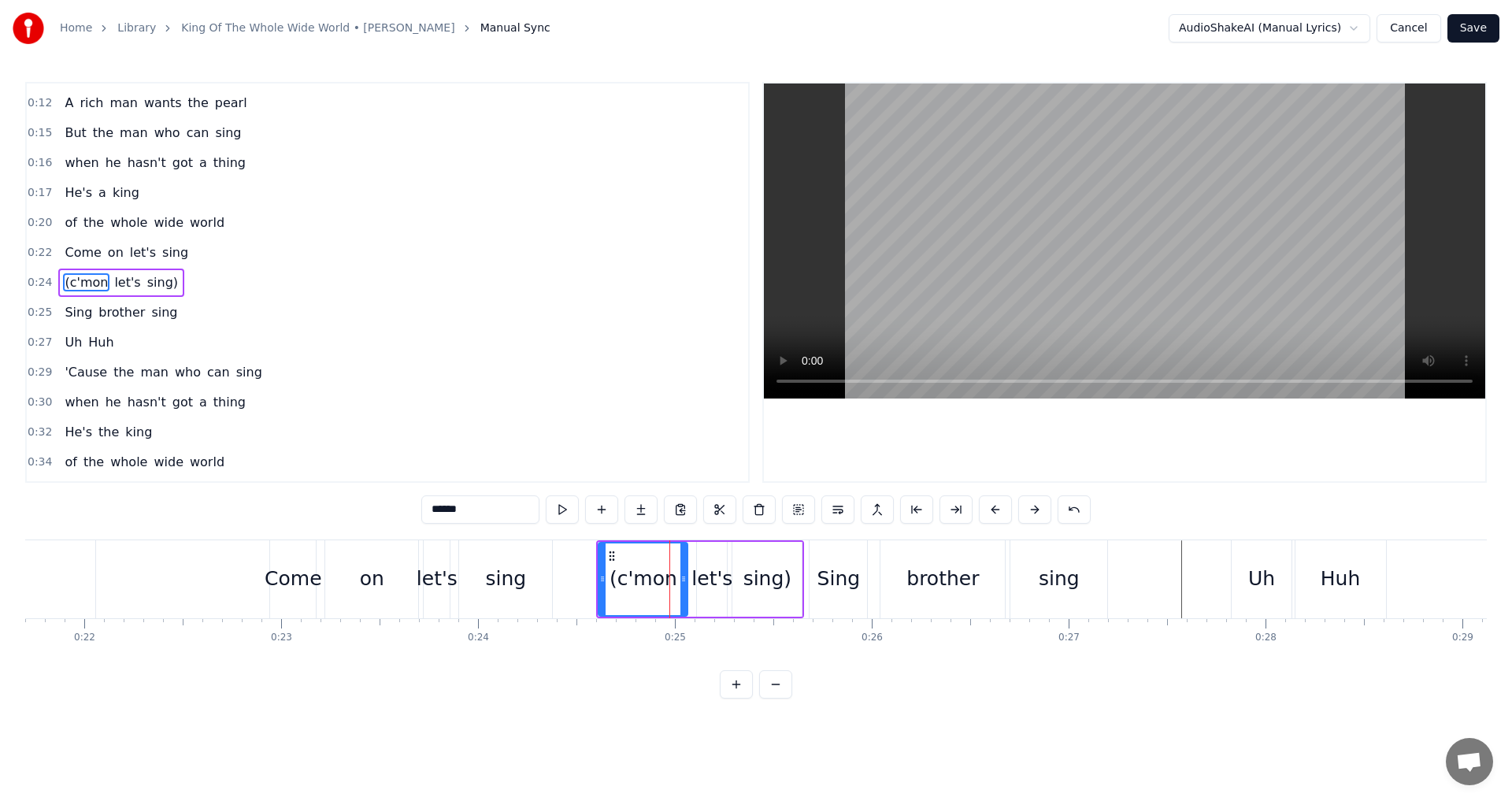
click at [766, 513] on button at bounding box center [759, 510] width 33 height 29
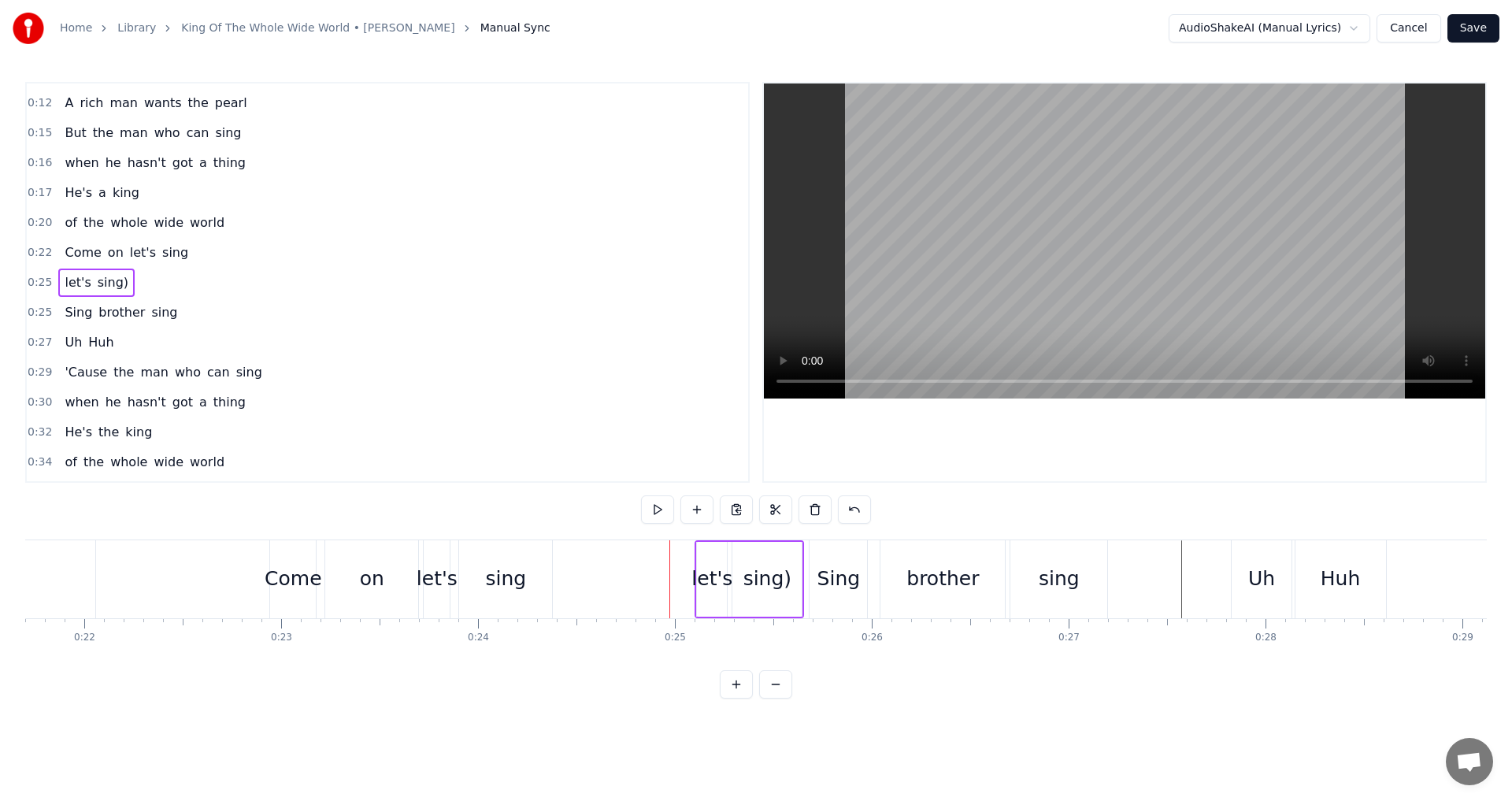
click at [715, 583] on div "let's" at bounding box center [711, 578] width 41 height 30
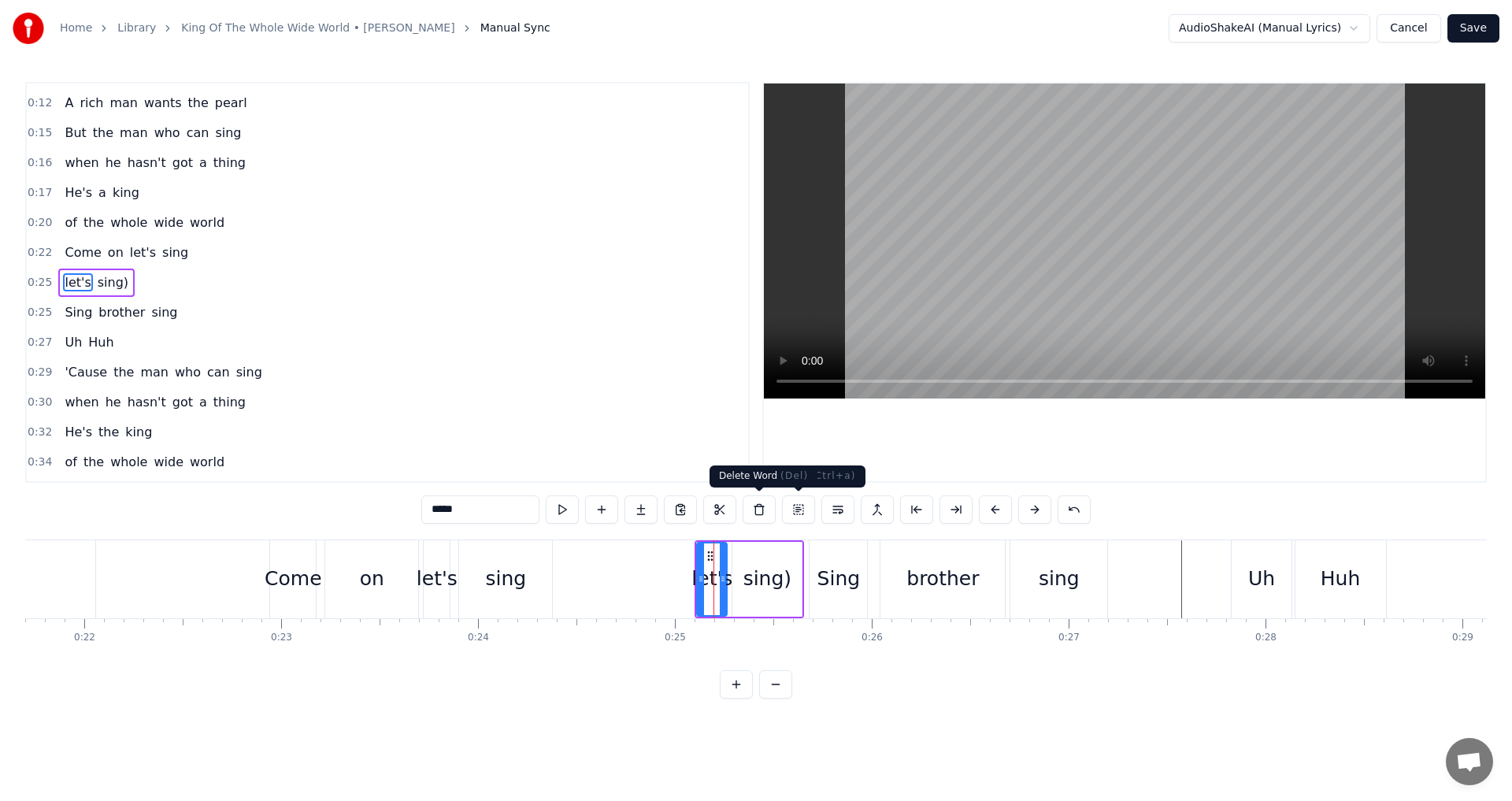
click at [765, 511] on button at bounding box center [759, 510] width 33 height 29
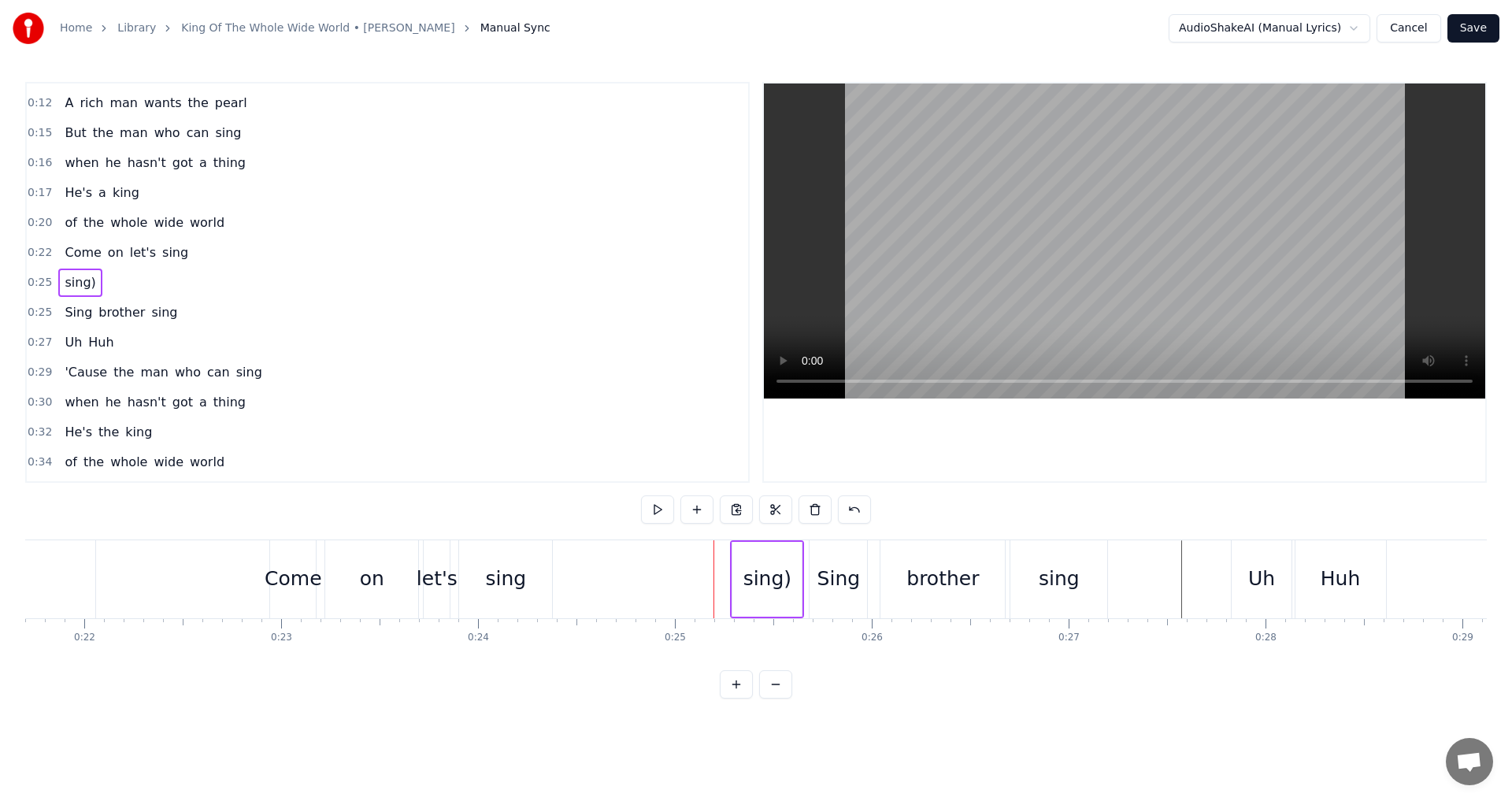
click at [742, 583] on div "sing)" at bounding box center [767, 579] width 69 height 75
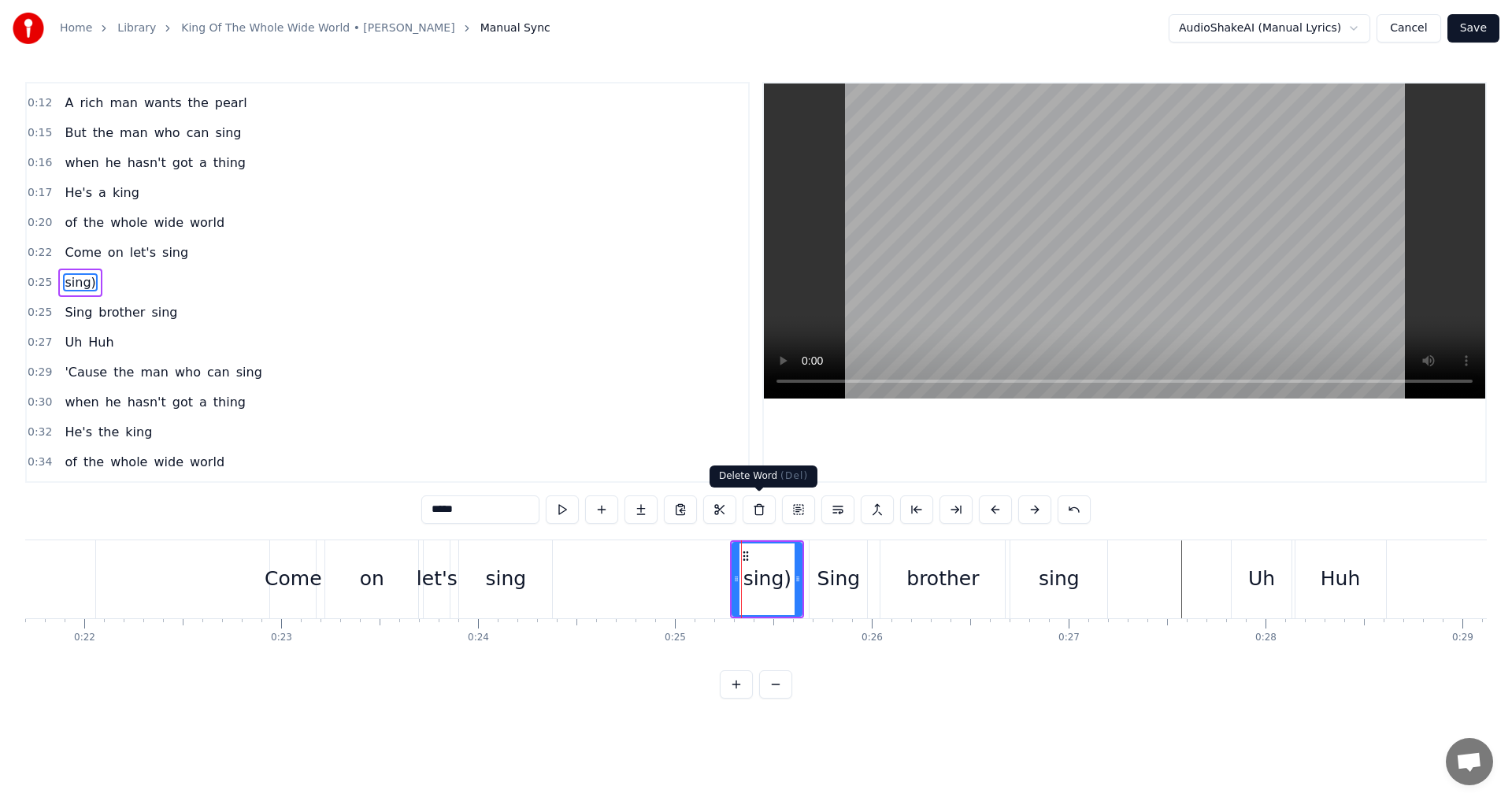
click at [759, 512] on button at bounding box center [759, 510] width 33 height 29
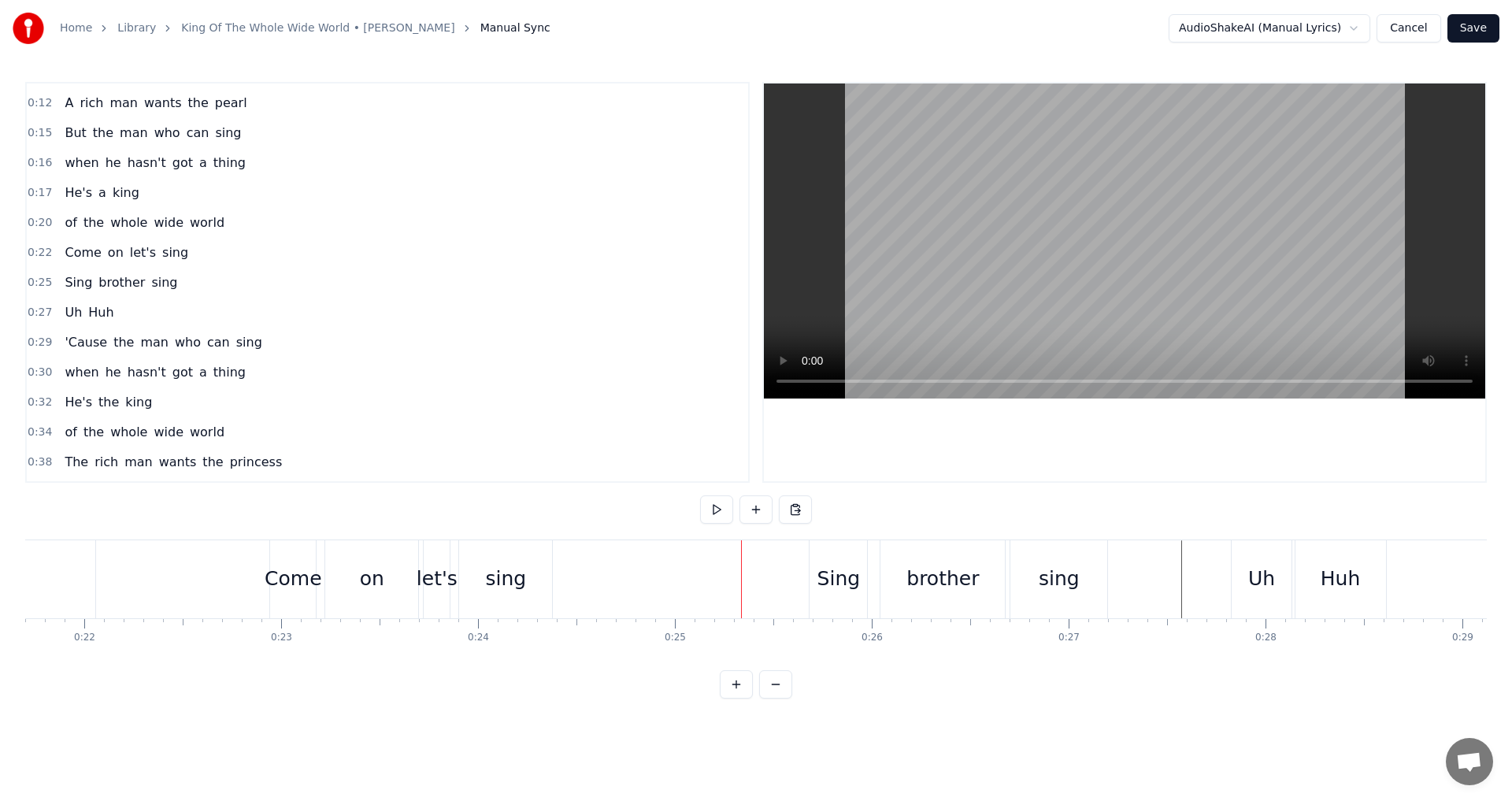
click at [528, 601] on div "sing" at bounding box center [505, 579] width 93 height 78
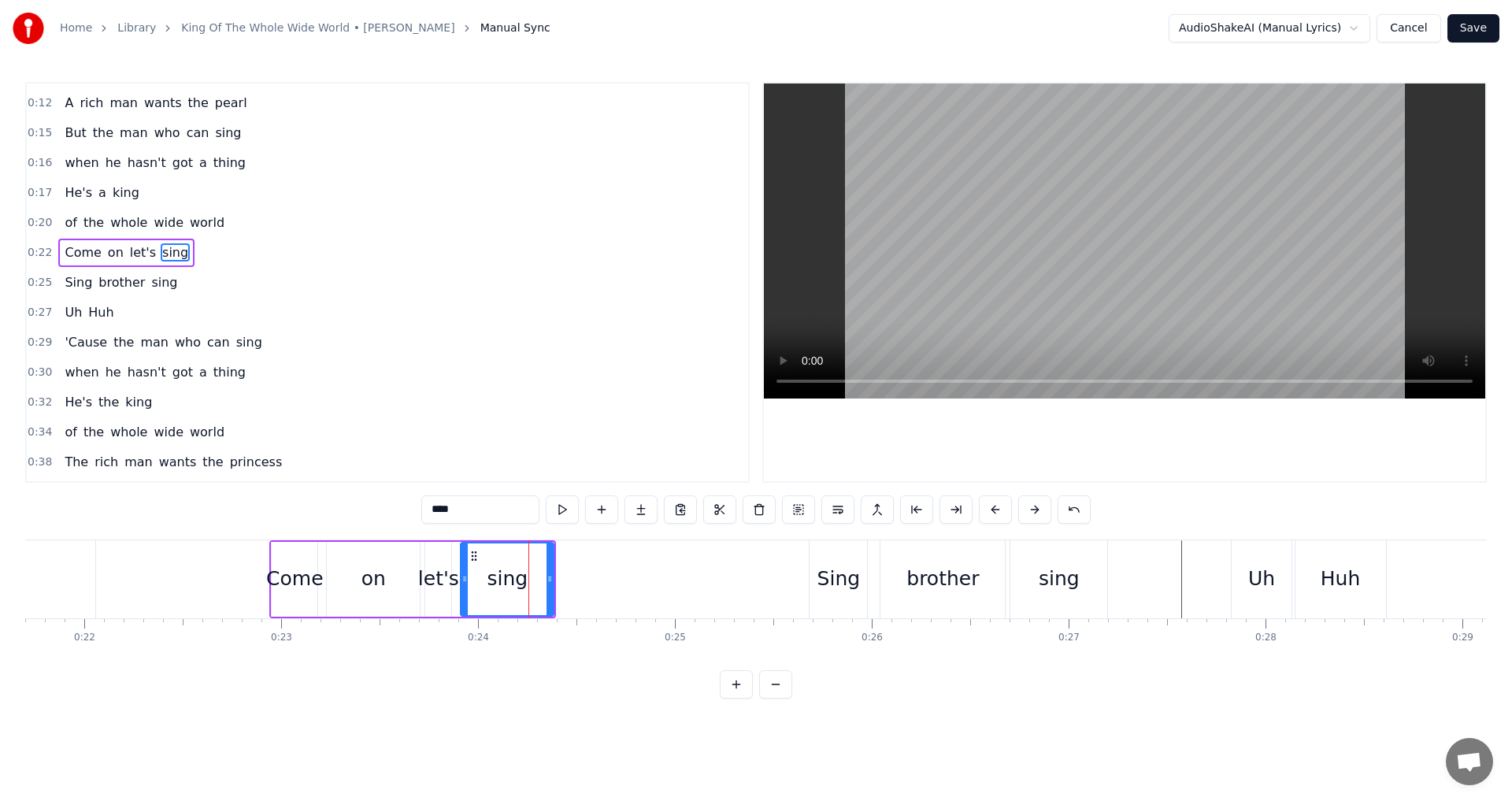
scroll to position [0, 0]
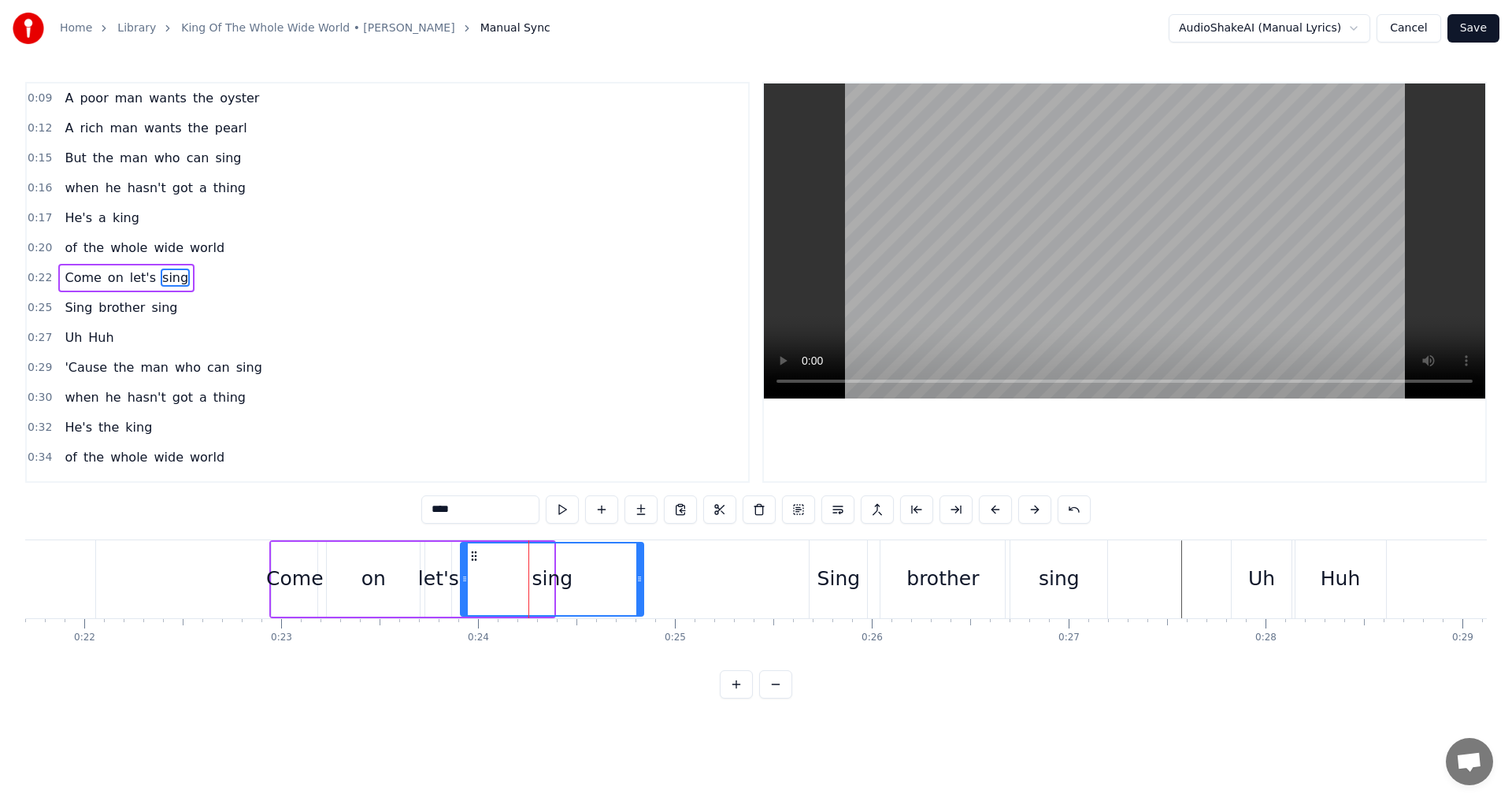
drag, startPoint x: 550, startPoint y: 583, endPoint x: 640, endPoint y: 582, distance: 90.0
click at [640, 582] on icon at bounding box center [639, 578] width 6 height 13
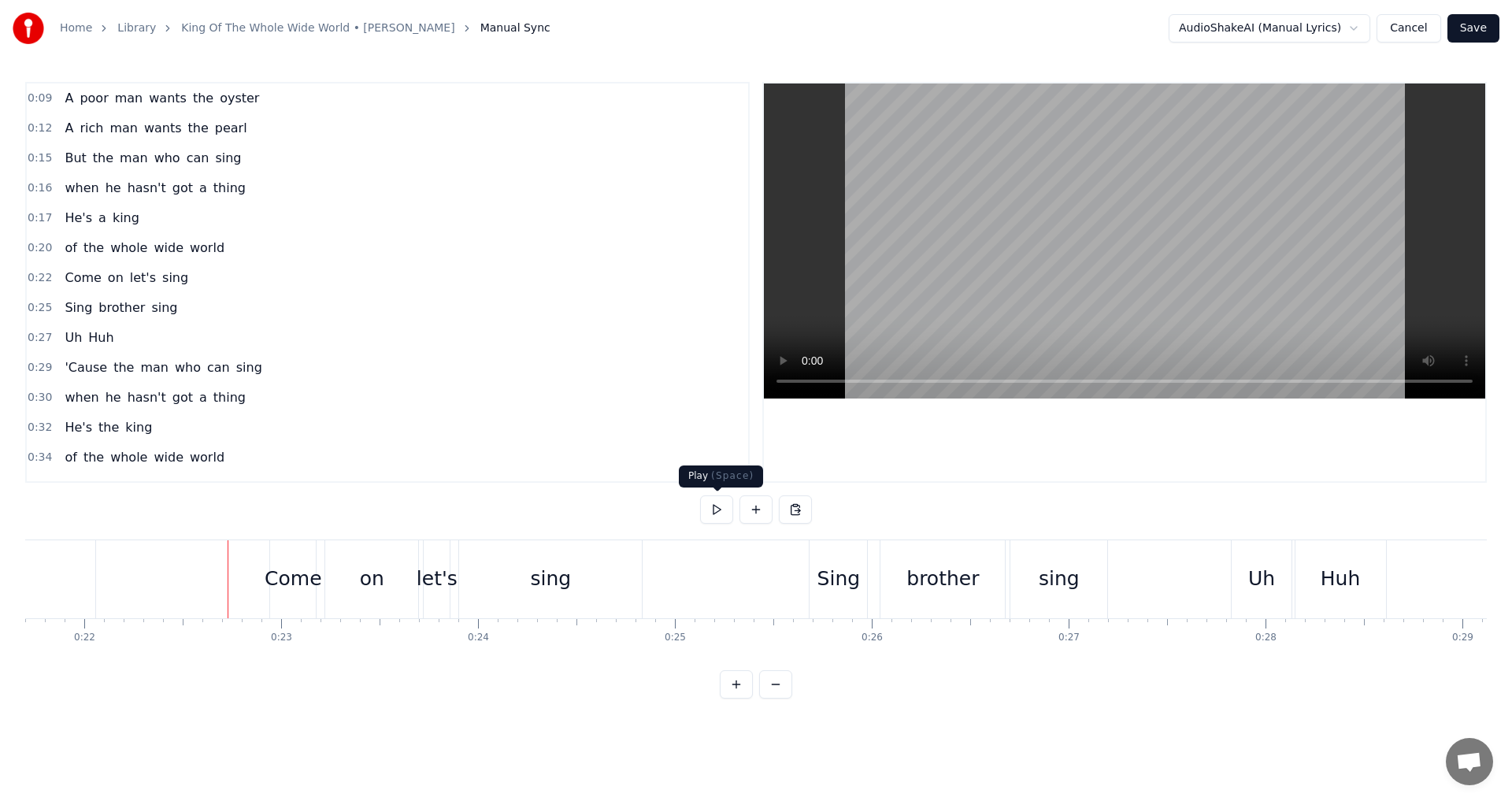
click at [726, 511] on button at bounding box center [716, 510] width 33 height 29
click at [725, 511] on button at bounding box center [716, 510] width 33 height 29
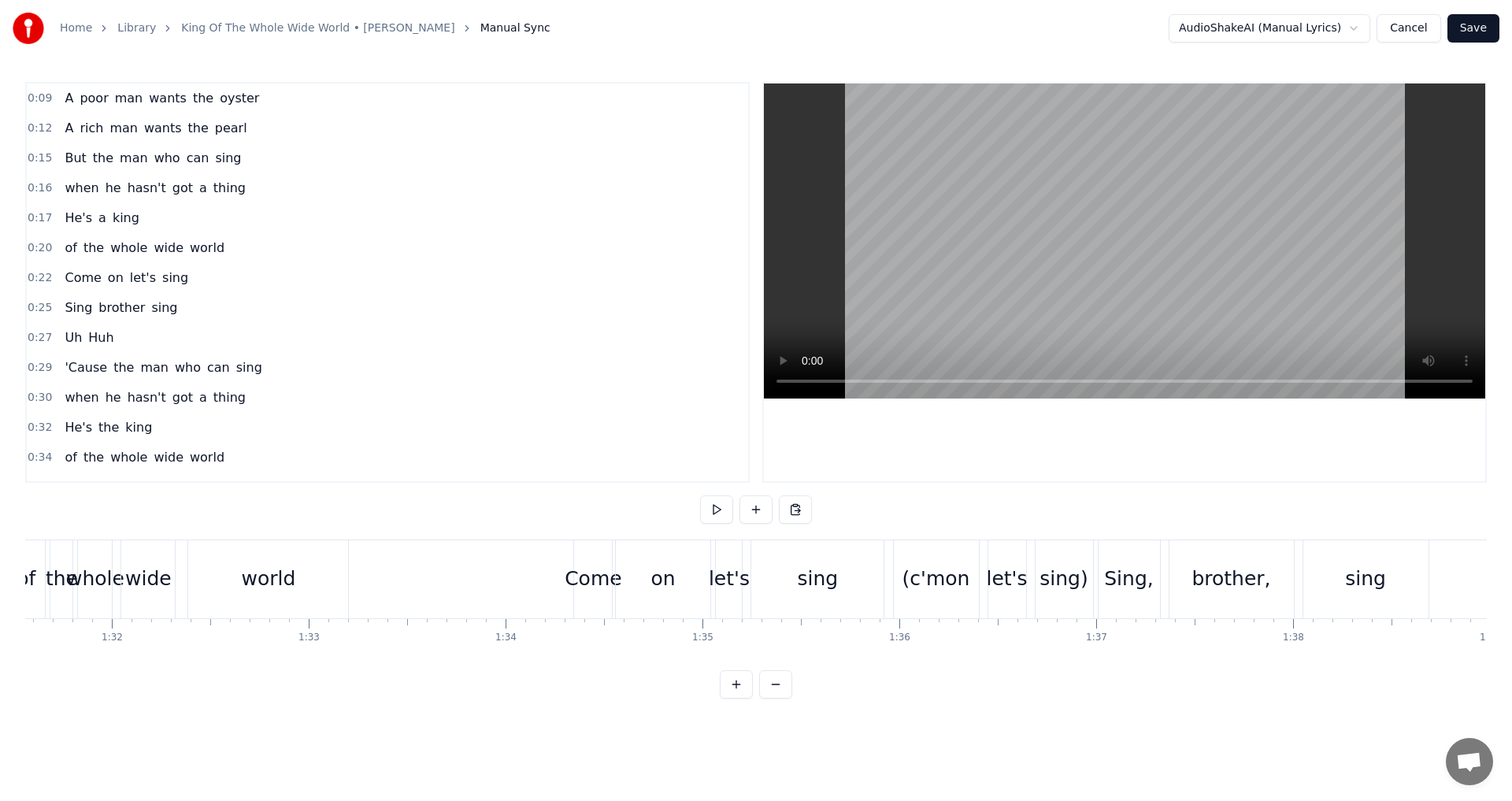
scroll to position [0, 18287]
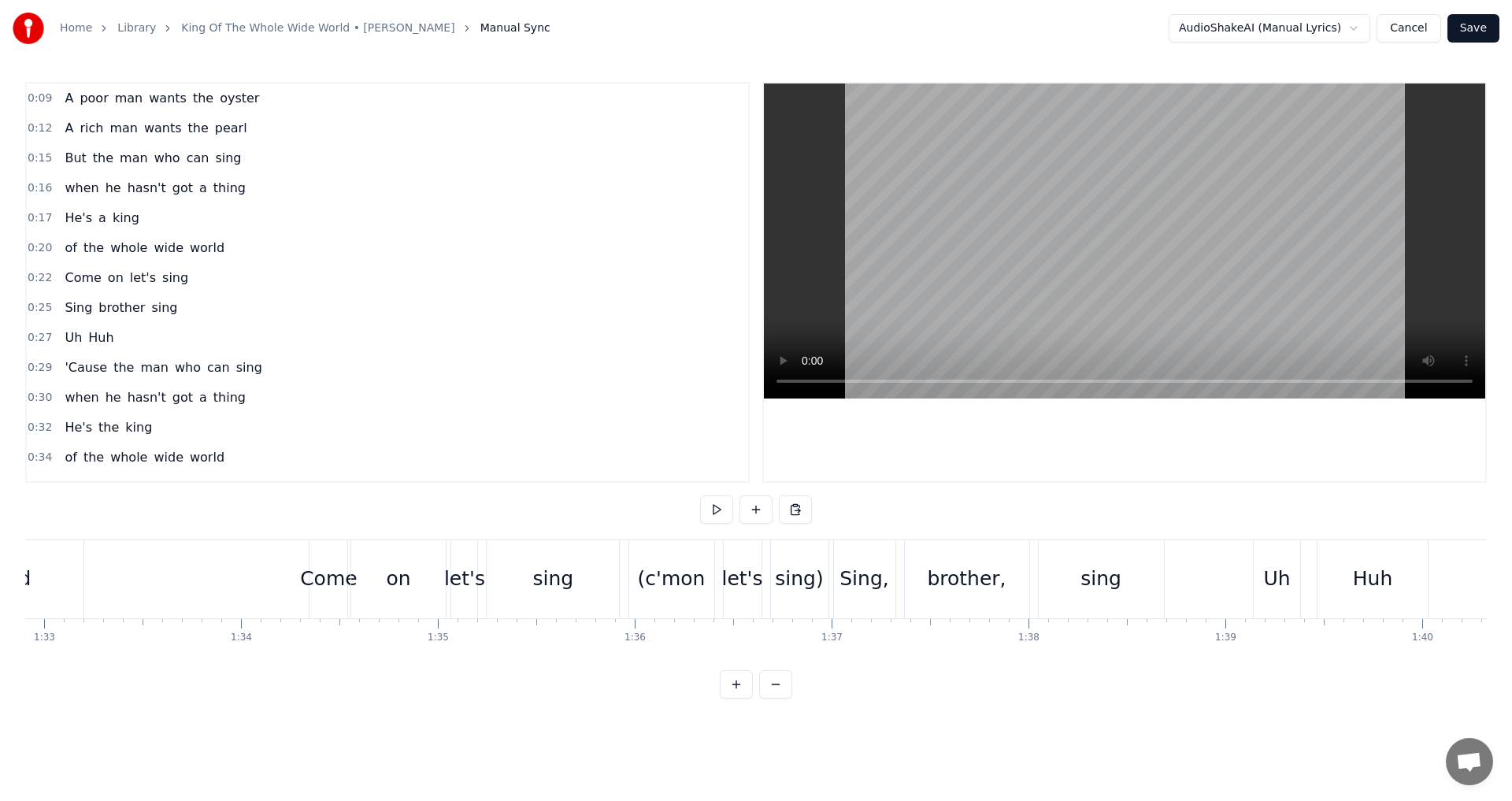
click at [693, 585] on div "(c'mon" at bounding box center [672, 578] width 68 height 30
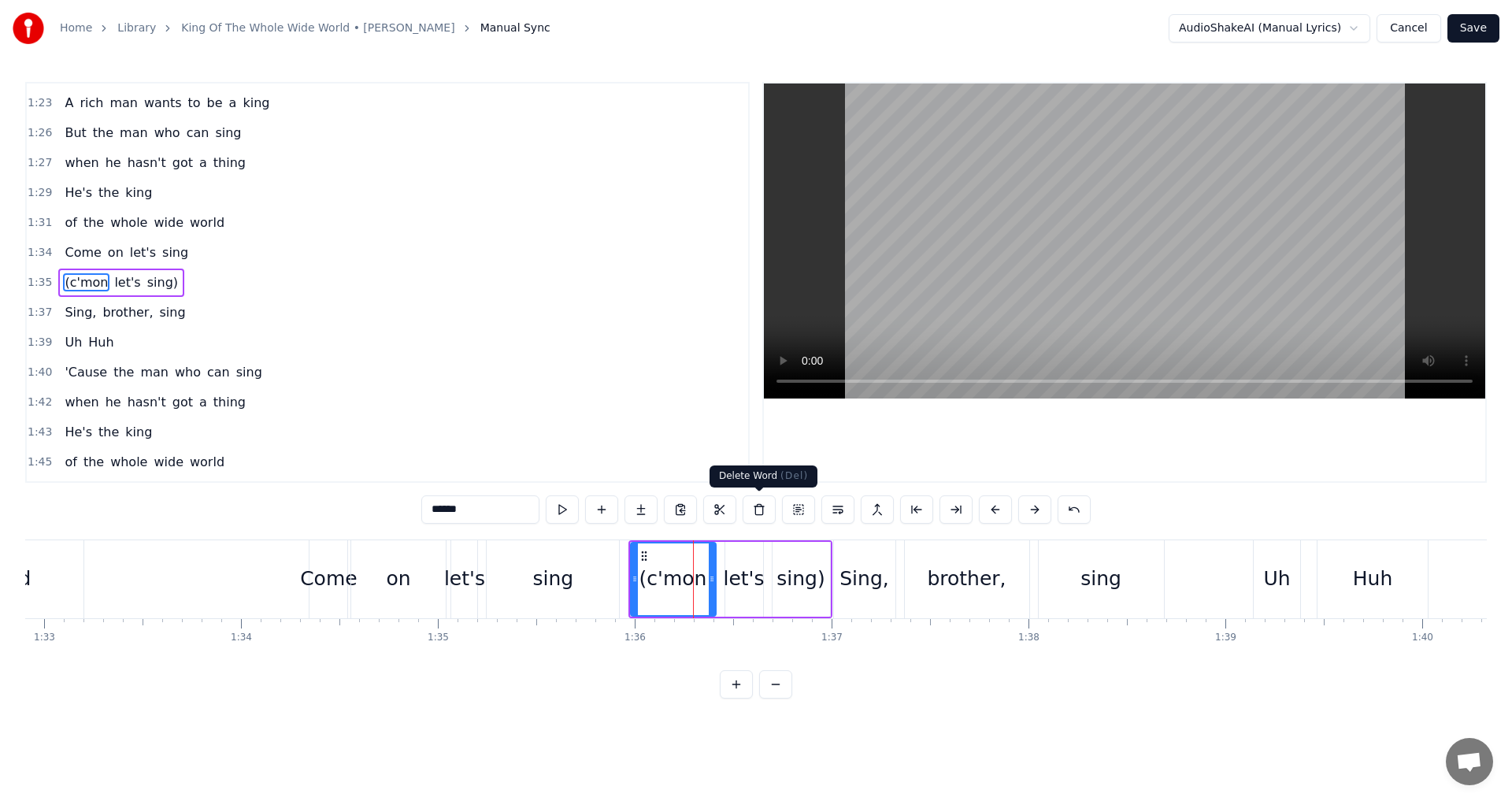
click at [764, 506] on button at bounding box center [759, 510] width 33 height 29
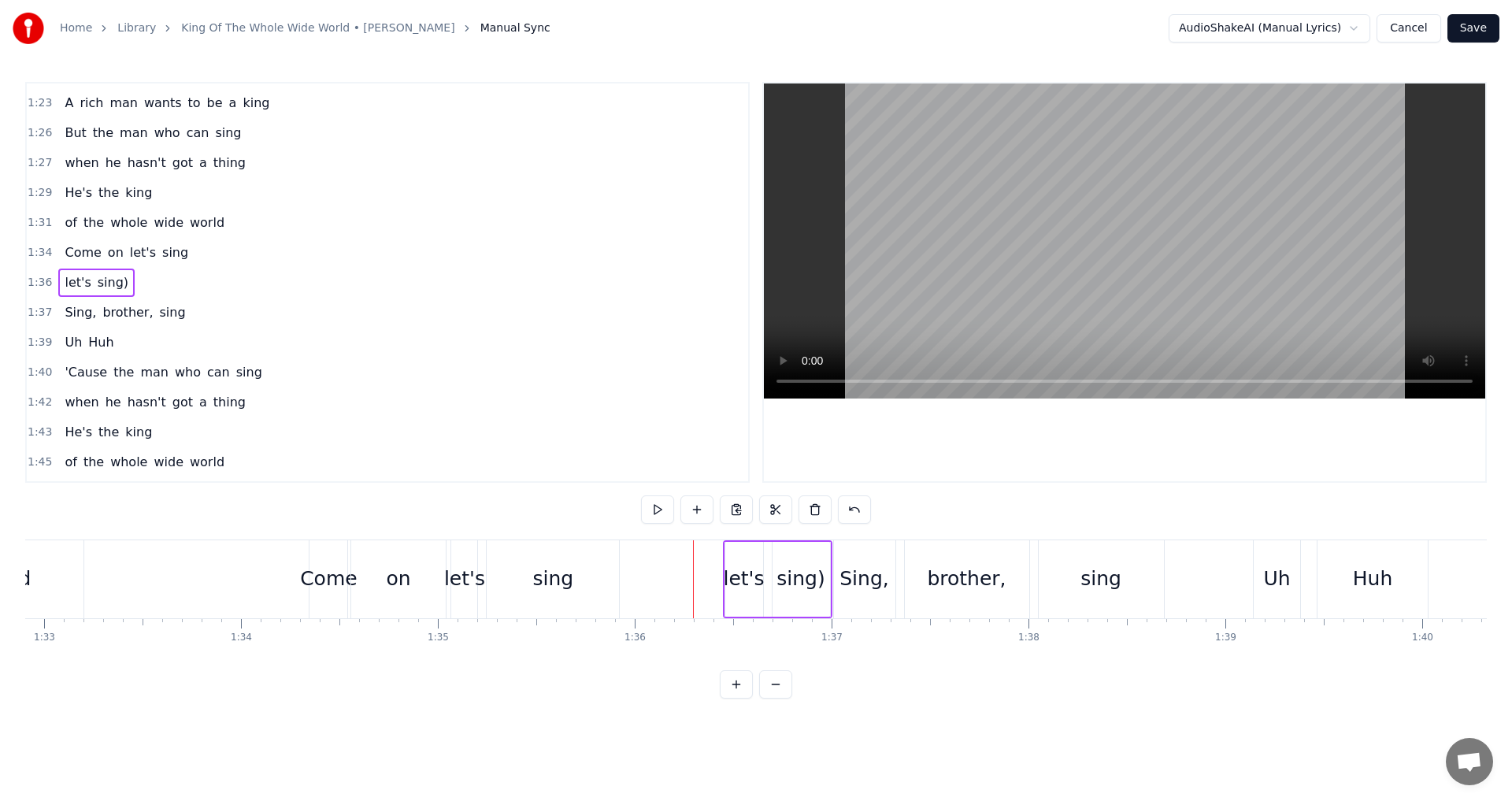
click at [750, 571] on div "let's" at bounding box center [743, 578] width 41 height 30
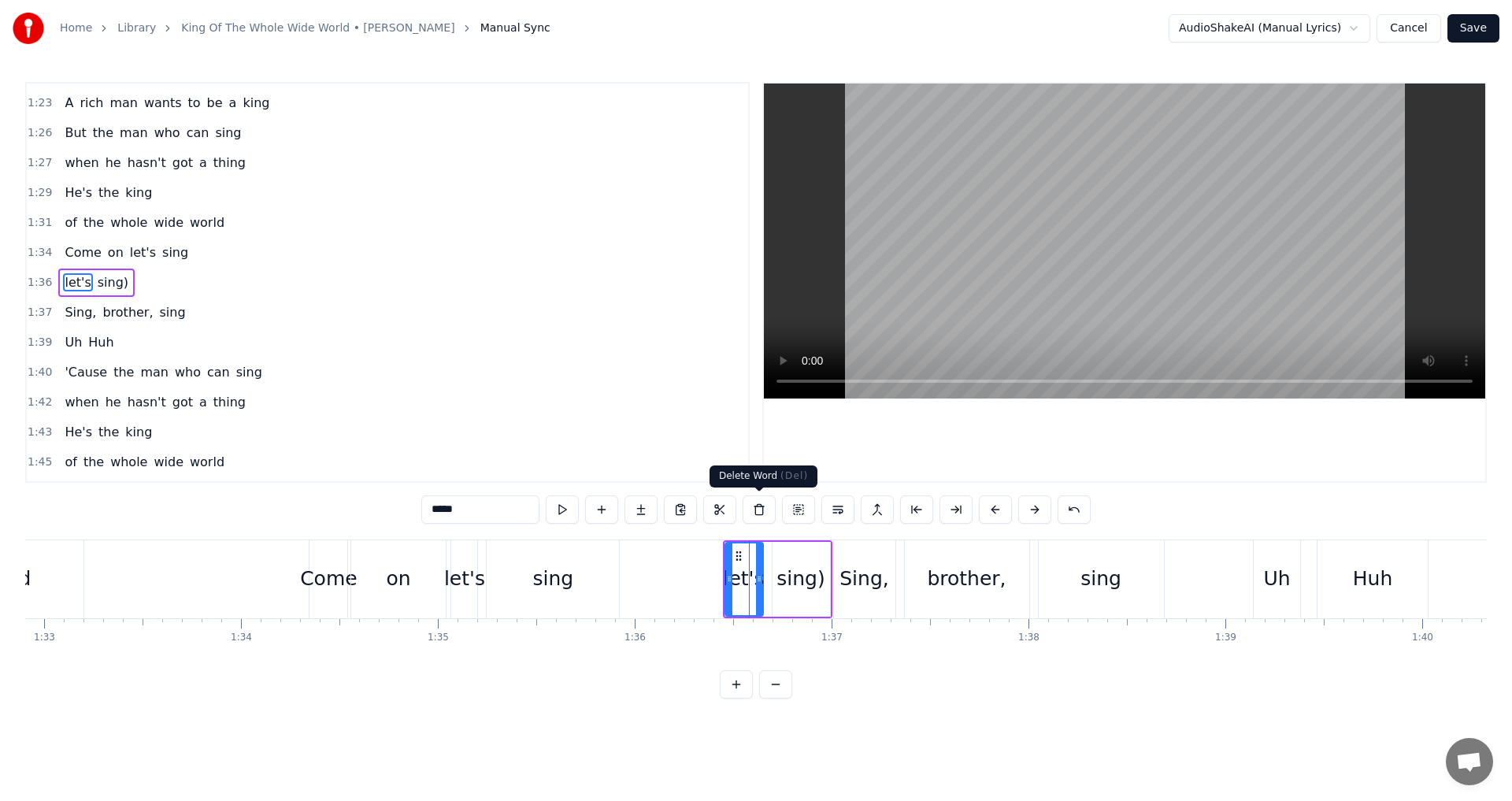
click at [760, 501] on button at bounding box center [759, 510] width 33 height 29
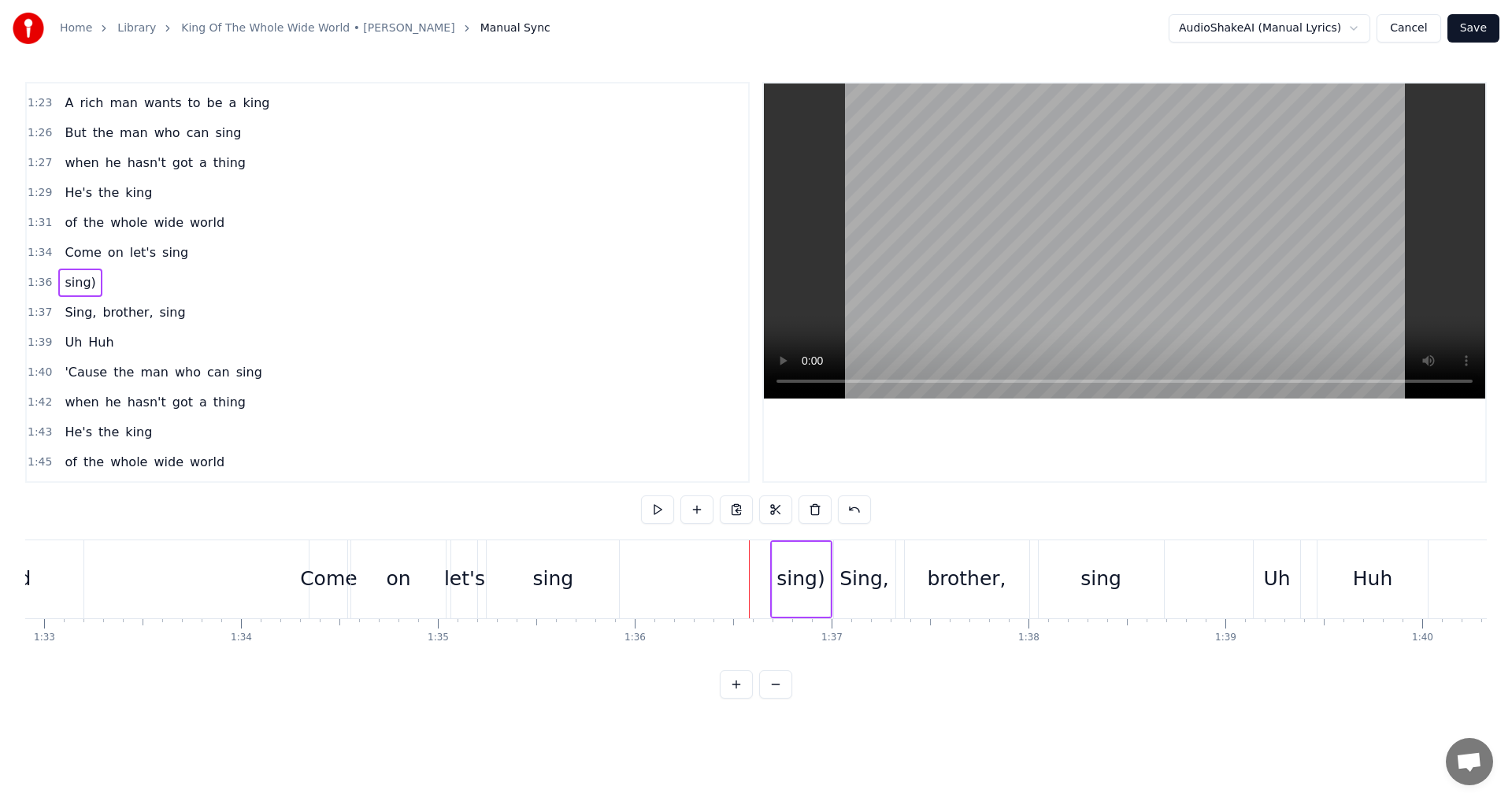
click at [789, 577] on div "sing)" at bounding box center [800, 578] width 48 height 30
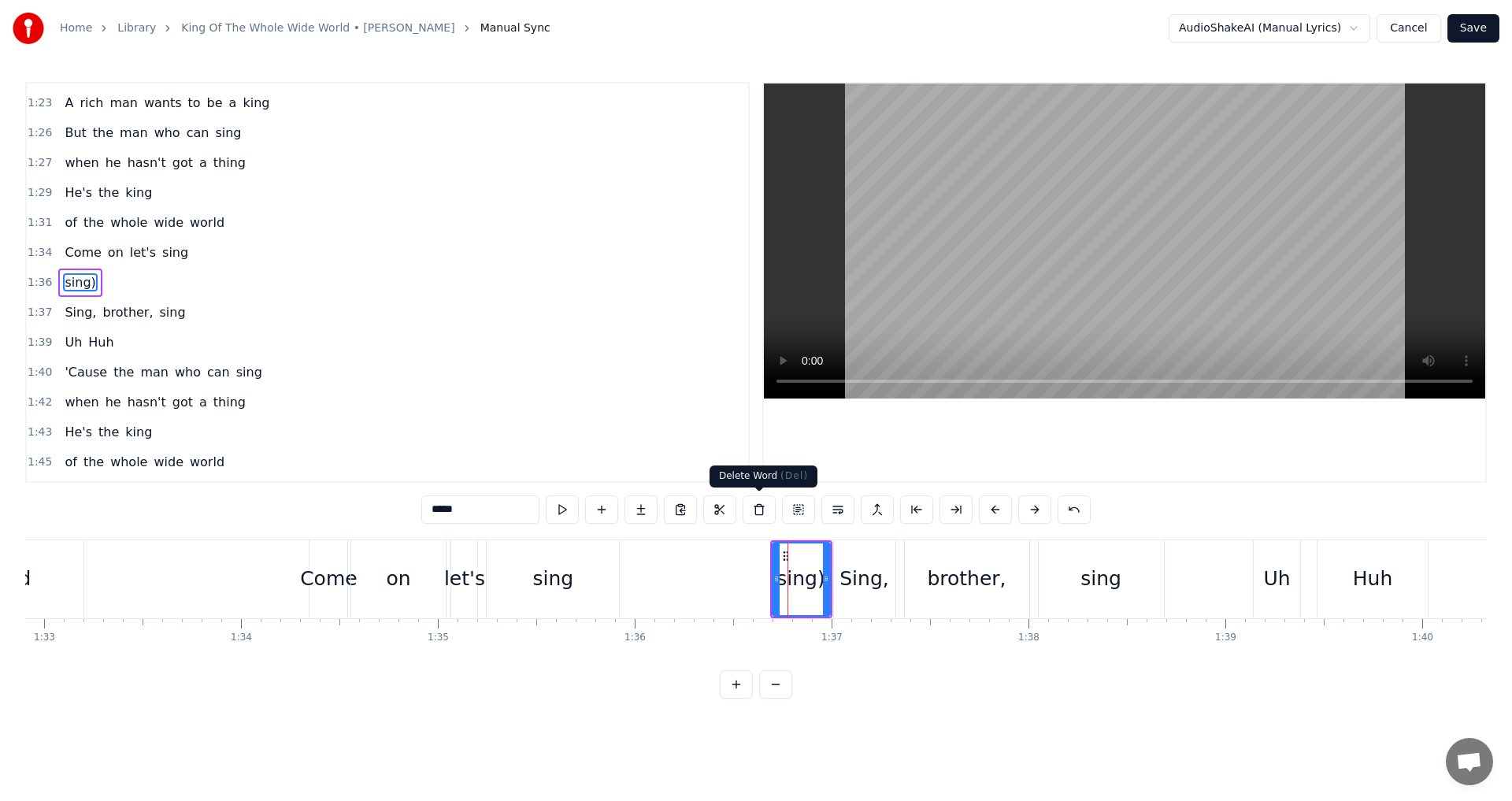
click at [764, 513] on button at bounding box center [759, 510] width 33 height 29
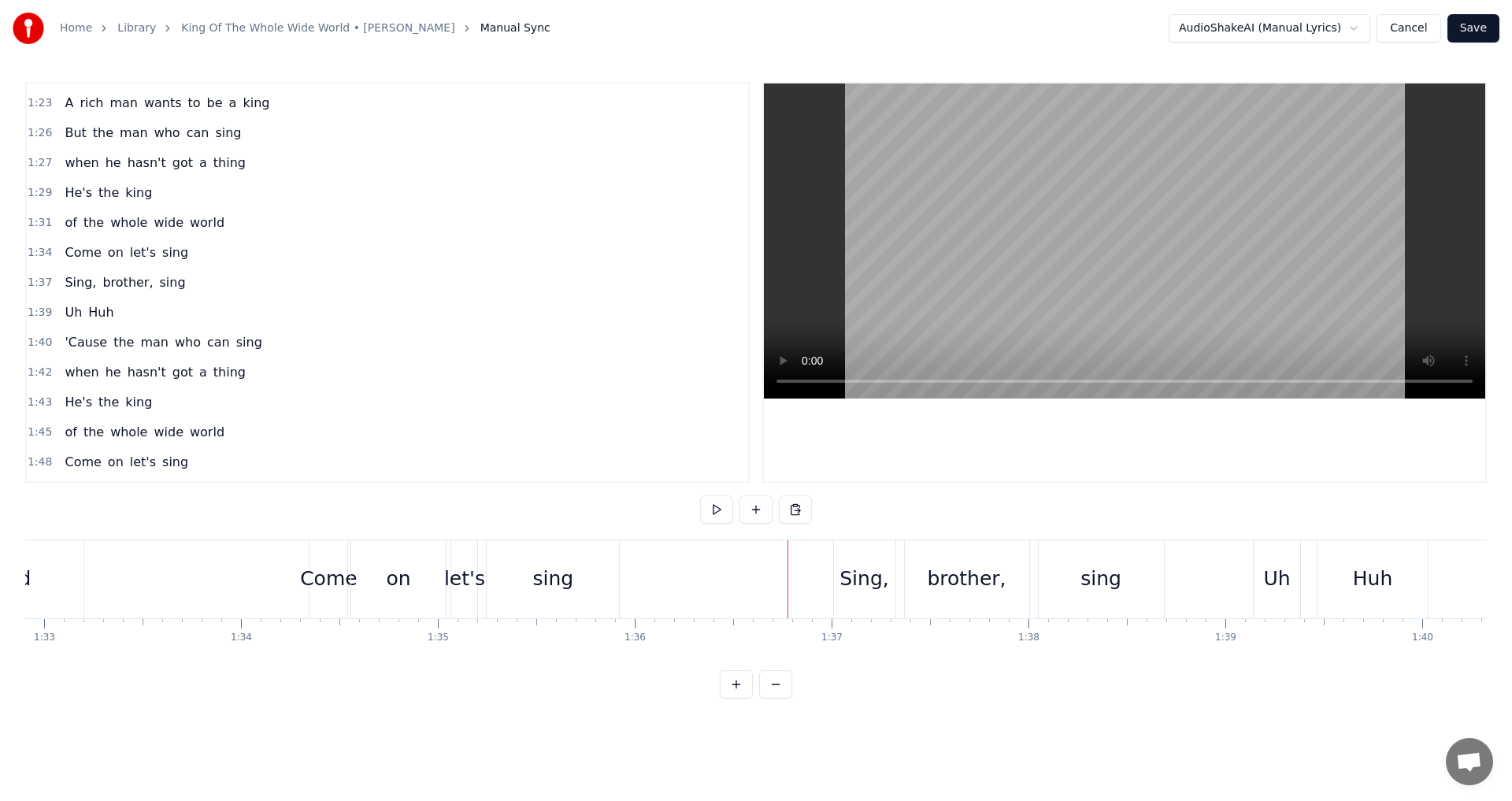
click at [598, 583] on div "sing" at bounding box center [553, 579] width 132 height 78
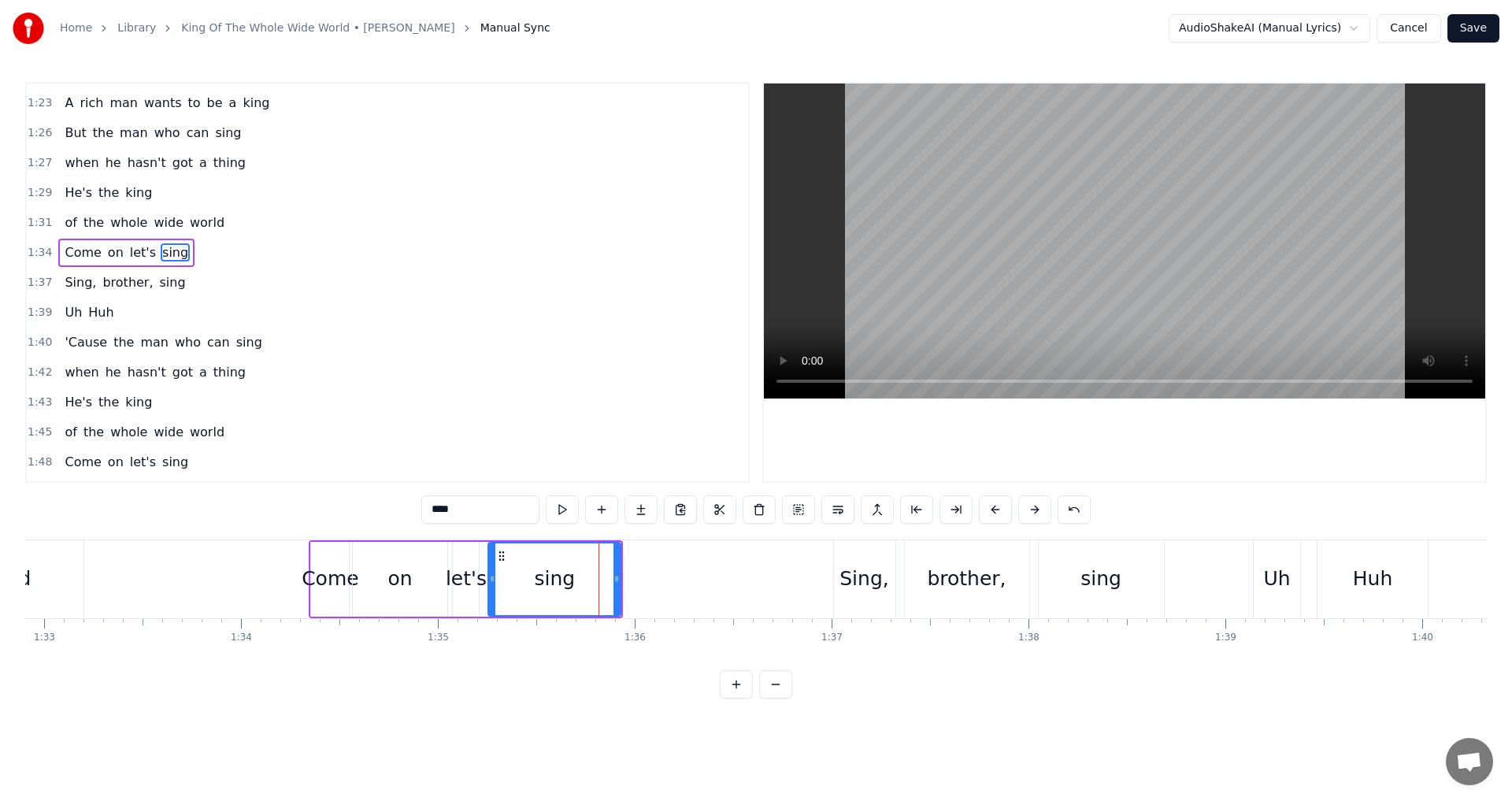
scroll to position [773, 0]
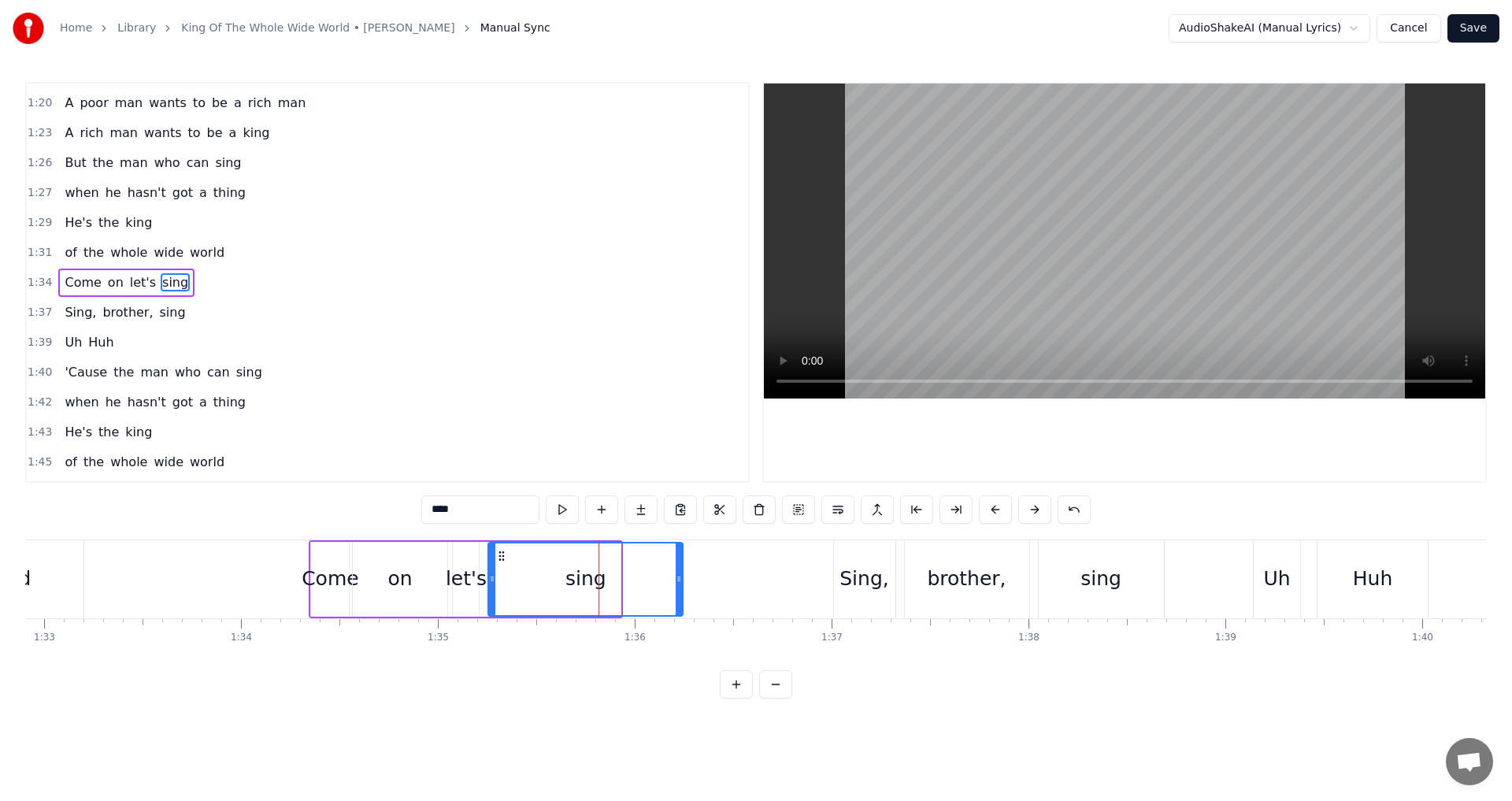
drag, startPoint x: 616, startPoint y: 580, endPoint x: 678, endPoint y: 573, distance: 62.4
click at [678, 573] on icon at bounding box center [678, 578] width 6 height 13
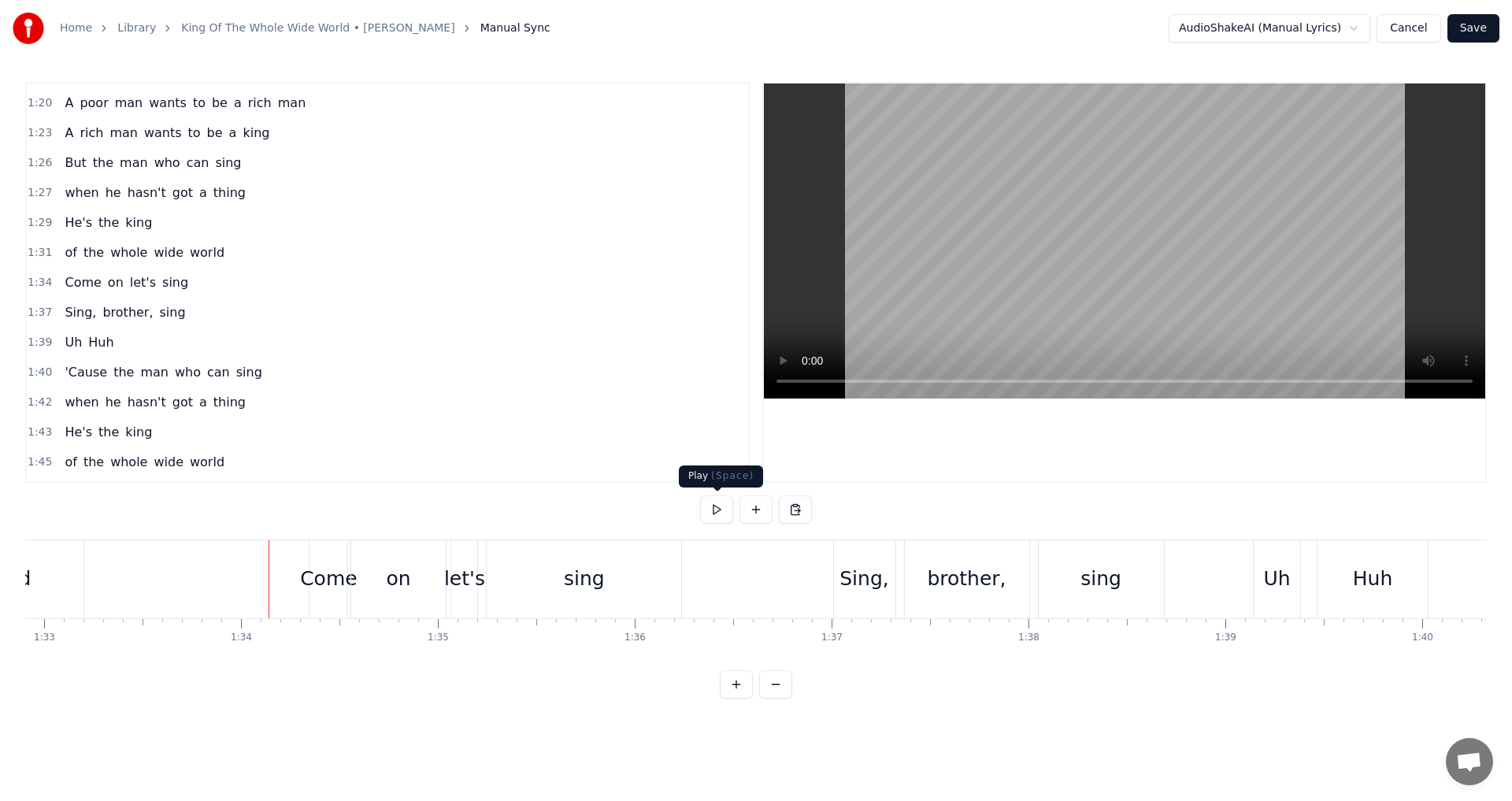
click at [718, 514] on button at bounding box center [716, 510] width 33 height 29
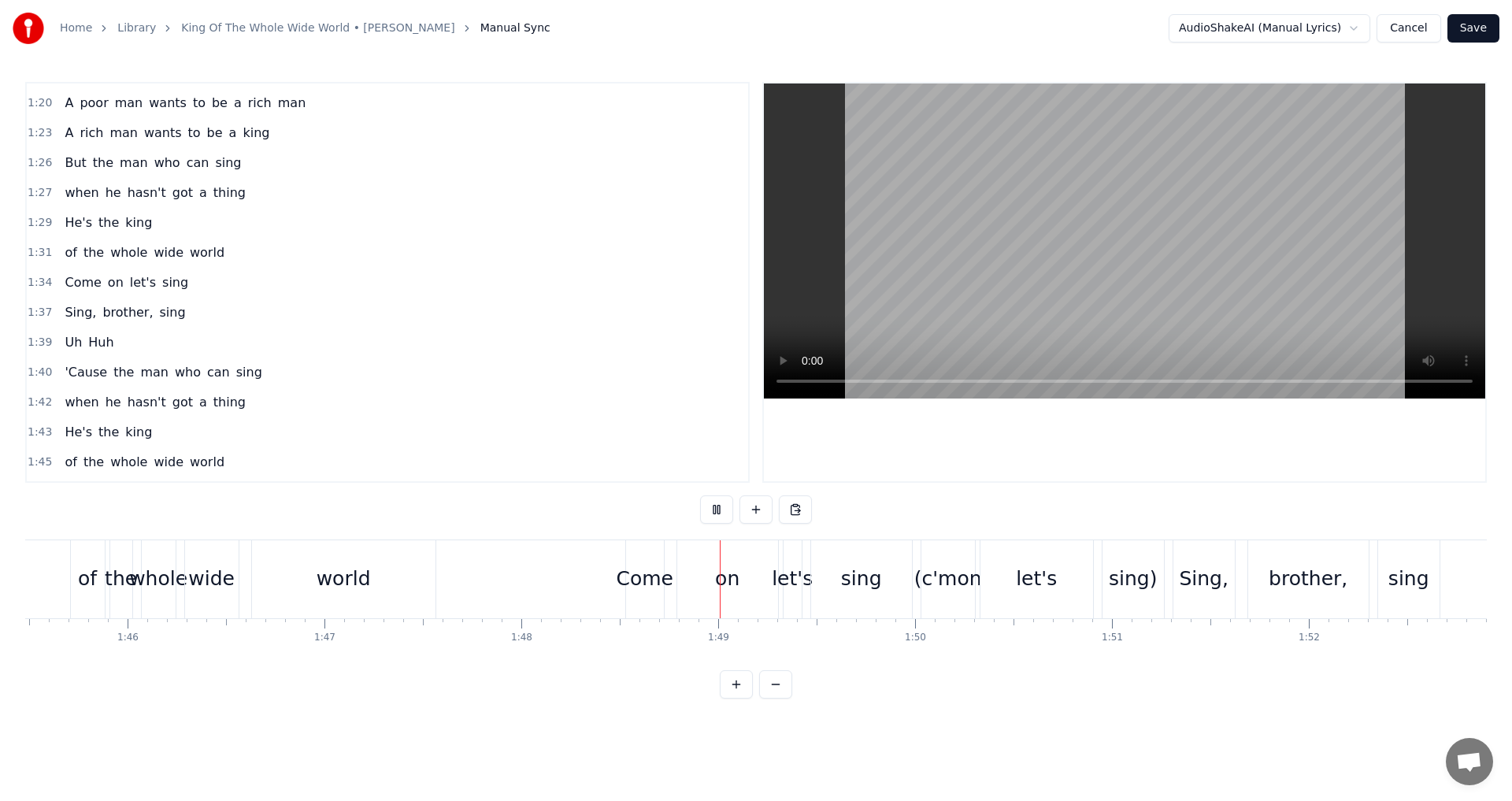
scroll to position [0, 20920]
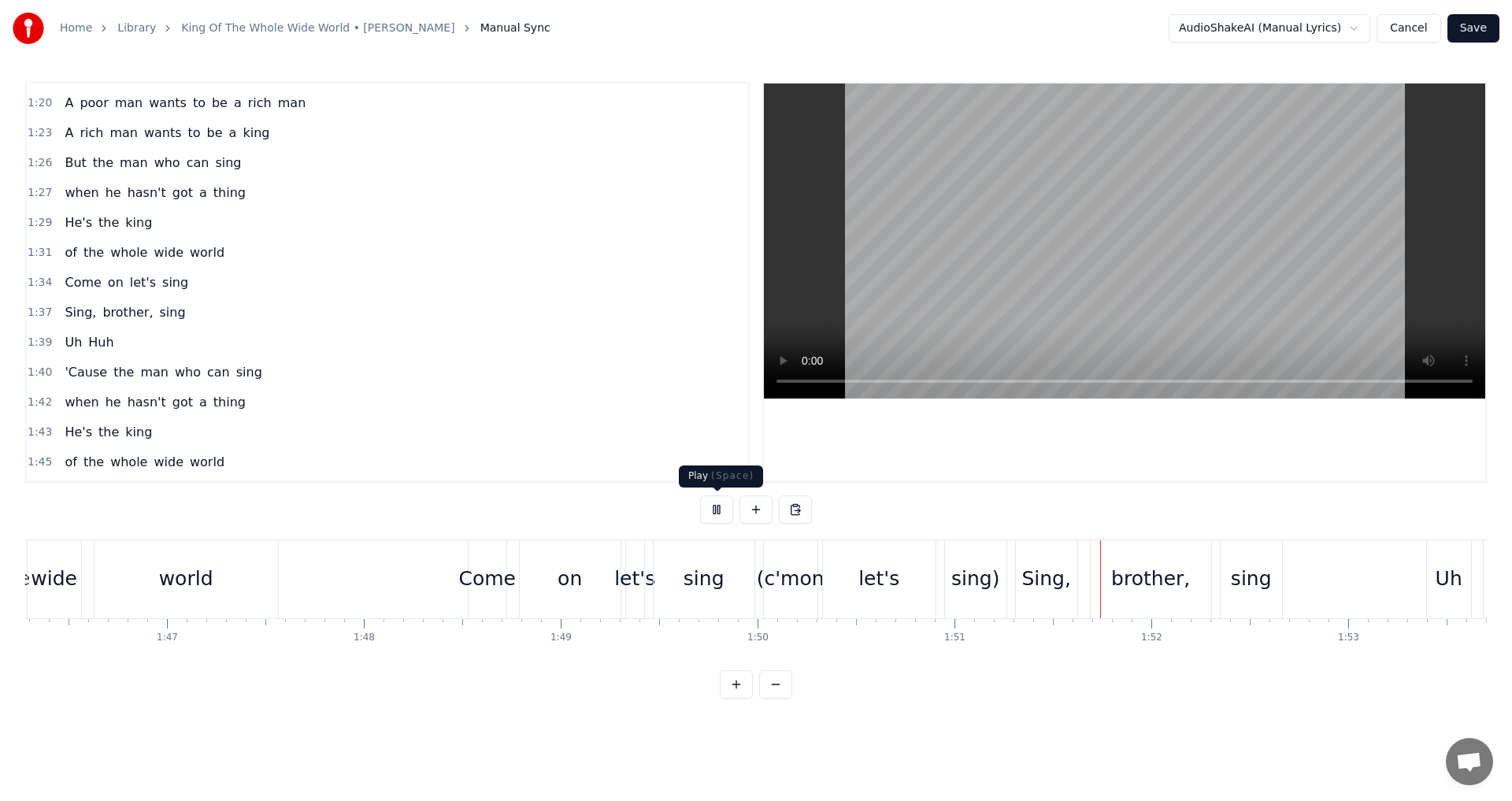
click at [721, 508] on button at bounding box center [716, 510] width 33 height 29
click at [808, 603] on div "(c'mon" at bounding box center [790, 579] width 53 height 78
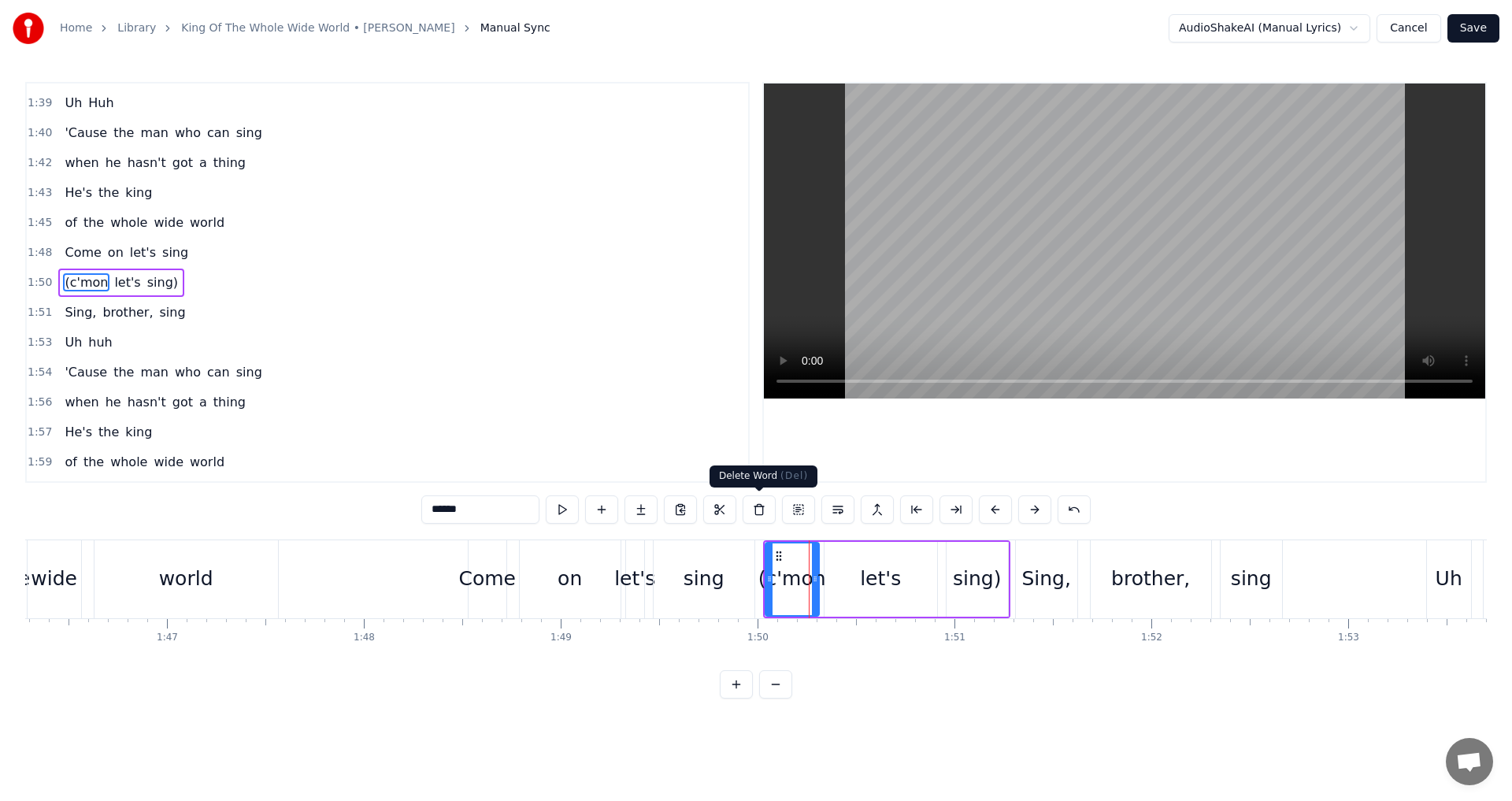
click at [762, 511] on button at bounding box center [759, 510] width 33 height 29
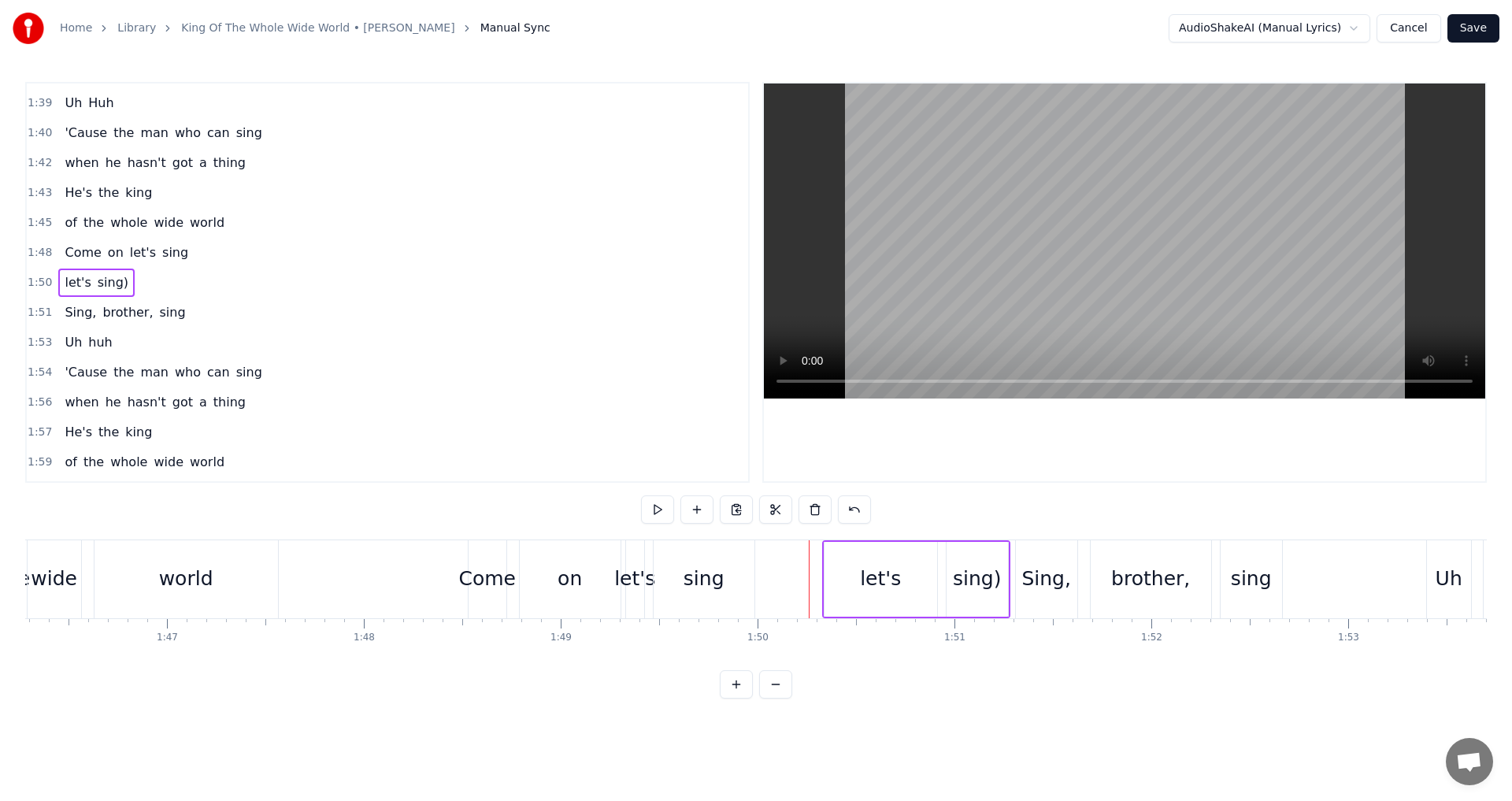
drag, startPoint x: 876, startPoint y: 571, endPoint x: 785, endPoint y: 532, distance: 99.0
click at [870, 571] on div "let's" at bounding box center [880, 578] width 41 height 30
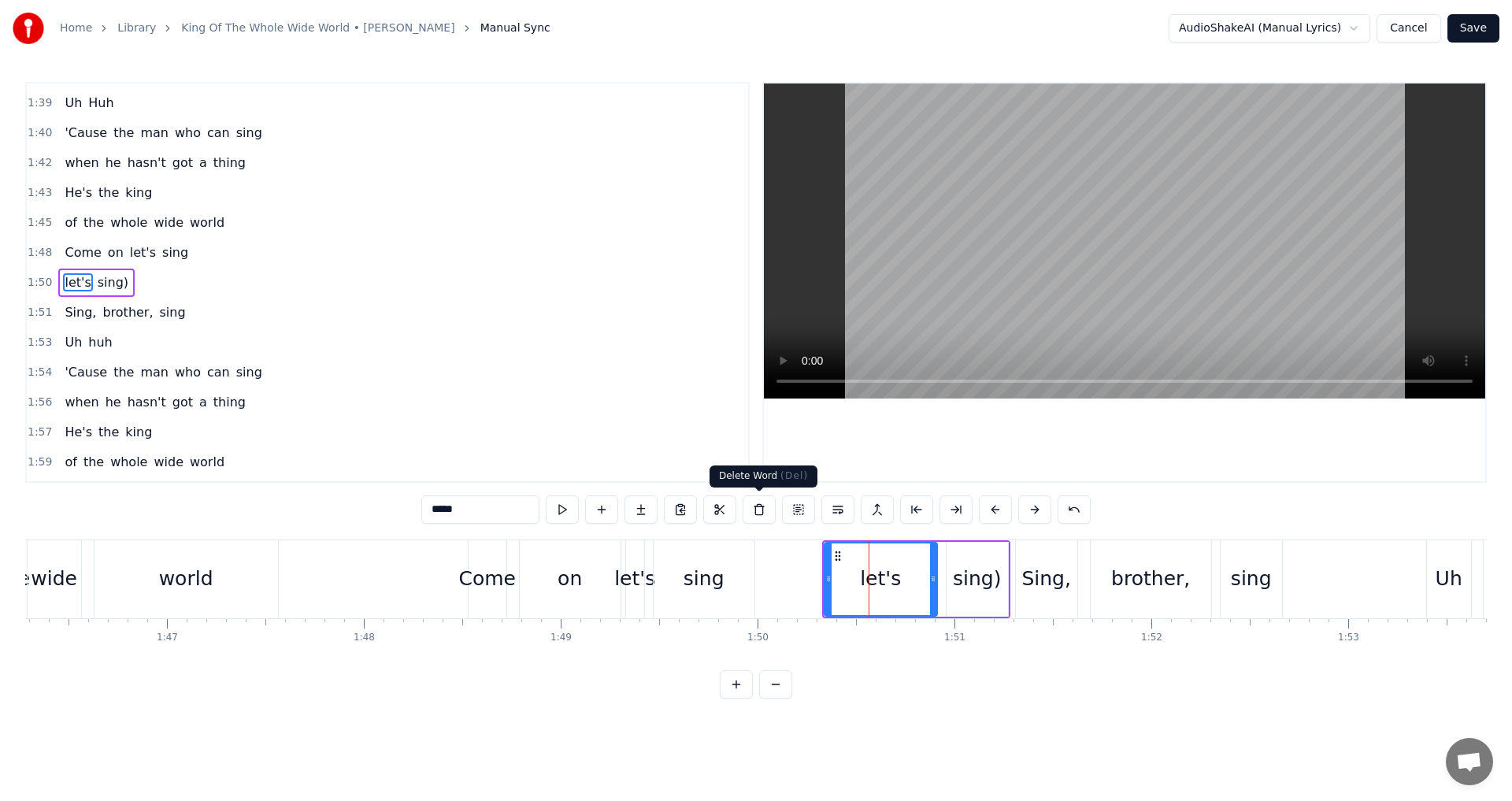
click at [764, 506] on button at bounding box center [759, 510] width 33 height 29
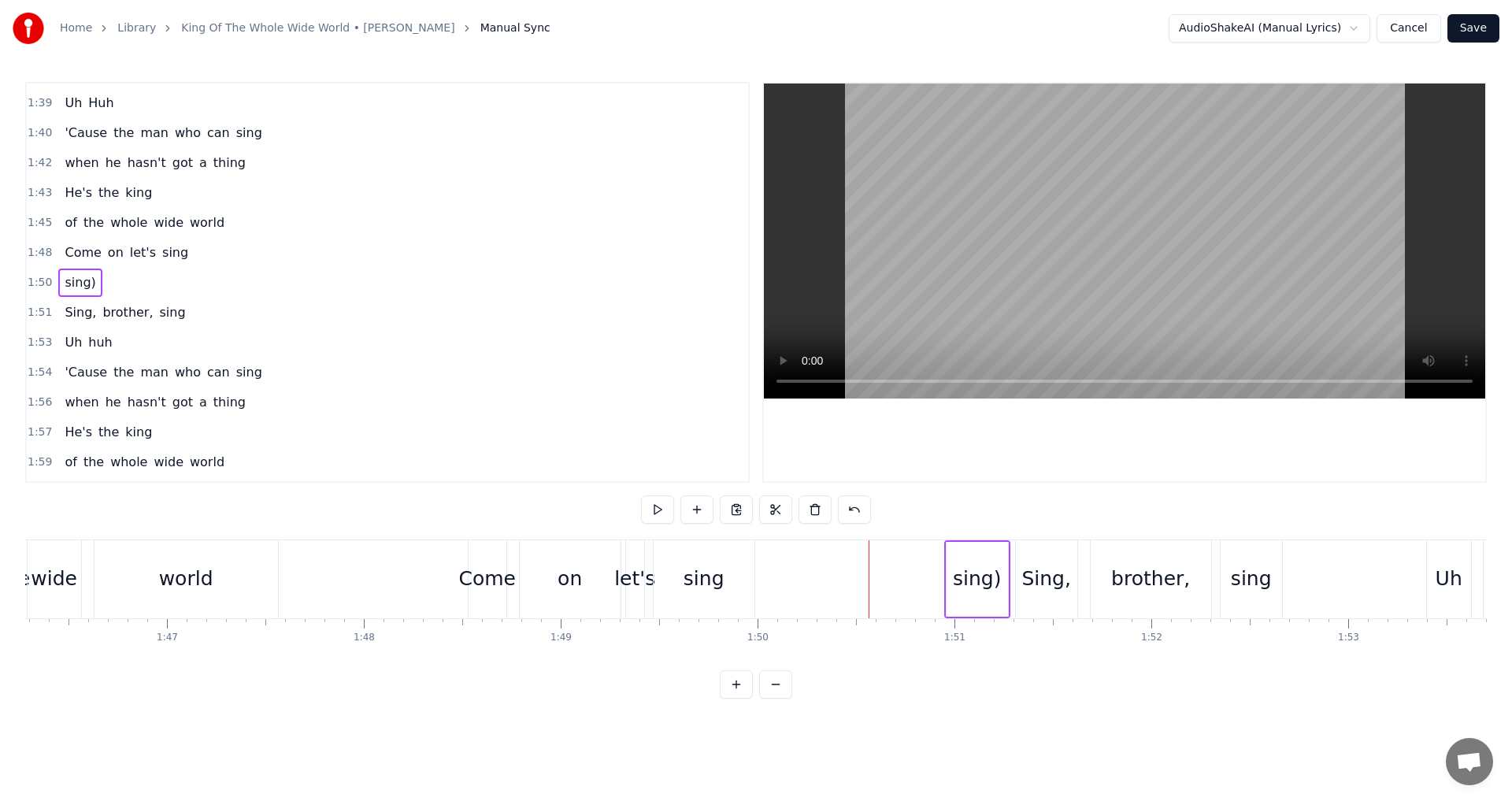
click at [952, 580] on div "sing)" at bounding box center [977, 579] width 62 height 75
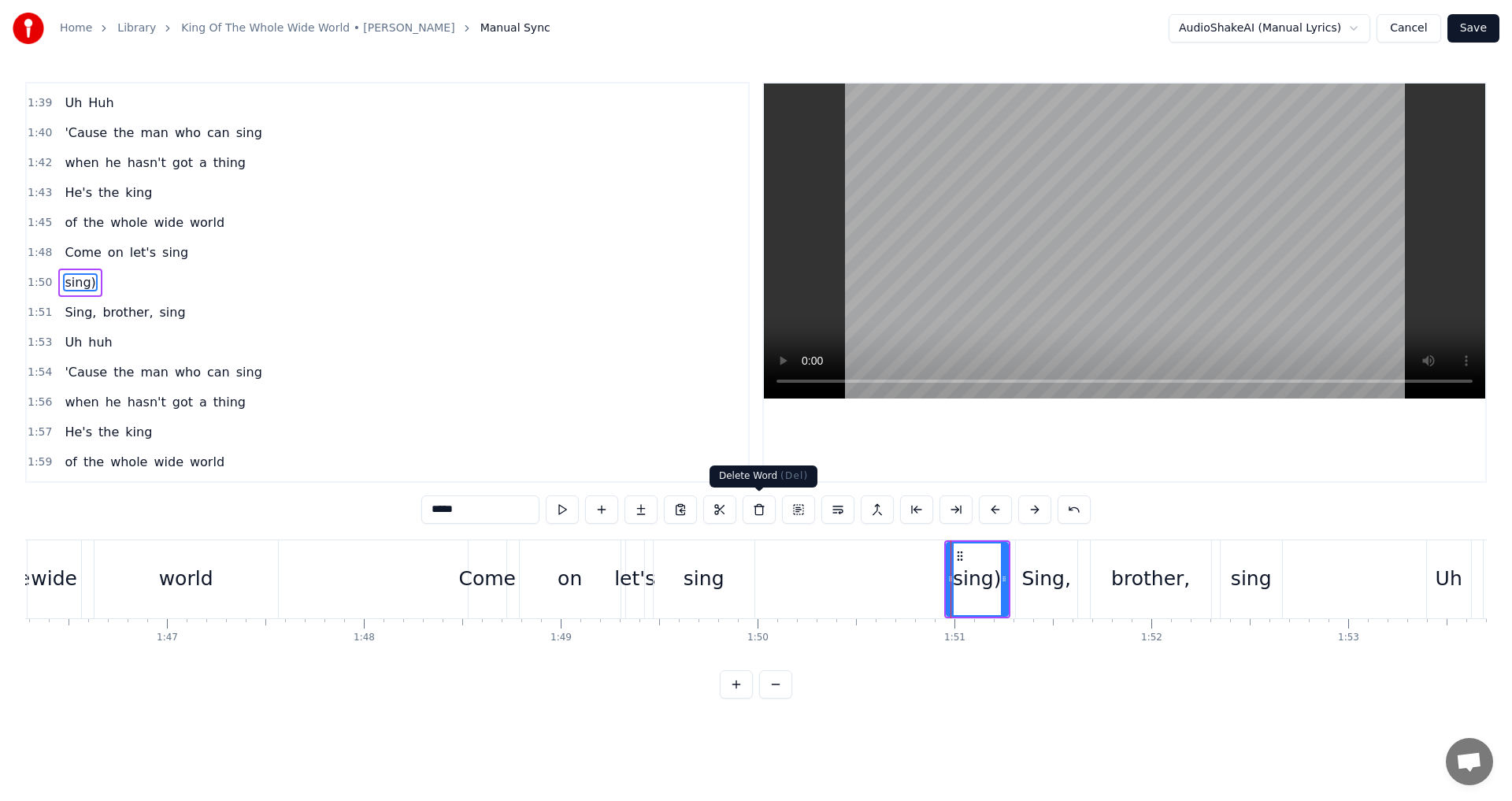
click at [761, 512] on button at bounding box center [759, 510] width 33 height 29
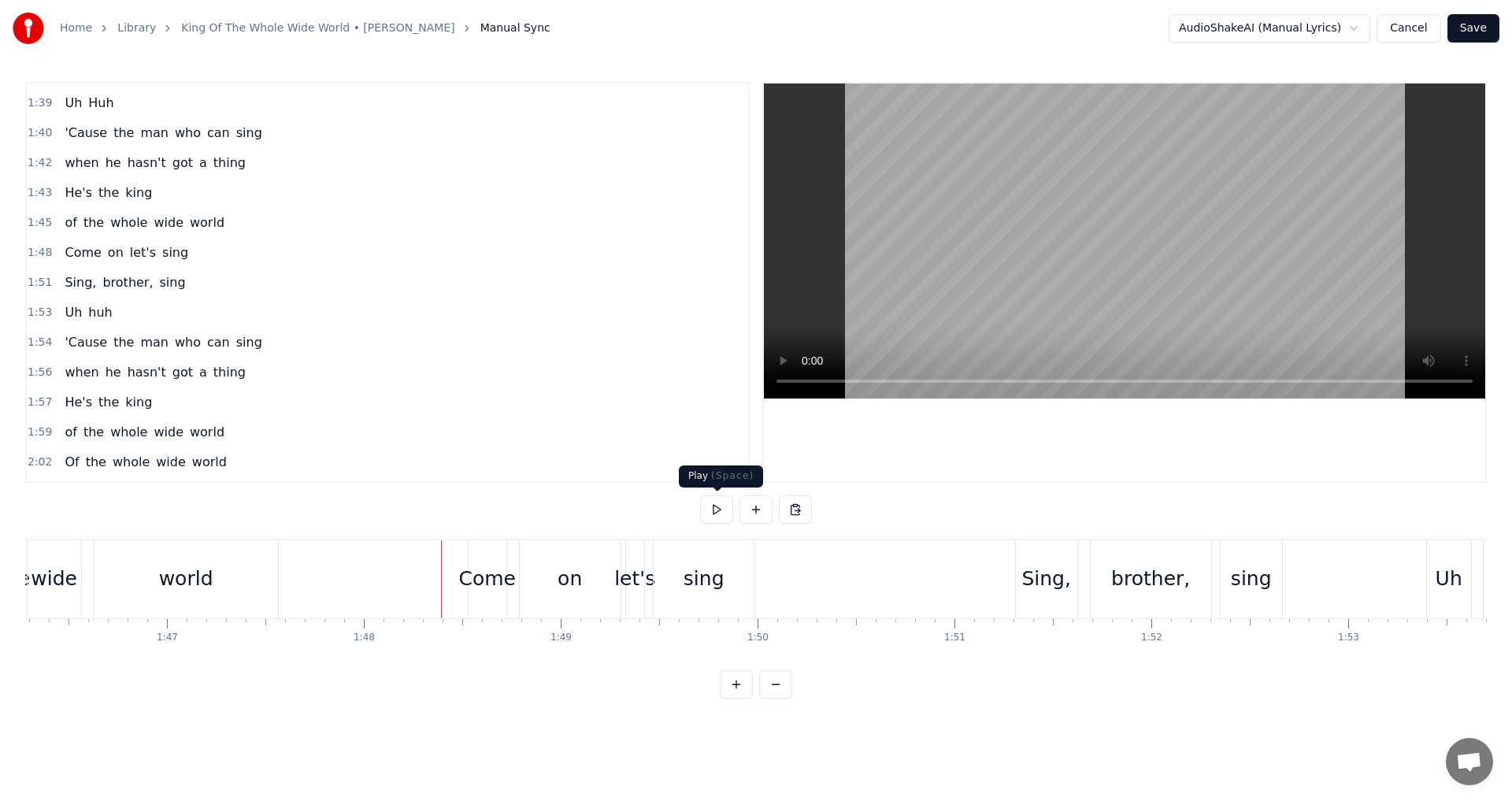
click at [723, 515] on button at bounding box center [716, 510] width 33 height 29
click at [729, 576] on div "sing" at bounding box center [704, 579] width 100 height 78
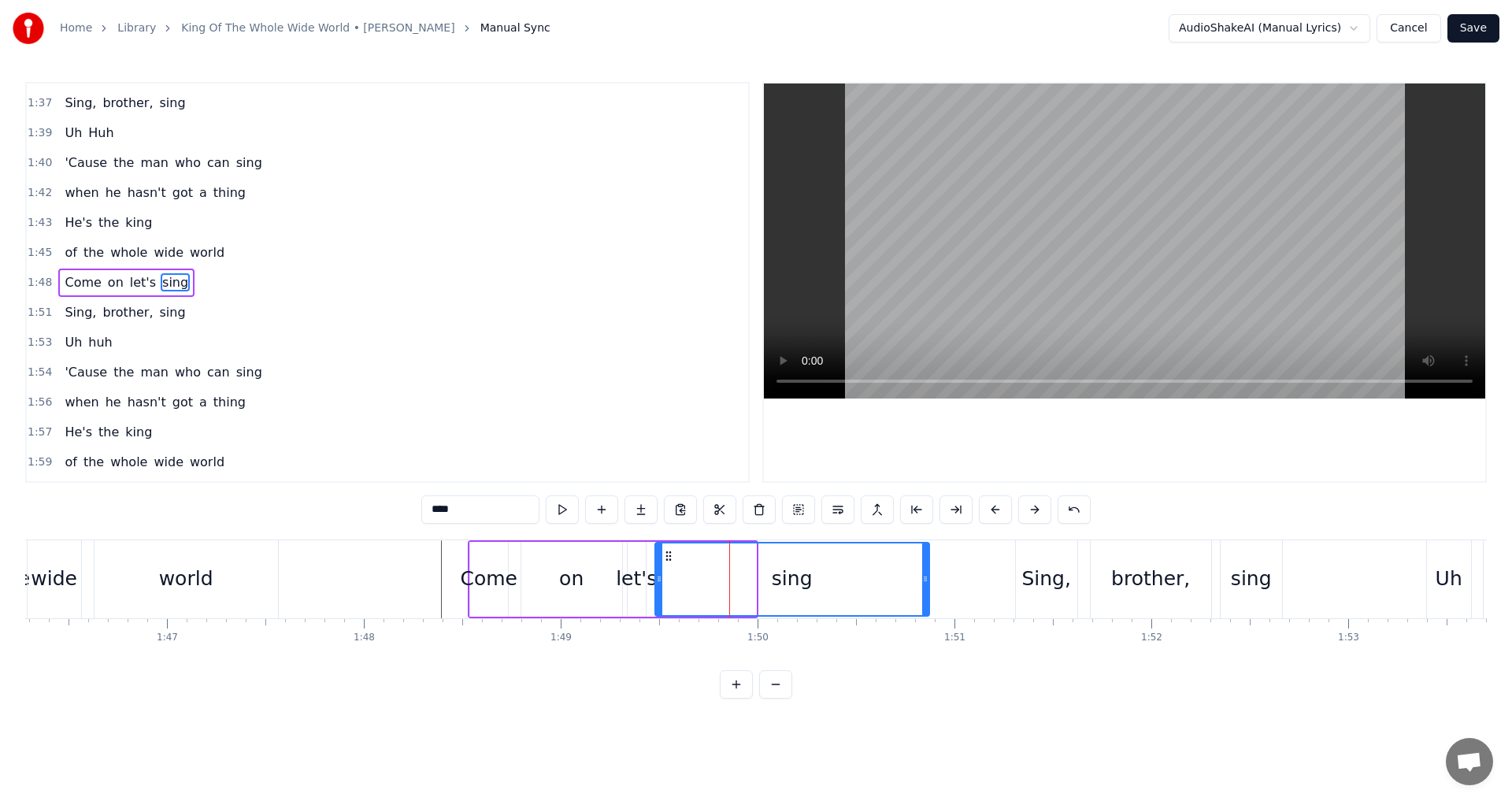
drag, startPoint x: 754, startPoint y: 580, endPoint x: 927, endPoint y: 569, distance: 173.3
click at [927, 569] on div at bounding box center [925, 579] width 6 height 72
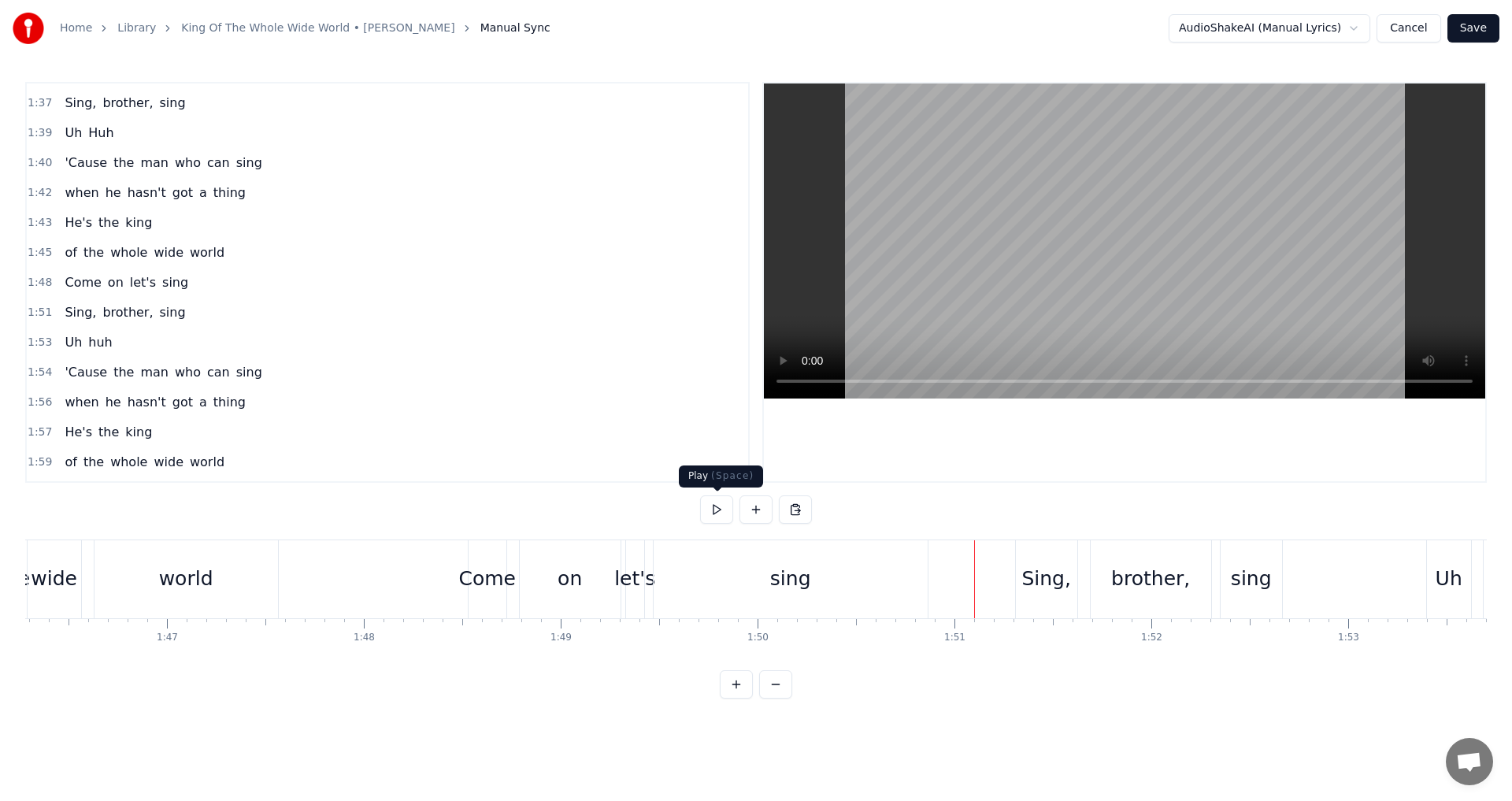
click at [716, 517] on button at bounding box center [716, 510] width 33 height 29
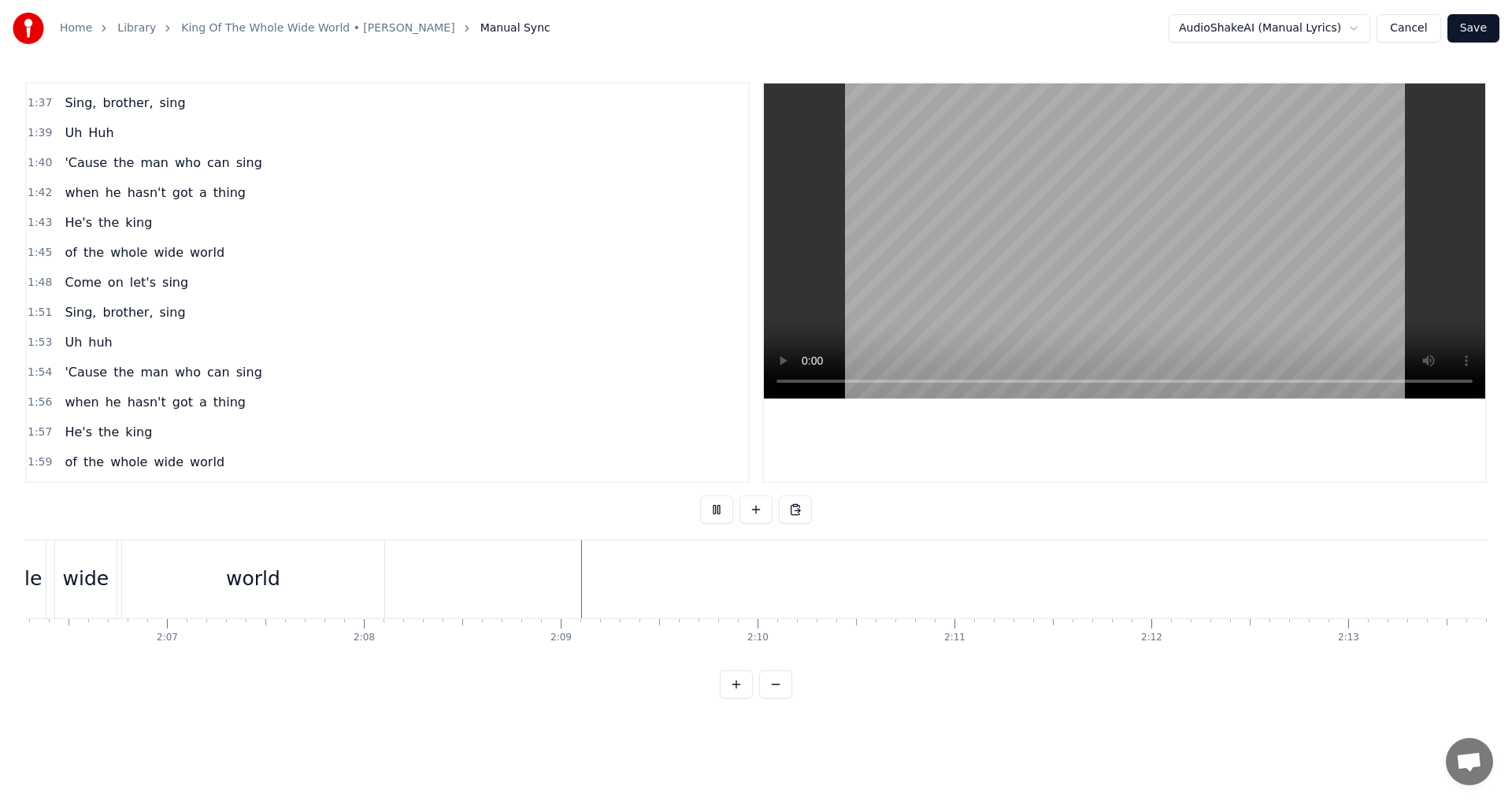
scroll to position [0, 25045]
click at [716, 517] on button at bounding box center [716, 510] width 33 height 29
click at [1483, 26] on button "Save" at bounding box center [1473, 29] width 52 height 29
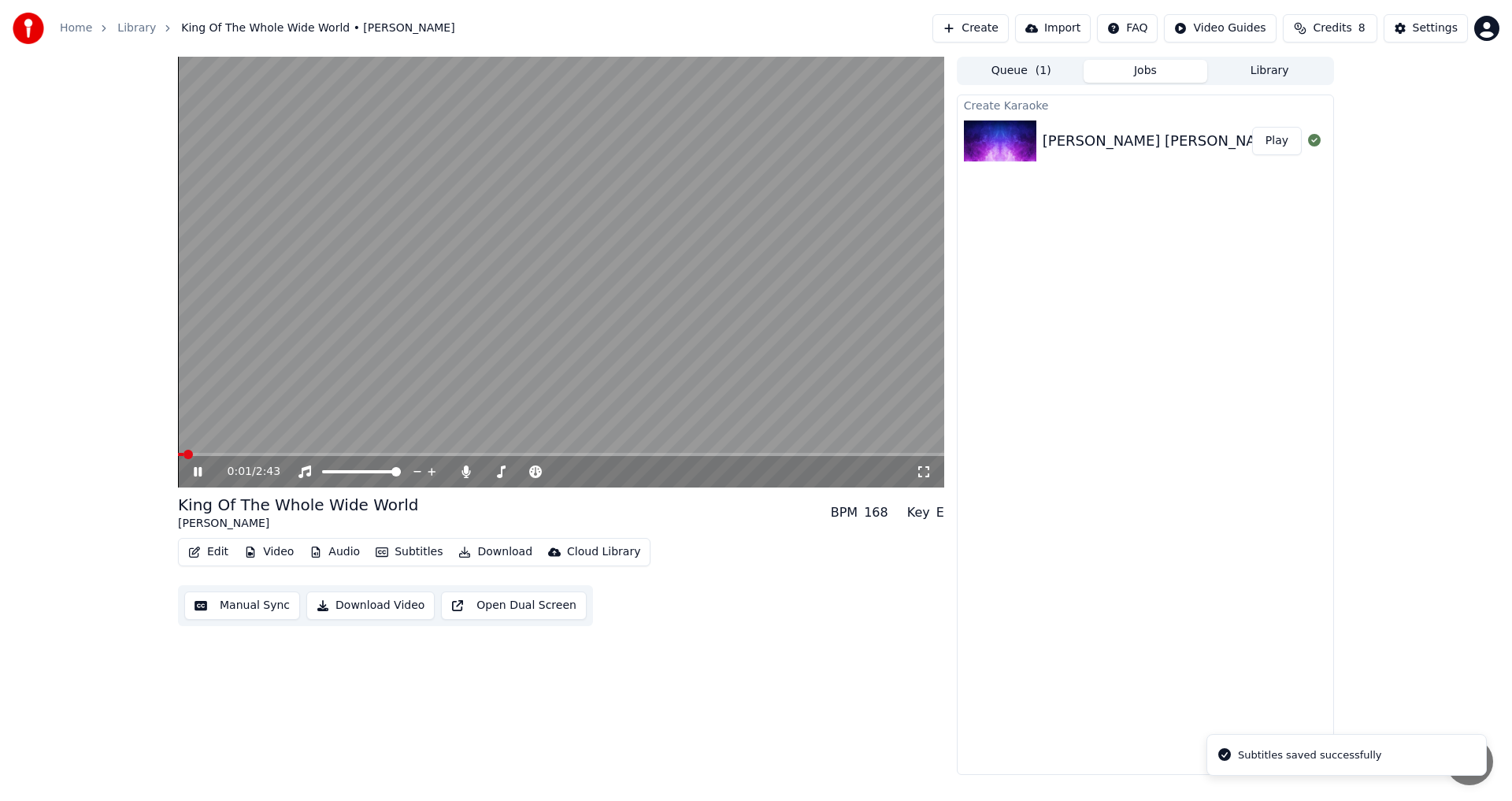
click at [200, 475] on icon at bounding box center [197, 471] width 8 height 9
click at [467, 469] on icon at bounding box center [466, 471] width 8 height 13
click at [468, 453] on span at bounding box center [561, 455] width 766 height 3
click at [418, 453] on span at bounding box center [298, 455] width 240 height 3
click at [397, 450] on span at bounding box center [399, 454] width 9 height 9
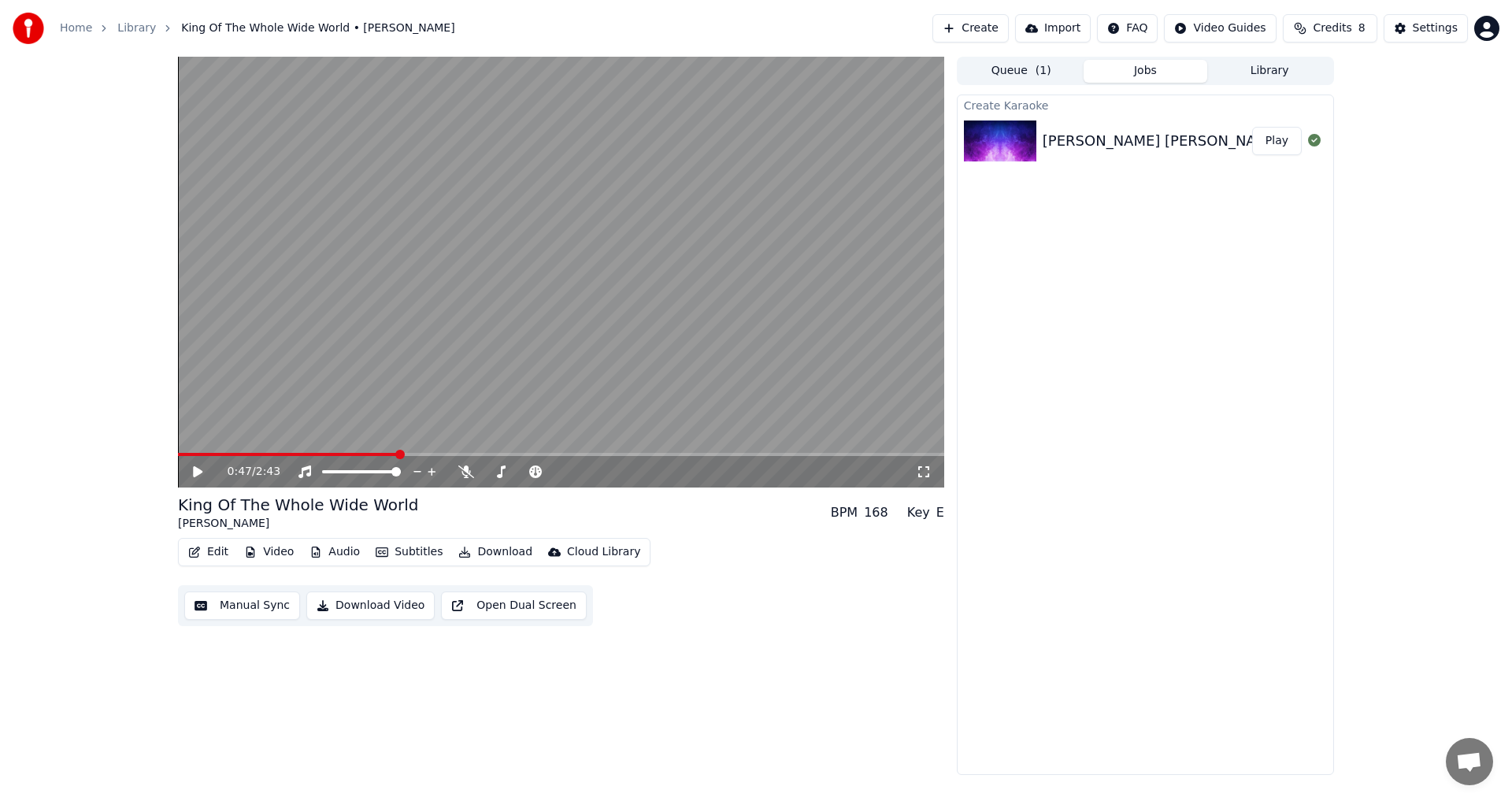
click at [201, 473] on icon at bounding box center [197, 471] width 9 height 11
click at [195, 473] on icon at bounding box center [197, 471] width 8 height 9
click at [277, 545] on button "Video" at bounding box center [269, 552] width 62 height 22
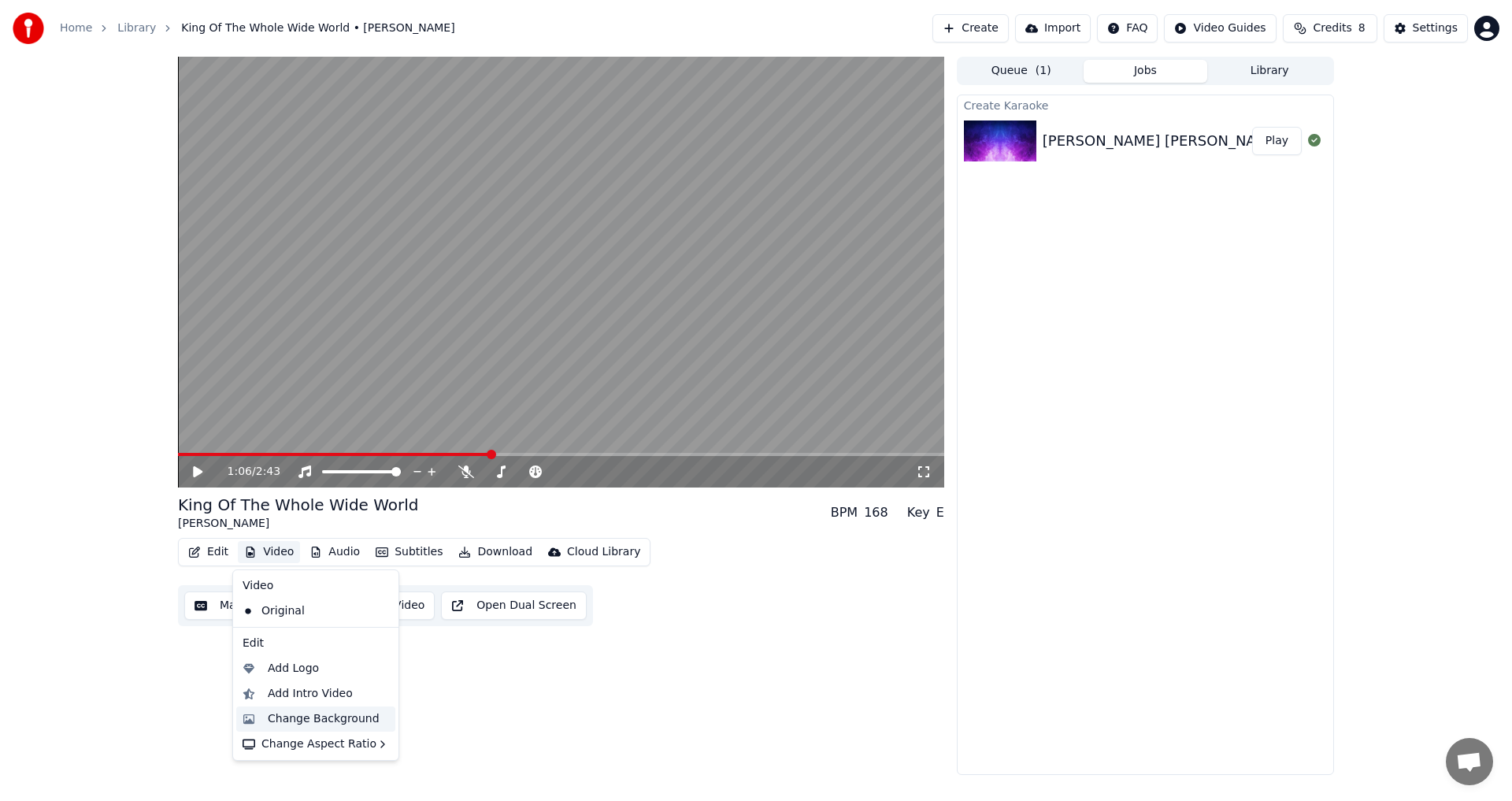
click at [314, 717] on div "Change Background" at bounding box center [323, 719] width 112 height 16
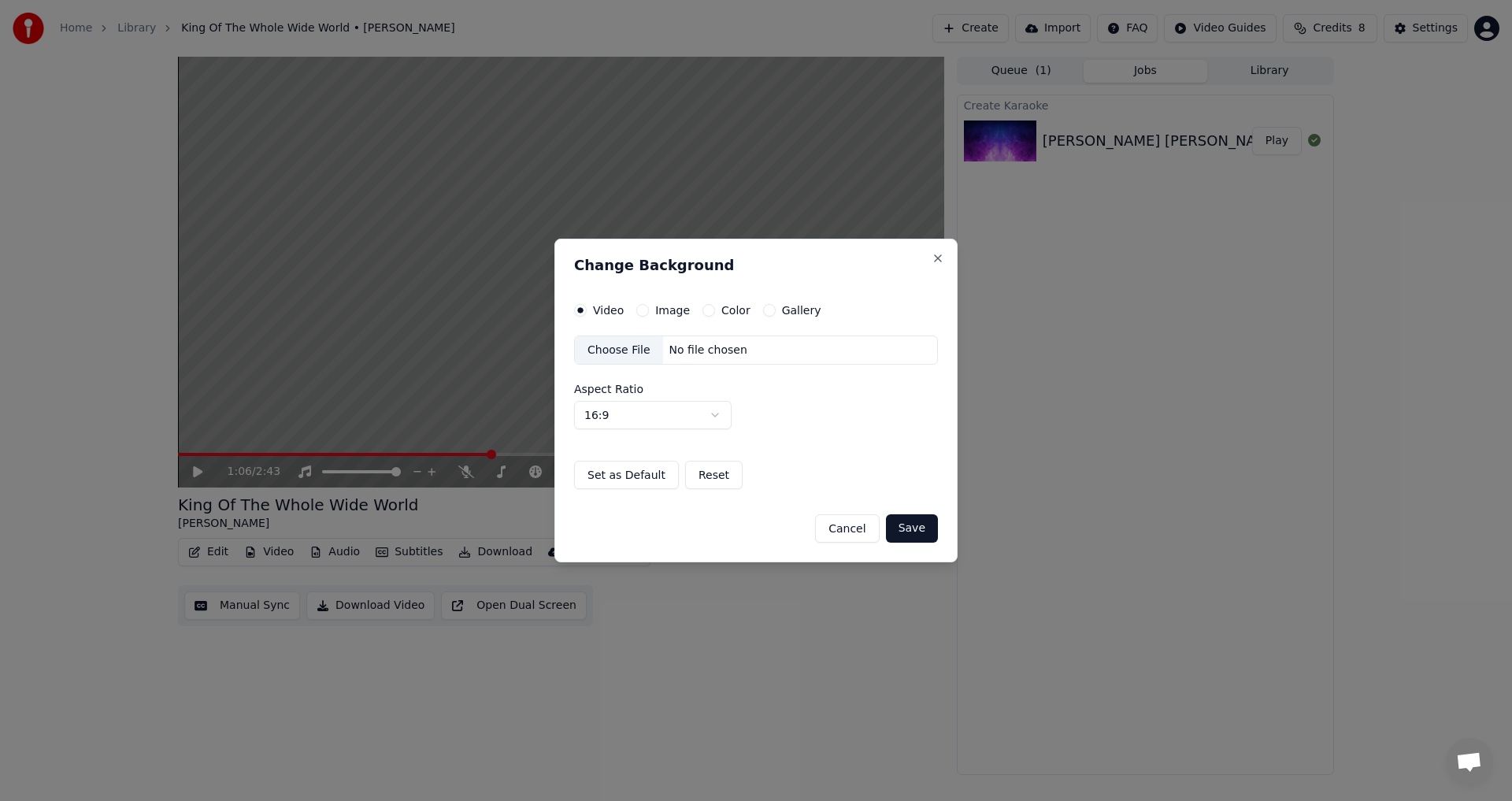
click at [644, 311] on button "Image" at bounding box center [642, 310] width 13 height 13
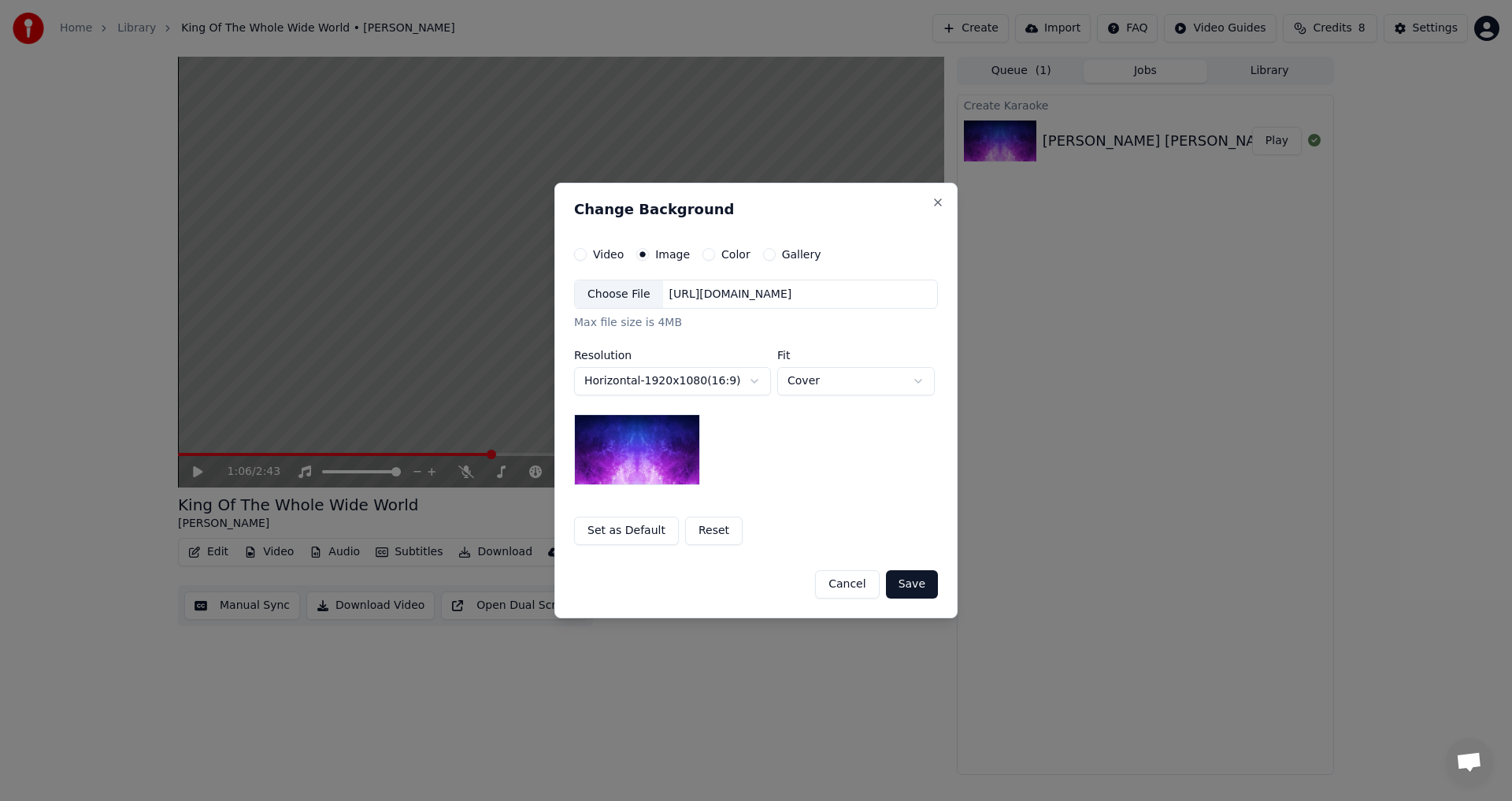
click at [634, 294] on div "Choose File" at bounding box center [618, 295] width 89 height 29
click at [913, 587] on button "Save" at bounding box center [912, 585] width 52 height 29
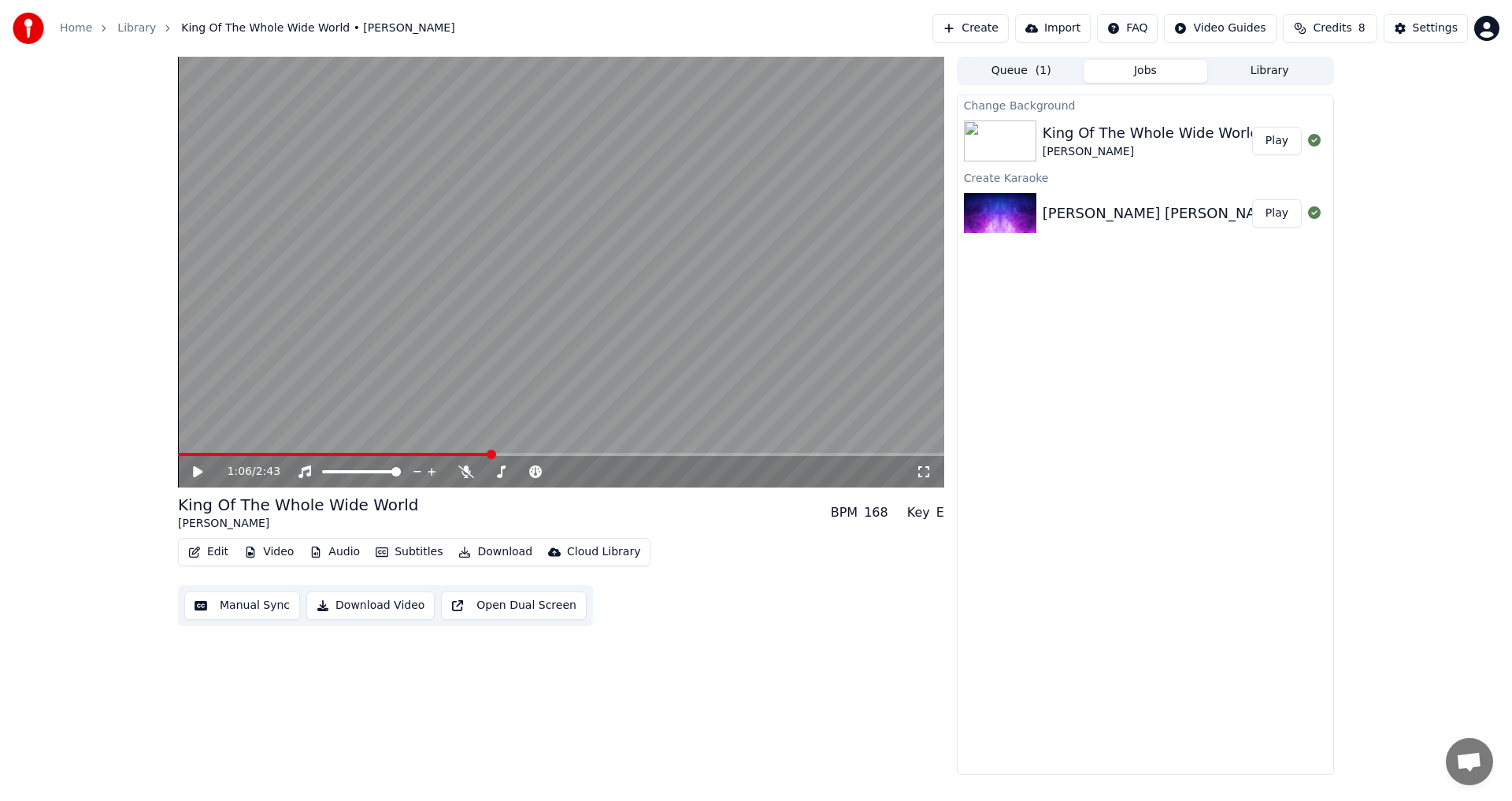
click at [1274, 143] on button "Play" at bounding box center [1277, 141] width 50 height 29
click at [196, 470] on icon at bounding box center [197, 471] width 8 height 9
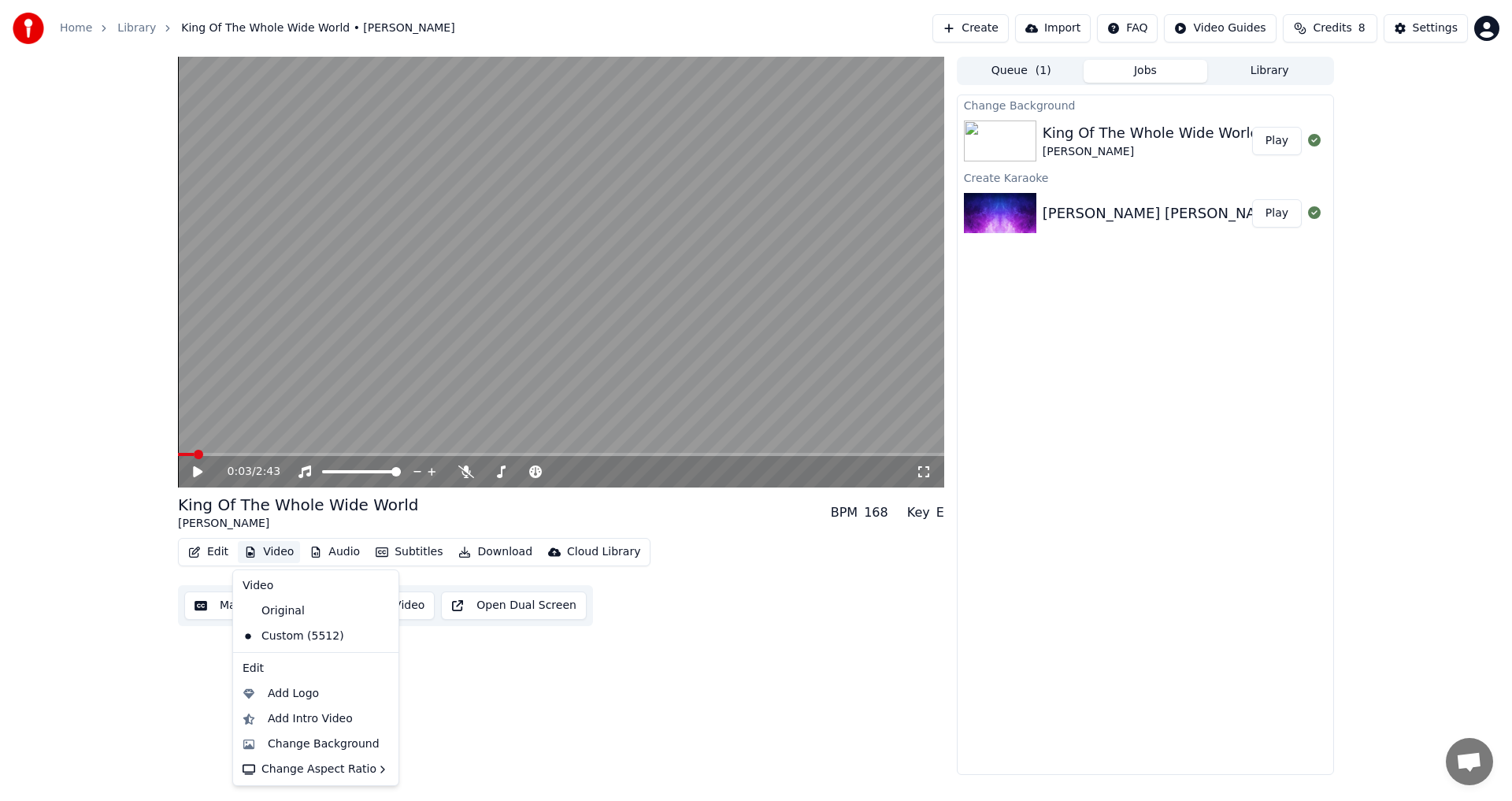
click at [284, 558] on button "Video" at bounding box center [269, 552] width 62 height 22
click at [308, 701] on div "Add Logo" at bounding box center [293, 694] width 51 height 16
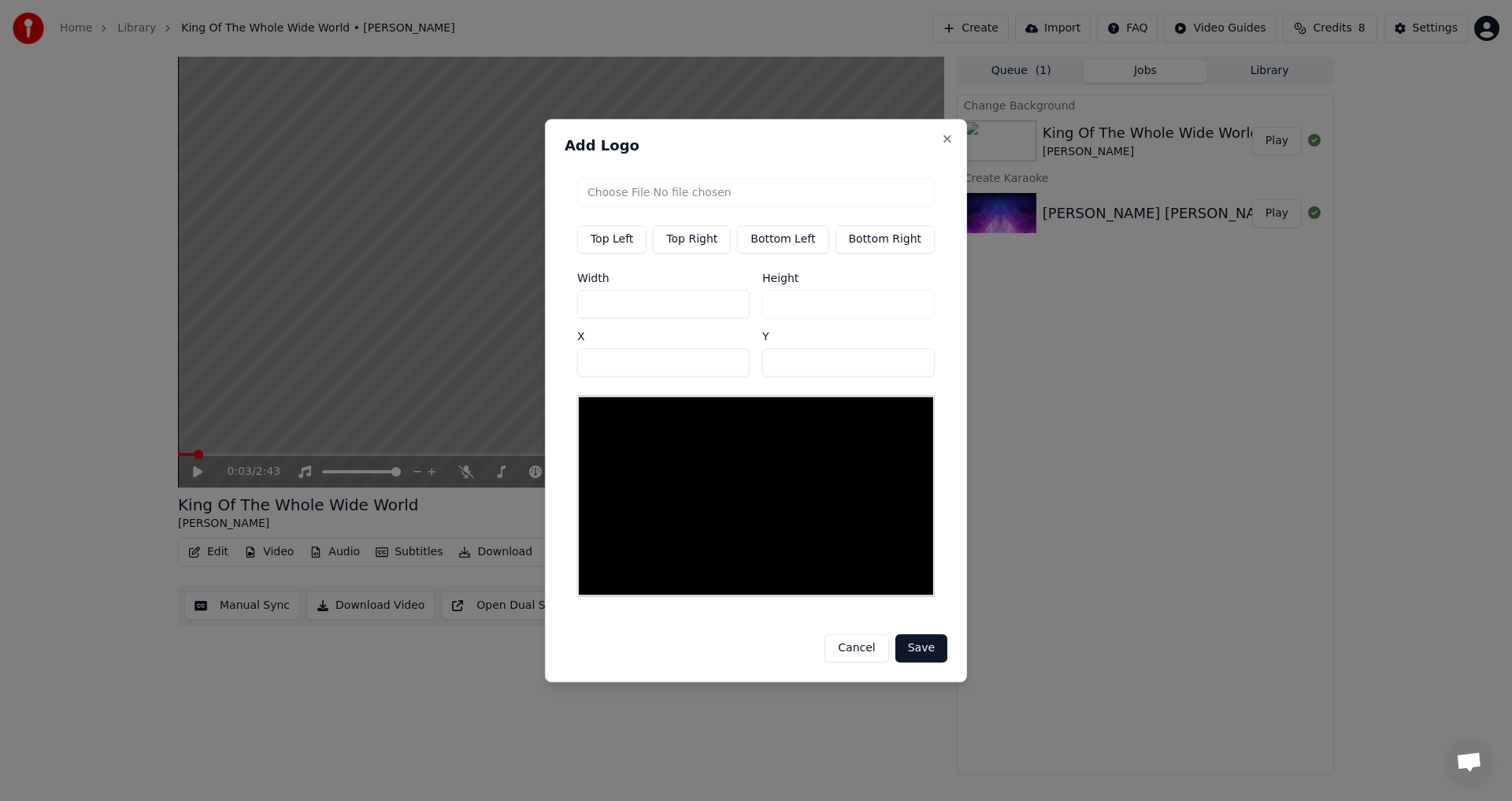
click at [710, 252] on button "Top Right" at bounding box center [692, 240] width 78 height 29
type input "****"
click at [731, 181] on div "Top Left Top Right Bottom Left Bottom Right Width *** Height *** X **** Y **" at bounding box center [756, 387] width 383 height 443
click at [726, 199] on input "file" at bounding box center [756, 192] width 358 height 29
type input "**********"
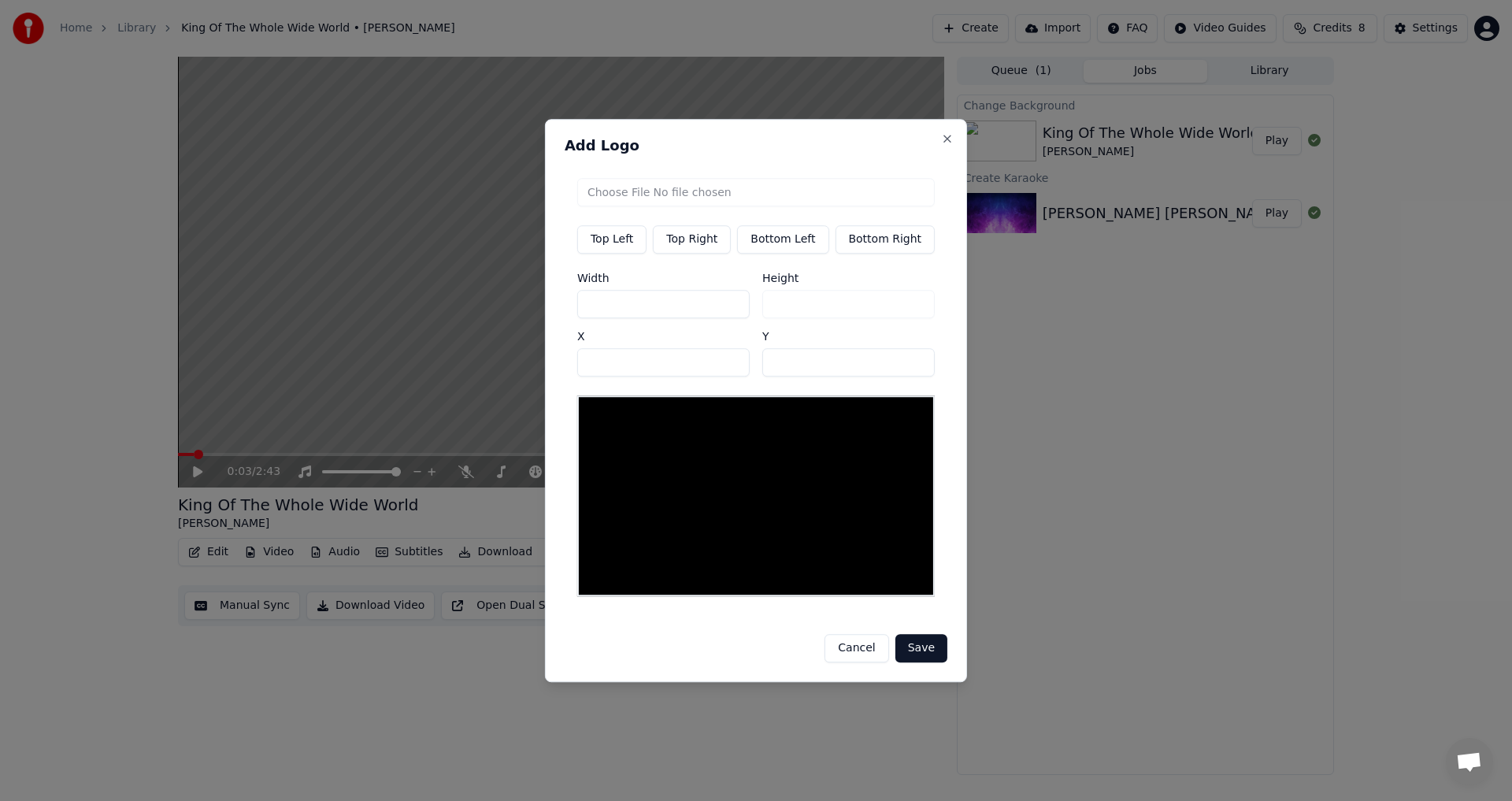
type input "***"
click at [917, 644] on button "Save" at bounding box center [921, 648] width 52 height 29
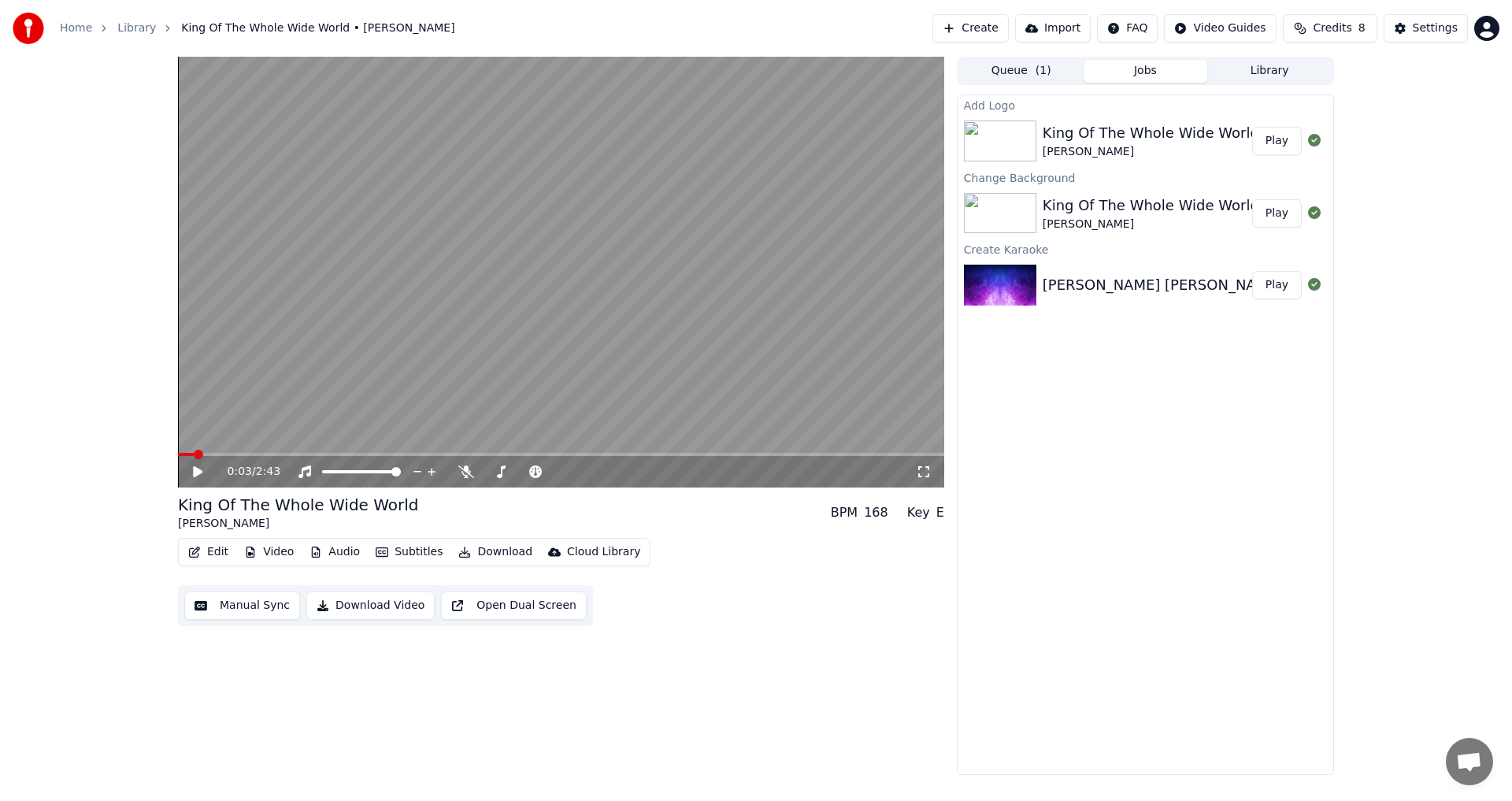
click at [1281, 149] on button "Play" at bounding box center [1277, 141] width 50 height 29
click at [197, 470] on icon at bounding box center [197, 471] width 8 height 9
click at [482, 453] on span at bounding box center [561, 455] width 766 height 3
click at [447, 452] on span at bounding box center [446, 454] width 9 height 9
click at [429, 450] on span at bounding box center [433, 454] width 9 height 9
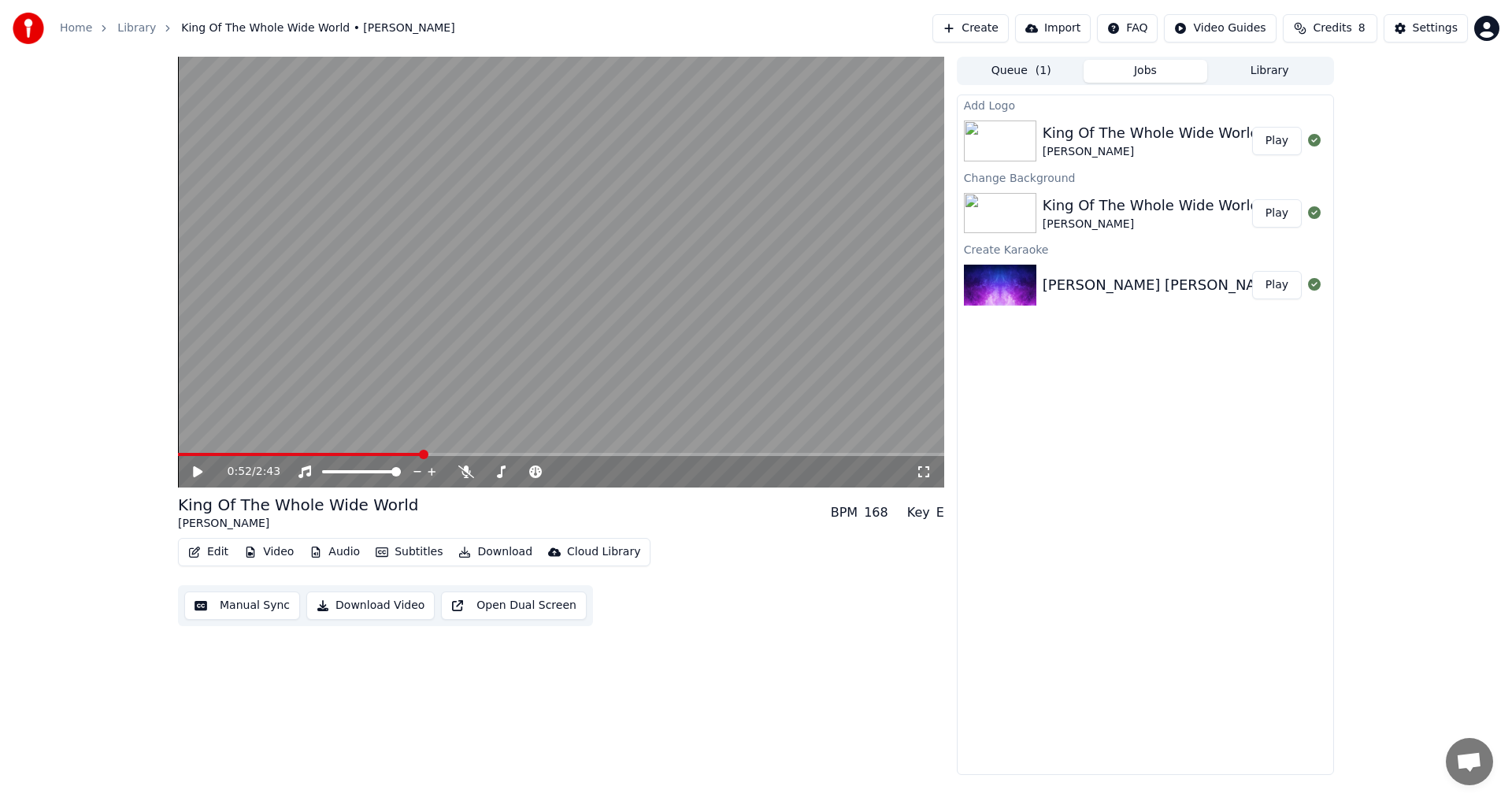
click at [192, 480] on div "0:52 / 2:43" at bounding box center [561, 471] width 766 height 31
click at [193, 472] on icon at bounding box center [209, 471] width 37 height 13
click at [198, 474] on icon at bounding box center [209, 471] width 37 height 13
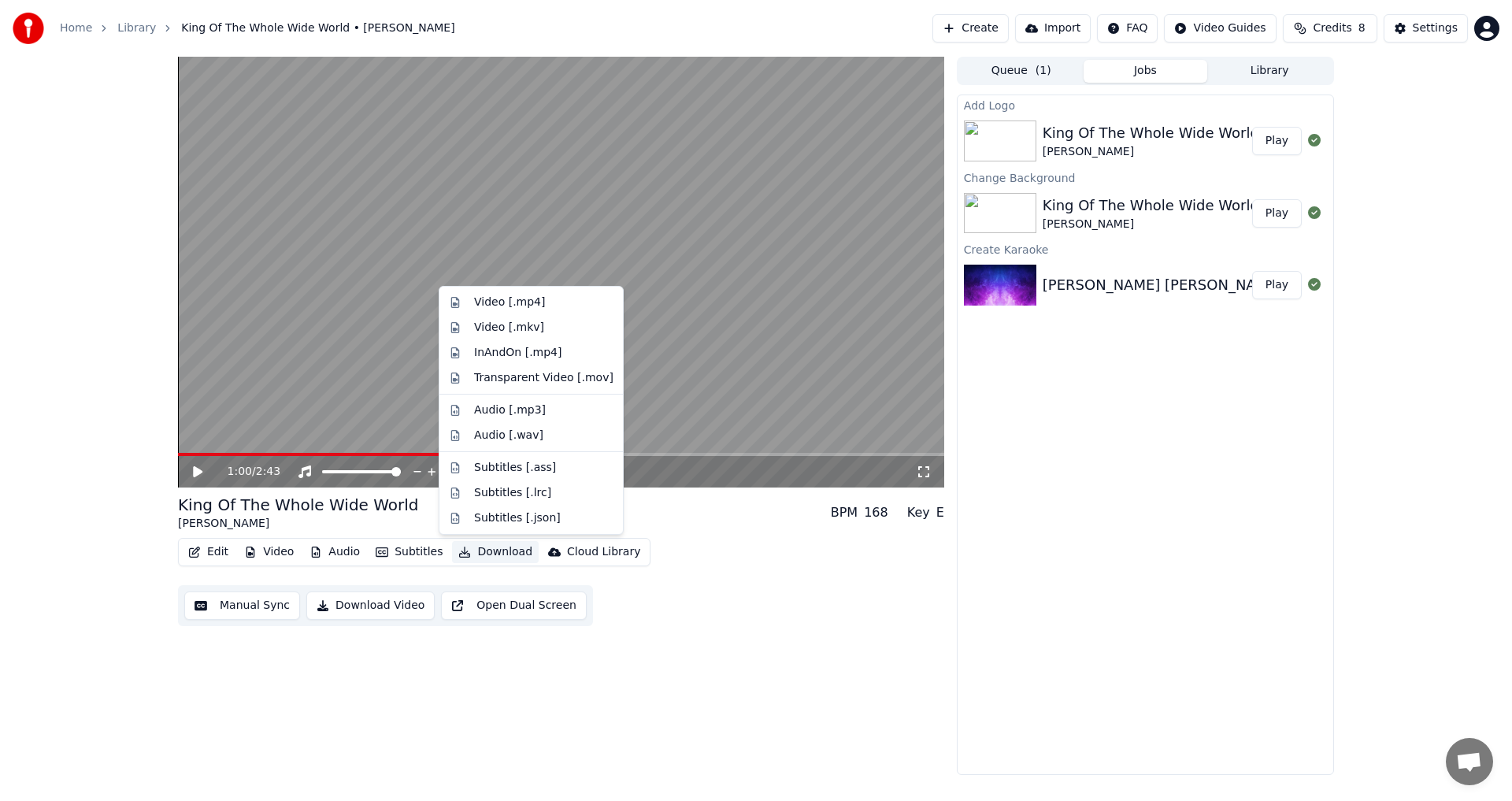
click at [479, 547] on button "Download" at bounding box center [495, 552] width 87 height 22
click at [515, 300] on div "Video [.mp4]" at bounding box center [510, 302] width 71 height 16
